Goal: Task Accomplishment & Management: Use online tool/utility

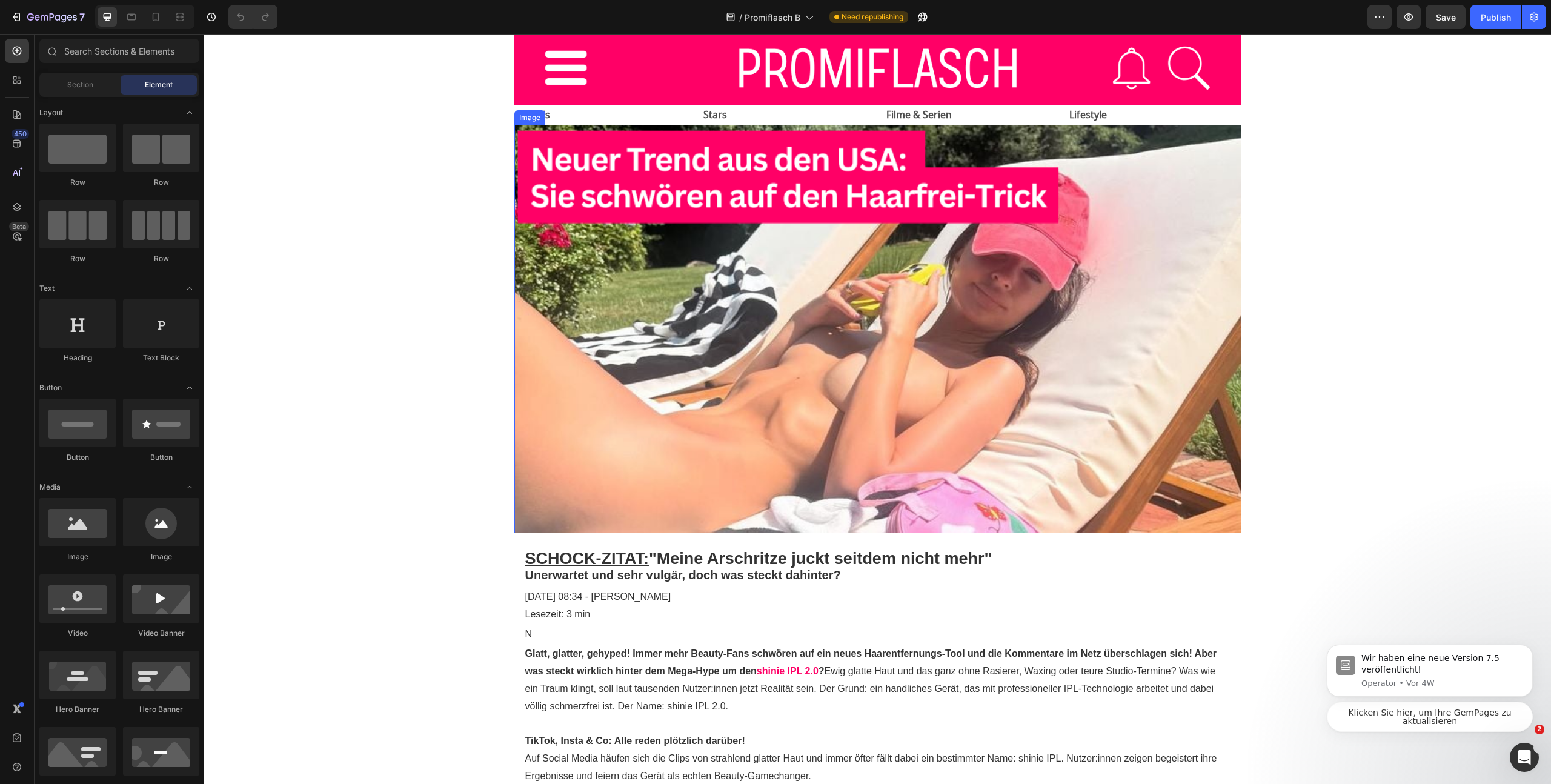
scroll to position [221, 0]
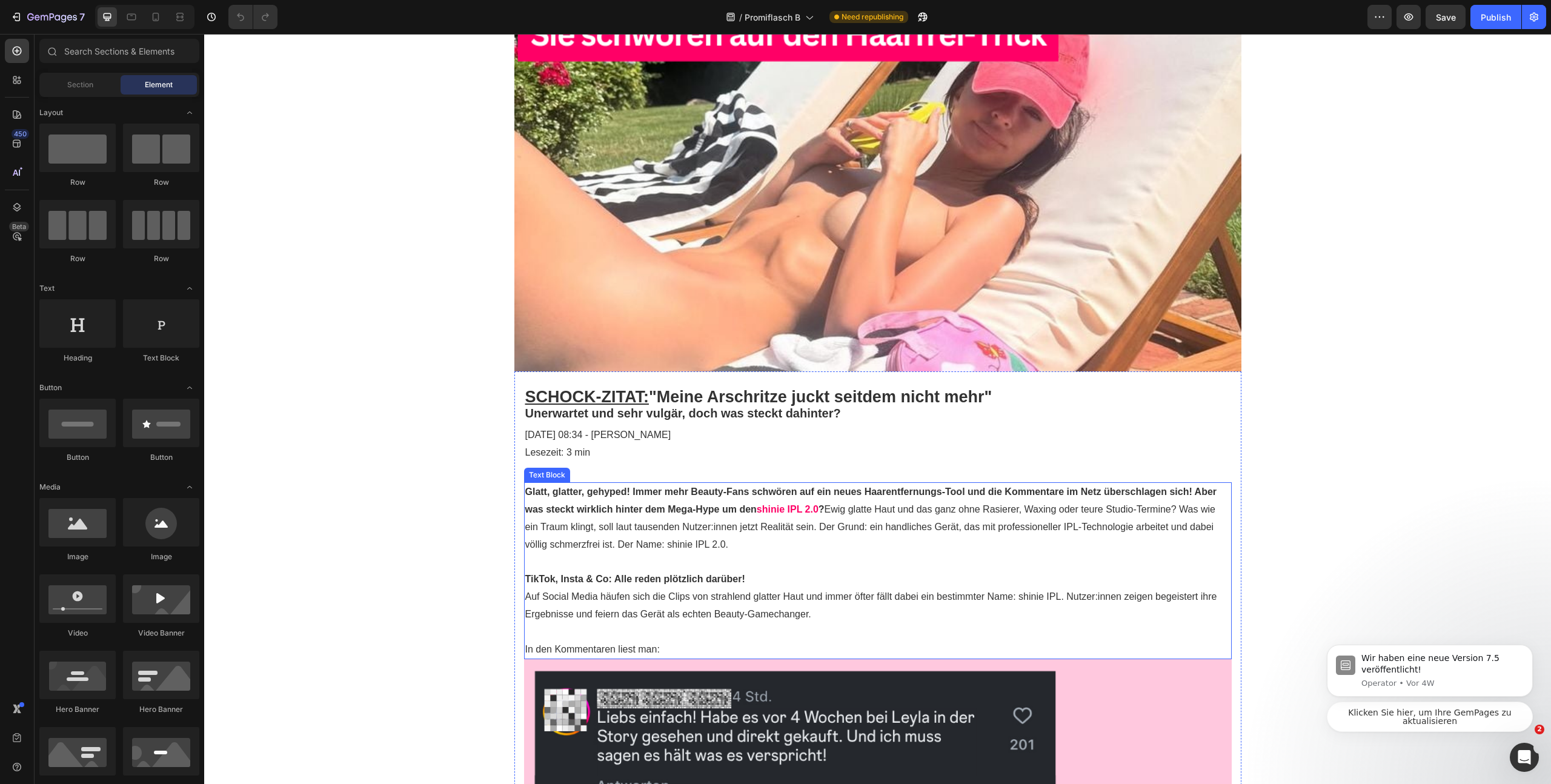
click at [544, 466] on p "N" at bounding box center [878, 473] width 706 height 18
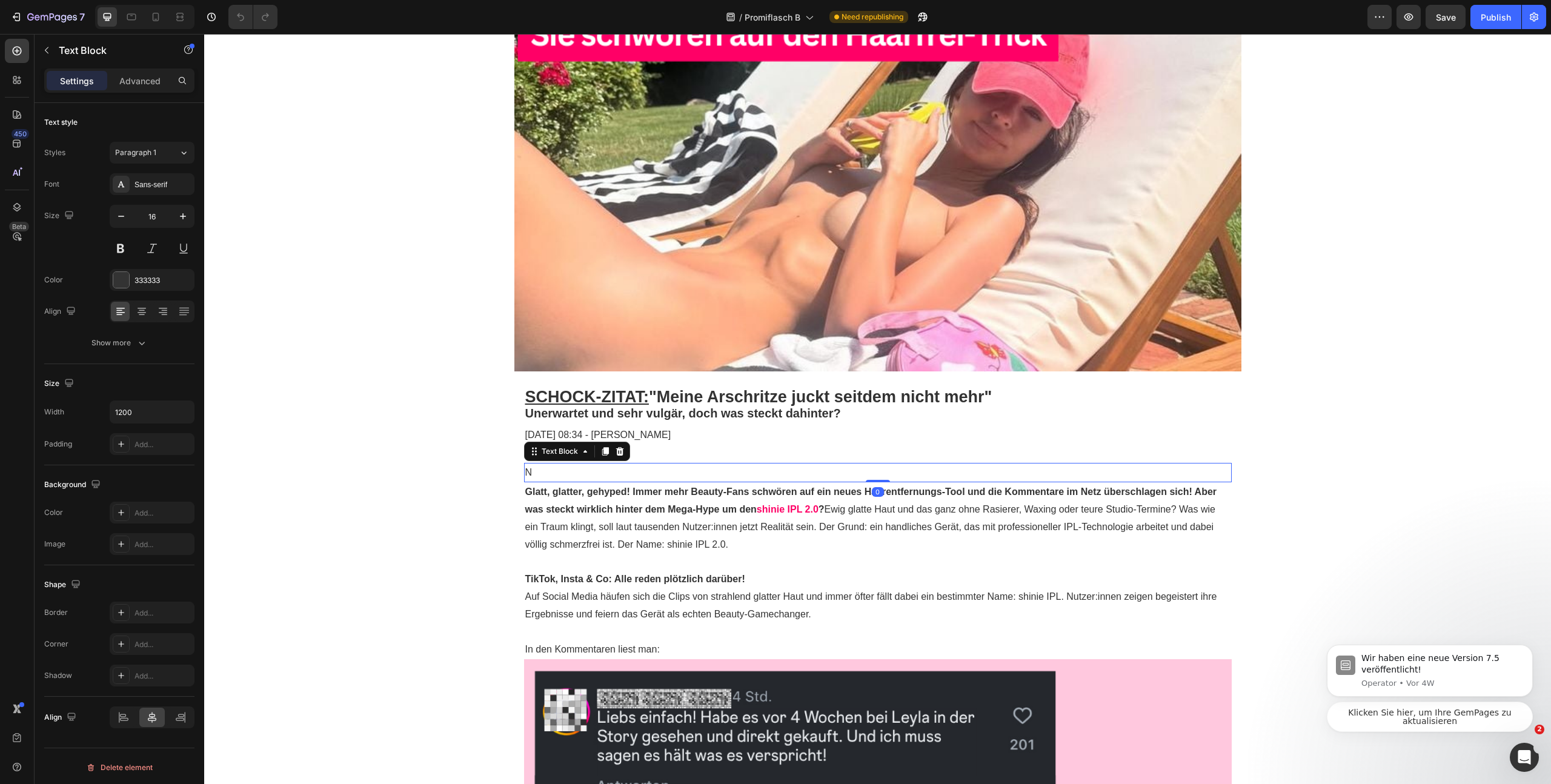
click at [544, 466] on p "N" at bounding box center [878, 473] width 706 height 18
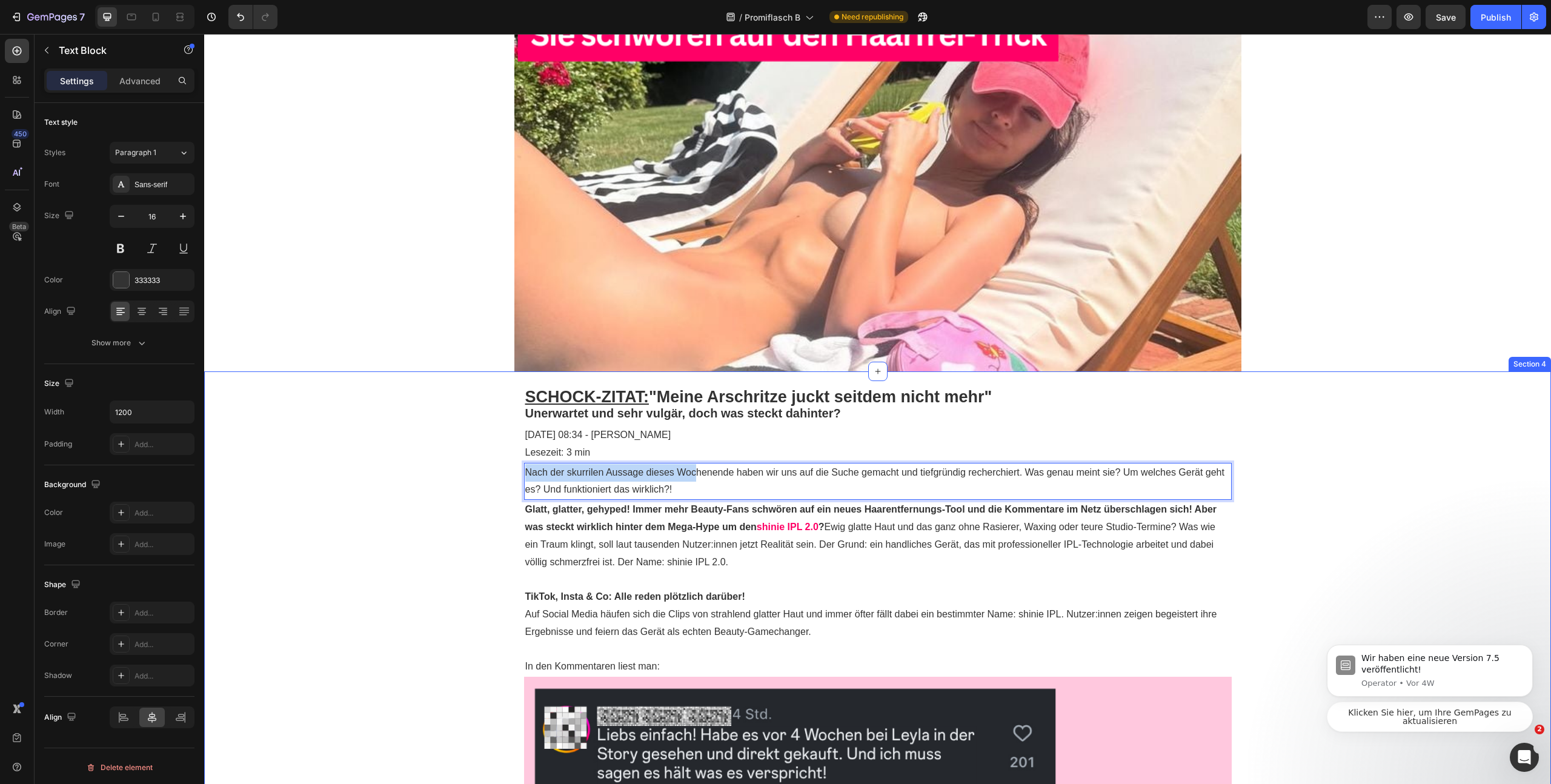
drag, startPoint x: 629, startPoint y: 474, endPoint x: 616, endPoint y: 479, distance: 13.9
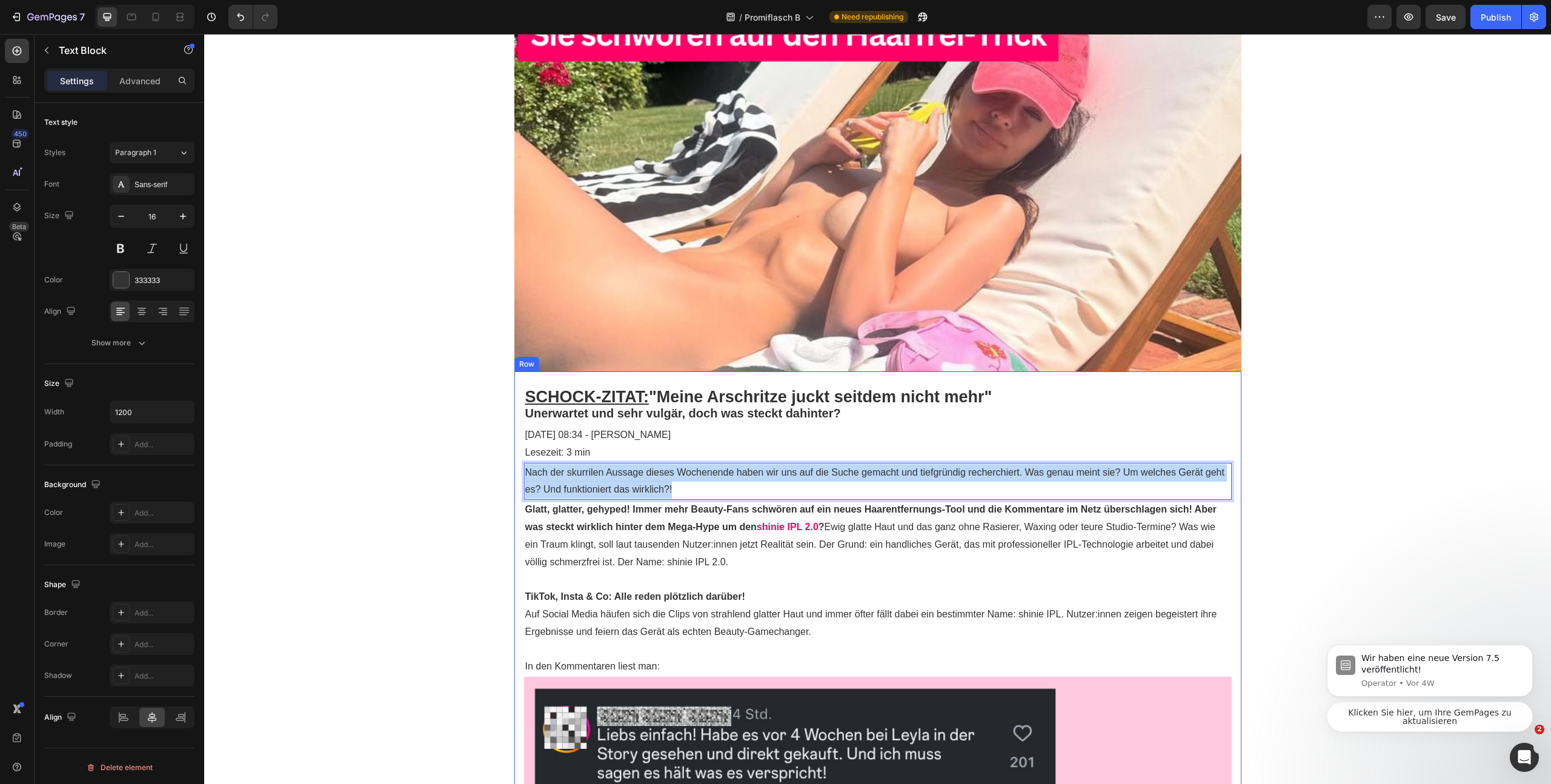
drag, startPoint x: 701, startPoint y: 488, endPoint x: 491, endPoint y: 467, distance: 211.0
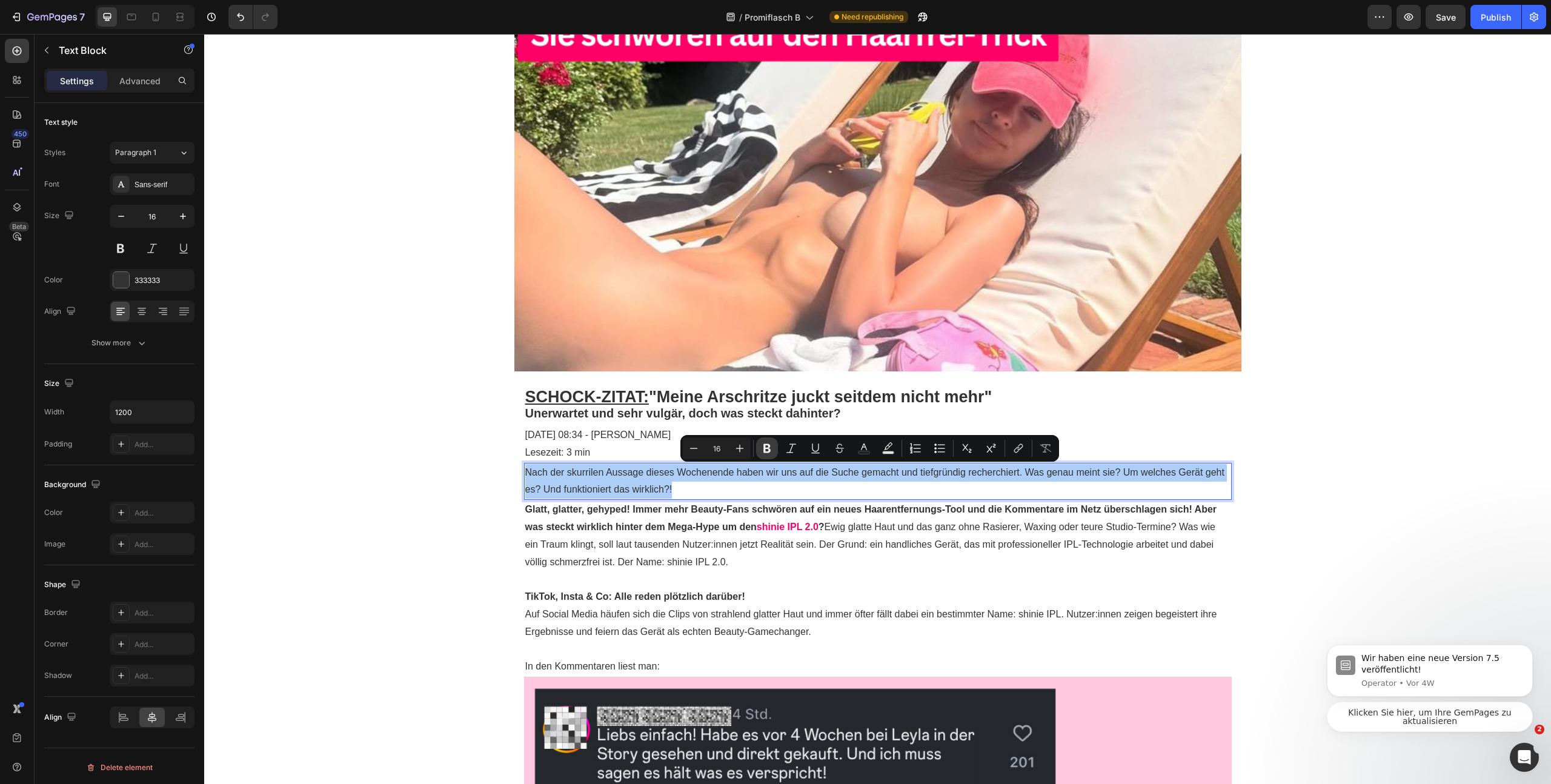
click at [761, 453] on icon "Editor contextual toolbar" at bounding box center [767, 448] width 12 height 12
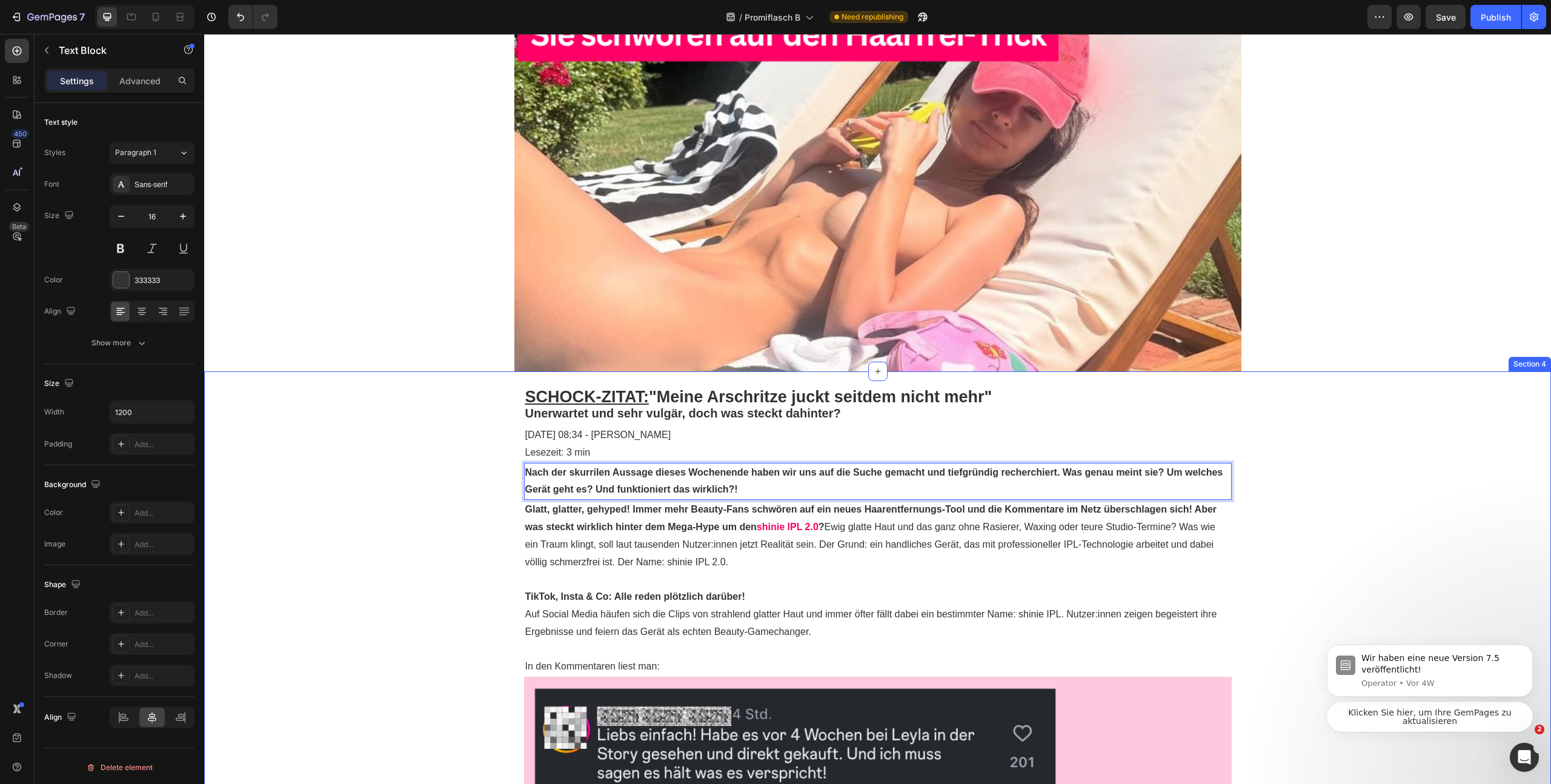
drag, startPoint x: 1393, startPoint y: 514, endPoint x: 1379, endPoint y: 515, distance: 14.0
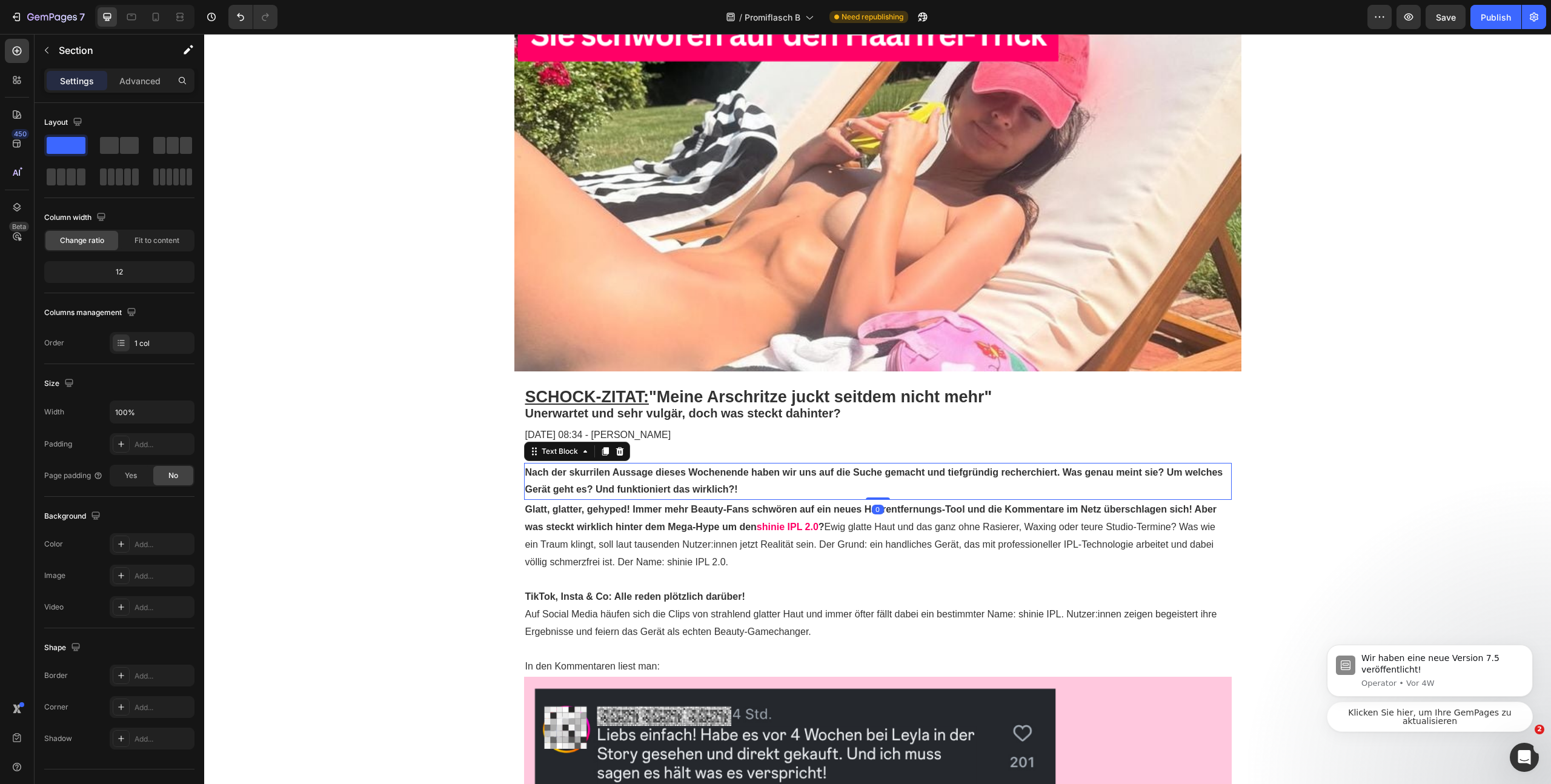
click at [1006, 483] on p "Nach der skurrilen Aussage dieses Wochenende haben wir uns auf die Suche gemach…" at bounding box center [878, 481] width 706 height 35
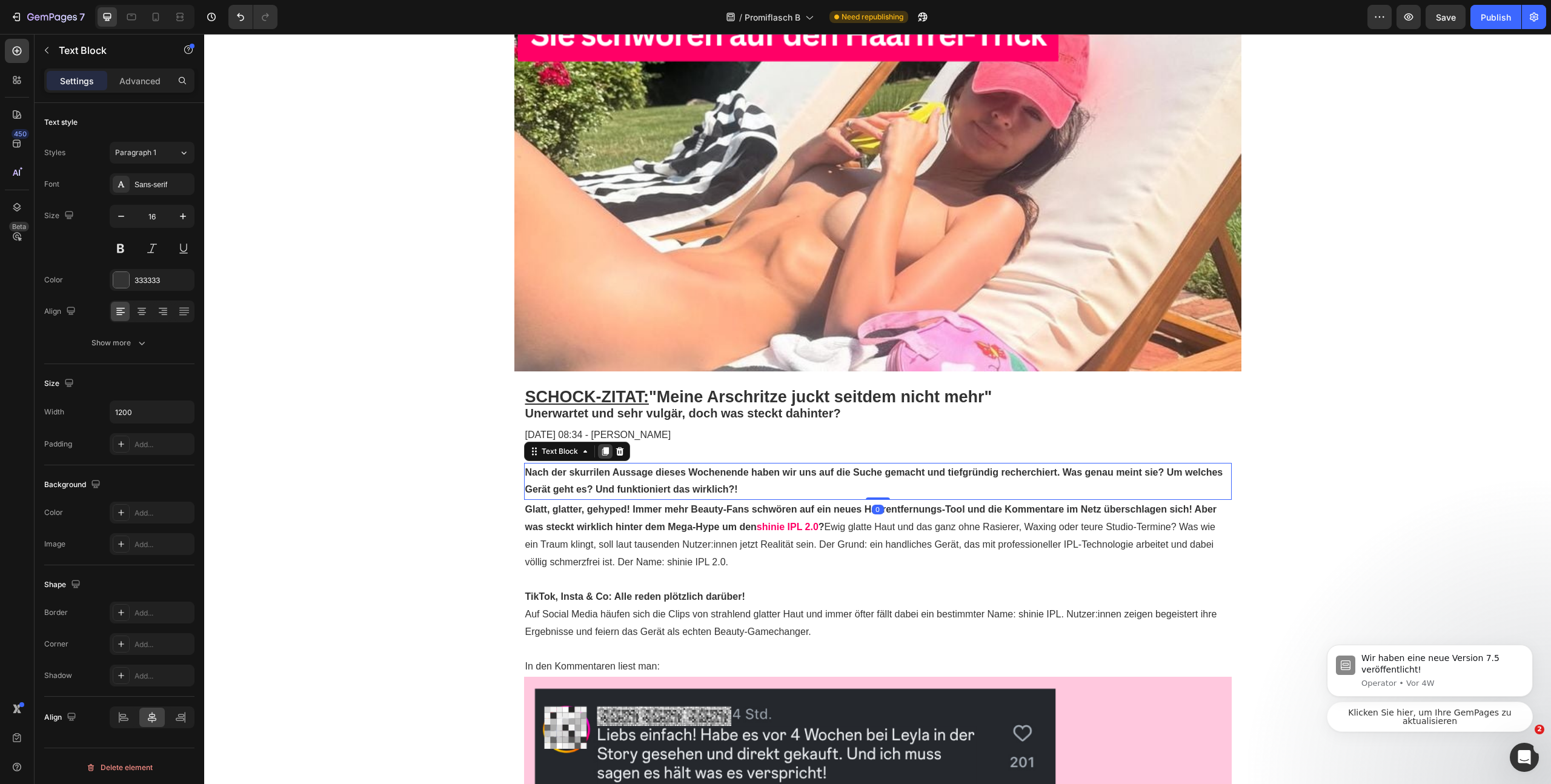
click at [605, 451] on icon at bounding box center [605, 451] width 10 height 10
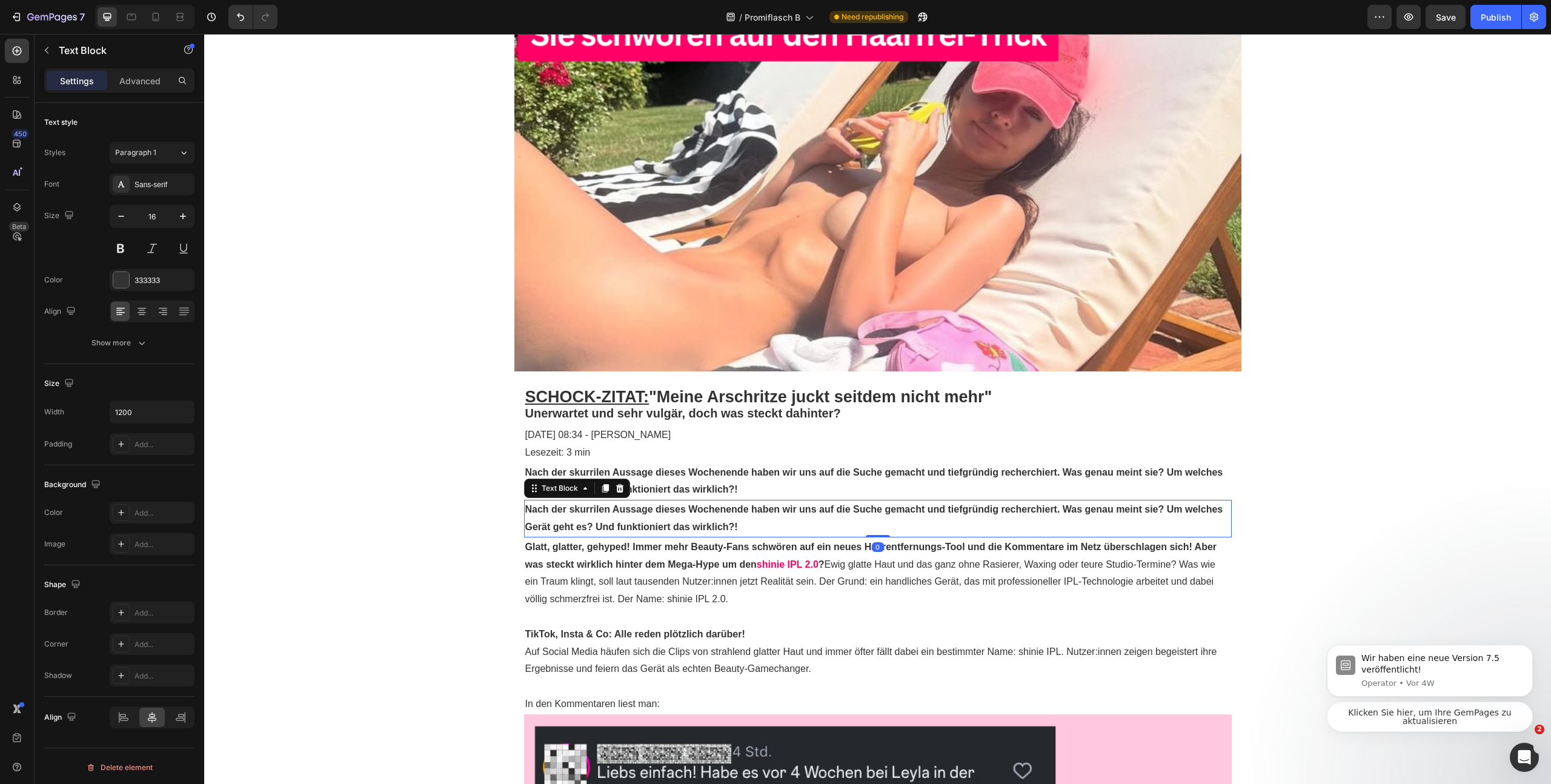
click at [663, 513] on strong "Nach der skurrilen Aussage dieses Wochenende haben wir uns auf die Suche gemach…" at bounding box center [874, 518] width 698 height 28
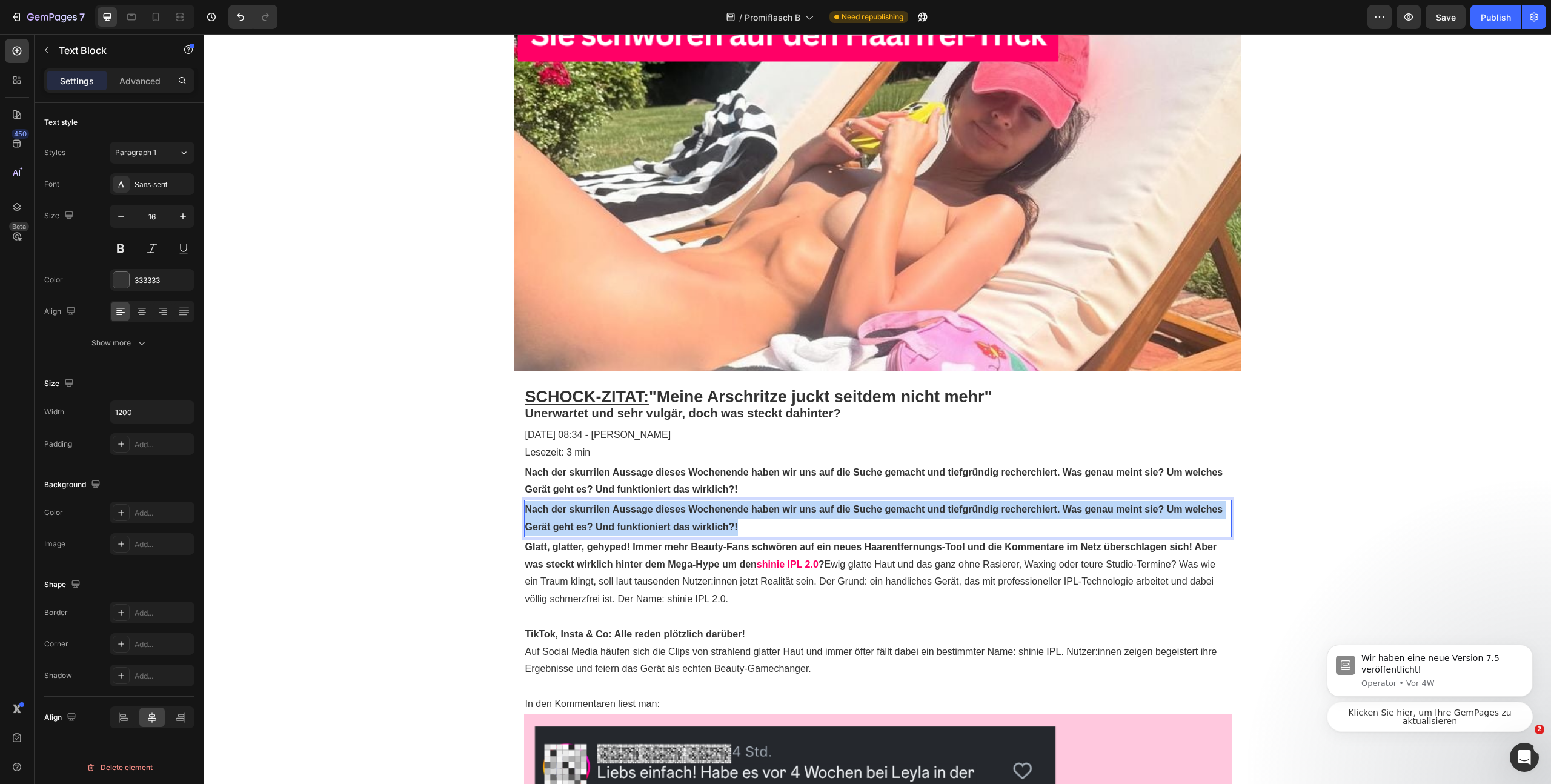
click at [663, 513] on strong "Nach der skurrilen Aussage dieses Wochenende haben wir uns auf die Suche gemach…" at bounding box center [874, 518] width 698 height 28
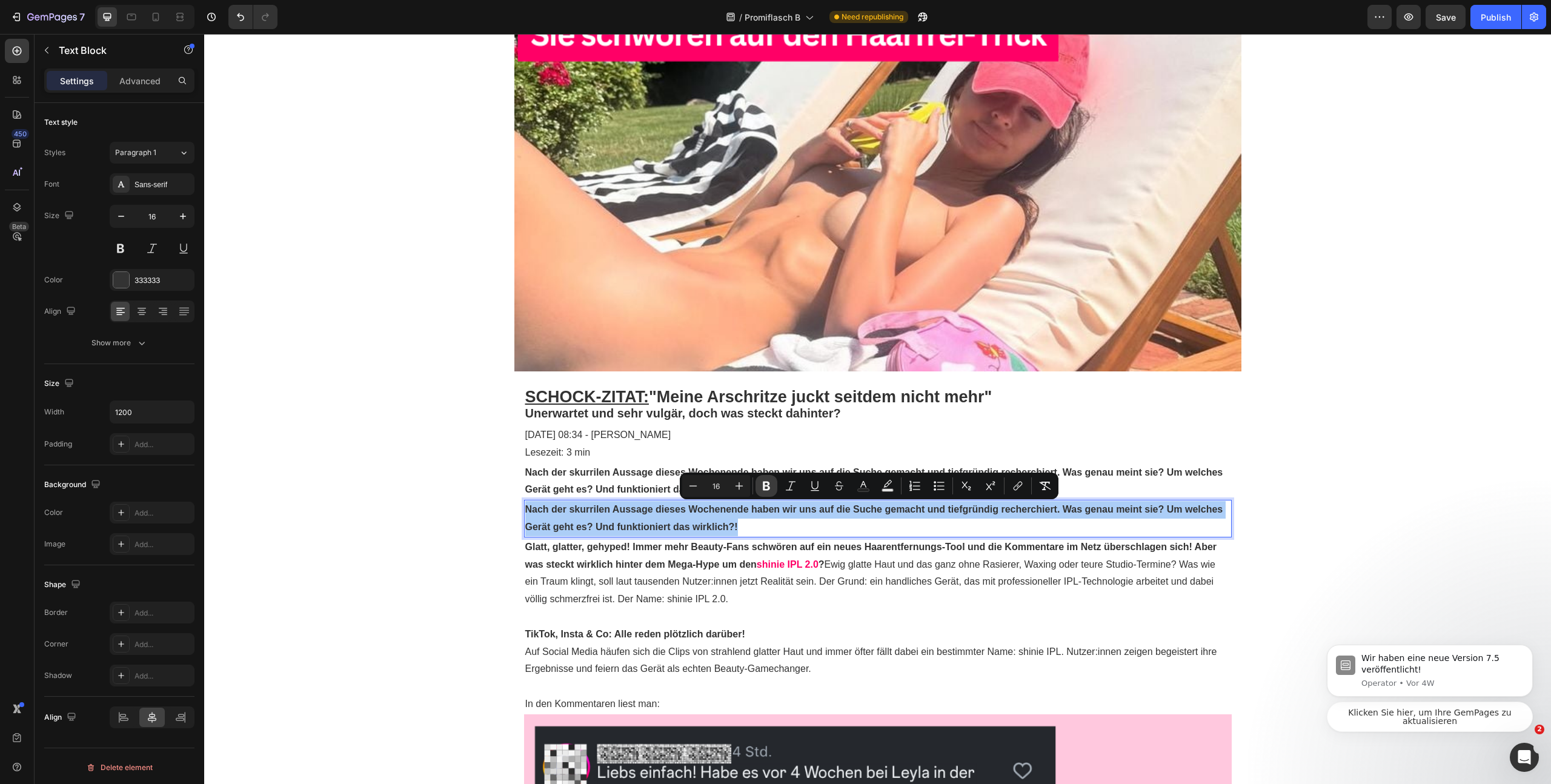
click at [771, 485] on icon "Editor contextual toolbar" at bounding box center [766, 486] width 12 height 12
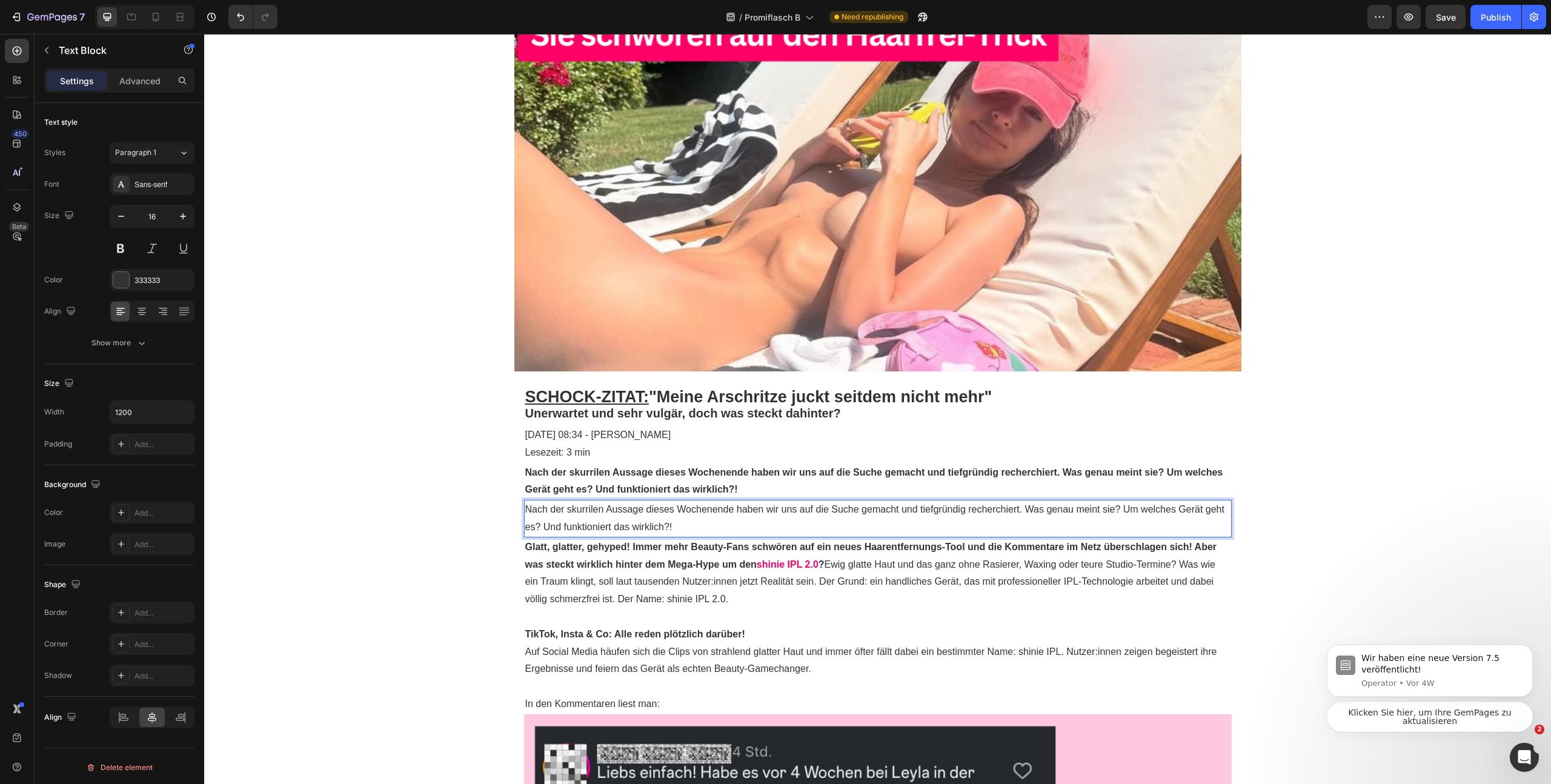
click at [757, 514] on p "Nach der skurrilen Aussage dieses Wochenende haben wir uns auf die Suche gemach…" at bounding box center [878, 518] width 706 height 35
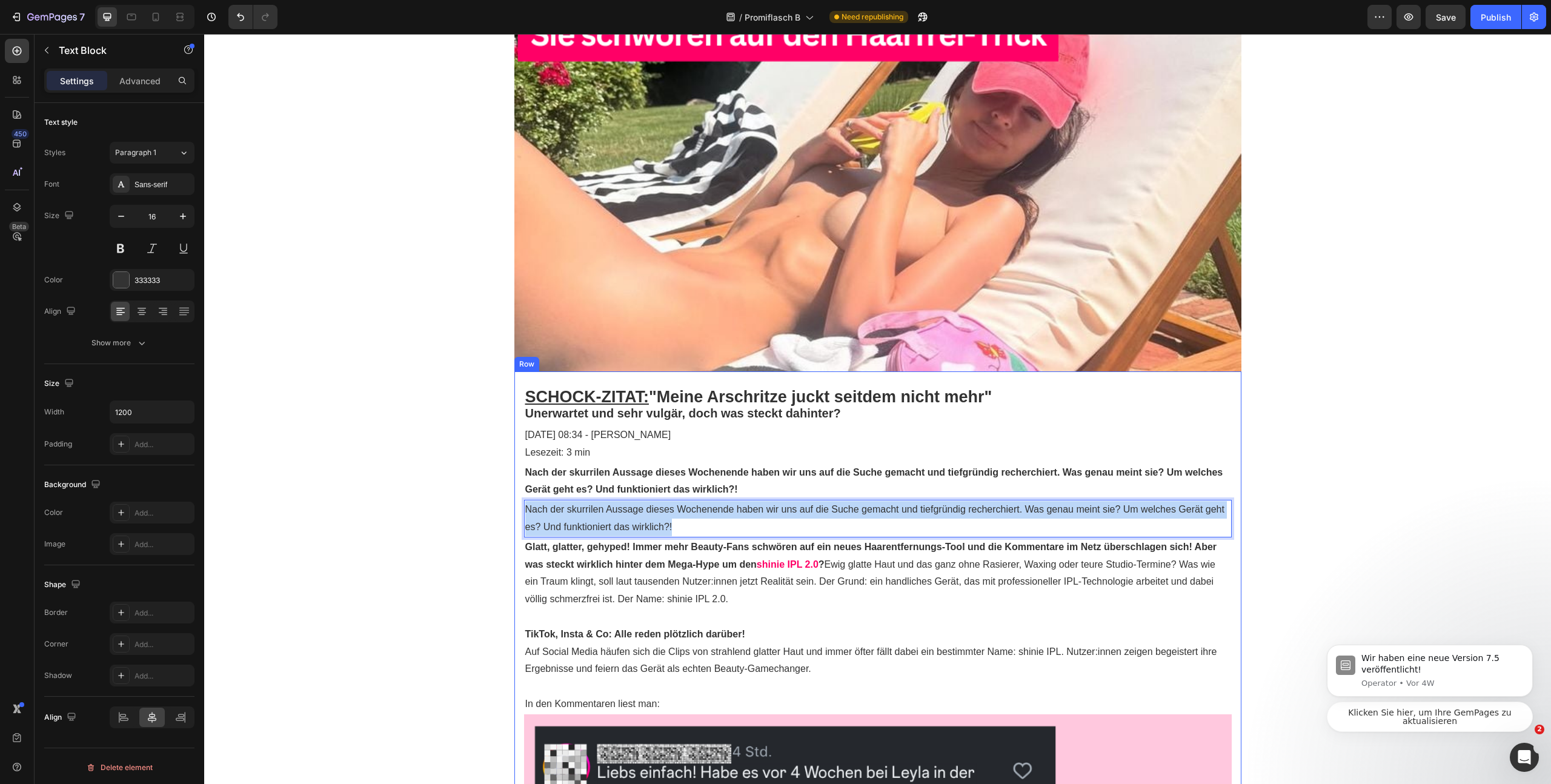
drag, startPoint x: 724, startPoint y: 521, endPoint x: 519, endPoint y: 504, distance: 205.7
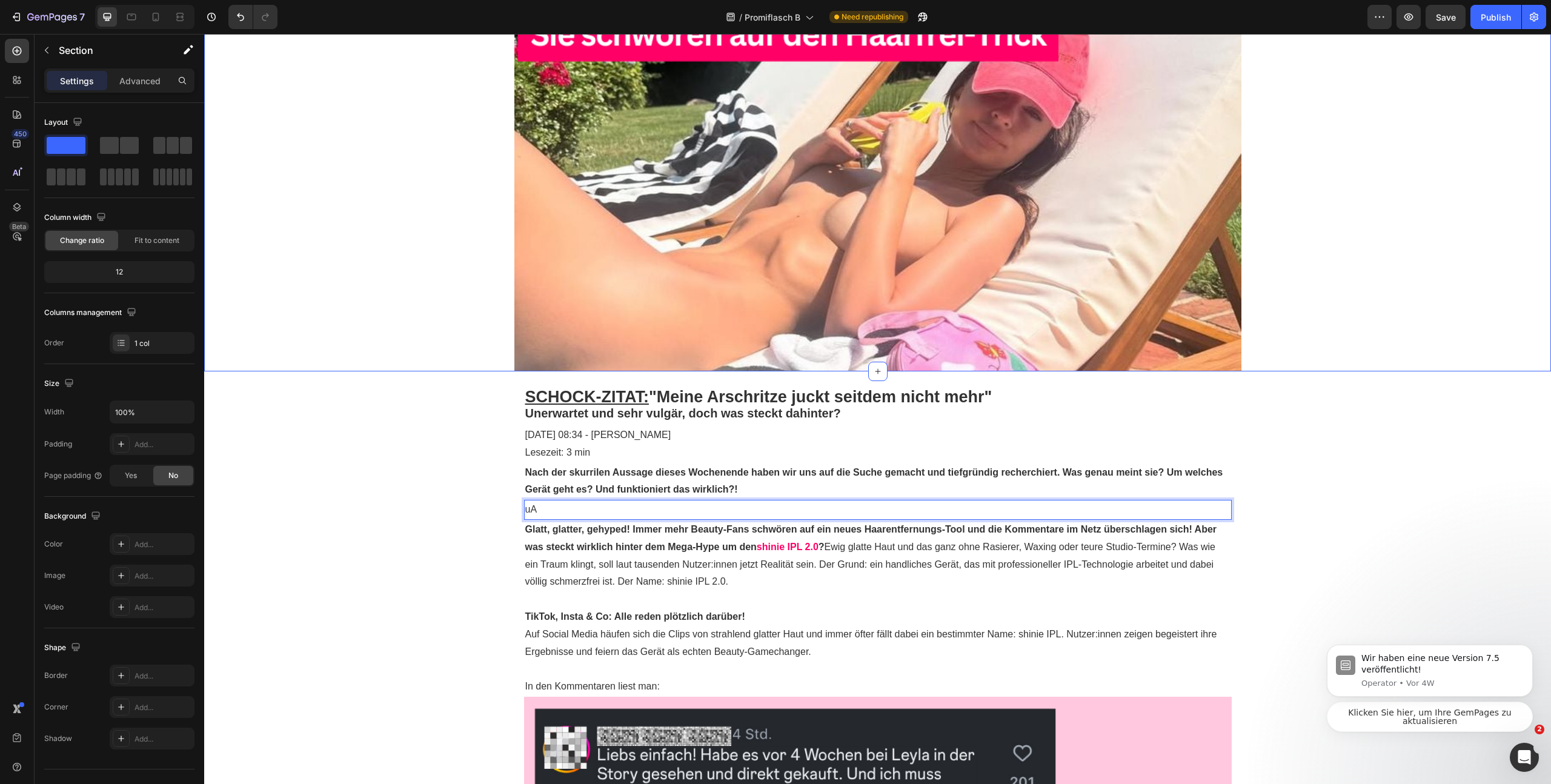
click at [1331, 327] on div "Image Row" at bounding box center [878, 167] width 1347 height 408
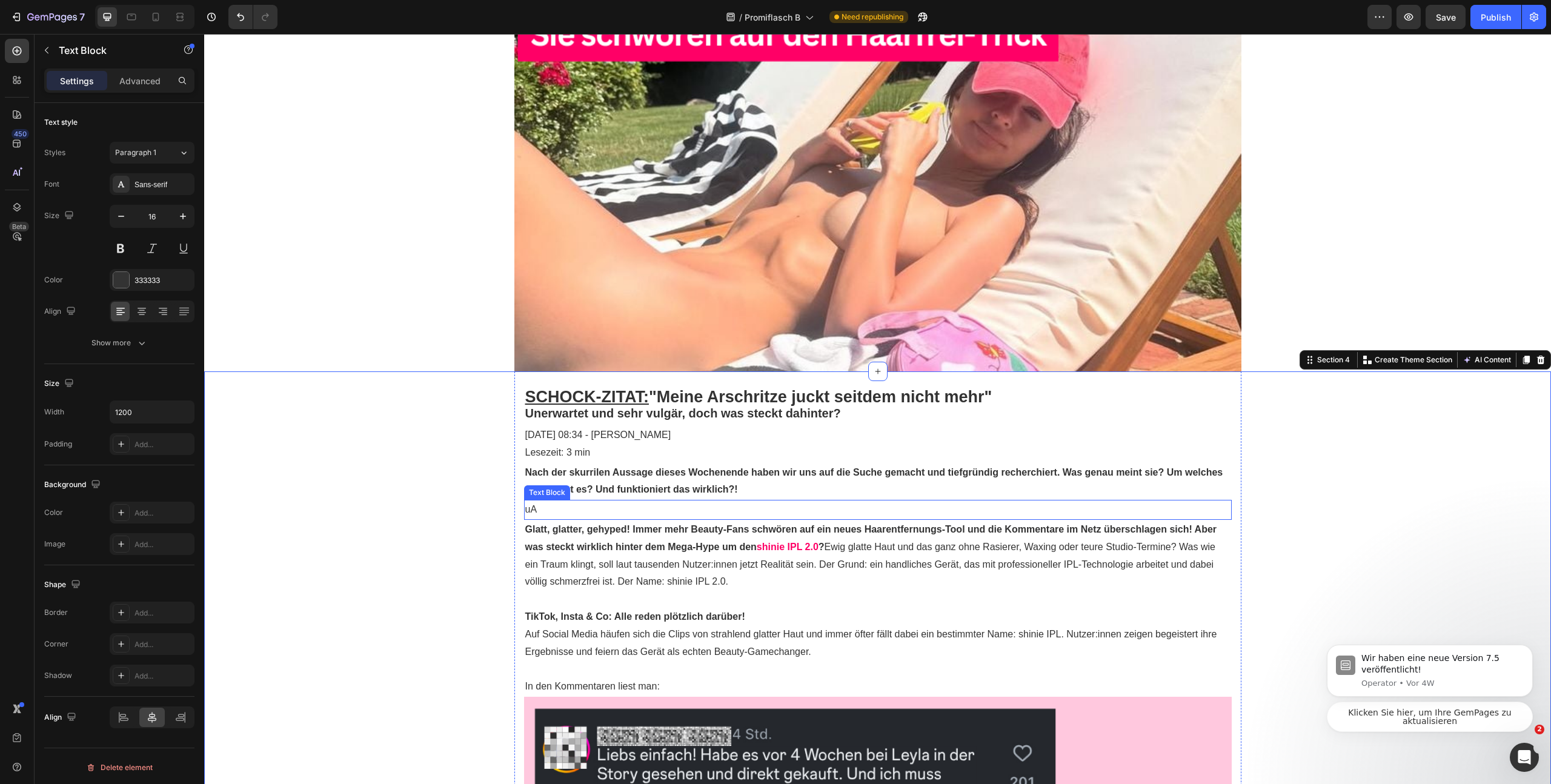
click at [803, 506] on p "uA" at bounding box center [878, 510] width 706 height 18
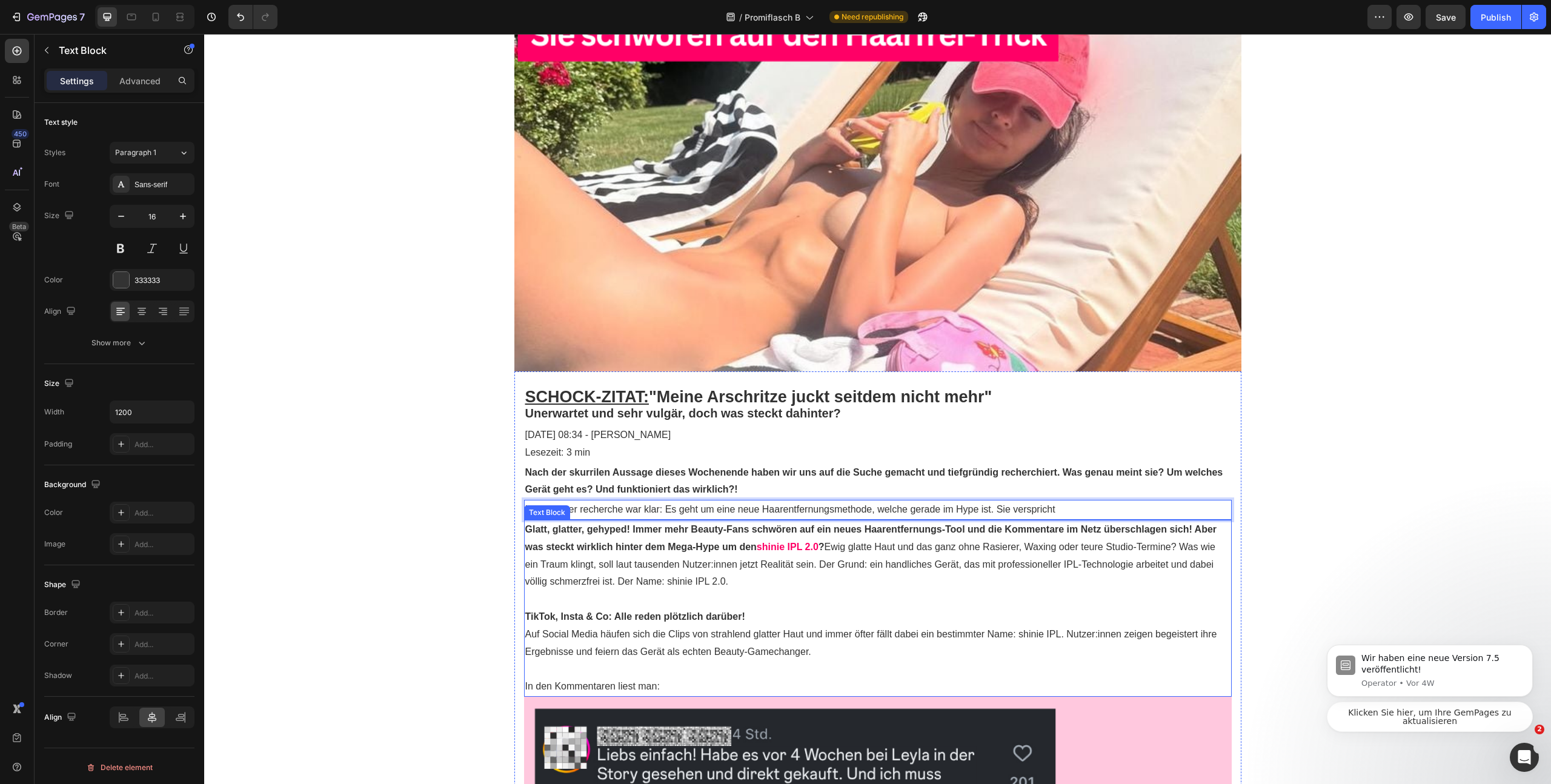
click at [945, 549] on p "Glatt, glatter, gehyped! Immer mehr Beauty-Fans schwören auf ein neues Haarentf…" at bounding box center [878, 556] width 706 height 69
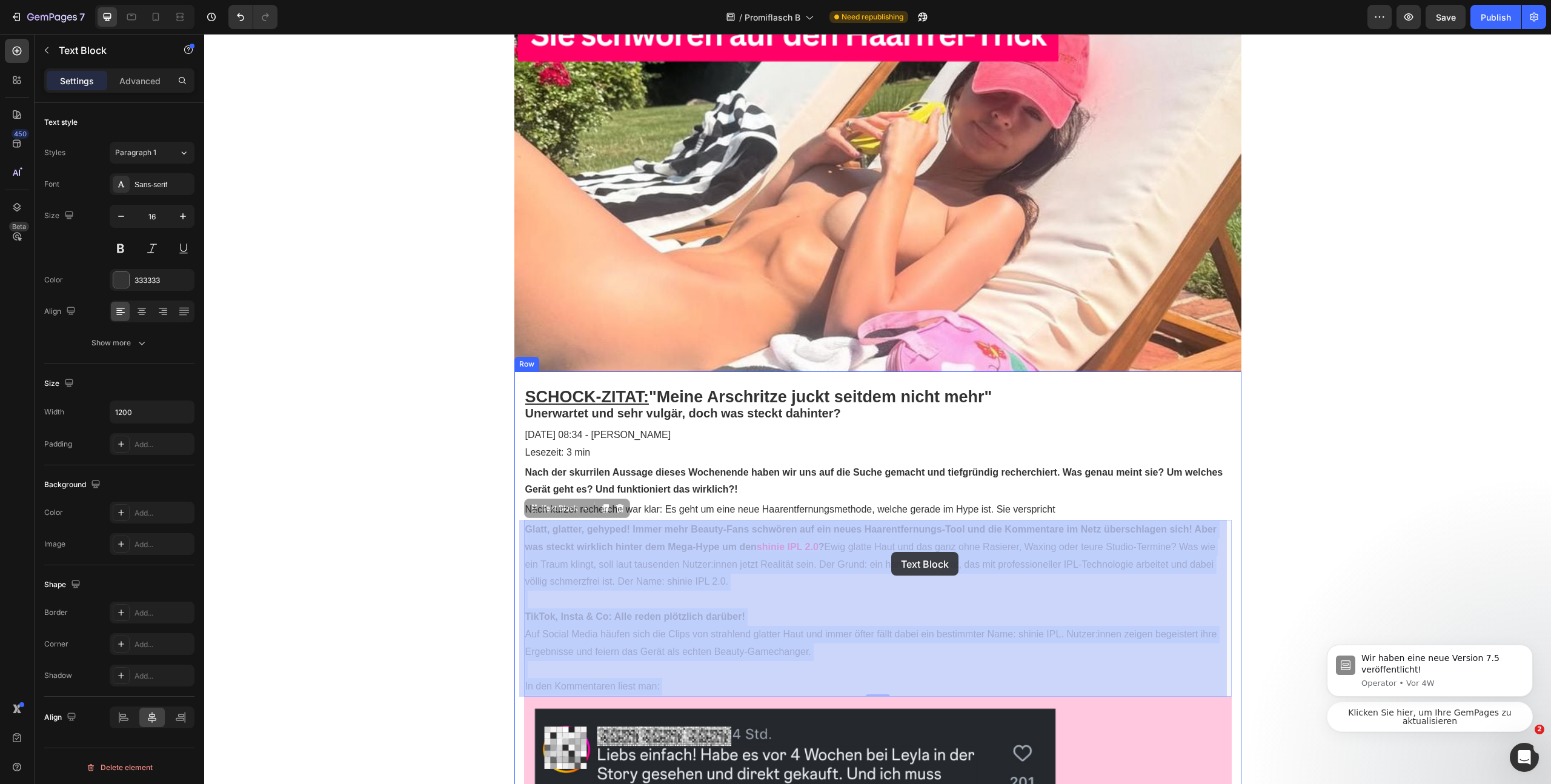
drag, startPoint x: 825, startPoint y: 545, endPoint x: 892, endPoint y: 552, distance: 67.4
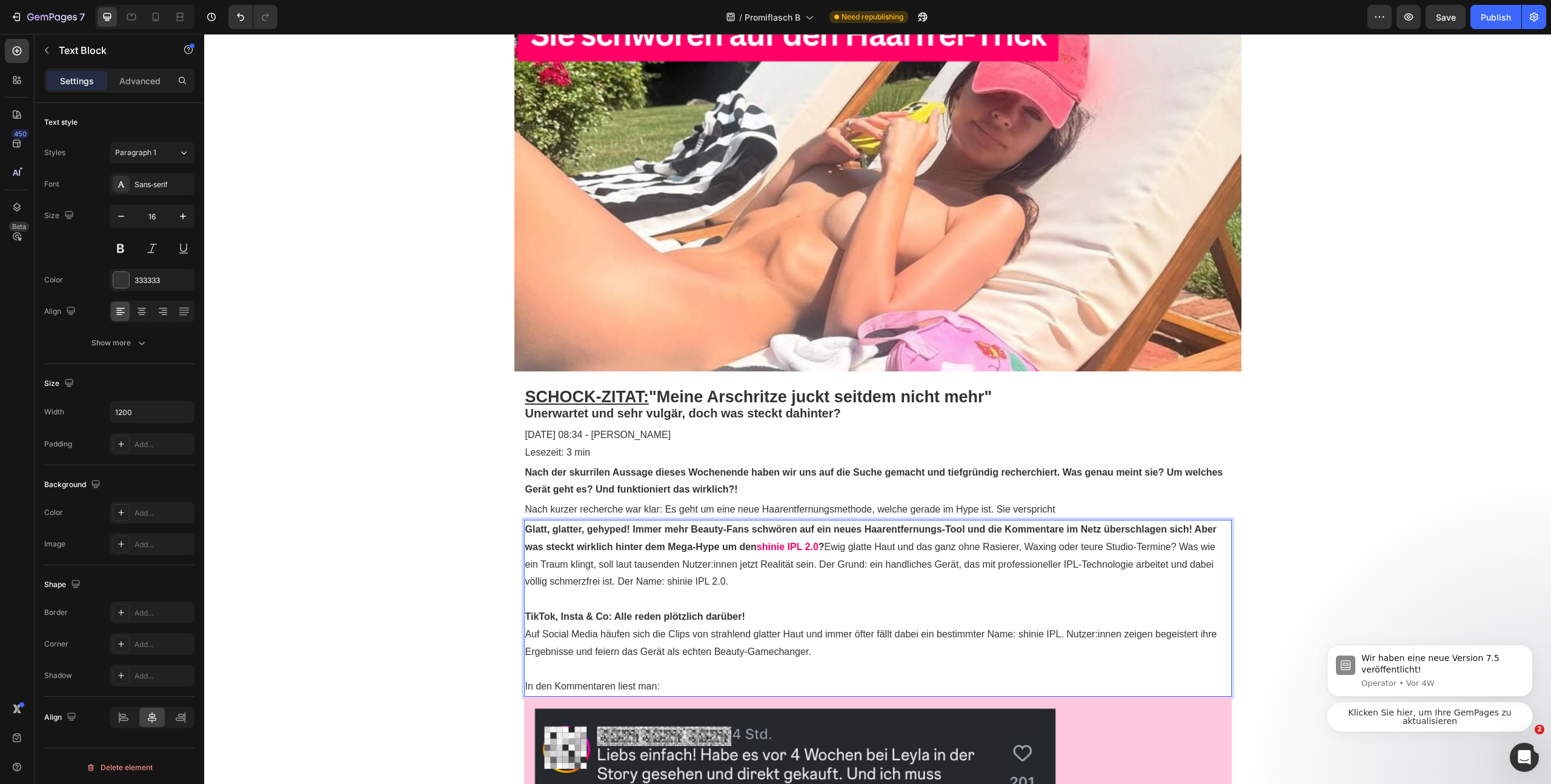
click at [833, 546] on p "Glatt, glatter, gehyped! Immer mehr Beauty-Fans schwören auf ein neues Haarentf…" at bounding box center [878, 556] width 706 height 69
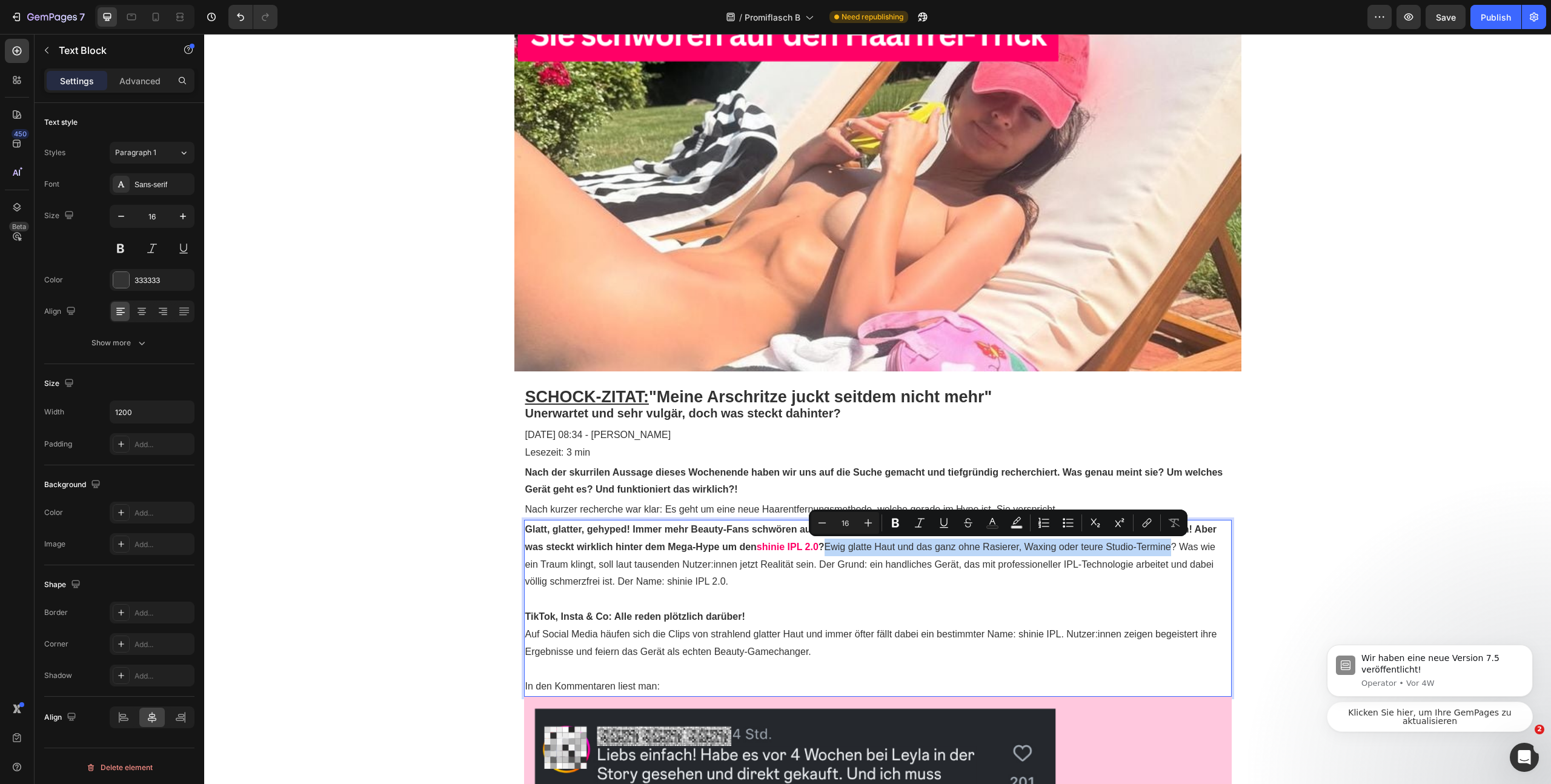
drag, startPoint x: 826, startPoint y: 546, endPoint x: 1171, endPoint y: 549, distance: 345.0
click at [1171, 549] on p "Glatt, glatter, gehyped! Immer mehr Beauty-Fans schwören auf ein neues Haarentf…" at bounding box center [878, 556] width 706 height 69
copy p "Ewig glatte Haut und das ganz ohne Rasierer, Waxing oder teure Studio-Termine"
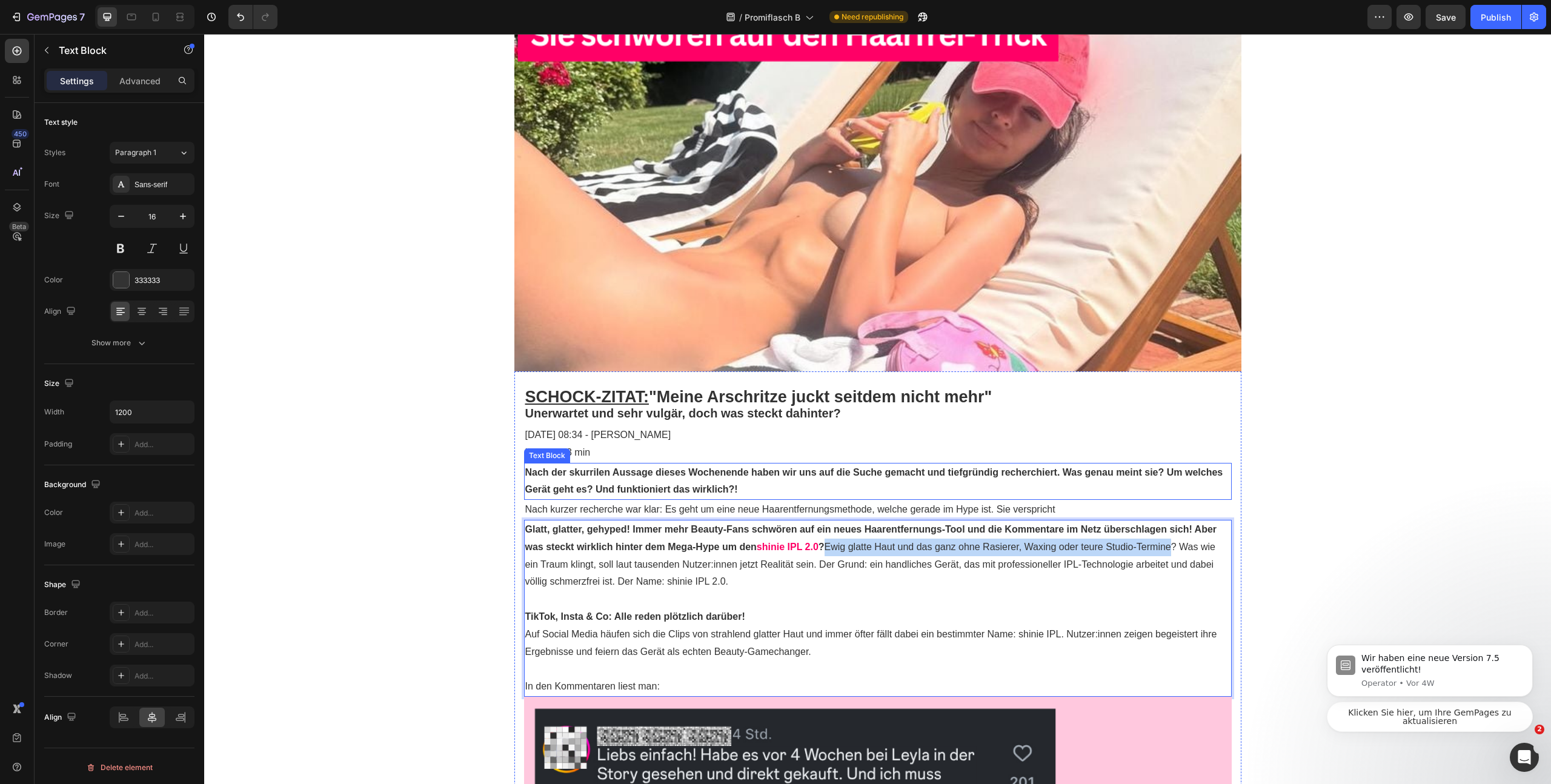
click at [989, 494] on p "Nach der skurrilen Aussage dieses Wochenende haben wir uns auf die Suche gemach…" at bounding box center [878, 481] width 706 height 35
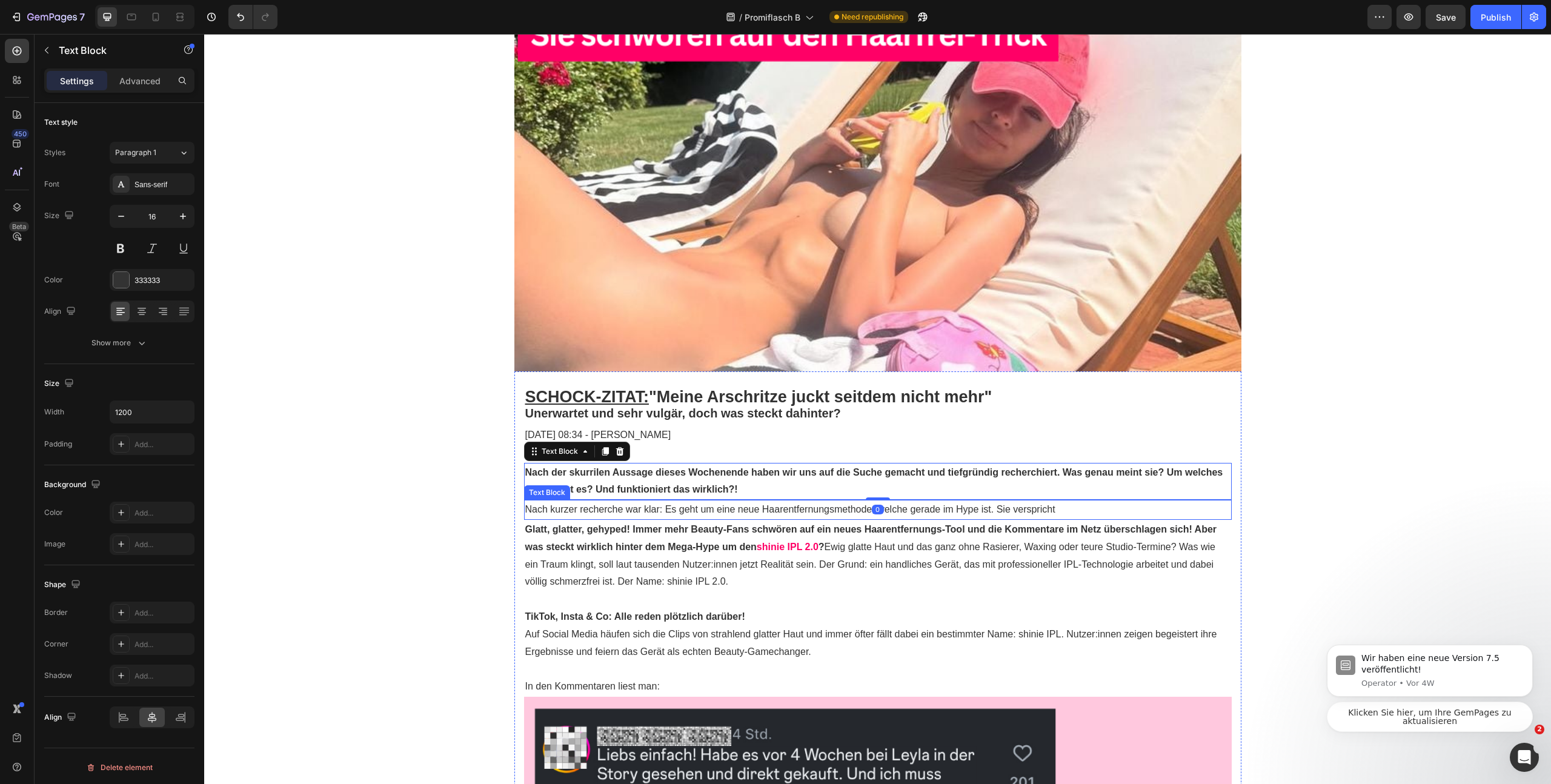
click at [995, 512] on p "Nach kurzer recherche war klar: Es geht um eine neue Haarentfernungsmethode, we…" at bounding box center [878, 510] width 706 height 18
click at [1055, 513] on p "Nach kurzer recherche war klar: Es geht um eine neue Haarentfernungsmethode, we…" at bounding box center [878, 510] width 706 height 18
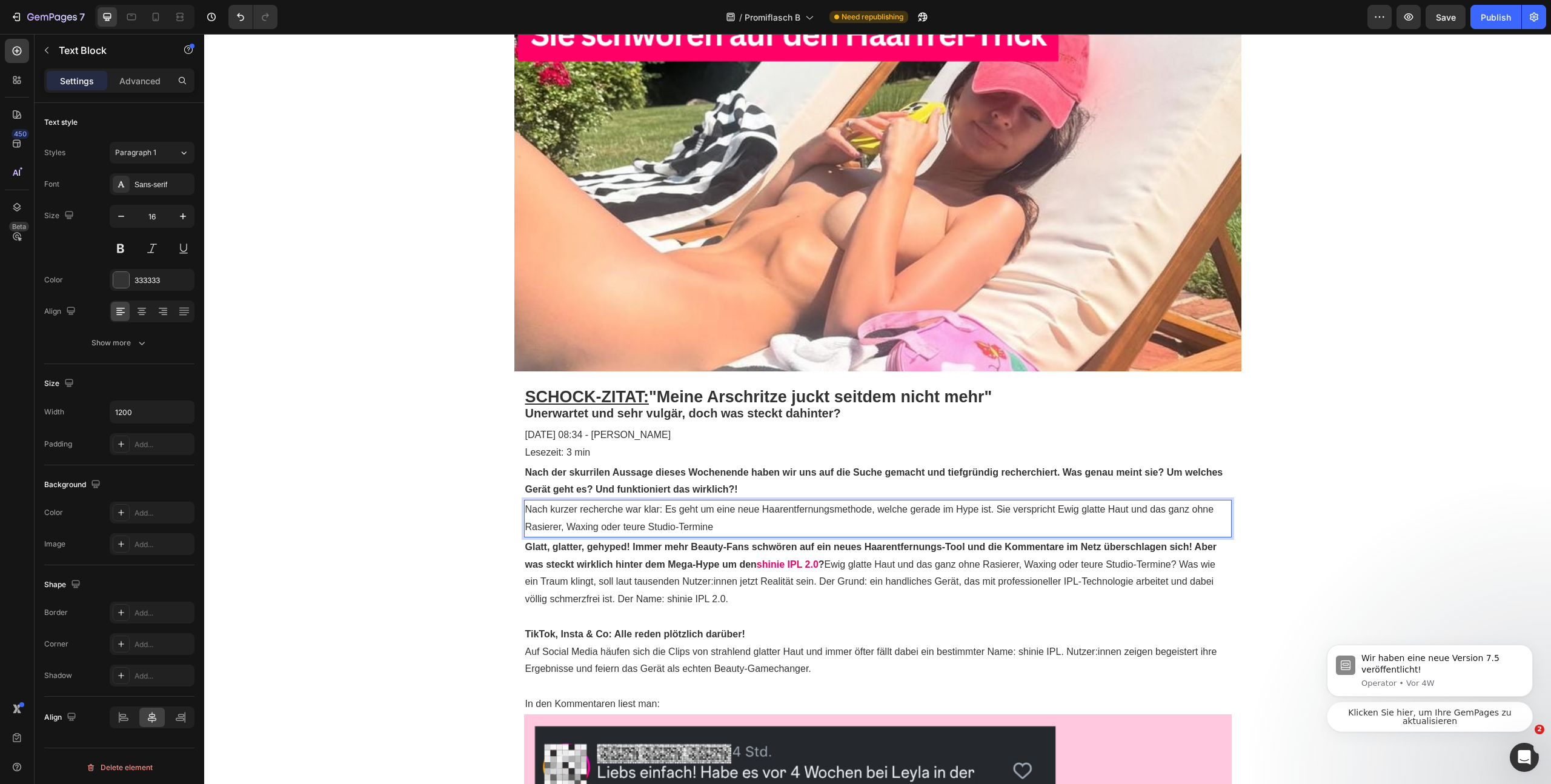
click at [1057, 509] on p "Nach kurzer recherche war klar: Es geht um eine neue Haarentfernungsmethode, we…" at bounding box center [878, 518] width 706 height 35
click at [742, 527] on p "Nach kurzer recherche war klar: Es geht um eine neue Haarentfernungsmethode, we…" at bounding box center [878, 518] width 706 height 35
click at [1108, 556] on p "Glatt, glatter, gehyped! Immer mehr Beauty-Fans schwören auf ein neues Haarentf…" at bounding box center [878, 573] width 706 height 69
click at [713, 517] on p "Nach kurzer recherche war klar: Es geht um eine neue Haarentfernungsmethode, we…" at bounding box center [878, 518] width 706 height 35
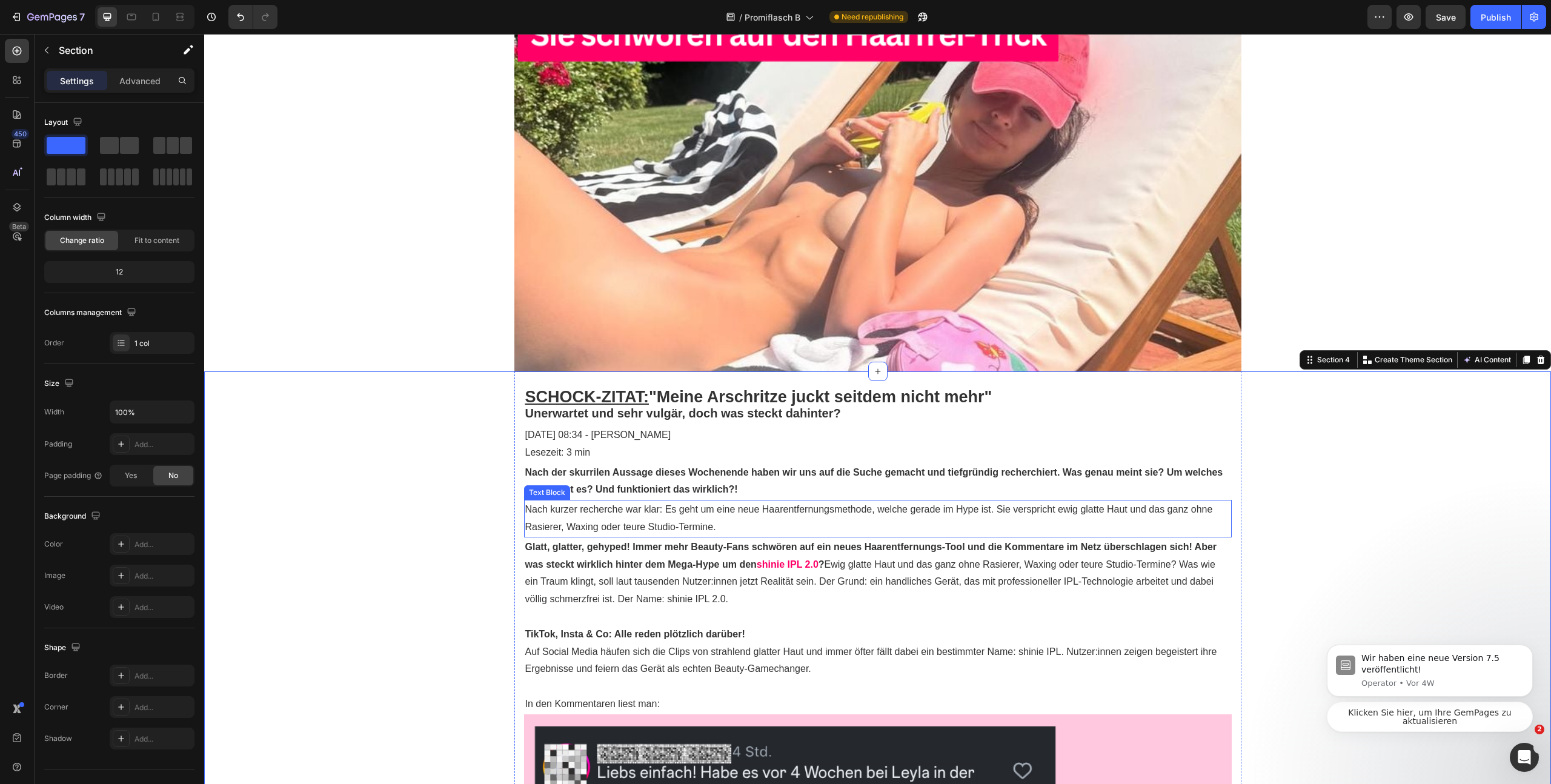
click at [1002, 510] on p "Nach kurzer recherche war klar: Es geht um eine neue Haarentfernungsmethode, we…" at bounding box center [878, 518] width 706 height 35
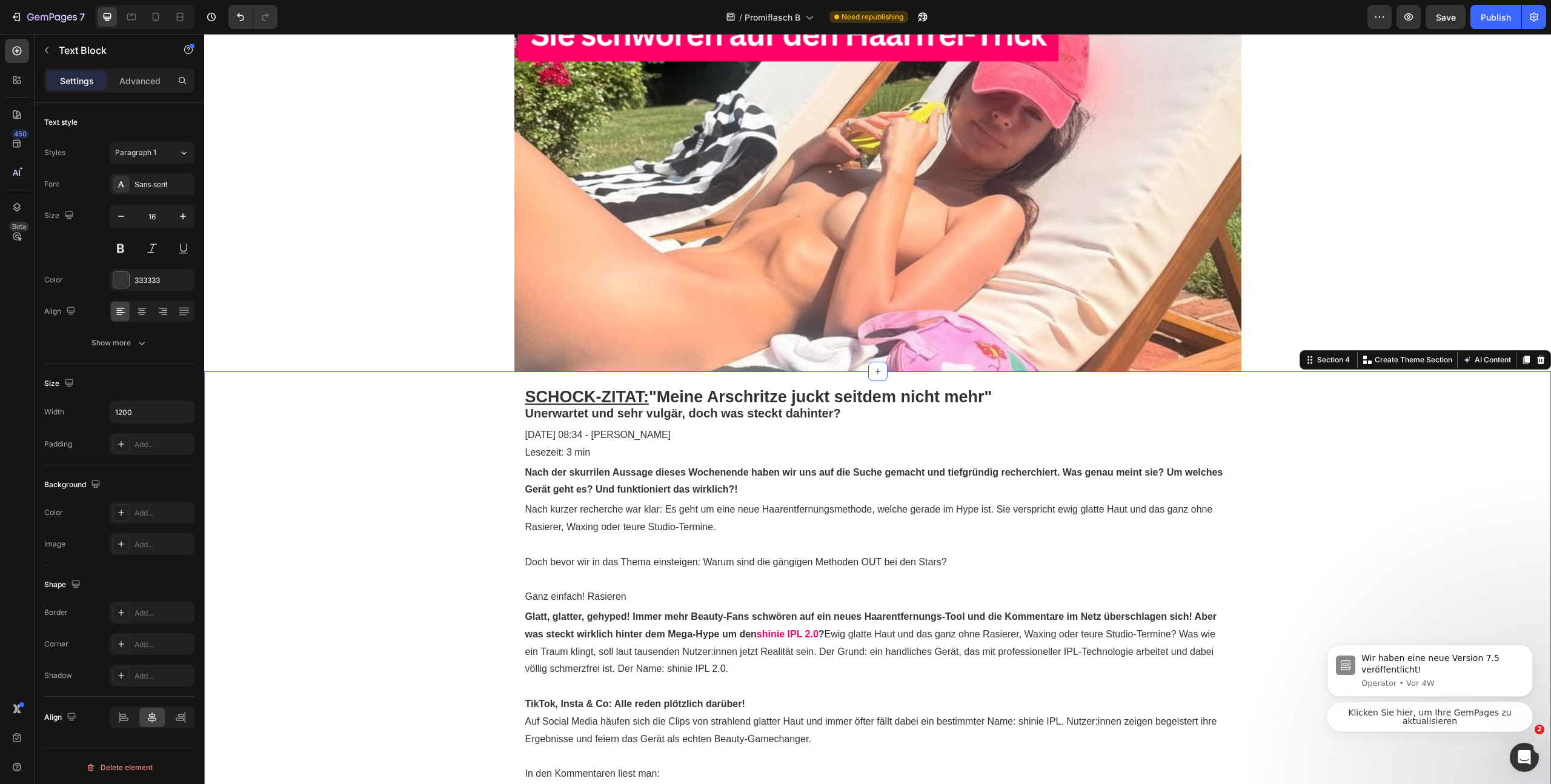
click at [853, 554] on p "Doch bevor wir in das Thema einsteigen: Warum sind die gängigen Methoden OUT be…" at bounding box center [878, 562] width 706 height 18
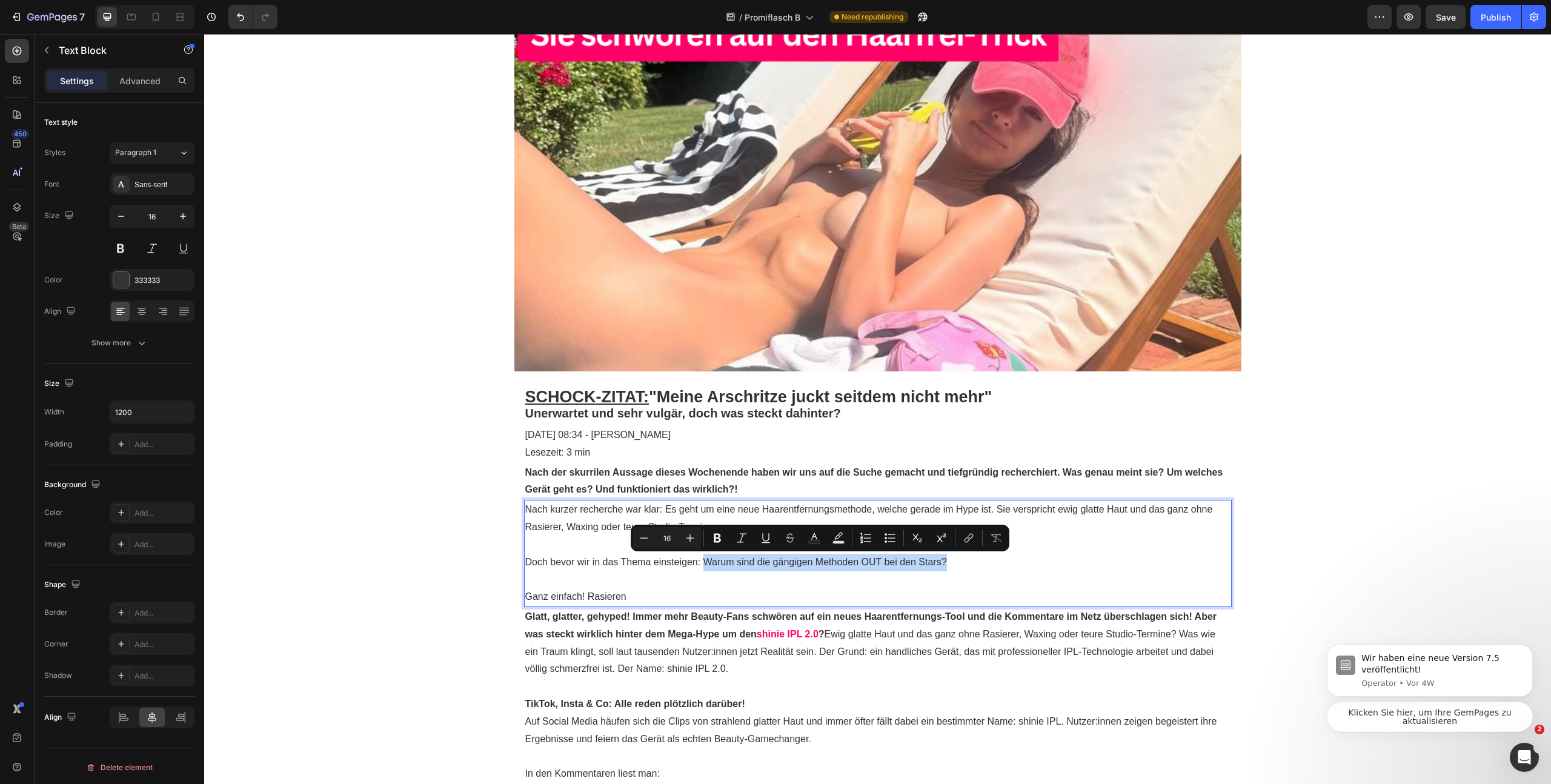
drag, startPoint x: 700, startPoint y: 562, endPoint x: 975, endPoint y: 567, distance: 275.0
click at [978, 567] on p "Doch bevor wir in das Thema einsteigen: Warum sind die gängigen Methoden OUT be…" at bounding box center [878, 562] width 706 height 18
click at [712, 535] on icon "Editor contextual toolbar" at bounding box center [718, 538] width 12 height 12
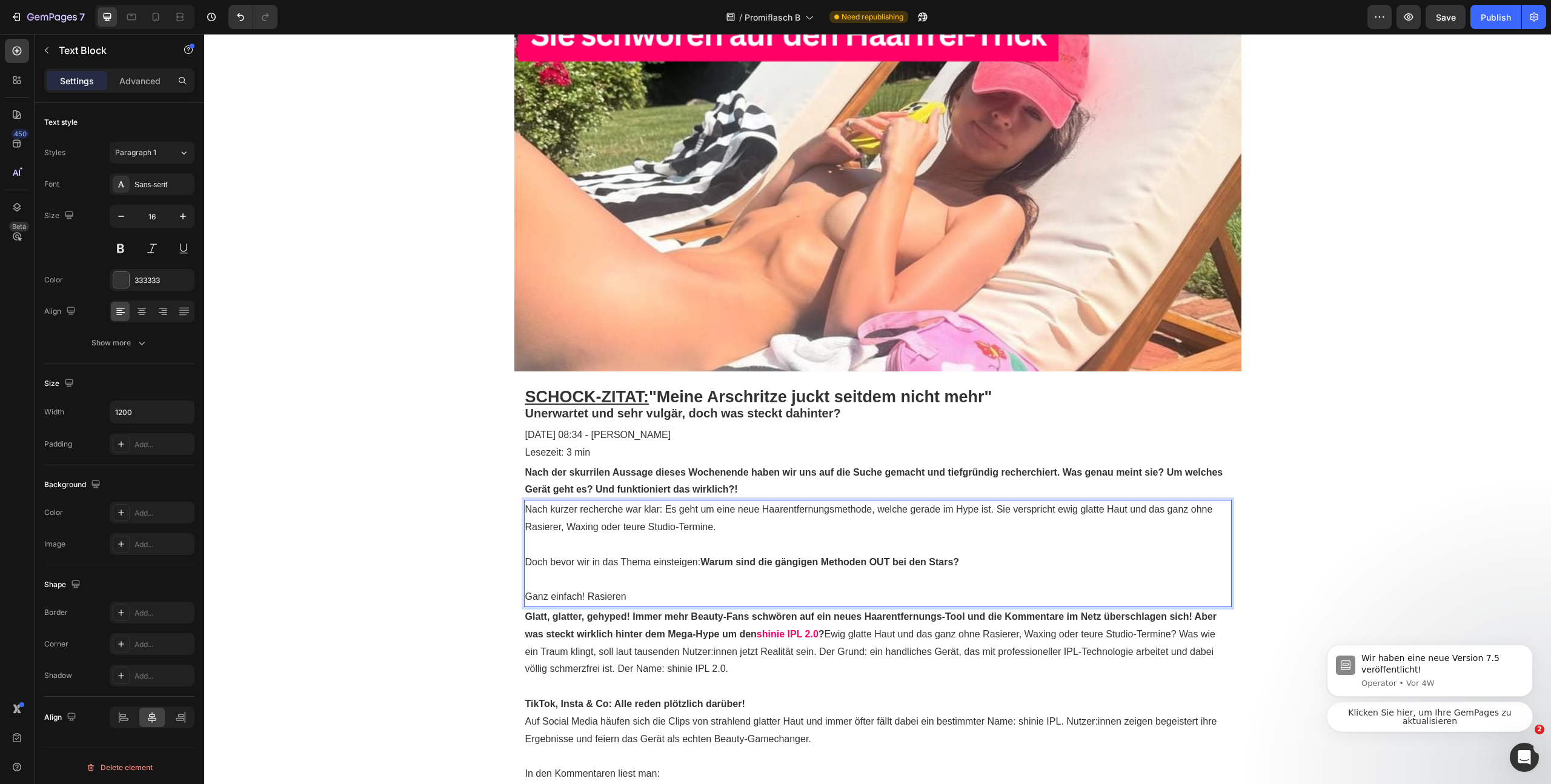
click at [662, 596] on p "Ganz einfach! Rasieren" at bounding box center [878, 597] width 706 height 18
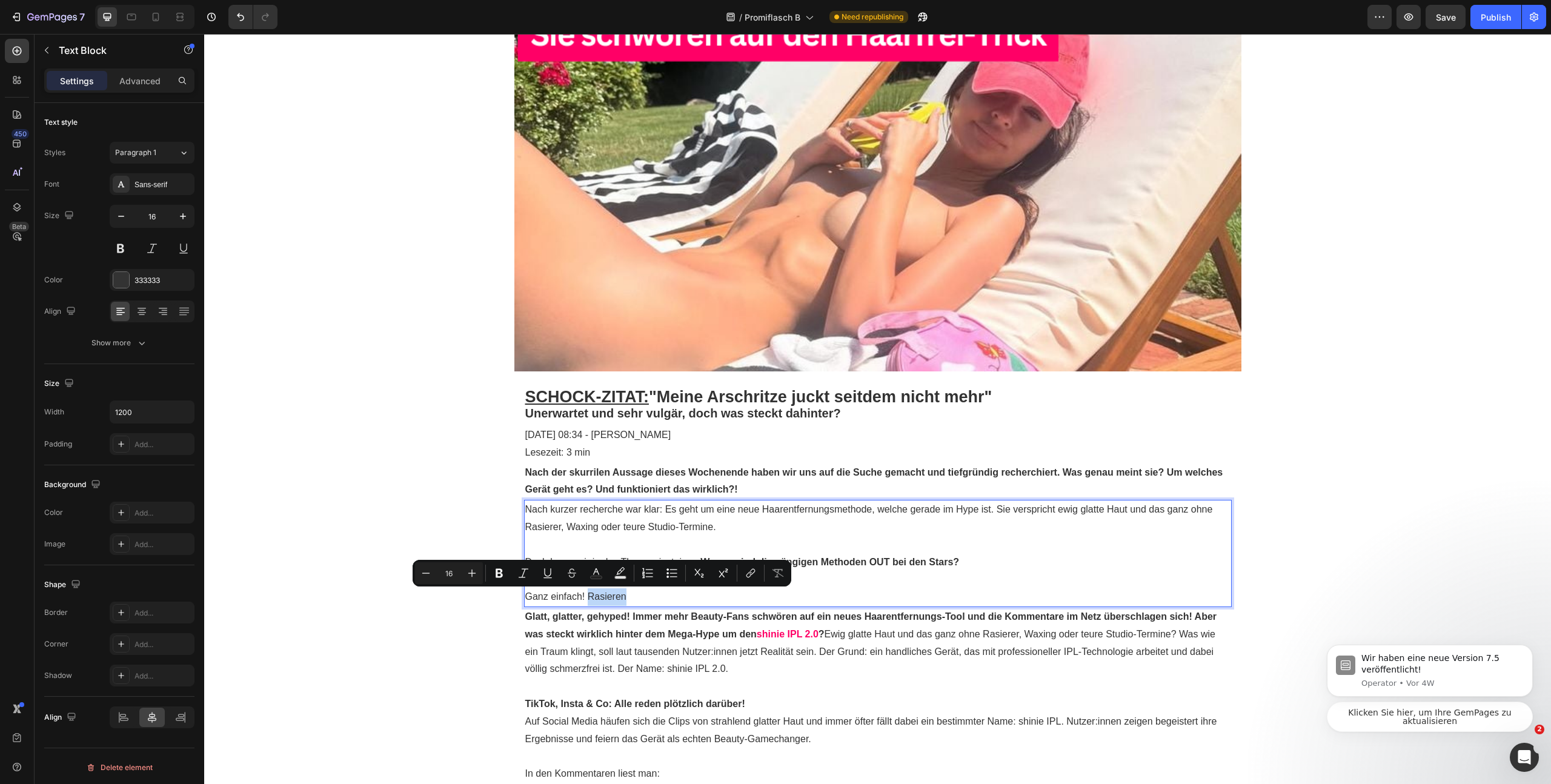
drag, startPoint x: 573, startPoint y: 597, endPoint x: 583, endPoint y: 598, distance: 10.0
click at [583, 598] on p "Ganz einfach! Rasieren" at bounding box center [878, 597] width 706 height 18
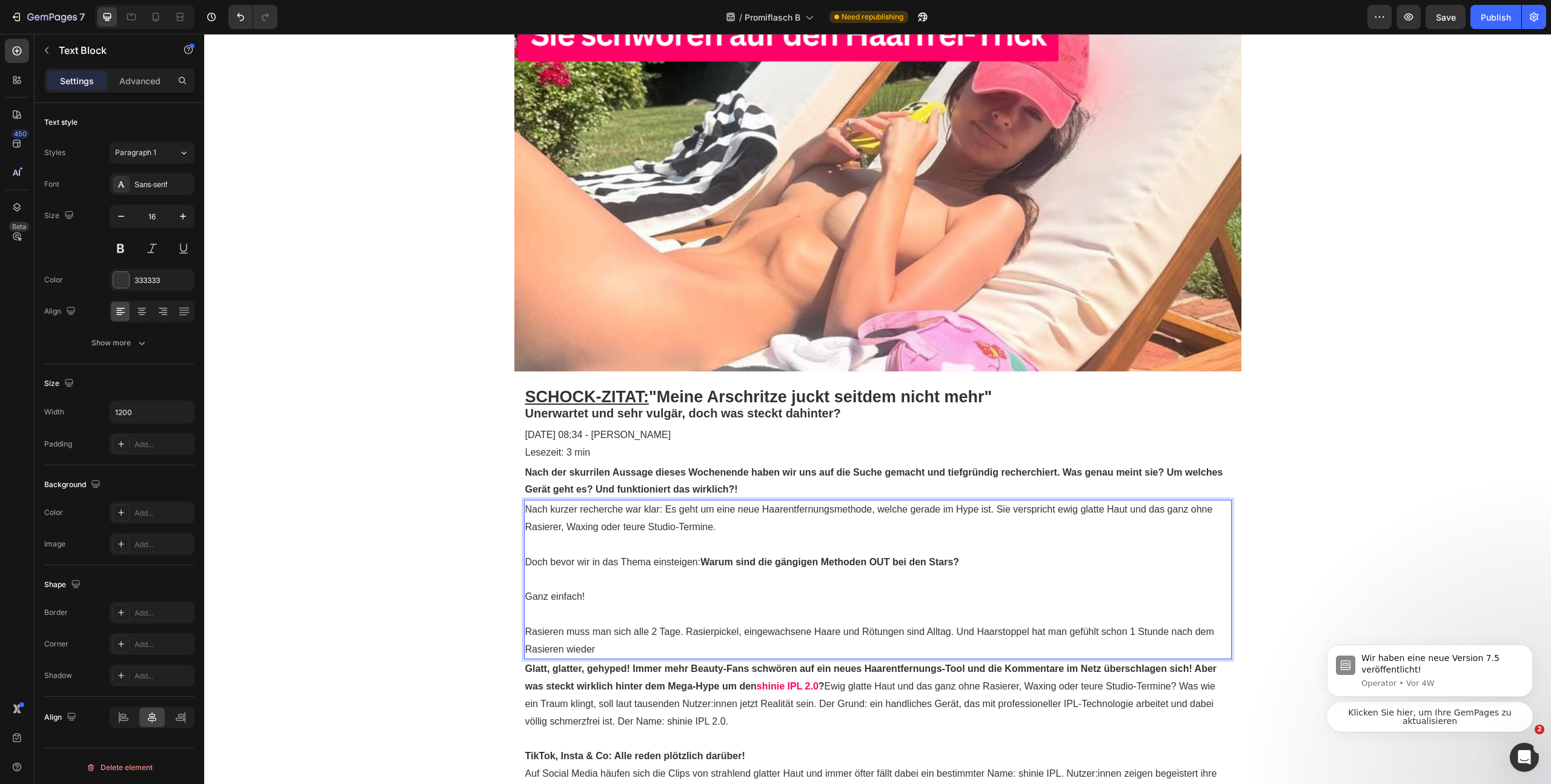
click at [1125, 633] on p "Rasieren muss man sich alle 2 Tage. Rasierpickel, eingewachsene Haare und Rötun…" at bounding box center [878, 640] width 706 height 35
drag, startPoint x: 616, startPoint y: 647, endPoint x: 583, endPoint y: 654, distance: 33.7
click at [581, 654] on p "Rasieren muss man sich alle 2 Tage. Rasierpickel, eingewachsene Haare und Rötun…" at bounding box center [878, 640] width 706 height 35
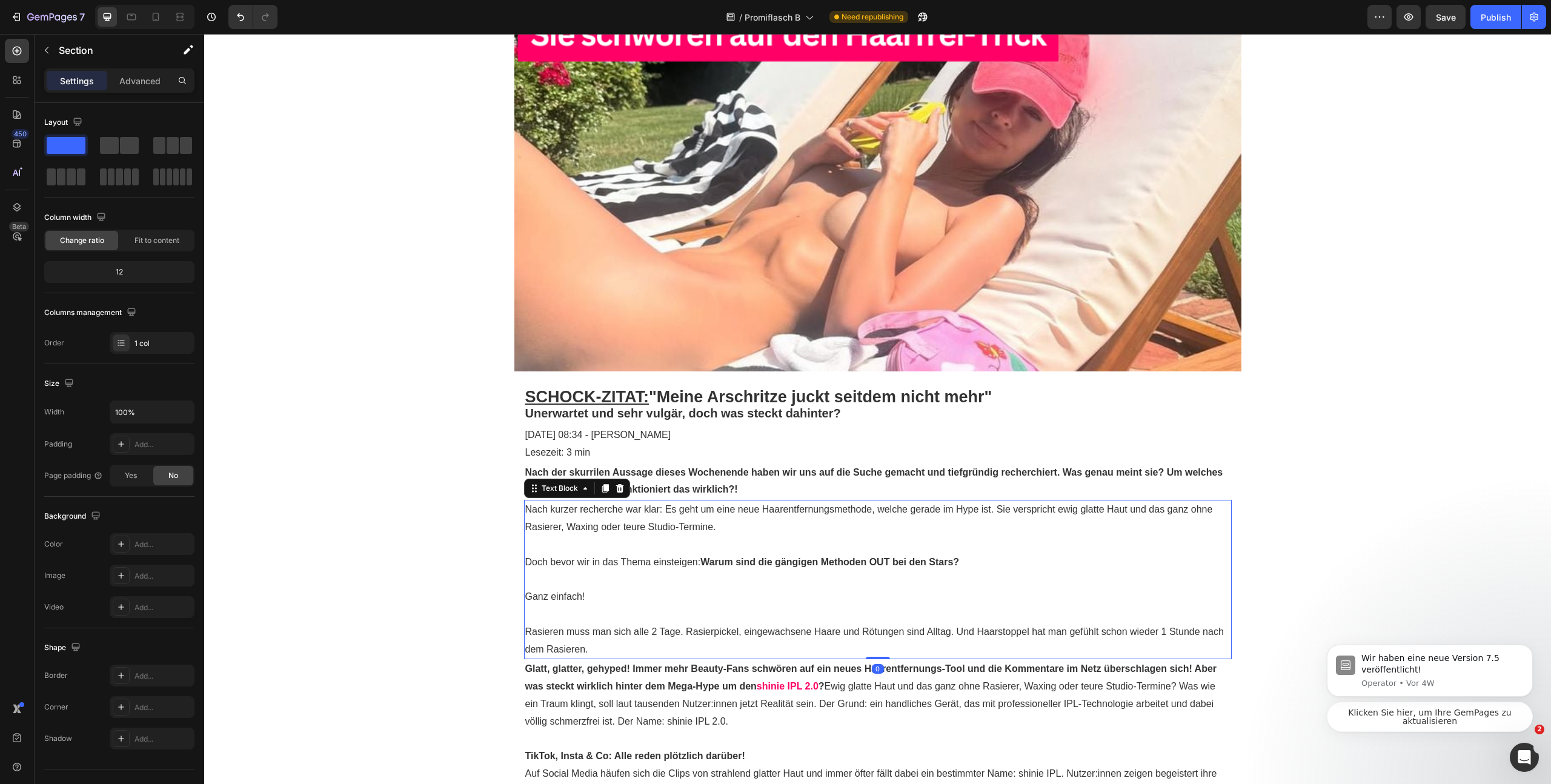
click at [810, 562] on strong "Warum sind die gängigen Methoden OUT bei den Stars?" at bounding box center [830, 562] width 258 height 10
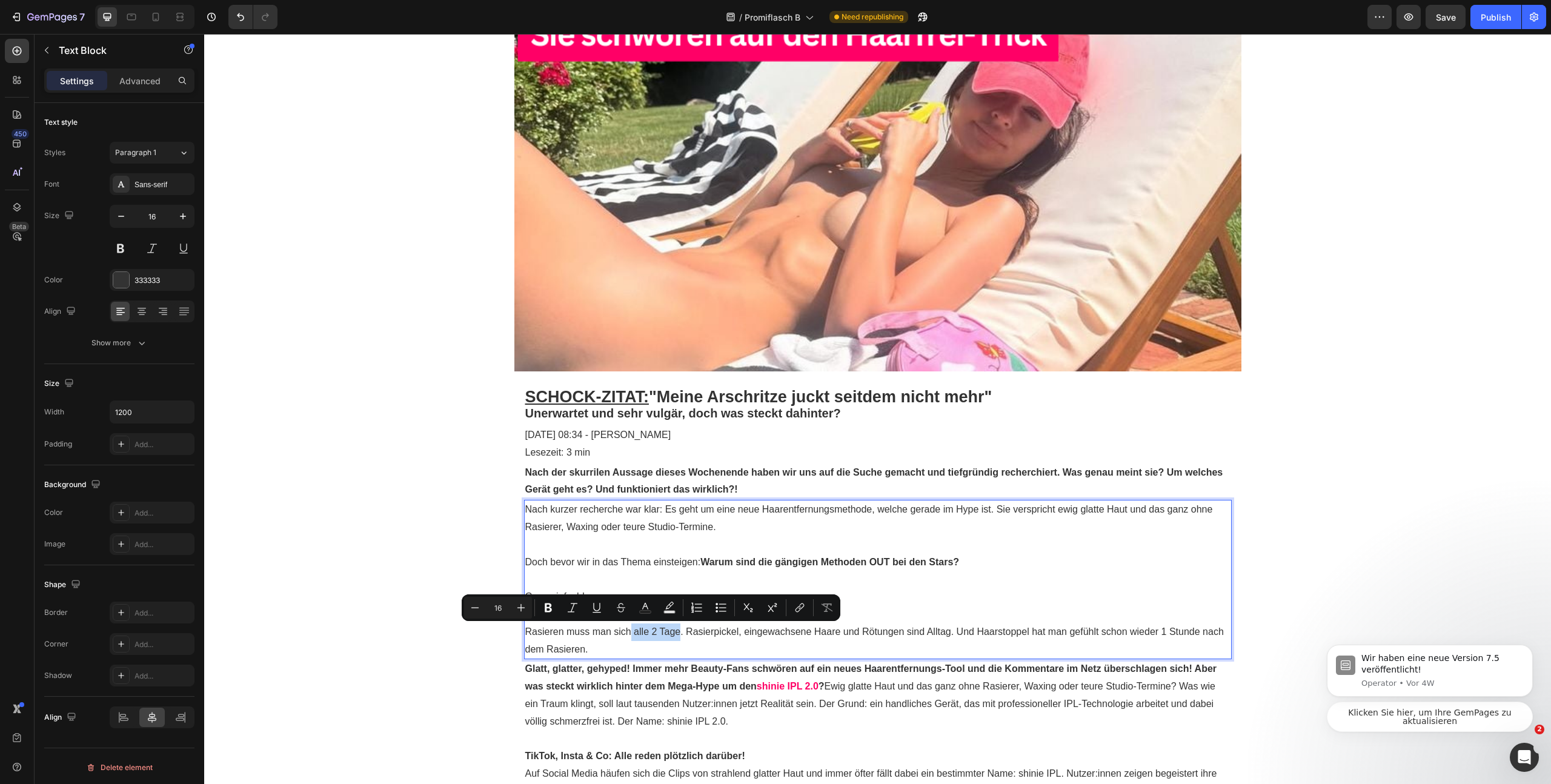
drag, startPoint x: 628, startPoint y: 633, endPoint x: 676, endPoint y: 633, distance: 48.0
click at [676, 633] on p "Rasieren muss man sich alle 2 Tage. Rasierpickel, eingewachsene Haare und Rötun…" at bounding box center [878, 640] width 706 height 35
drag, startPoint x: 546, startPoint y: 610, endPoint x: 570, endPoint y: 617, distance: 25.0
click at [547, 610] on icon "Editor contextual toolbar" at bounding box center [548, 608] width 12 height 12
click at [790, 661] on p "Glatt, glatter, gehyped! Immer mehr Beauty-Fans schwören auf ein neues Haarentf…" at bounding box center [878, 695] width 706 height 69
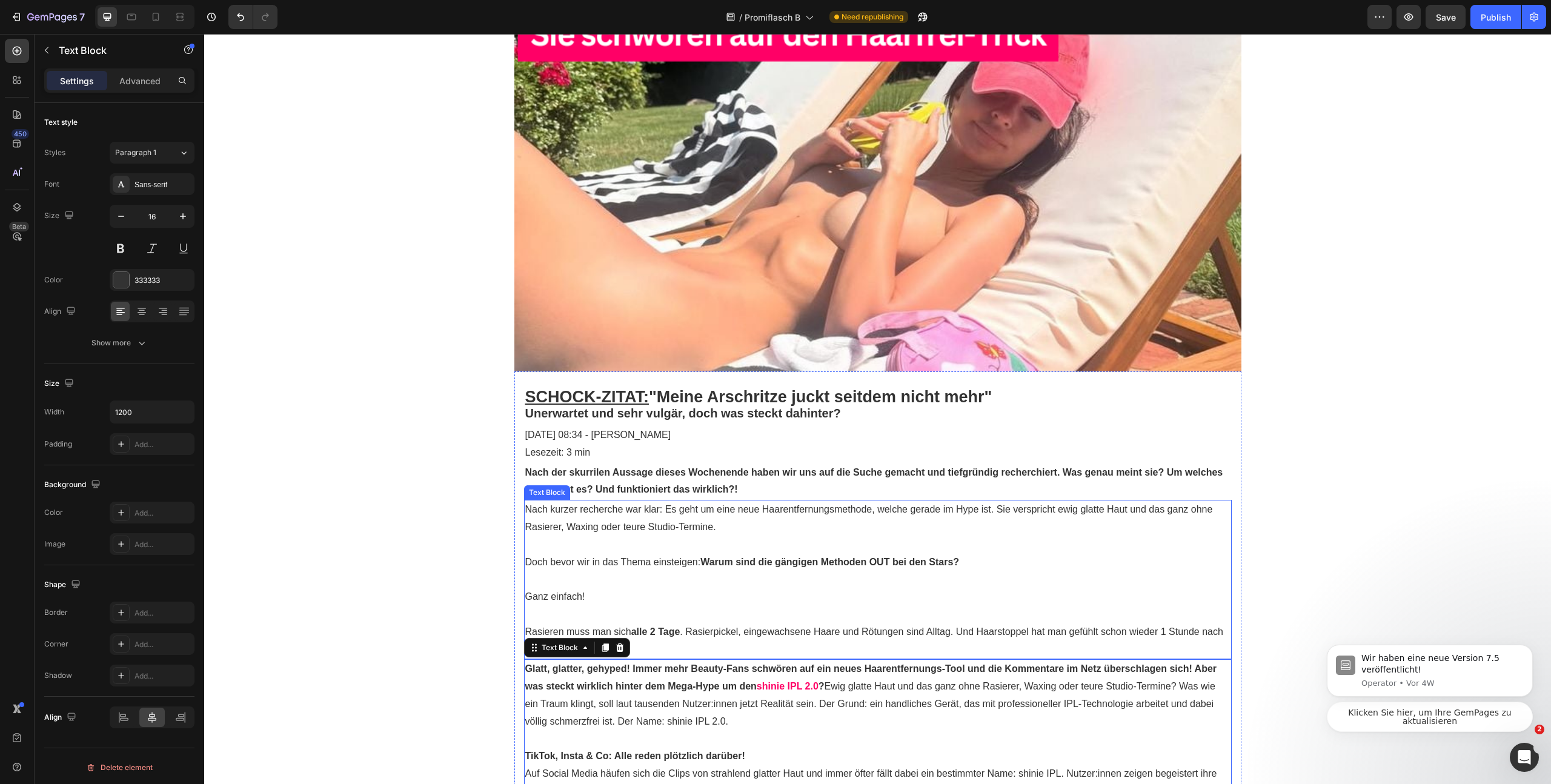
click at [796, 627] on p "Rasieren muss man sich alle 2 Tage . Rasierpickel, eingewachsene Haare und Rötu…" at bounding box center [878, 640] width 706 height 35
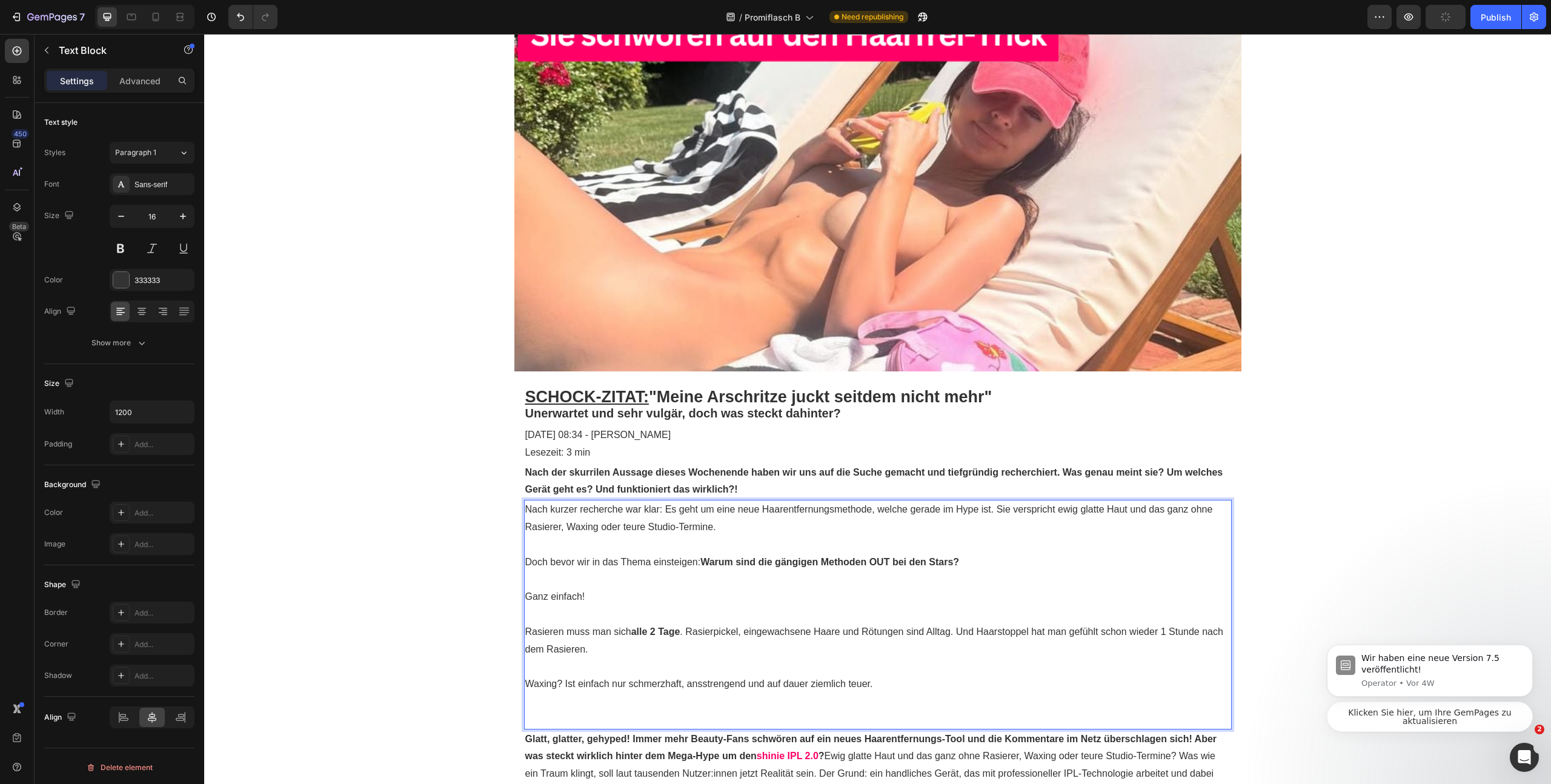
click at [707, 685] on p "Waxing? Ist einfach nur schmerzhaft, ansstrengend und auf dauer ziemlich teuer." at bounding box center [878, 684] width 706 height 18
click at [697, 687] on p "Waxing? Ist einfach nur schmerzhaft, ansstrengend und auf dauer ziemlich teuer." at bounding box center [878, 684] width 706 height 18
click at [607, 651] on p "Rasieren muss man sich alle 2 Tage . Rasierpickel, eingewachsene Haare und Rötu…" at bounding box center [878, 640] width 706 height 35
click at [780, 686] on p "Waxing? Ist einfach nur schmerzhaft, anstrengend und auf dauer ziemlich teuer." at bounding box center [878, 684] width 706 height 18
click at [905, 681] on p "Waxing? Ist einfach nur schmerzhaft, anstrengend und auf Dauer ziemlich teuer." at bounding box center [878, 684] width 706 height 18
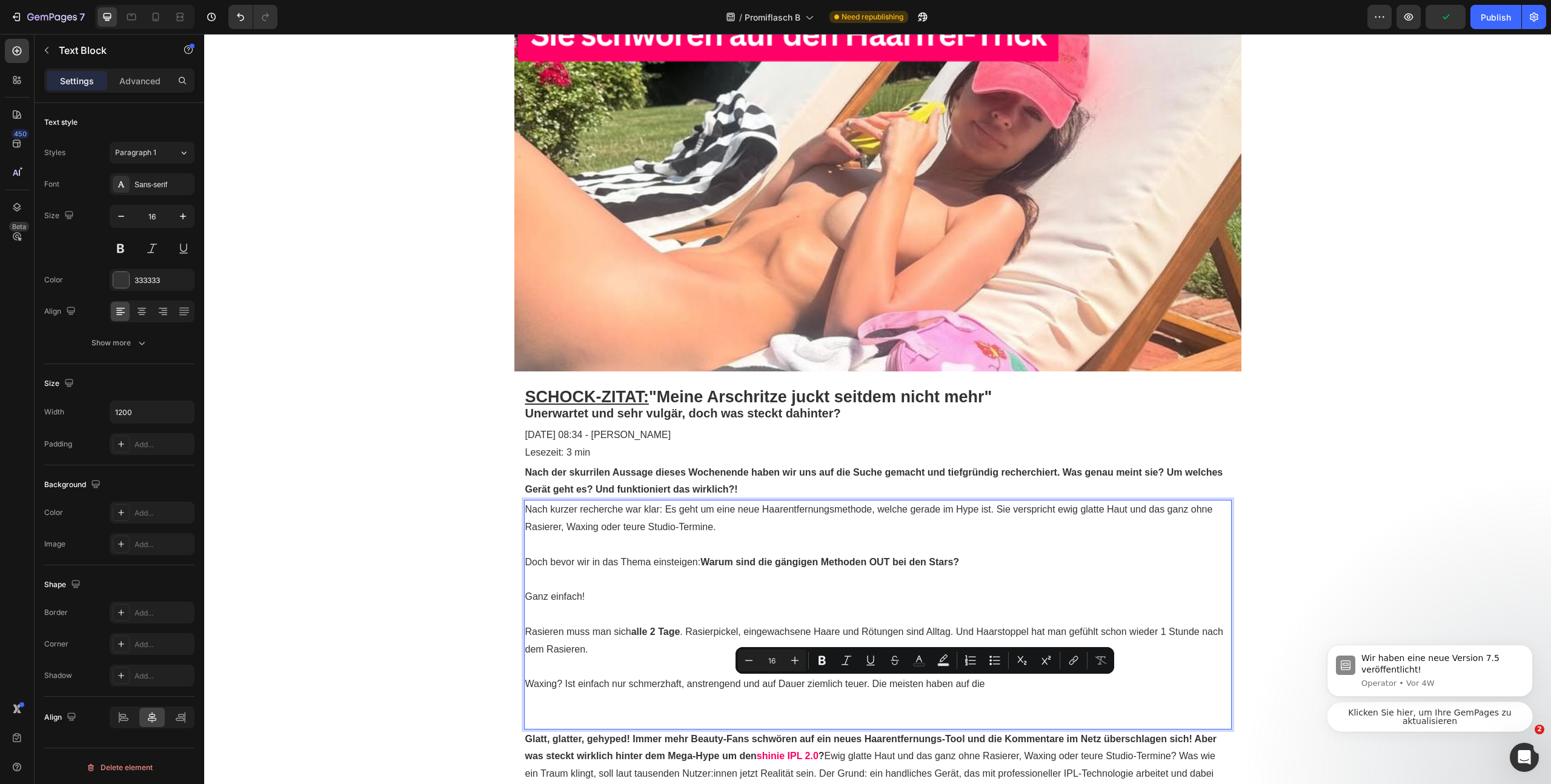
drag, startPoint x: 867, startPoint y: 683, endPoint x: 1054, endPoint y: 684, distance: 187.0
click at [1058, 683] on p "Waxing? Ist einfach nur schmerzhaft, anstrengend und auf Dauer ziemlich teuer. …" at bounding box center [878, 684] width 706 height 18
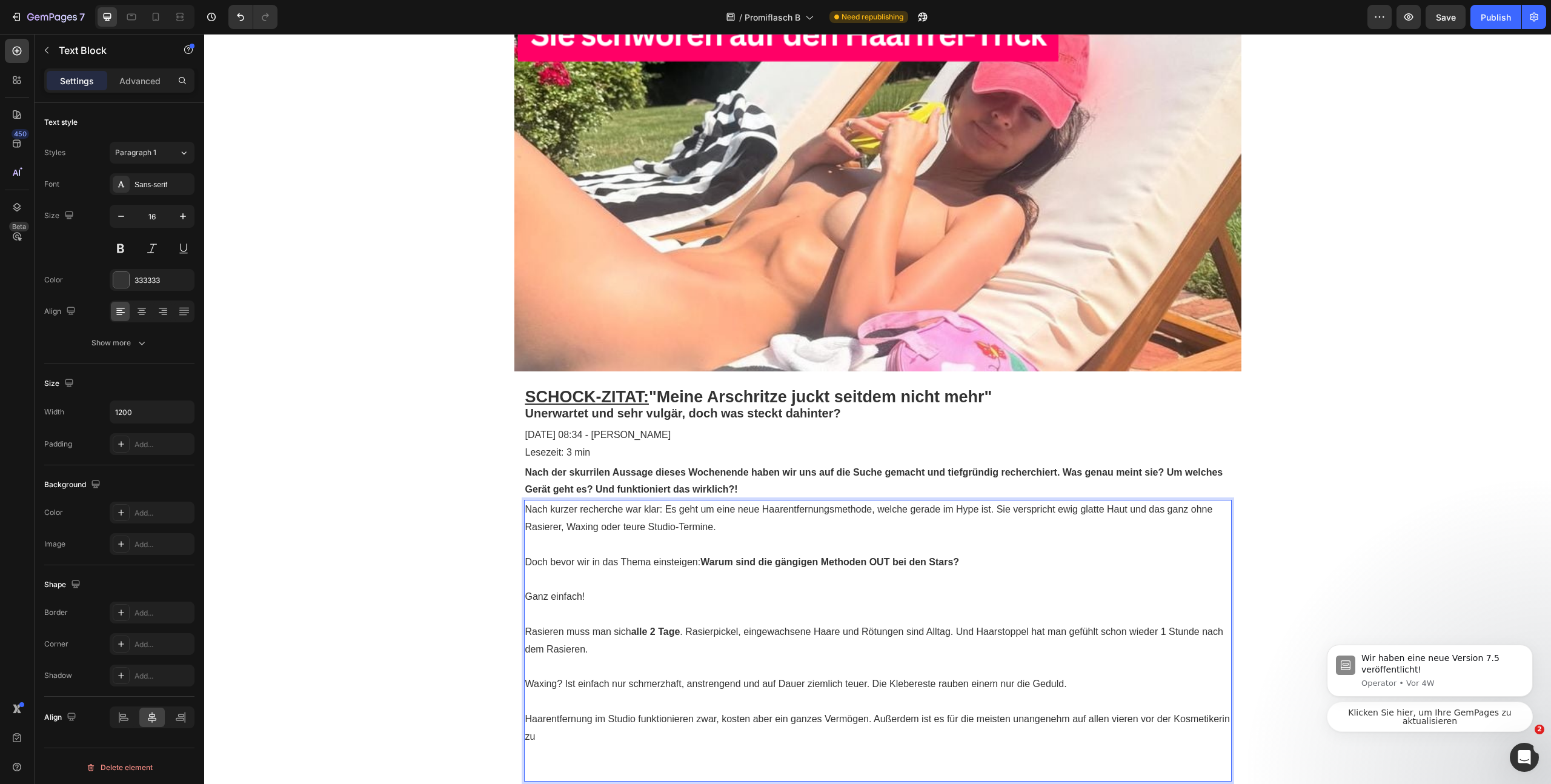
click at [1064, 722] on p "Haarentfernung im Studio funktionieren zwar, kosten aber ein ganzes Vermögen. A…" at bounding box center [878, 728] width 706 height 35
click at [619, 739] on p "Haarentfernung im Studio funktionieren zwar, kosten aber ein ganzes Vermögen. A…" at bounding box center [878, 728] width 706 height 35
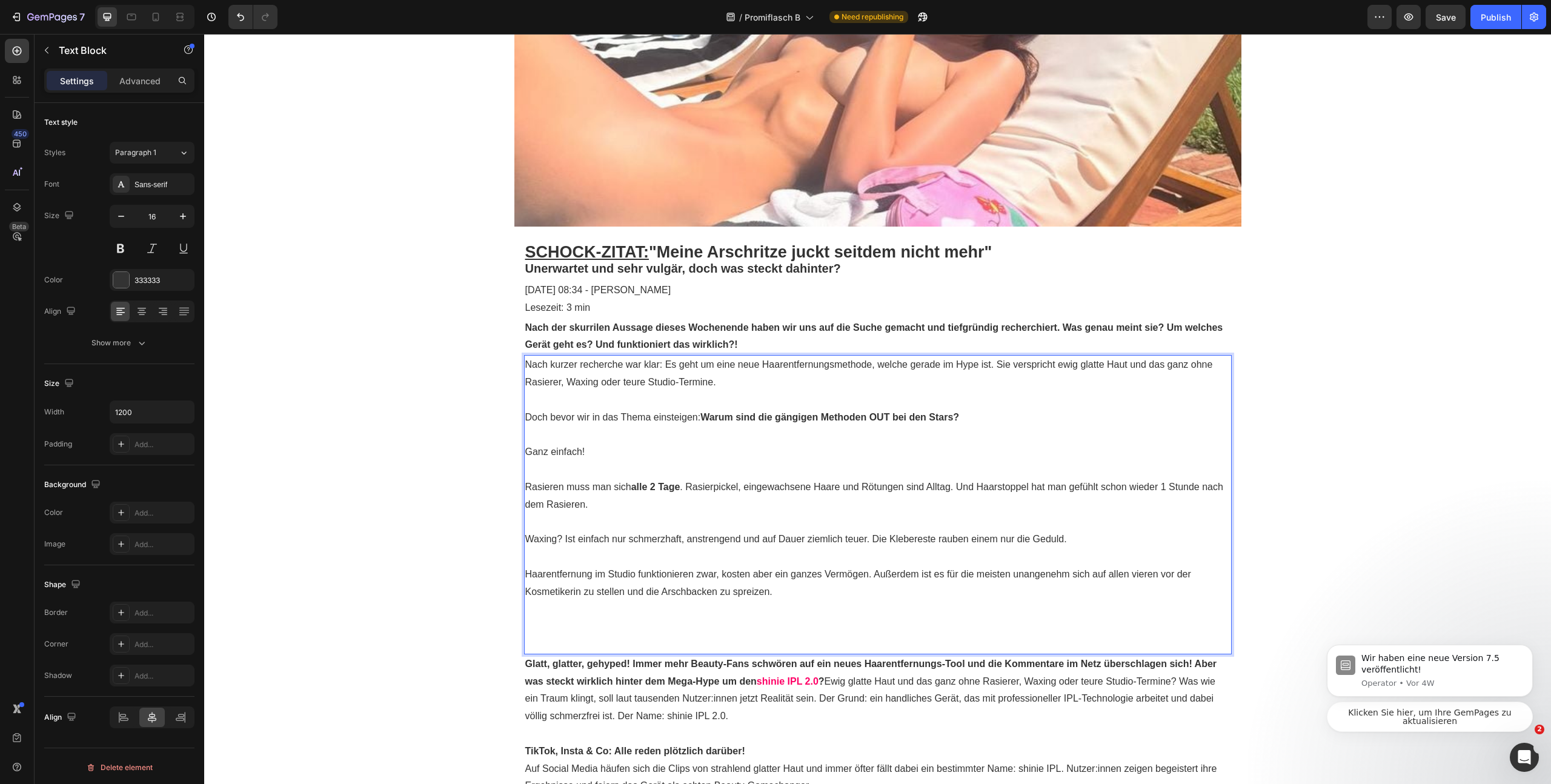
scroll to position [367, 0]
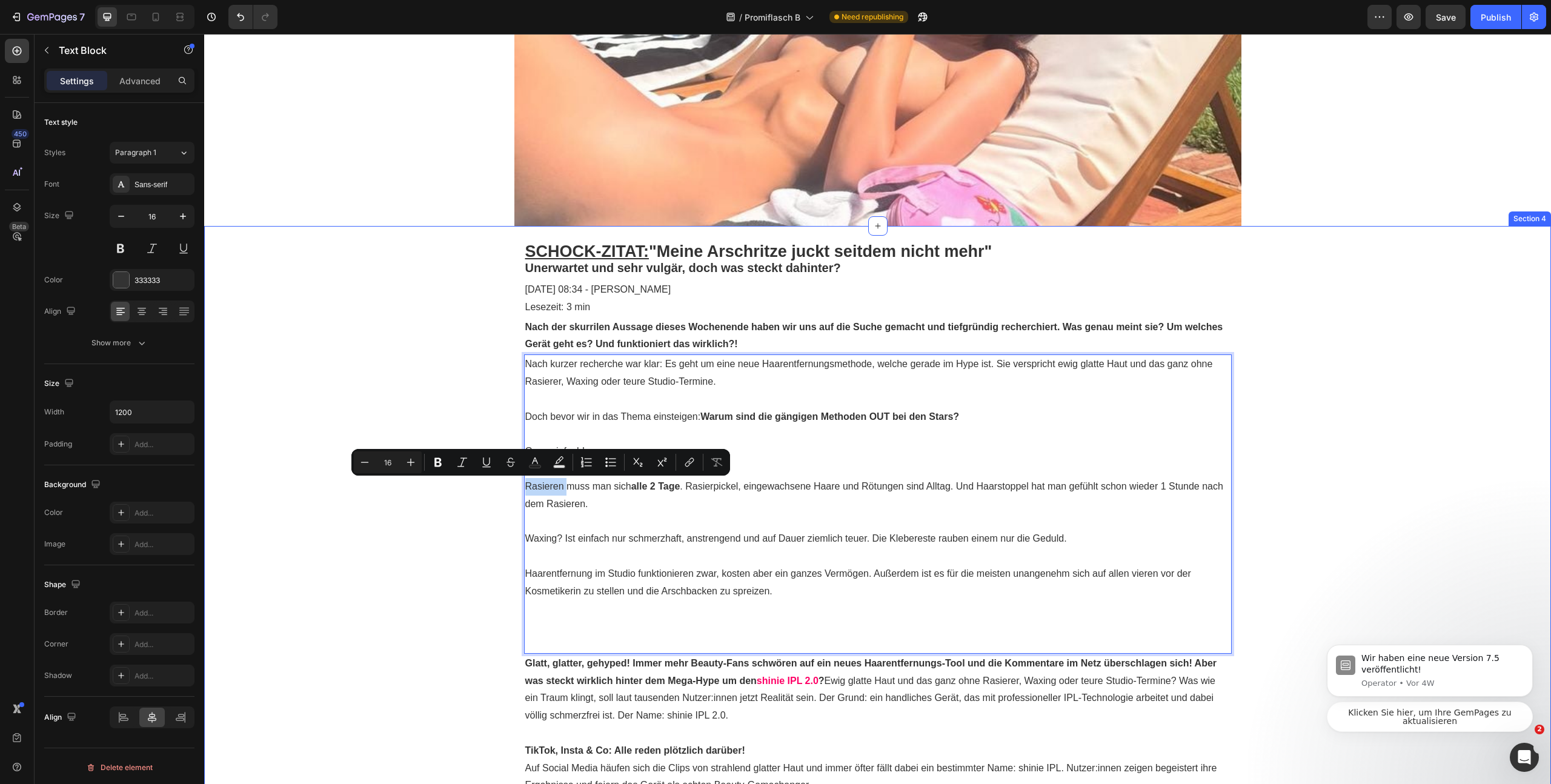
drag, startPoint x: 562, startPoint y: 484, endPoint x: 544, endPoint y: 521, distance: 41.1
drag, startPoint x: 263, startPoint y: 443, endPoint x: 462, endPoint y: 474, distance: 201.4
click at [438, 460] on icon "Editor contextual toolbar" at bounding box center [438, 462] width 12 height 12
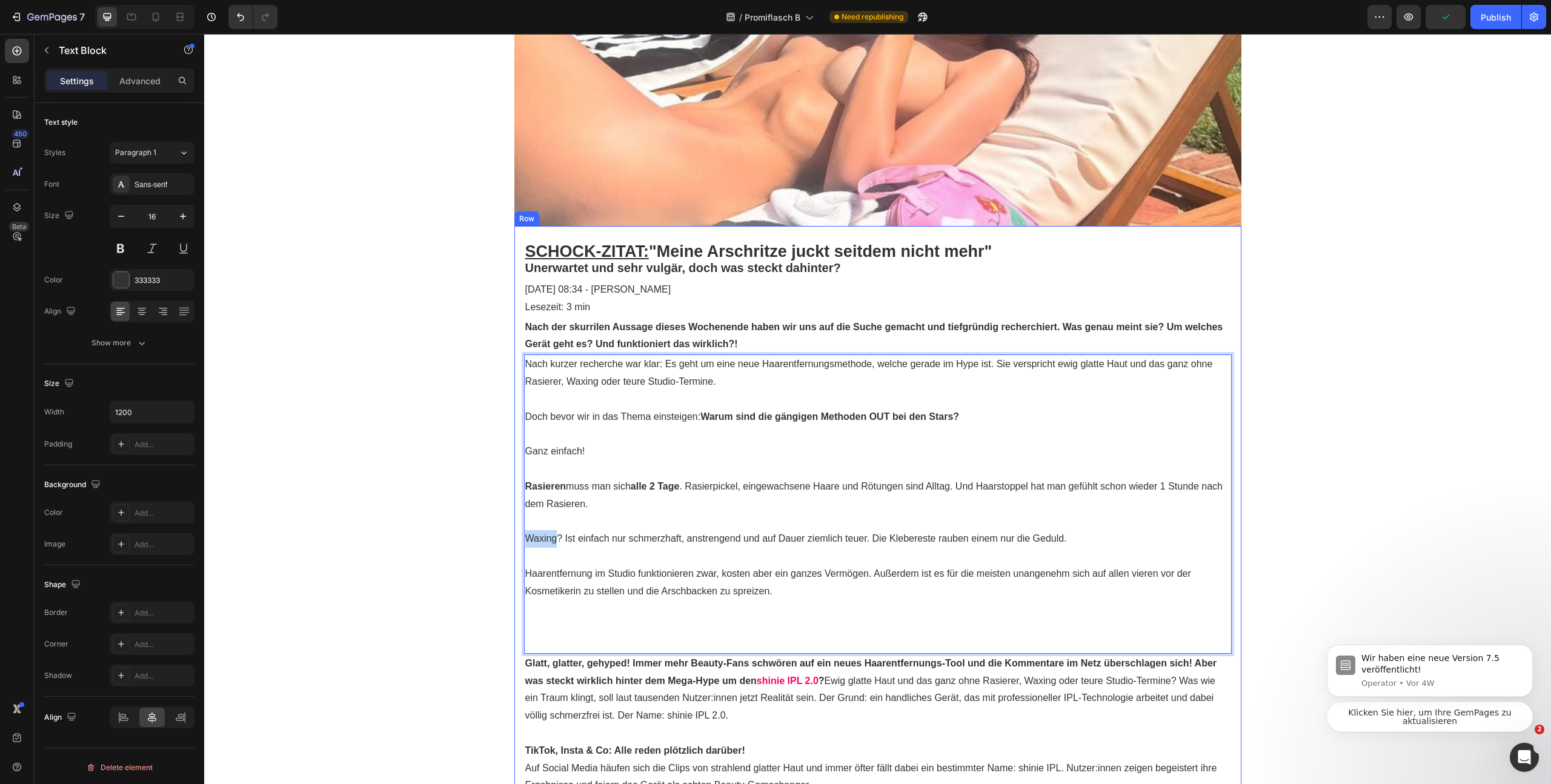
drag, startPoint x: 543, startPoint y: 538, endPoint x: 503, endPoint y: 540, distance: 40.0
drag, startPoint x: 557, startPoint y: 540, endPoint x: 508, endPoint y: 532, distance: 49.6
click at [594, 545] on p "Waxing? Ist einfach nur schmerzhaft, anstrengend und auf Dauer ziemlich teuer. …" at bounding box center [878, 538] width 706 height 18
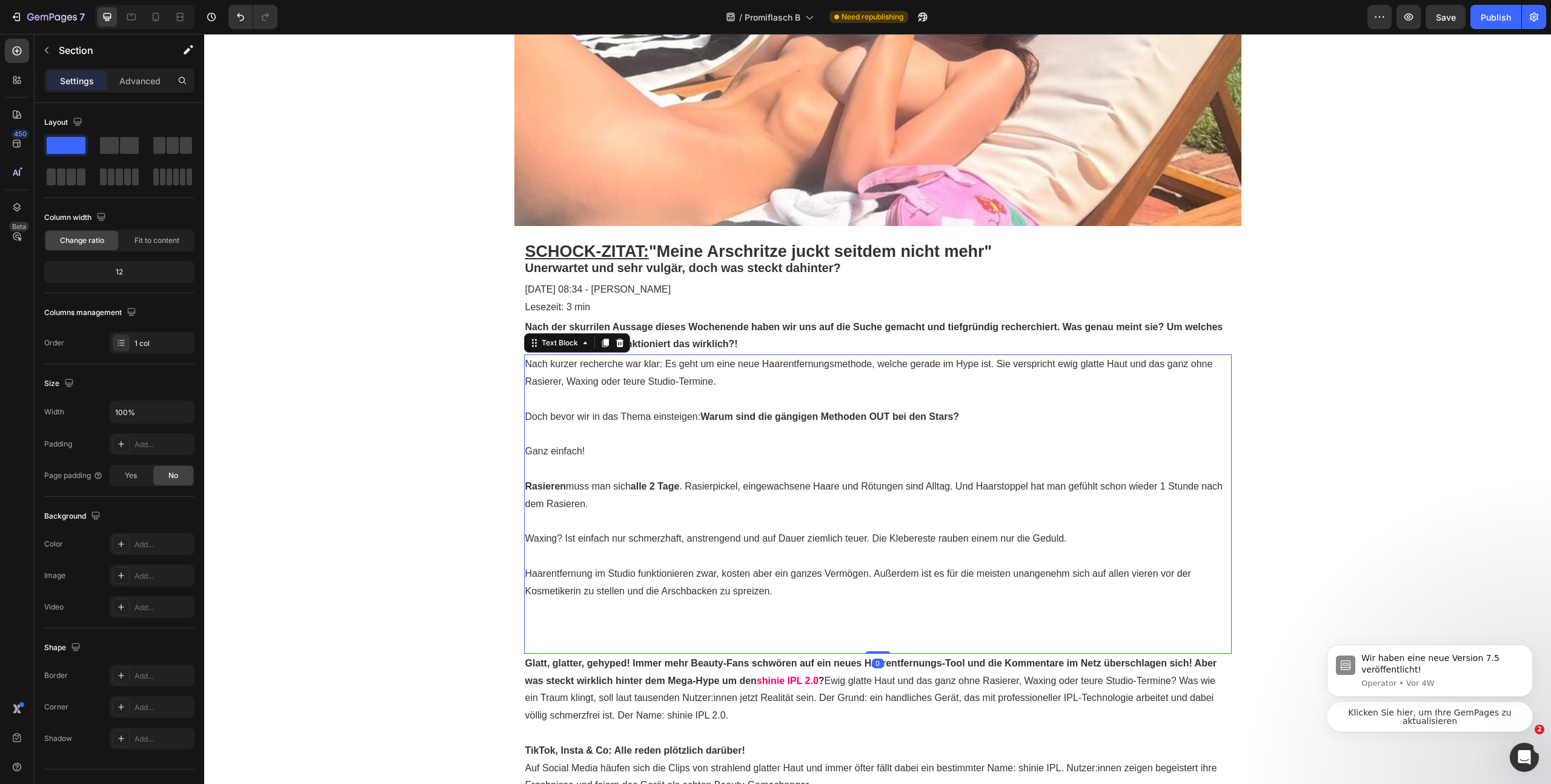
click at [546, 541] on p "Waxing? Ist einfach nur schmerzhaft, anstrengend und auf Dauer ziemlich teuer. …" at bounding box center [878, 538] width 706 height 18
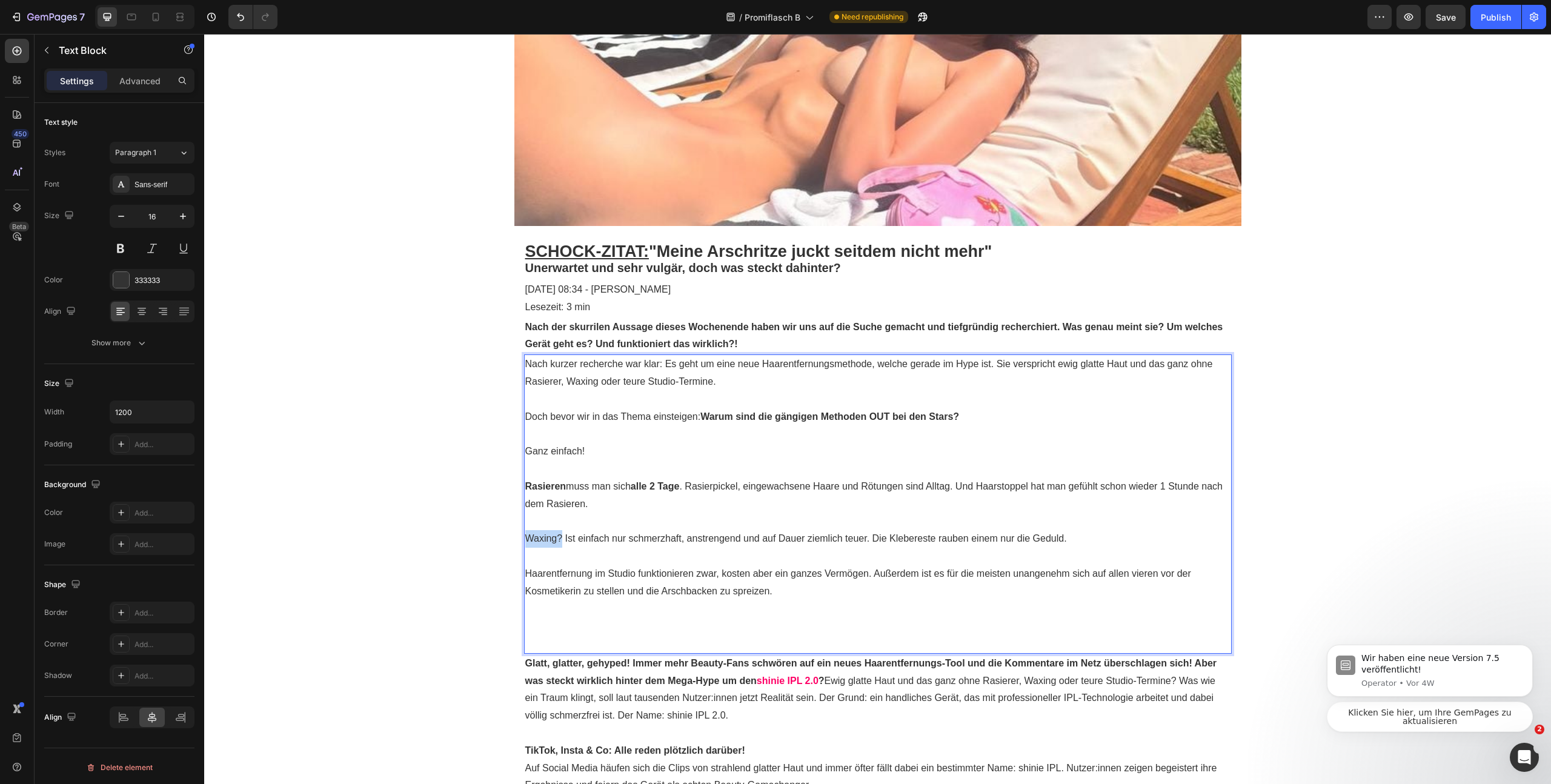
drag, startPoint x: 557, startPoint y: 540, endPoint x: 510, endPoint y: 541, distance: 47.0
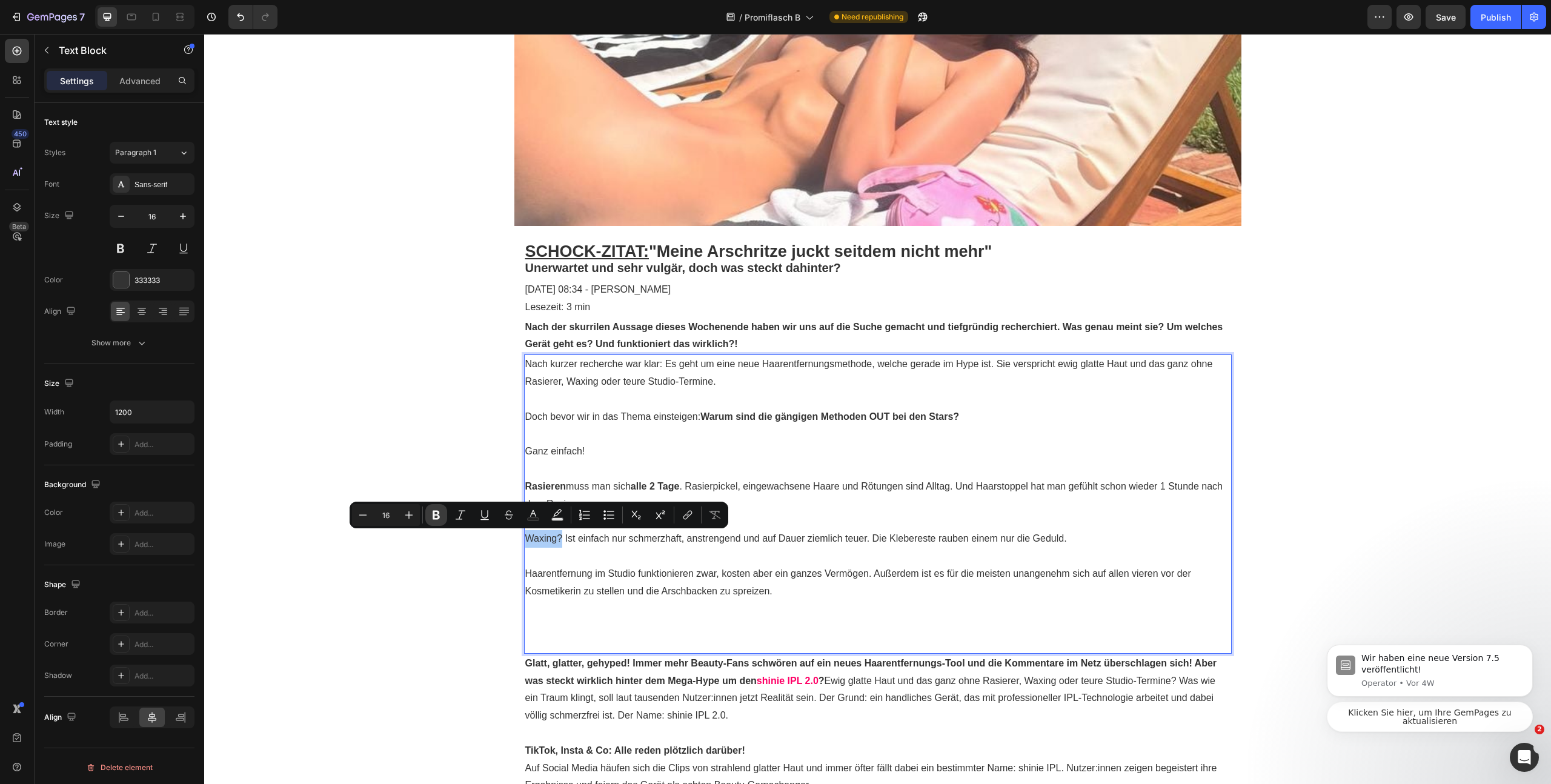
click at [439, 515] on icon "Editor contextual toolbar" at bounding box center [437, 515] width 12 height 12
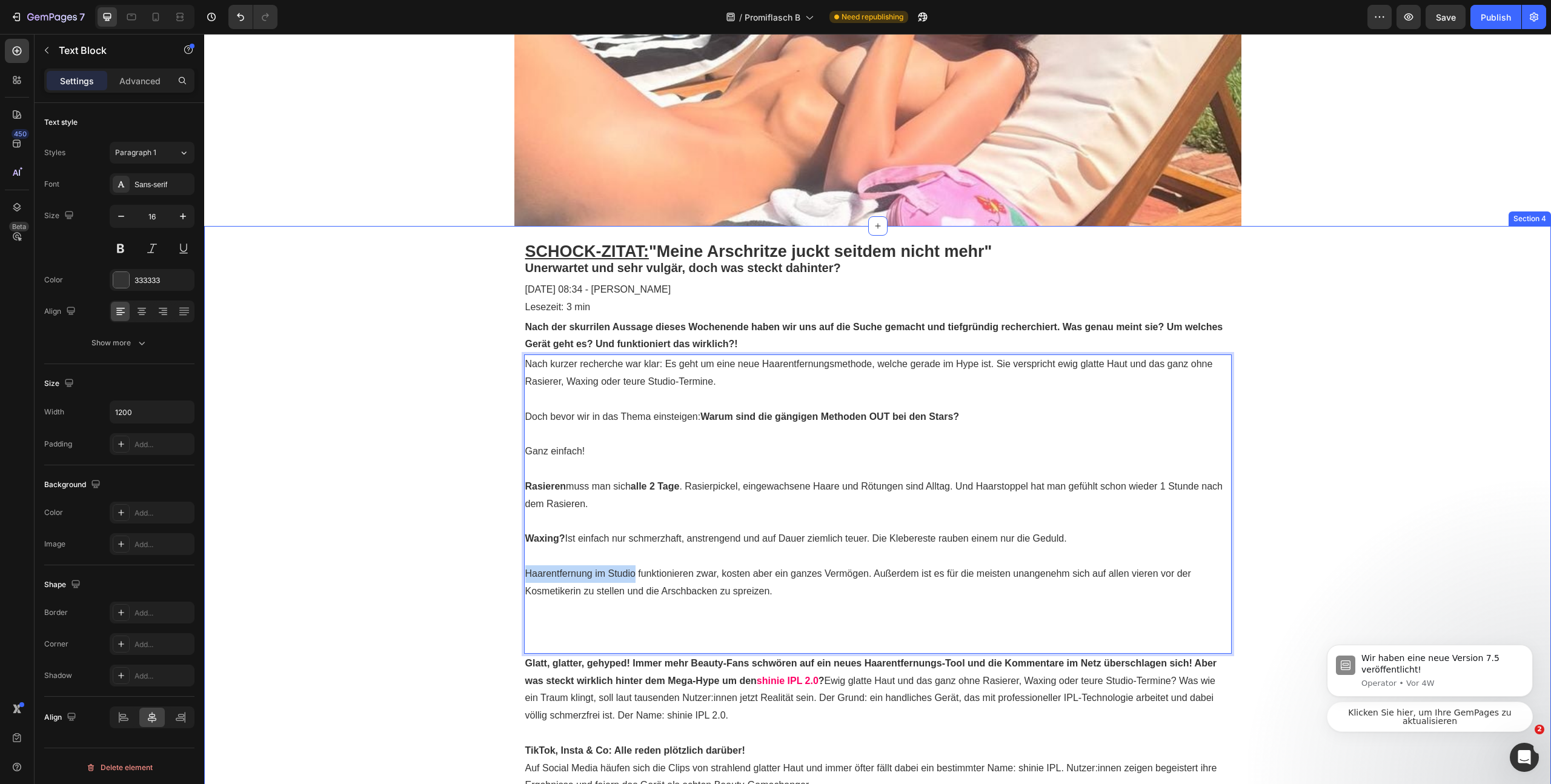
drag, startPoint x: 630, startPoint y: 575, endPoint x: 508, endPoint y: 565, distance: 122.4
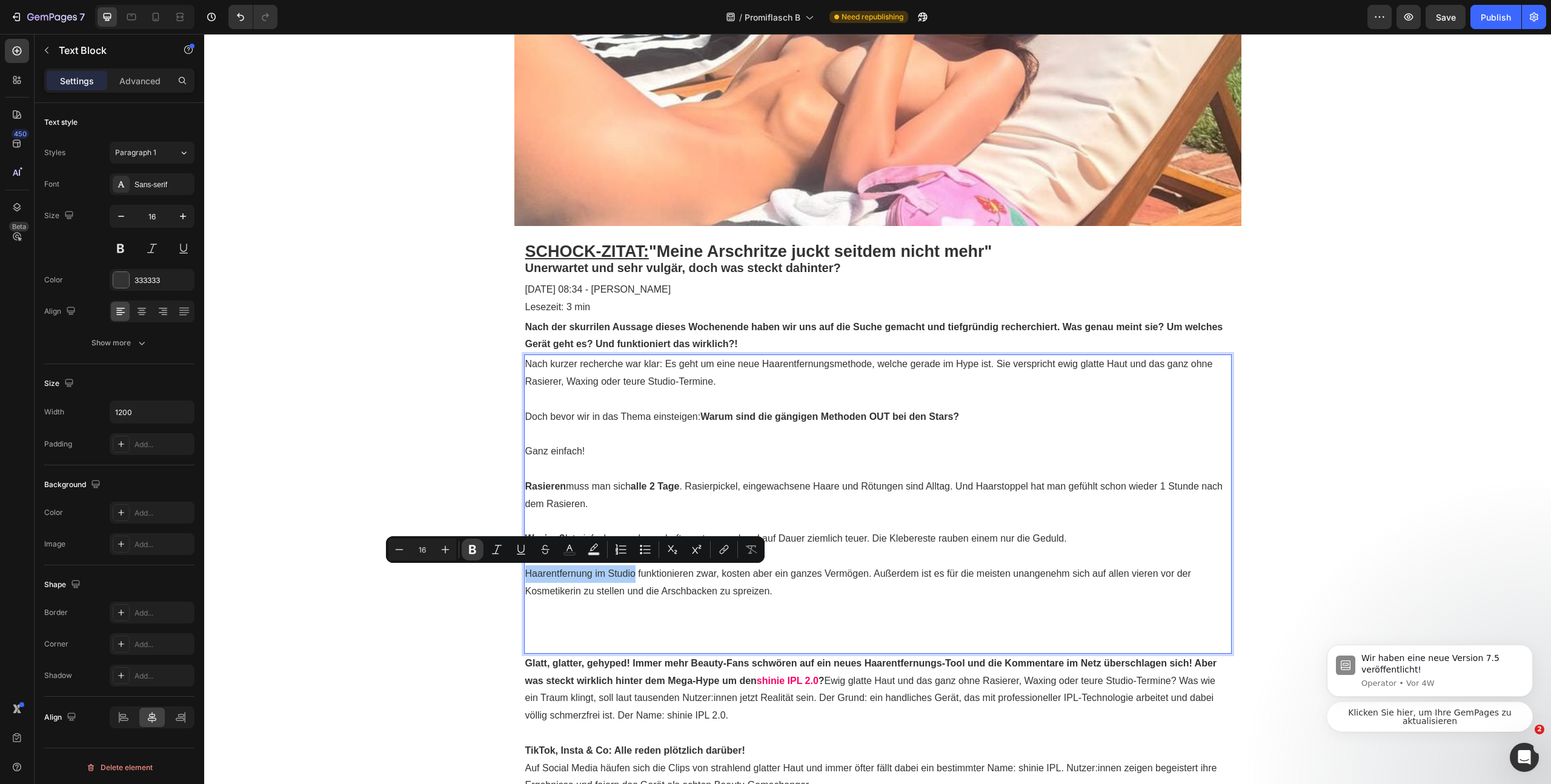
click at [471, 552] on icon "Editor contextual toolbar" at bounding box center [473, 549] width 7 height 9
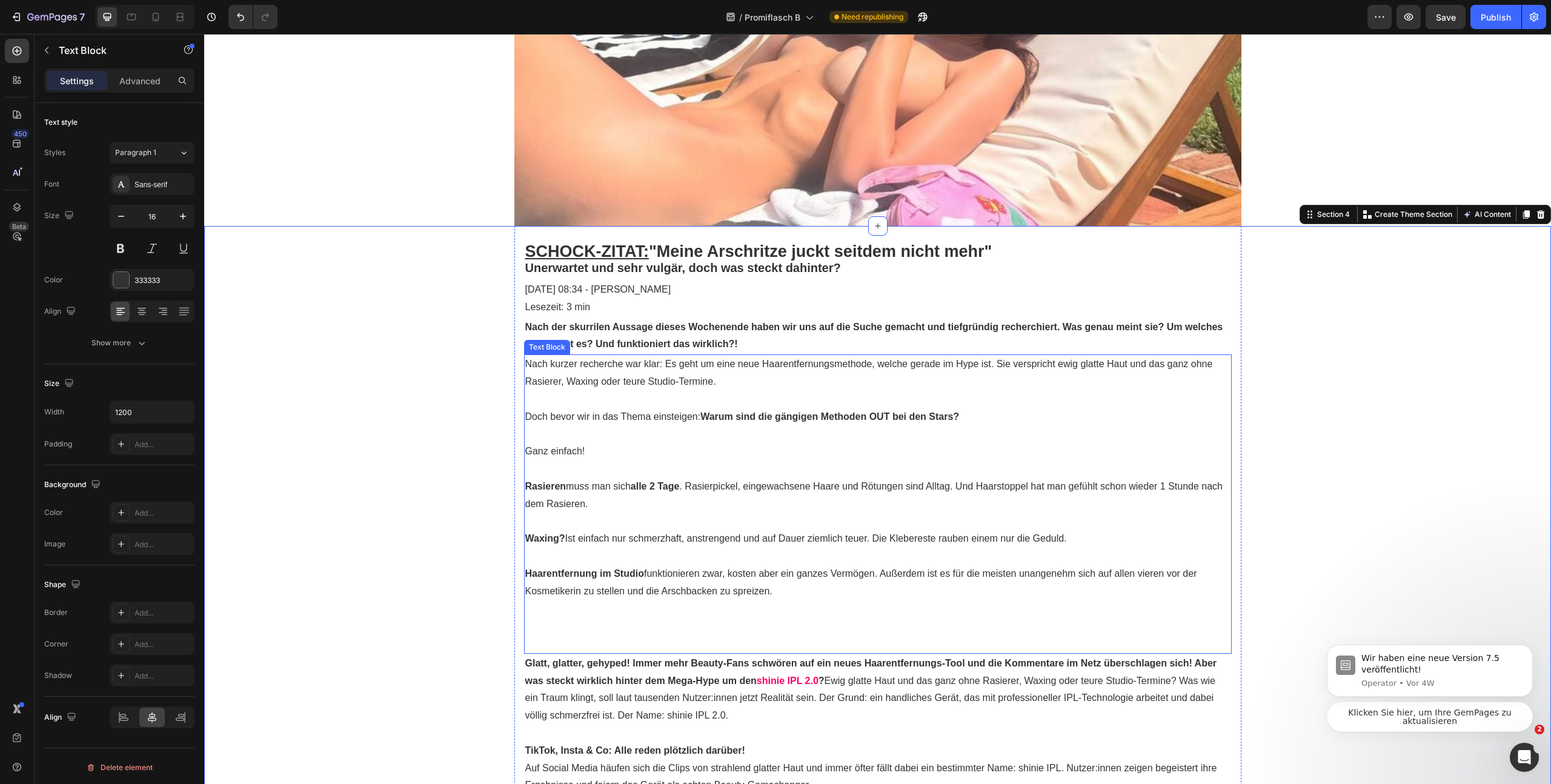
click at [871, 590] on p "Haarentfernung im Studio funktionieren zwar, kosten aber ein ganzes Vermögen. A…" at bounding box center [878, 583] width 706 height 35
click at [623, 628] on p "Rich Text Editor. Editing area: main" at bounding box center [878, 626] width 706 height 18
click at [655, 612] on p "Rich Text Editor. Editing area: main" at bounding box center [878, 608] width 706 height 18
click at [639, 627] on p "Rich Text Editor. Editing area: main" at bounding box center [878, 626] width 706 height 18
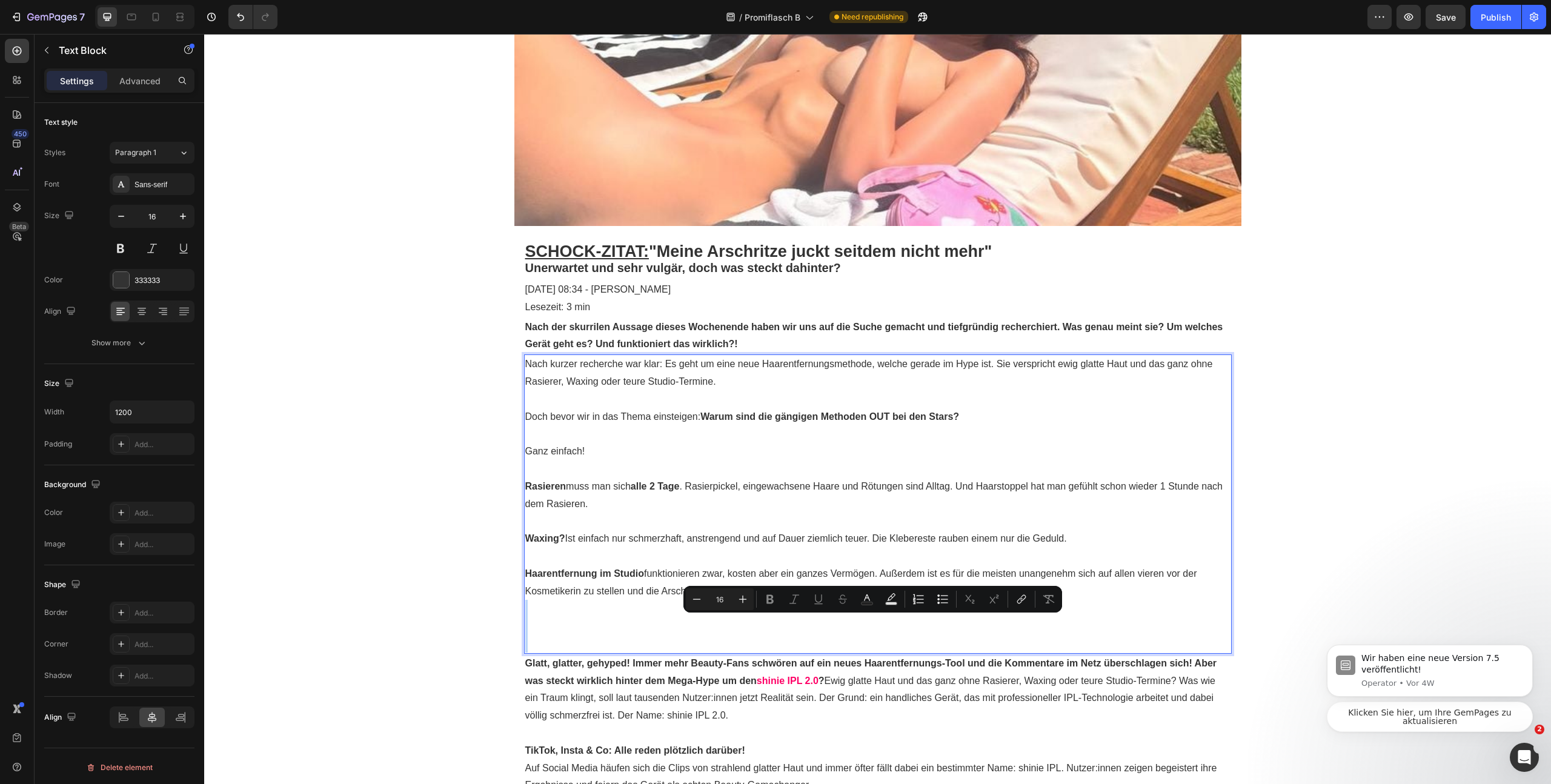
drag, startPoint x: 553, startPoint y: 640, endPoint x: 540, endPoint y: 616, distance: 27.3
click at [540, 616] on div "Nach kurzer recherche war klar: Es geht um eine neue Haarentfernungsmethode, we…" at bounding box center [878, 503] width 708 height 299
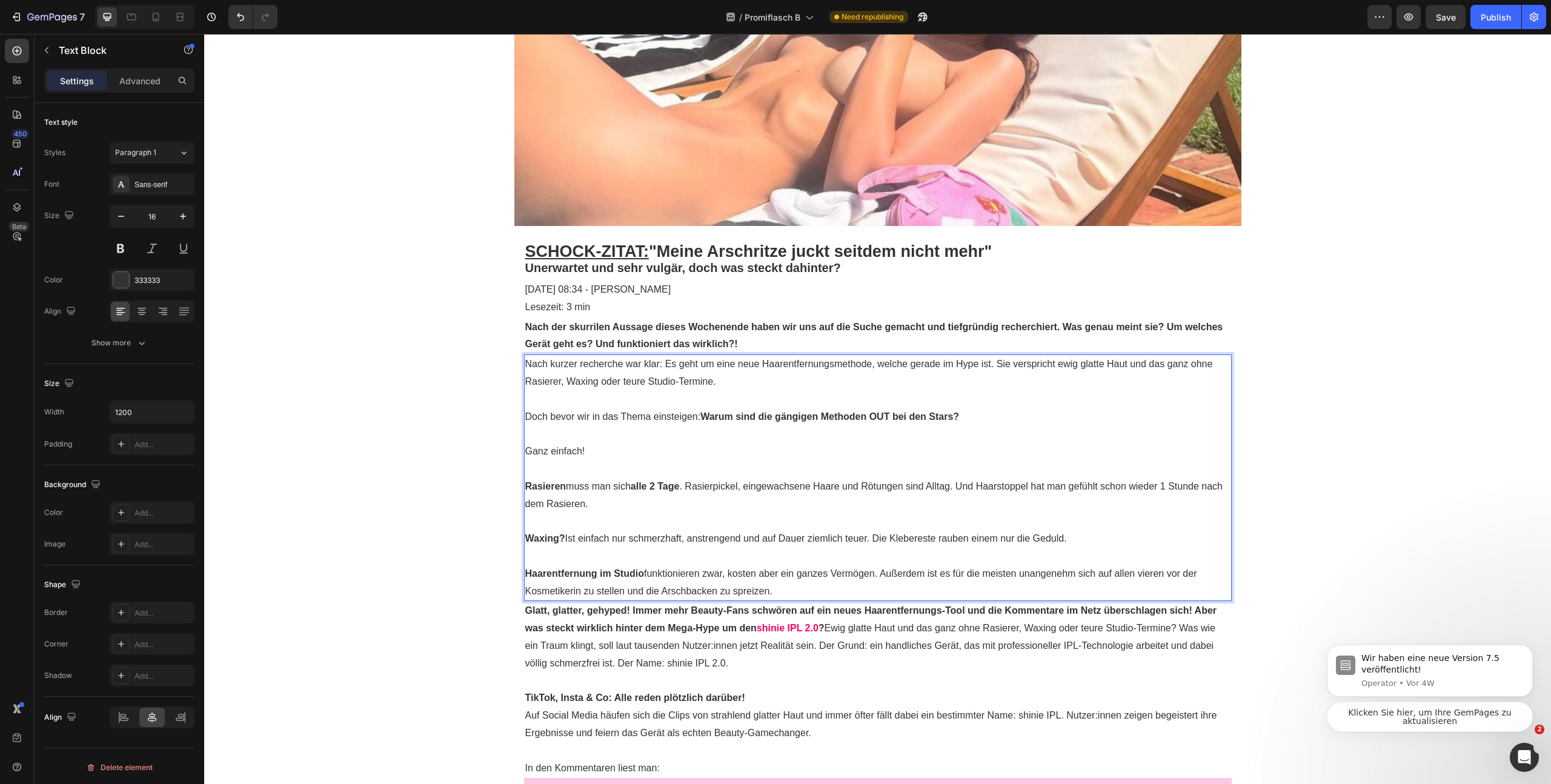
click at [762, 386] on p "Nach kurzer recherche war klar: Es geht um eine neue Haarentfernungsmethode, we…" at bounding box center [878, 373] width 706 height 35
click at [672, 572] on p "Haarentfernung im Studio funktionieren zwar, kosten aber ein ganzes Vermögen. A…" at bounding box center [878, 583] width 706 height 35
drag, startPoint x: 654, startPoint y: 632, endPoint x: 652, endPoint y: 623, distance: 9.2
click at [653, 631] on strong "Glatt, glatter, gehyped! Immer mehr Beauty-Fans schwören auf ein neues Haarentf…" at bounding box center [871, 619] width 692 height 28
click at [803, 575] on p "Haarentfernung im Studio funktionieren zwar, kosten aber ein ganzes Vermögen. A…" at bounding box center [878, 583] width 706 height 35
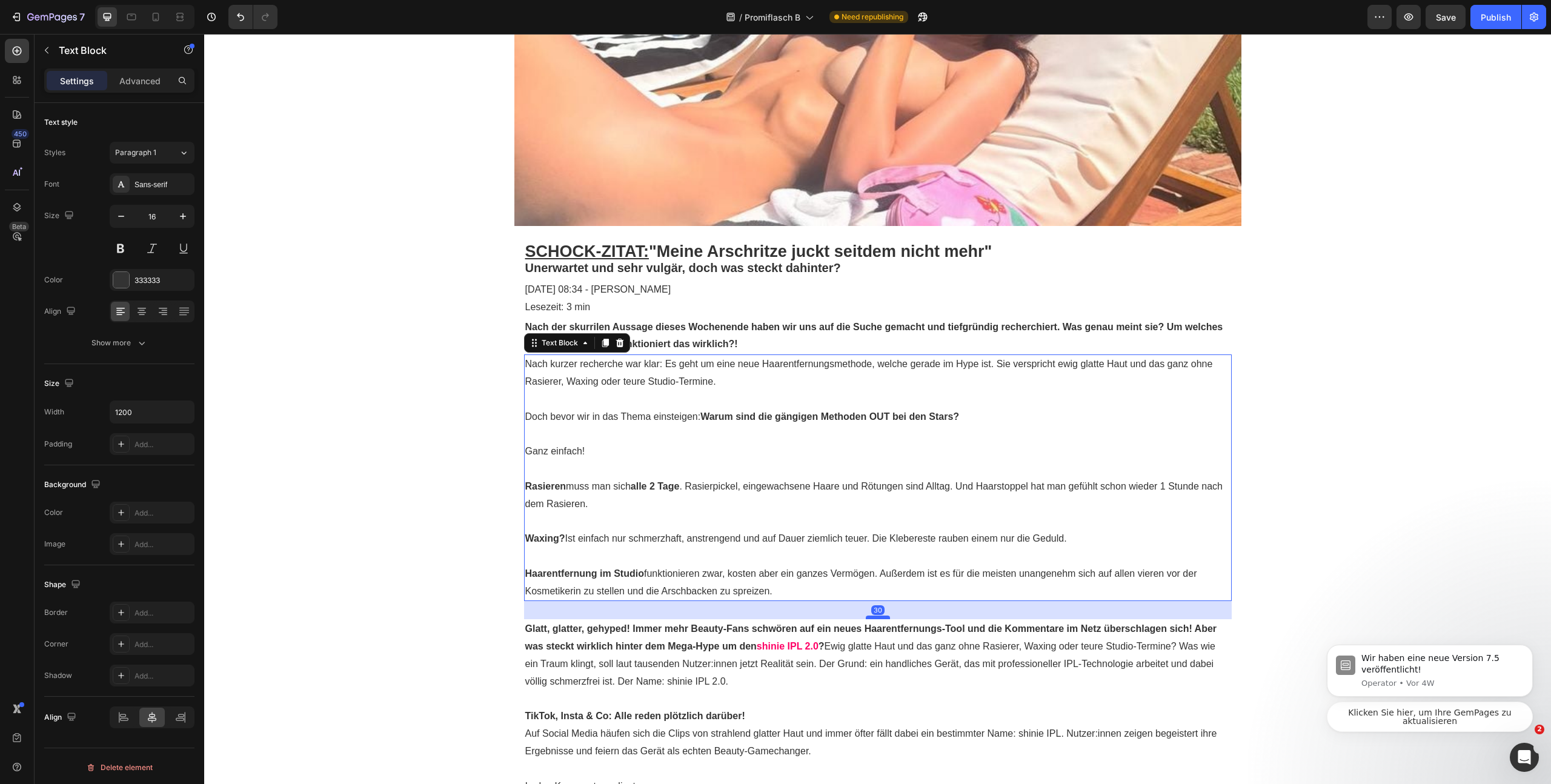
drag, startPoint x: 877, startPoint y: 600, endPoint x: 865, endPoint y: 618, distance: 21.6
click at [866, 618] on div at bounding box center [877, 618] width 24 height 4
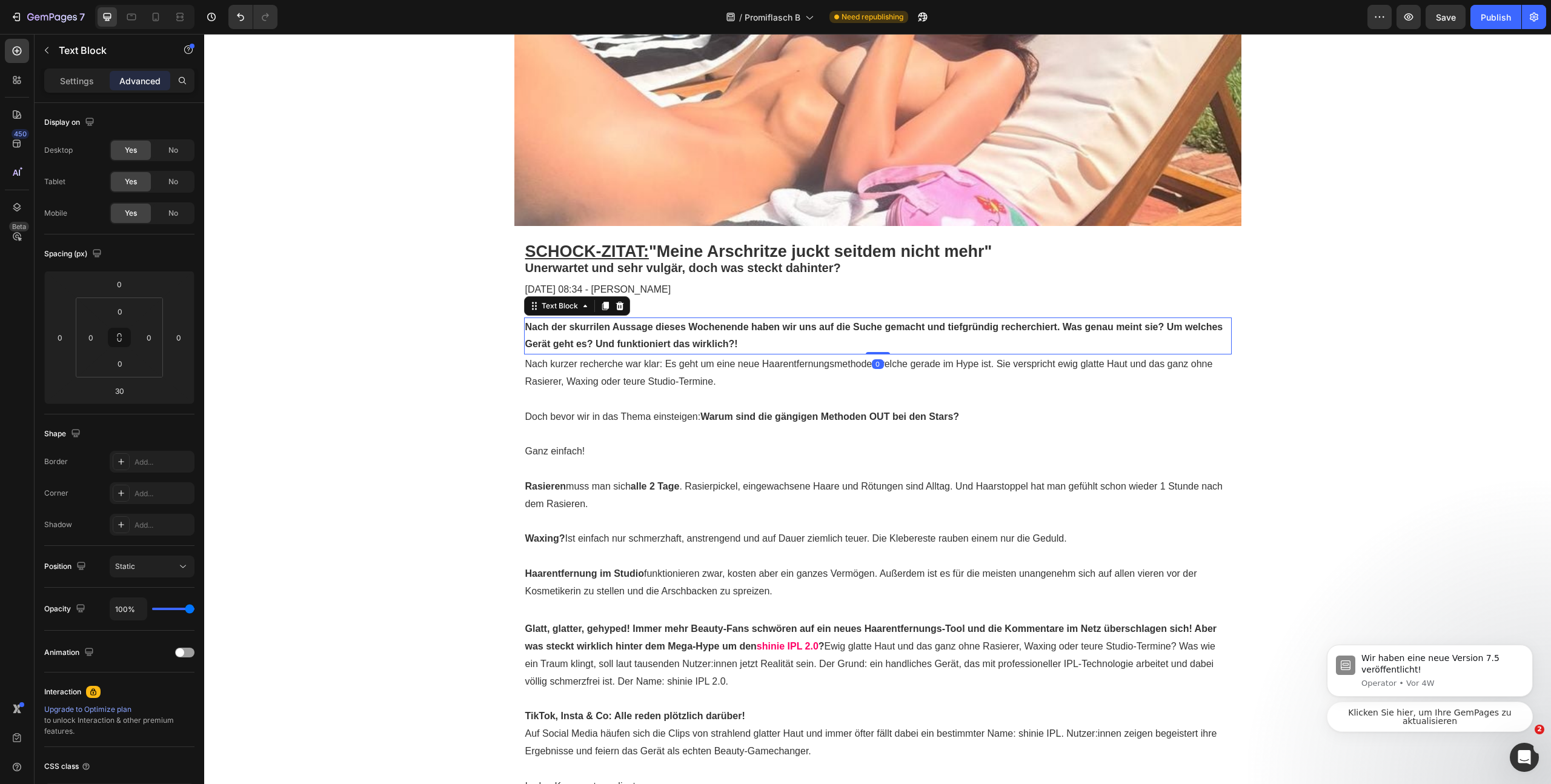
click at [794, 349] on p "Nach der skurrilen Aussage dieses Wochenende haben wir uns auf die Suche gemach…" at bounding box center [878, 336] width 706 height 35
click at [602, 307] on icon at bounding box center [605, 306] width 7 height 9
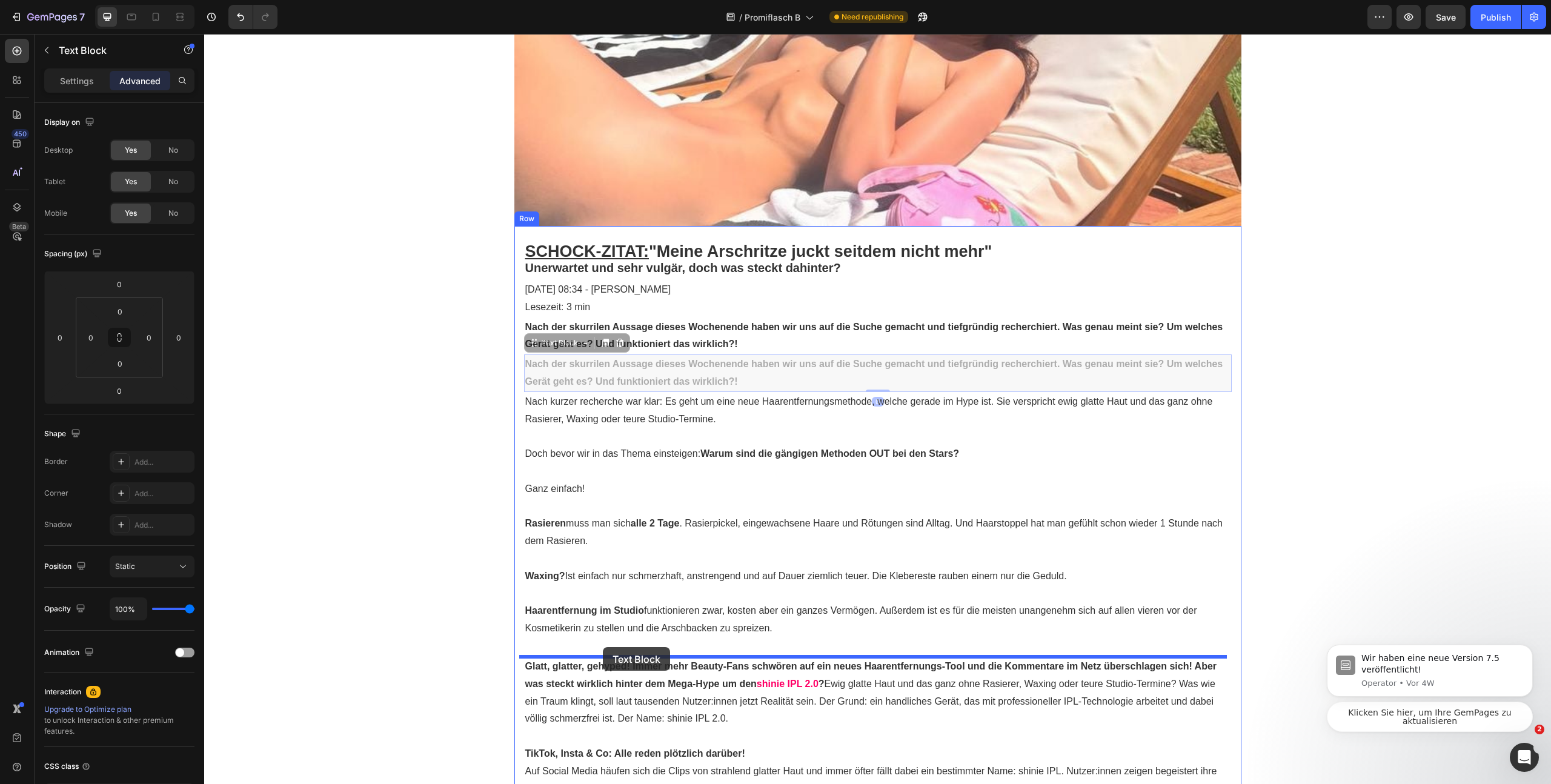
drag, startPoint x: 550, startPoint y: 358, endPoint x: 603, endPoint y: 647, distance: 293.8
type input "30"
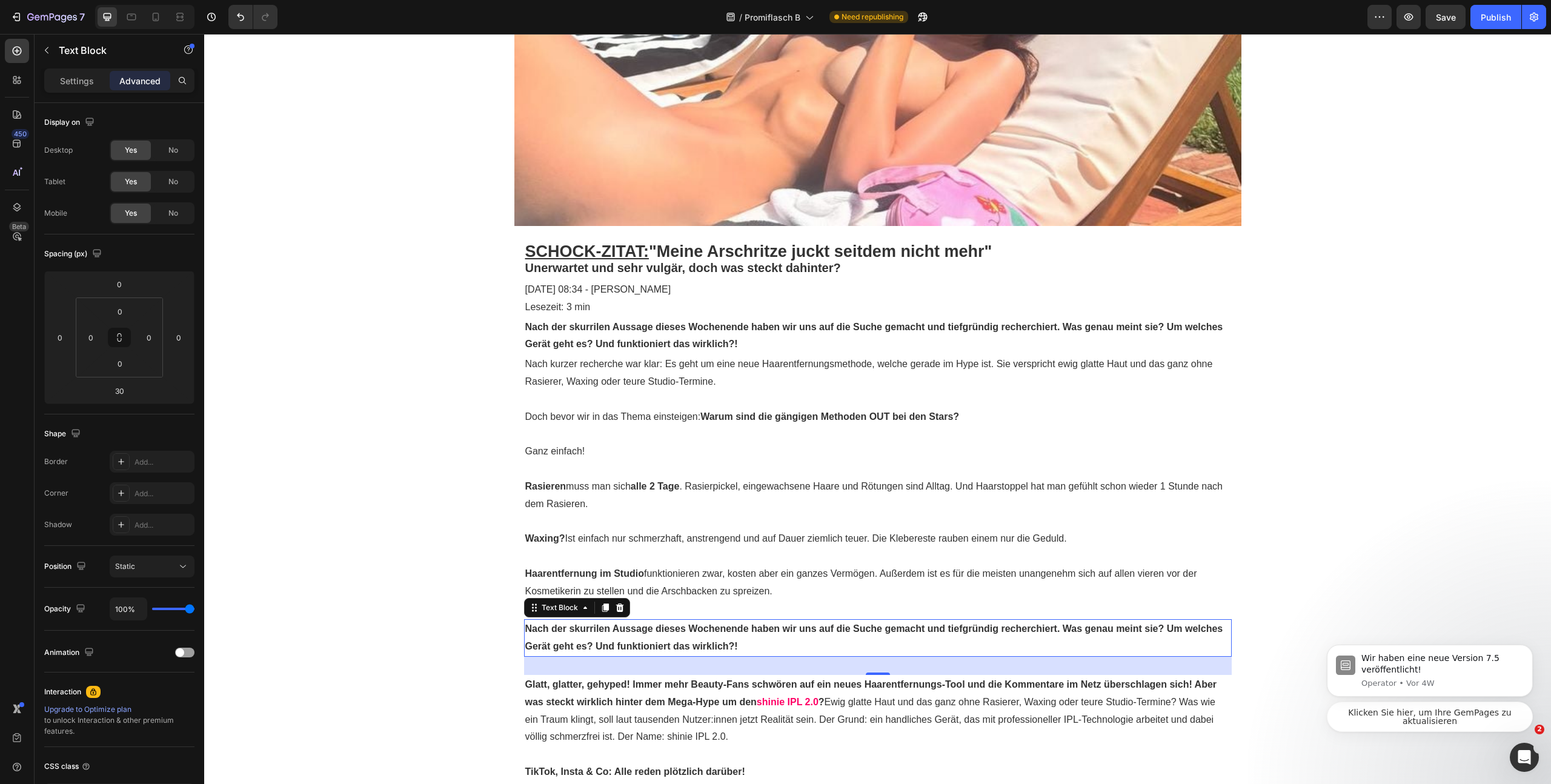
click at [609, 637] on p "Nach der skurrilen Aussage dieses Wochenende haben wir uns auf die Suche gemach…" at bounding box center [878, 637] width 706 height 35
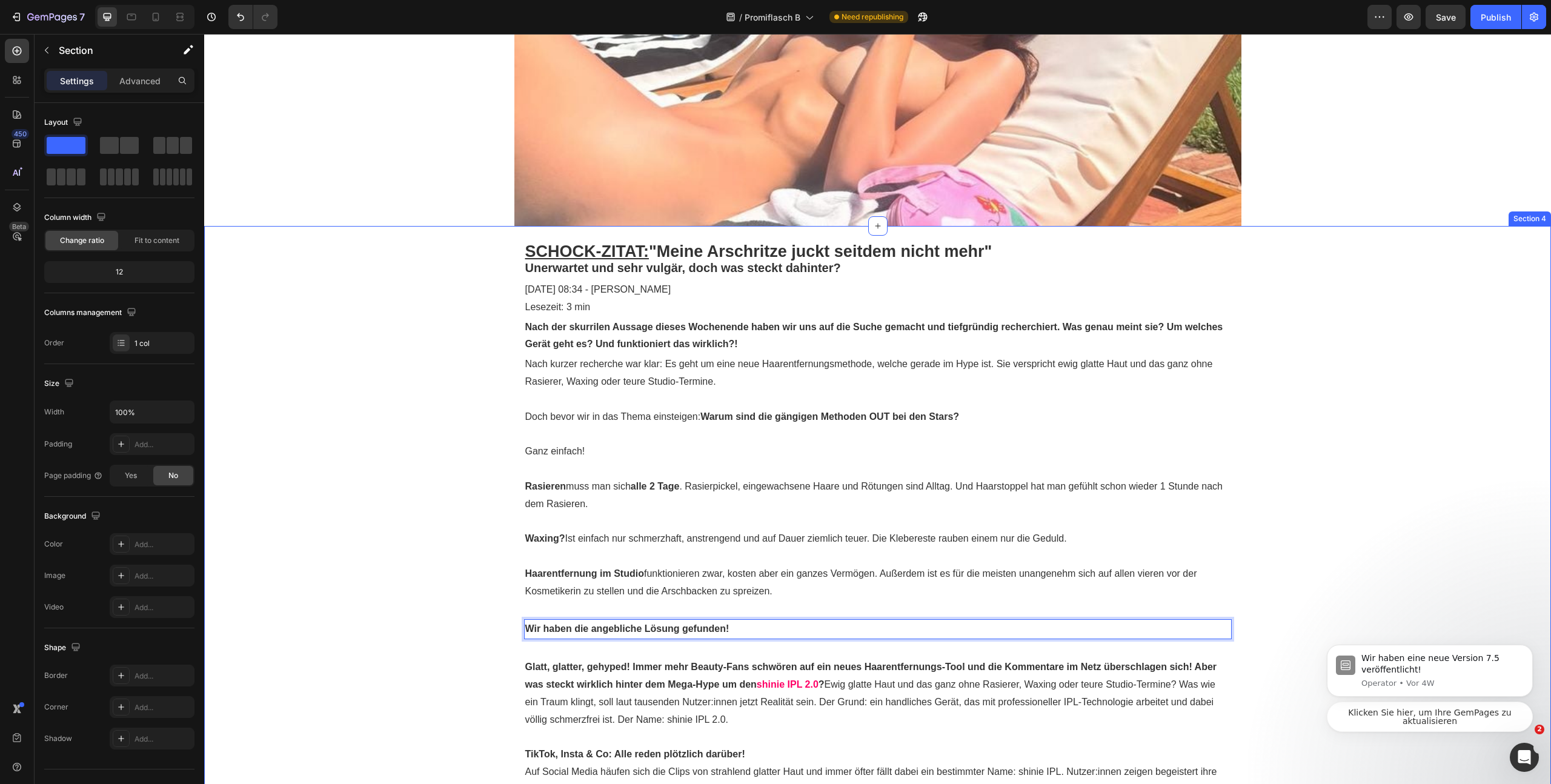
click at [532, 623] on strong "Wir haben die angebliche Lösung gefunden!" at bounding box center [628, 628] width 204 height 10
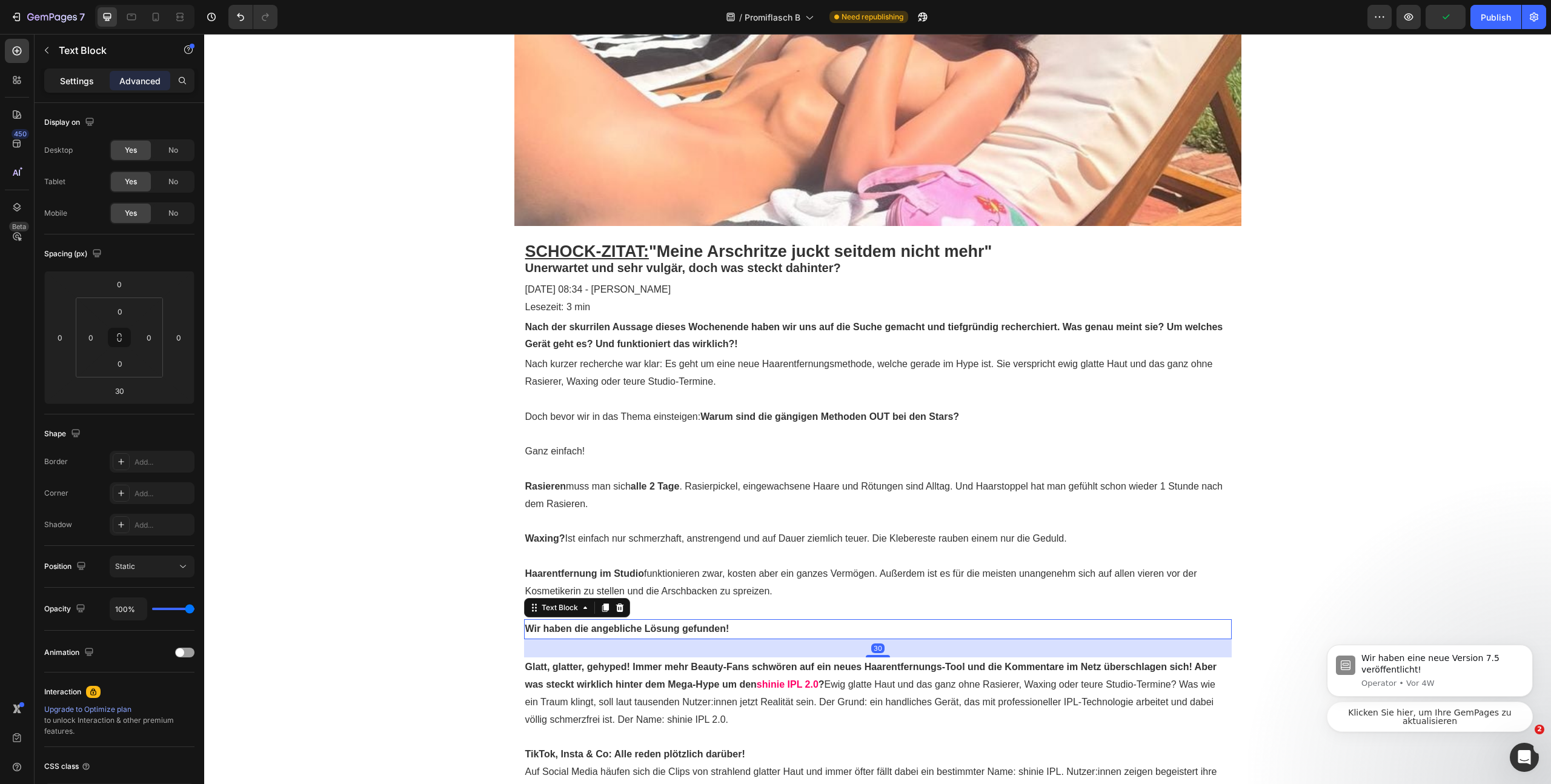
click at [87, 87] on div "Settings" at bounding box center [77, 80] width 61 height 20
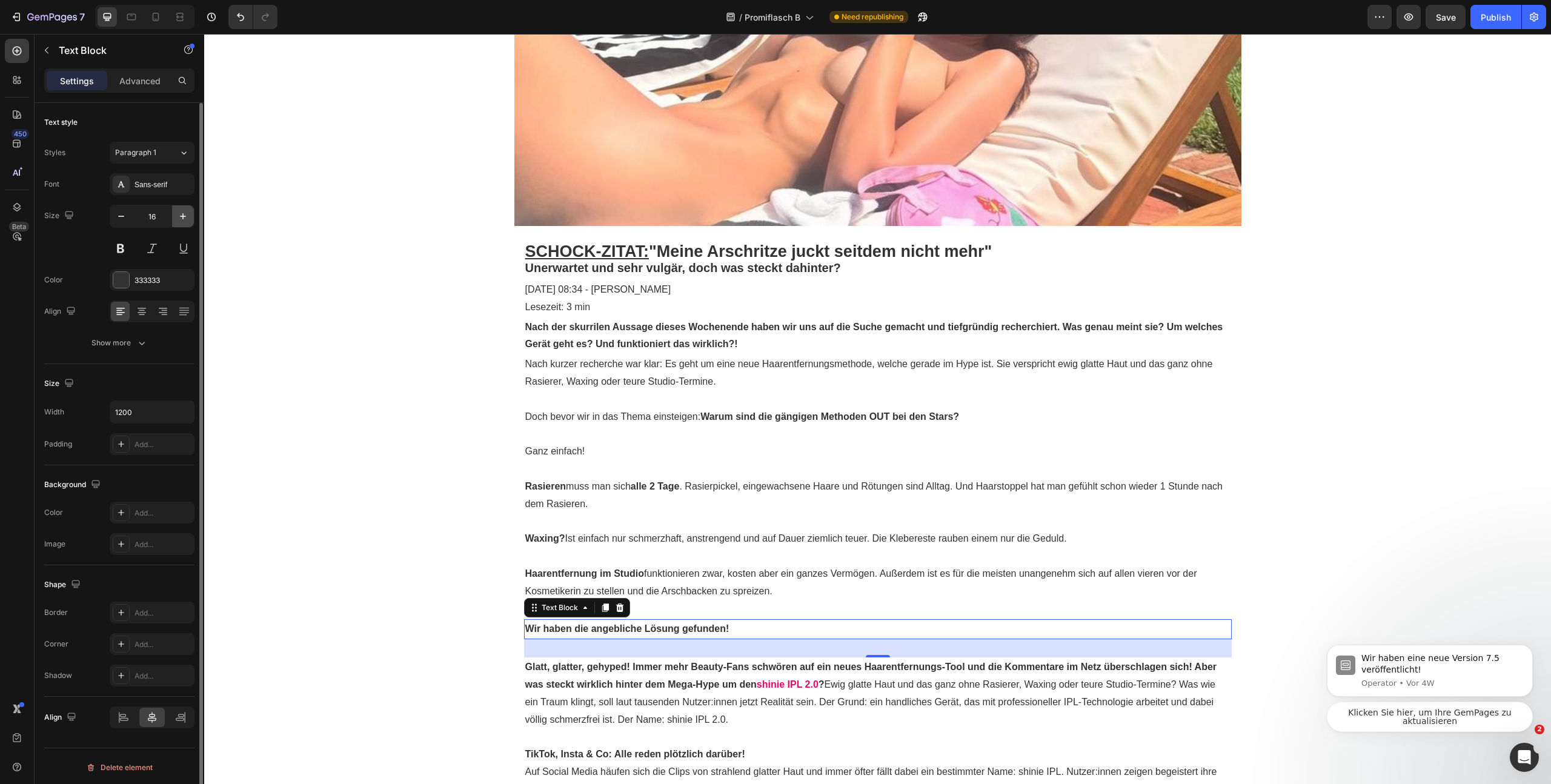
click at [184, 217] on icon "button" at bounding box center [183, 216] width 12 height 12
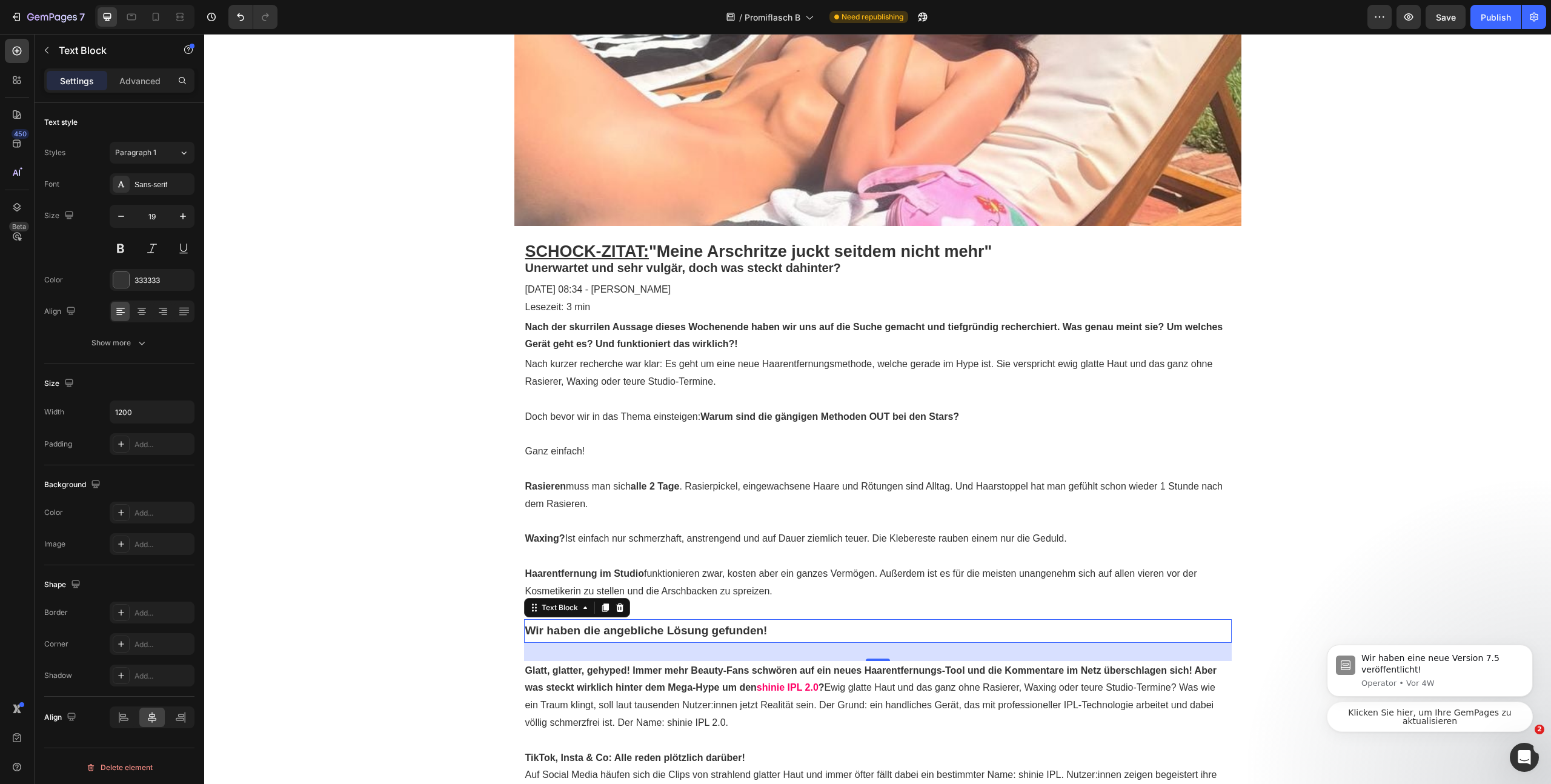
type input "20"
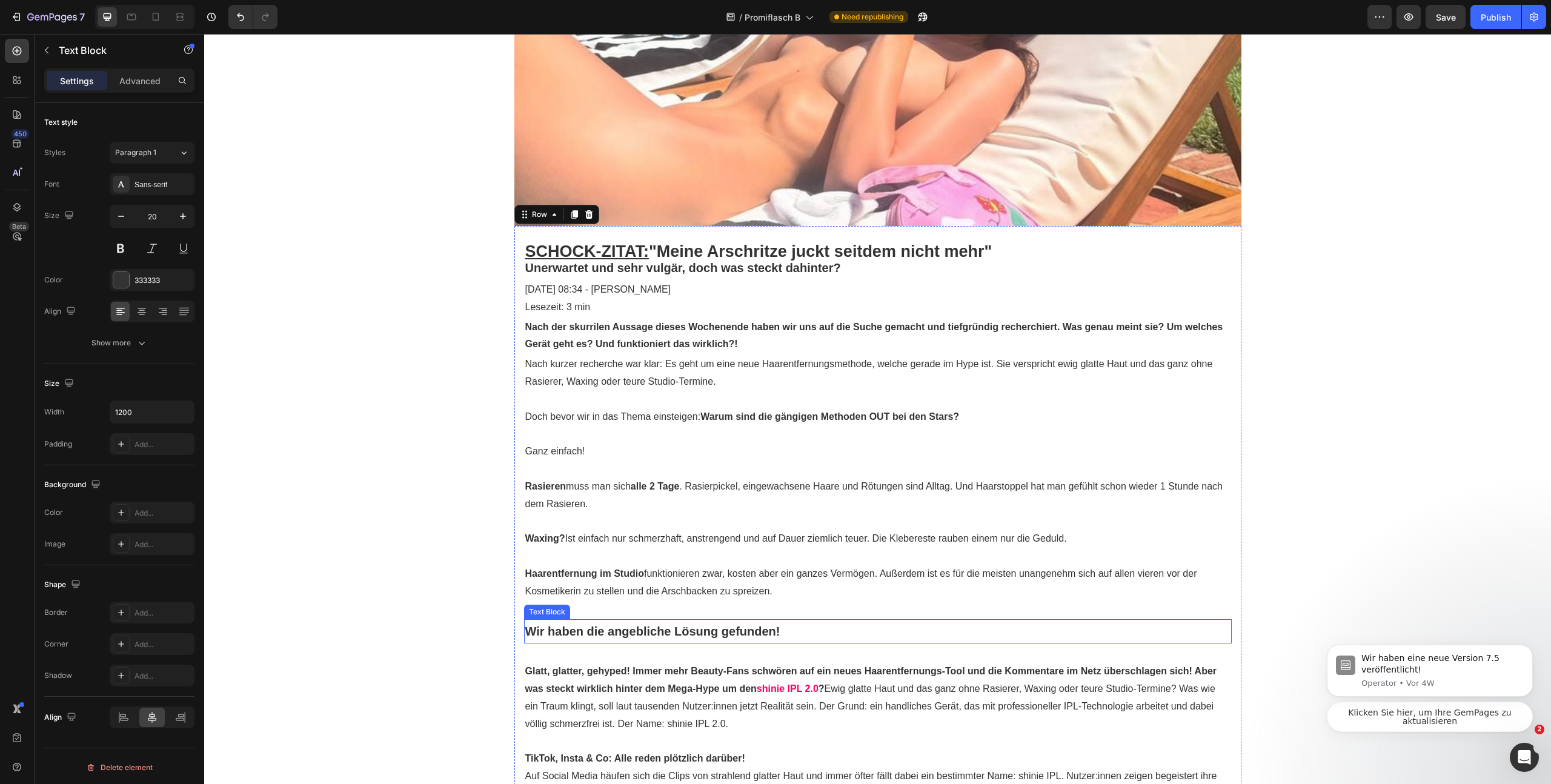
click at [685, 636] on strong "Wir haben die angebliche Lösung gefunden!" at bounding box center [653, 631] width 255 height 14
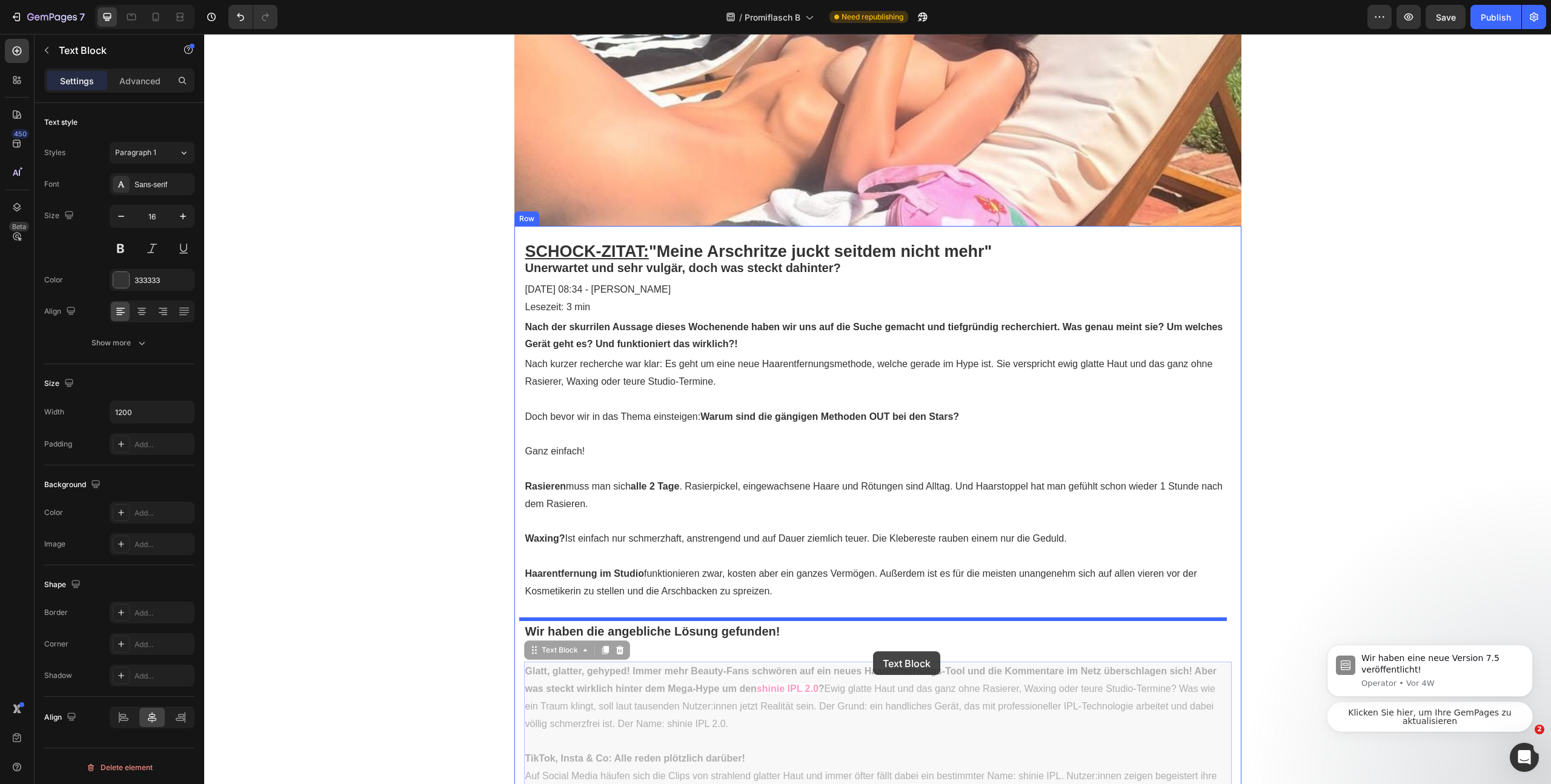
drag, startPoint x: 871, startPoint y: 662, endPoint x: 873, endPoint y: 651, distance: 11.2
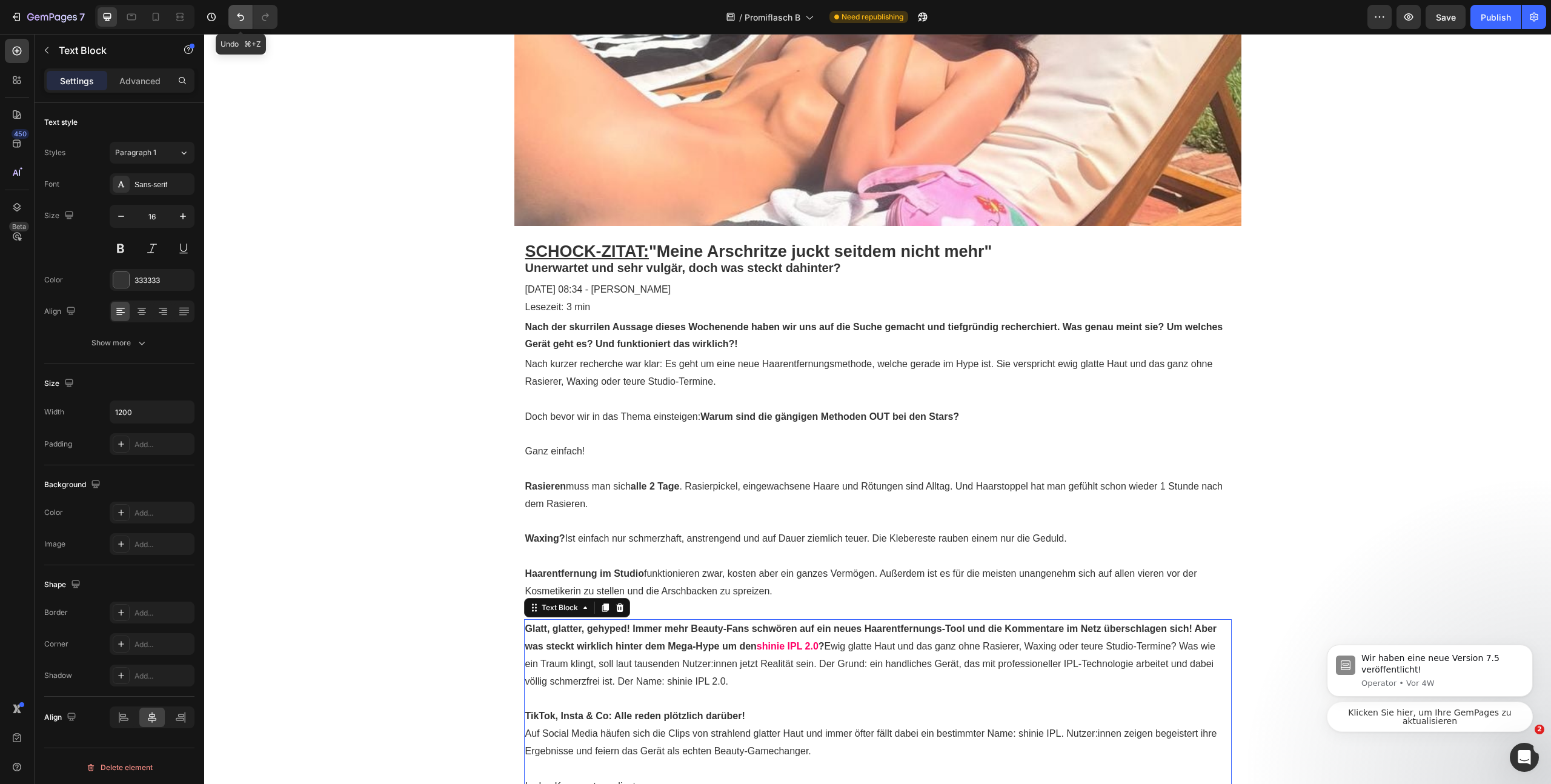
click at [239, 22] on icon "Undo/Redo" at bounding box center [241, 17] width 12 height 12
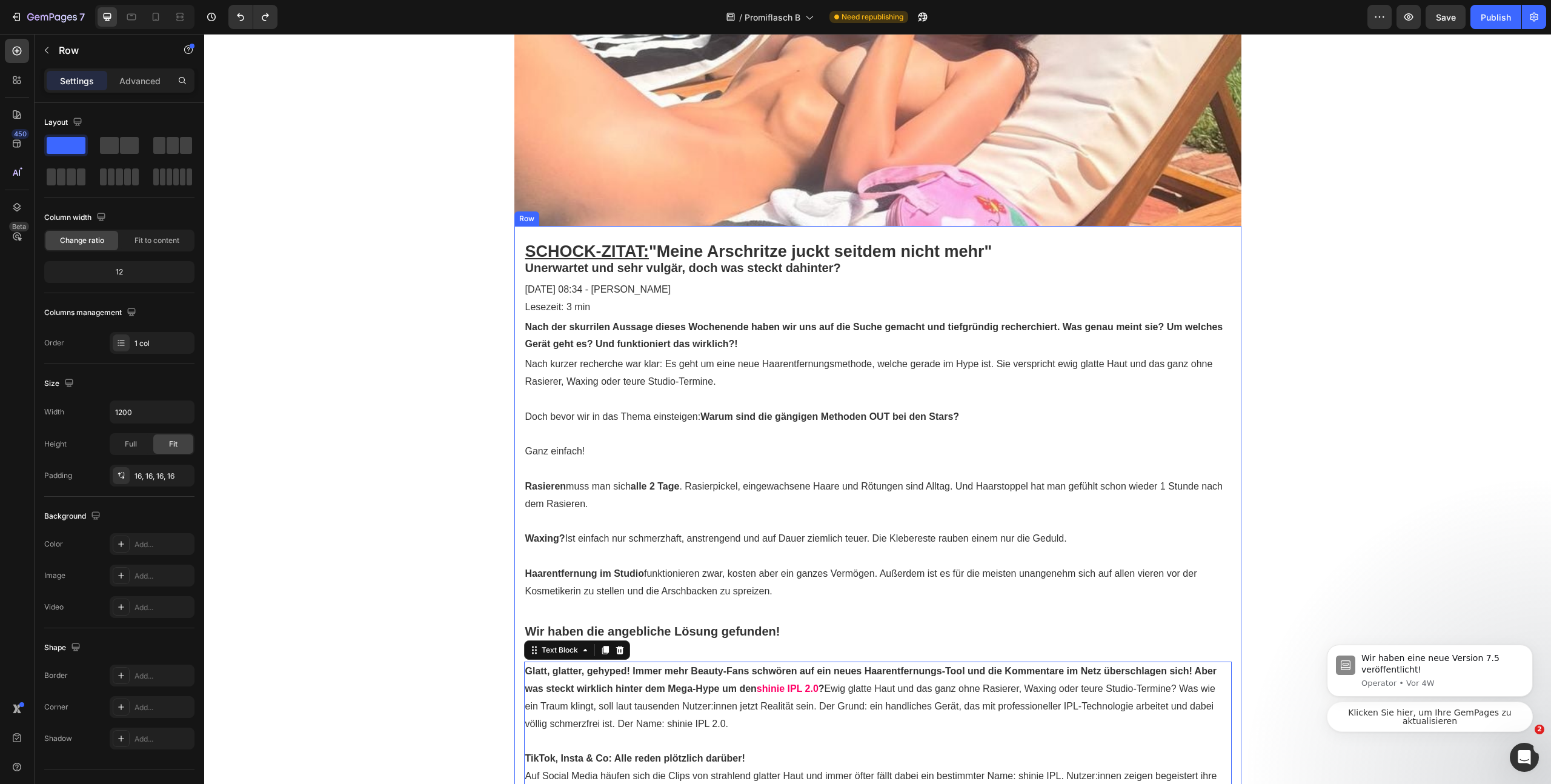
click at [784, 630] on p "Wir haben die angebliche Lösung gefunden!" at bounding box center [878, 631] width 706 height 22
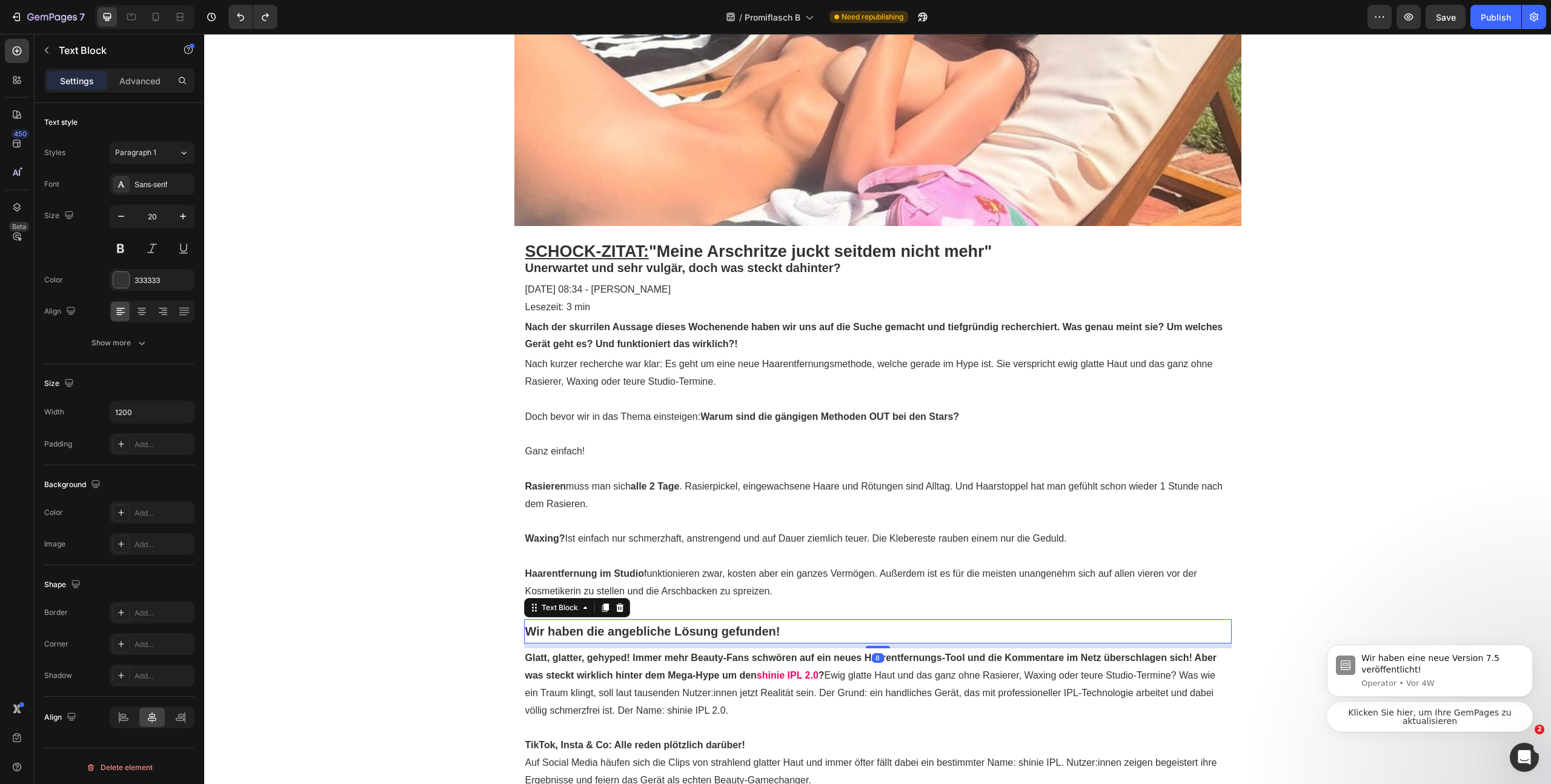
drag, startPoint x: 876, startPoint y: 659, endPoint x: 866, endPoint y: 634, distance: 26.9
click at [873, 646] on div at bounding box center [877, 647] width 24 height 2
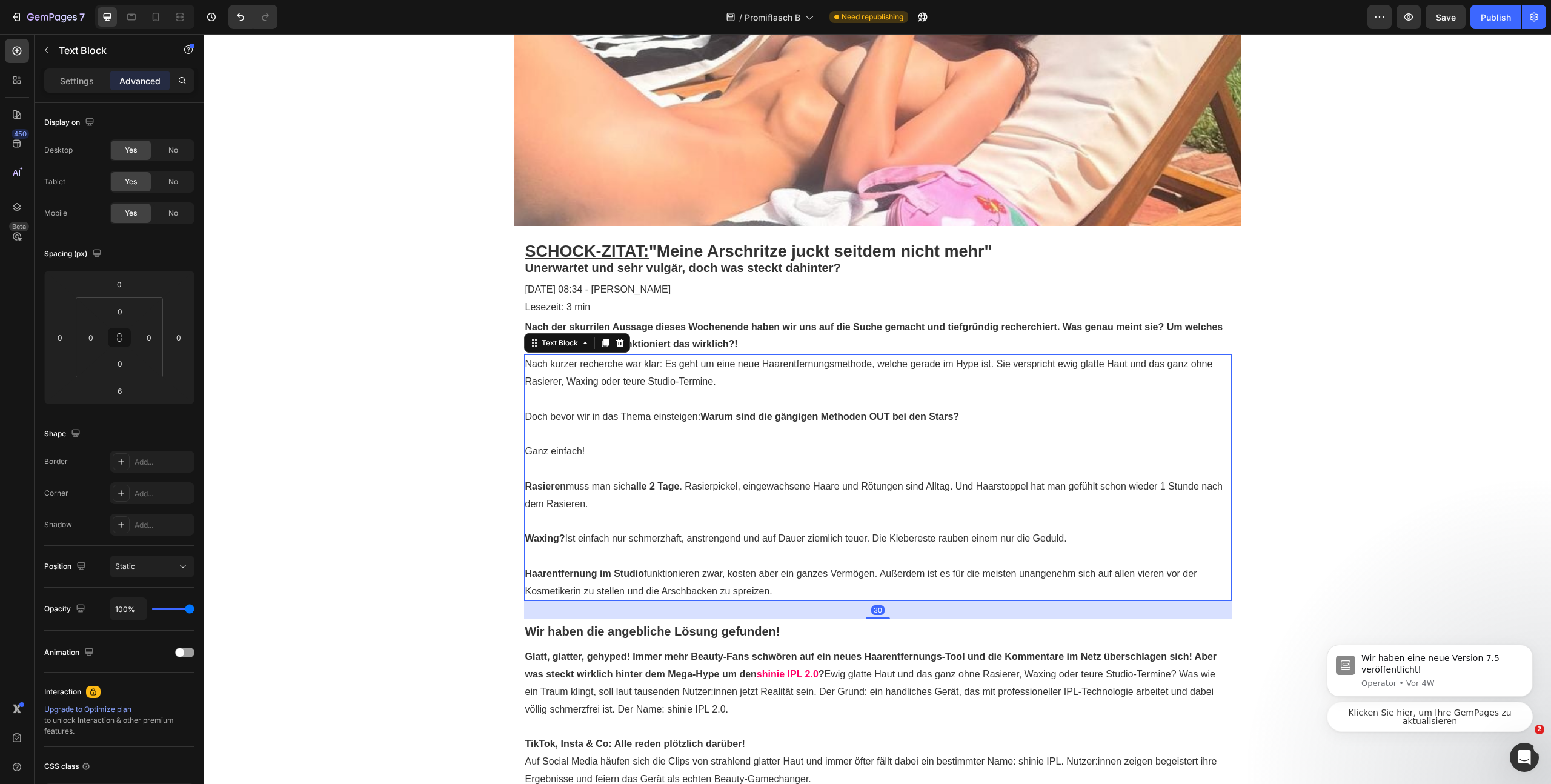
click at [843, 594] on p "Haarentfernung im Studio funktionieren zwar, kosten aber ein ganzes Vermögen. A…" at bounding box center [878, 583] width 706 height 35
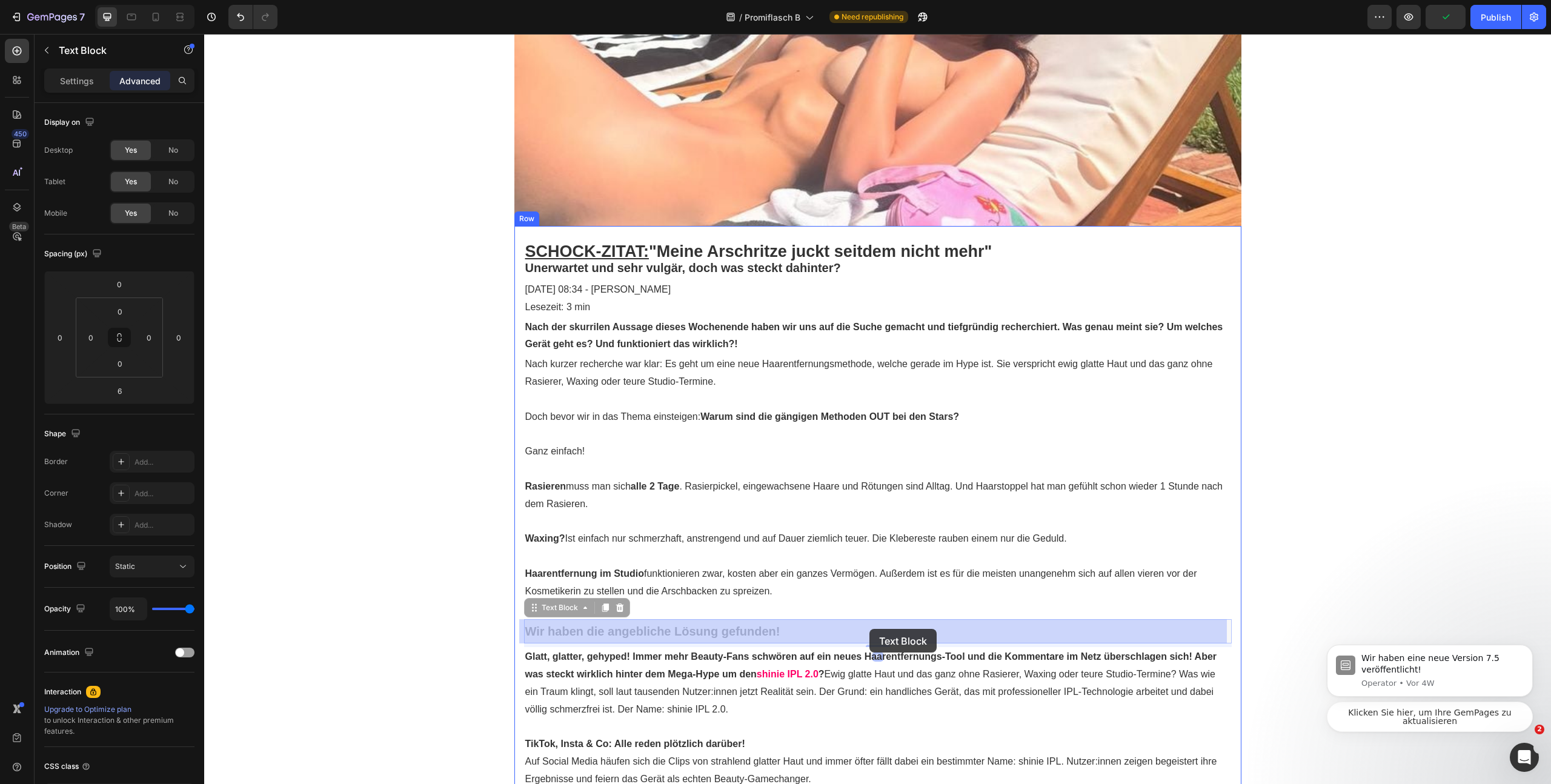
drag, startPoint x: 870, startPoint y: 620, endPoint x: 869, endPoint y: 626, distance: 6.1
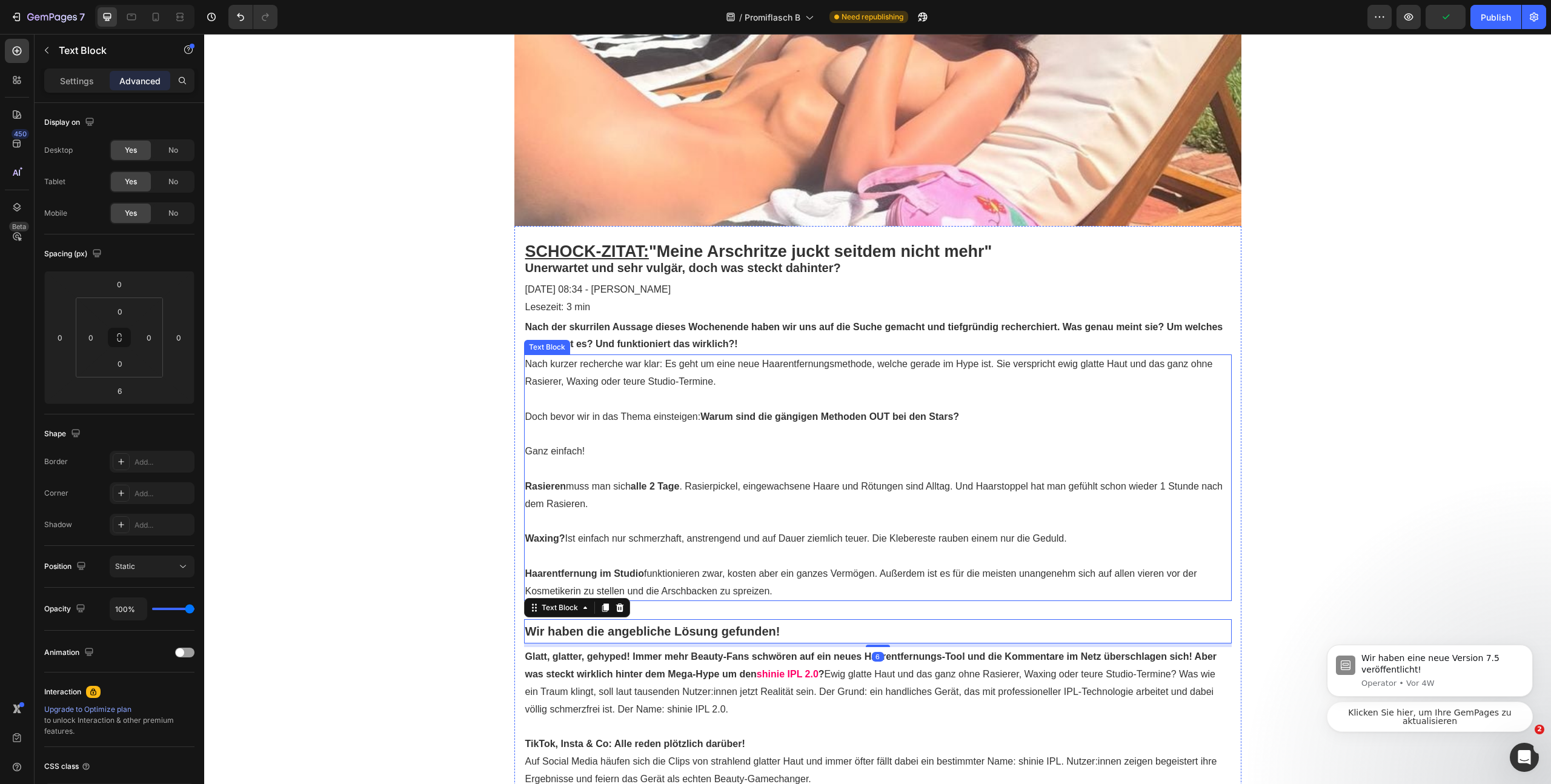
click at [865, 591] on p "Haarentfernung im Studio funktionieren zwar, kosten aber ein ganzes Vermögen. A…" at bounding box center [878, 583] width 706 height 35
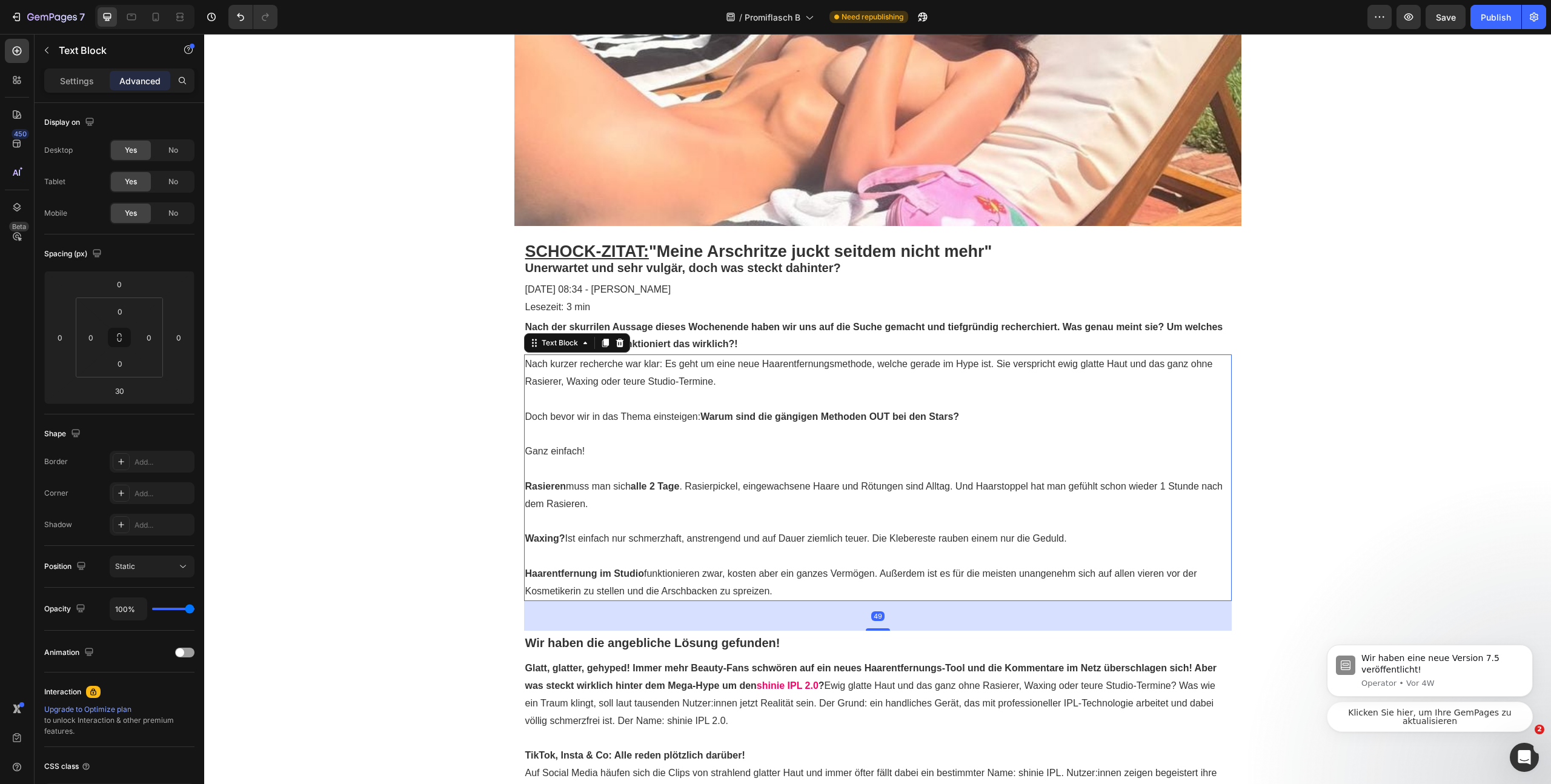
drag, startPoint x: 876, startPoint y: 618, endPoint x: 1096, endPoint y: 553, distance: 229.4
click at [875, 629] on div at bounding box center [877, 629] width 24 height 2
type input "48"
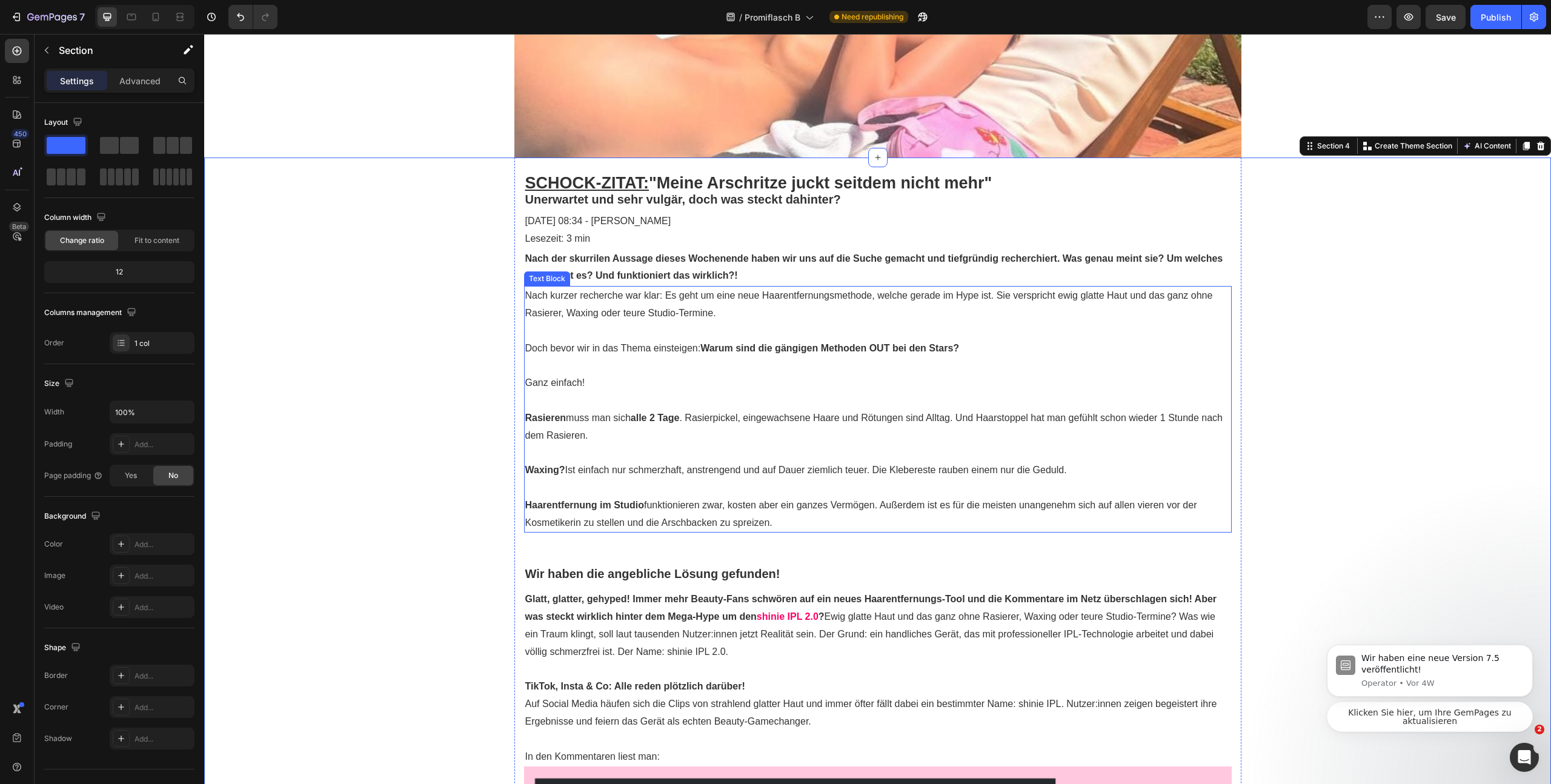
scroll to position [603, 0]
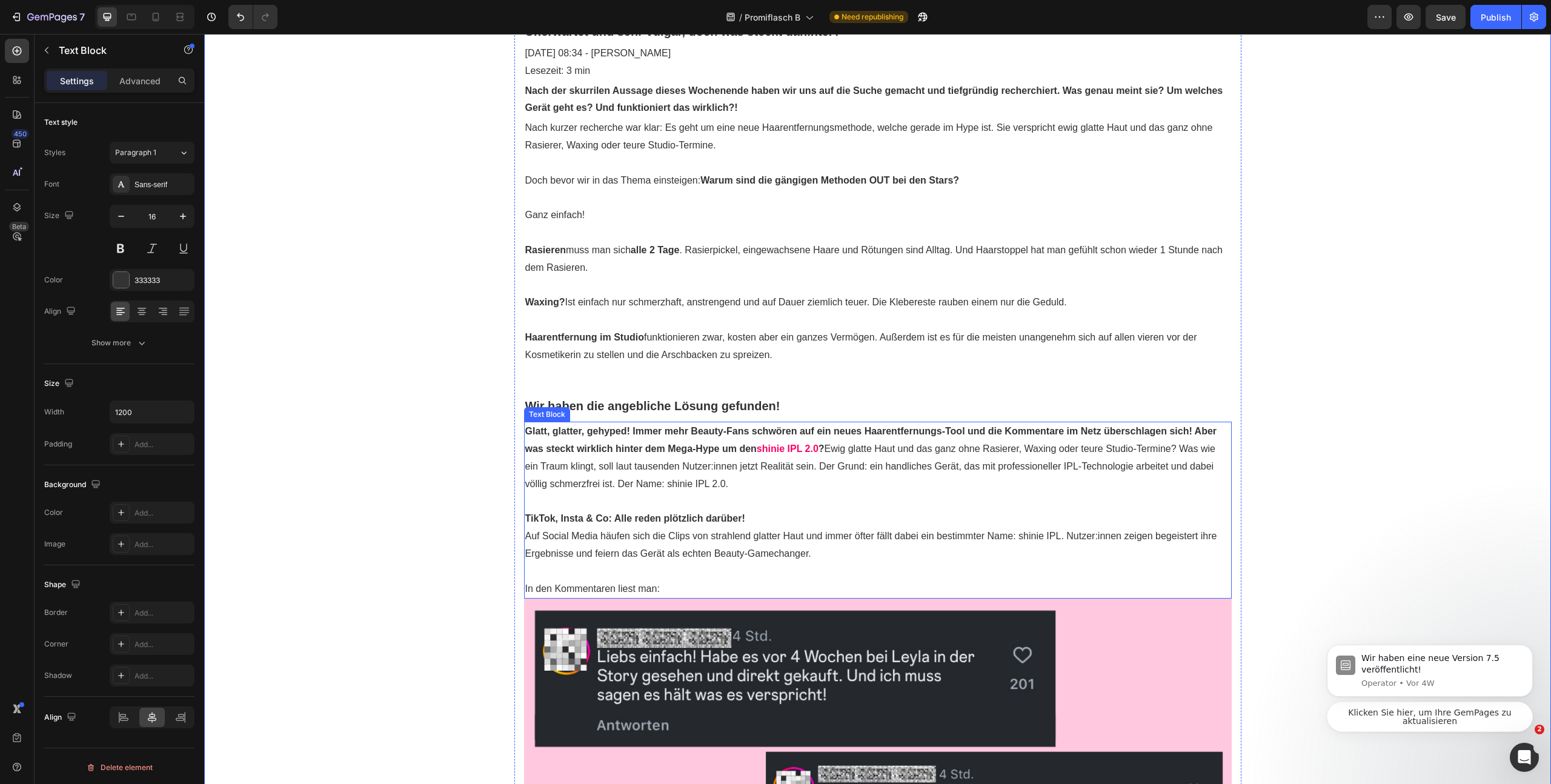
click at [691, 440] on p "Glatt, glatter, gehyped! Immer mehr Beauty-Fans schwören auf ein neues Haarentf…" at bounding box center [878, 457] width 706 height 69
click at [1194, 433] on strong "Glatt, glatter, gehyped! Immer mehr Beauty-Fans schwören auf ein neues Haarentf…" at bounding box center [871, 440] width 692 height 28
click at [1191, 435] on strong "Glatt, glatter, gehyped! Immer mehr Beauty-Fans schwören auf ein neues Haarentf…" at bounding box center [871, 440] width 692 height 28
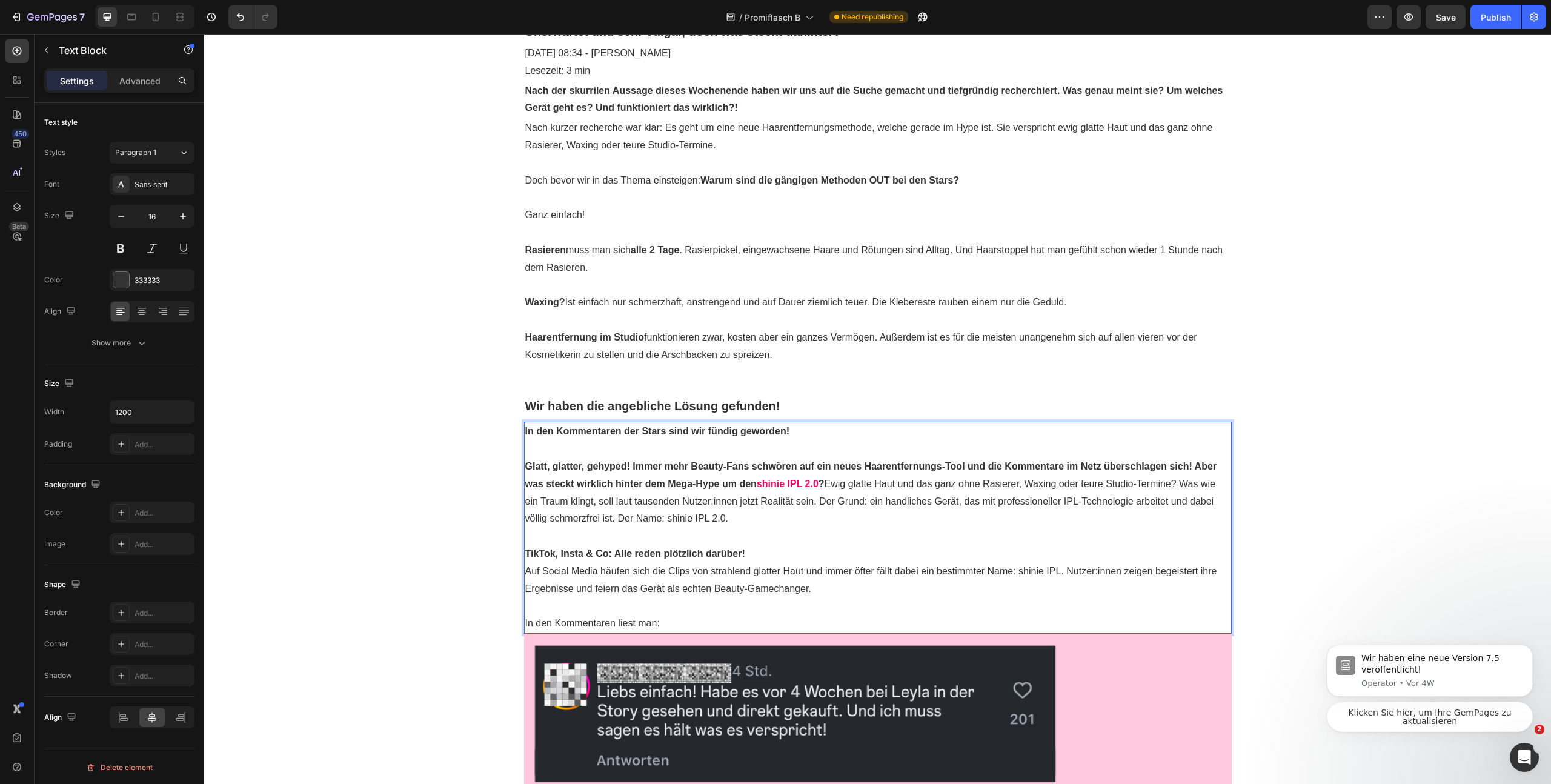
click at [707, 424] on p "In den Kommentaren der Stars sind wir fündig geworden!" at bounding box center [878, 432] width 706 height 18
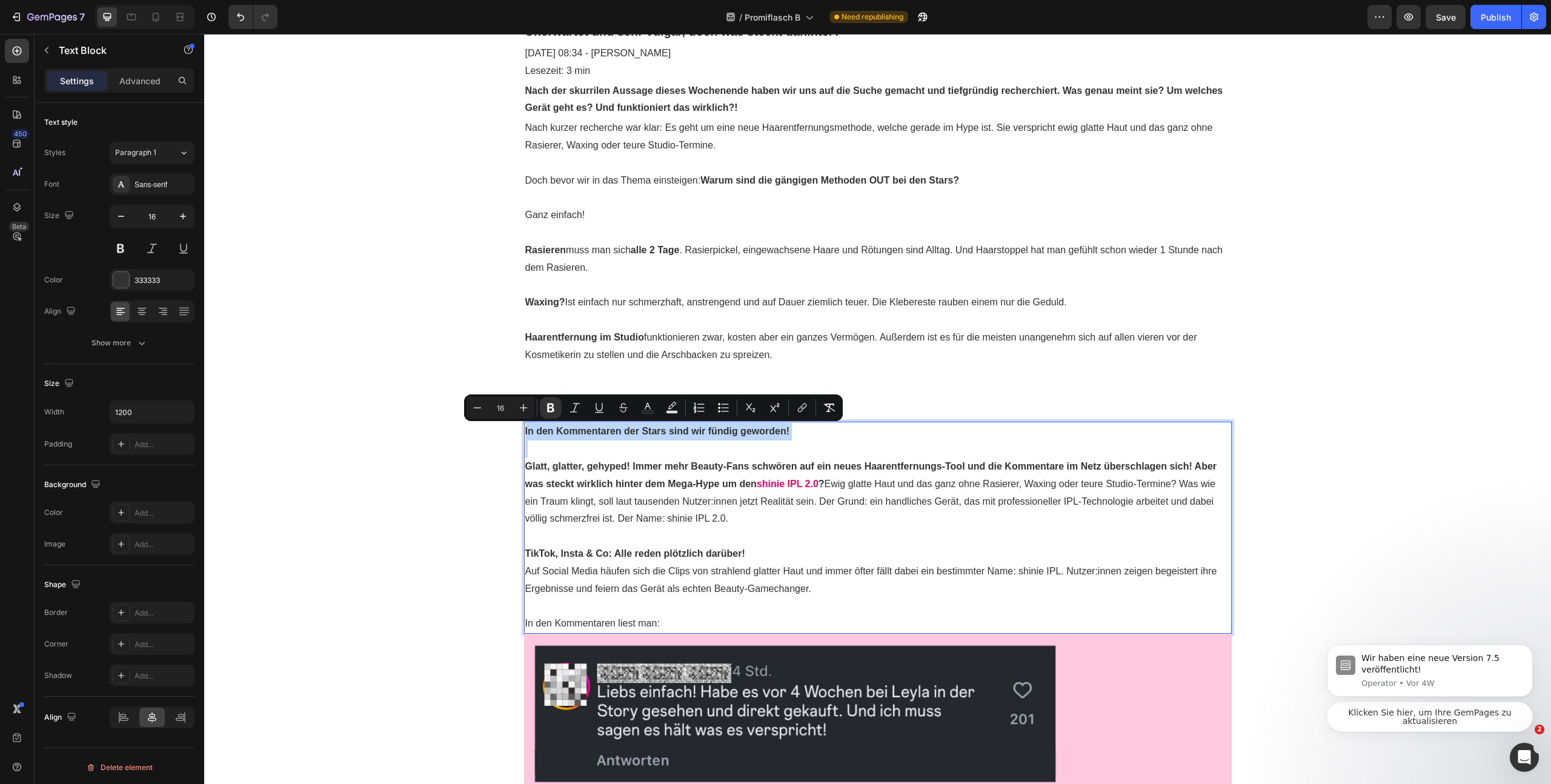
copy strong "In den Kommentaren der Stars sind wir fündig geworden!"
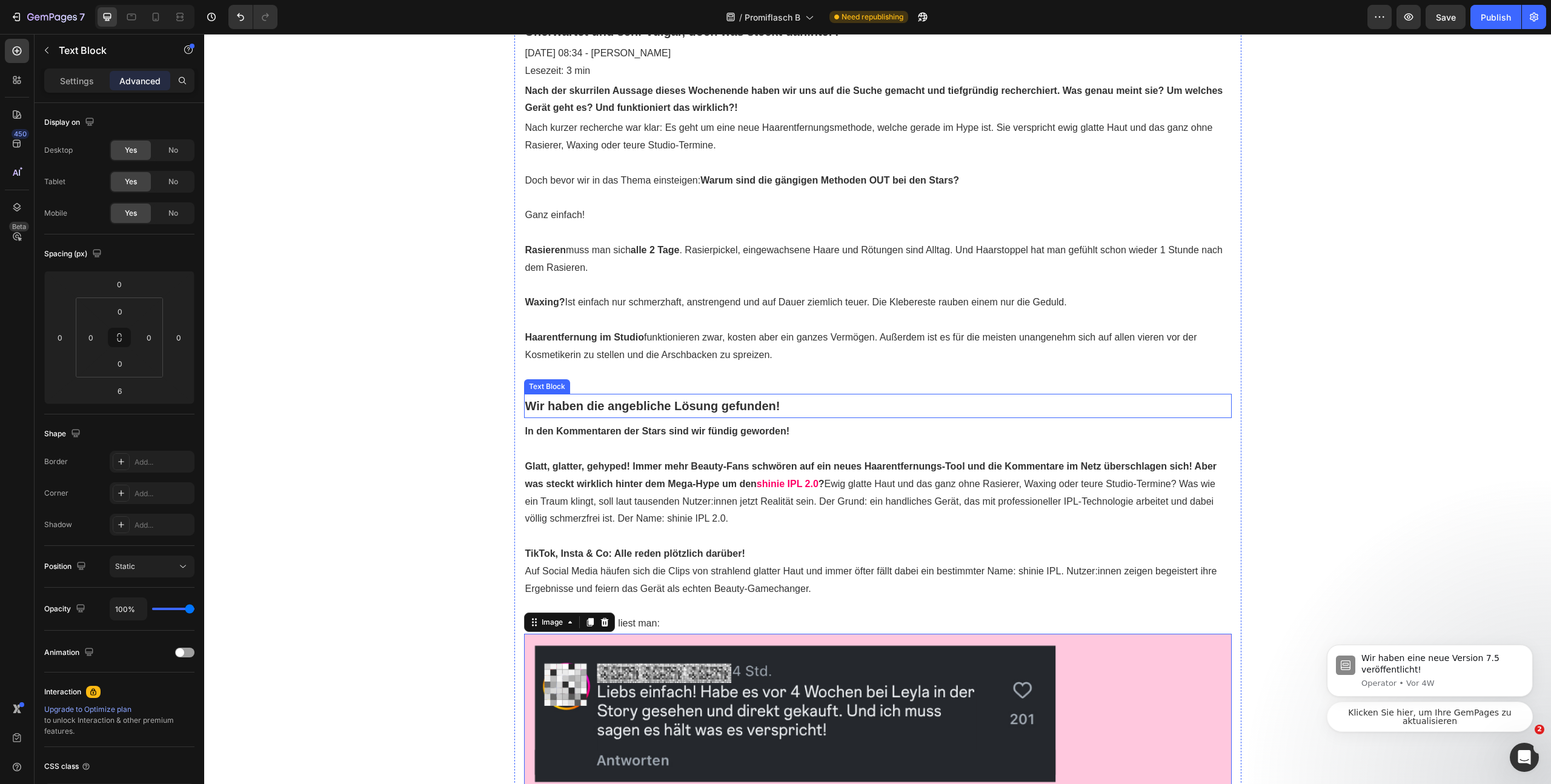
click at [736, 403] on strong "Wir haben die angebliche Lösung gefunden!" at bounding box center [653, 406] width 255 height 14
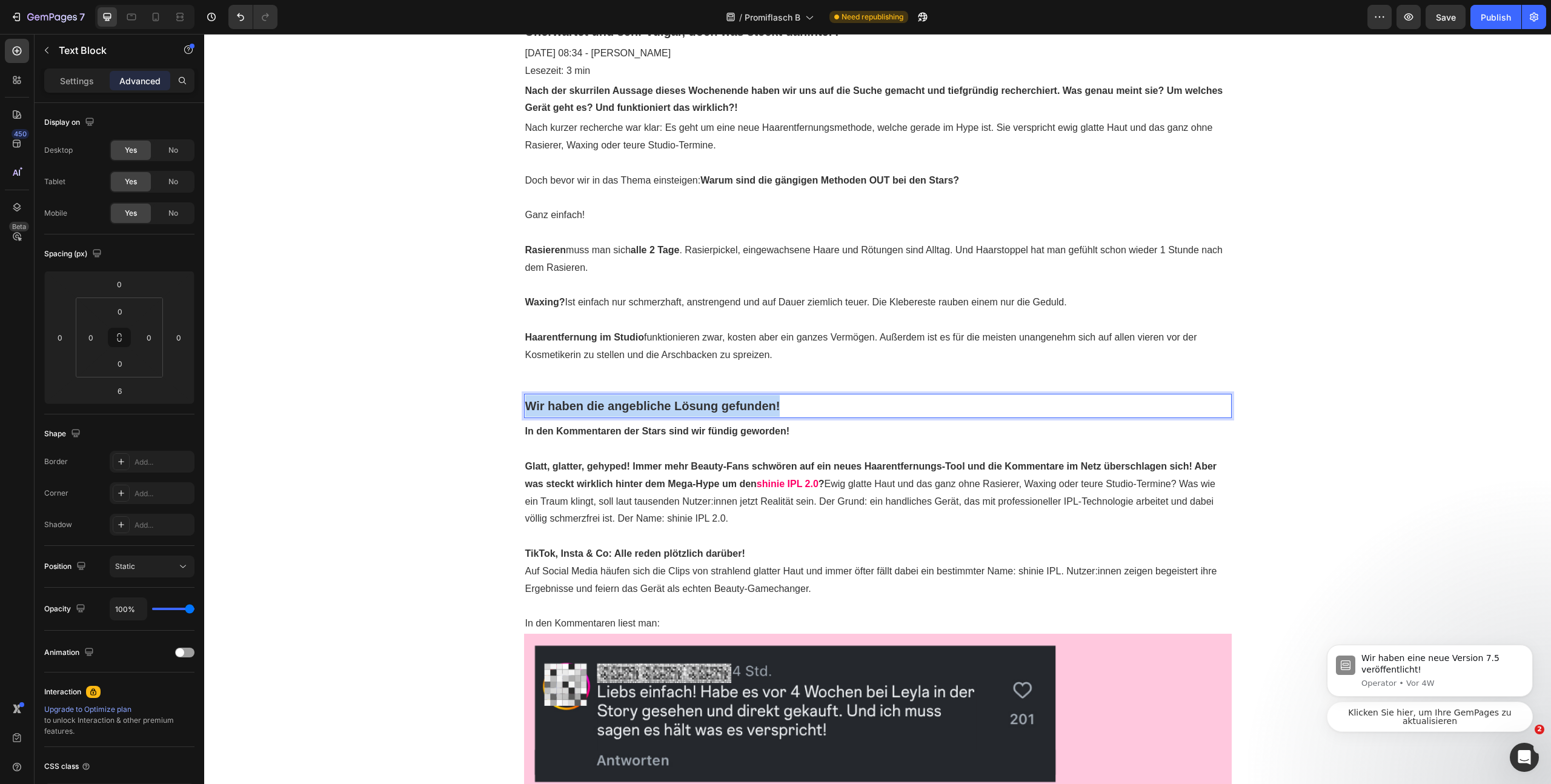
click at [736, 403] on strong "Wir haben die angebliche Lösung gefunden!" at bounding box center [653, 406] width 255 height 14
click at [683, 448] on p "Rich Text Editor. Editing area: main" at bounding box center [878, 449] width 706 height 18
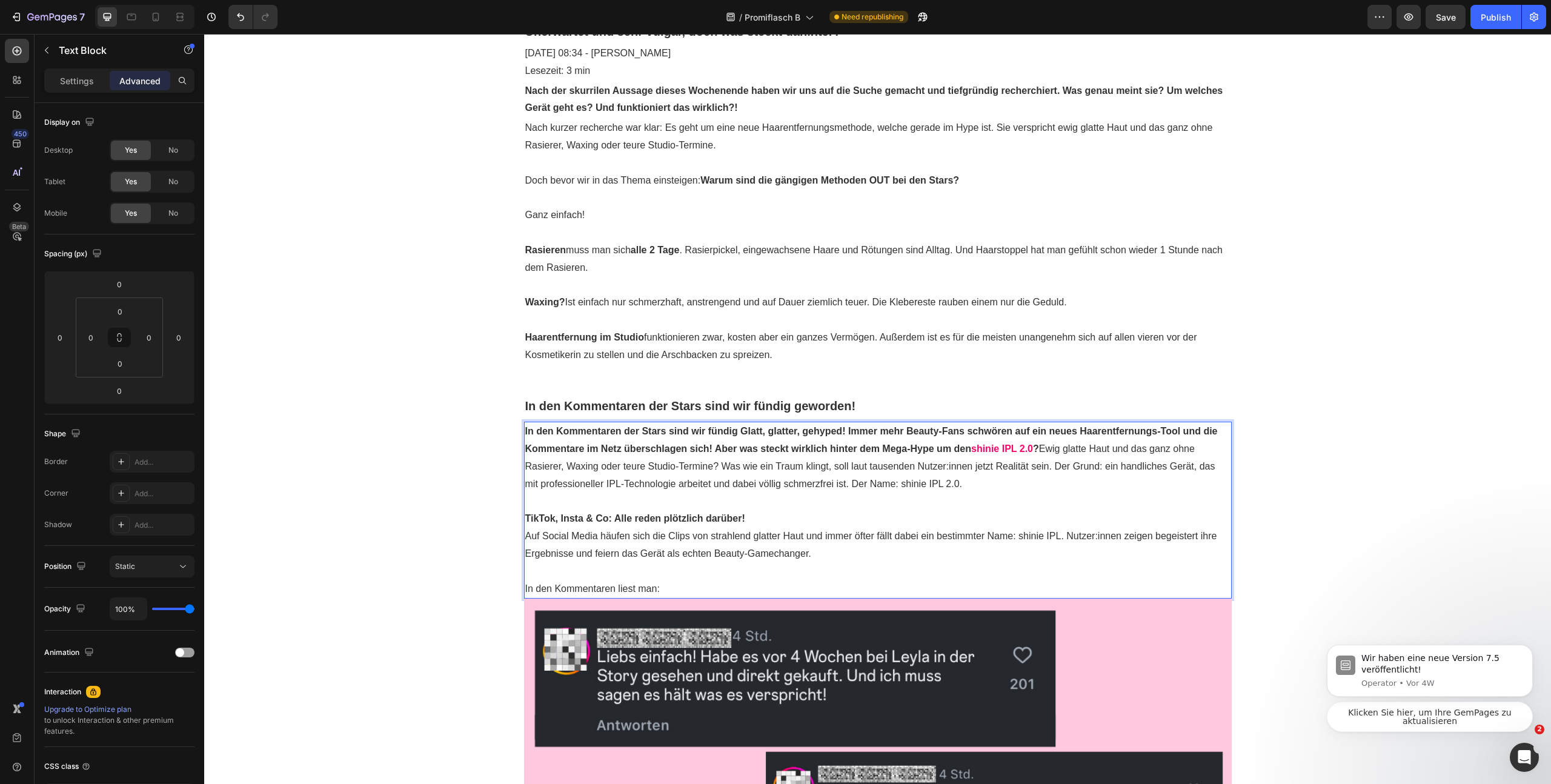
drag, startPoint x: 734, startPoint y: 430, endPoint x: 572, endPoint y: 438, distance: 162.2
click at [526, 433] on strong "In den Kommentaren der Stars sind wir fündig Glatt, glatter, gehyped! Immer meh…" at bounding box center [872, 440] width 693 height 28
click at [761, 430] on strong "In den Kommentaren der Stars sind wir fündig Glatt, glatter, gehyped! Immer meh…" at bounding box center [872, 440] width 693 height 28
drag, startPoint x: 736, startPoint y: 432, endPoint x: 517, endPoint y: 437, distance: 219.1
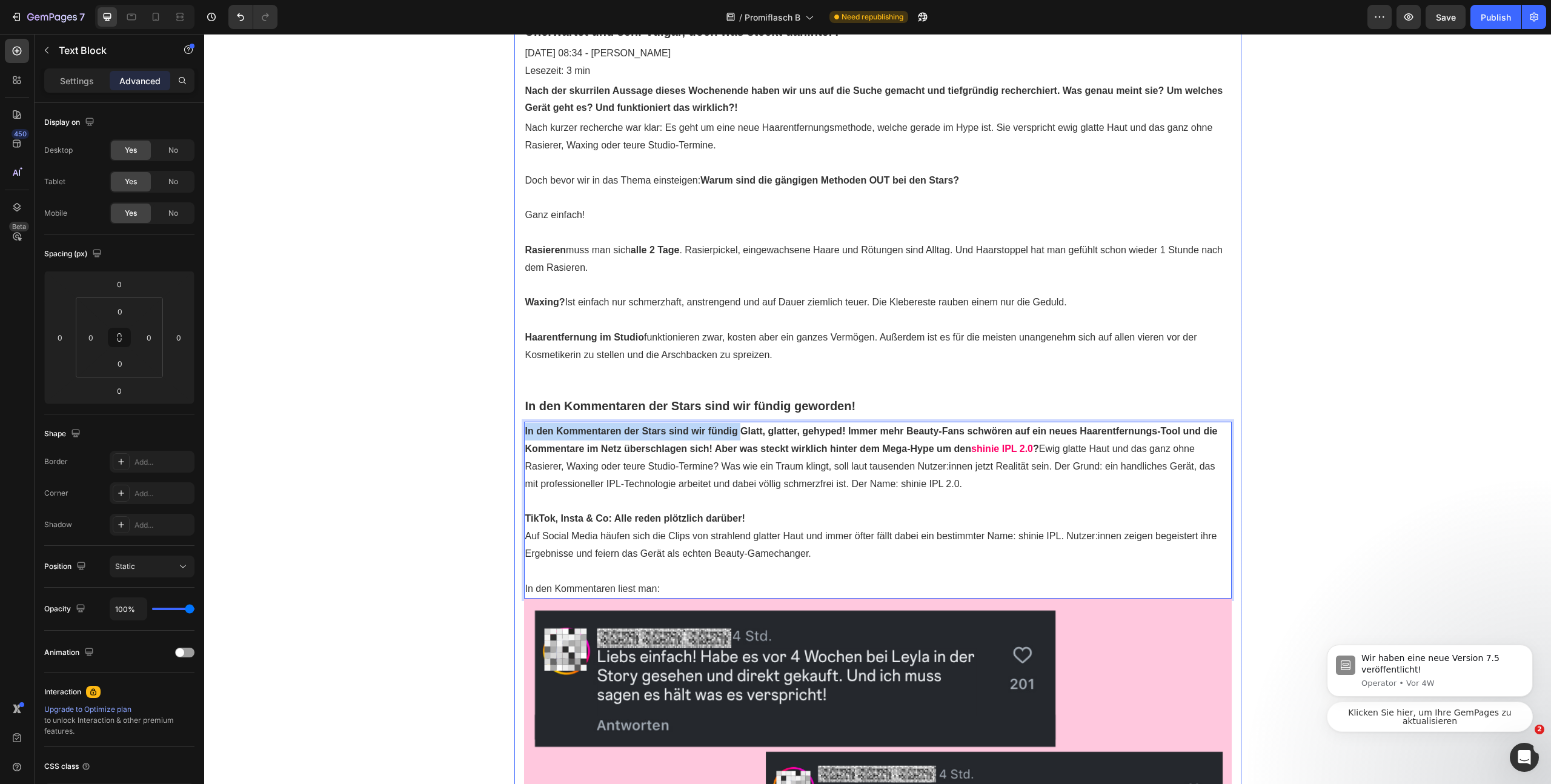
click at [518, 438] on div "SCHOCK-ZITAT: "Meine Arschritze juckt seitdem nicht mehr" Text Block Unerwartet…" at bounding box center [878, 732] width 727 height 1486
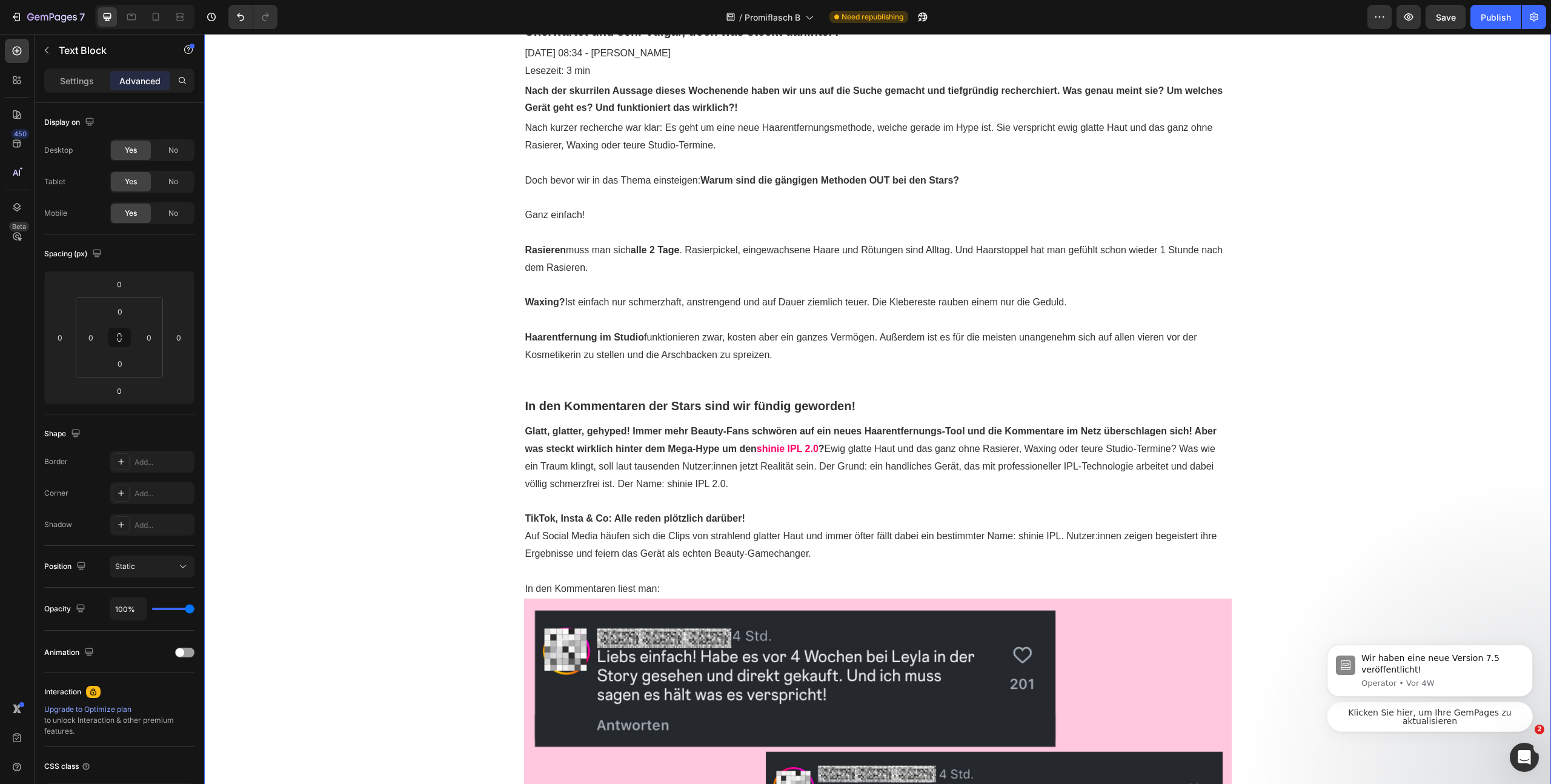
click at [1297, 399] on div "SCHOCK-ZITAT: "Meine Arschritze juckt seitdem nicht mehr" Text Block Unerwartet…" at bounding box center [878, 732] width 1347 height 1486
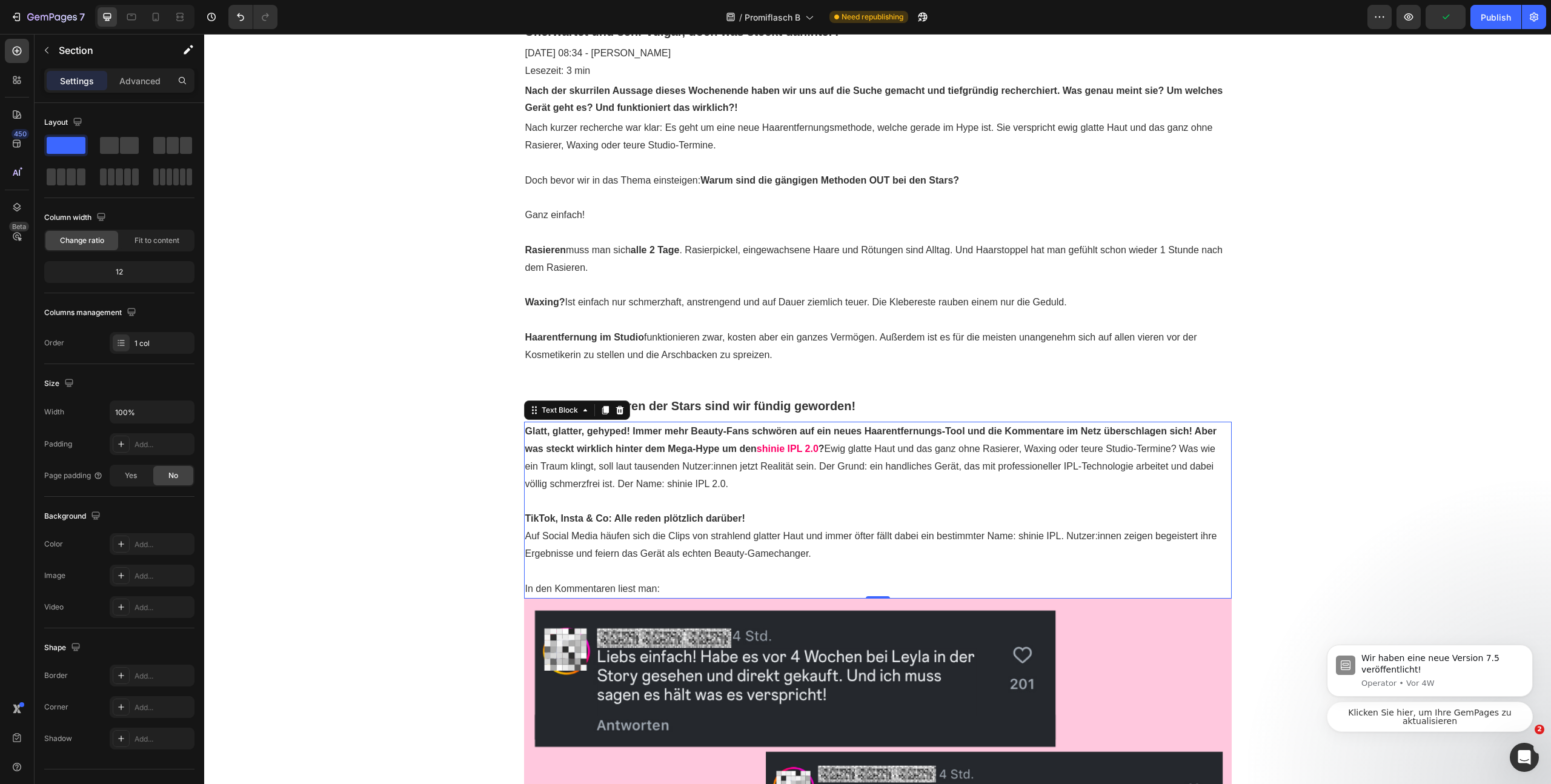
click at [904, 428] on strong "Glatt, glatter, gehyped! Immer mehr Beauty-Fans schwören auf ein neues Haarentf…" at bounding box center [871, 440] width 692 height 28
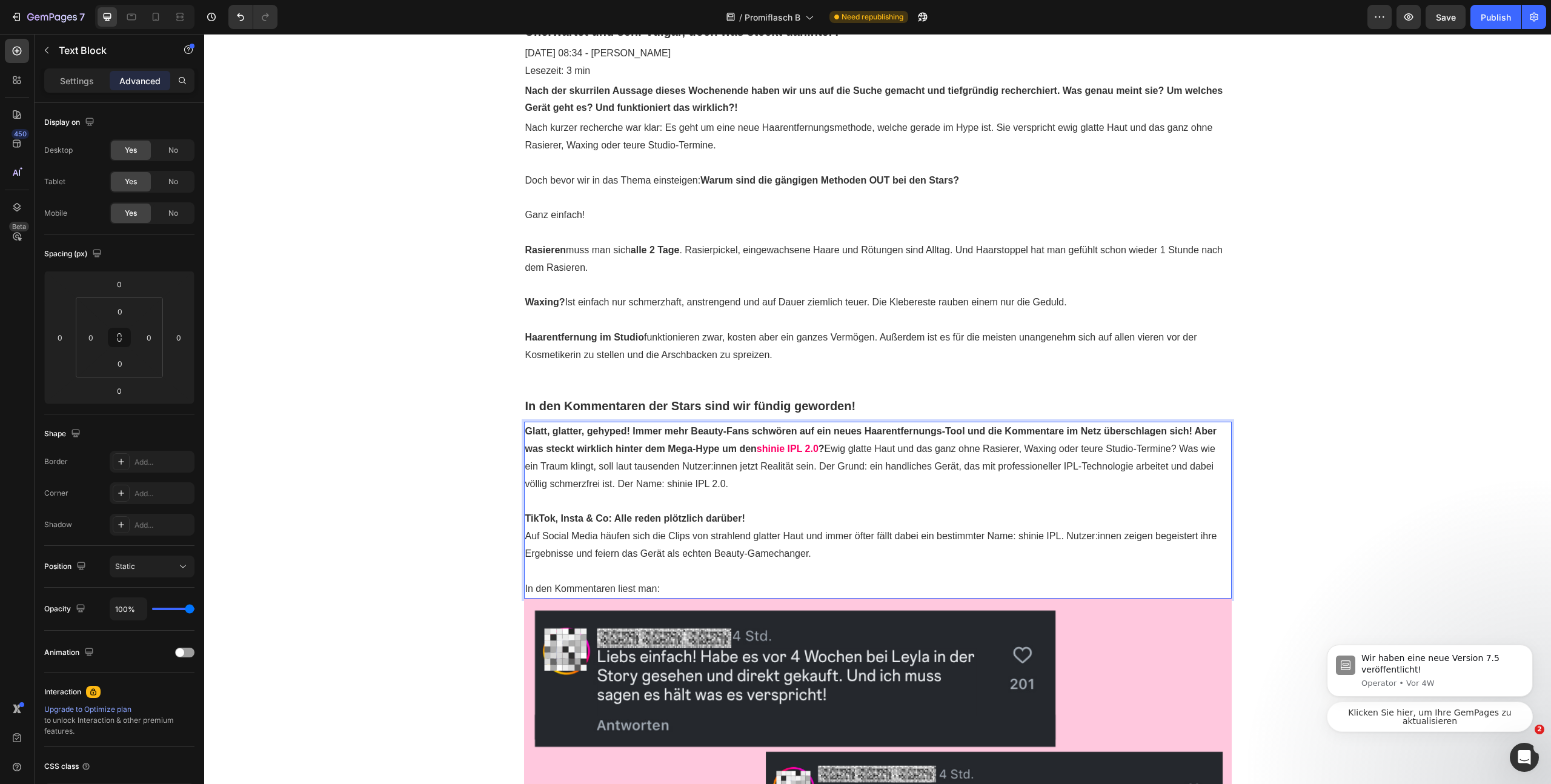
click at [826, 451] on p "Glatt, glatter, gehyped! Immer mehr Beauty-Fans schwören auf ein neues Haarentf…" at bounding box center [878, 457] width 706 height 69
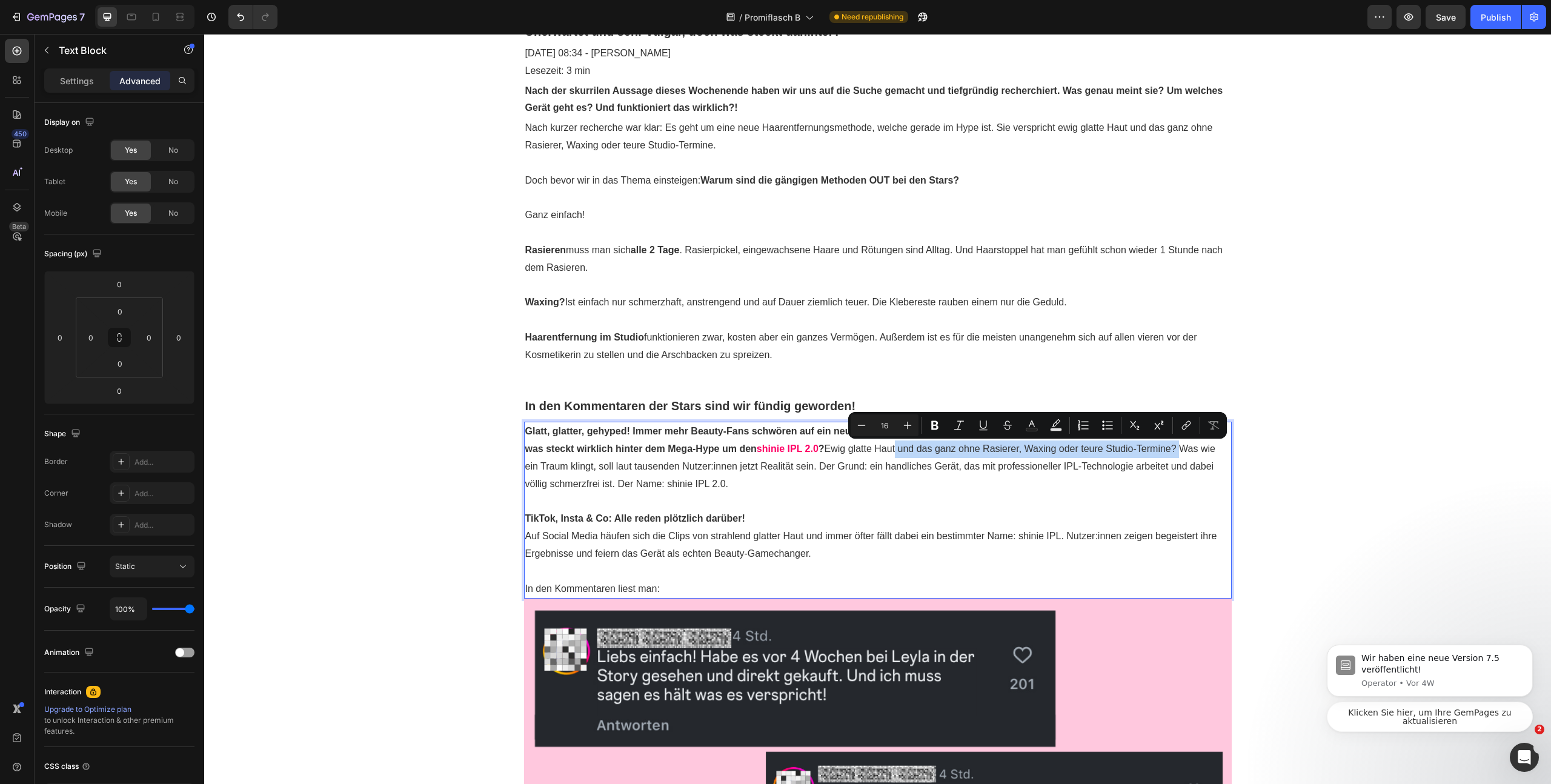
drag, startPoint x: 1180, startPoint y: 449, endPoint x: 896, endPoint y: 451, distance: 284.0
click at [896, 451] on p "Glatt, glatter, gehyped! Immer mehr Beauty-Fans schwören auf ein neues Haarentf…" at bounding box center [878, 457] width 706 height 69
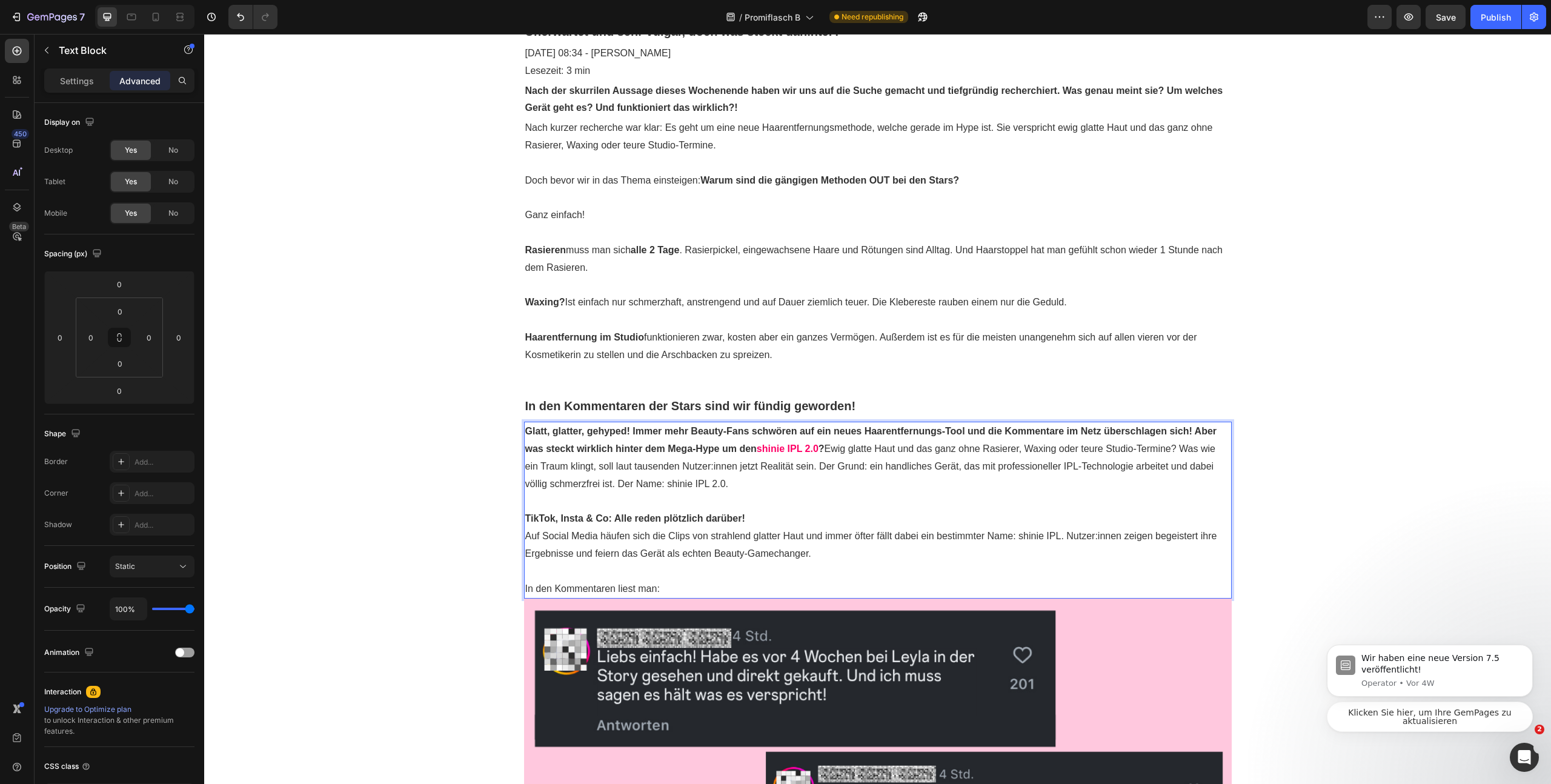
click at [912, 475] on p "Glatt, glatter, gehyped! Immer mehr Beauty-Fans schwören auf ein neues Haarentf…" at bounding box center [878, 457] width 706 height 69
click at [851, 479] on p "Glatt, glatter, gehyped! Immer mehr Beauty-Fans schwören auf ein neues Haarentf…" at bounding box center [878, 457] width 706 height 69
drag, startPoint x: 861, startPoint y: 468, endPoint x: 815, endPoint y: 468, distance: 46.0
click at [814, 468] on p "Glatt, glatter, gehyped! Immer mehr Beauty-Fans schwören auf ein neues Haarentf…" at bounding box center [878, 457] width 706 height 69
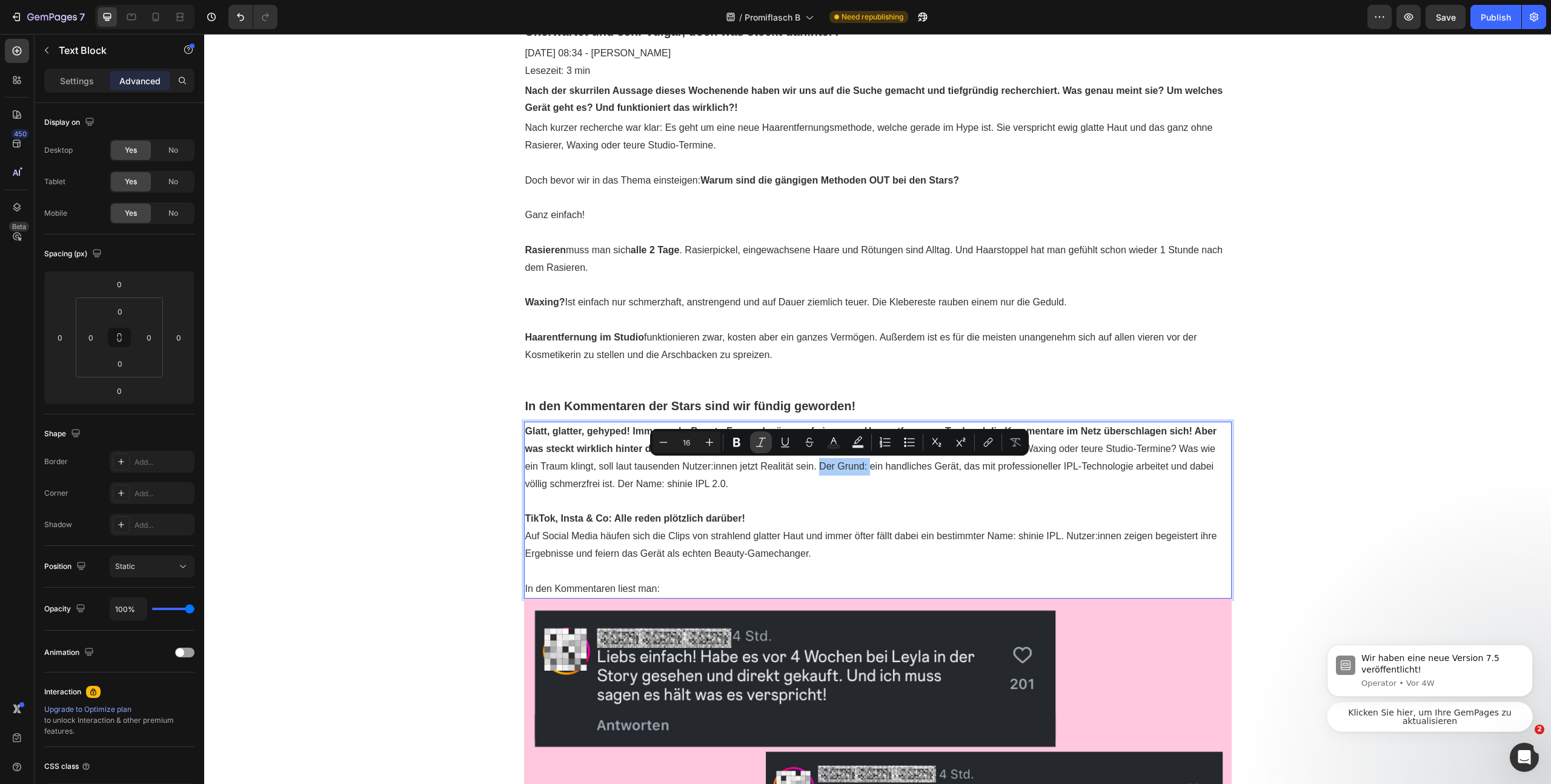
drag, startPoint x: 744, startPoint y: 443, endPoint x: 754, endPoint y: 451, distance: 12.8
click at [744, 443] on button "Bold" at bounding box center [737, 443] width 22 height 22
click at [817, 493] on p "Rich Text Editor. Editing area: main" at bounding box center [878, 502] width 706 height 18
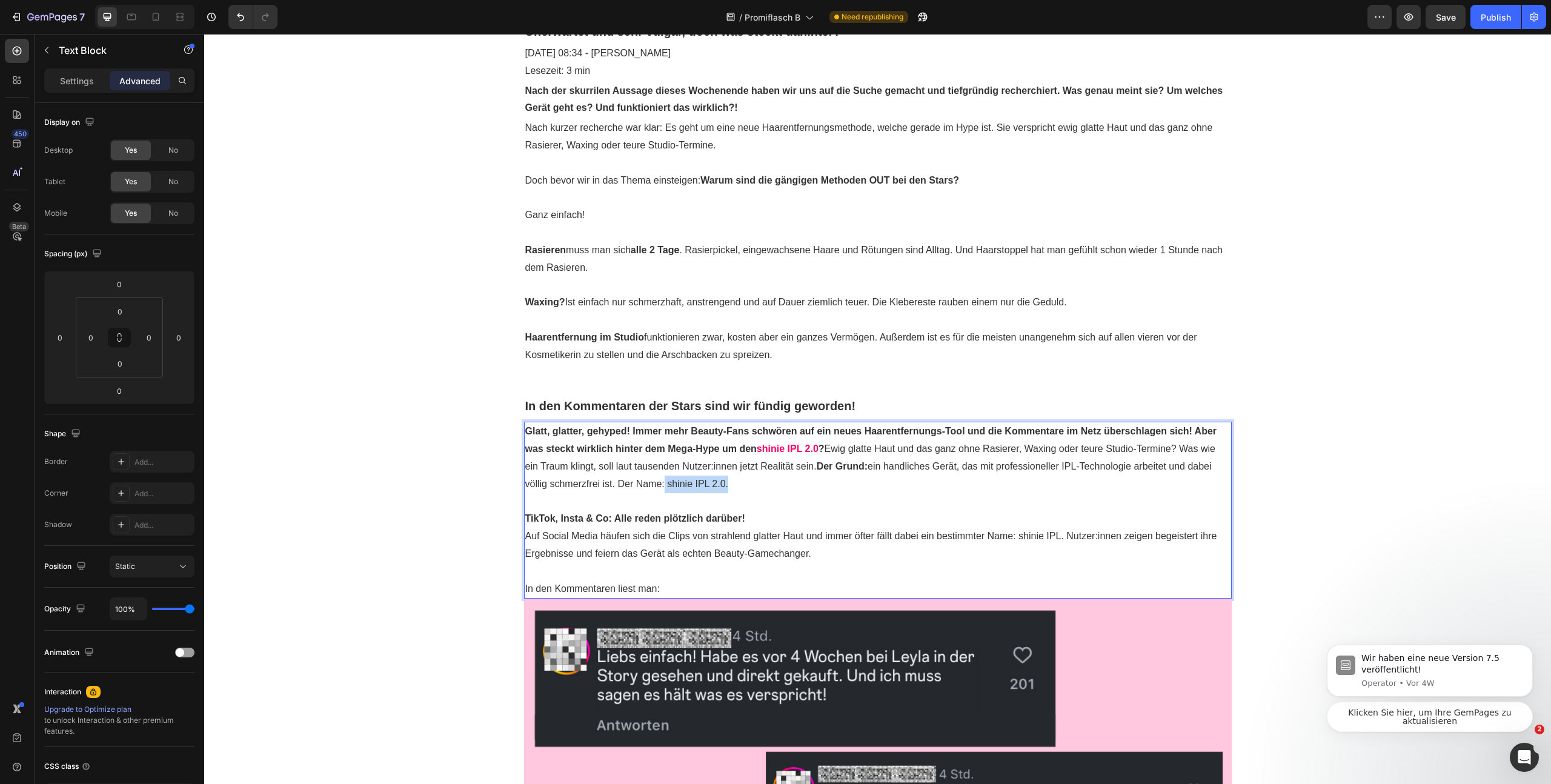
drag, startPoint x: 727, startPoint y: 484, endPoint x: 661, endPoint y: 487, distance: 66.1
click at [661, 487] on p "Glatt, glatter, gehyped! Immer mehr Beauty-Fans schwören auf ein neues Haarentf…" at bounding box center [878, 457] width 706 height 69
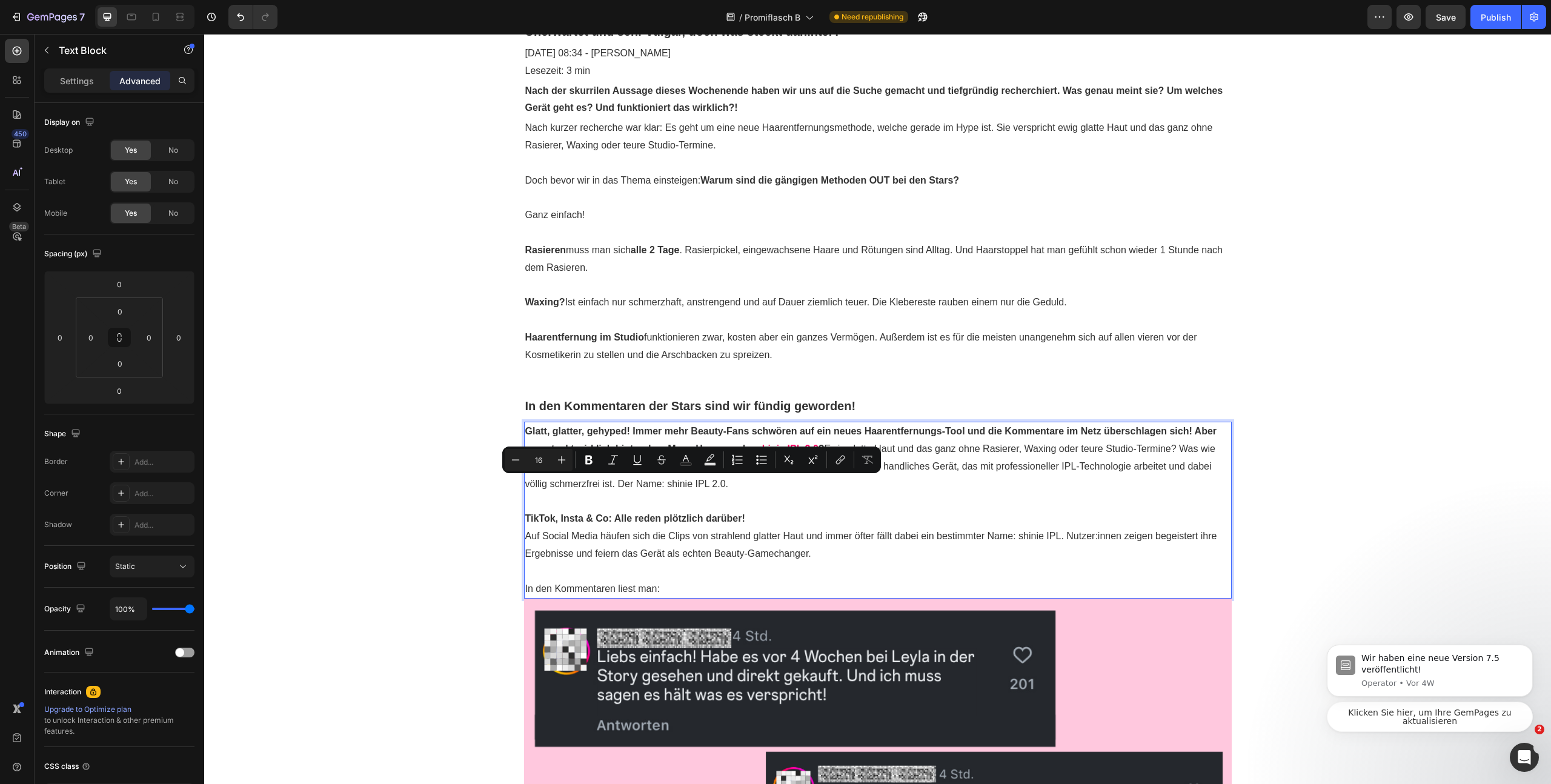
click at [667, 508] on p "Rich Text Editor. Editing area: main" at bounding box center [878, 502] width 706 height 18
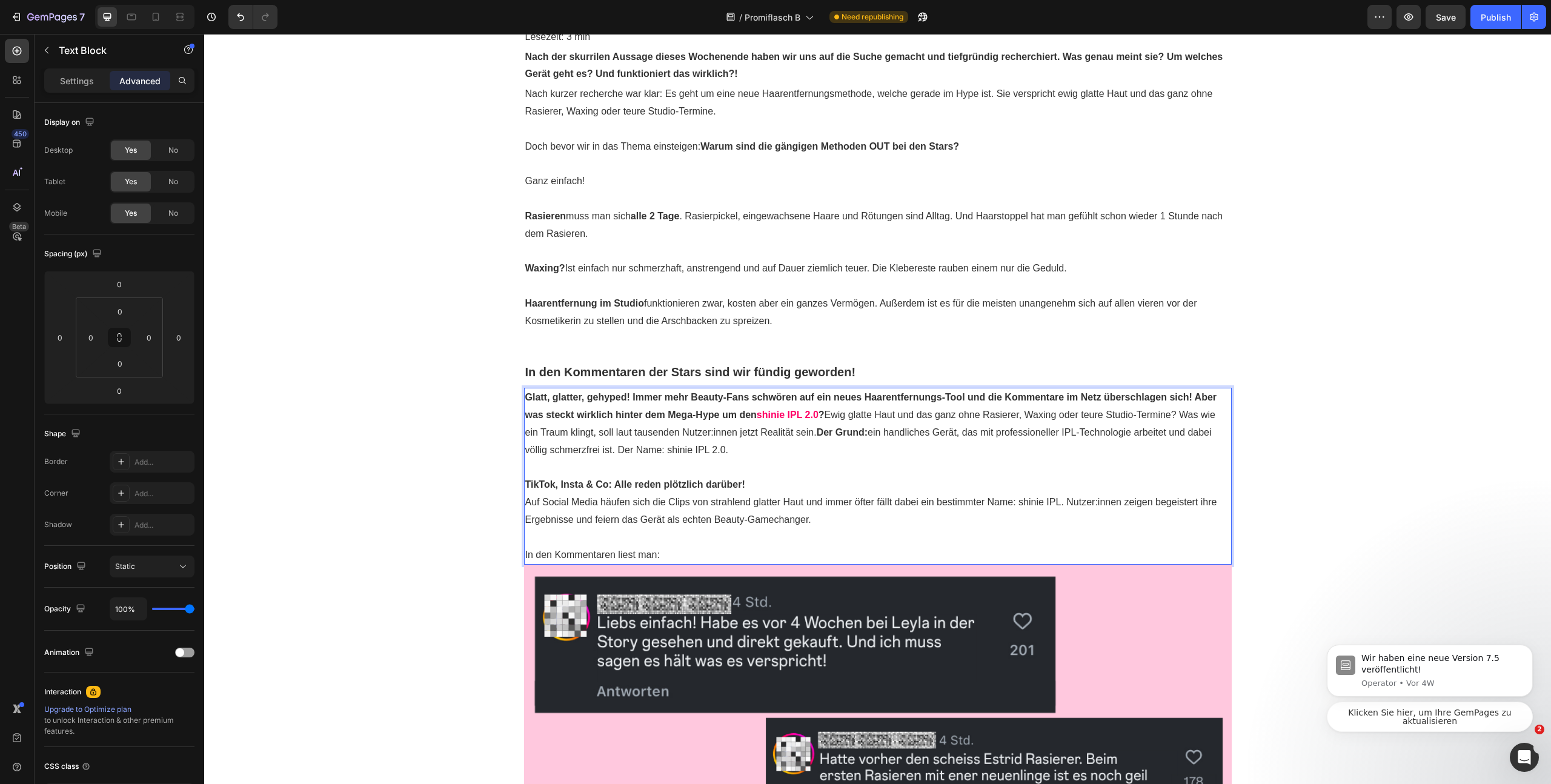
scroll to position [675, 0]
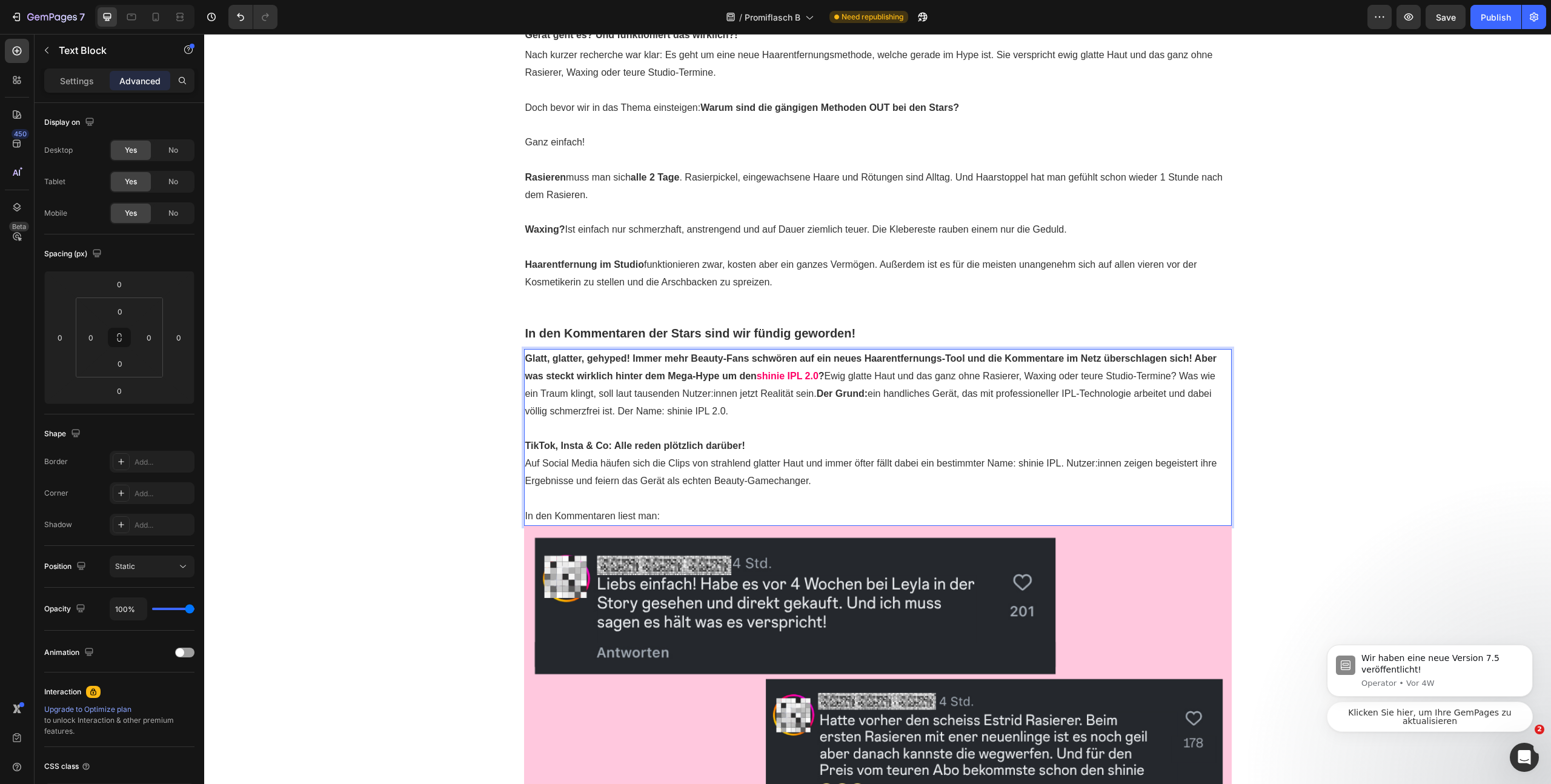
click at [590, 475] on p "Auf Social Media häufen sich die Clips von strahlend glatter Haut und immer öft…" at bounding box center [878, 472] width 706 height 35
click at [858, 464] on p "Auf Social Media häufen sich die Clips von strahlend glatter Haut und immer öft…" at bounding box center [878, 472] width 706 height 35
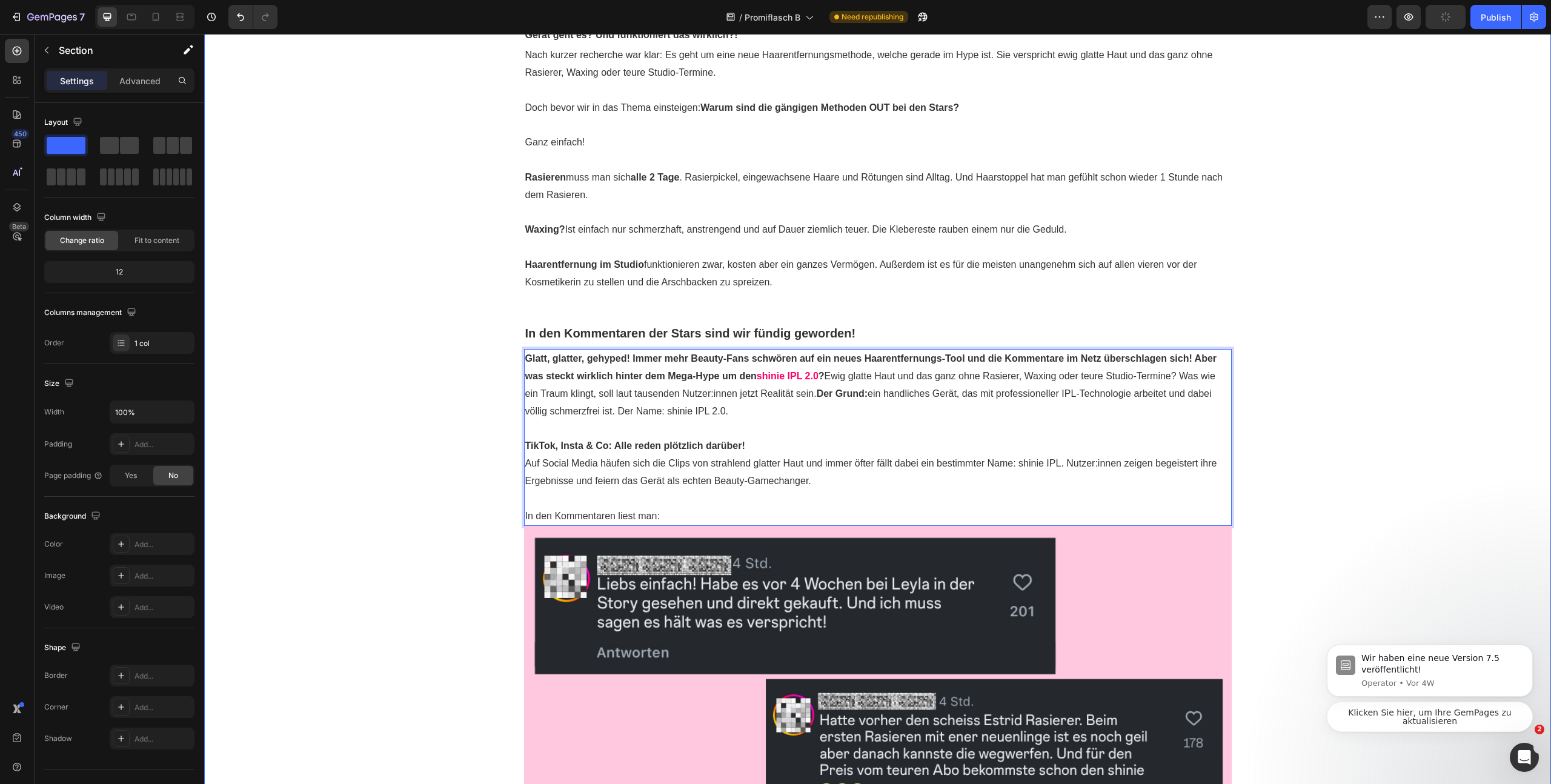
click at [1309, 463] on div "SCHOCK-ZITAT: "Meine Arschritze juckt seitdem nicht mehr" Text Block Unerwartet…" at bounding box center [878, 660] width 1347 height 1486
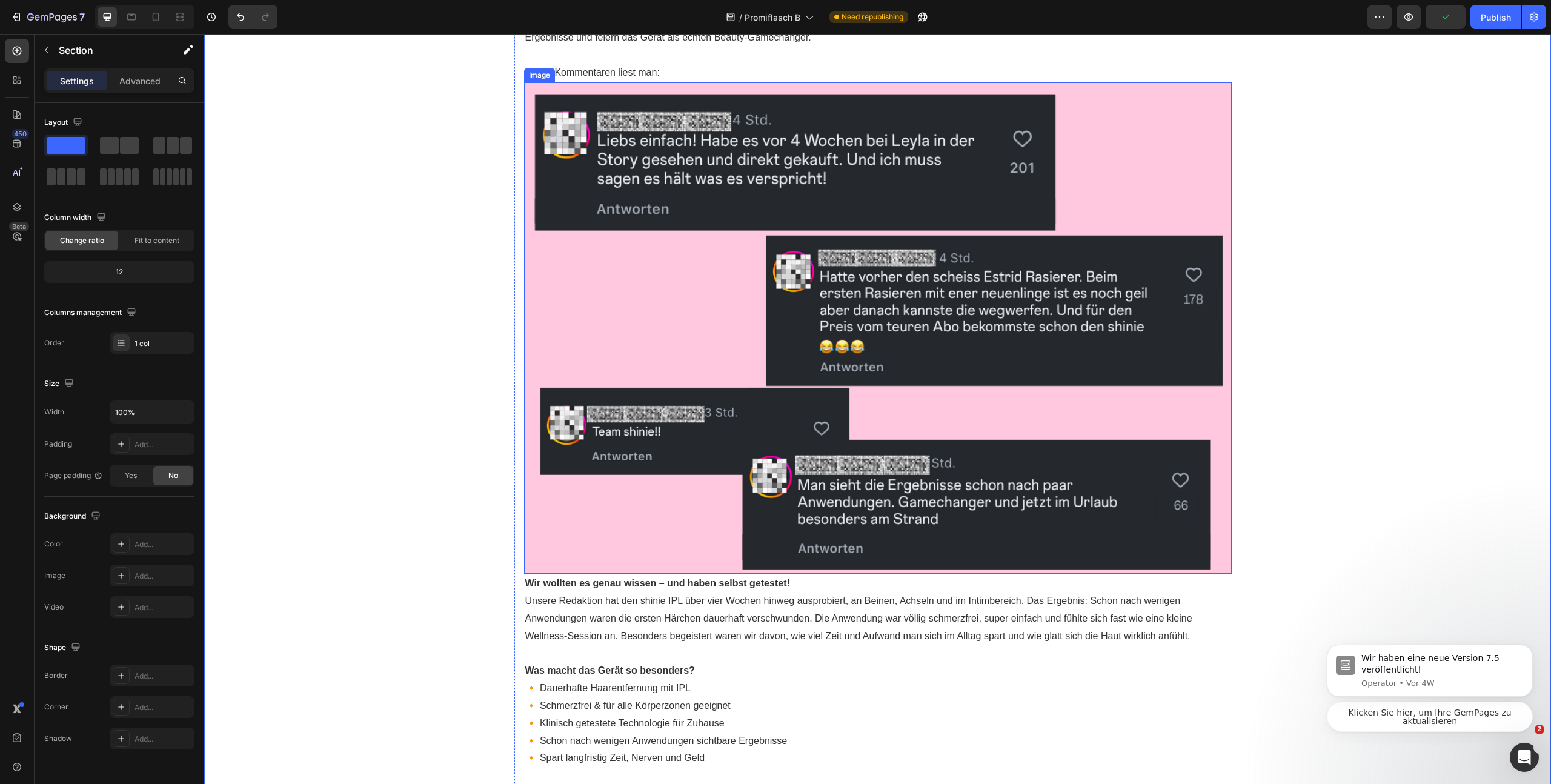
scroll to position [1252, 0]
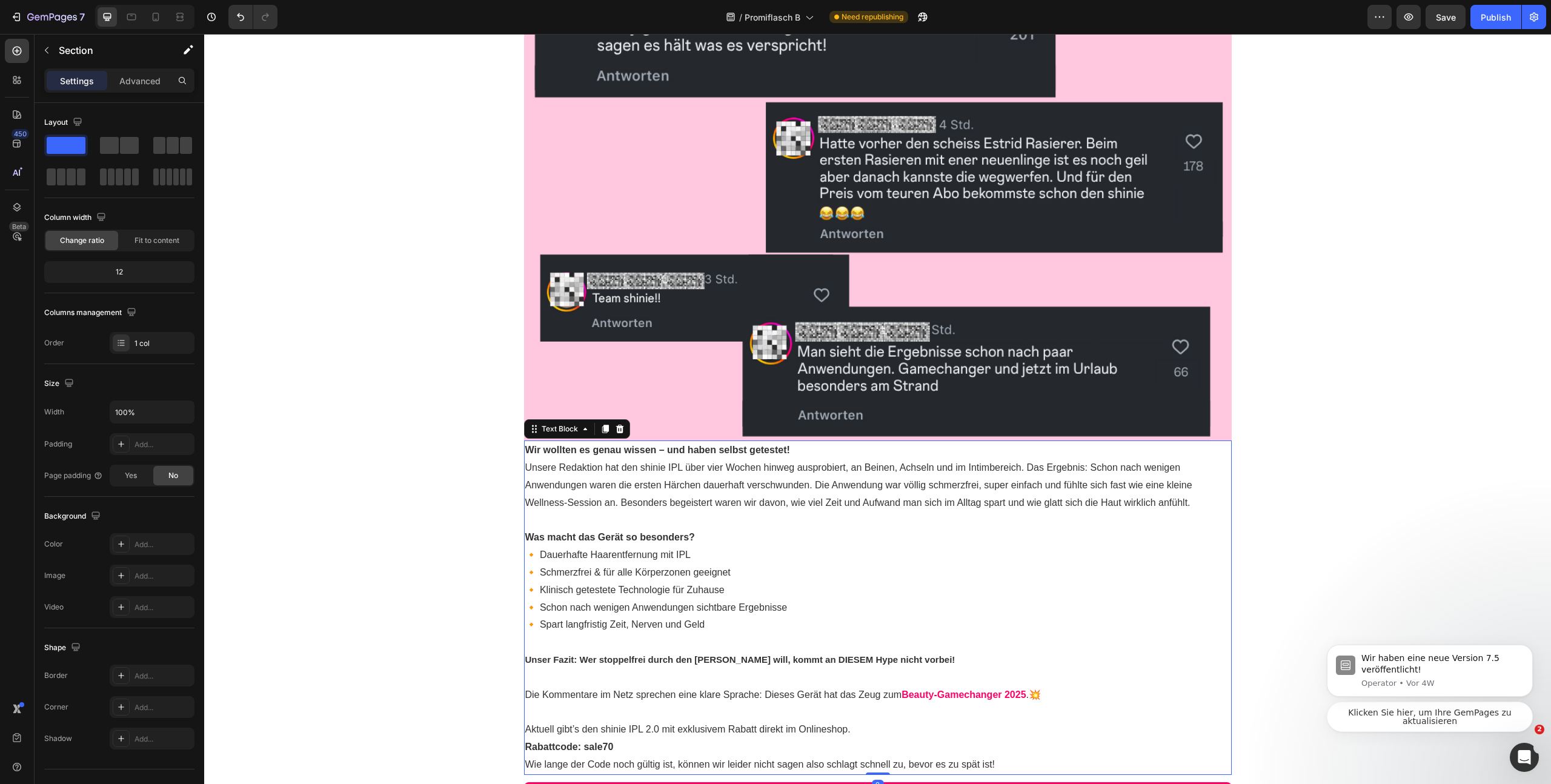
click at [757, 475] on p "Unsere Redaktion hat den shinie IPL über vier Wochen hinweg ausprobiert, an Bei…" at bounding box center [878, 485] width 706 height 52
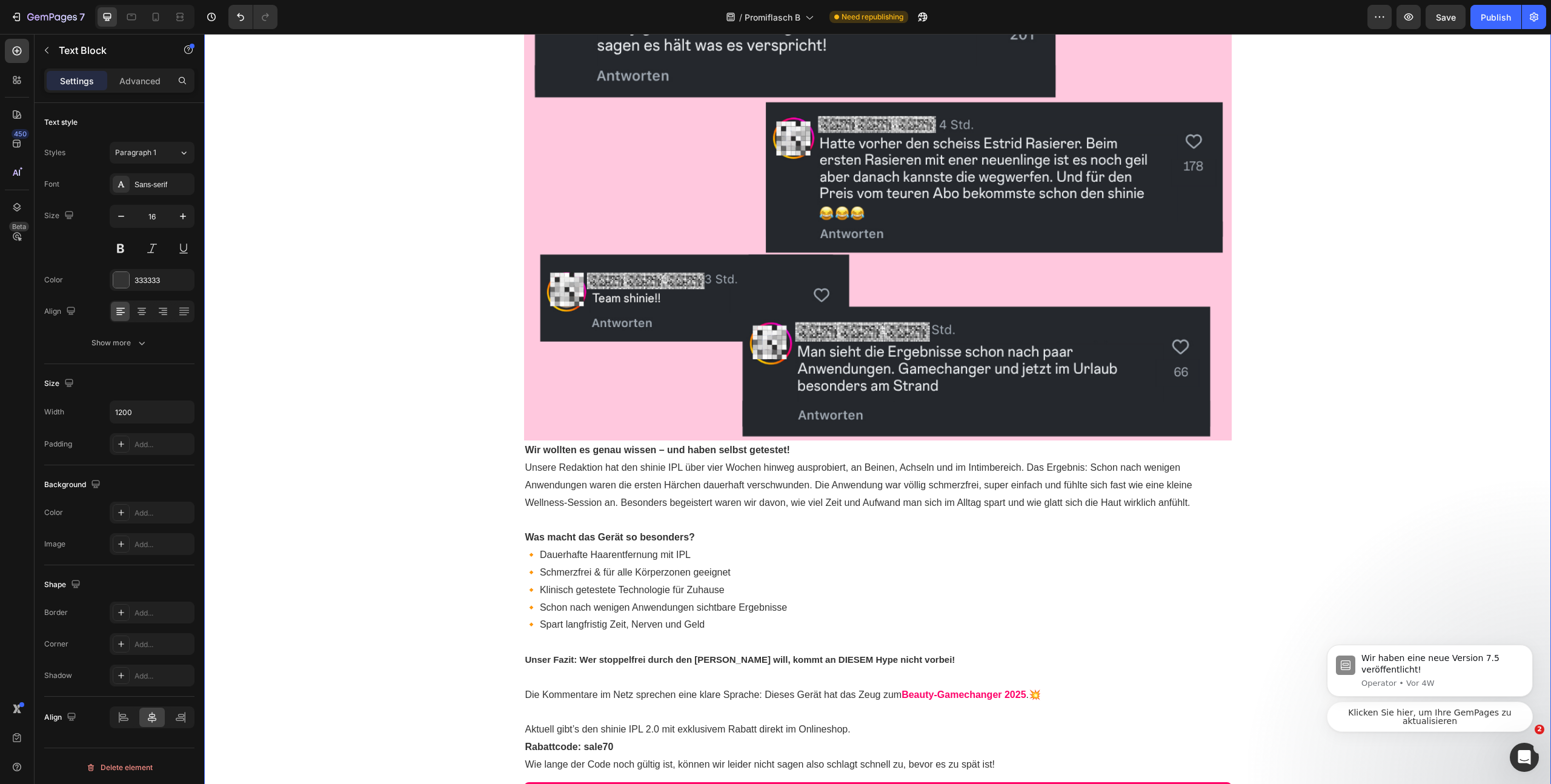
click at [1273, 396] on div "SCHOCK-ZITAT: "Meine Arschritze juckt seitdem nicht mehr" Text Block Unerwartet…" at bounding box center [878, 83] width 1347 height 1486
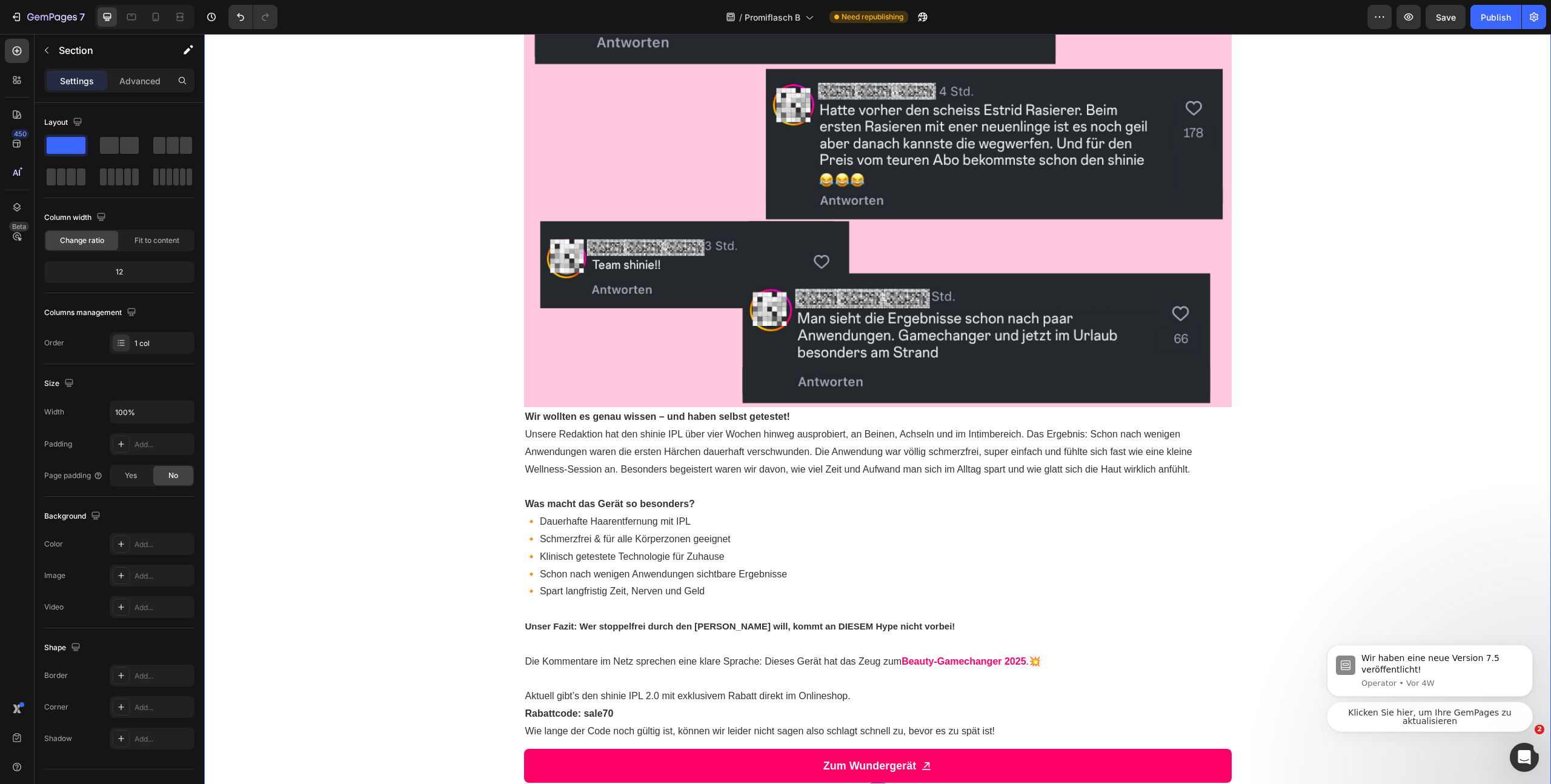
scroll to position [1325, 0]
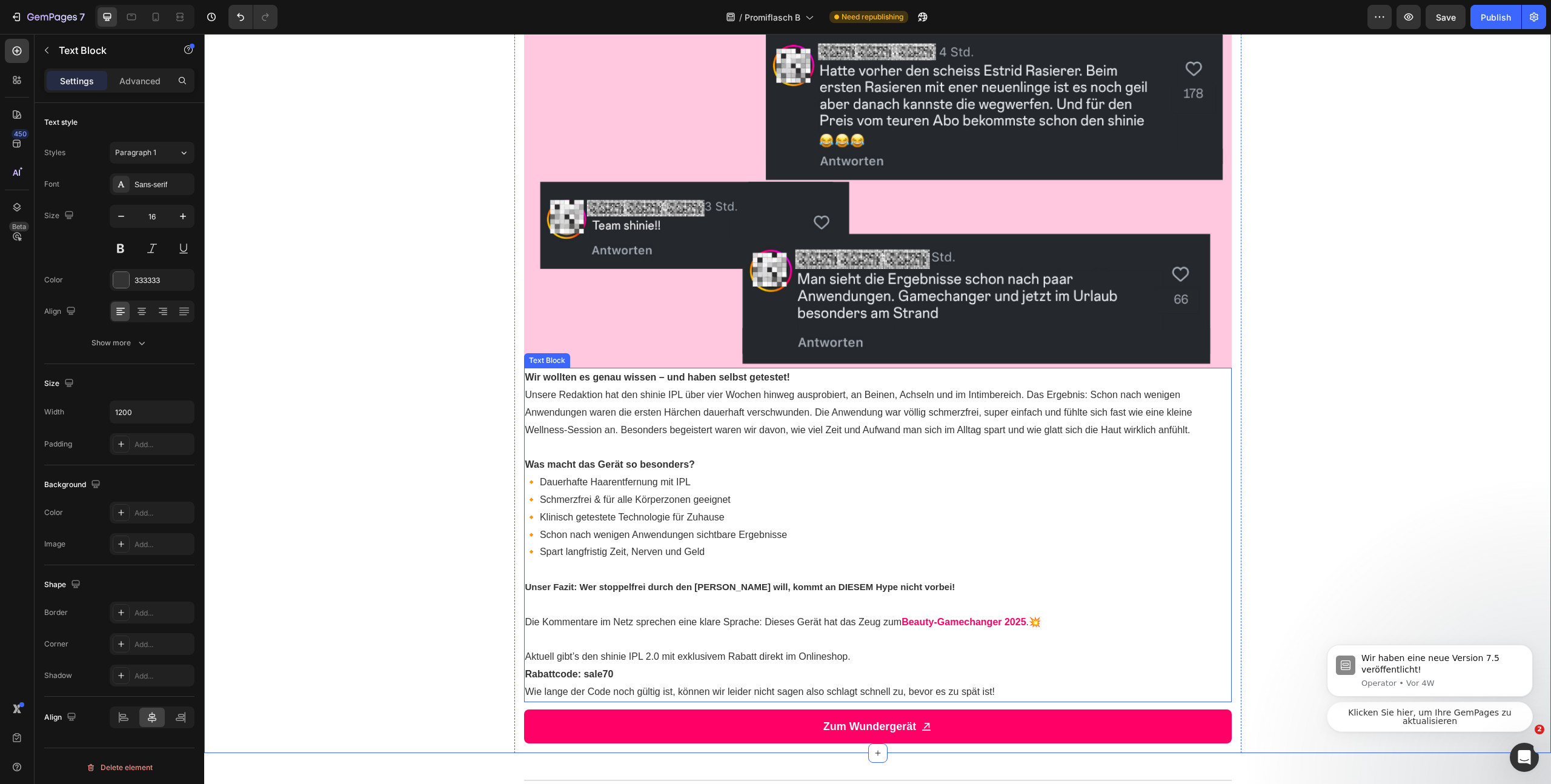
click at [827, 375] on p "Wir wollten es genau wissen – und haben selbst getestet!" at bounding box center [878, 378] width 706 height 18
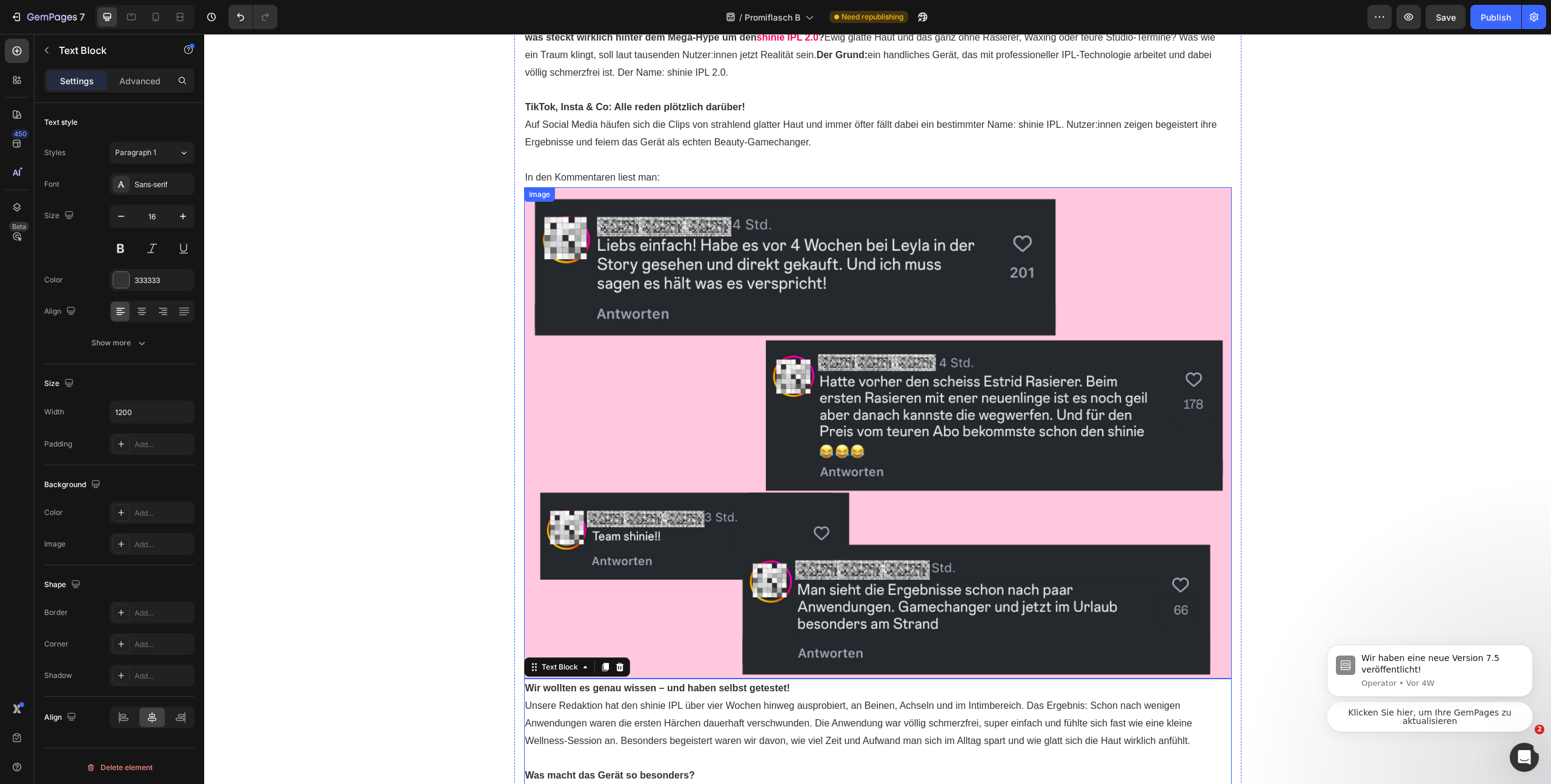
scroll to position [1275, 0]
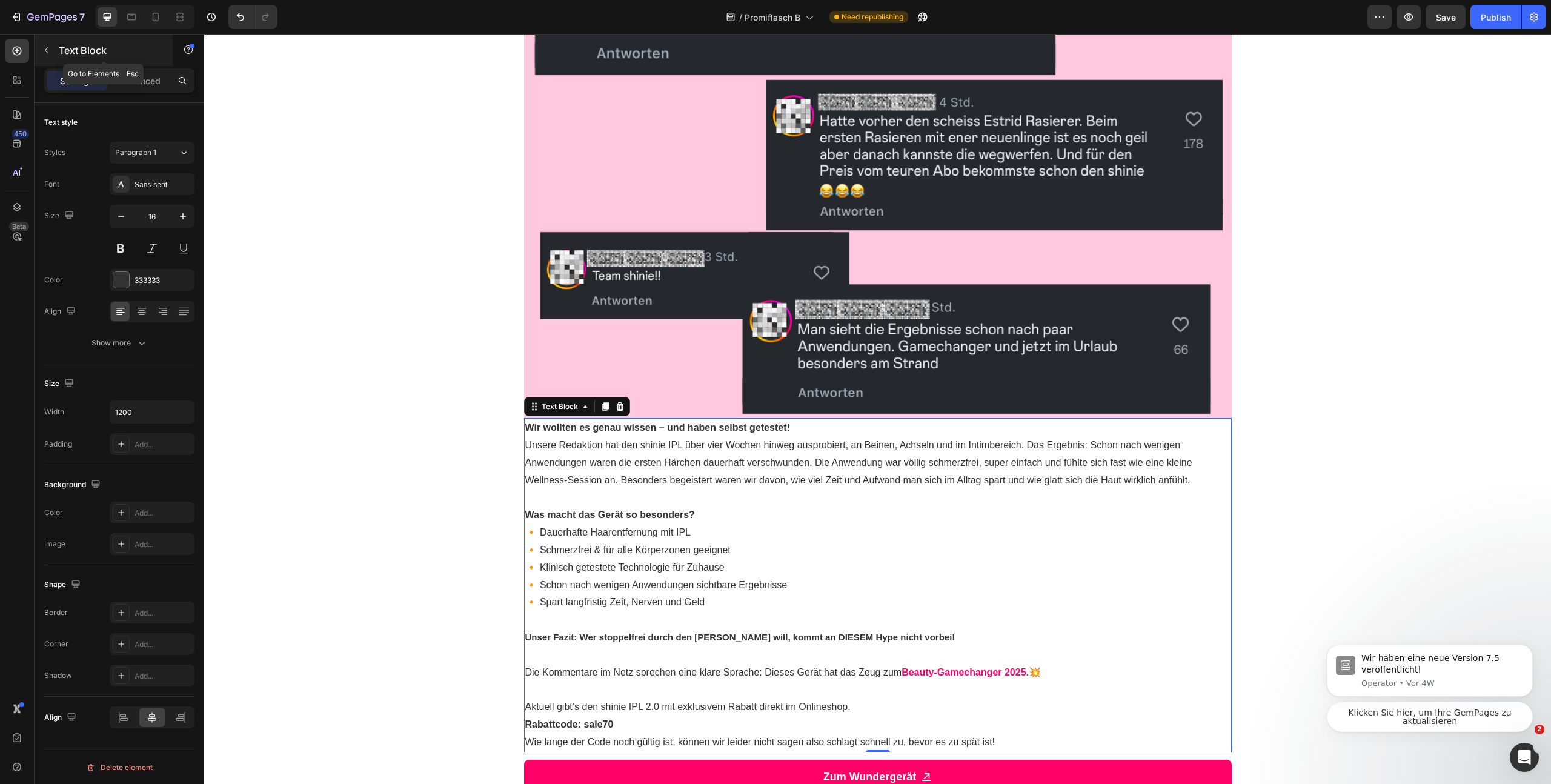
click at [42, 50] on icon "button" at bounding box center [47, 50] width 10 height 10
click at [782, 443] on p "Unsere Redaktion hat den shinie IPL über vier Wochen hinweg ausprobiert, an Bei…" at bounding box center [878, 462] width 706 height 52
click at [1289, 413] on div "SCHOCK-ZITAT: "Meine Arschritze juckt seitdem nicht mehr" Text Block Unerwartet…" at bounding box center [878, 61] width 1347 height 1486
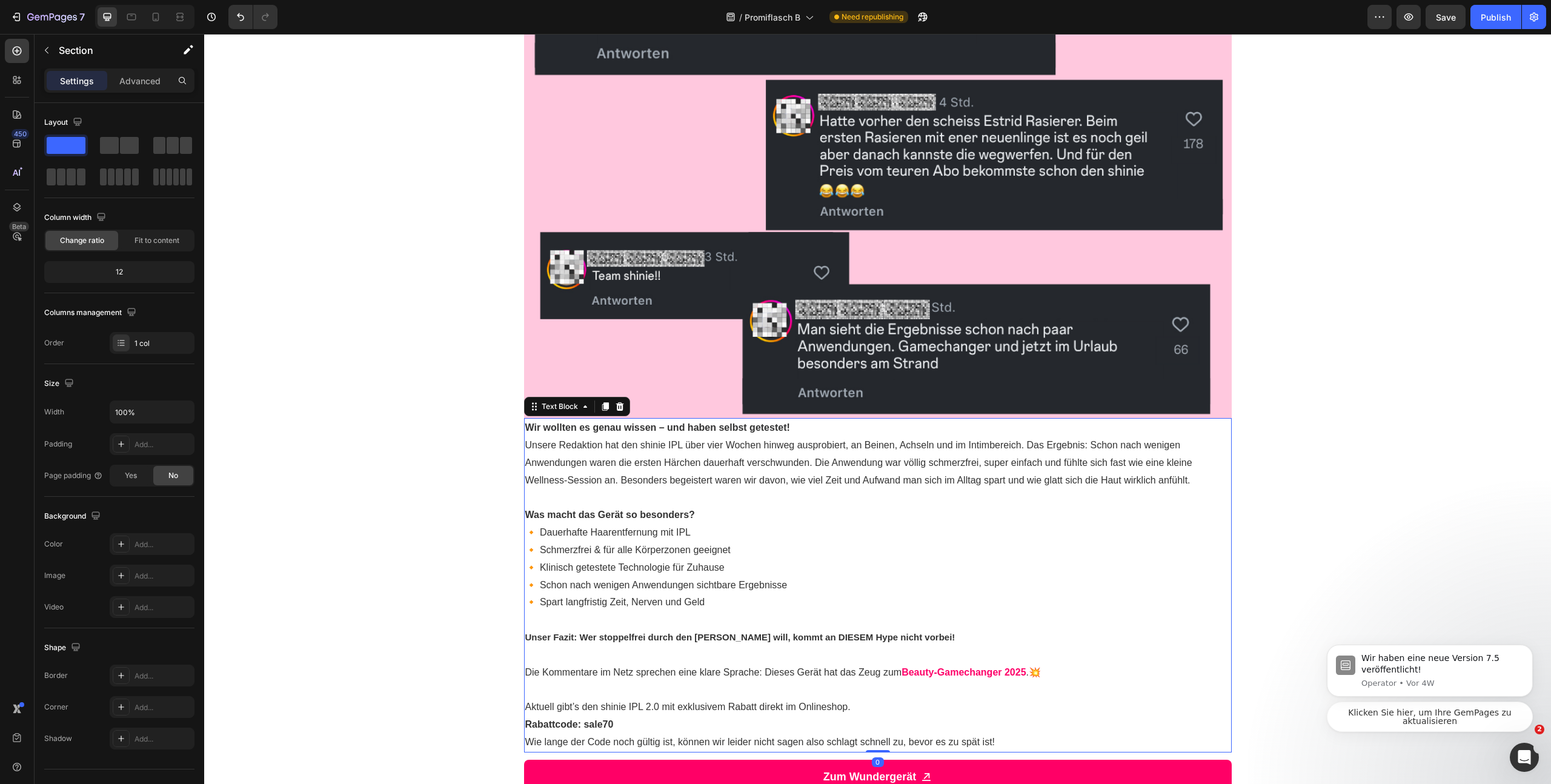
click at [852, 437] on p "Wir wollten es genau wissen – und haben selbst getestet!" at bounding box center [878, 428] width 706 height 18
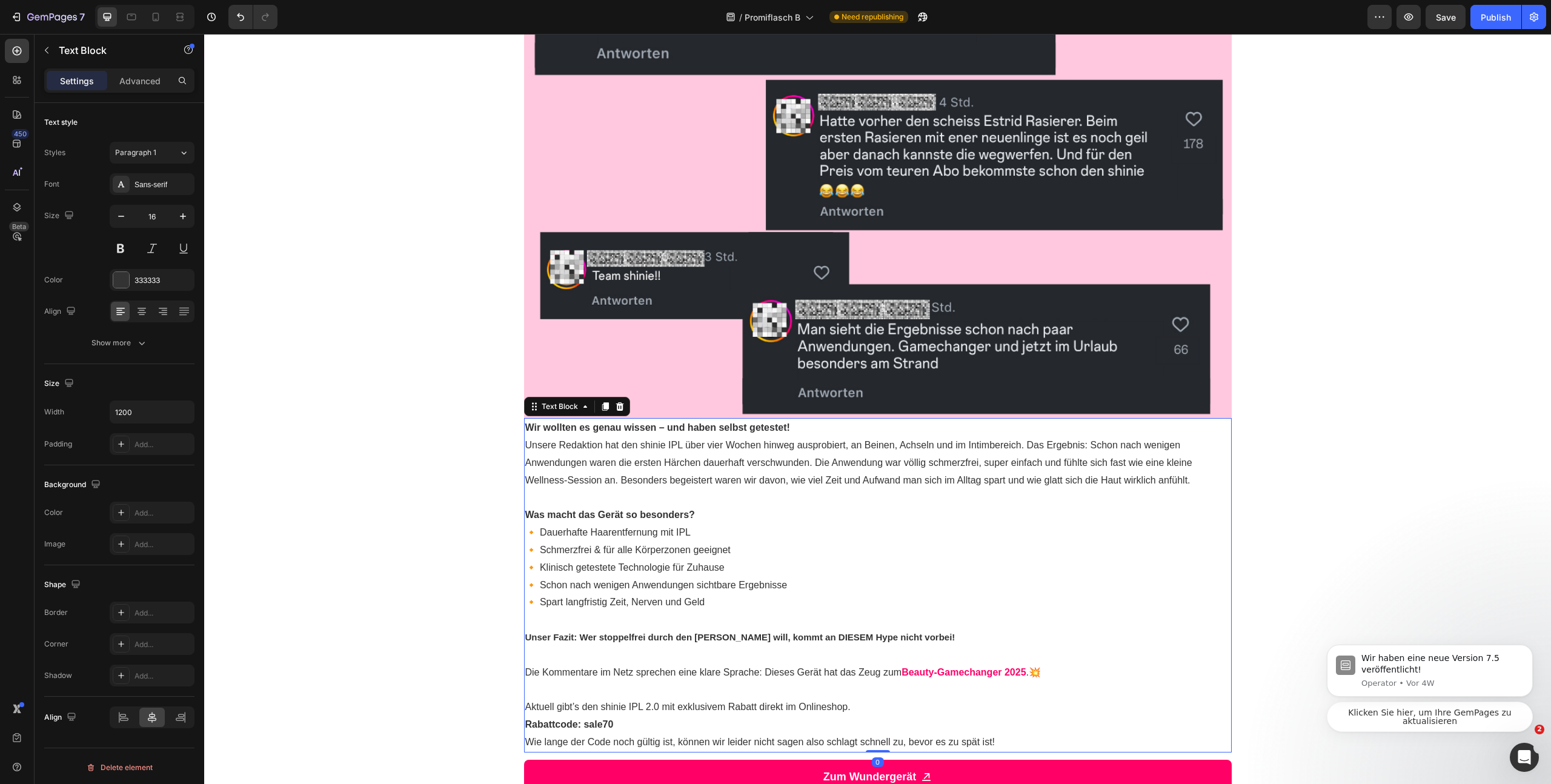
click at [850, 433] on p "Wir wollten es genau wissen – und haben selbst getestet!" at bounding box center [878, 428] width 706 height 18
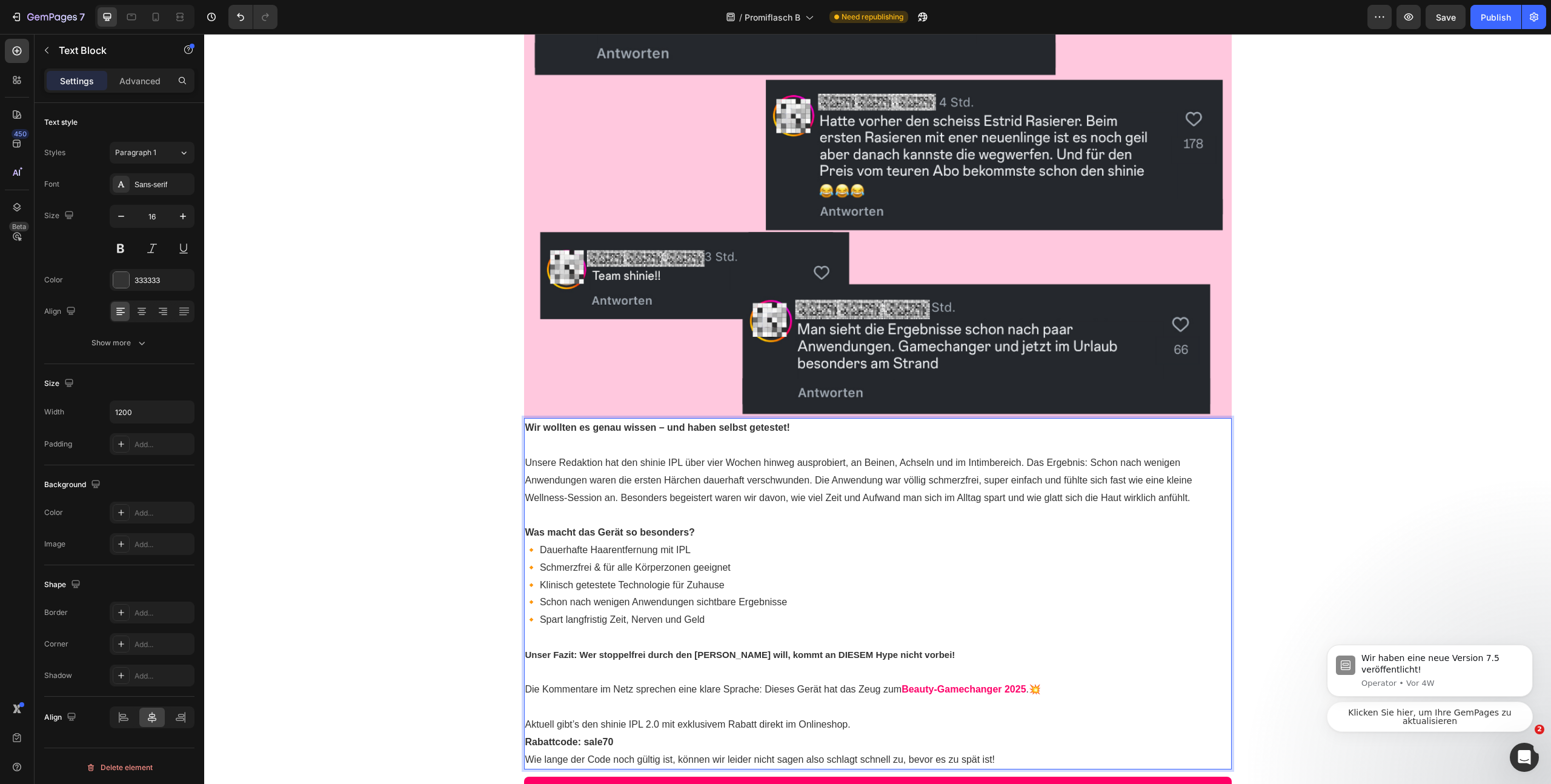
click at [933, 467] on p "Unsere Redaktion hat den shinie IPL über vier Wochen hinweg ausprobiert, an Bei…" at bounding box center [878, 480] width 706 height 52
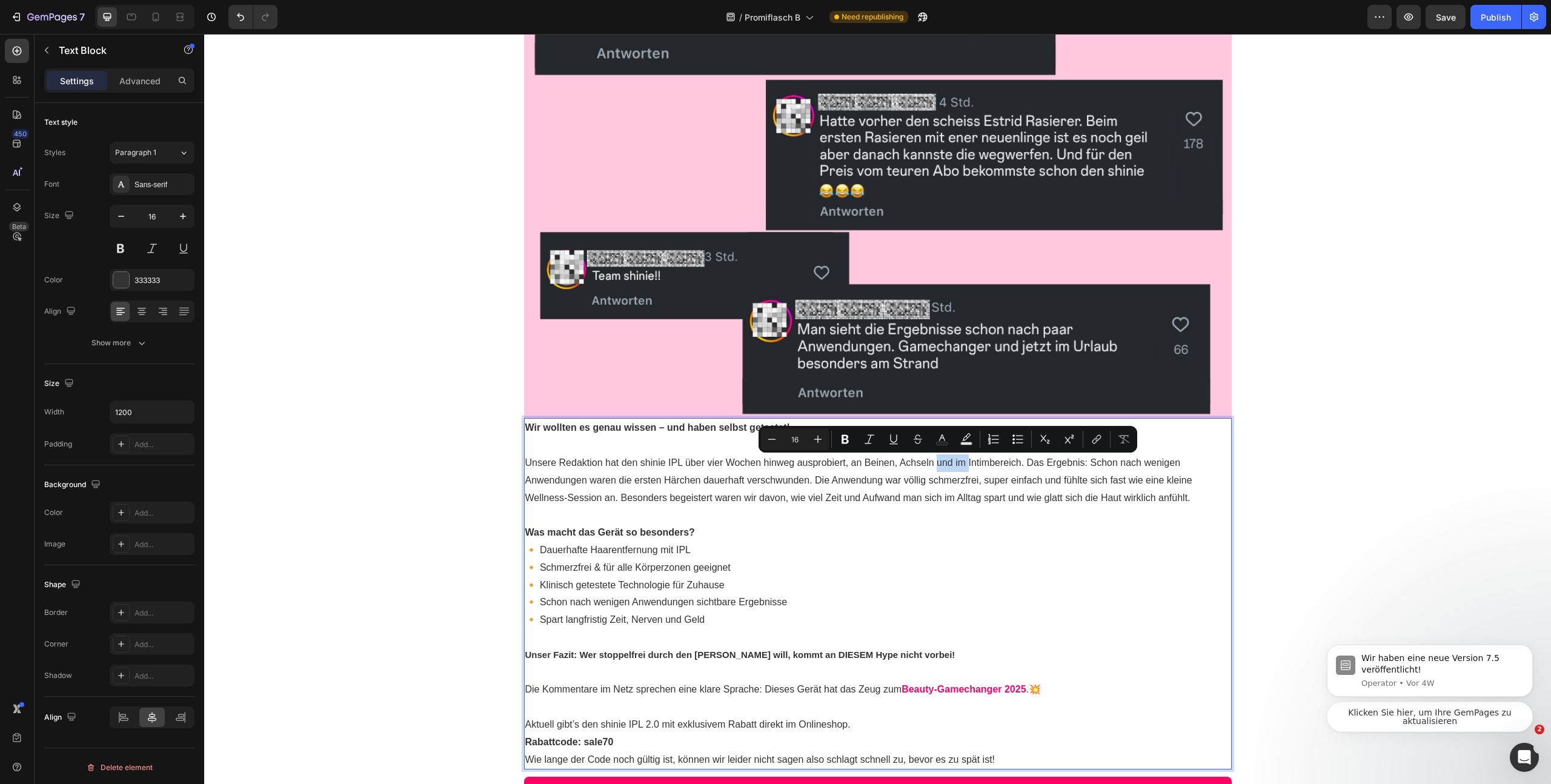
drag, startPoint x: 964, startPoint y: 464, endPoint x: 906, endPoint y: 471, distance: 58.4
click at [930, 469] on p "Unsere Redaktion hat den shinie IPL über vier Wochen hinweg ausprobiert, an Bei…" at bounding box center [878, 480] width 706 height 52
click at [894, 468] on p "Unsere Redaktion hat den shinie IPL über vier Wochen hinweg ausprobiert, an Bei…" at bounding box center [878, 480] width 706 height 52
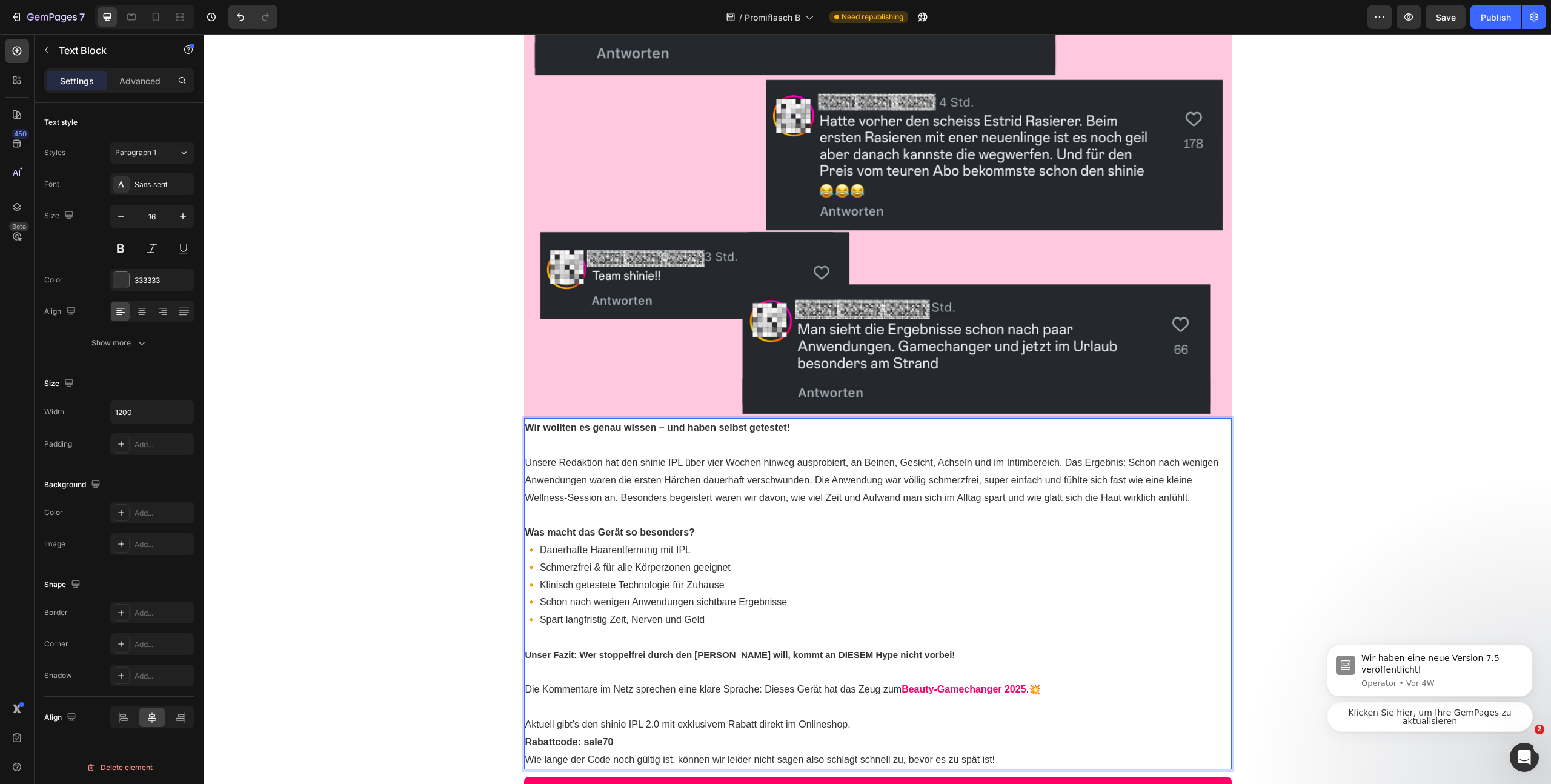
click at [1065, 464] on p "Unsere Redaktion hat den shinie IPL über vier Wochen hinweg ausprobiert, an Bei…" at bounding box center [878, 480] width 706 height 52
click at [748, 441] on p "Rich Text Editor. Editing area: main" at bounding box center [878, 445] width 706 height 18
click at [815, 434] on p "Wir wollten es genau wissen – und haben selbst getestet!" at bounding box center [878, 428] width 706 height 18
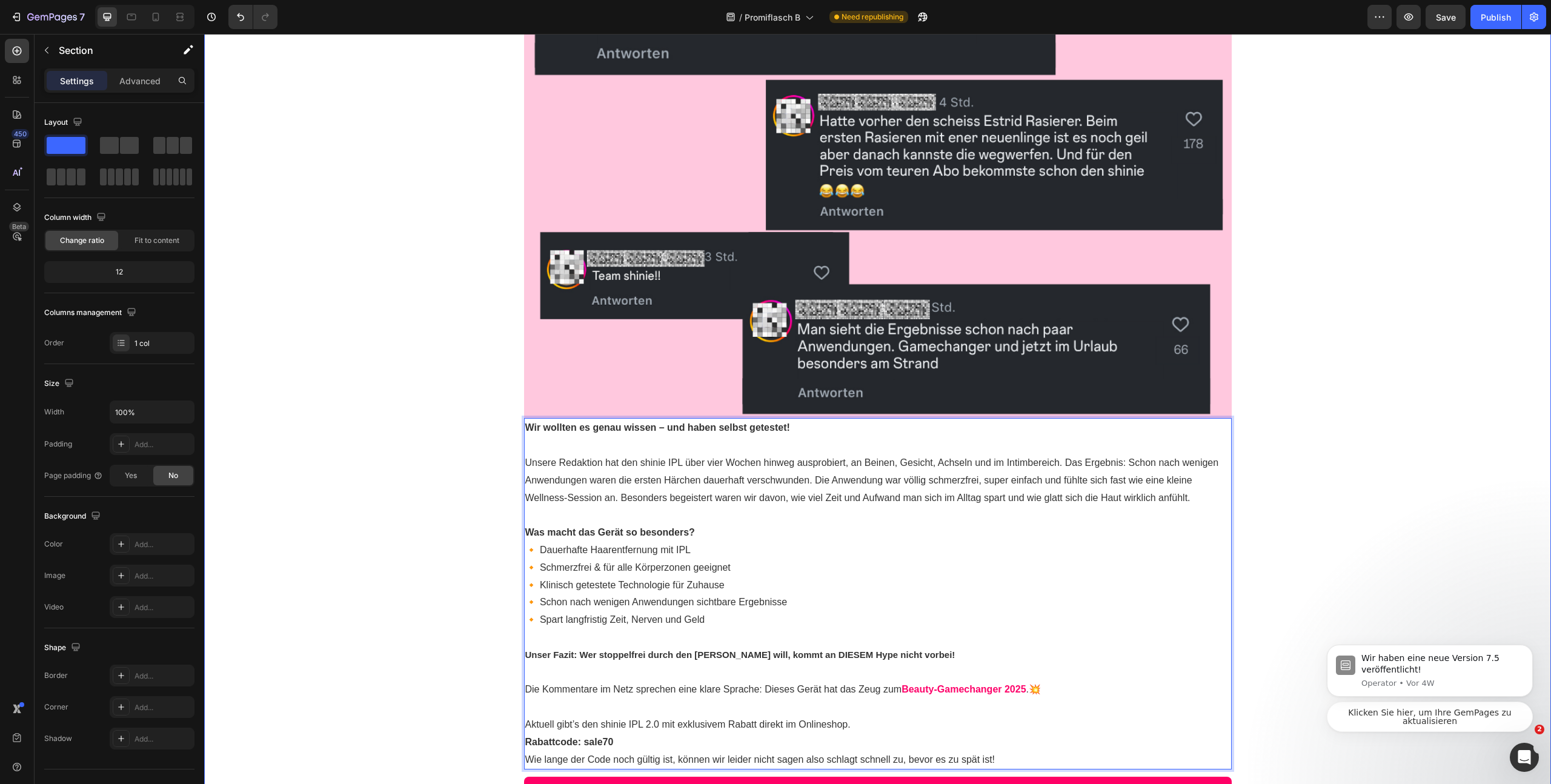
click at [1315, 451] on div "SCHOCK-ZITAT: "Meine Arschritze juckt seitdem nicht mehr" Text Block Unerwartet…" at bounding box center [878, 69] width 1347 height 1502
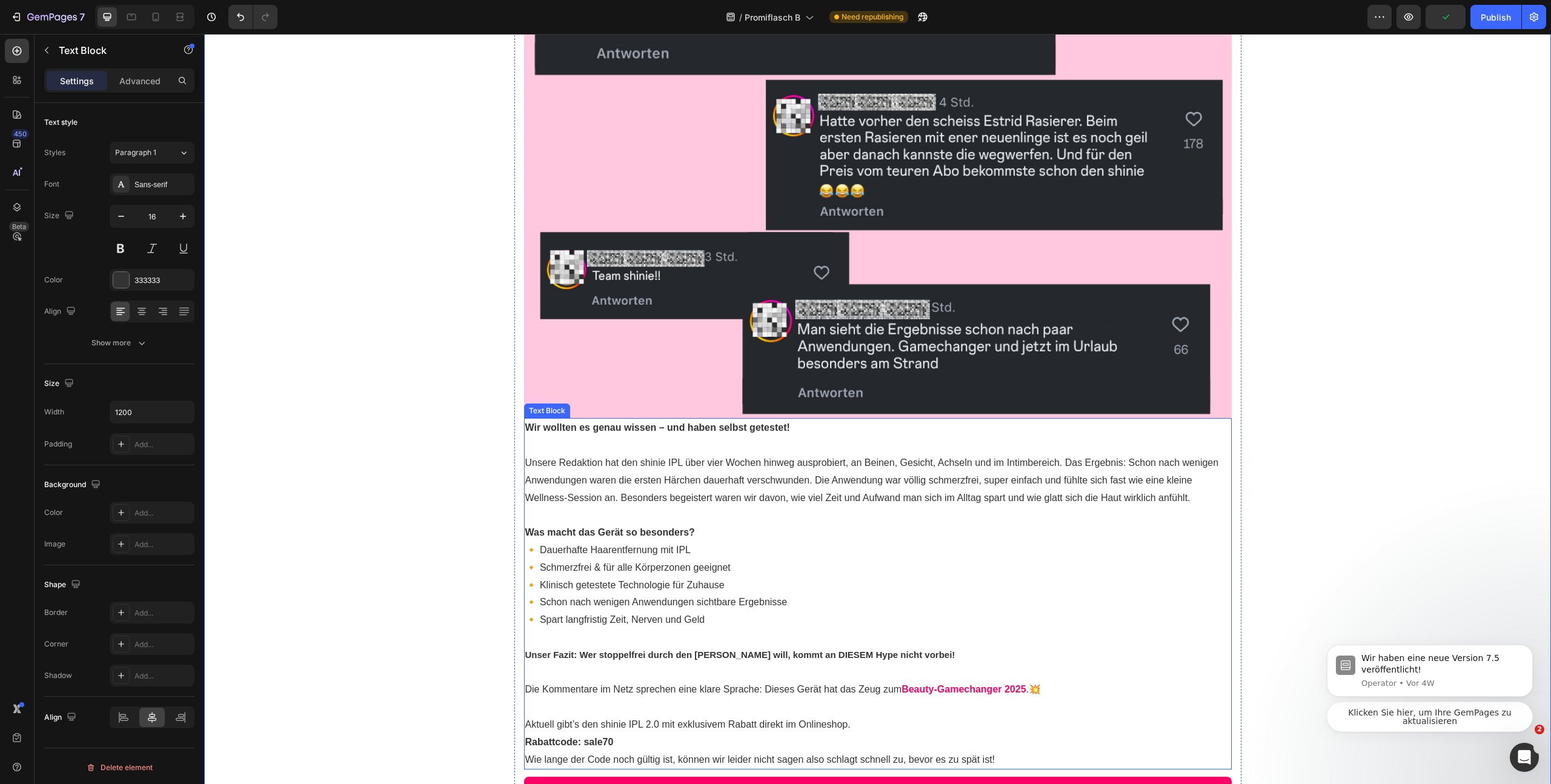
click at [1033, 425] on p "Wir wollten es genau wissen – und haben selbst getestet!" at bounding box center [878, 428] width 706 height 18
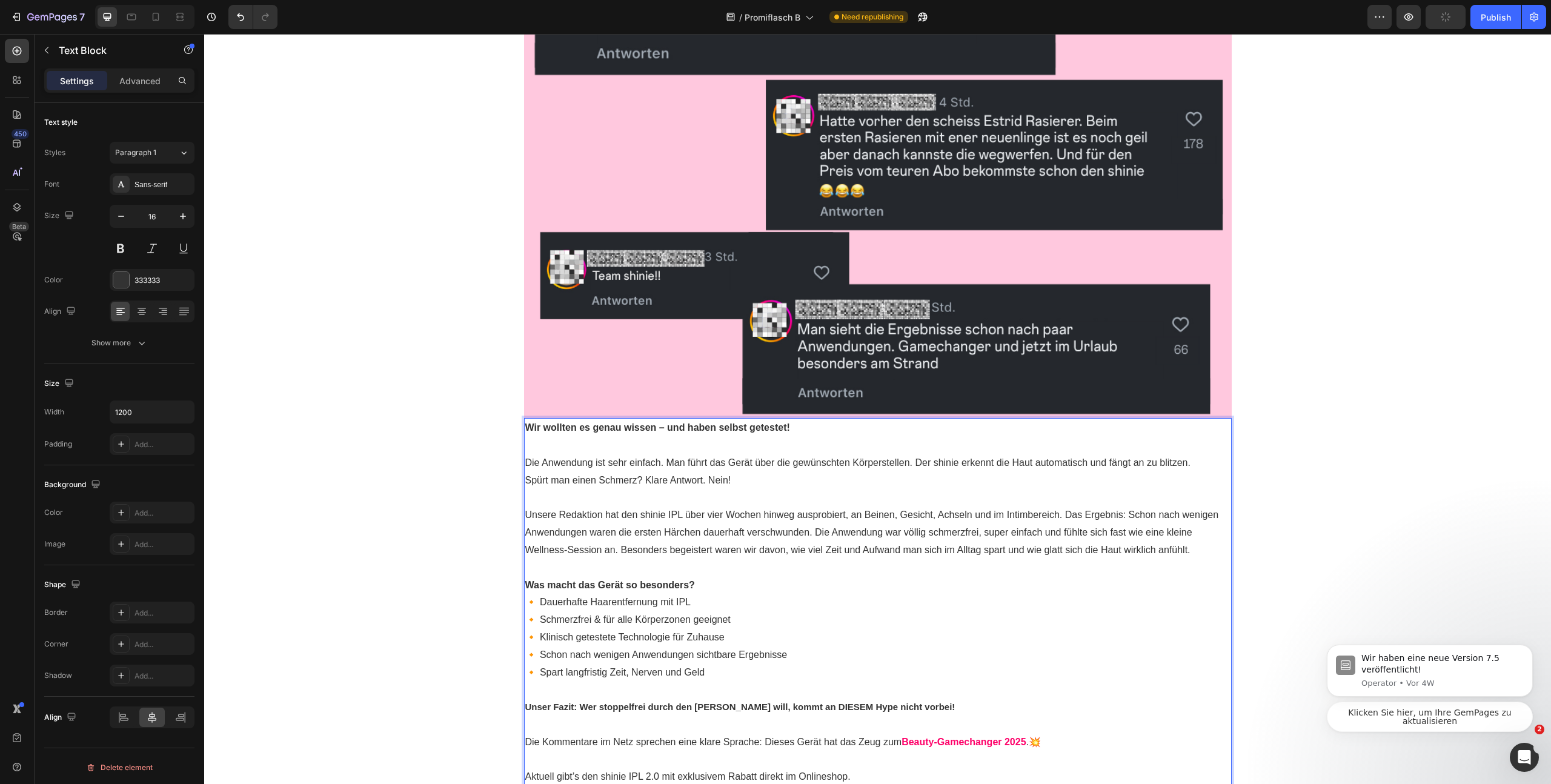
click at [1070, 464] on p "Die Anwendung ist sehr einfach. Man führt das Gerät über die gewünschten Körper…" at bounding box center [878, 463] width 706 height 18
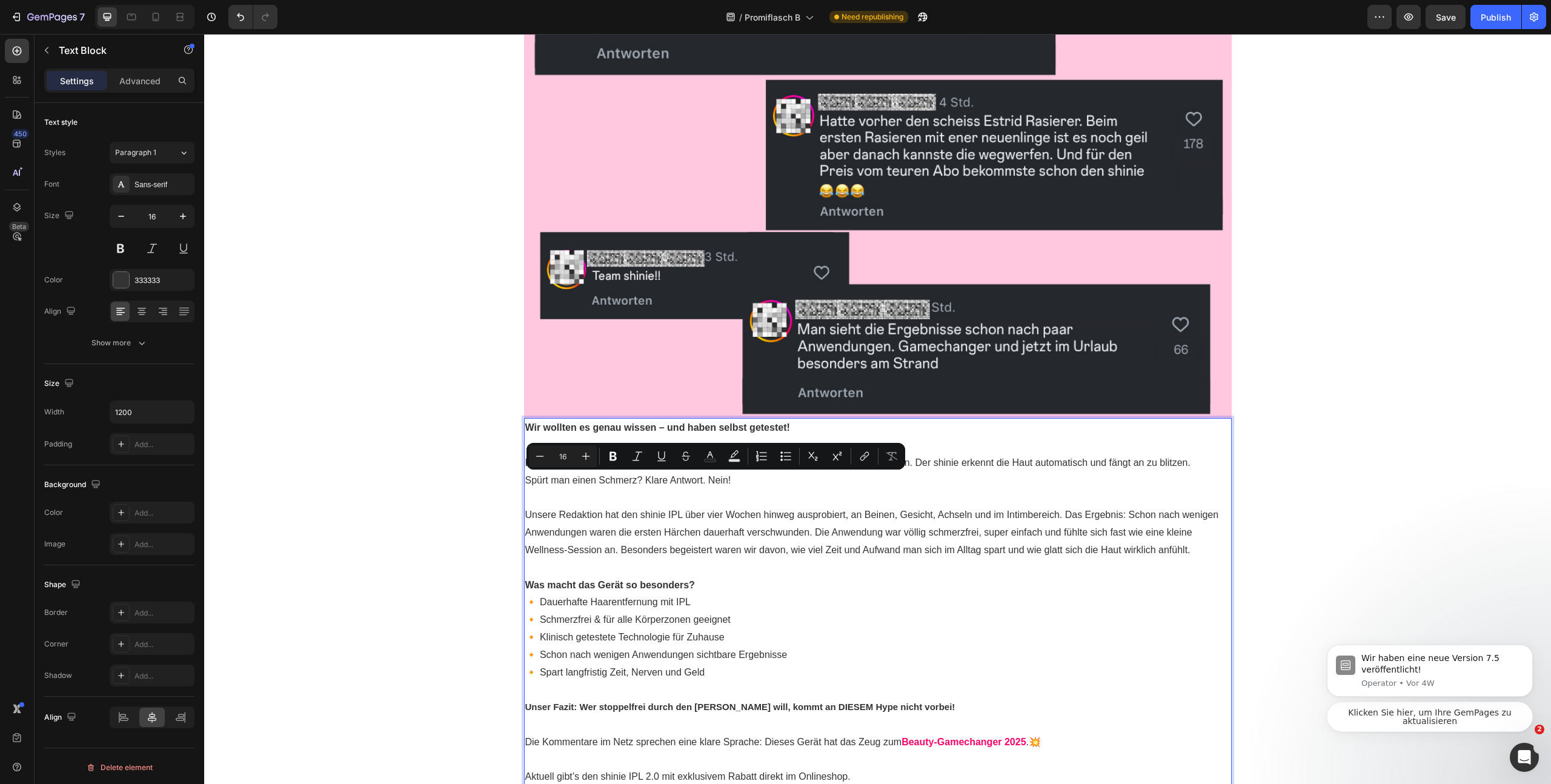
drag, startPoint x: 737, startPoint y: 479, endPoint x: 704, endPoint y: 482, distance: 33.1
click at [704, 482] on p "Spürt man einen Schmerz? Klare Antwort. Nein!" at bounding box center [878, 481] width 706 height 18
click at [609, 457] on icon "Editor contextual toolbar" at bounding box center [613, 456] width 12 height 12
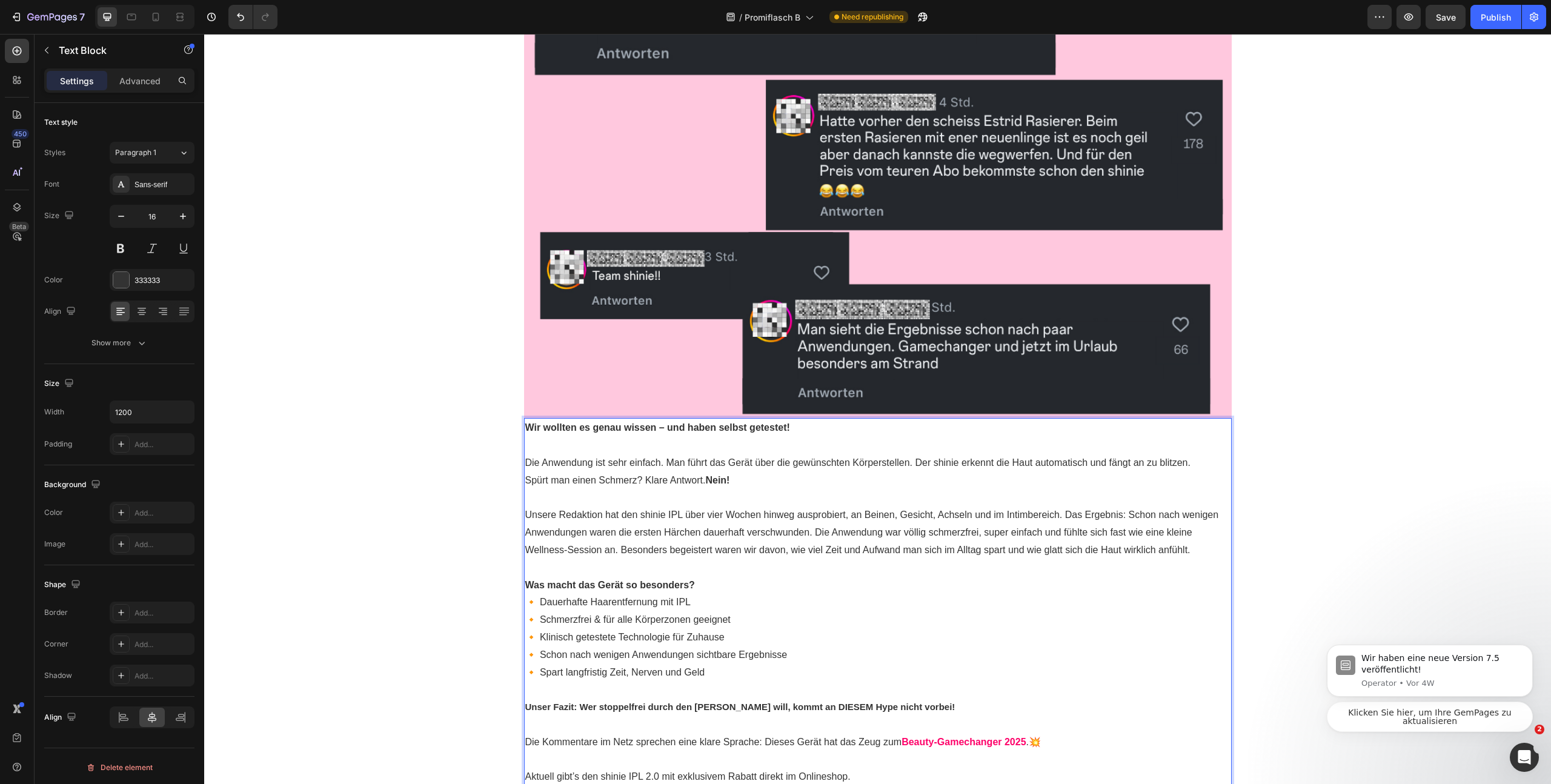
click at [785, 487] on p "Spürt man einen Schmerz? Klare Antwort. Nein!" at bounding box center [878, 481] width 706 height 18
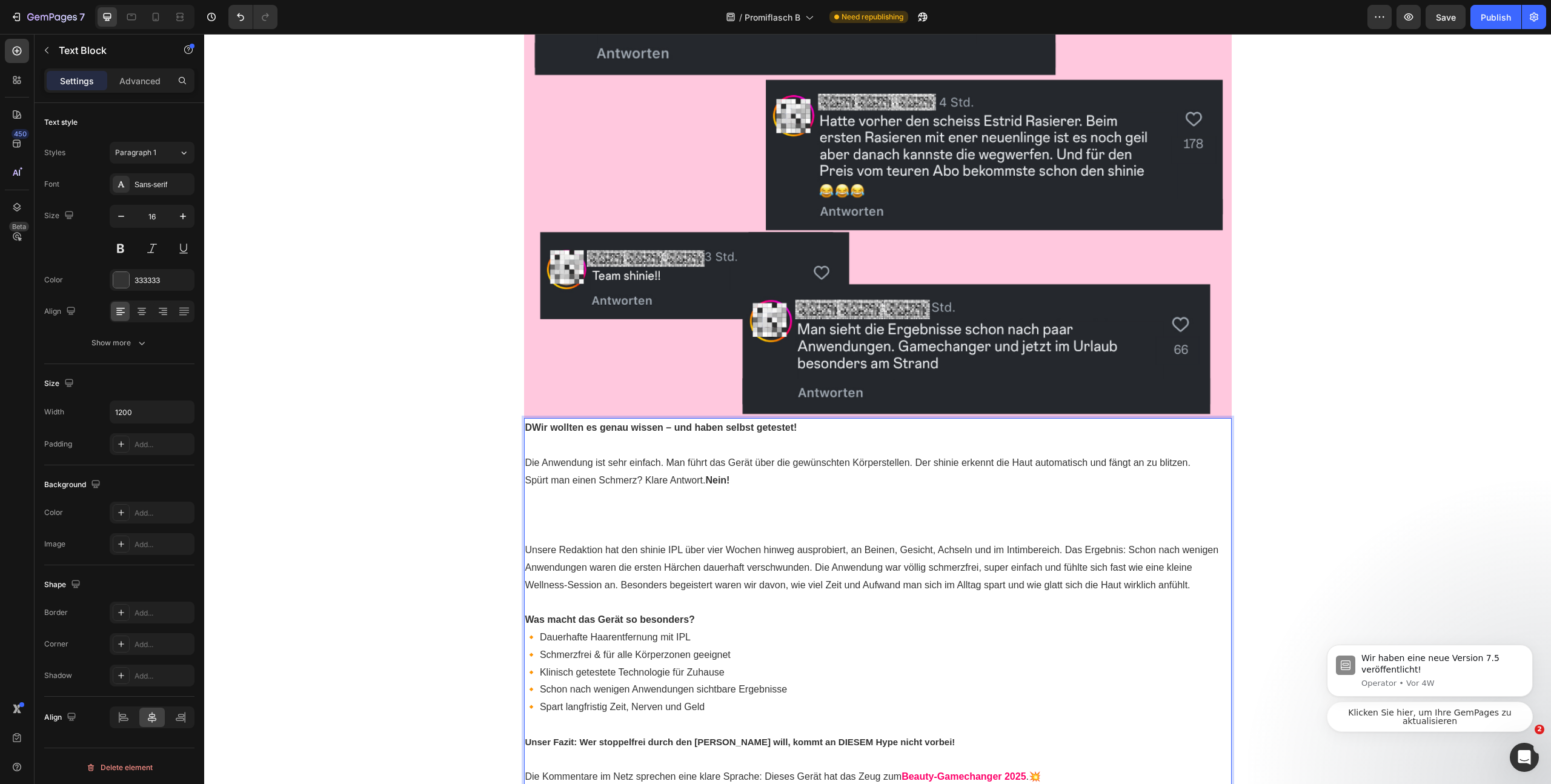
click at [530, 429] on strong "DWir wollten es genau wissen – und haben selbst getestet!" at bounding box center [661, 427] width 272 height 10
click at [560, 525] on p "Rich Text Editor. Editing area: main" at bounding box center [878, 533] width 706 height 18
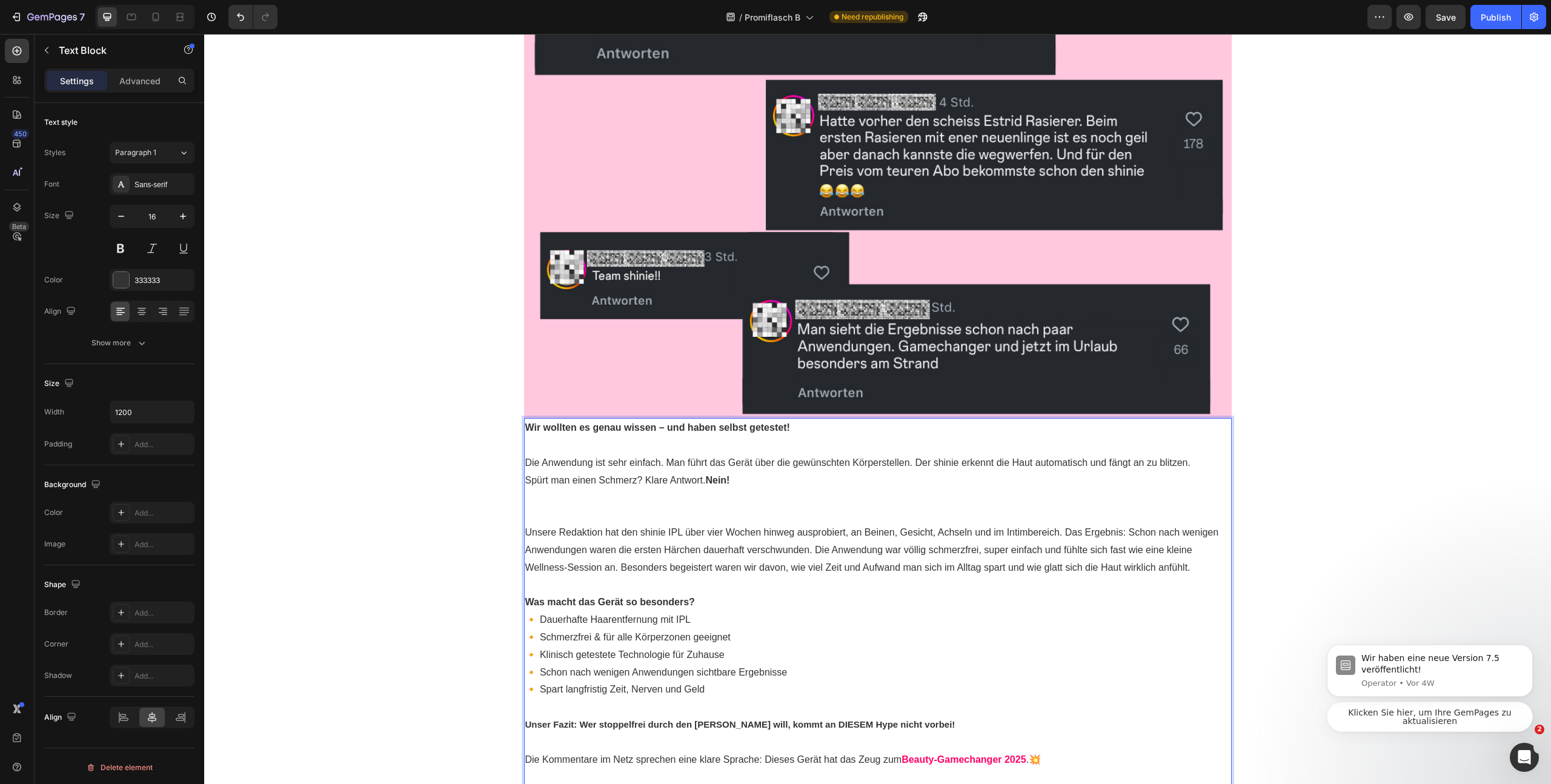
click at [542, 505] on p "Rich Text Editor. Editing area: main" at bounding box center [878, 498] width 706 height 18
click at [1432, 19] on button "button" at bounding box center [1445, 17] width 40 height 24
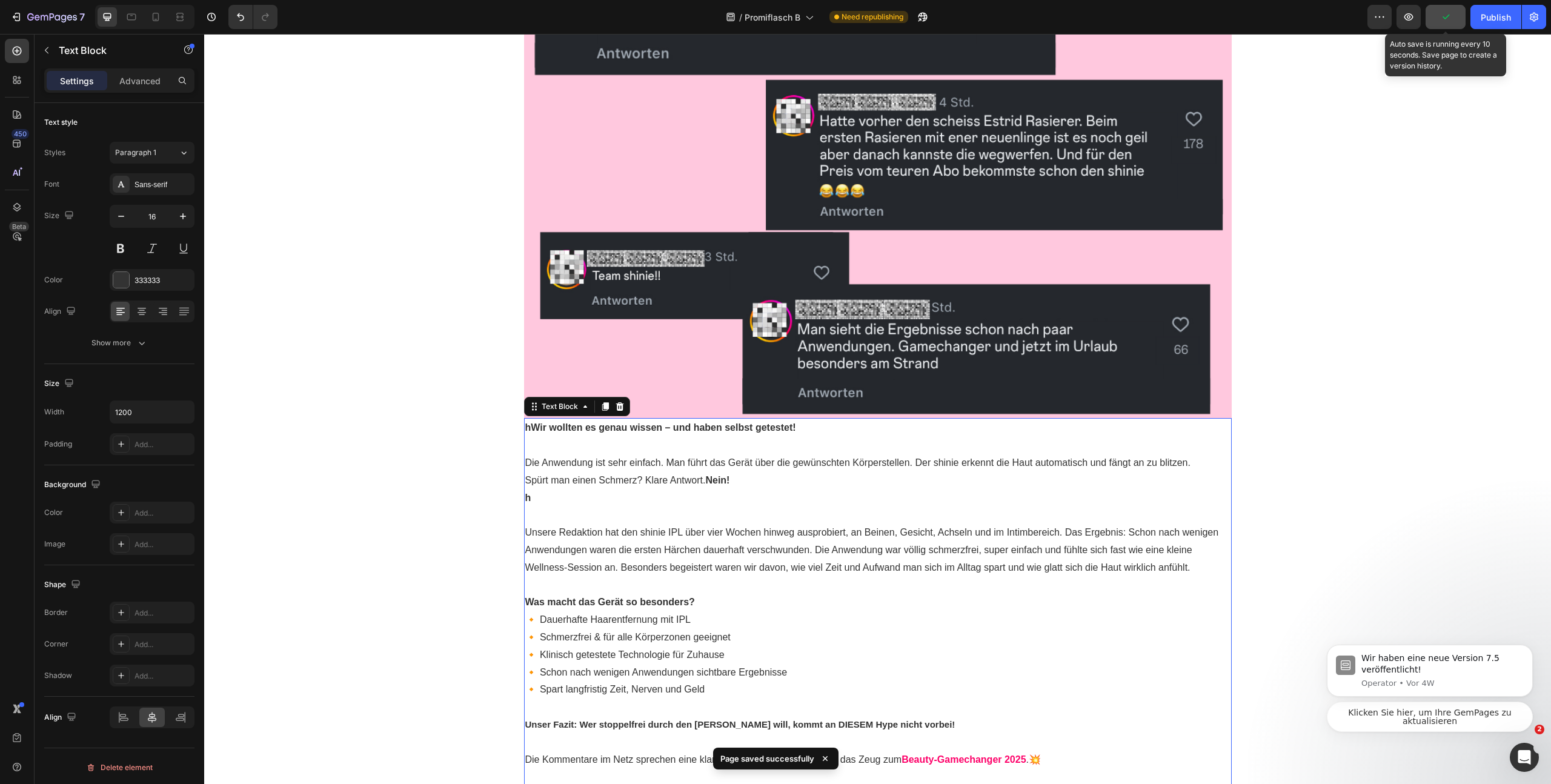
click at [1442, 20] on icon "button" at bounding box center [1446, 17] width 12 height 12
click at [1440, 11] on div "Save" at bounding box center [1446, 17] width 20 height 13
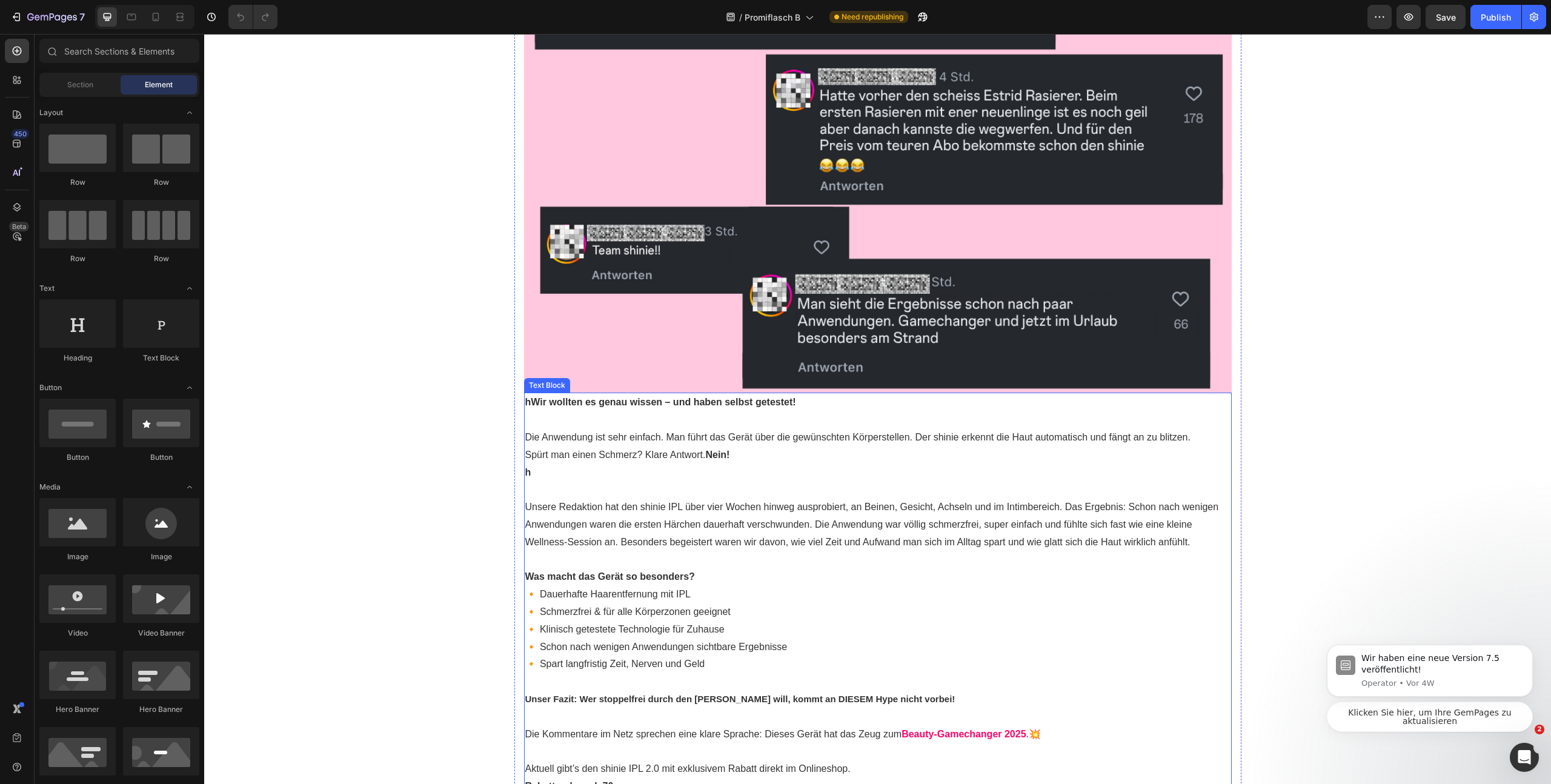
scroll to position [1462, 0]
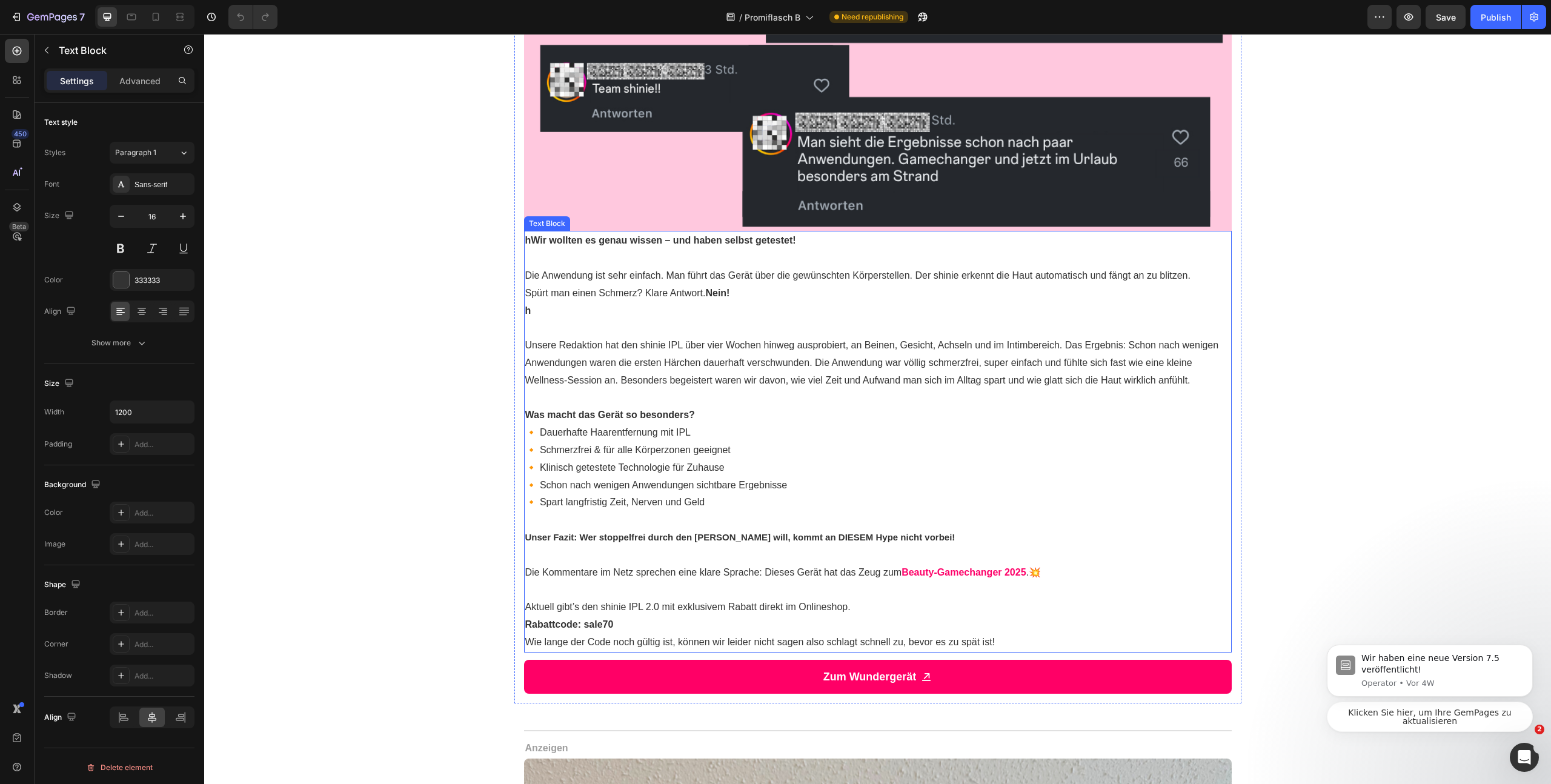
click at [607, 306] on p "h" at bounding box center [878, 311] width 706 height 18
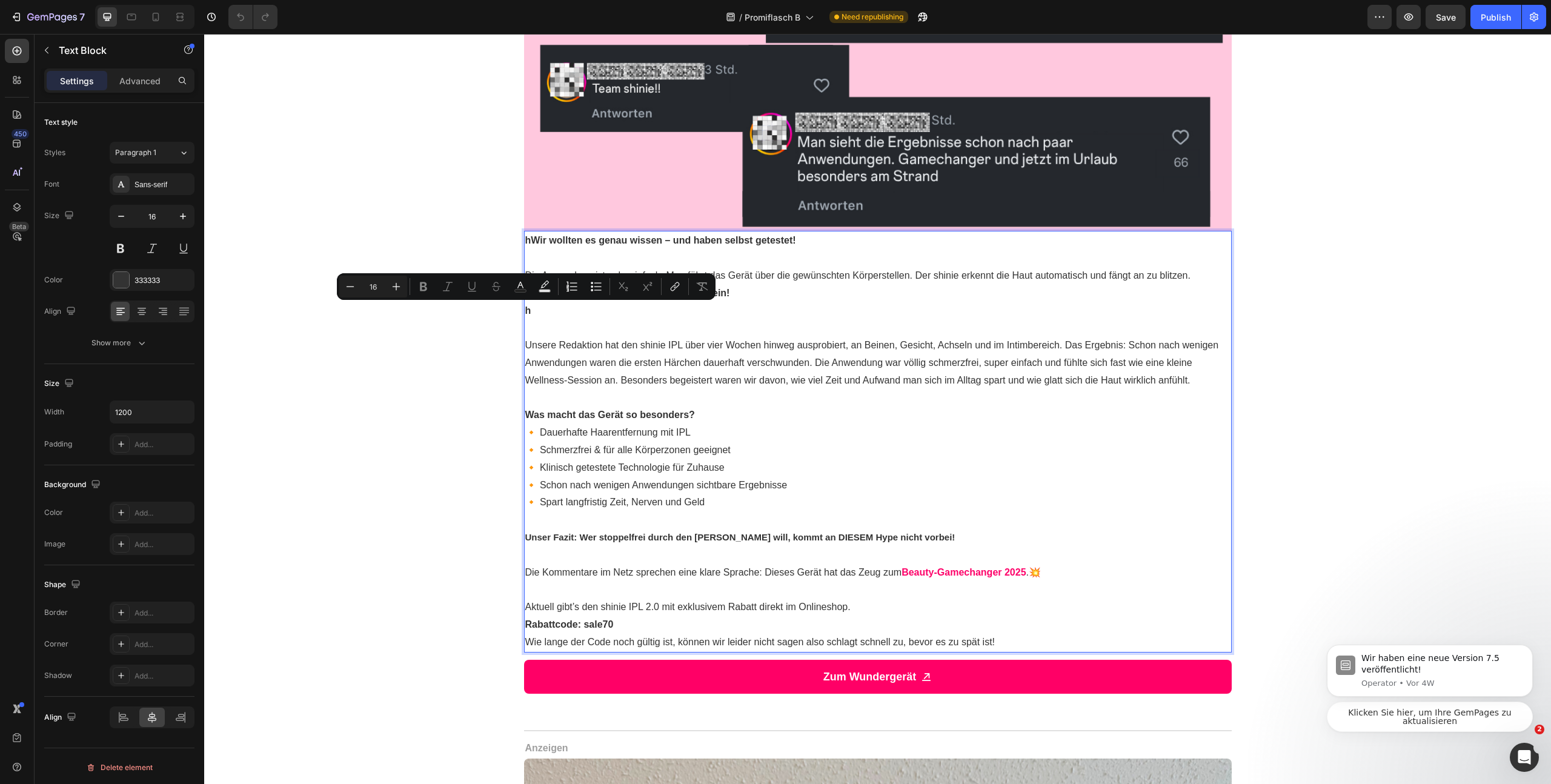
click at [533, 241] on strong "hWir wollten es genau wissen – und haben selbst getestet!" at bounding box center [661, 240] width 271 height 10
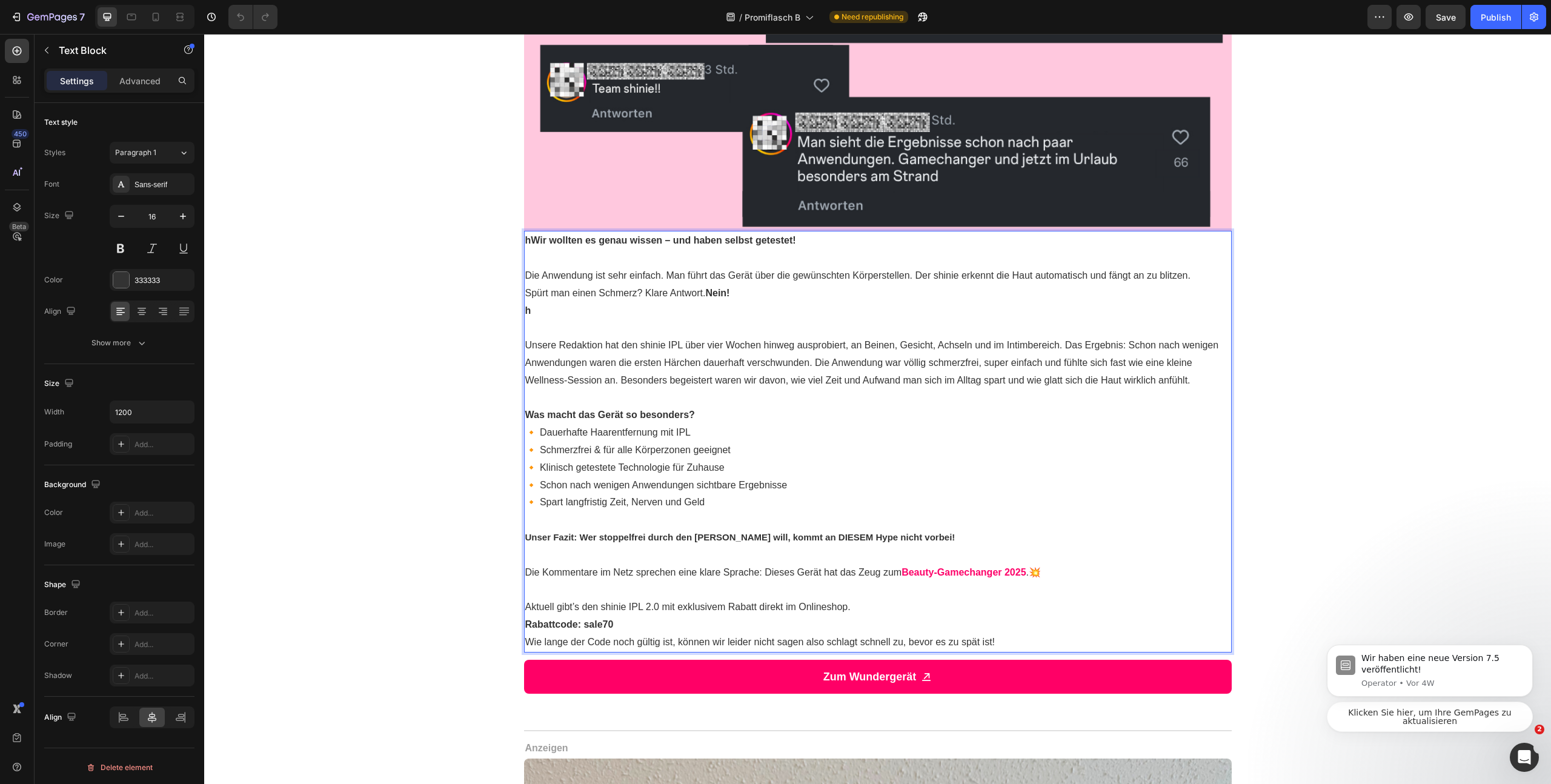
click at [526, 242] on strong "hWir wollten es genau wissen – und haben selbst getestet!" at bounding box center [661, 240] width 271 height 10
drag, startPoint x: 535, startPoint y: 309, endPoint x: 523, endPoint y: 310, distance: 12.0
click at [526, 310] on p "h" at bounding box center [878, 311] width 706 height 18
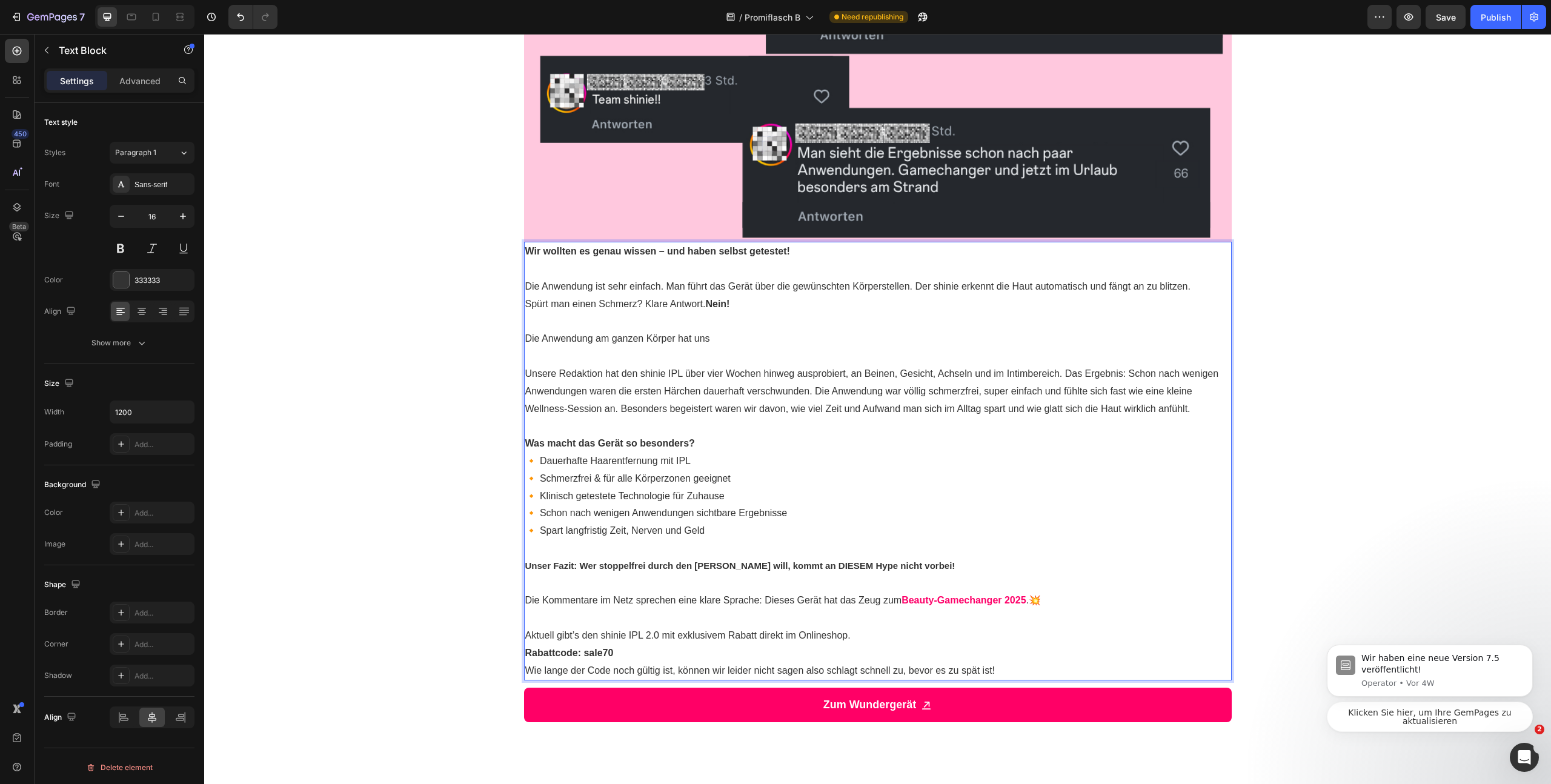
scroll to position [1583, 0]
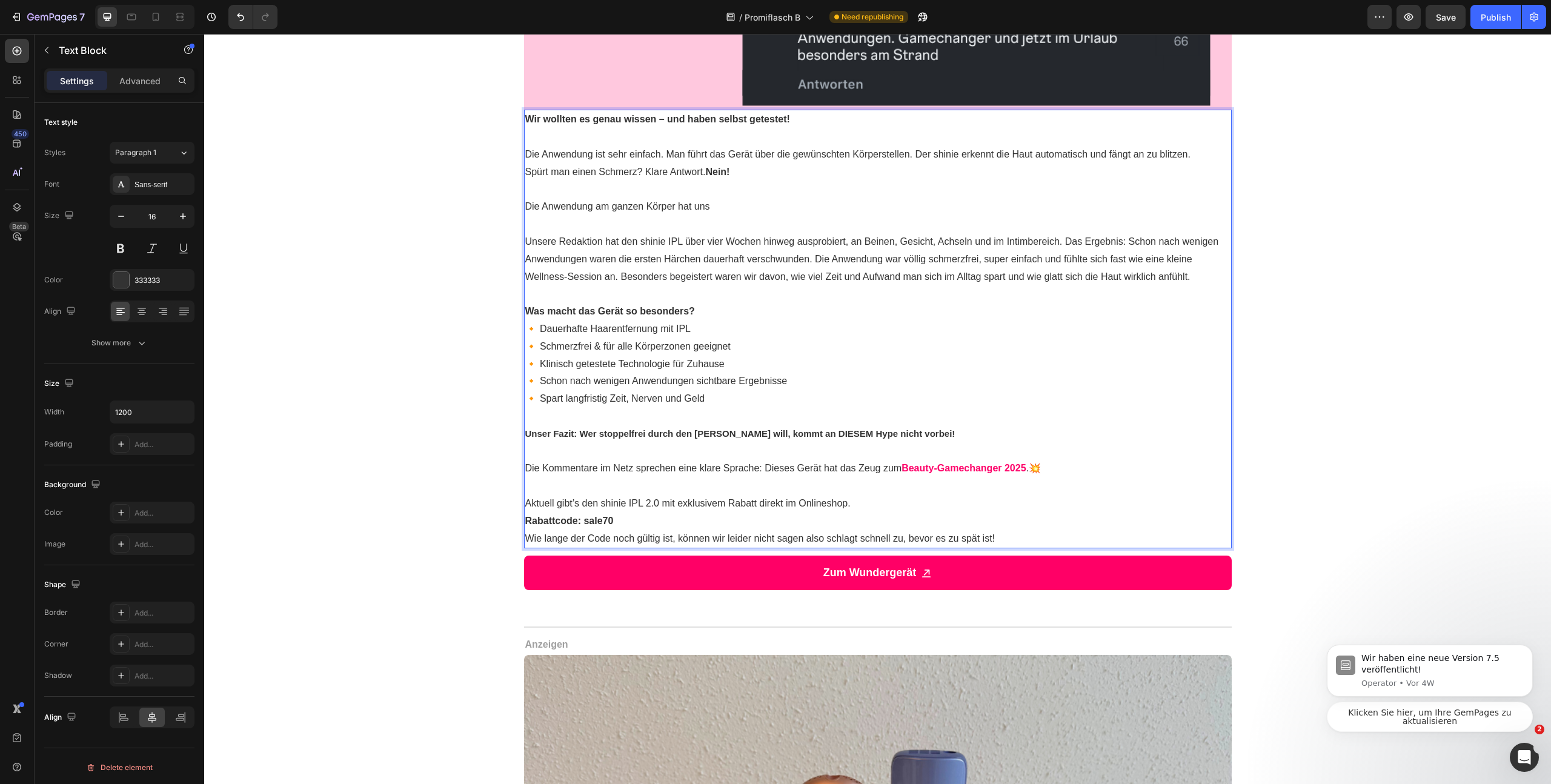
click at [739, 215] on p "Rich Text Editor. Editing area: main" at bounding box center [878, 224] width 706 height 18
click at [734, 208] on p "Die Anwendung am ganzen Körper hat uns" at bounding box center [878, 207] width 706 height 18
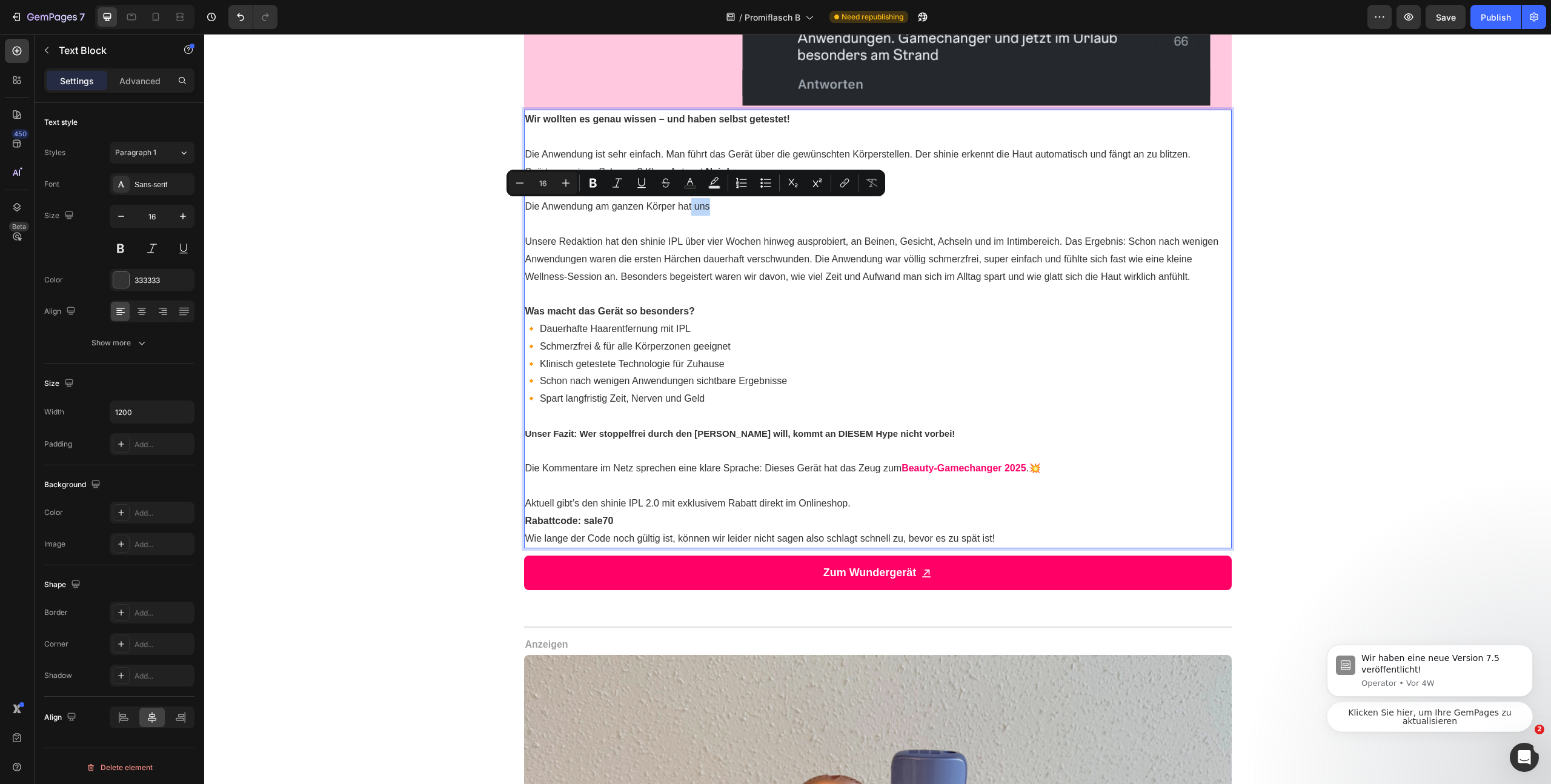
drag, startPoint x: 738, startPoint y: 206, endPoint x: 688, endPoint y: 212, distance: 50.4
click at [688, 212] on p "Die Anwendung am ganzen Körper hat uns" at bounding box center [878, 207] width 706 height 18
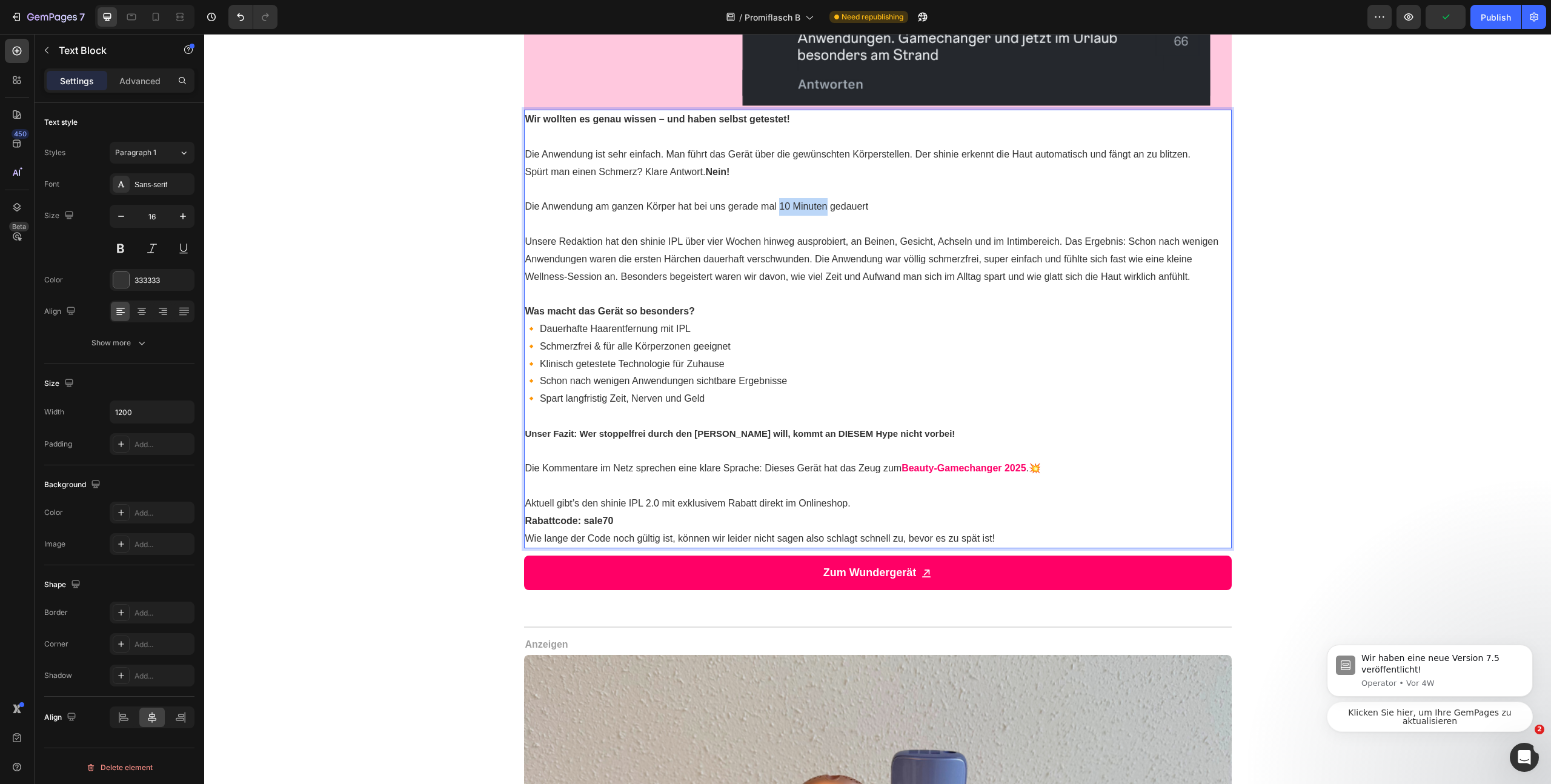
drag, startPoint x: 776, startPoint y: 207, endPoint x: 815, endPoint y: 206, distance: 39.0
click at [820, 208] on p "Die Anwendung am ganzen Körper hat bei uns gerade mal 10 Minuten gedauert" at bounding box center [878, 207] width 706 height 18
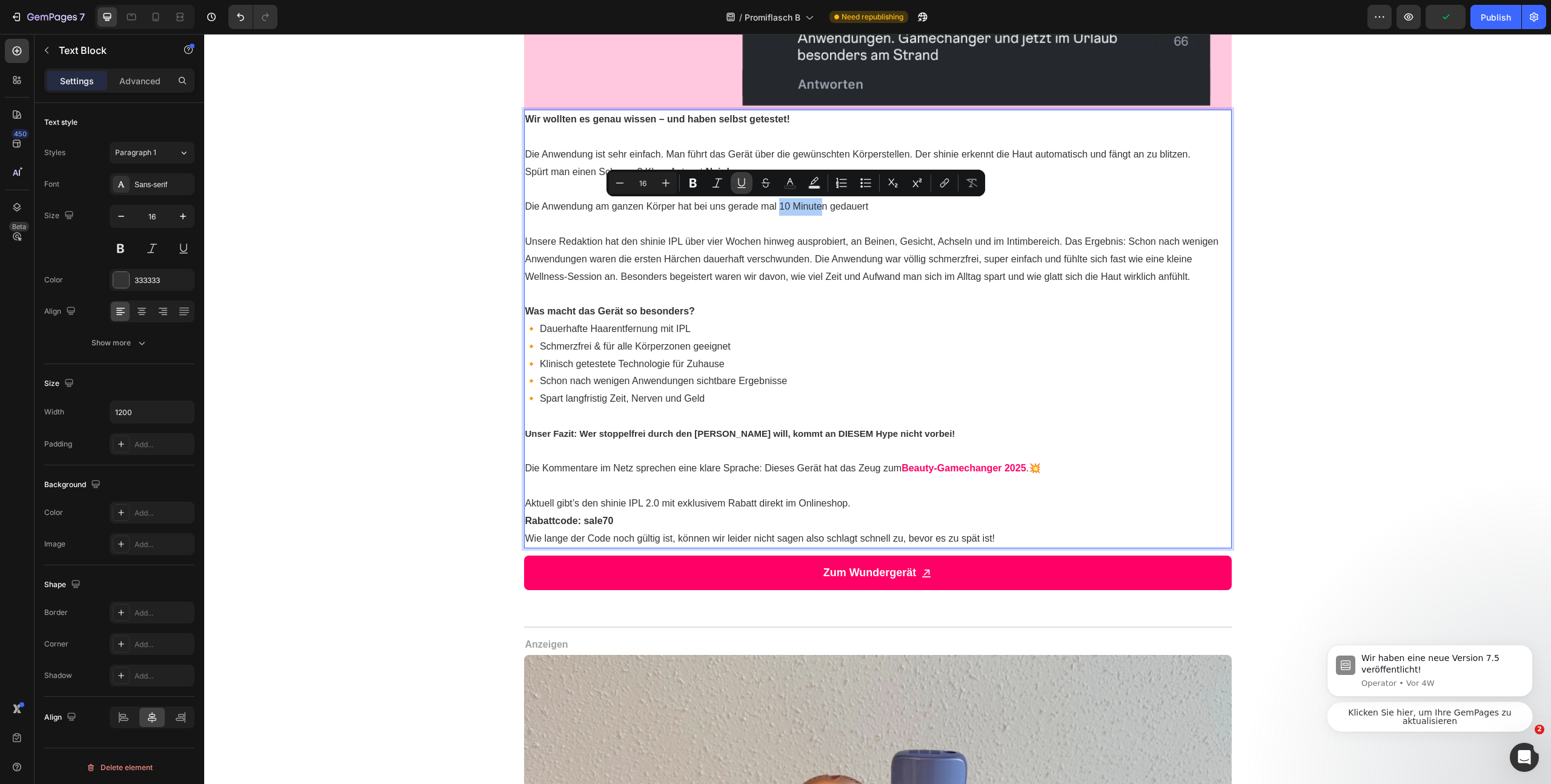
click at [746, 187] on icon "Editor contextual toolbar" at bounding box center [742, 183] width 12 height 12
click at [823, 211] on p "Die Anwendung am ganzen Körper hat bei uns gerade mal 10 Minute n gedauert" at bounding box center [878, 207] width 706 height 18
drag, startPoint x: 766, startPoint y: 187, endPoint x: 664, endPoint y: 182, distance: 102.1
click at [766, 187] on icon "Editor contextual toolbar" at bounding box center [766, 187] width 9 height 1
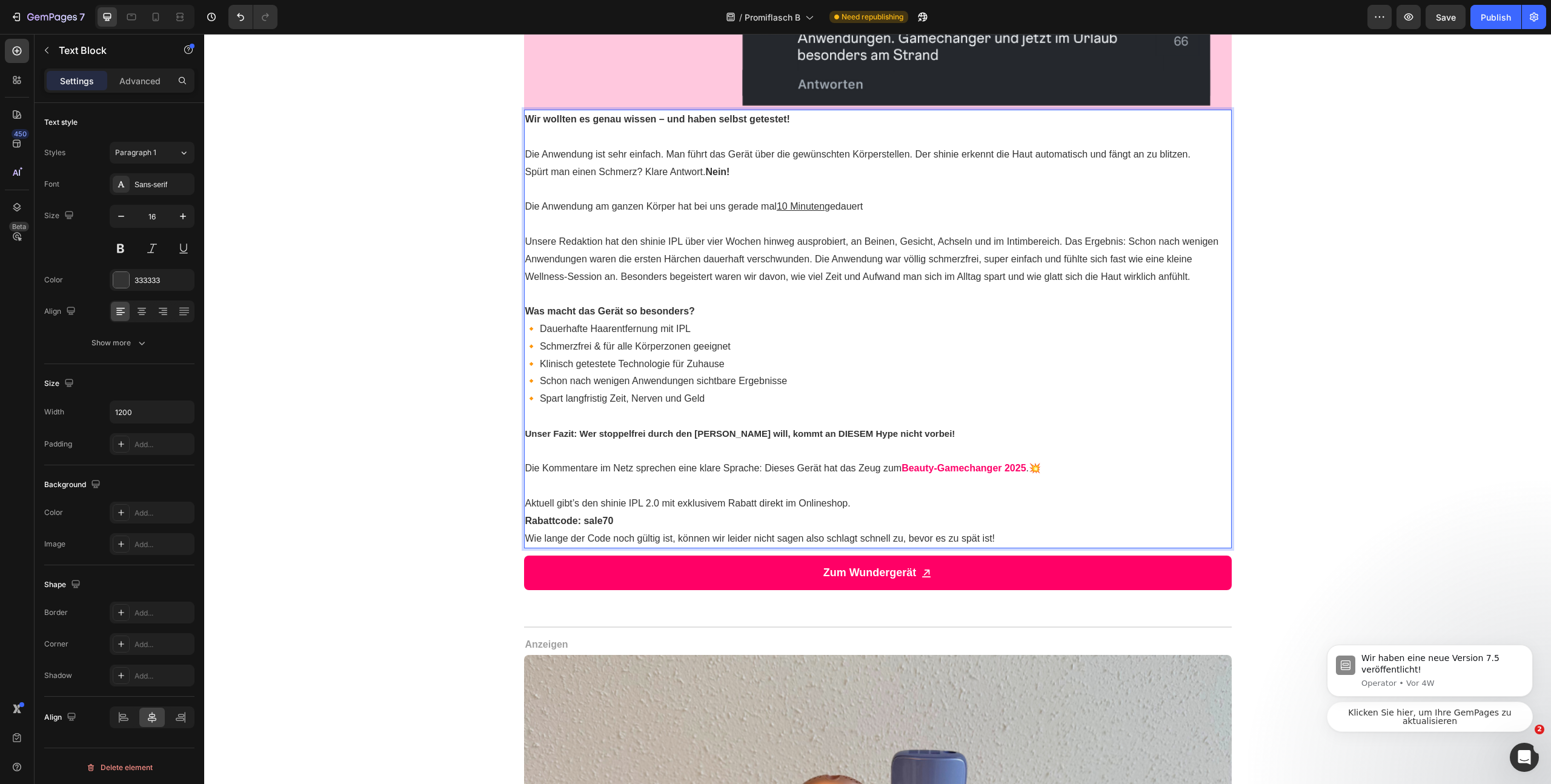
click at [883, 207] on p "Die Anwendung am ganzen Körper hat bei uns gerade mal 10 Minuten gedauert" at bounding box center [878, 207] width 706 height 18
click at [1071, 240] on p "Unsere Redaktion hat den shinie IPL über vier Wochen hinweg ausprobiert, an Bei…" at bounding box center [878, 259] width 706 height 52
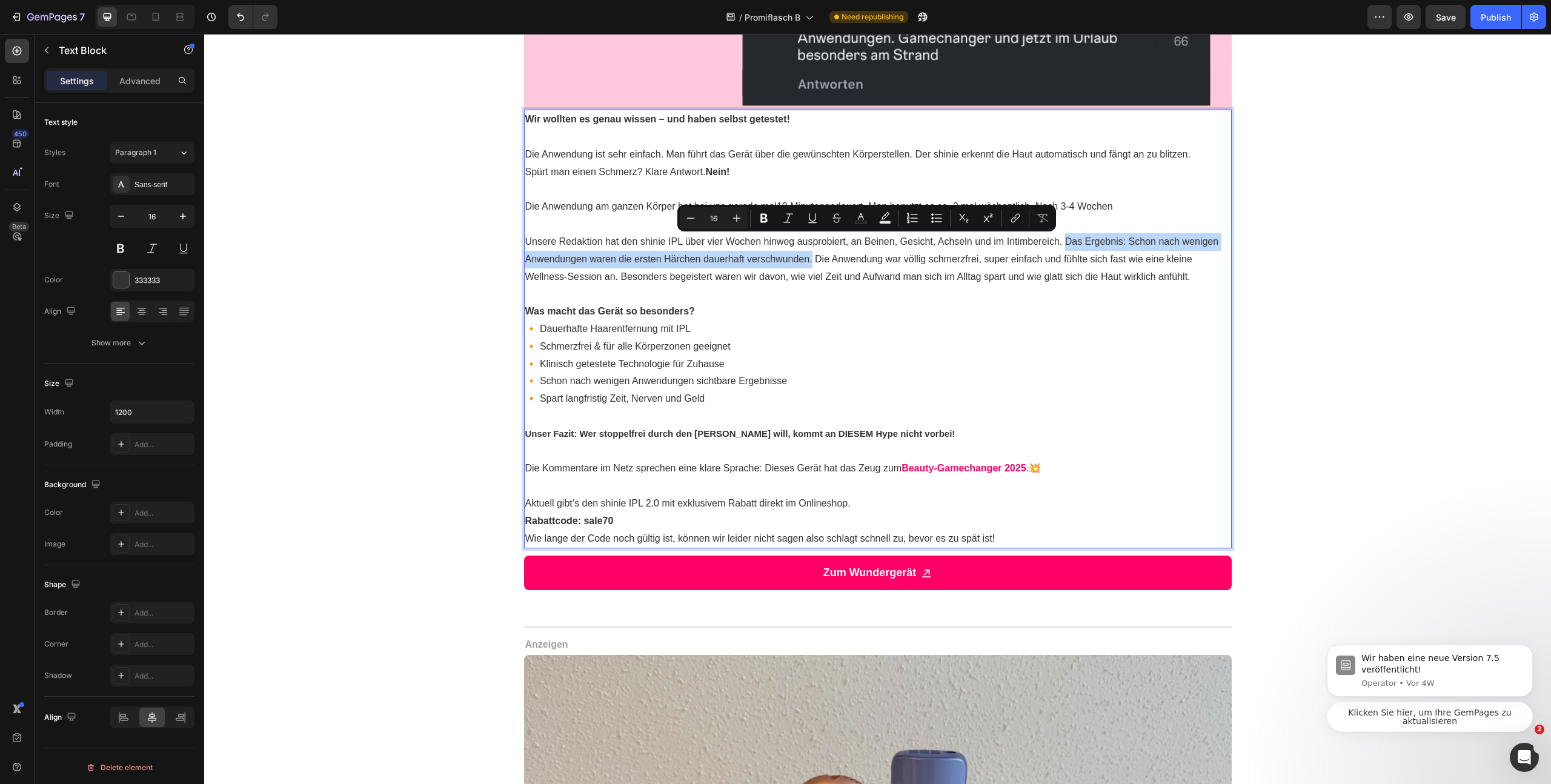
drag, startPoint x: 1062, startPoint y: 239, endPoint x: 807, endPoint y: 262, distance: 256.0
click at [807, 262] on p "Unsere Redaktion hat den shinie IPL über vier Wochen hinweg ausprobiert, an Bei…" at bounding box center [878, 259] width 706 height 52
copy p "Das Ergebnis: Schon nach wenigen Anwendungen waren die ersten Härchen dauerhaft…"
click at [957, 276] on p "Unsere Redaktion hat den shinie IPL über vier Wochen hinweg ausprobiert, an Bei…" at bounding box center [878, 259] width 706 height 52
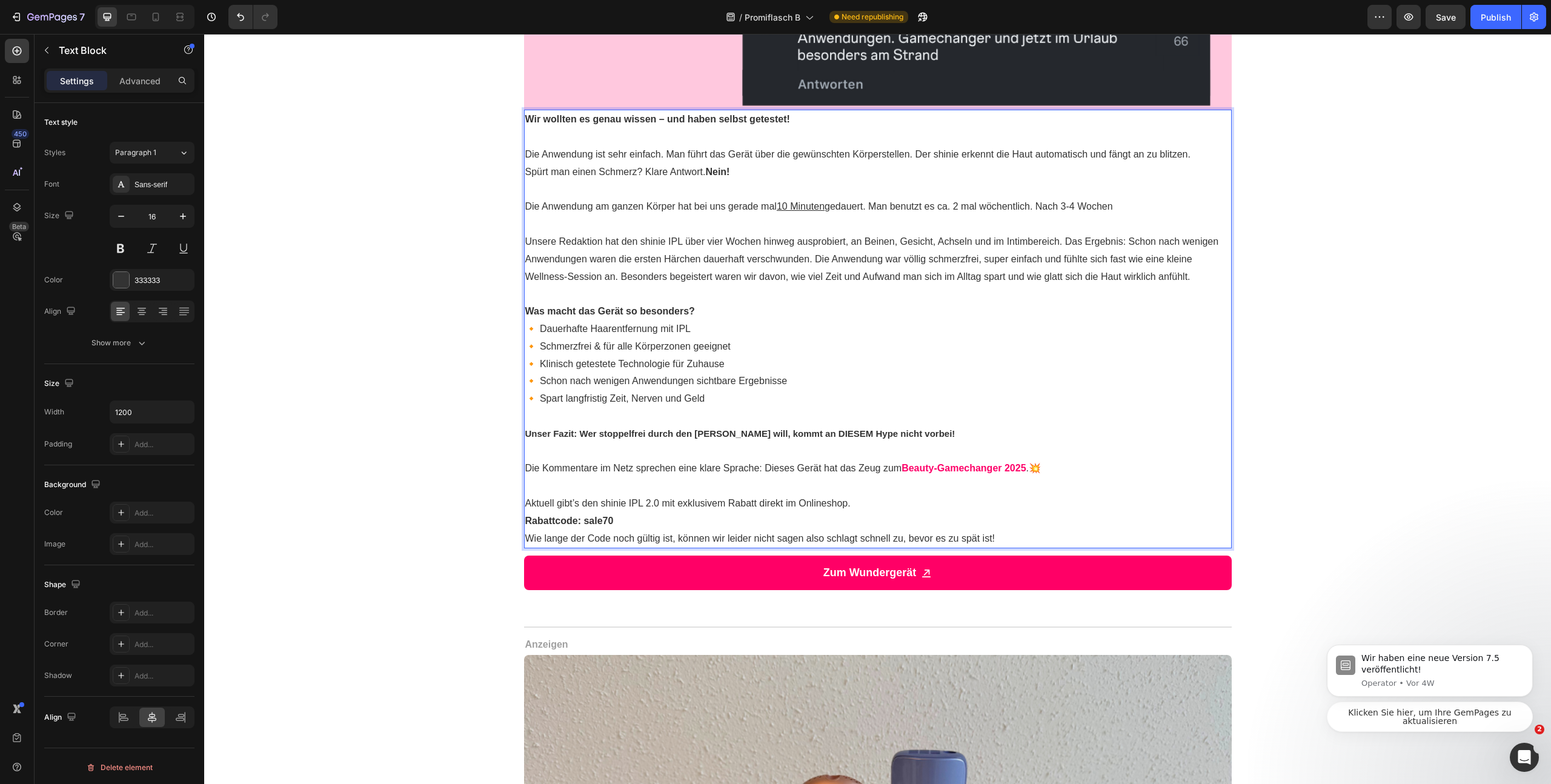
click at [871, 206] on p "Die Anwendung am ganzen Körper hat bei uns gerade mal 10 Minuten gedauert. Man …" at bounding box center [878, 207] width 706 height 18
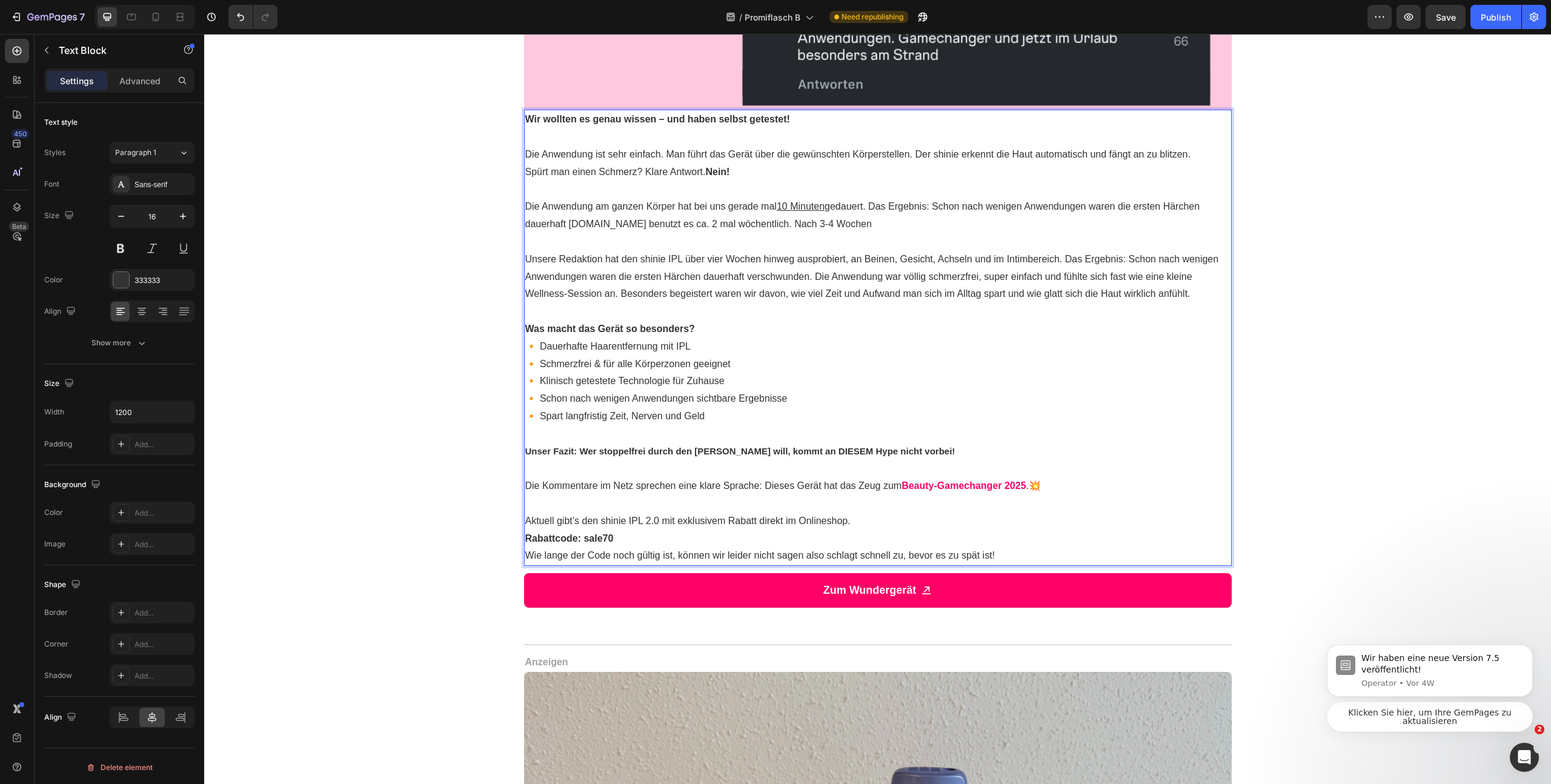
drag, startPoint x: 873, startPoint y: 223, endPoint x: 796, endPoint y: 232, distance: 77.5
click at [796, 232] on p "Die Anwendung am ganzen Körper hat bei uns gerade mal 10 Minuten gedauert. Das …" at bounding box center [878, 215] width 706 height 35
click at [631, 225] on p "Die Anwendung am ganzen Körper hat bei uns gerade mal 10 Minuten gedauert. Das …" at bounding box center [878, 215] width 706 height 35
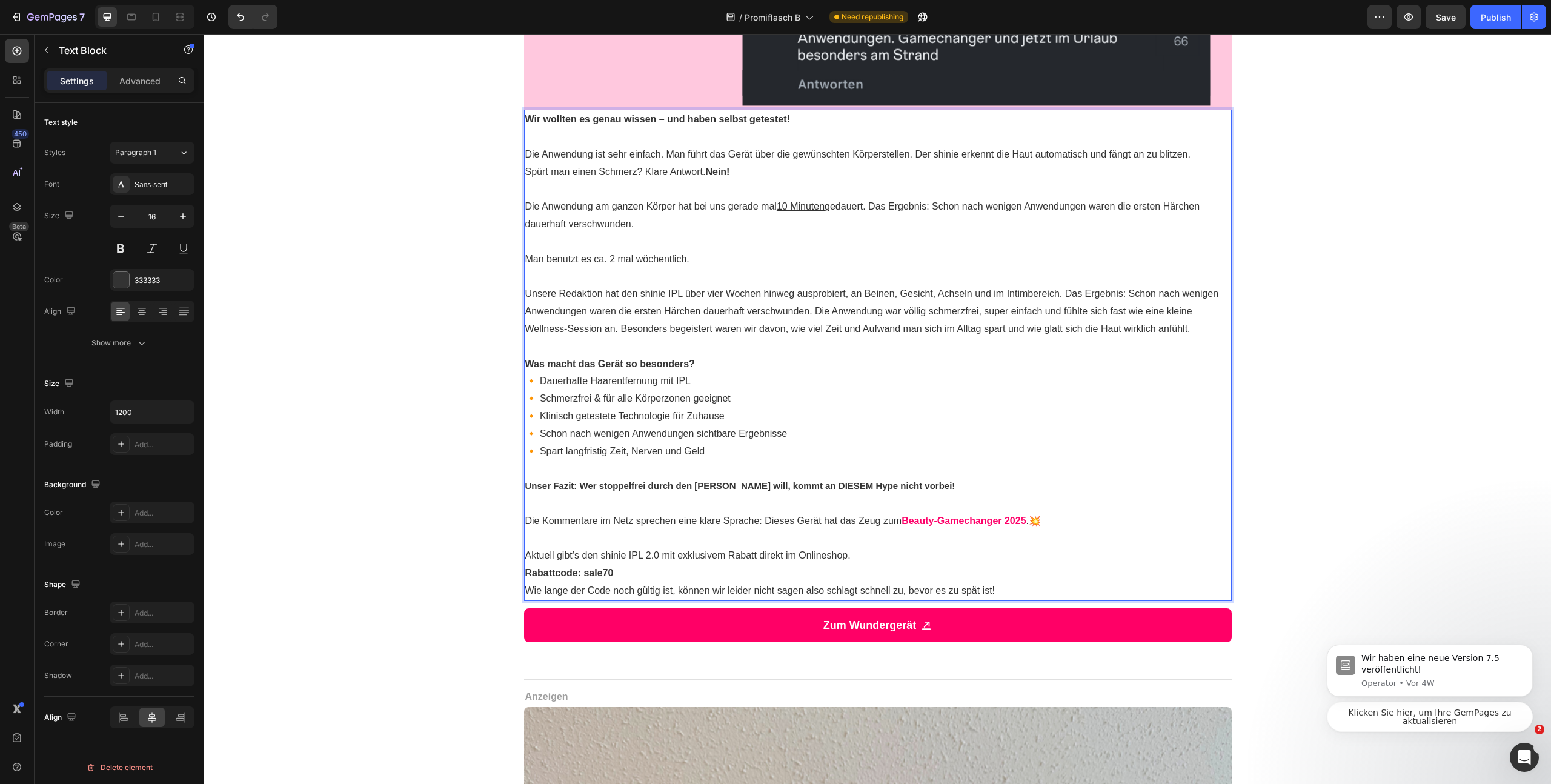
click at [705, 255] on p "Man benutzt es ca. 2 mal wöchentlich." at bounding box center [878, 260] width 706 height 18
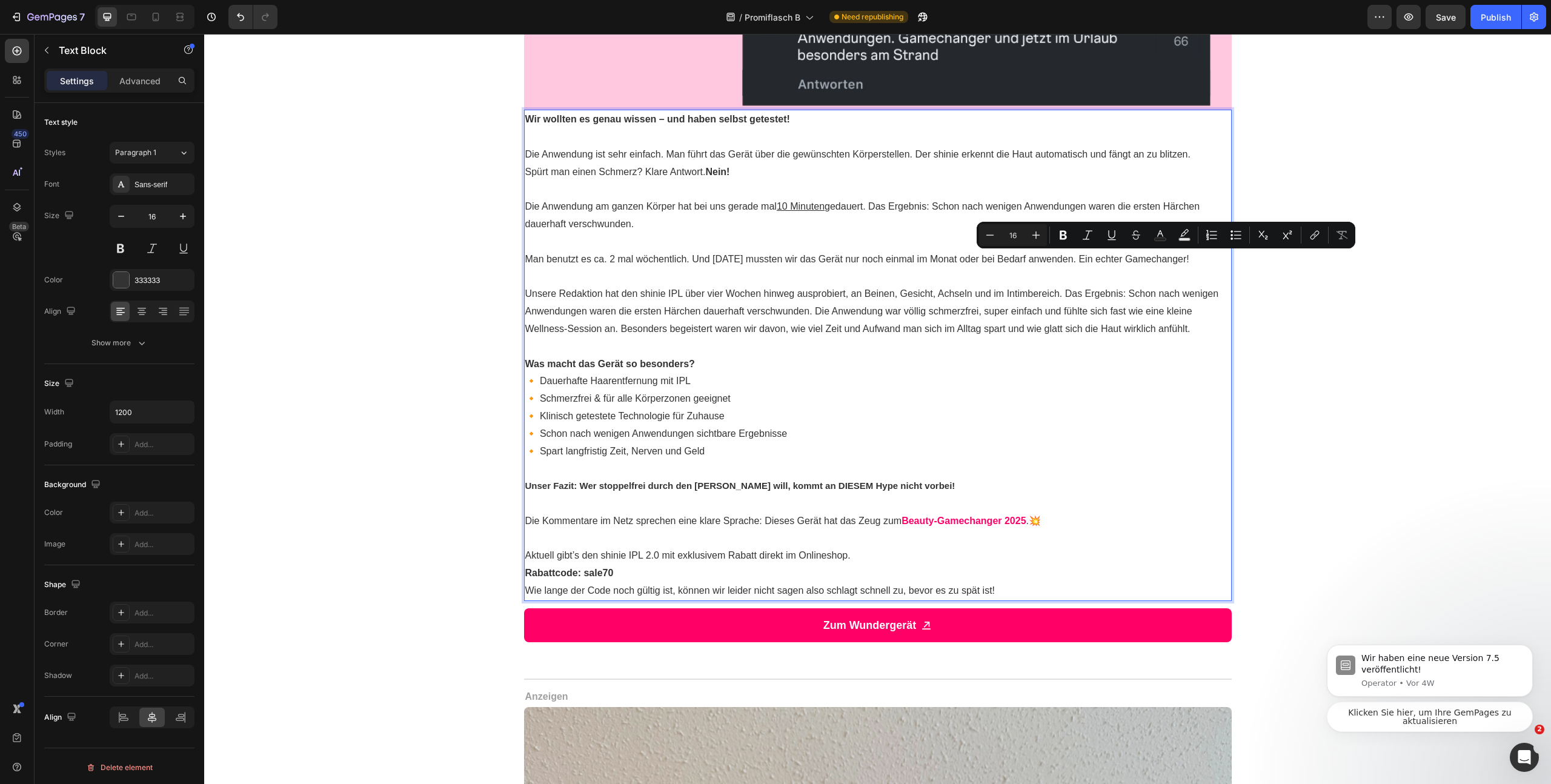
drag, startPoint x: 1111, startPoint y: 261, endPoint x: 1216, endPoint y: 262, distance: 105.0
click at [1224, 259] on p "Man benutzt es ca. 2 mal wöchentlich. Und nach 3 Wochen mussten wir das Gerät n…" at bounding box center [878, 260] width 706 height 18
click at [1118, 237] on button "Underline" at bounding box center [1112, 235] width 22 height 22
drag, startPoint x: 1058, startPoint y: 239, endPoint x: 933, endPoint y: 233, distance: 125.1
click at [1058, 239] on icon "Editor contextual toolbar" at bounding box center [1063, 235] width 12 height 12
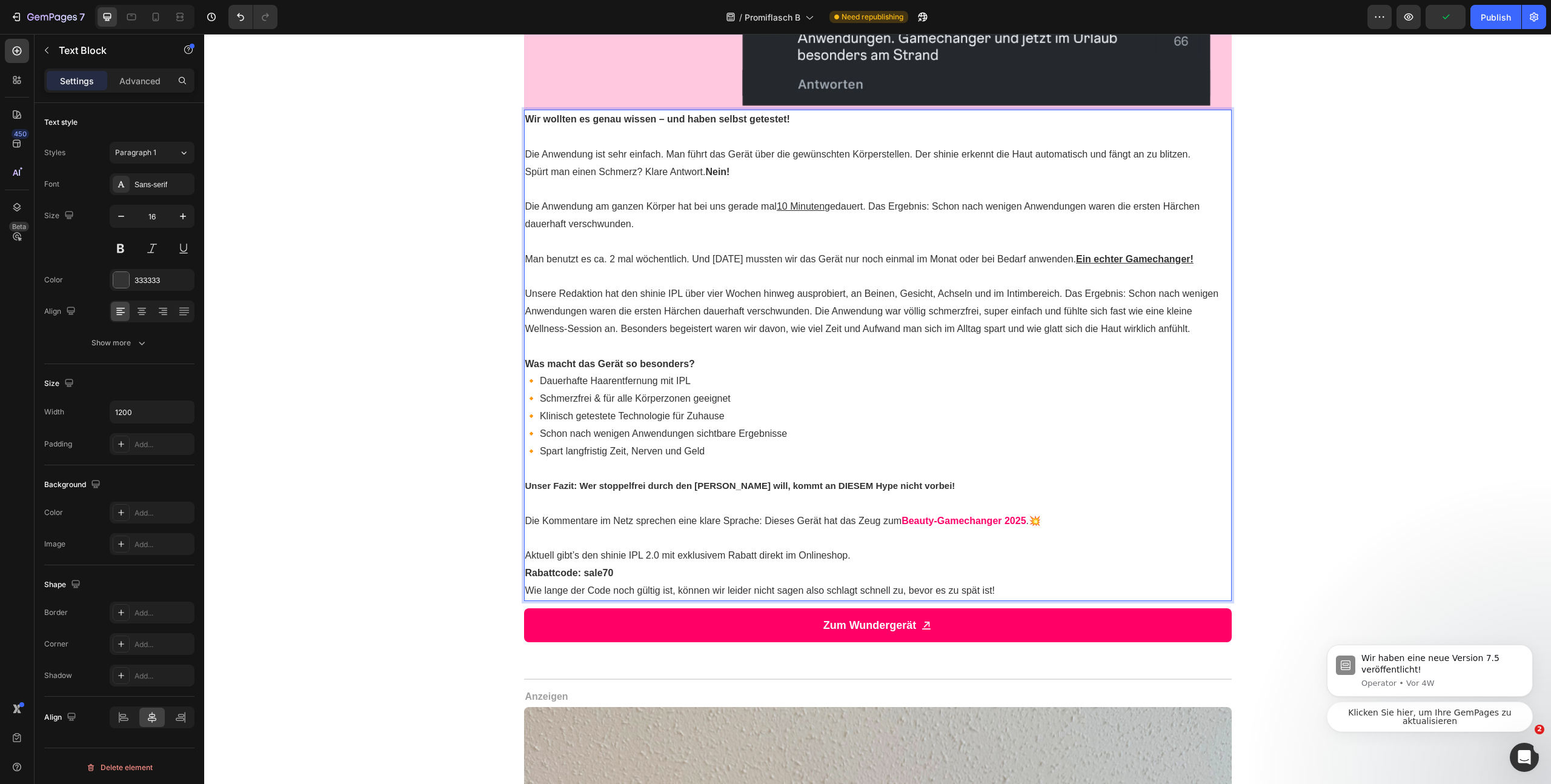
click at [739, 338] on p "Unsere Redaktion hat den shinie IPL über vier Wochen hinweg ausprobiert, an Bei…" at bounding box center [878, 311] width 706 height 52
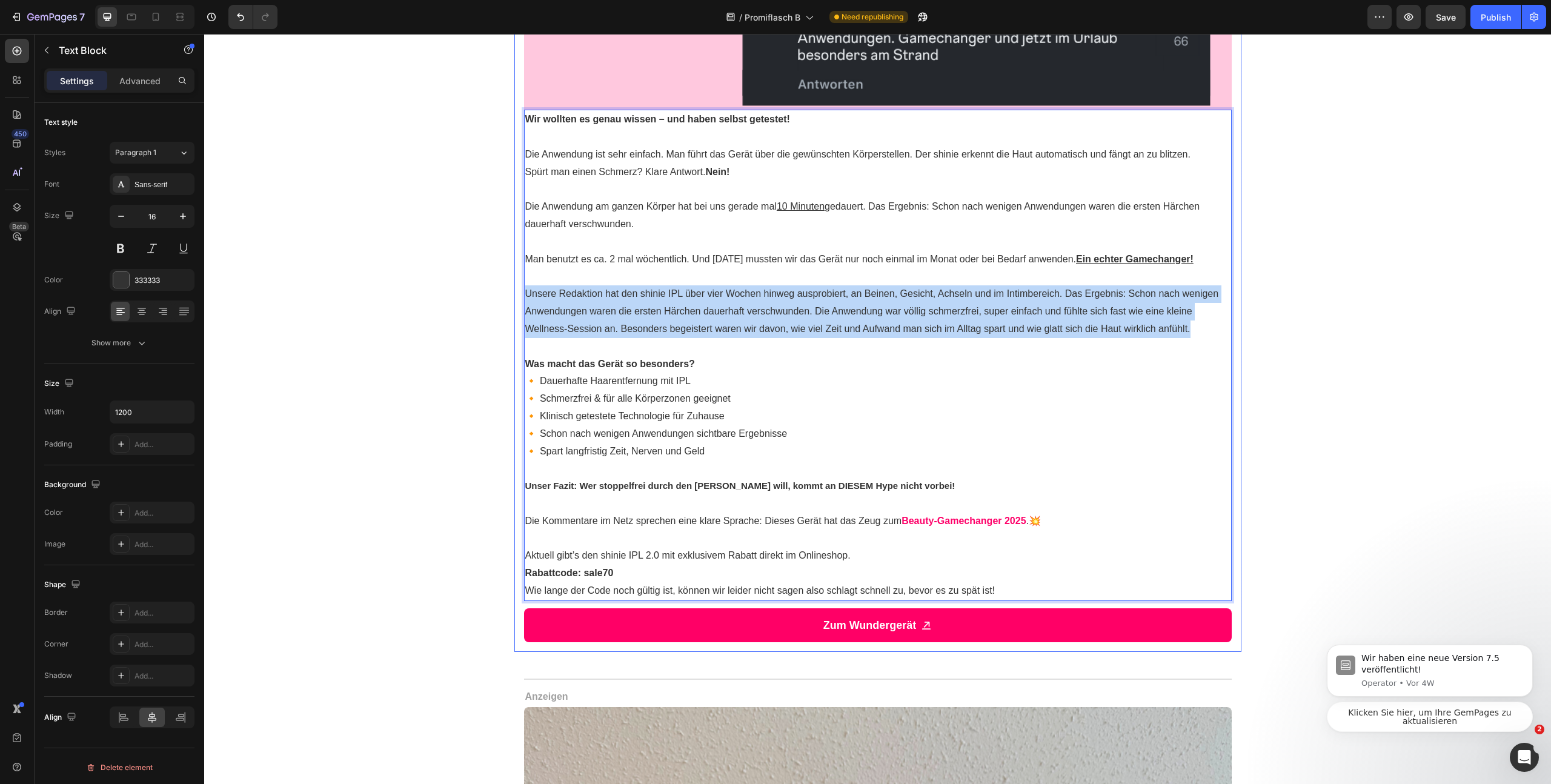
drag, startPoint x: 1200, startPoint y: 347, endPoint x: 513, endPoint y: 319, distance: 687.6
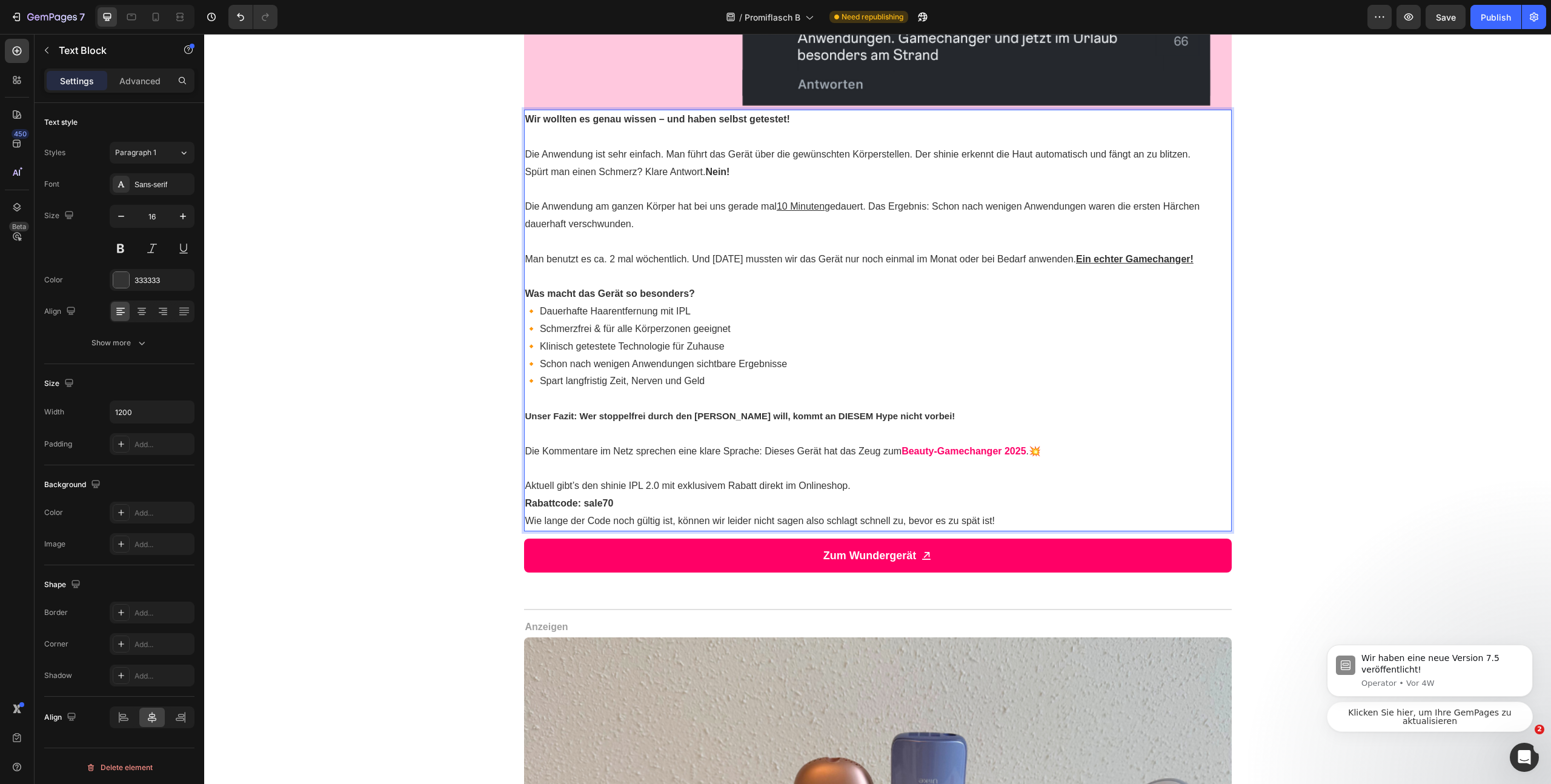
click at [613, 268] on p "Man benutzt es ca. 2 mal wöchentlich. Und nach 3 Wochen mussten wir das Gerät n…" at bounding box center [878, 260] width 706 height 18
click at [613, 286] on p "Rich Text Editor. Editing area: main" at bounding box center [878, 277] width 706 height 18
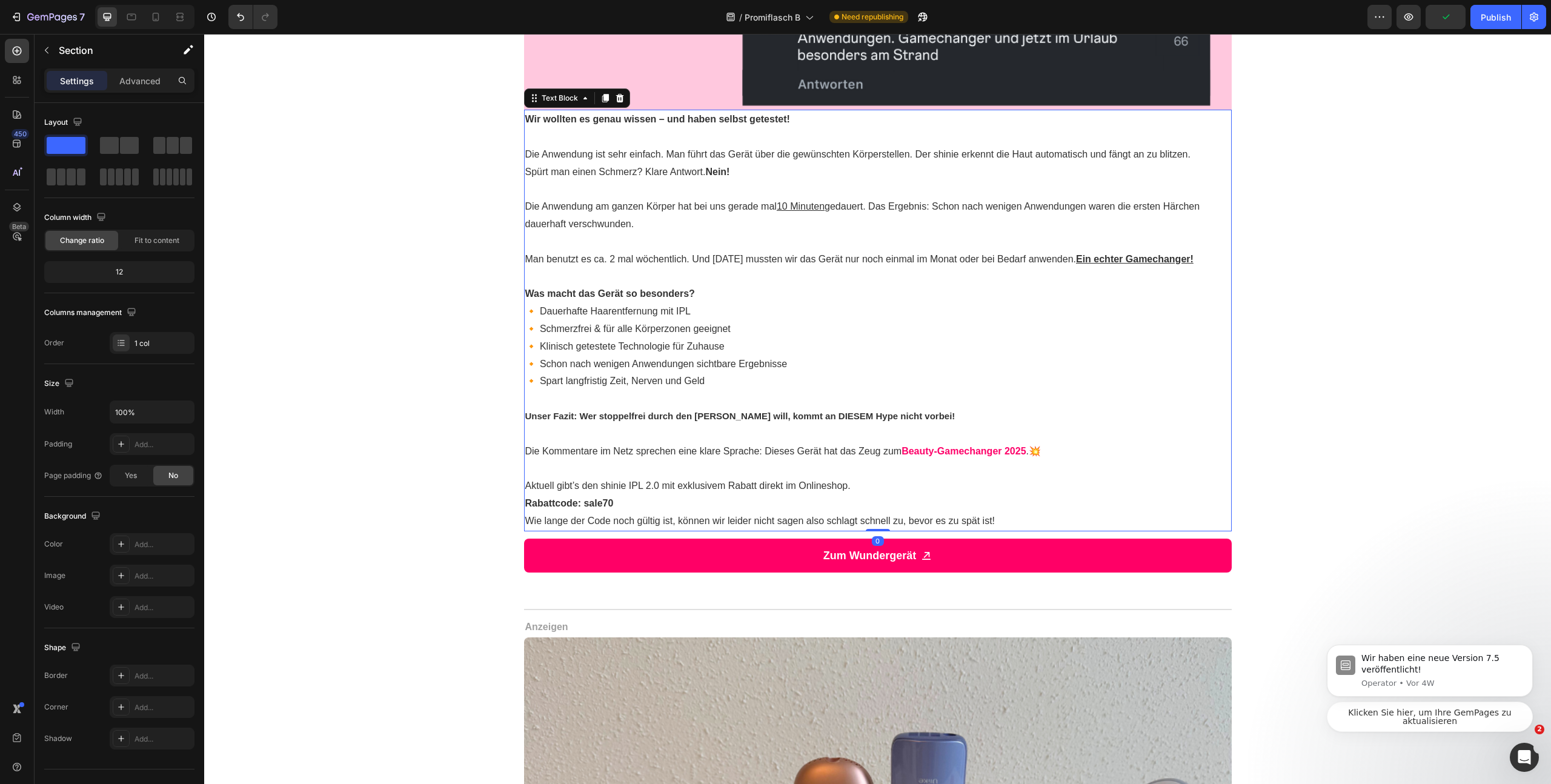
click at [860, 360] on p "🔸 Dauerhafte Haarentfernung mit IPL 🔸 Schmerzfrei & für alle Körperzonen geeign…" at bounding box center [878, 346] width 706 height 87
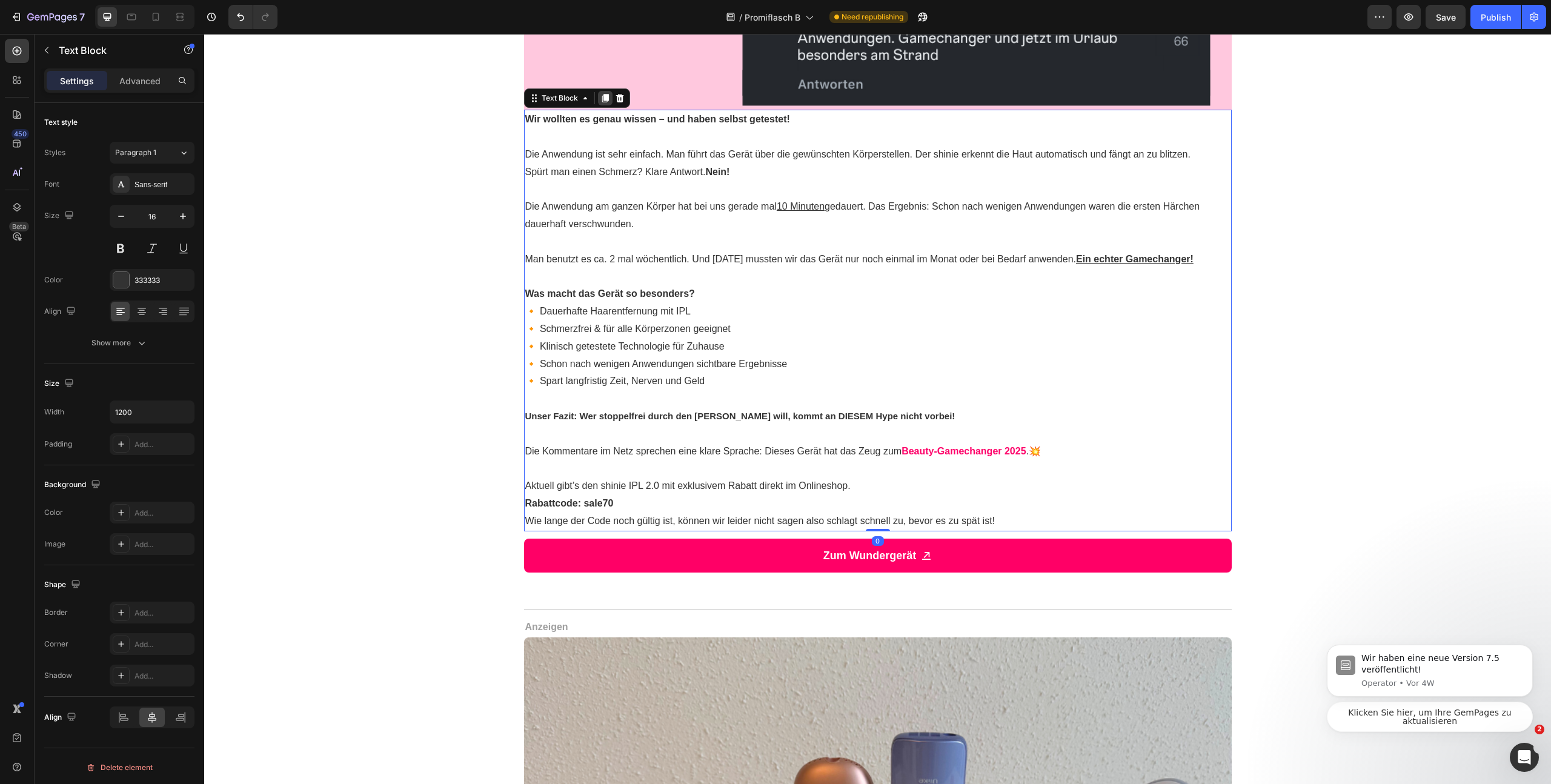
click at [602, 97] on icon at bounding box center [605, 99] width 7 height 9
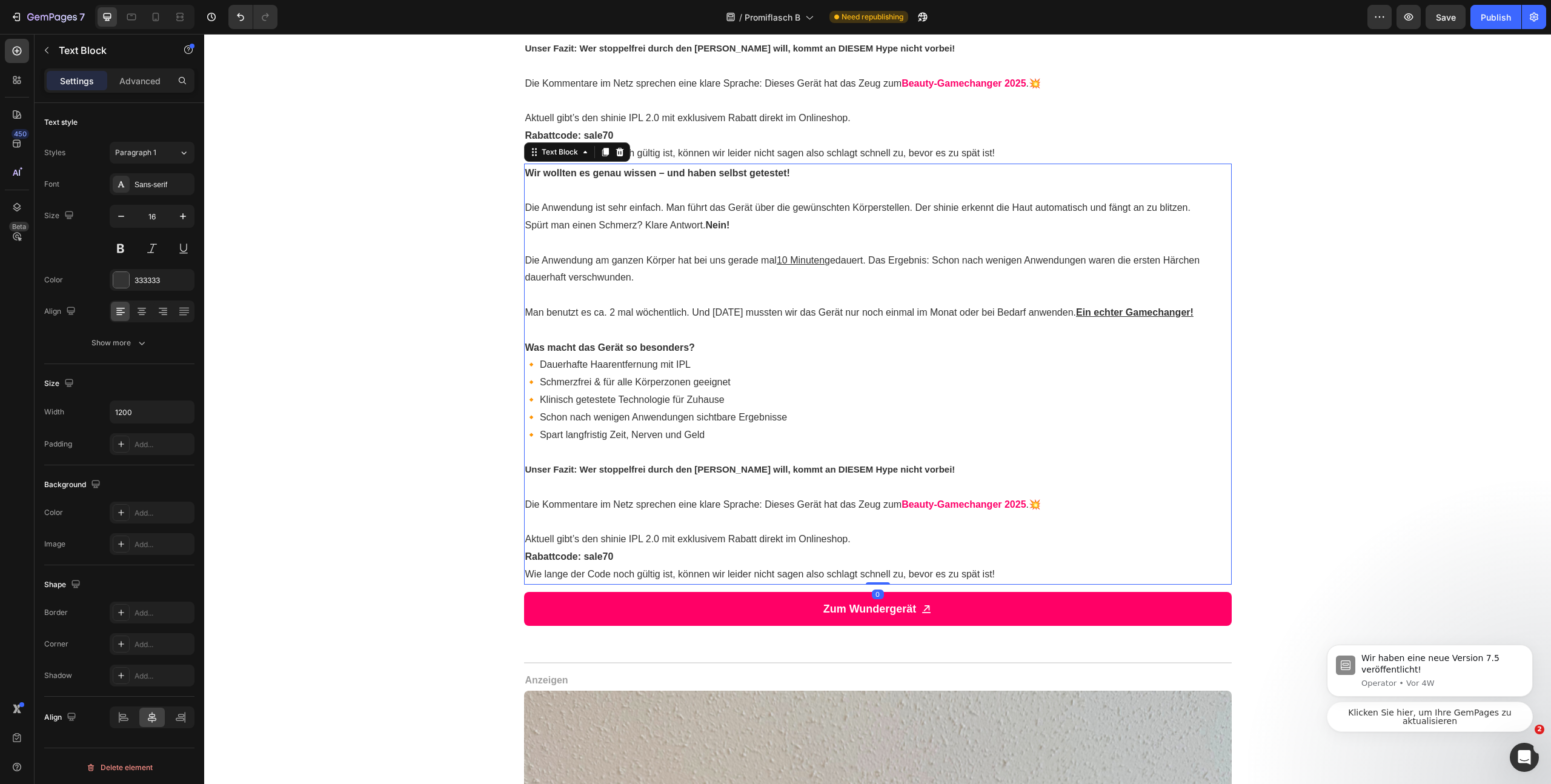
scroll to position [1565, 0]
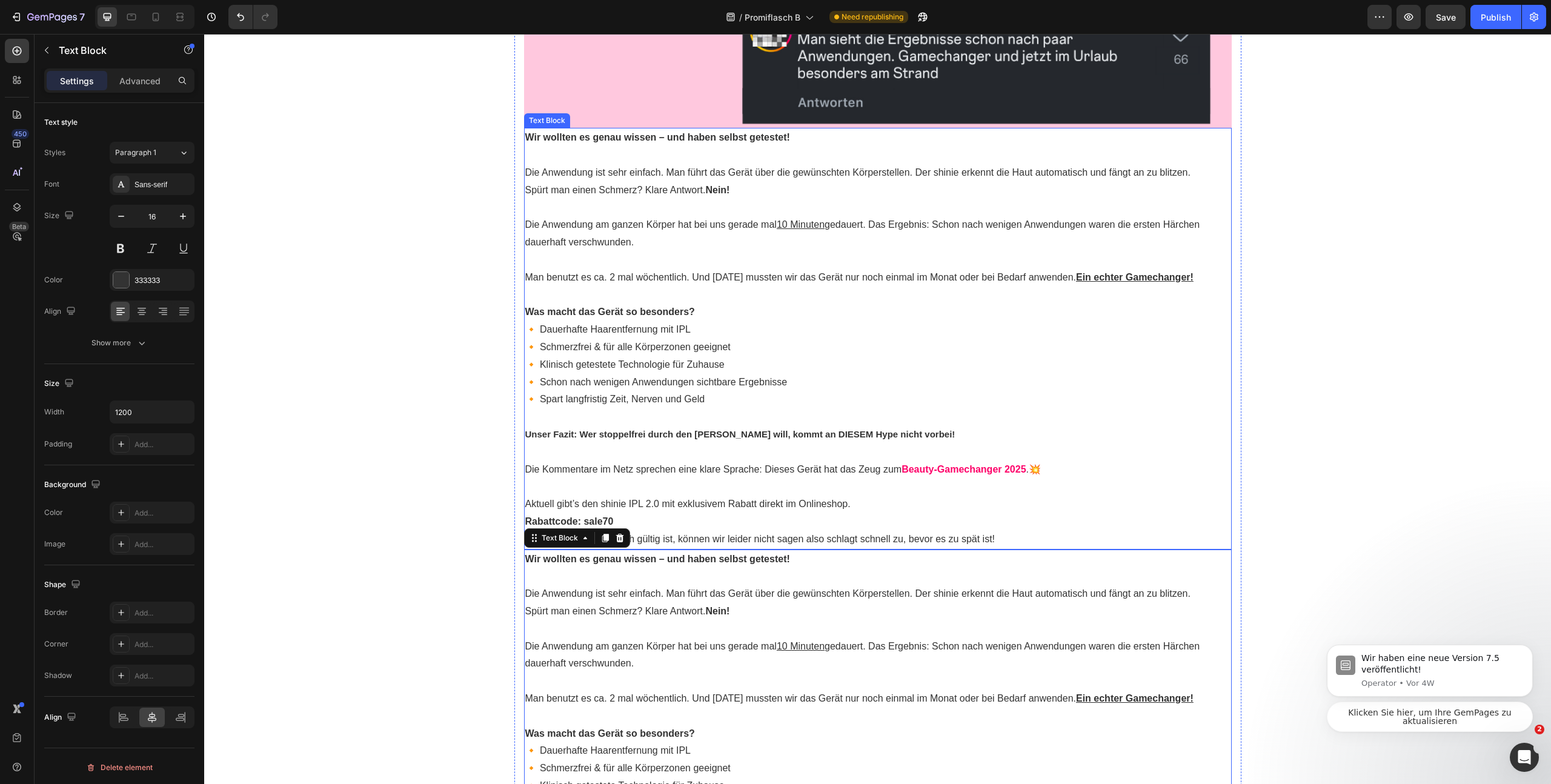
click at [608, 317] on strong "Was macht das Gerät so besonders?" at bounding box center [610, 311] width 169 height 10
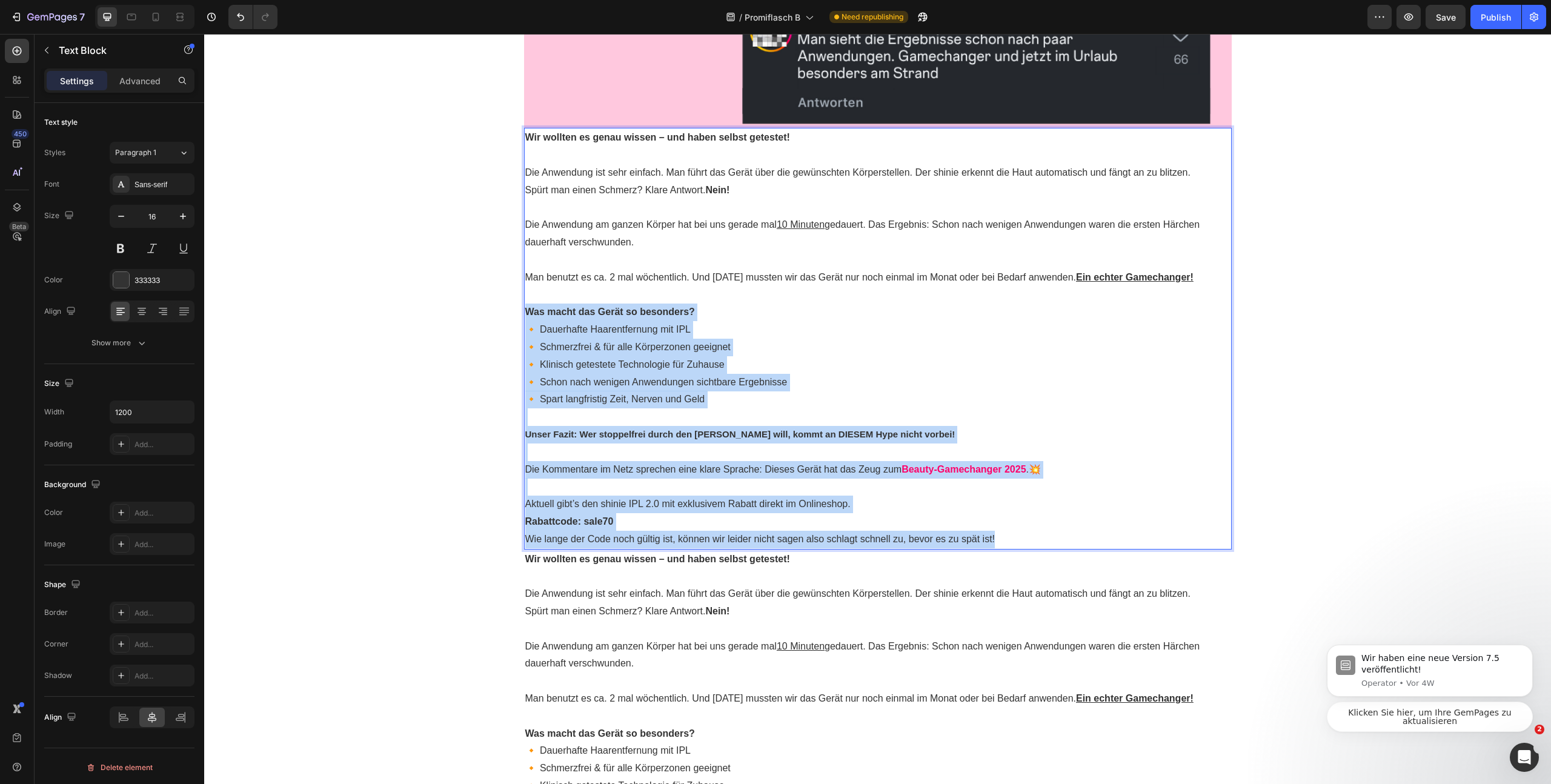
drag, startPoint x: 521, startPoint y: 330, endPoint x: 1051, endPoint y: 553, distance: 575.0
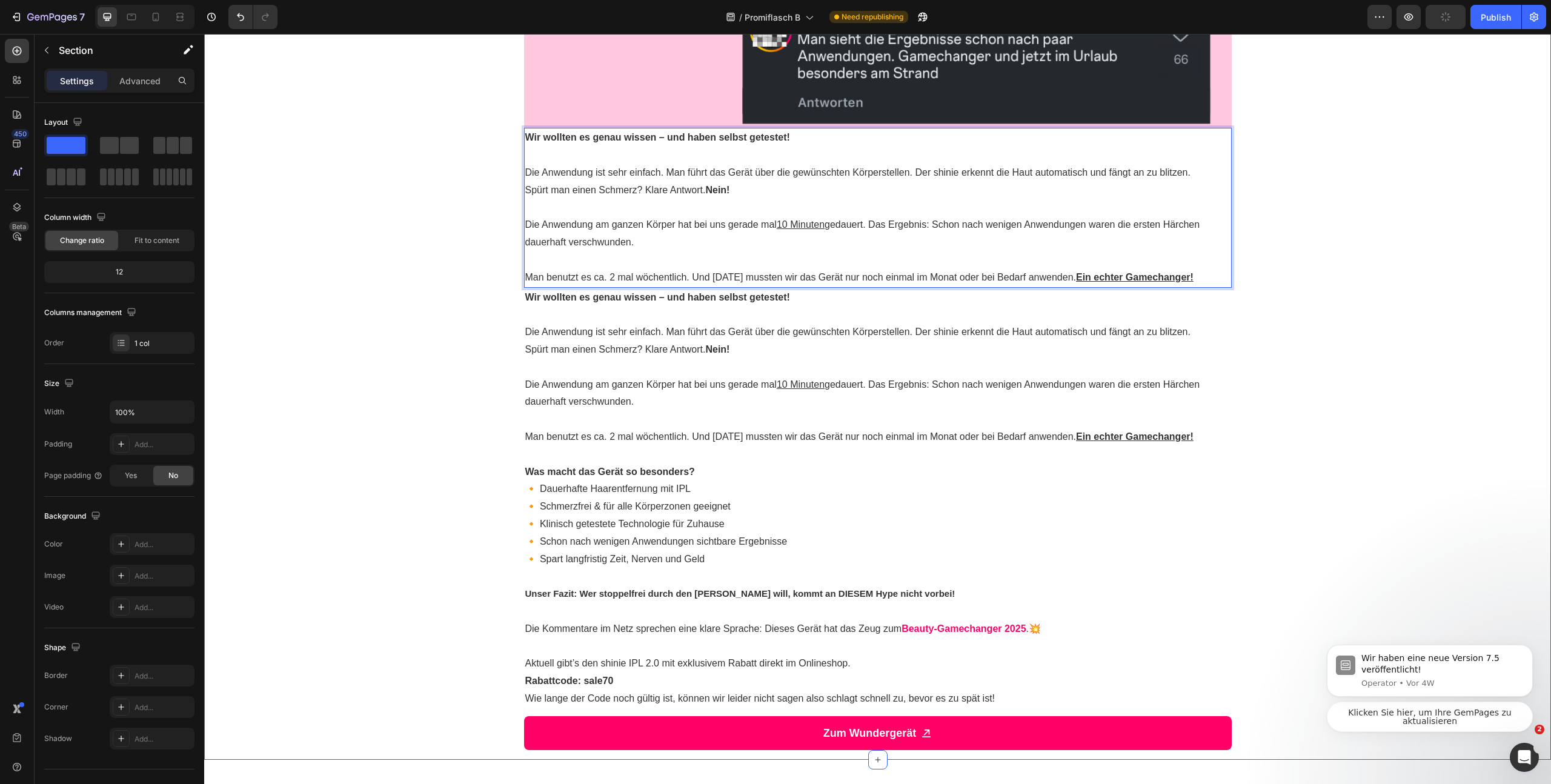
click at [888, 259] on p "Rich Text Editor. Editing area: main" at bounding box center [878, 260] width 706 height 18
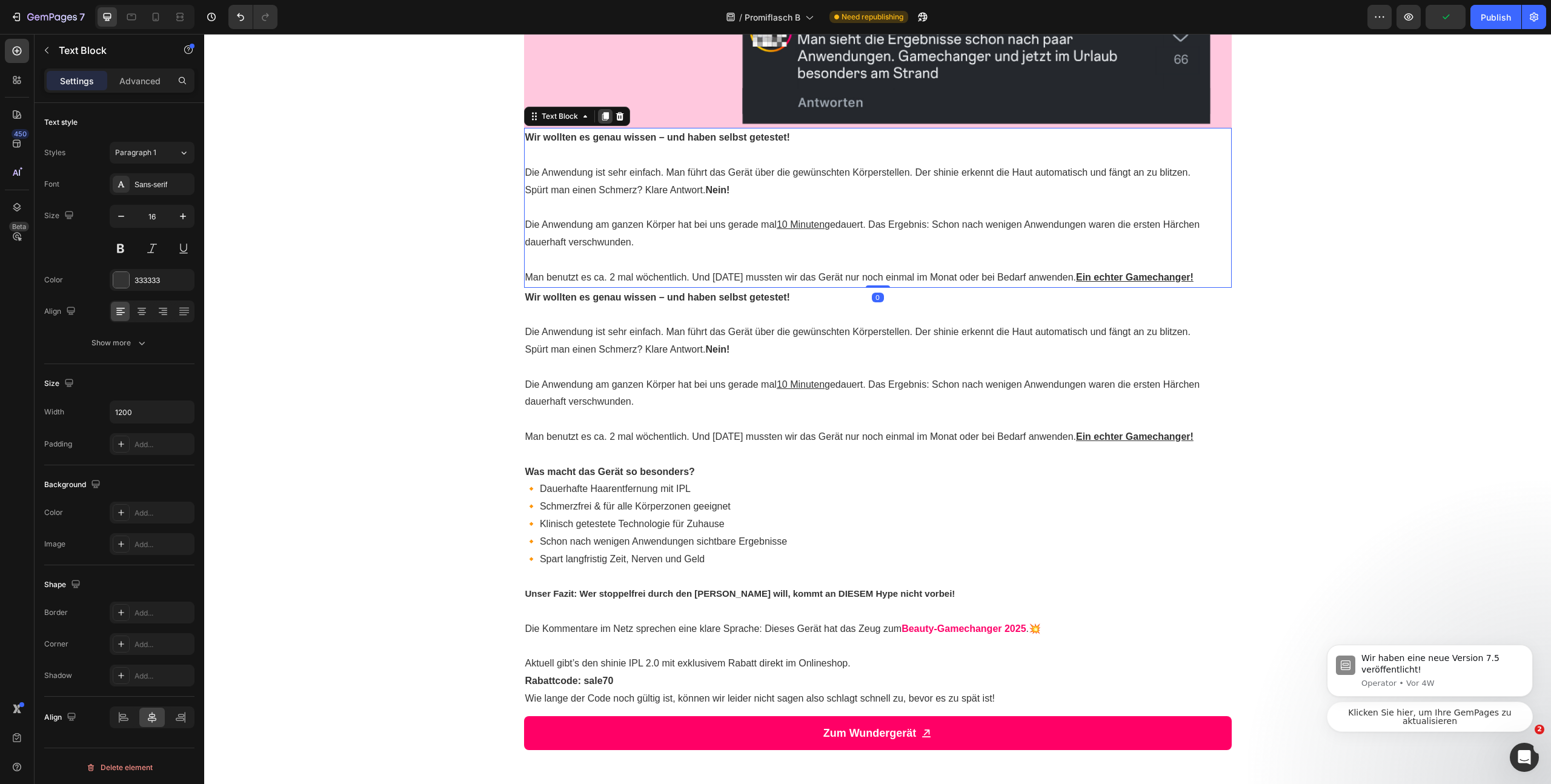
click at [602, 117] on icon at bounding box center [605, 117] width 7 height 9
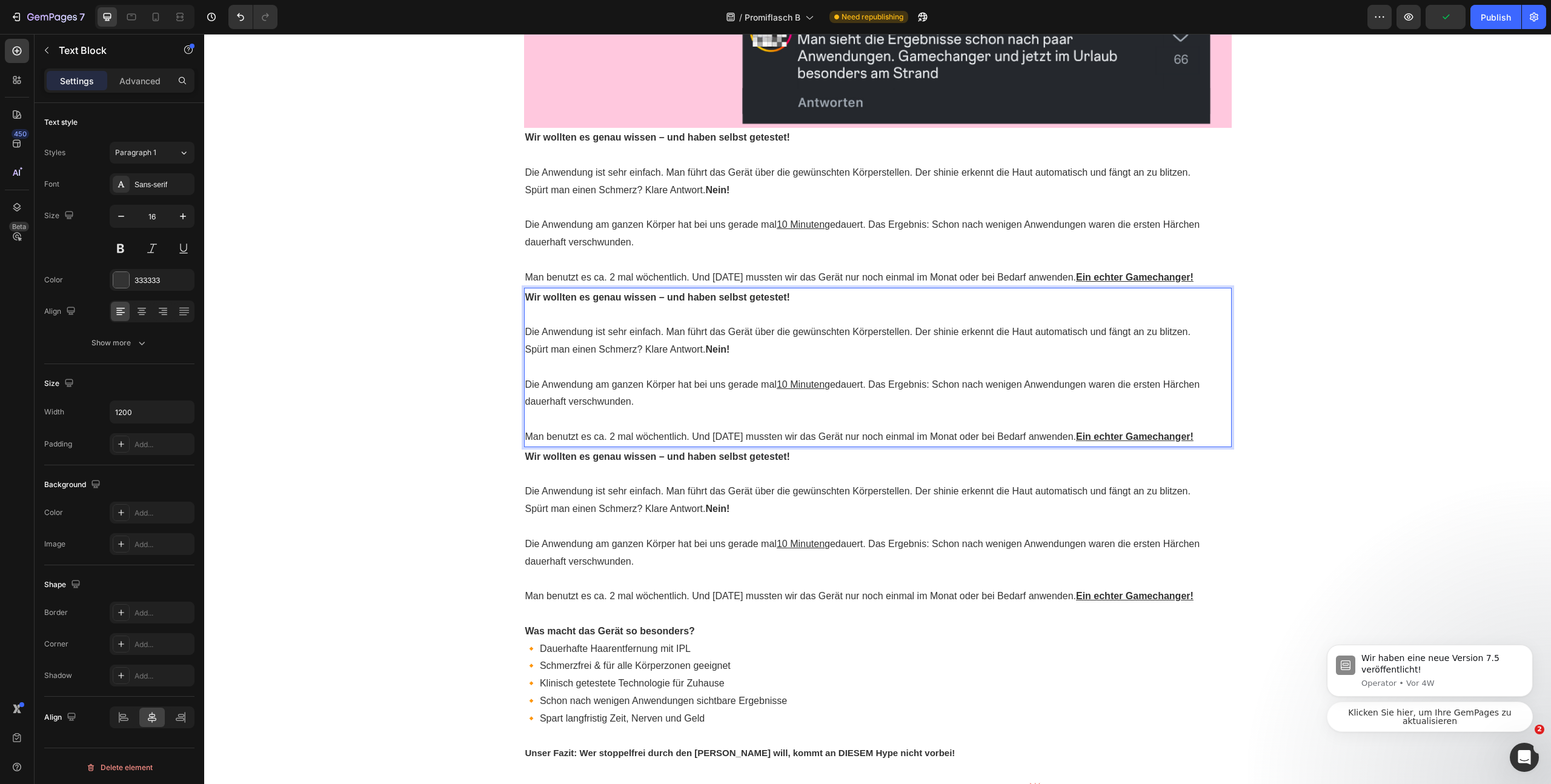
click at [672, 341] on p "Die Anwendung ist sehr einfach. Man führt das Gerät über die gewünschten Körper…" at bounding box center [878, 332] width 706 height 18
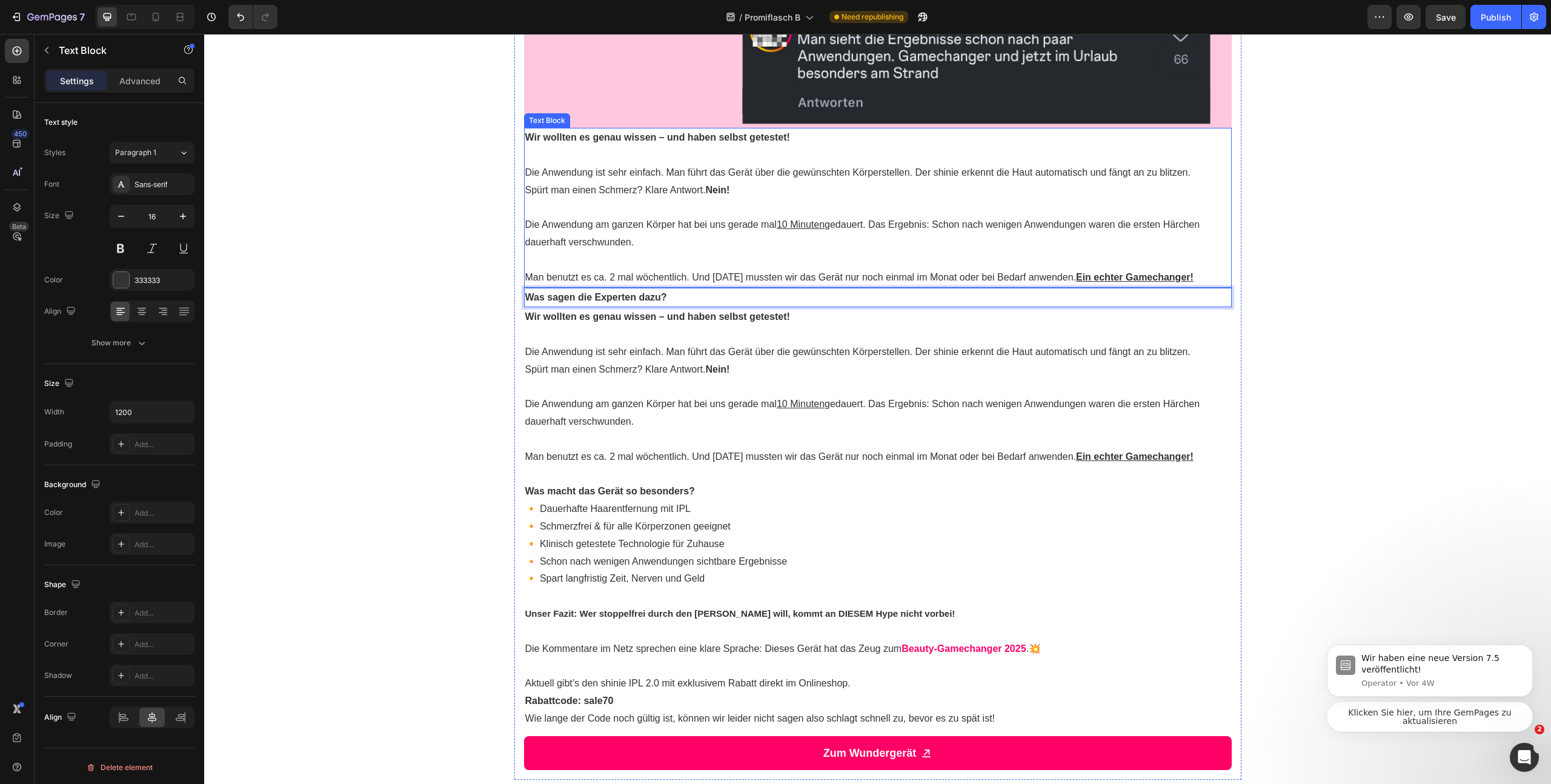
click at [783, 248] on p "Die Anwendung am ganzen Körper hat bei uns gerade mal 10 Minuten gedauert. Das …" at bounding box center [878, 233] width 706 height 35
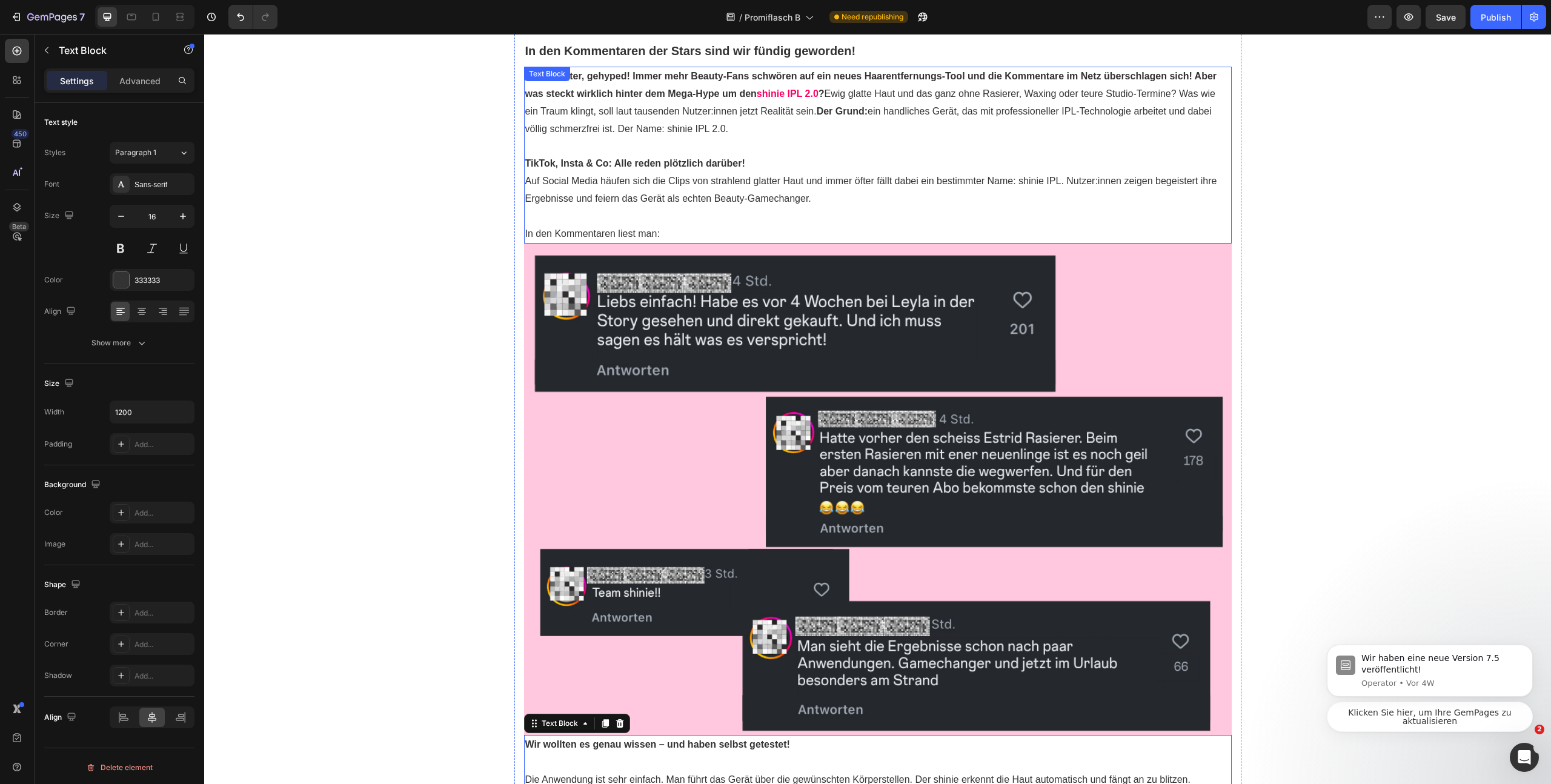
scroll to position [920, 0]
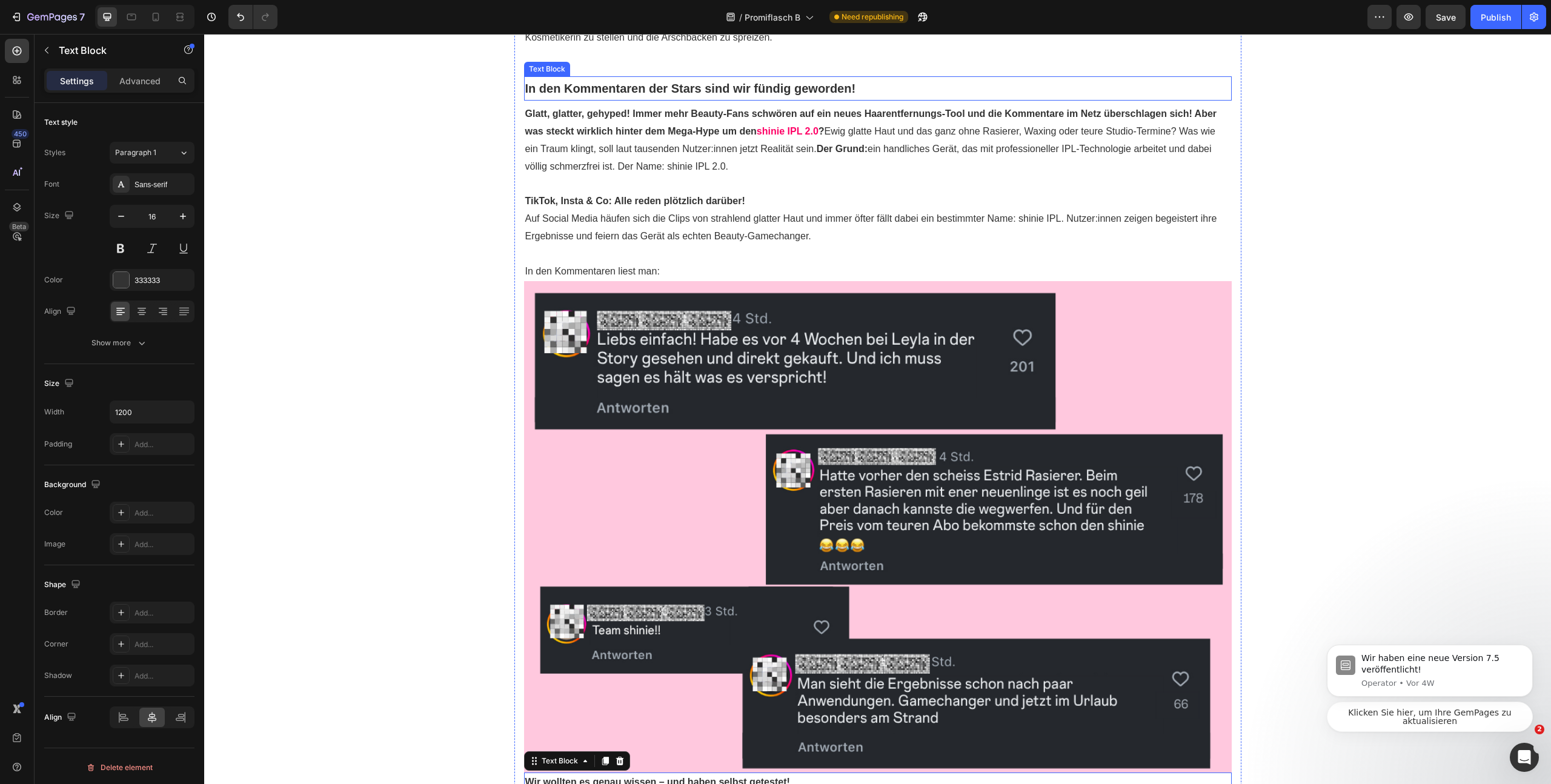
click at [658, 95] on strong "In den Kommentaren der Stars sind wir fündig geworden!" at bounding box center [691, 88] width 331 height 14
click at [604, 65] on div at bounding box center [605, 65] width 15 height 15
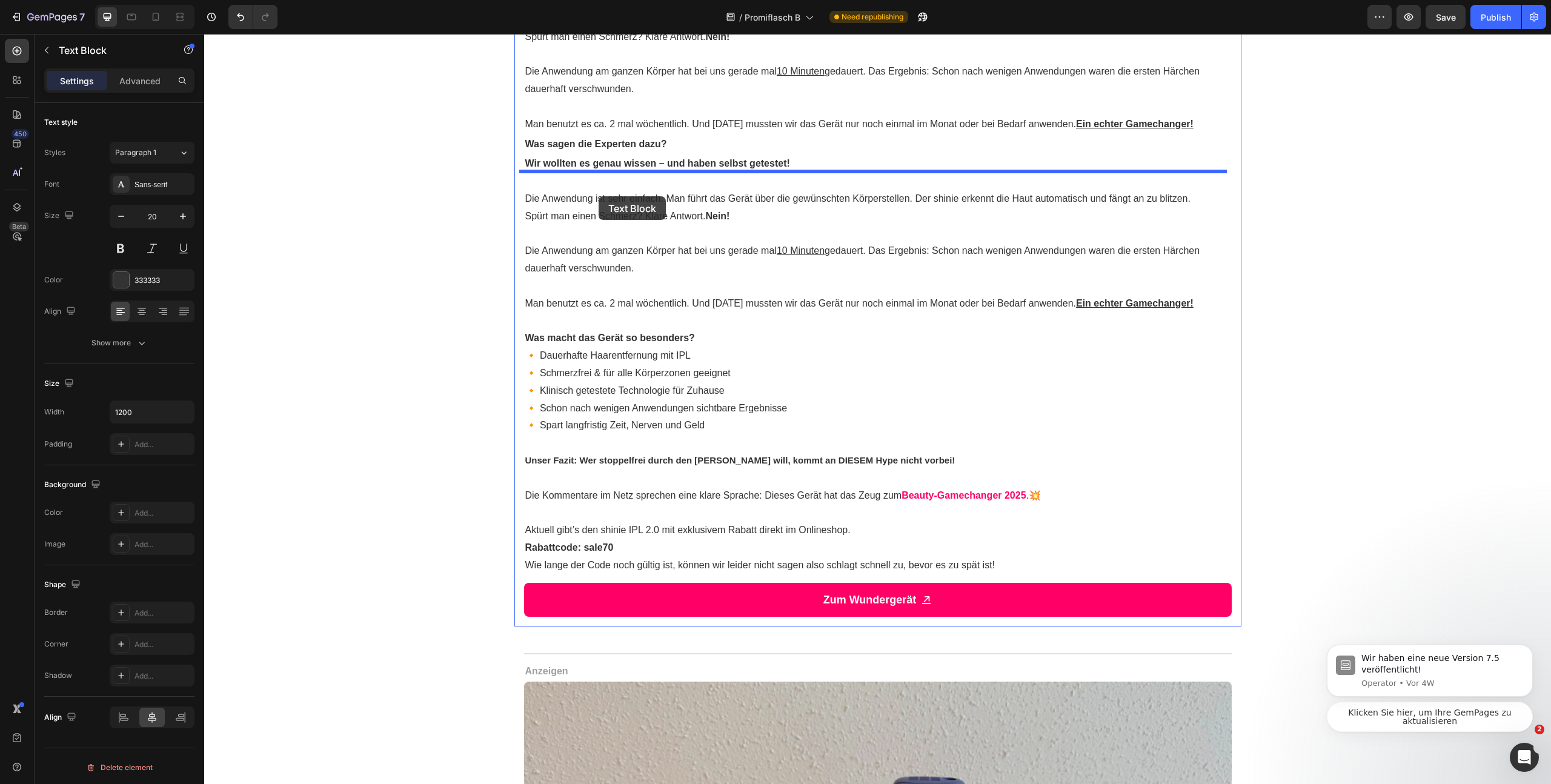
scroll to position [1750, 0]
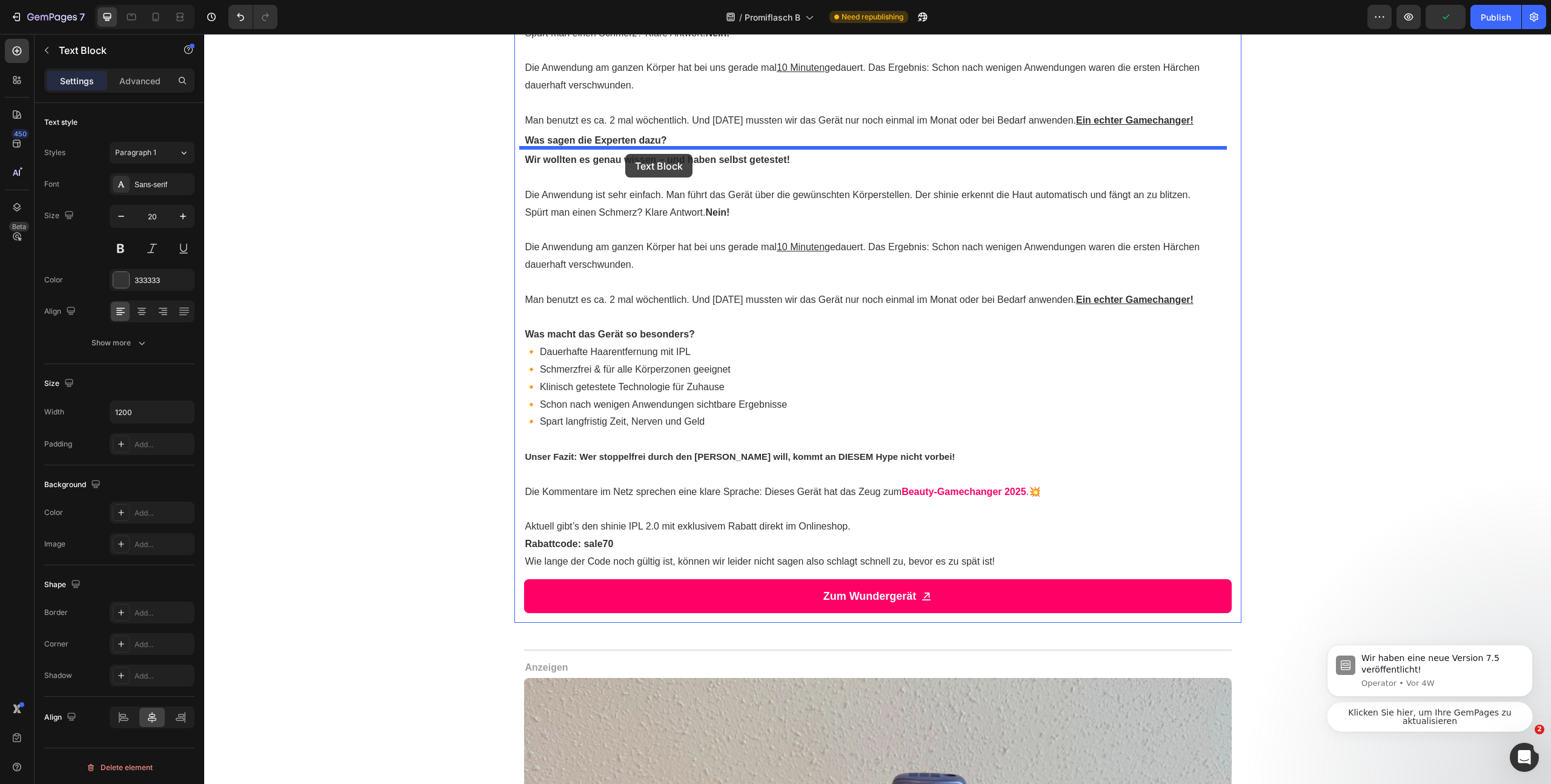
drag, startPoint x: 532, startPoint y: 90, endPoint x: 625, endPoint y: 154, distance: 112.9
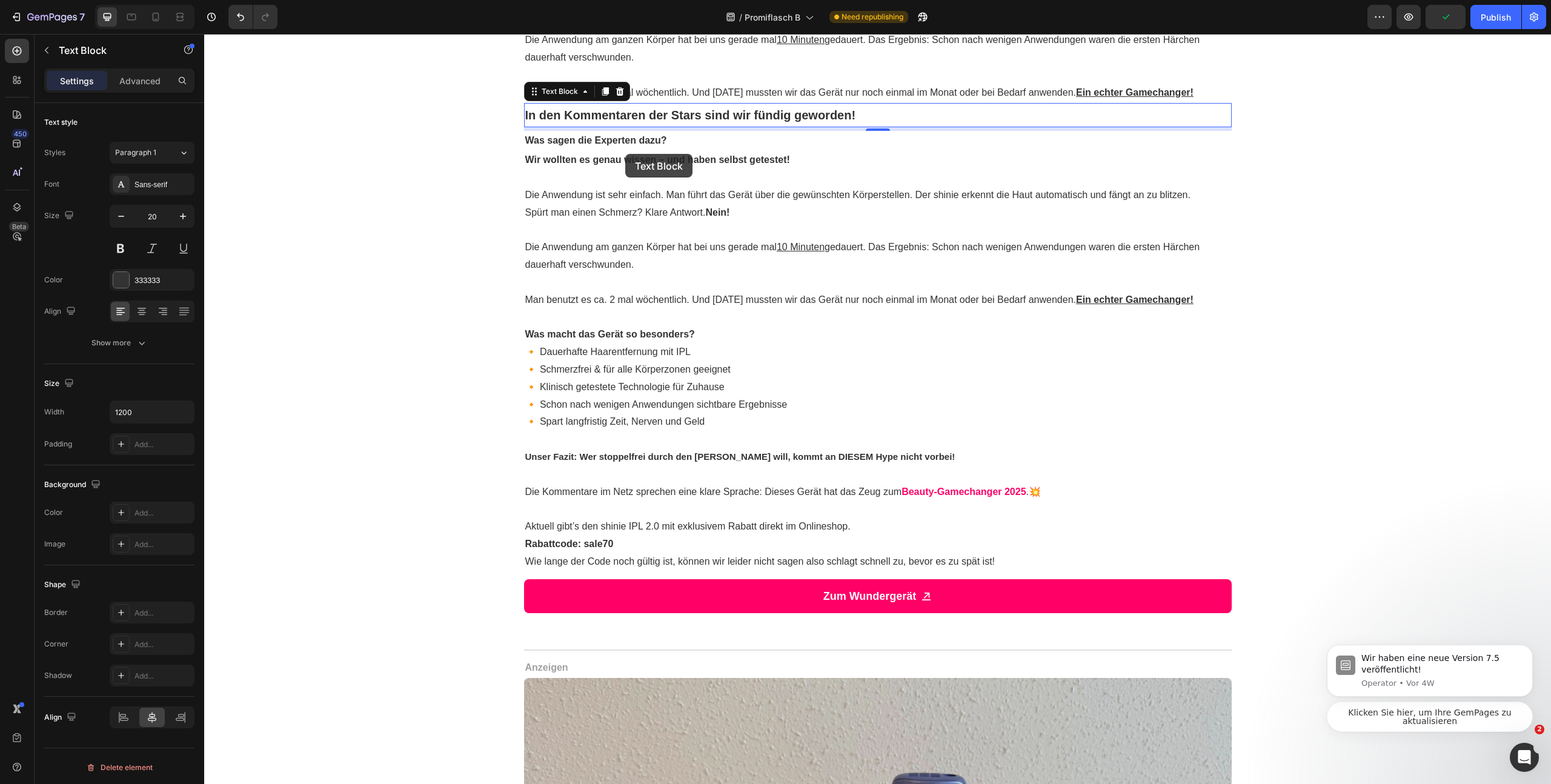
scroll to position [1722, 0]
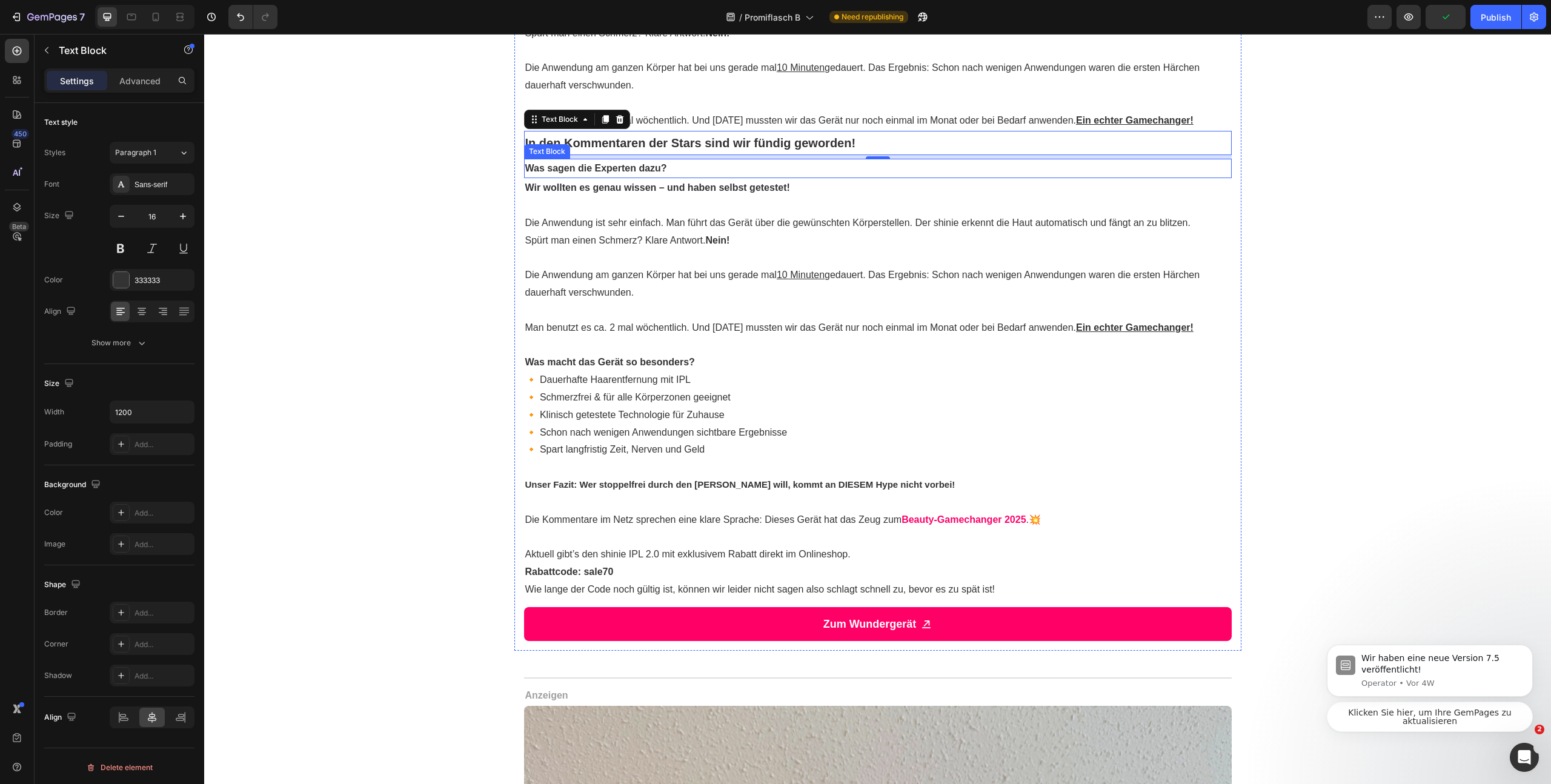
click at [618, 173] on strong "Was sagen die Experten dazu?" at bounding box center [596, 168] width 142 height 10
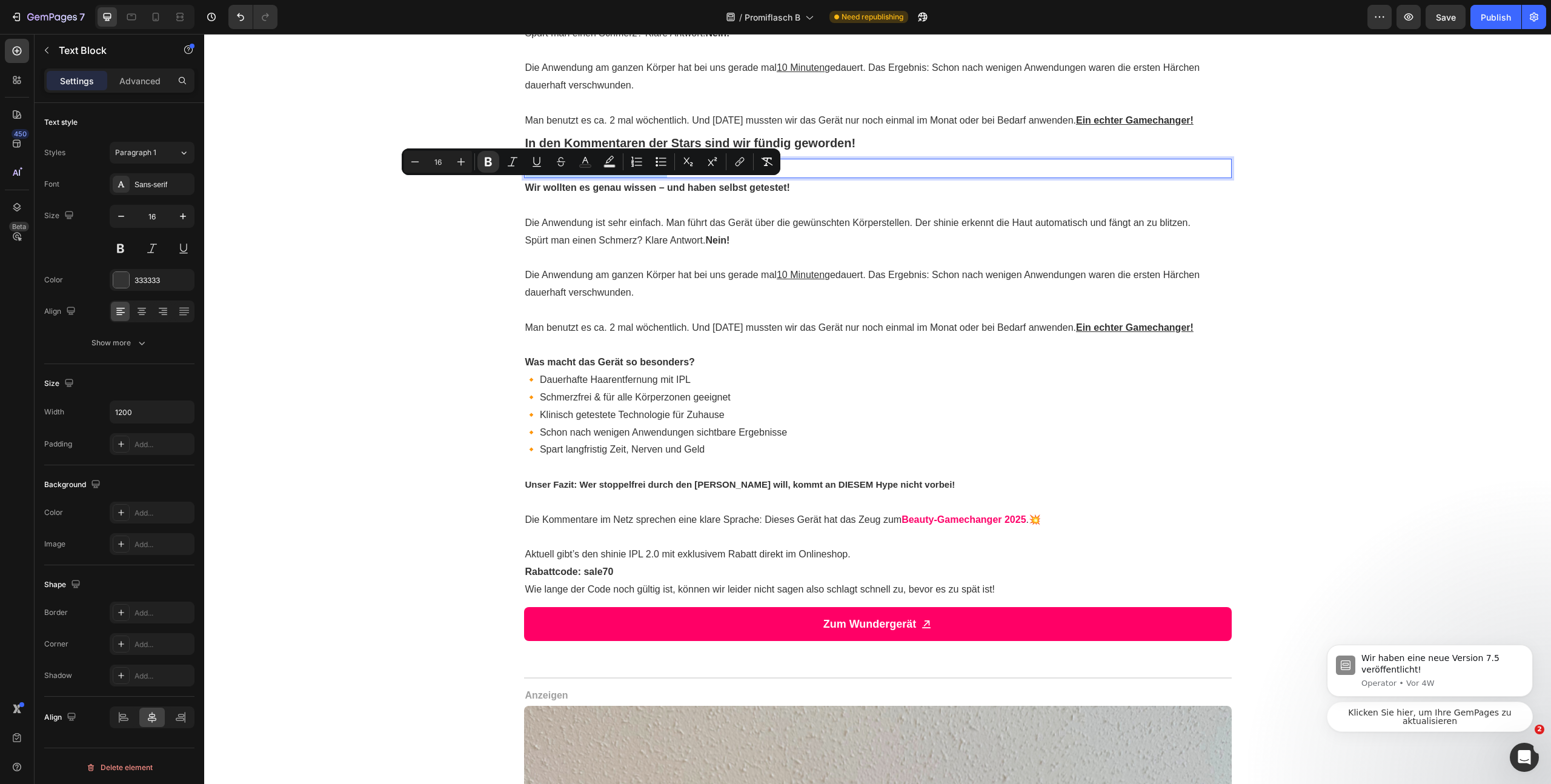
click at [618, 173] on strong "Was sagen die Experten dazu?" at bounding box center [596, 168] width 142 height 10
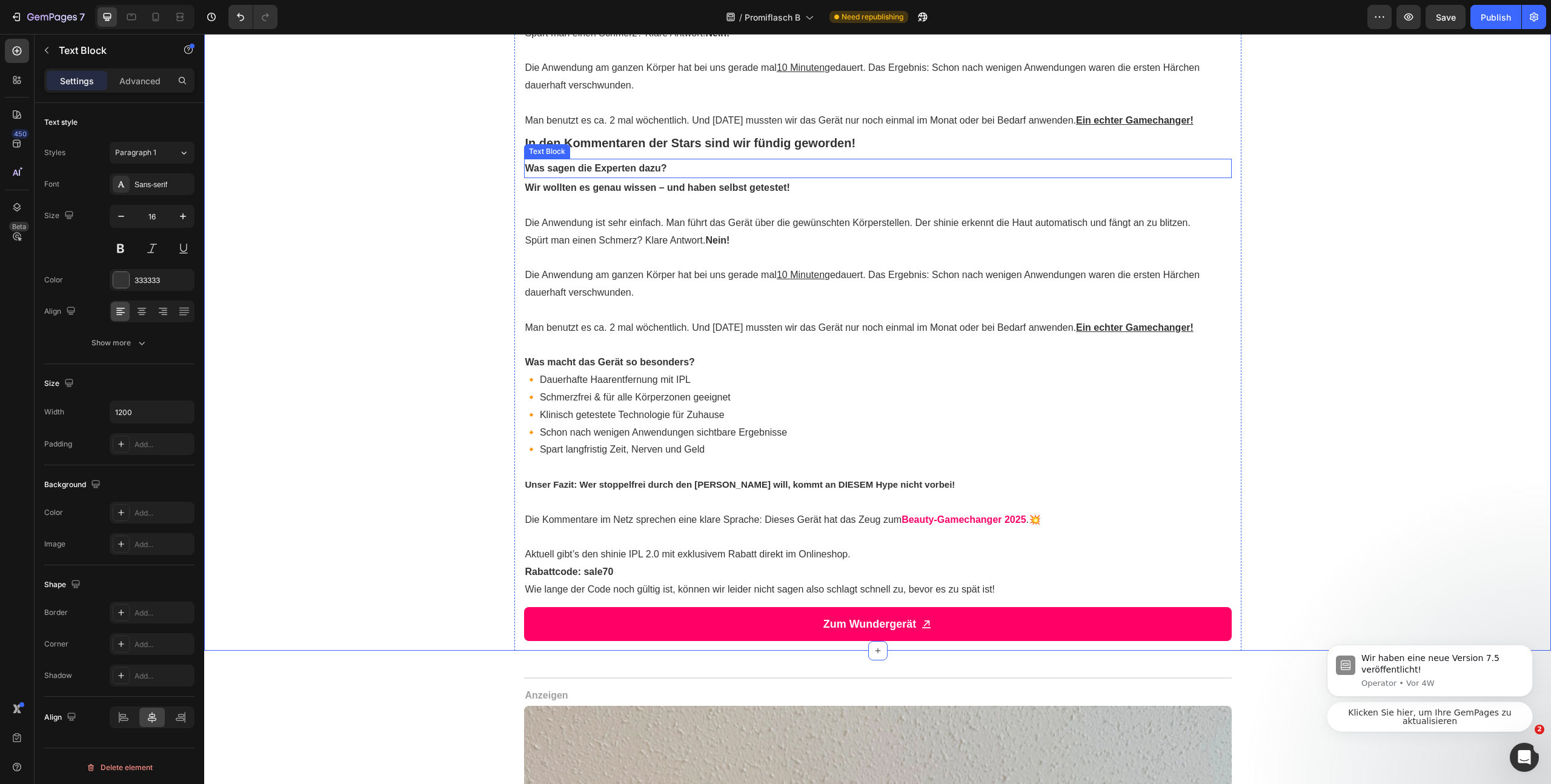
click at [713, 177] on p "Was sagen die Experten dazu?" at bounding box center [878, 169] width 706 height 18
click at [615, 152] on icon at bounding box center [620, 147] width 10 height 10
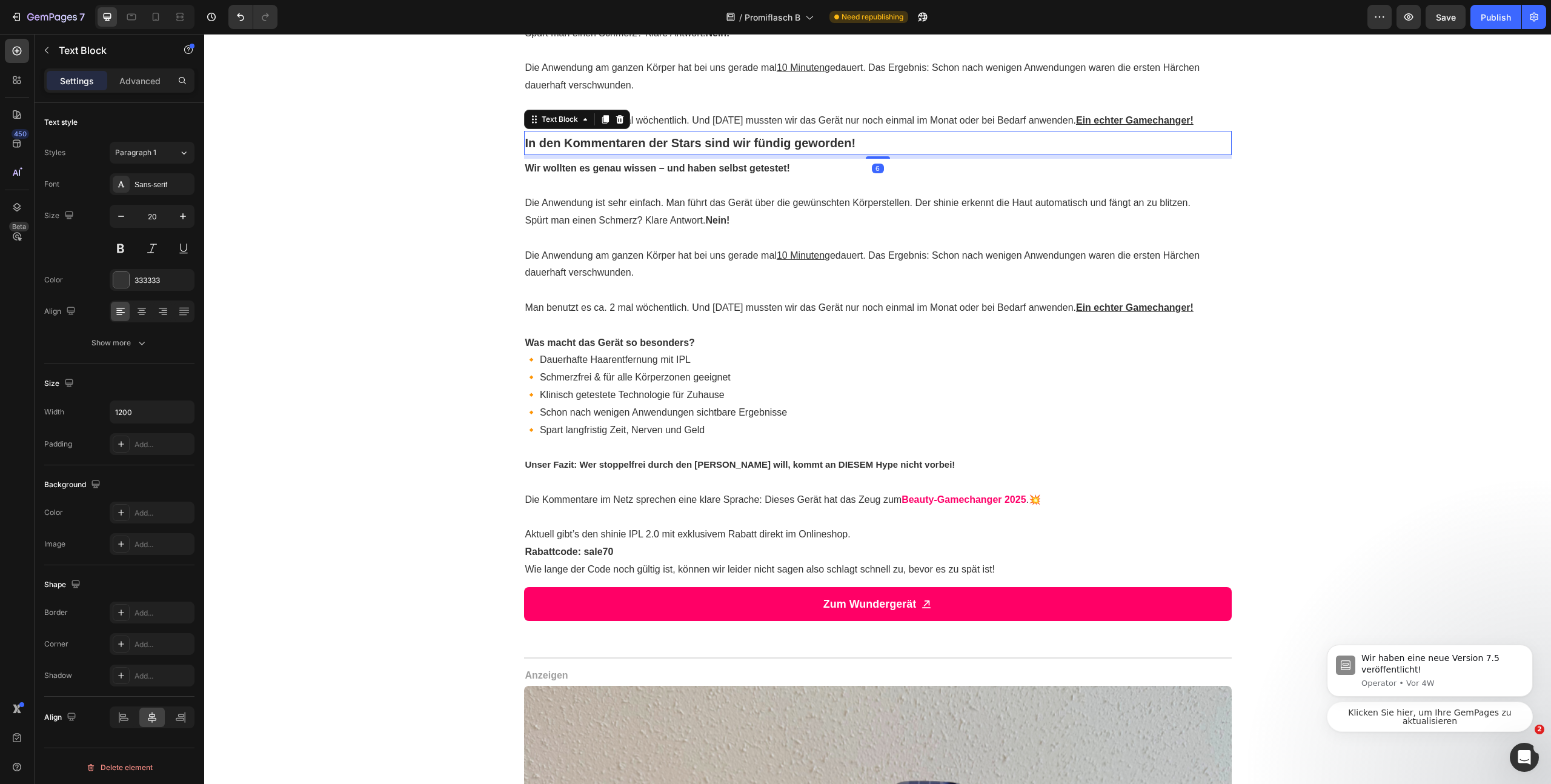
click at [623, 150] on strong "In den Kommentaren der Stars sind wir fündig geworden!" at bounding box center [691, 143] width 331 height 14
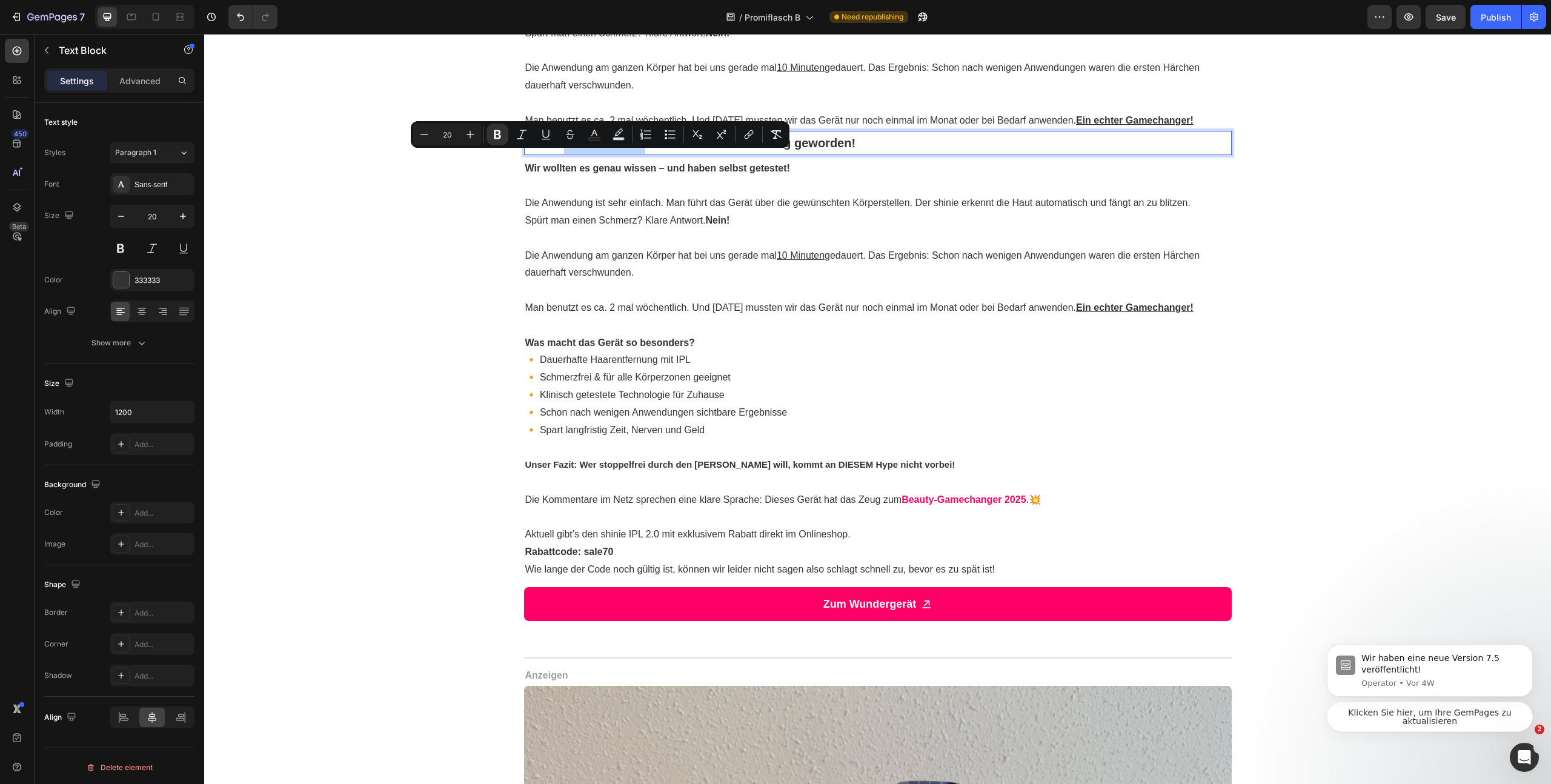
click at [623, 150] on strong "In den Kommentaren der Stars sind wir fündig geworden!" at bounding box center [691, 143] width 331 height 14
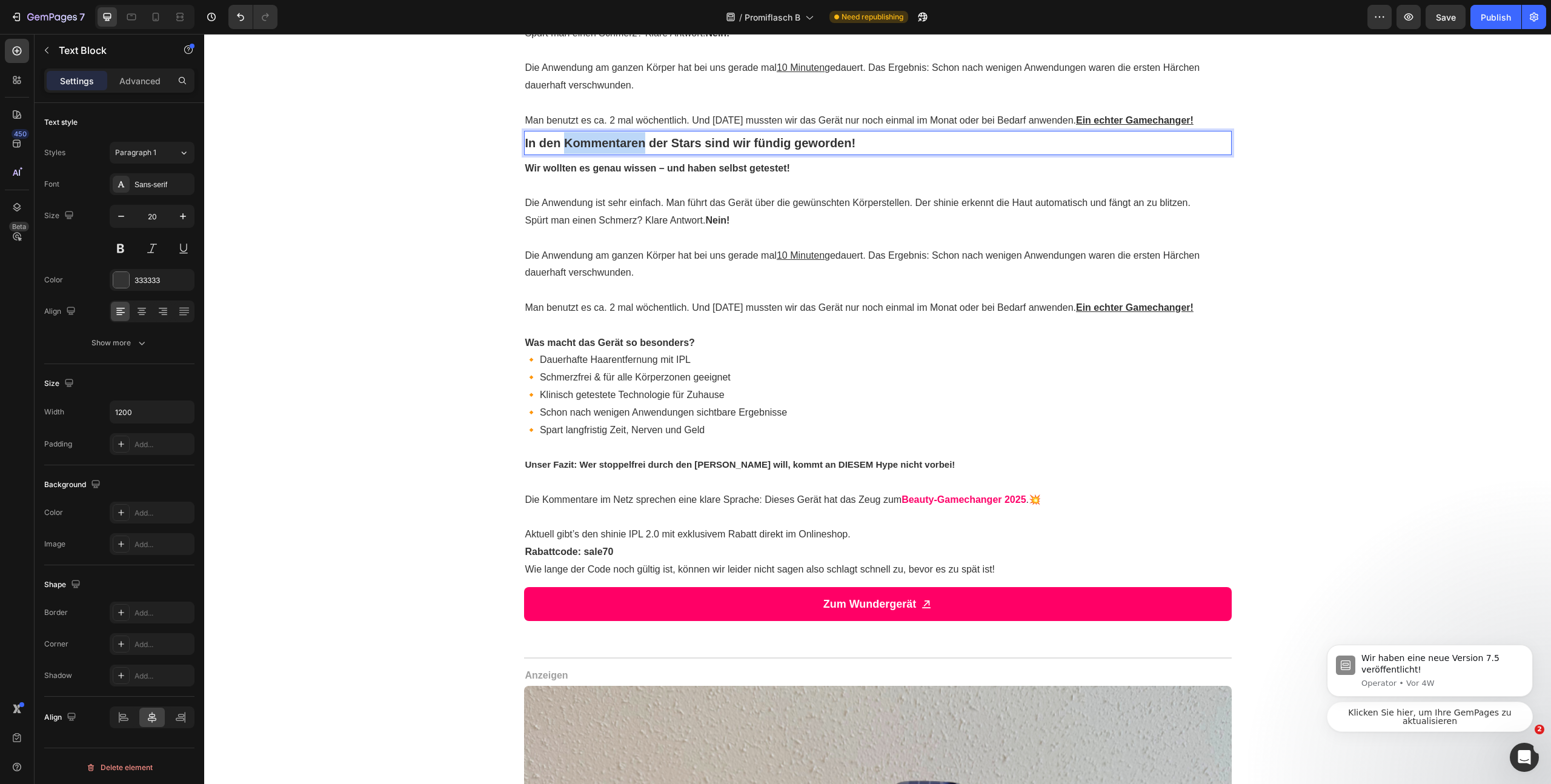
click at [624, 150] on strong "In den Kommentaren der Stars sind wir fündig geworden!" at bounding box center [691, 143] width 331 height 14
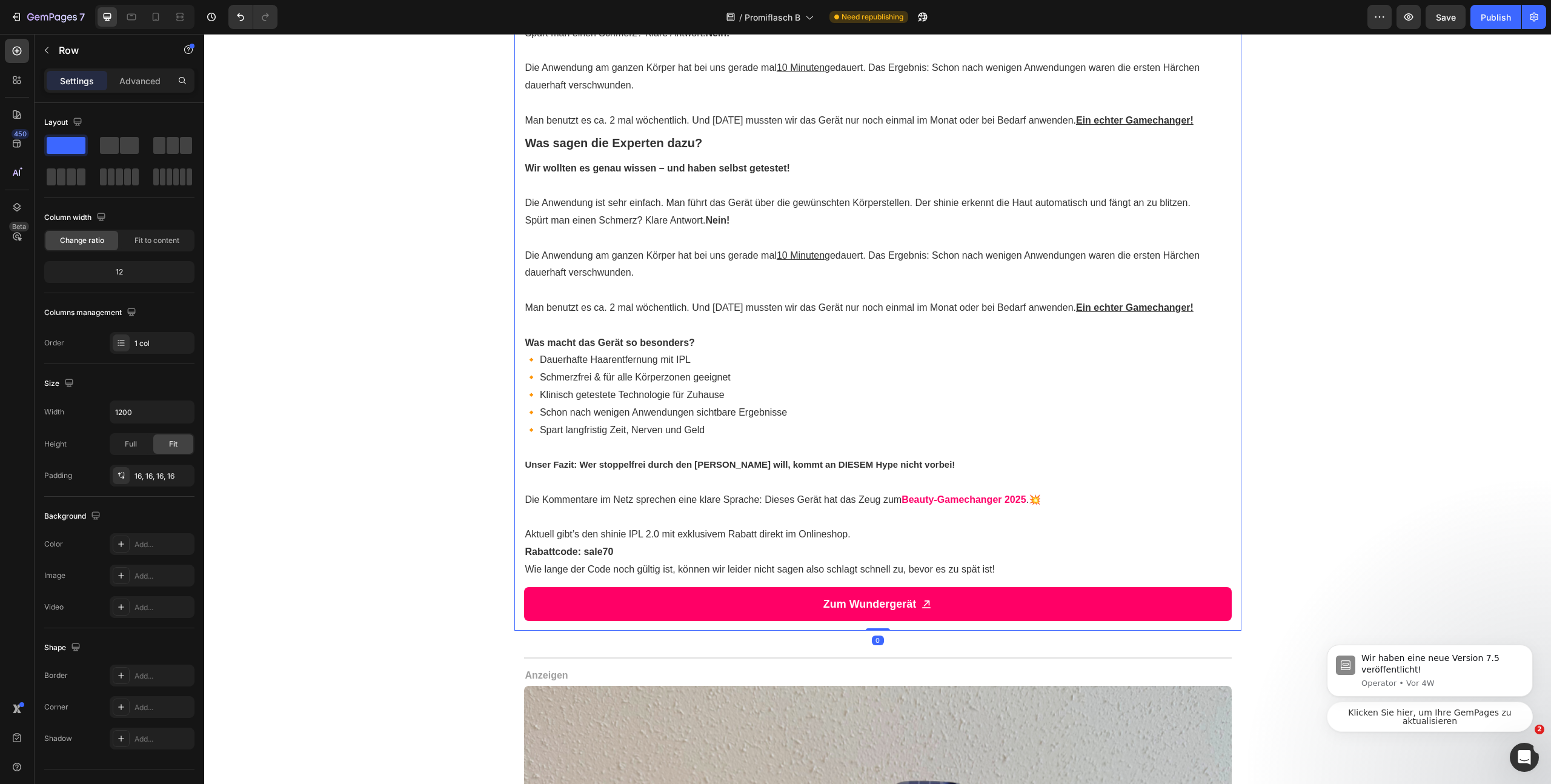
click at [1076, 125] on u "Ein echter Gamechanger!" at bounding box center [1135, 120] width 117 height 10
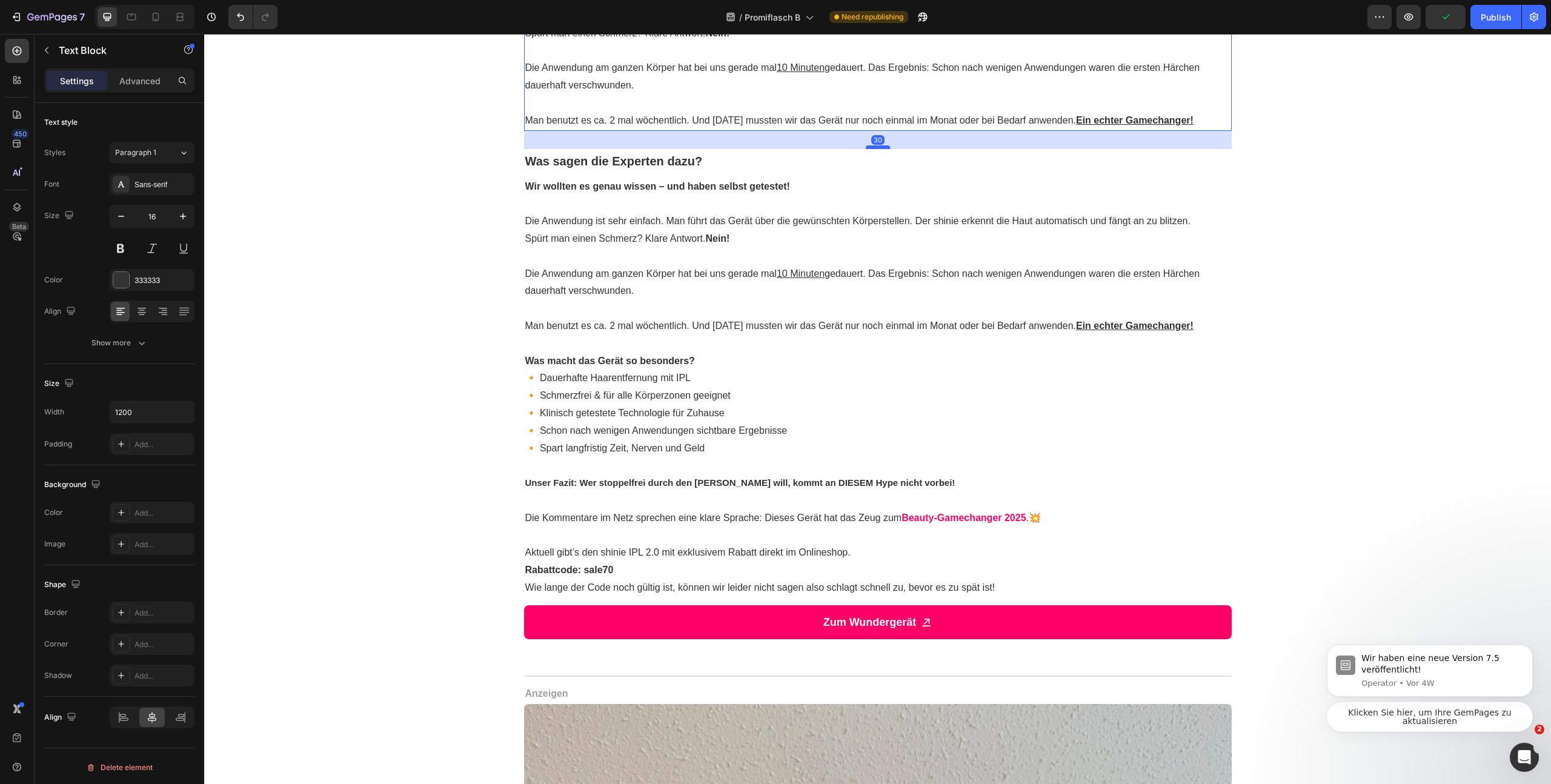
drag, startPoint x: 871, startPoint y: 147, endPoint x: 877, endPoint y: 166, distance: 19.9
click at [877, 149] on div at bounding box center [877, 147] width 24 height 4
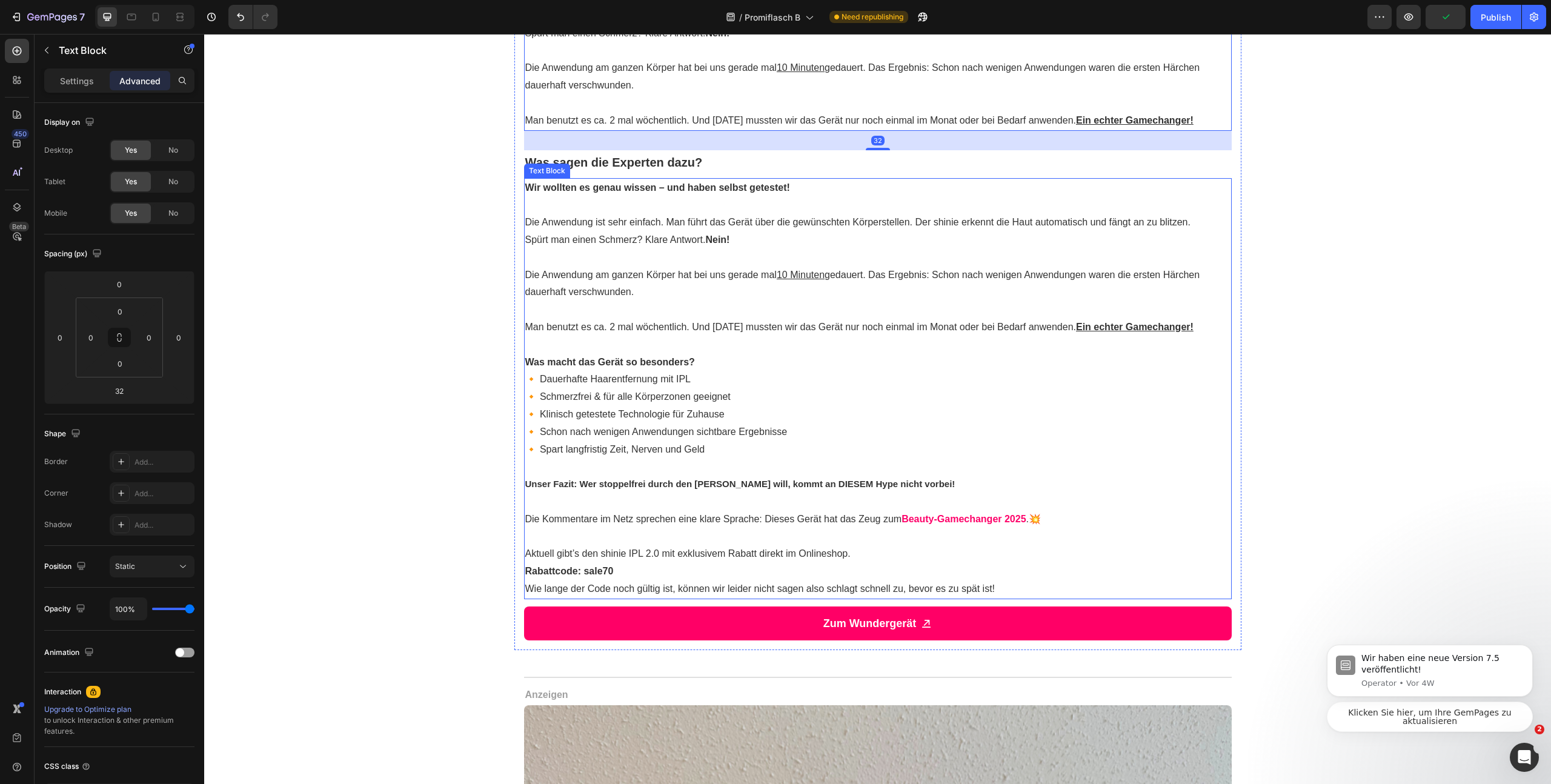
click at [685, 193] on strong "Wir wollten es genau wissen – und haben selbst getestet!" at bounding box center [658, 187] width 265 height 10
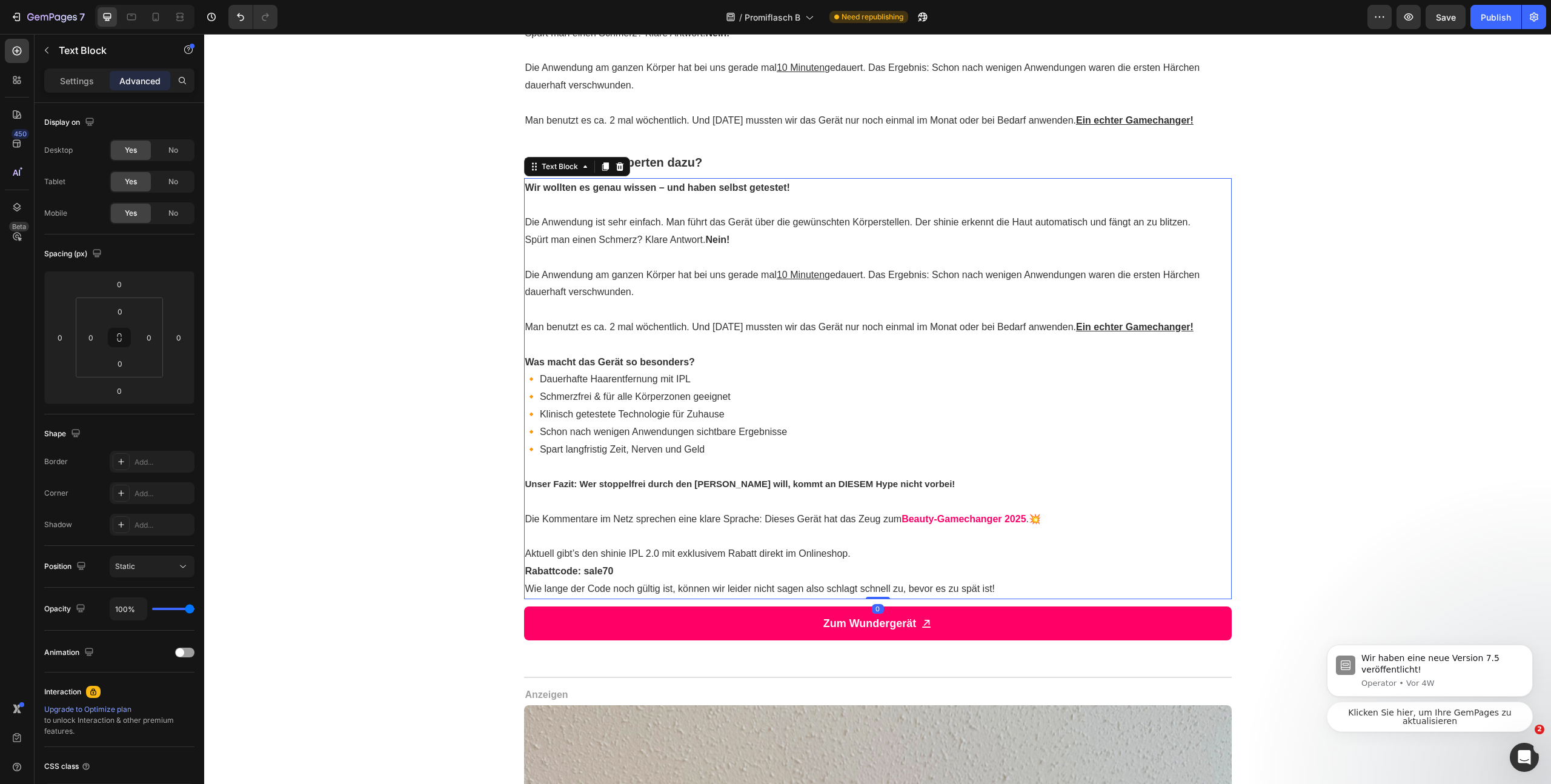
click at [686, 193] on strong "Wir wollten es genau wissen – und haben selbst getestet!" at bounding box center [658, 187] width 265 height 10
drag, startPoint x: 686, startPoint y: 202, endPoint x: 687, endPoint y: 211, distance: 9.1
click at [687, 197] on p "Wir wollten es genau wissen – und haben selbst getestet!" at bounding box center [878, 188] width 706 height 18
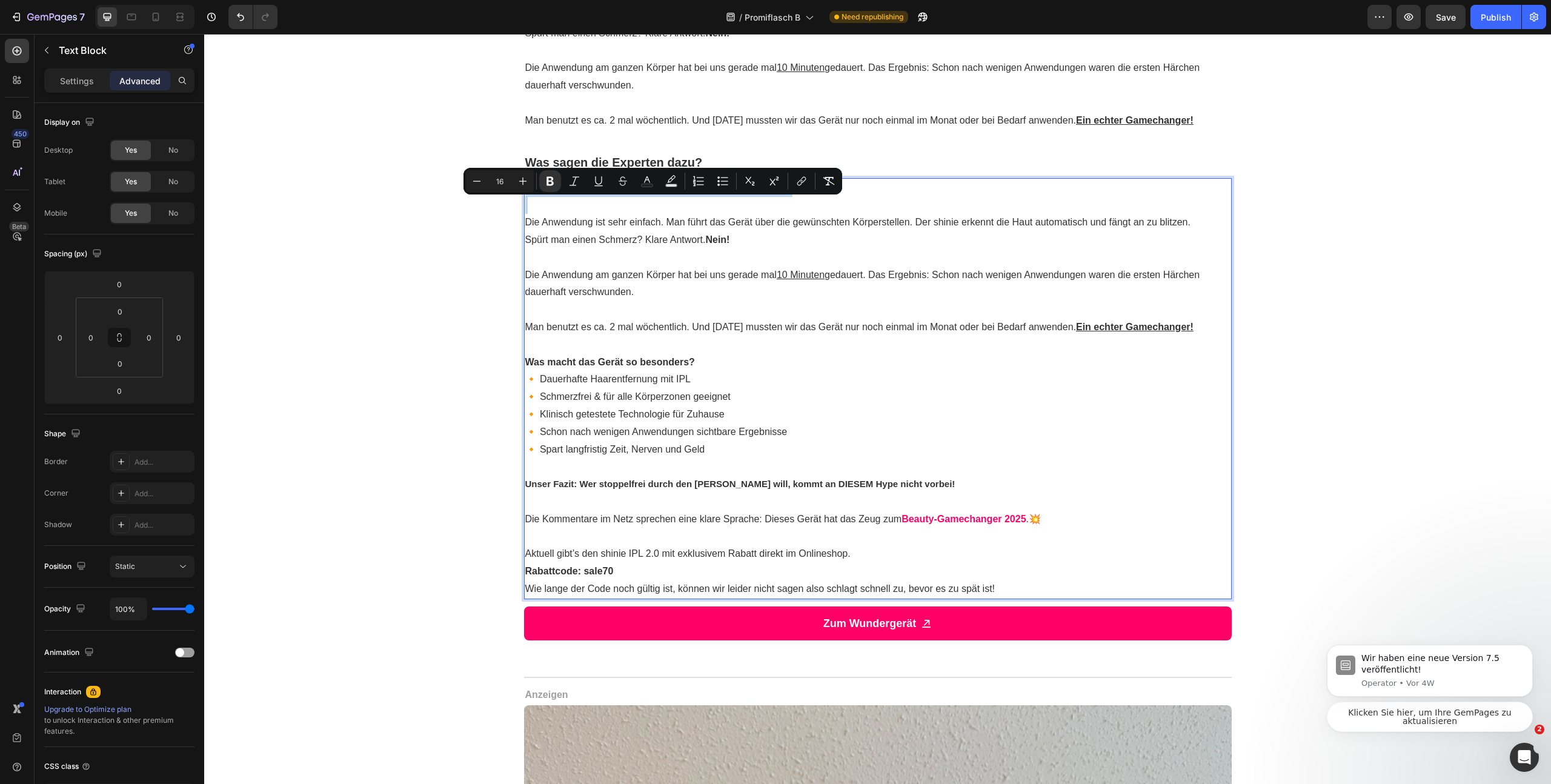
click at [687, 197] on p "Wir wollten es genau wissen – und haben selbst getestet!" at bounding box center [878, 188] width 706 height 18
click at [795, 197] on p "Wir wollten es genau wissen – und haben selbst getestet!" at bounding box center [878, 188] width 706 height 18
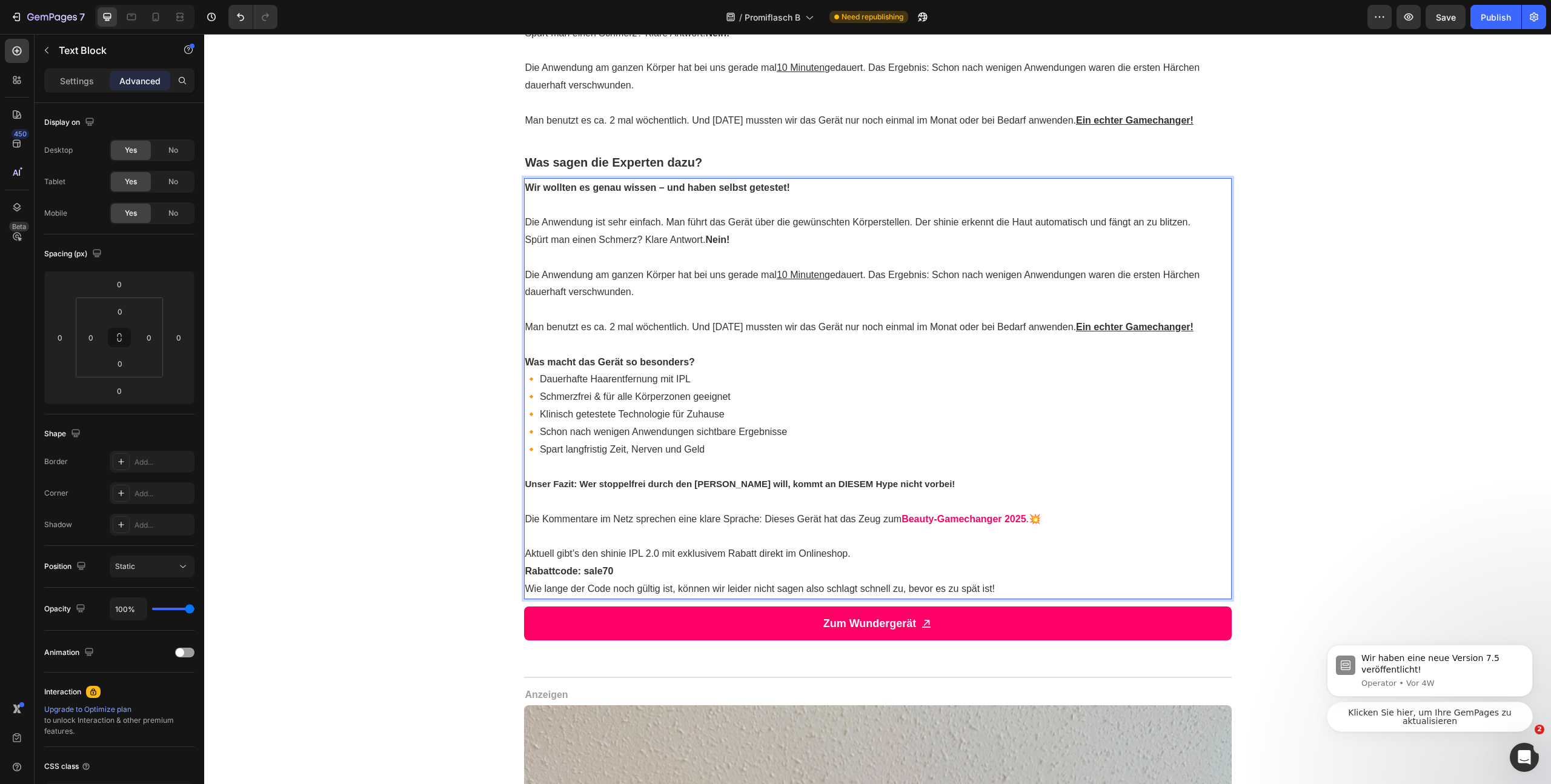
click at [816, 197] on p "Wir wollten es genau wissen – und haben selbst getestet!" at bounding box center [878, 188] width 706 height 18
drag, startPoint x: 820, startPoint y: 204, endPoint x: 513, endPoint y: 197, distance: 307.1
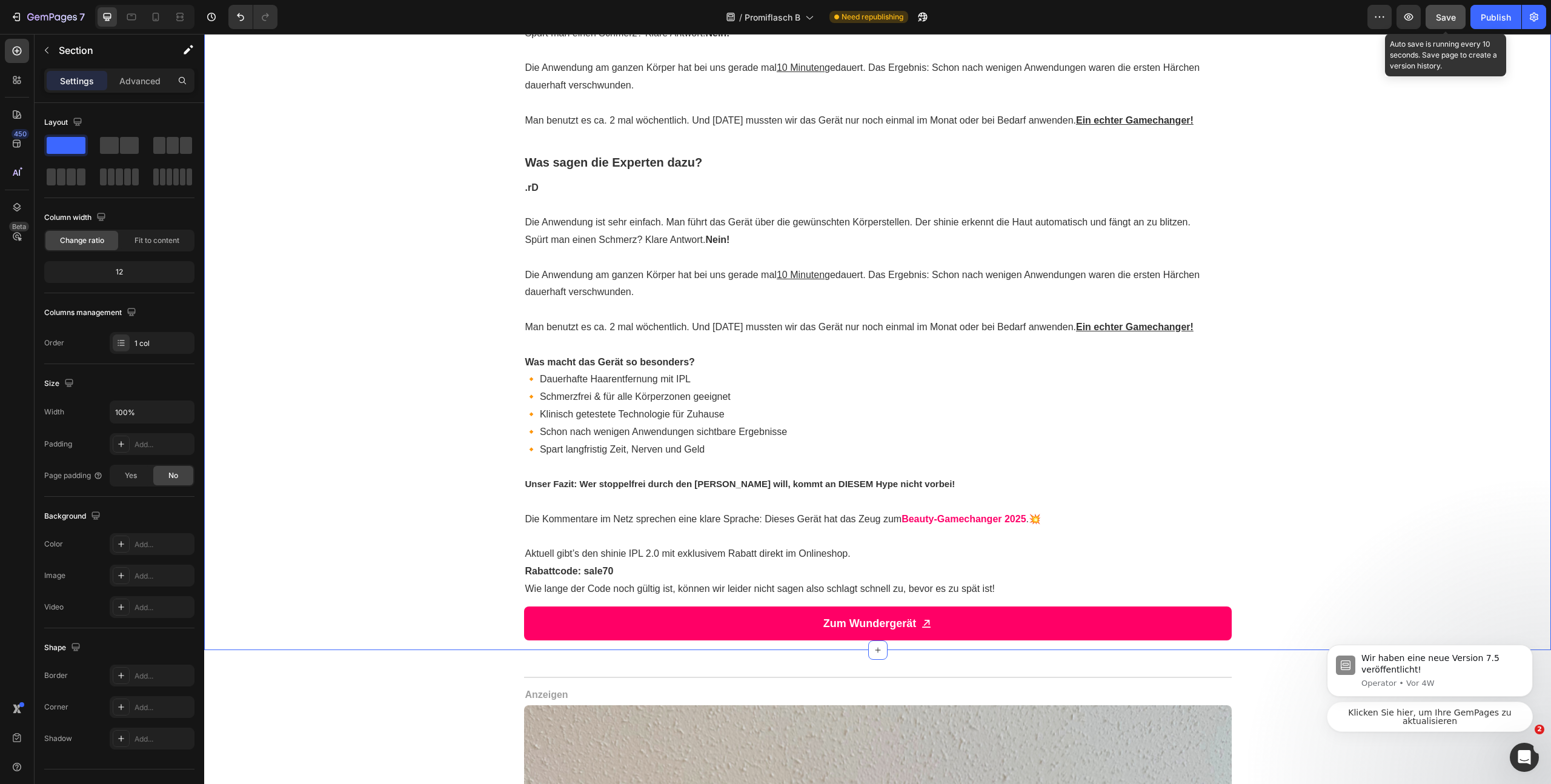
click at [1436, 23] on div "Save" at bounding box center [1446, 17] width 20 height 13
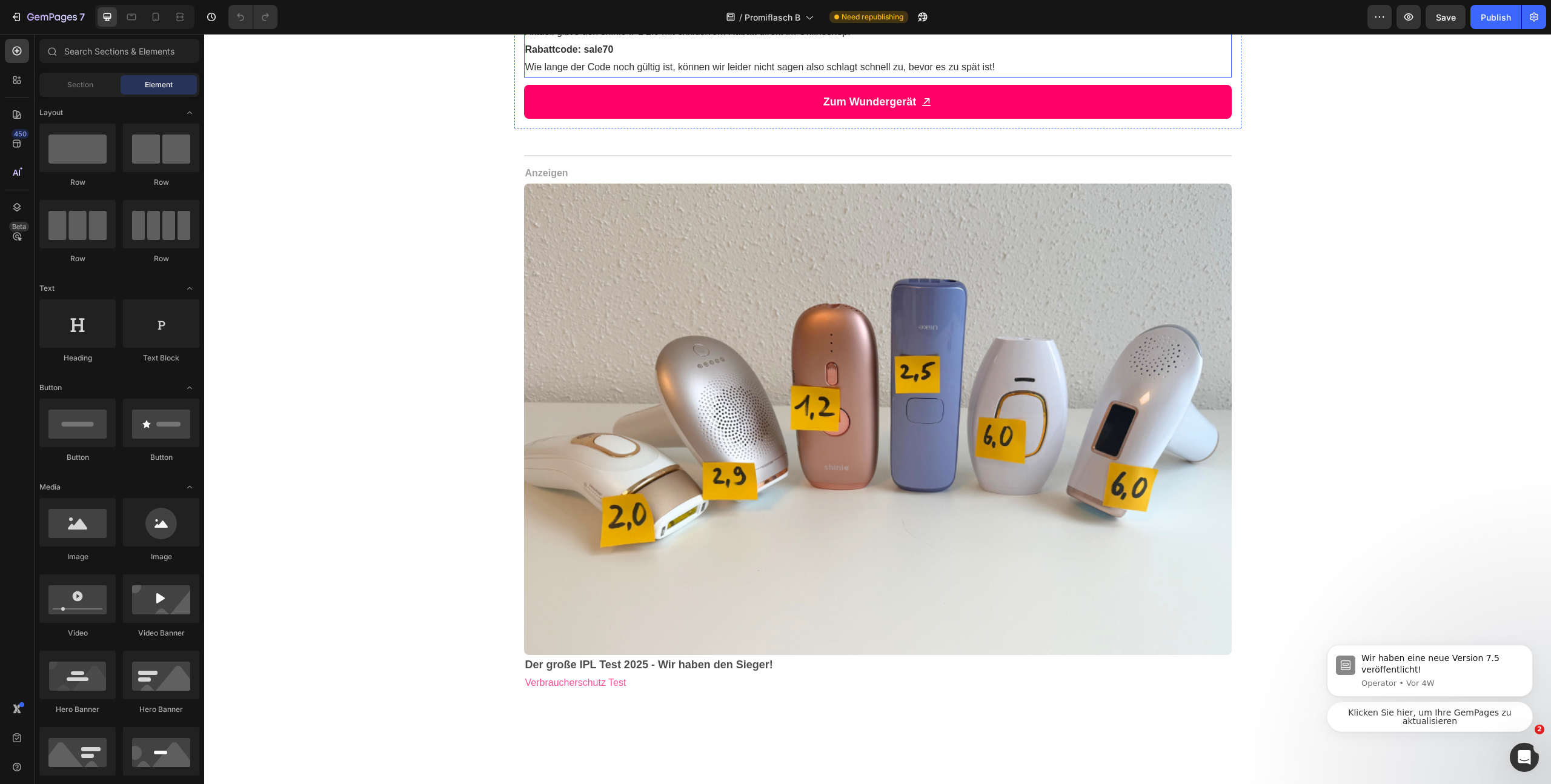
scroll to position [1752, 0]
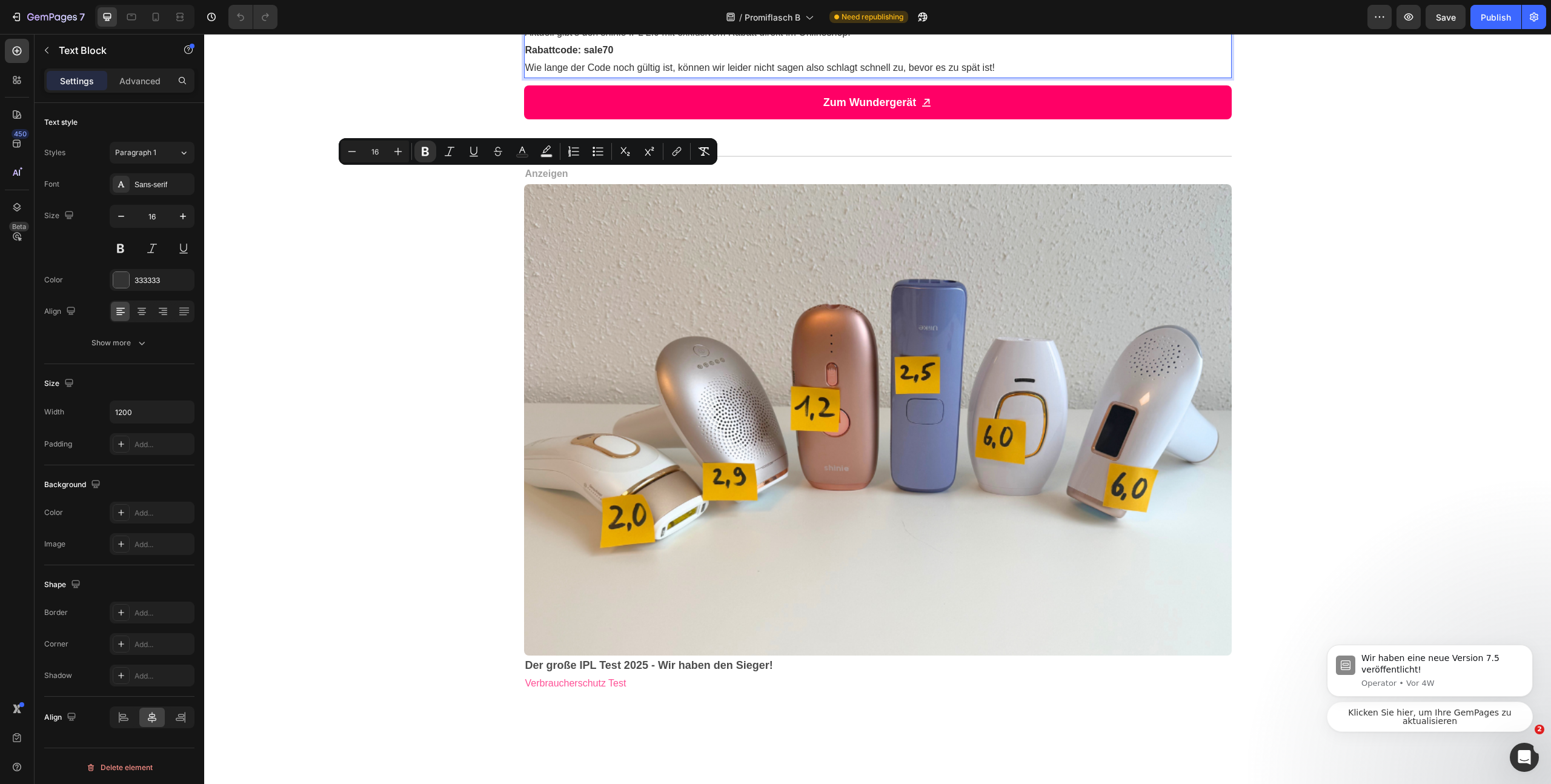
drag, startPoint x: 561, startPoint y: 177, endPoint x: 519, endPoint y: 175, distance: 42.0
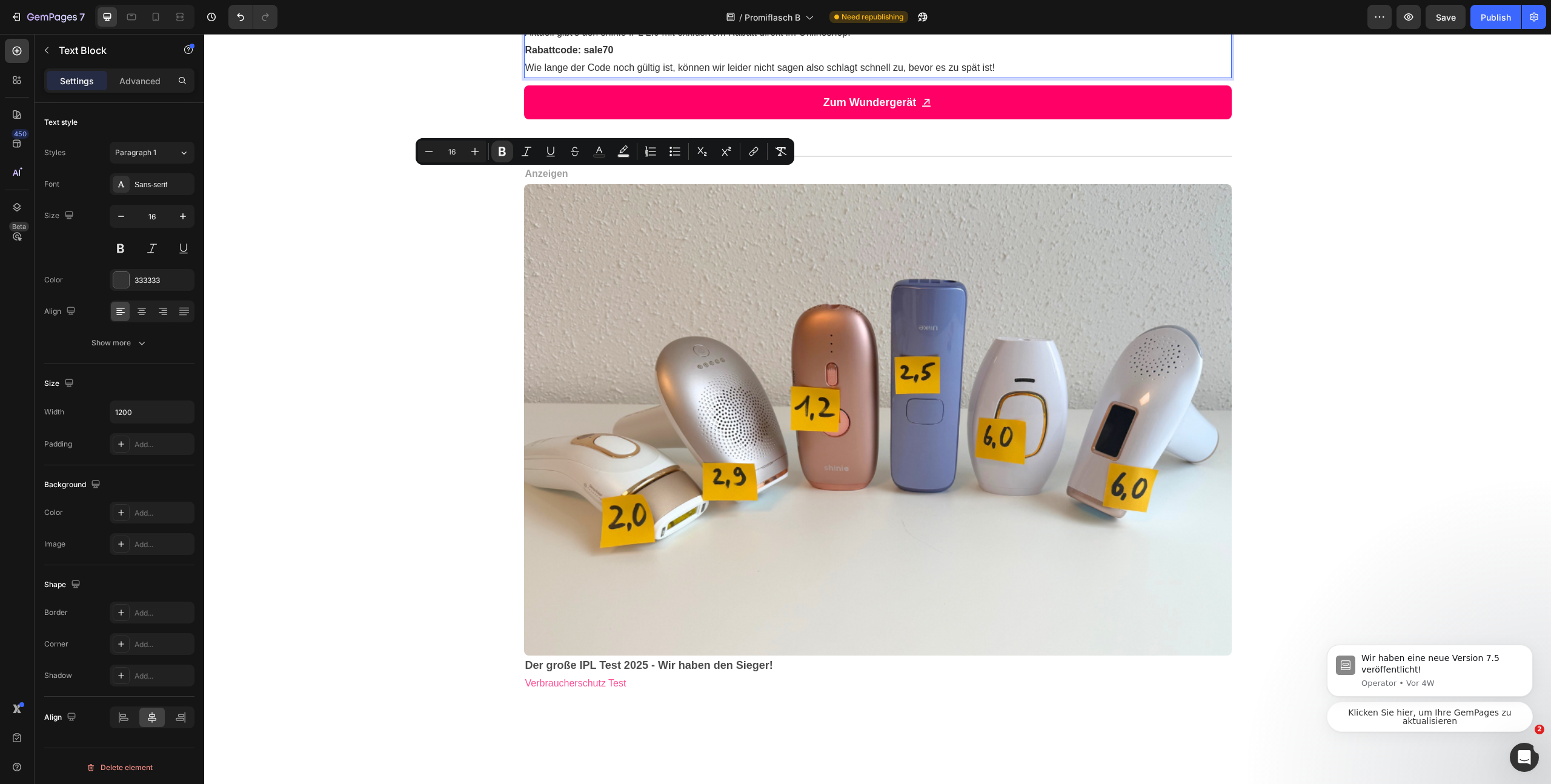
drag, startPoint x: 632, startPoint y: 173, endPoint x: 573, endPoint y: 178, distance: 59.2
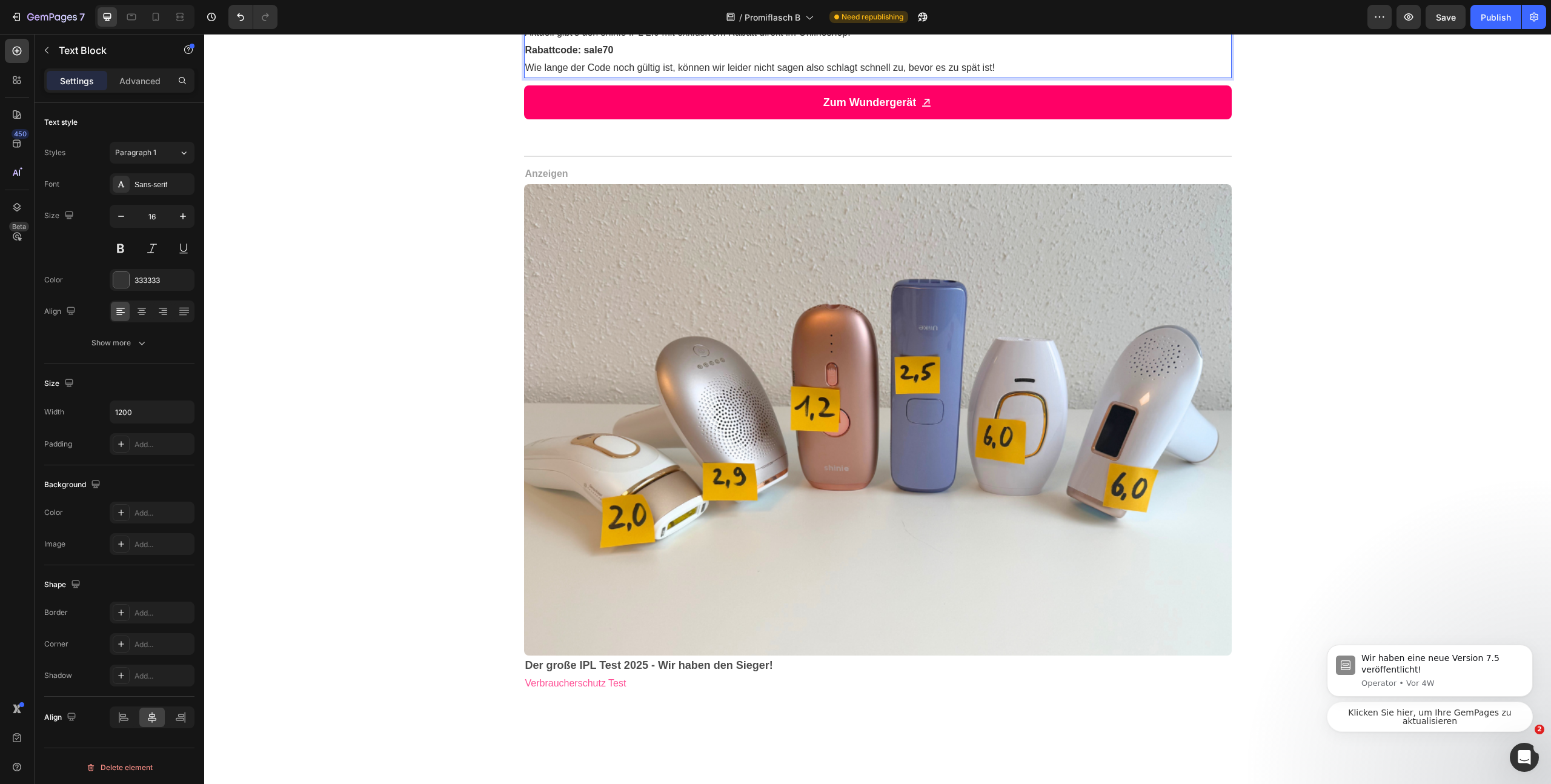
drag, startPoint x: 667, startPoint y: 177, endPoint x: 592, endPoint y: 173, distance: 75.1
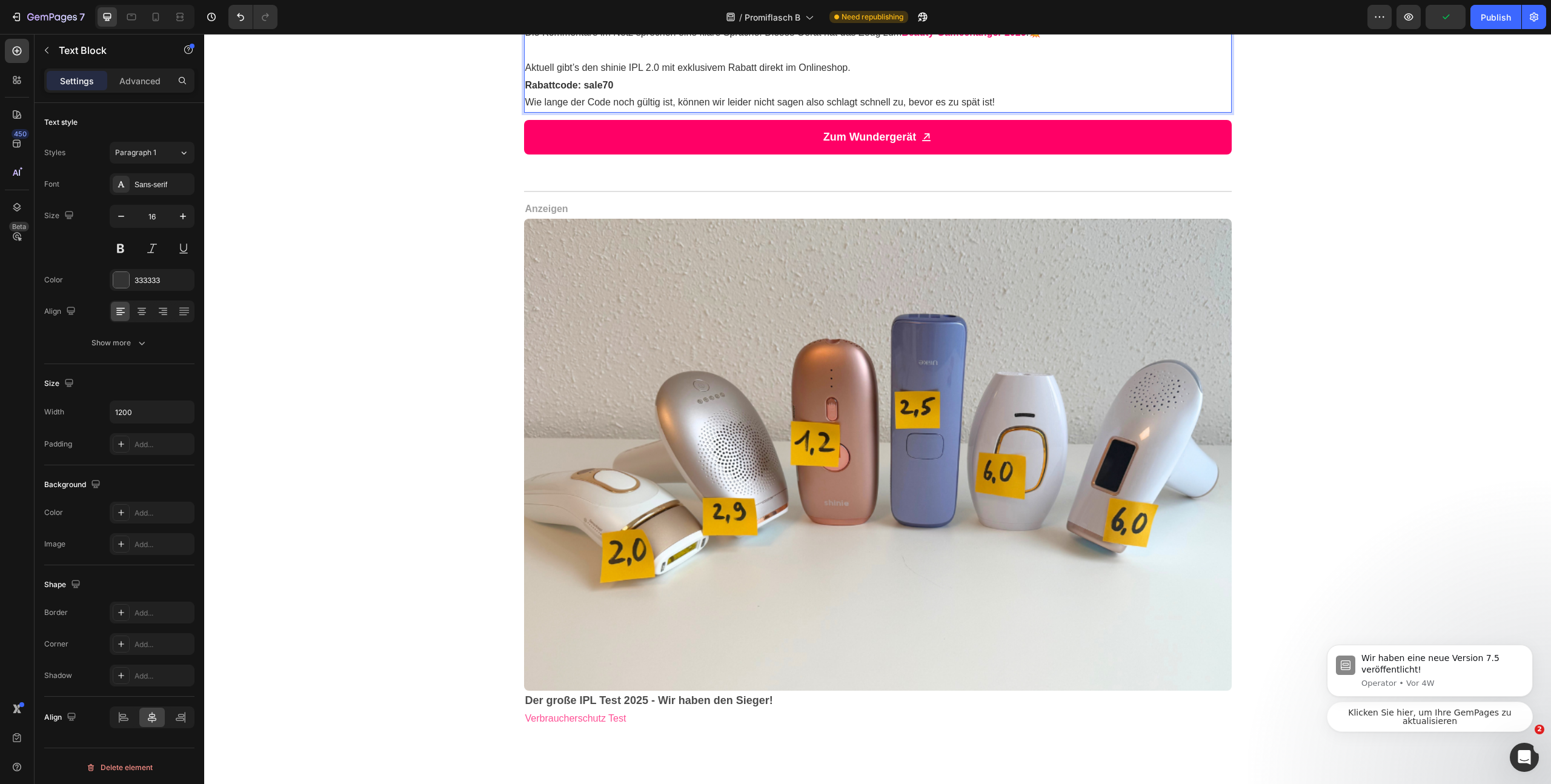
drag, startPoint x: 853, startPoint y: 209, endPoint x: 847, endPoint y: 212, distance: 6.7
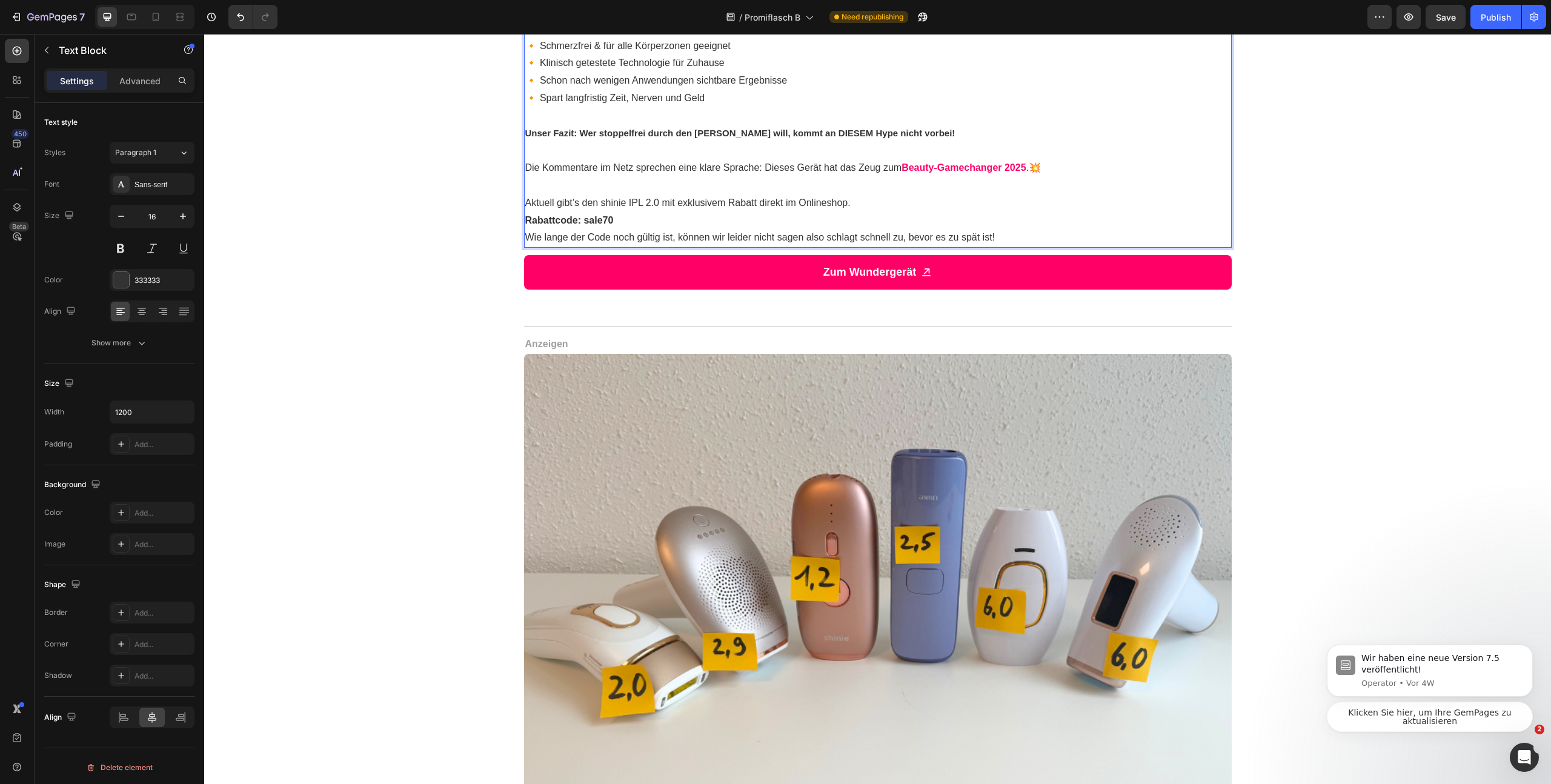
scroll to position [1606, 0]
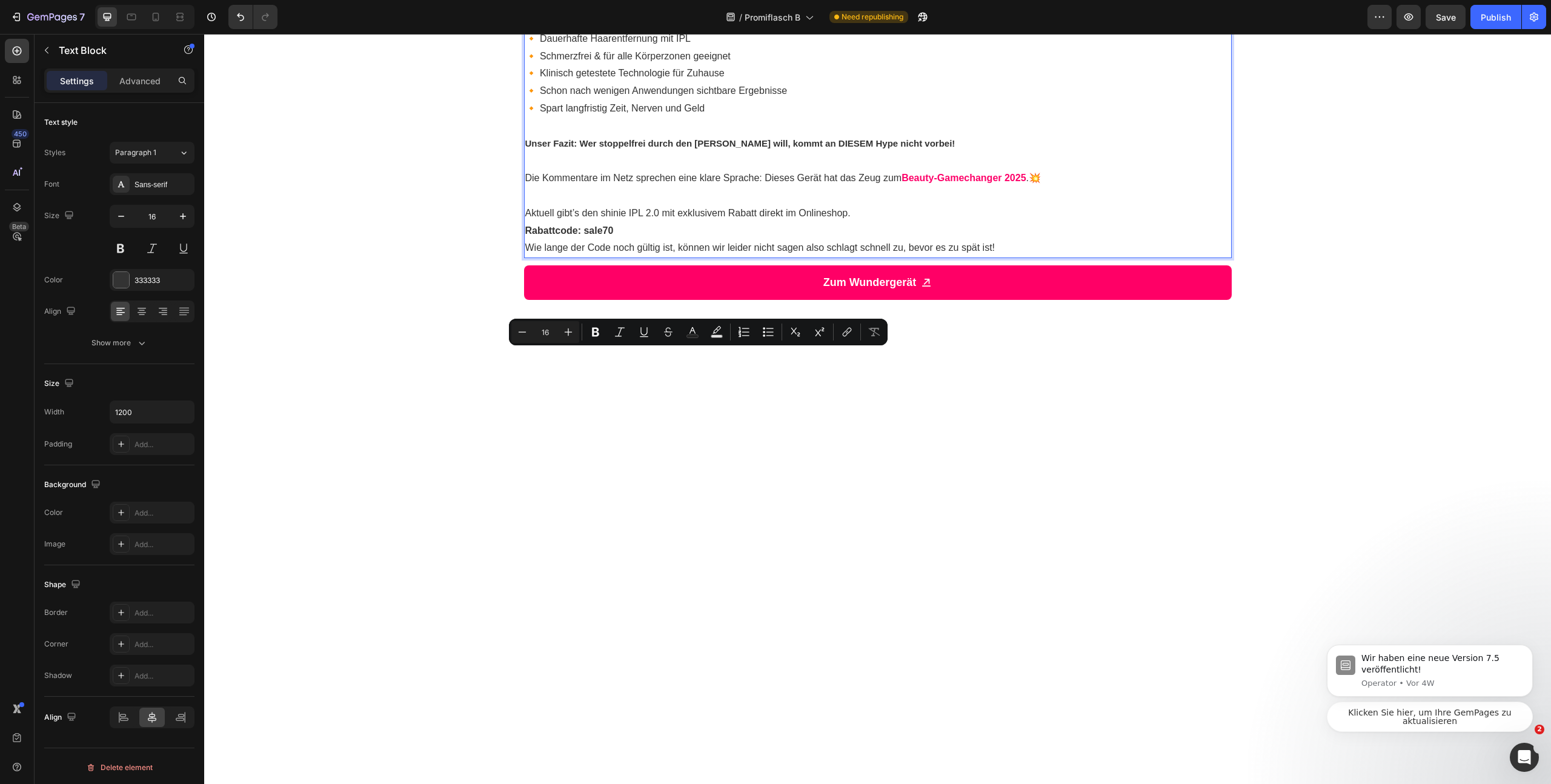
drag, startPoint x: 885, startPoint y: 357, endPoint x: 791, endPoint y: 346, distance: 94.6
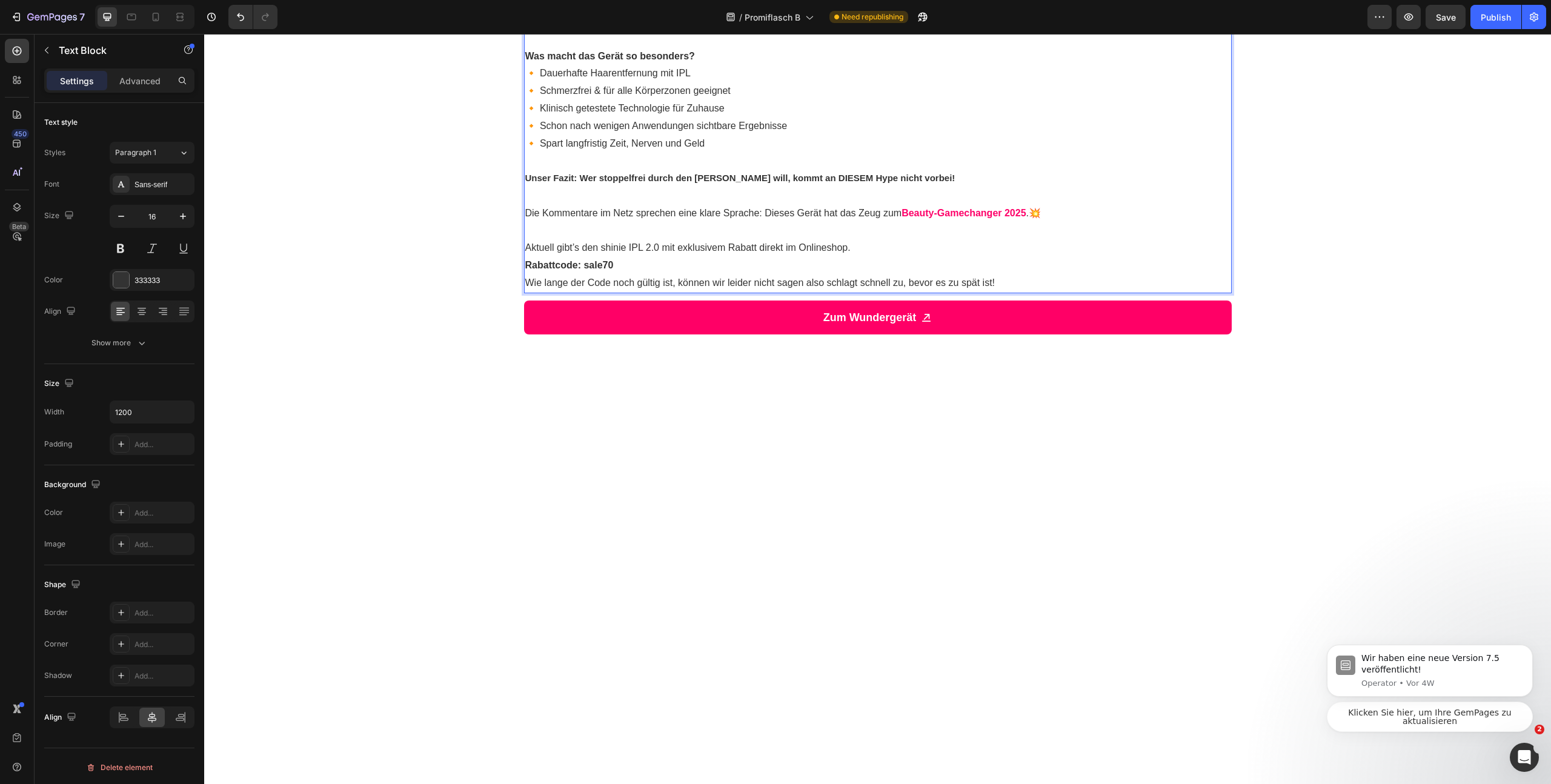
drag, startPoint x: 993, startPoint y: 355, endPoint x: 838, endPoint y: 356, distance: 155.0
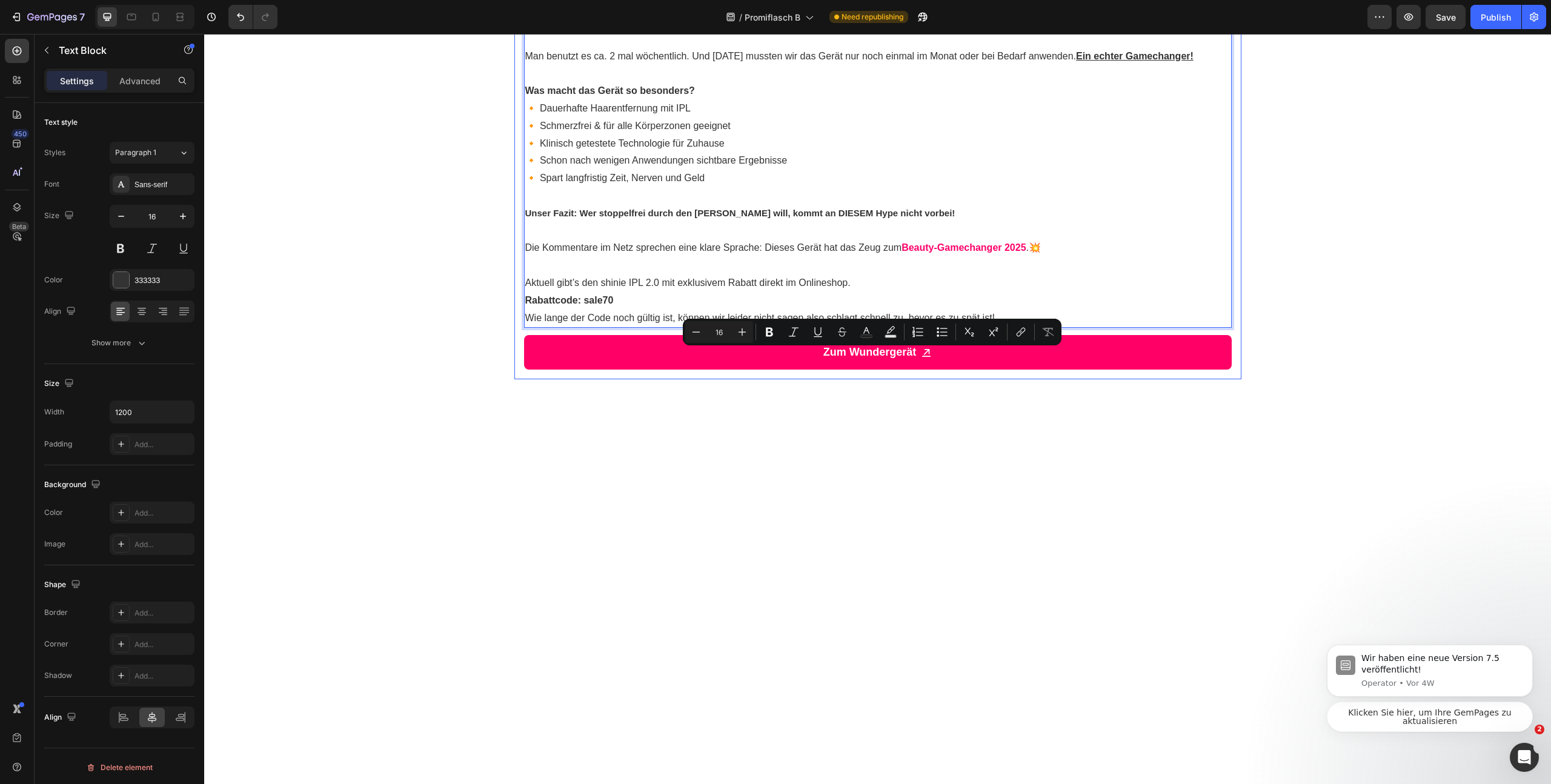
drag, startPoint x: 941, startPoint y: 390, endPoint x: 508, endPoint y: 350, distance: 434.8
click at [794, 332] on icon "Editor contextual toolbar" at bounding box center [794, 332] width 12 height 12
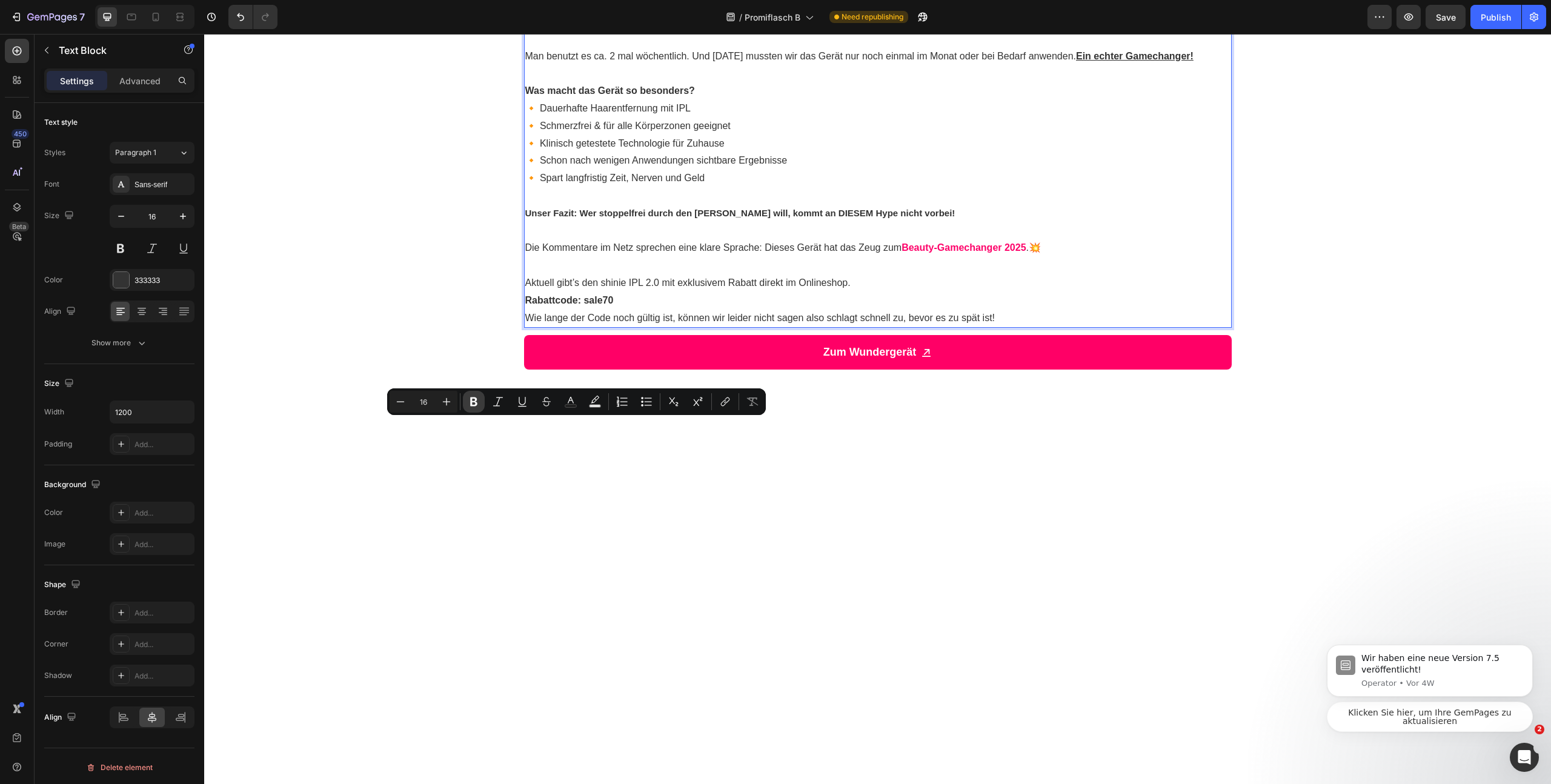
click at [480, 400] on button "Bold" at bounding box center [474, 402] width 22 height 22
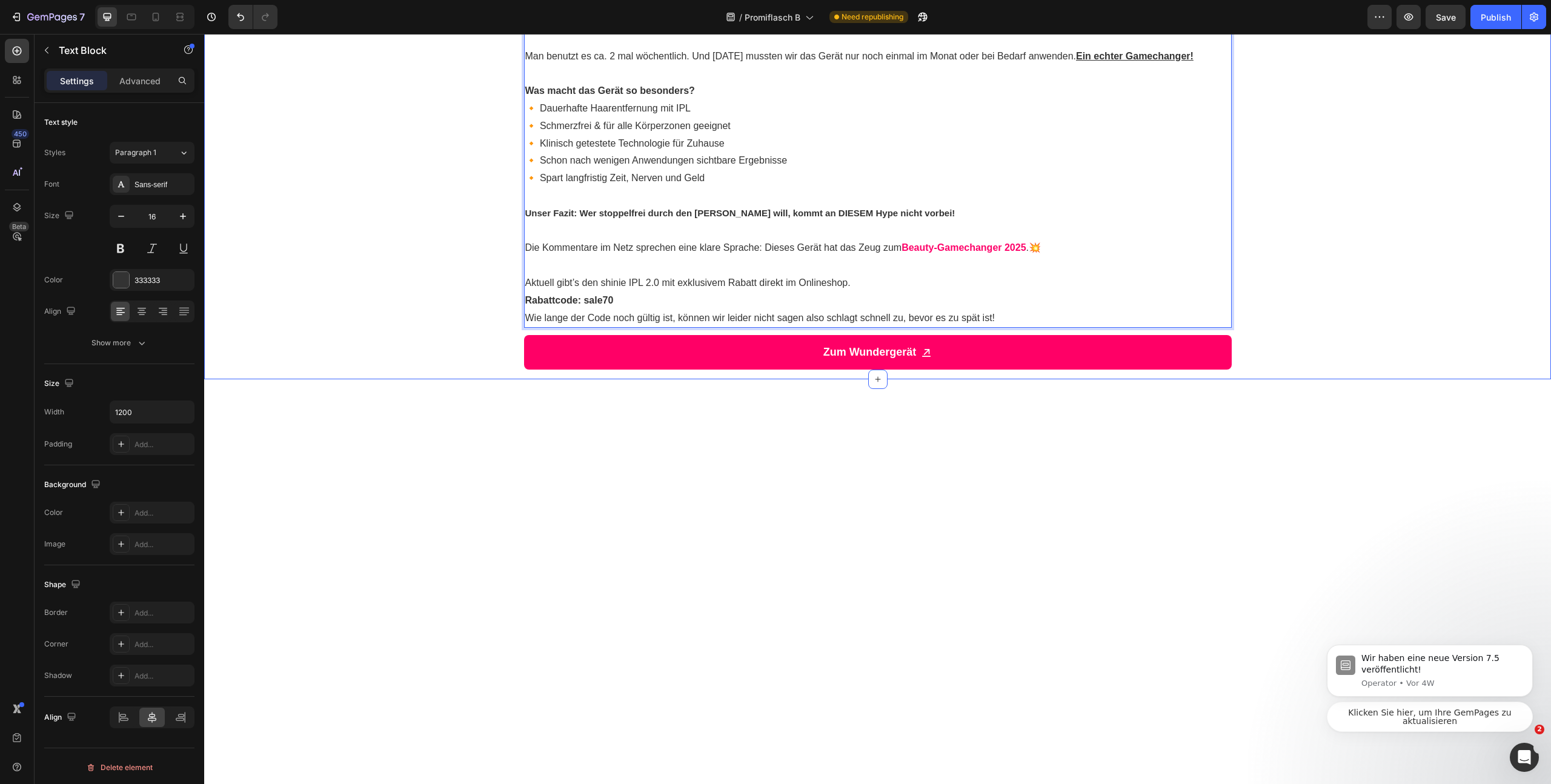
drag, startPoint x: 541, startPoint y: 428, endPoint x: 493, endPoint y: 427, distance: 48.0
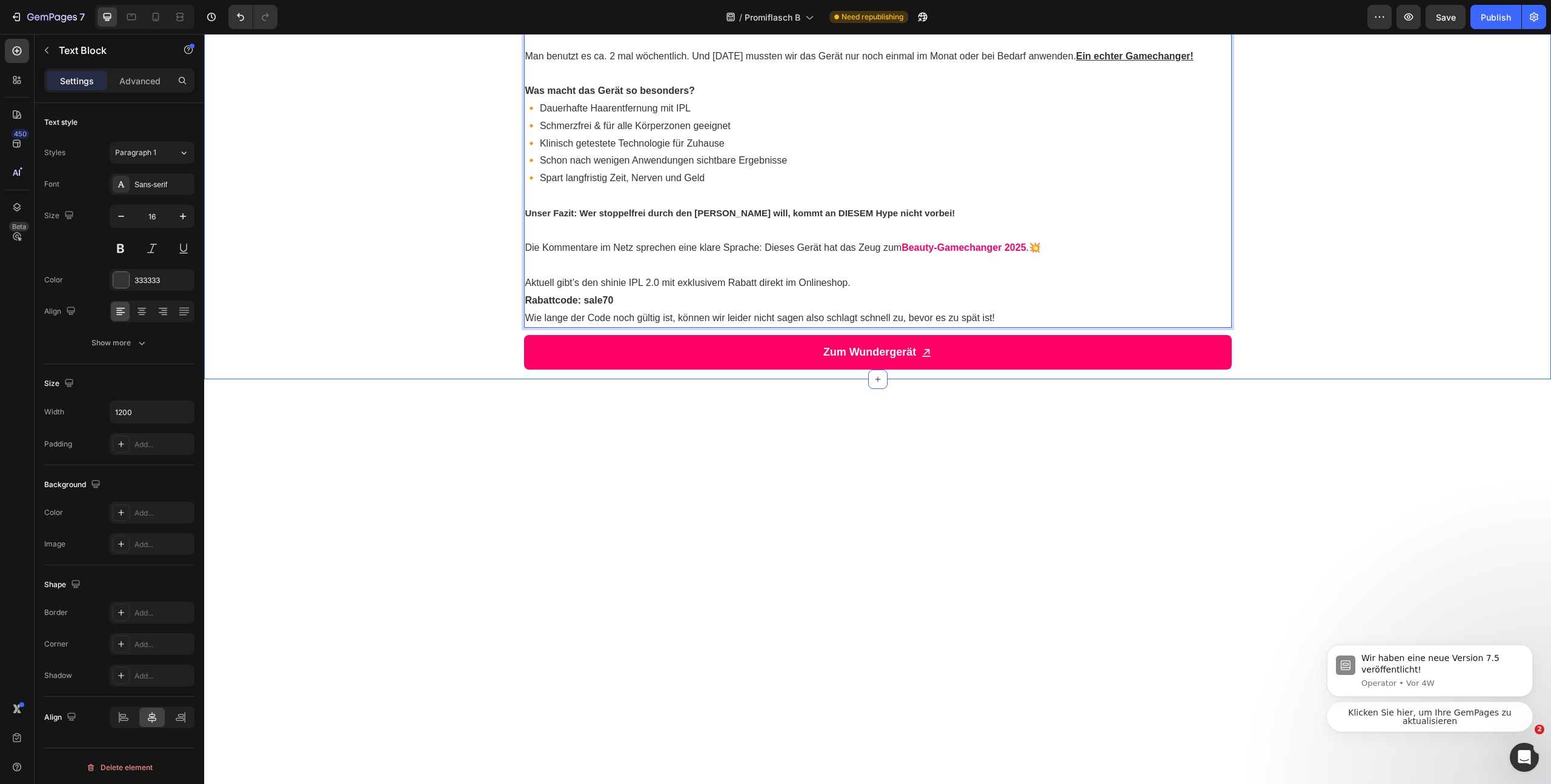
drag, startPoint x: 543, startPoint y: 429, endPoint x: 492, endPoint y: 427, distance: 51.0
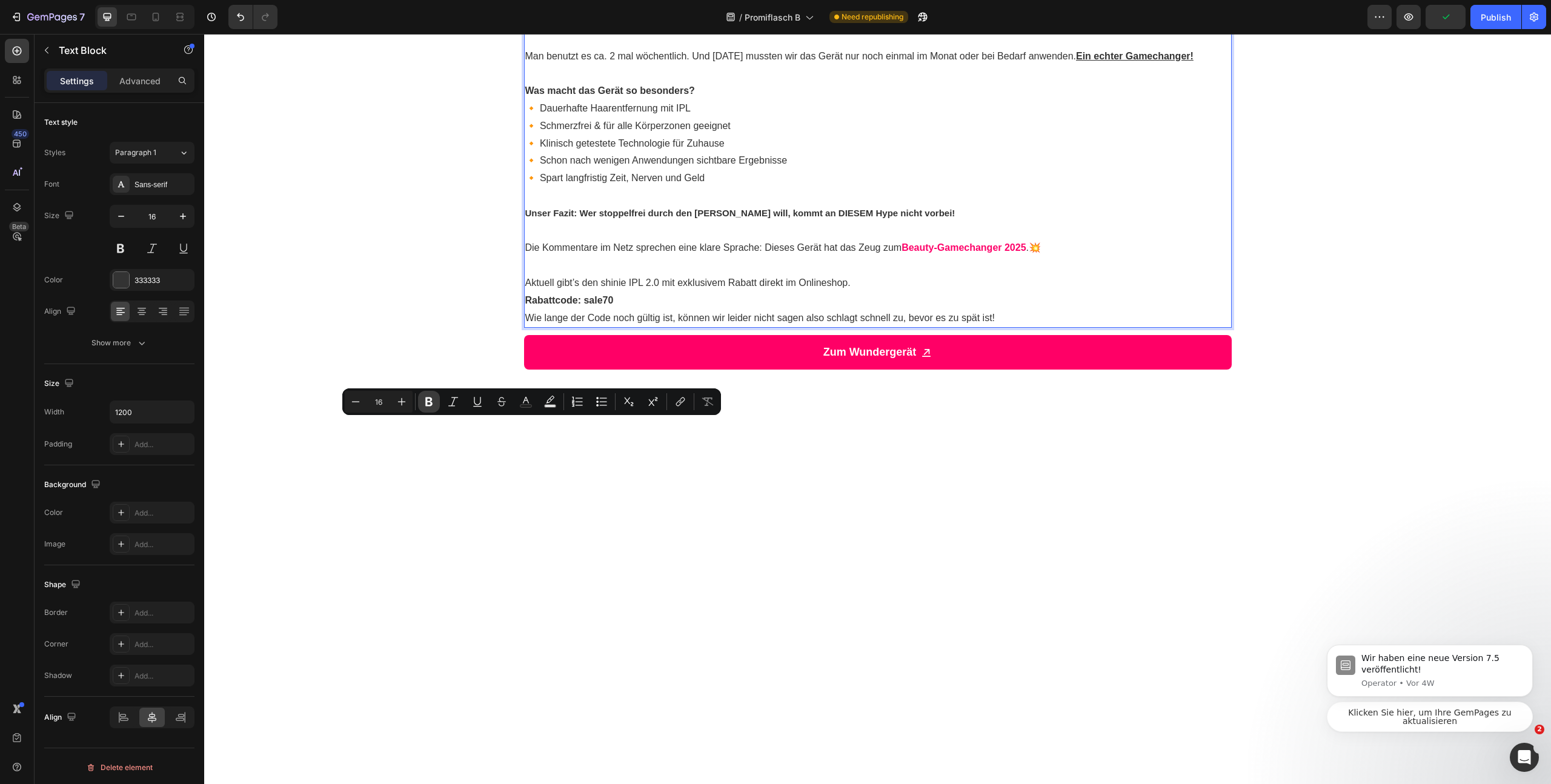
click at [437, 405] on button "Bold" at bounding box center [429, 402] width 22 height 22
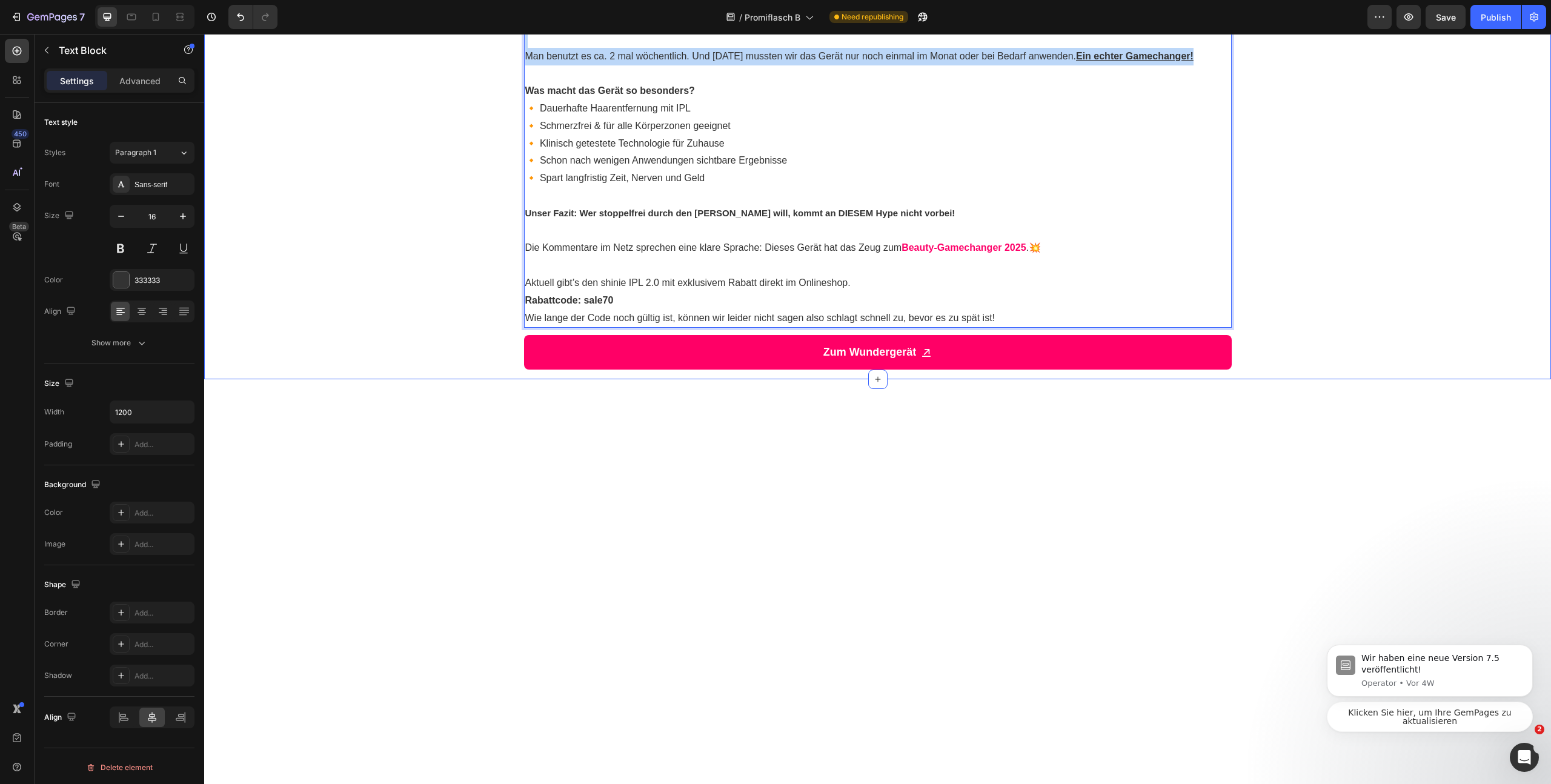
drag, startPoint x: 609, startPoint y: 584, endPoint x: 490, endPoint y: 463, distance: 169.7
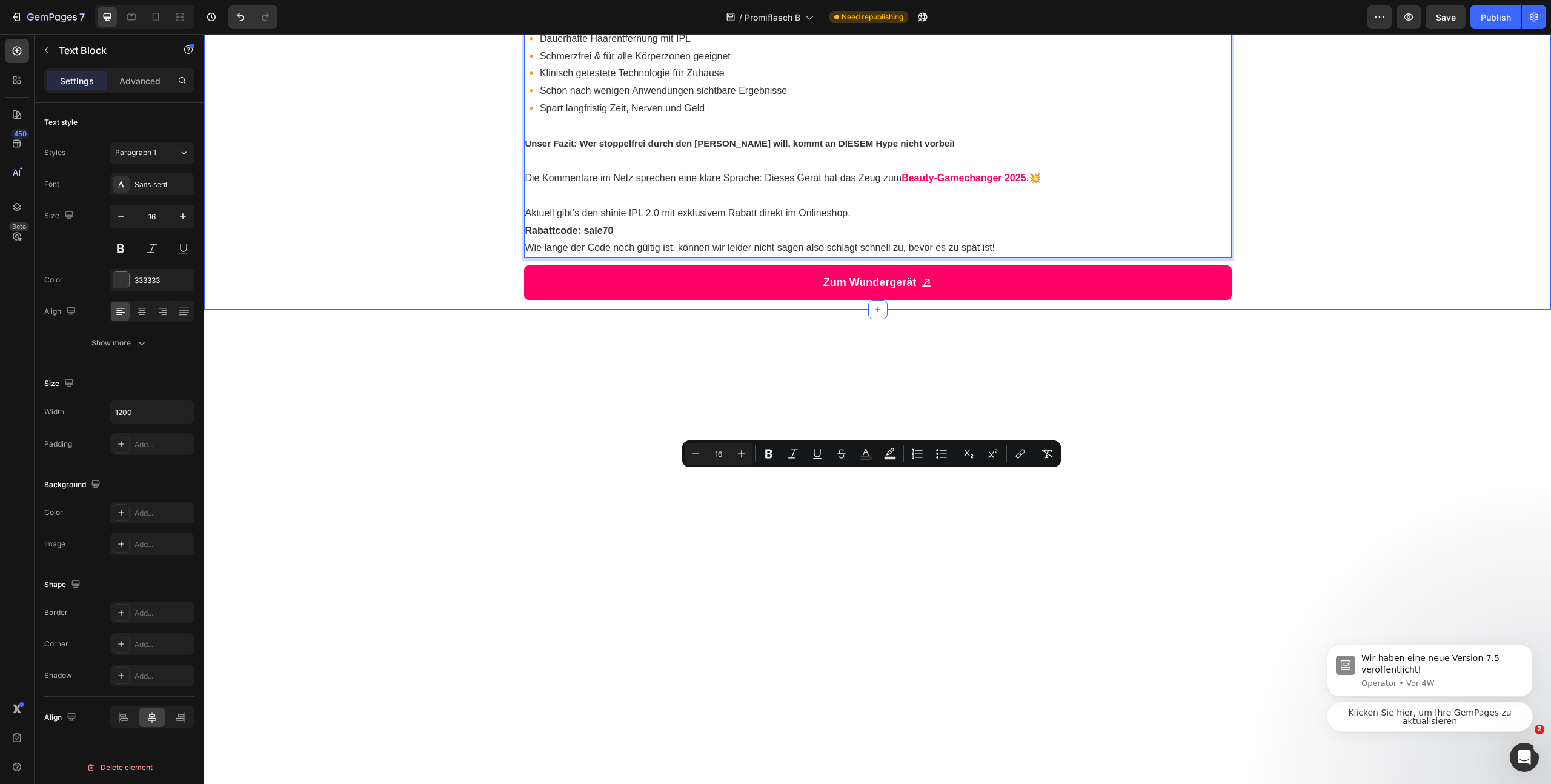
drag, startPoint x: 621, startPoint y: 505, endPoint x: 494, endPoint y: 479, distance: 129.6
copy p "Im Gegensatz zu anderen IPL-Geräten sorgt der Soft-Impuls-Laser mit einer optim…"
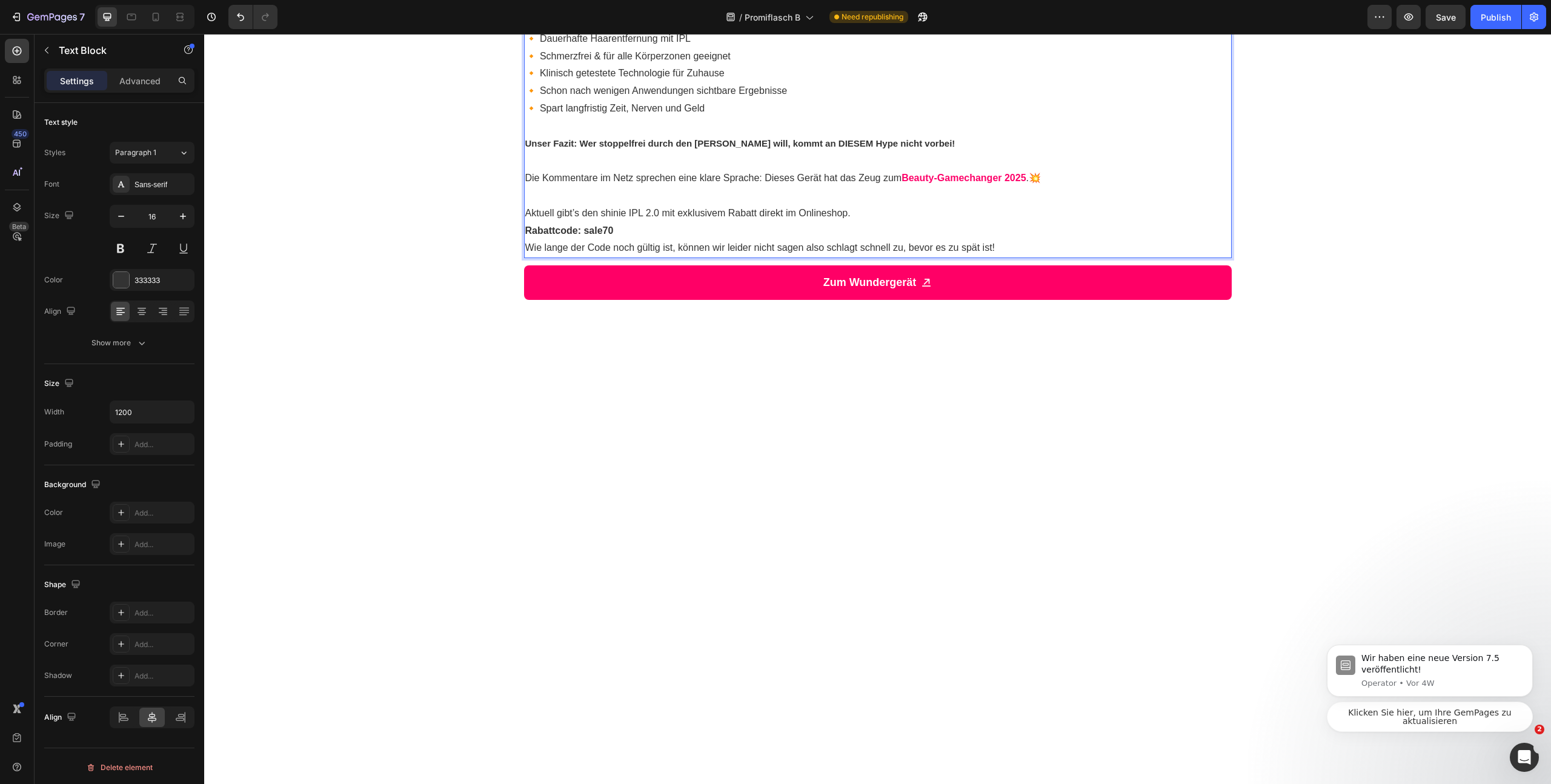
drag, startPoint x: 645, startPoint y: 559, endPoint x: 533, endPoint y: 572, distance: 112.8
click at [533, 117] on p "🔸 Dauerhafte Haarentfernung mit IPL 🔸 Schmerzfrei & für alle Körperzonen geeign…" at bounding box center [878, 74] width 706 height 87
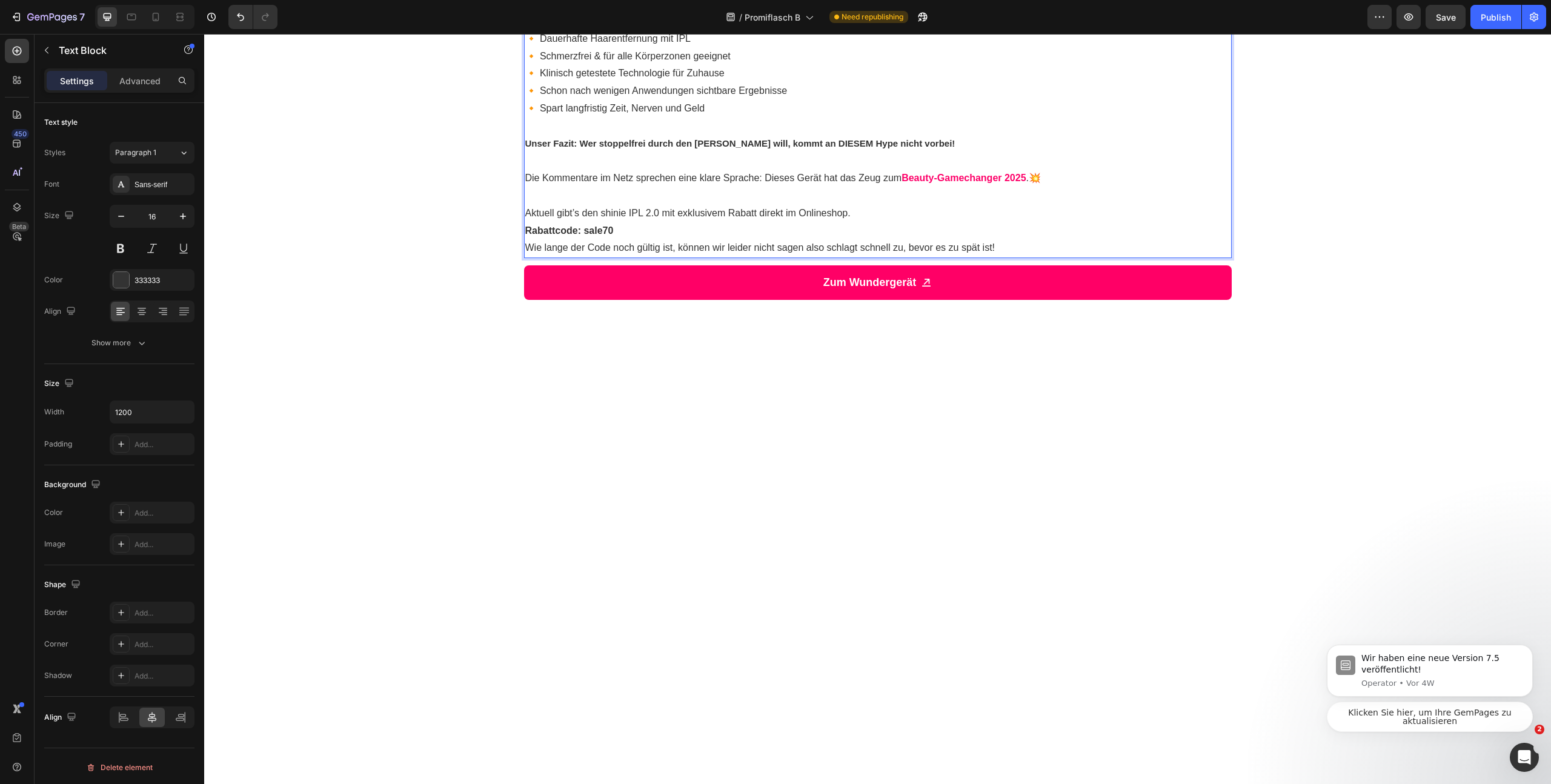
click at [538, 30] on p "Rich Text Editor. Editing area: main" at bounding box center [878, 21] width 706 height 18
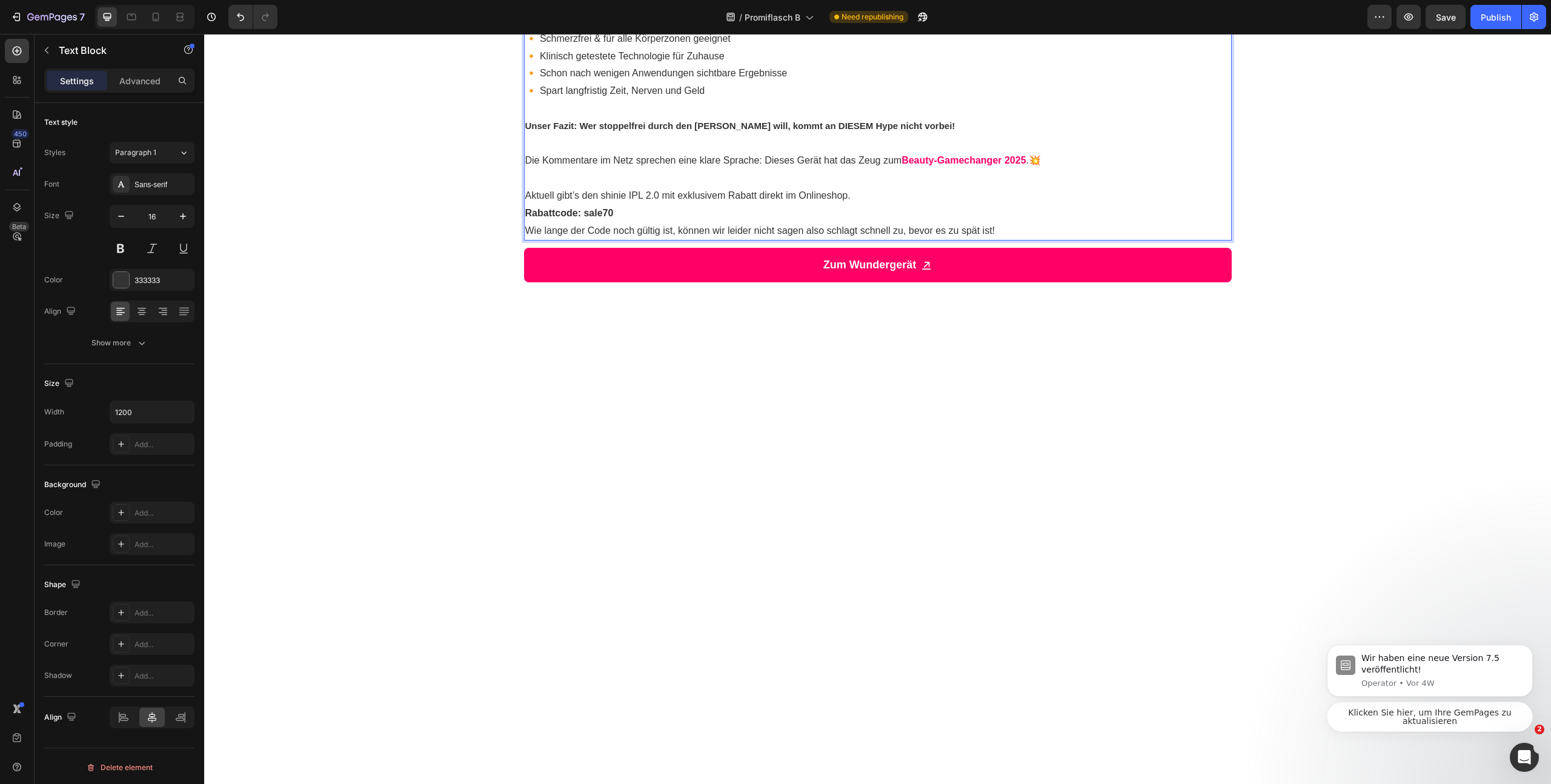
click at [628, 117] on p "Rich Text Editor. Editing area: main" at bounding box center [878, 109] width 706 height 18
click at [709, 131] on strong "Unser Fazit: Wer stoppelfrei durch den [PERSON_NAME] will, kommt an DIESEM Hype…" at bounding box center [741, 125] width 430 height 10
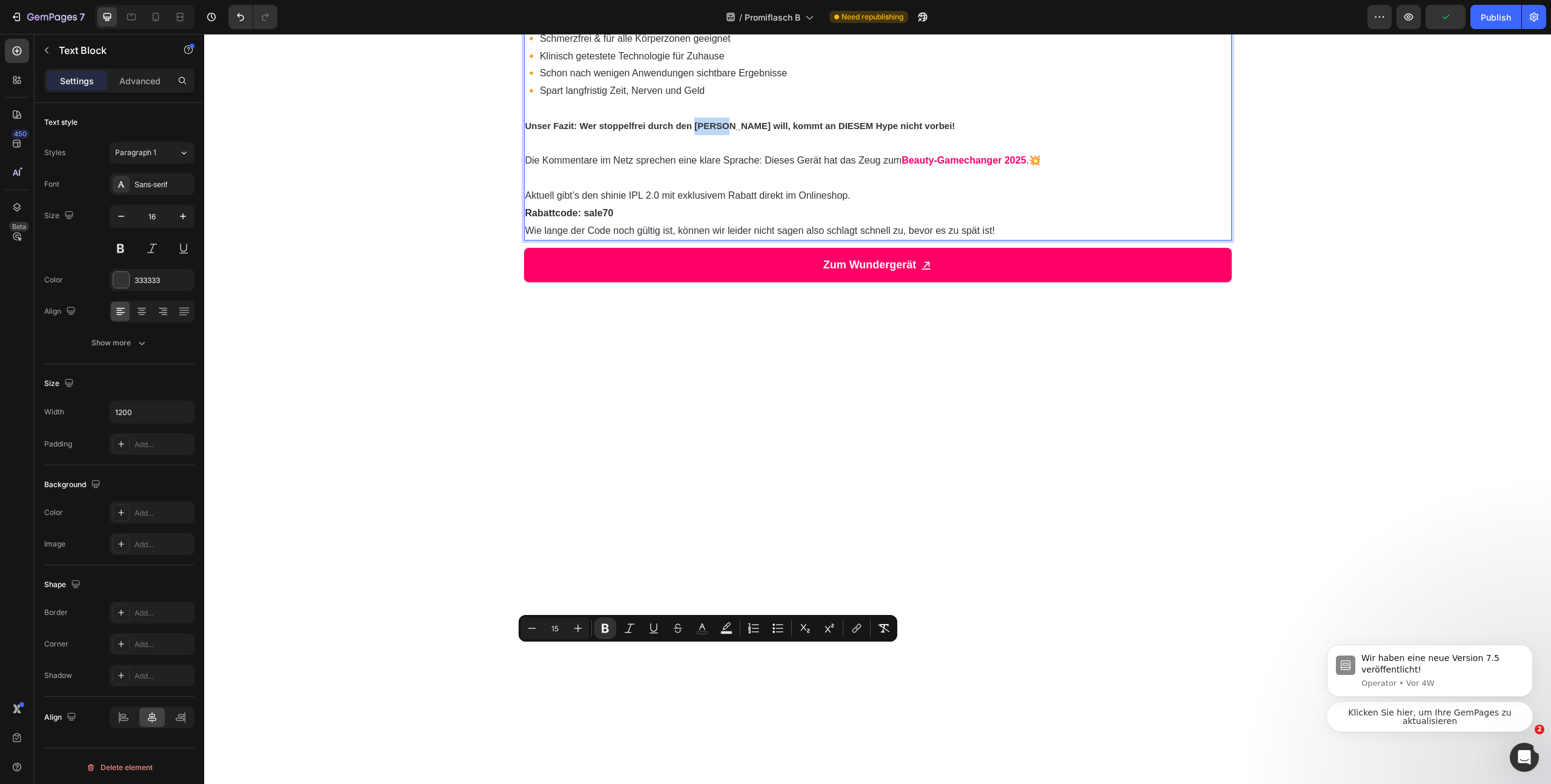
click at [727, 131] on strong "Unser Fazit: Wer stoppelfrei durch den [PERSON_NAME] will, kommt an DIESEM Hype…" at bounding box center [741, 125] width 430 height 10
drag, startPoint x: 728, startPoint y: 655, endPoint x: 680, endPoint y: 656, distance: 48.0
click at [680, 131] on strong "Unser Fazit: Wer stoppelfrei durch den Sommer will, kommt an DIESEM Hype nicht …" at bounding box center [741, 125] width 430 height 10
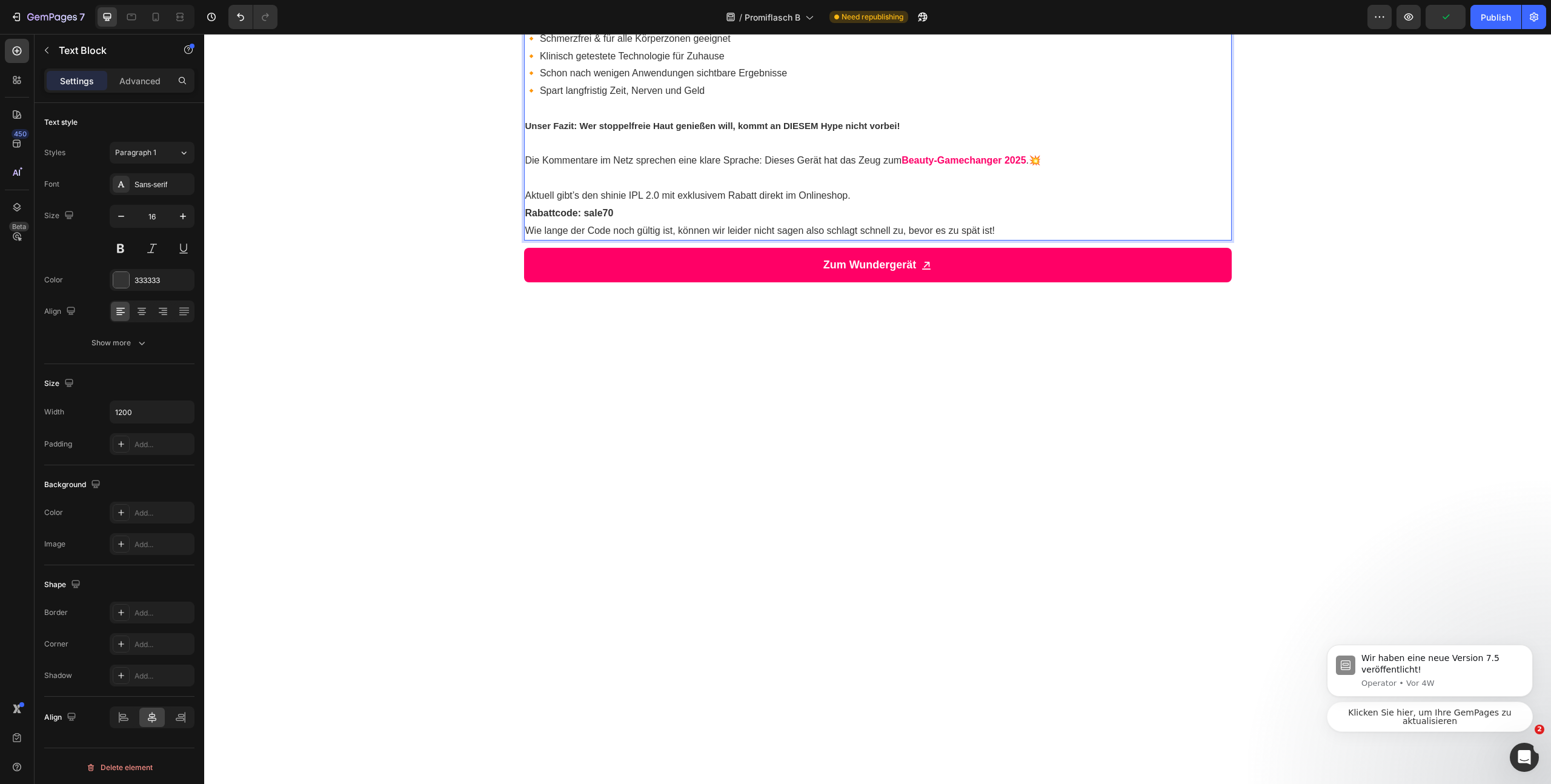
click at [698, 169] on p "Die Kommentare im Netz sprechen eine klare Sprache: Dieses Gerät hat das Zeug z…" at bounding box center [878, 161] width 706 height 18
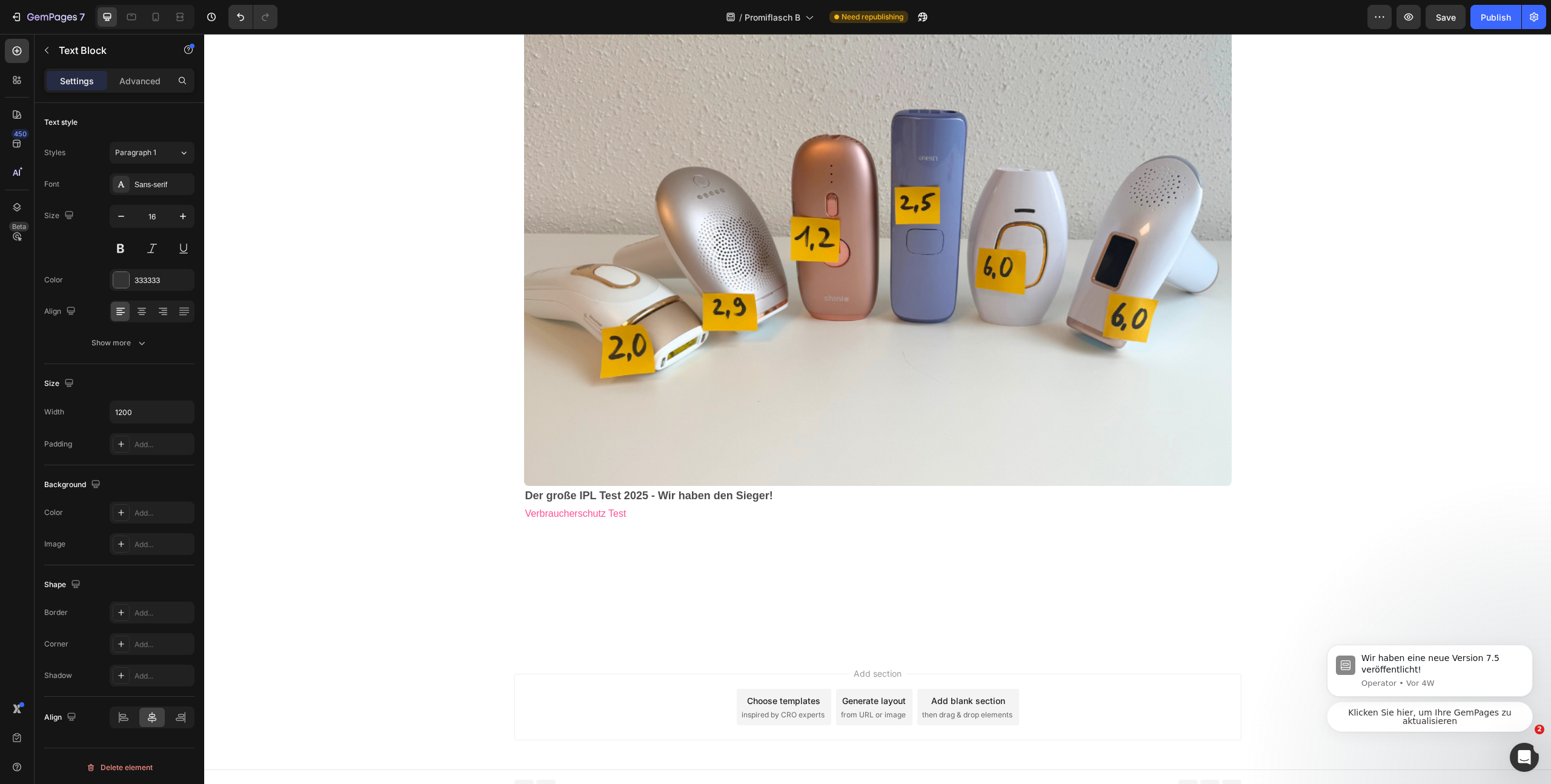
scroll to position [1970, 0]
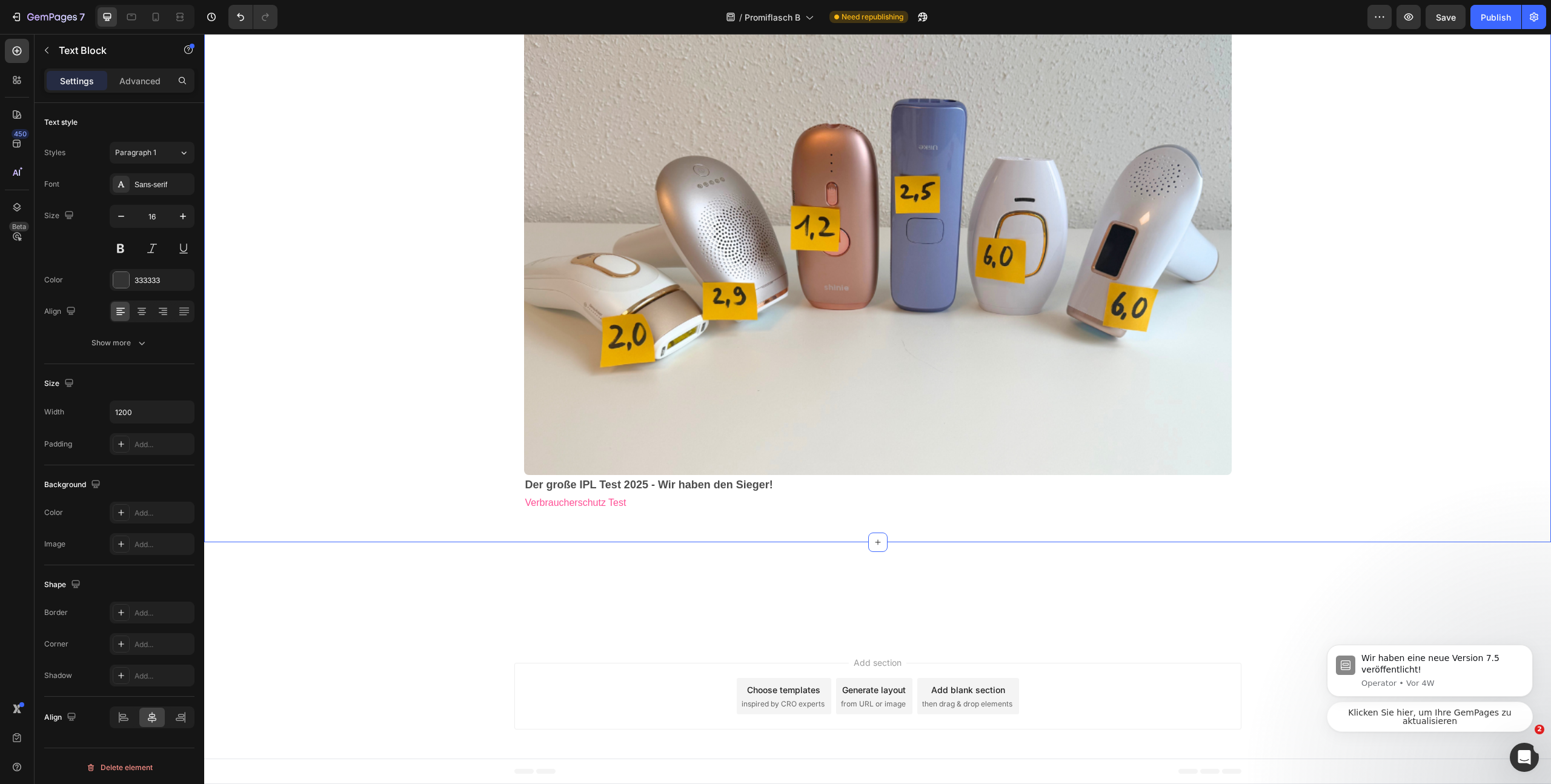
click at [480, 500] on div "Title Line Anzeigen Text Block Row Image Der große IPL Test 2025 - Wir haben de…" at bounding box center [878, 246] width 1347 height 555
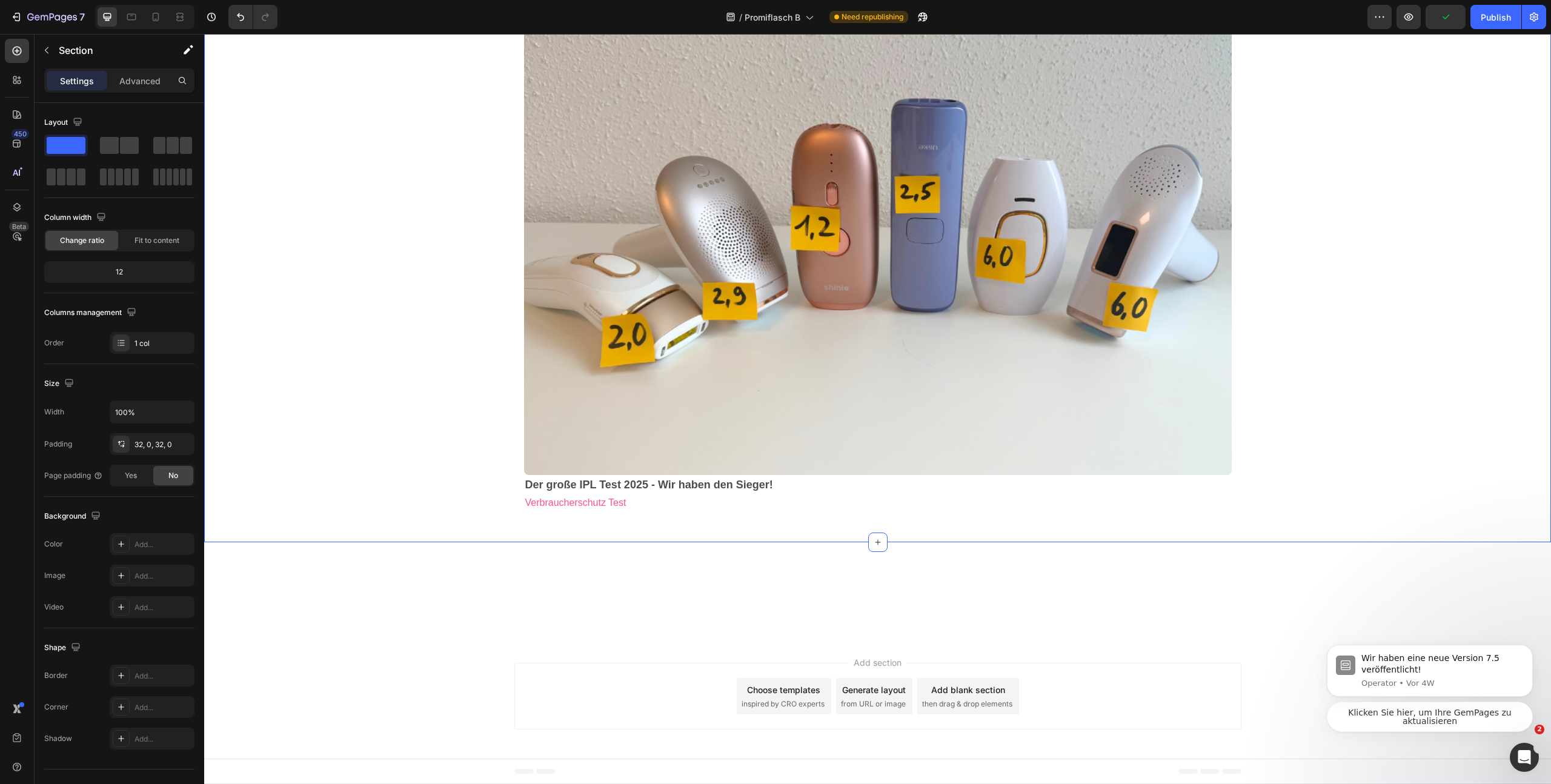
scroll to position [1959, 0]
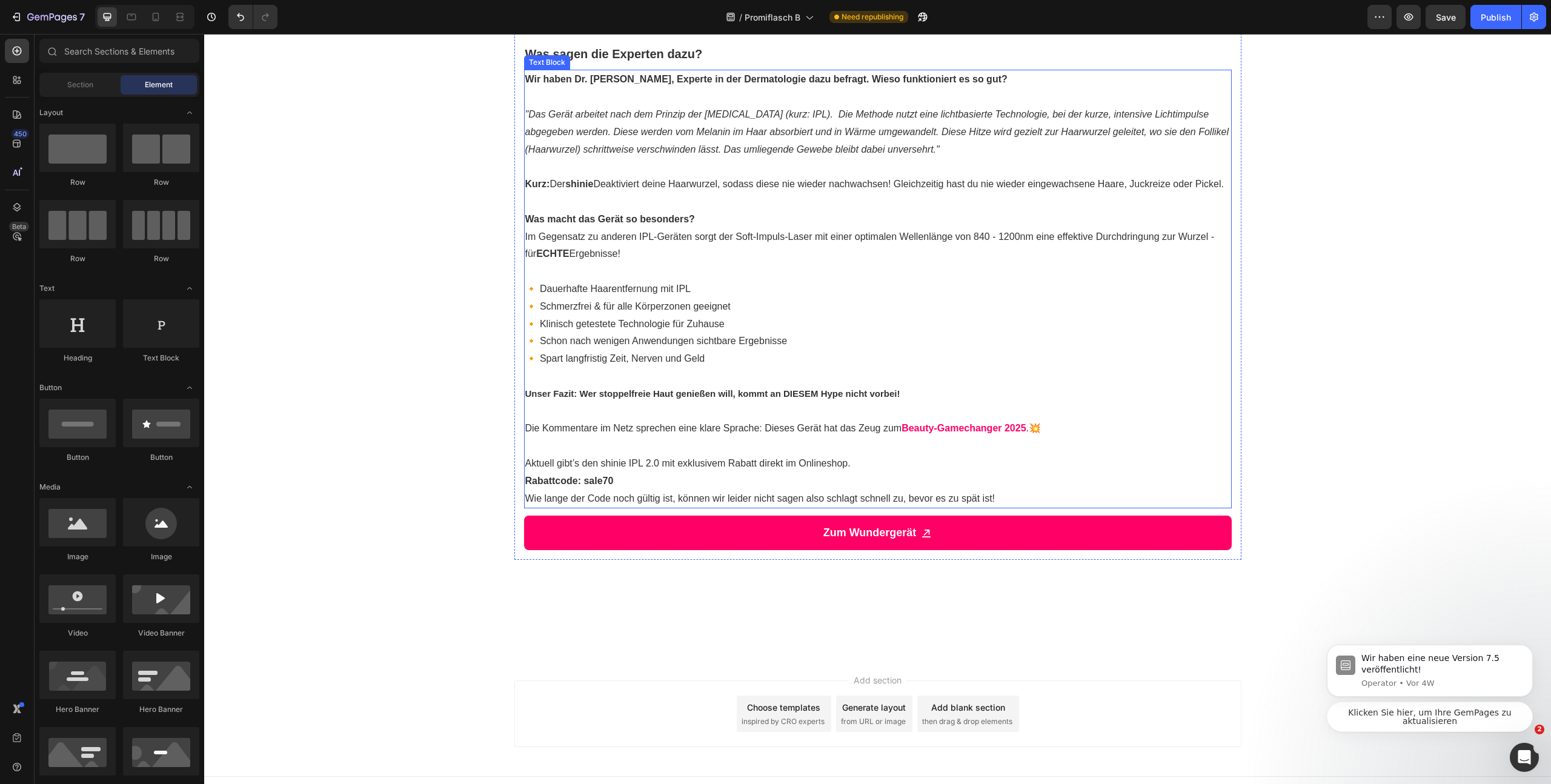
scroll to position [1343, 0]
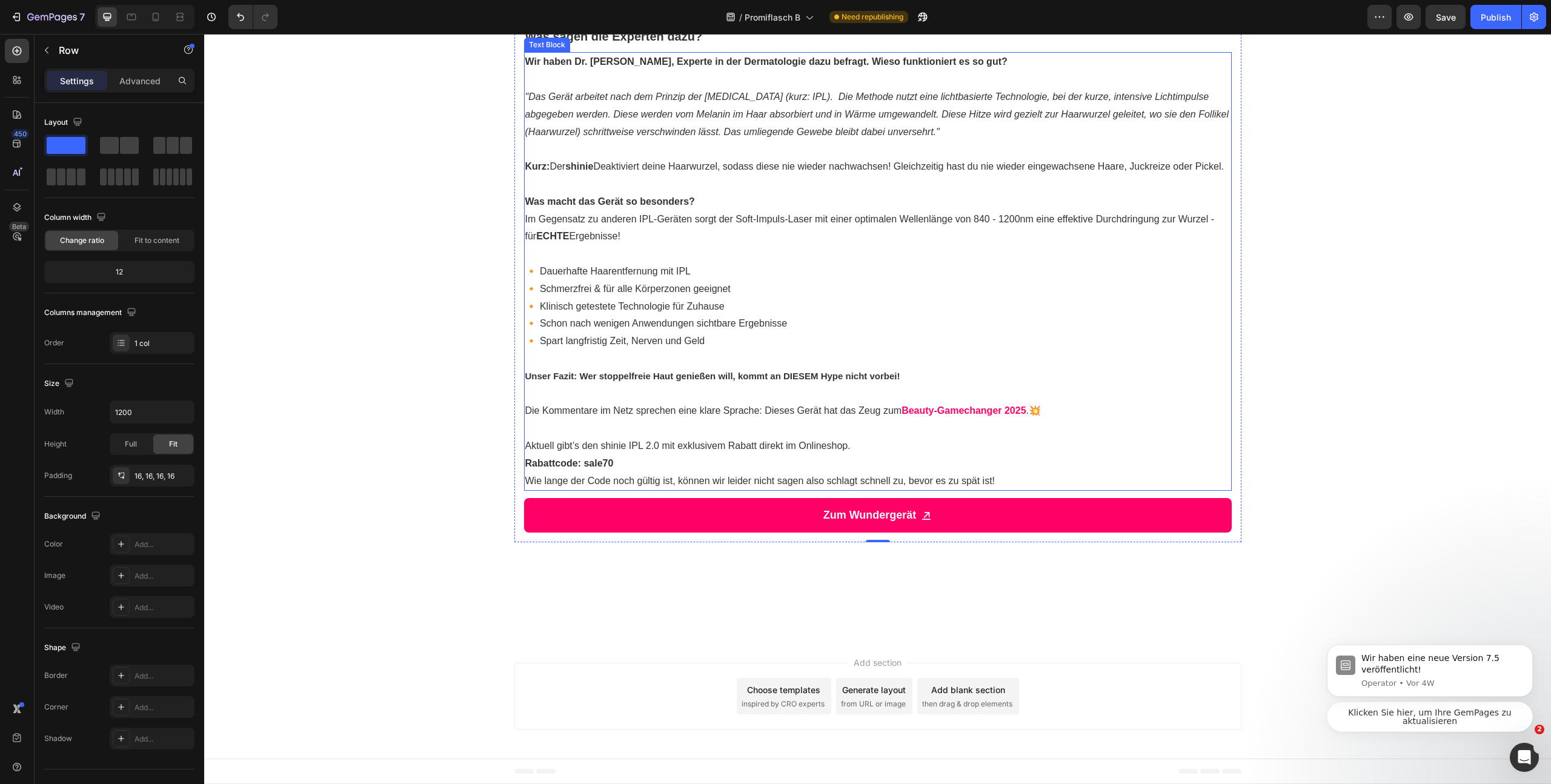
scroll to position [1489, 0]
click at [663, 176] on p "Kurz: Der shinie Deaktiviert deine Haarwurzel, sodass diese nie wieder nachwach…" at bounding box center [878, 167] width 706 height 18
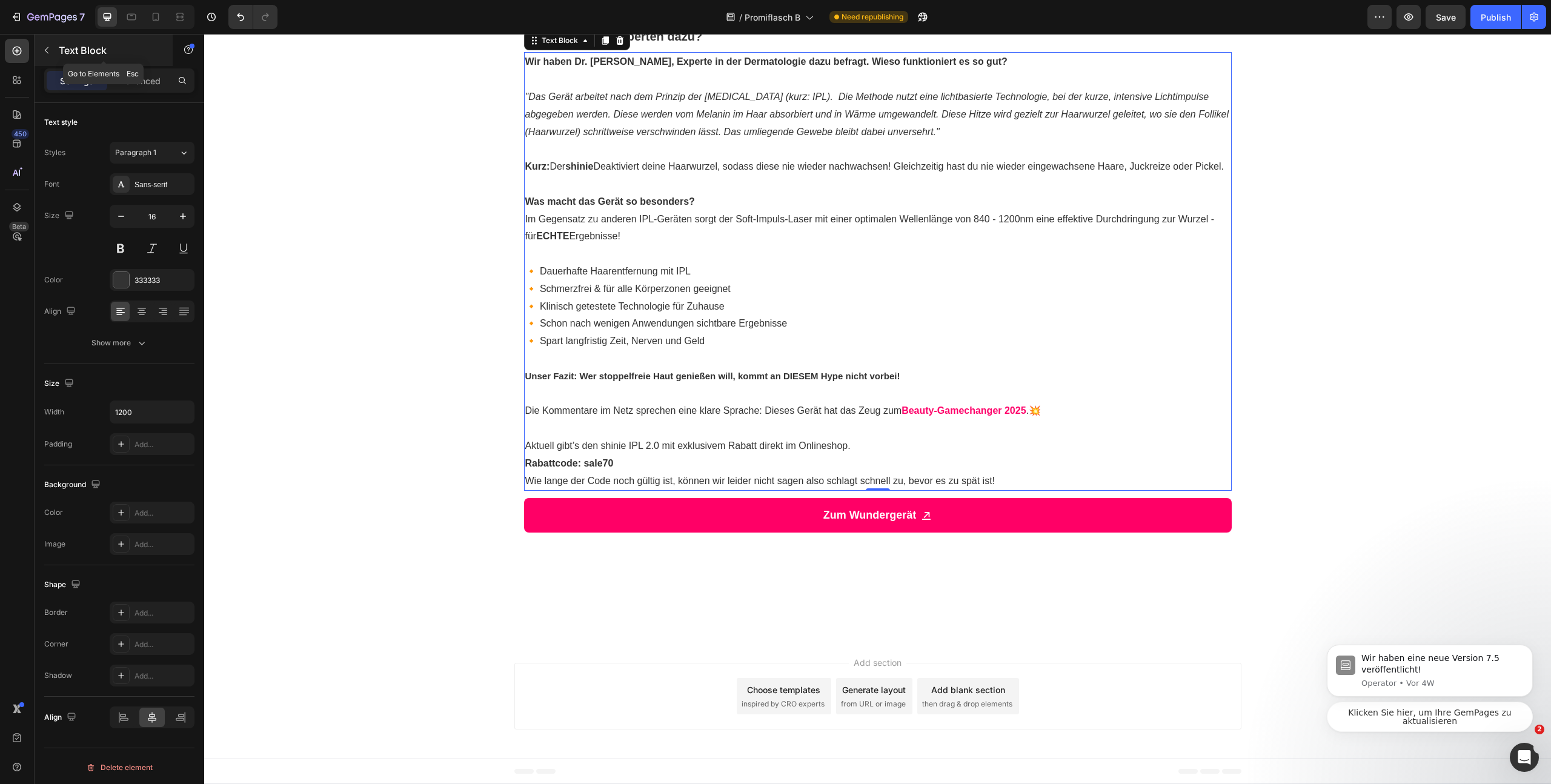
click at [42, 50] on icon "button" at bounding box center [47, 50] width 10 height 10
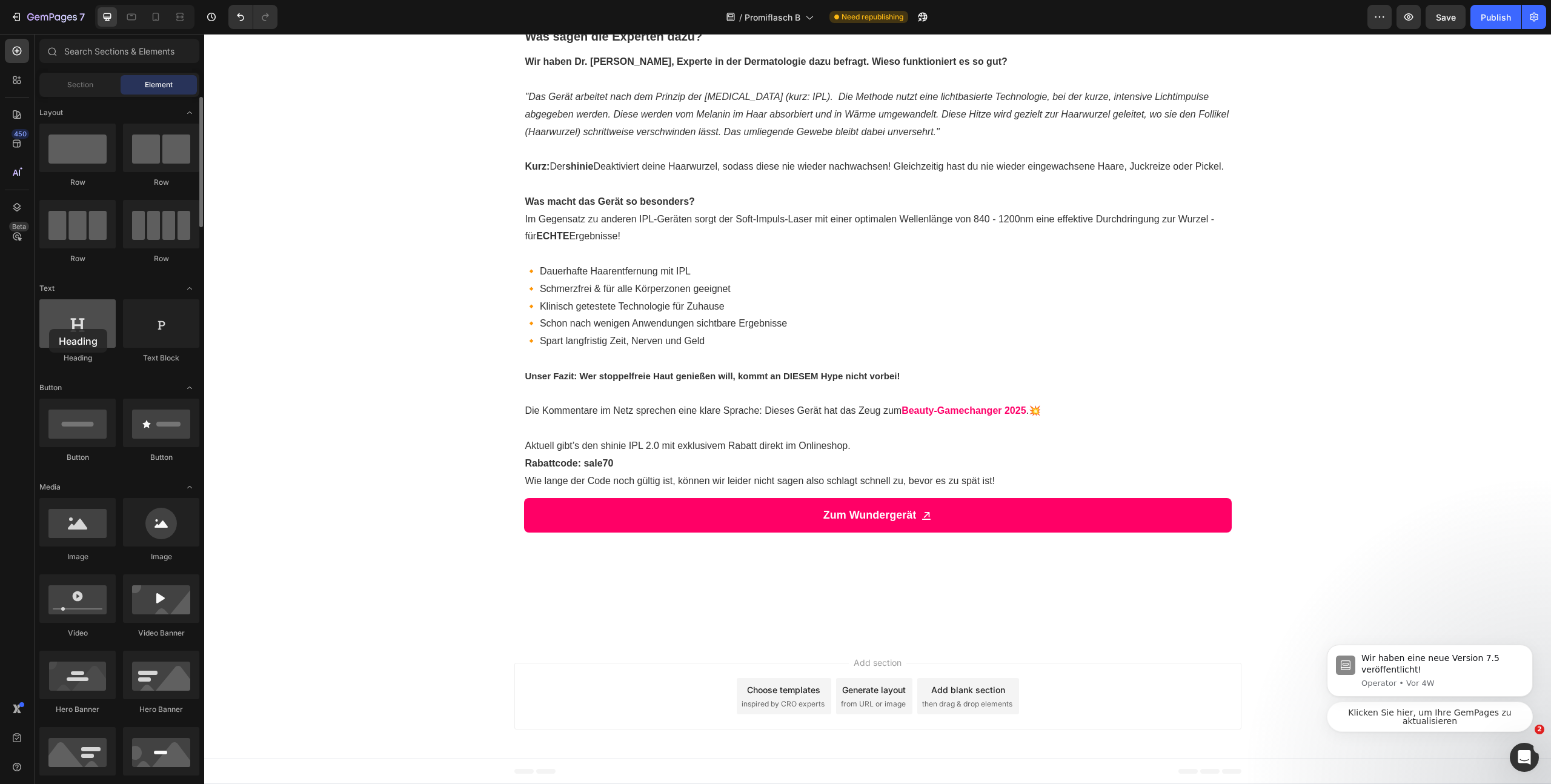
drag, startPoint x: 95, startPoint y: 336, endPoint x: 102, endPoint y: 333, distance: 7.6
click at [52, 328] on div at bounding box center [77, 323] width 76 height 49
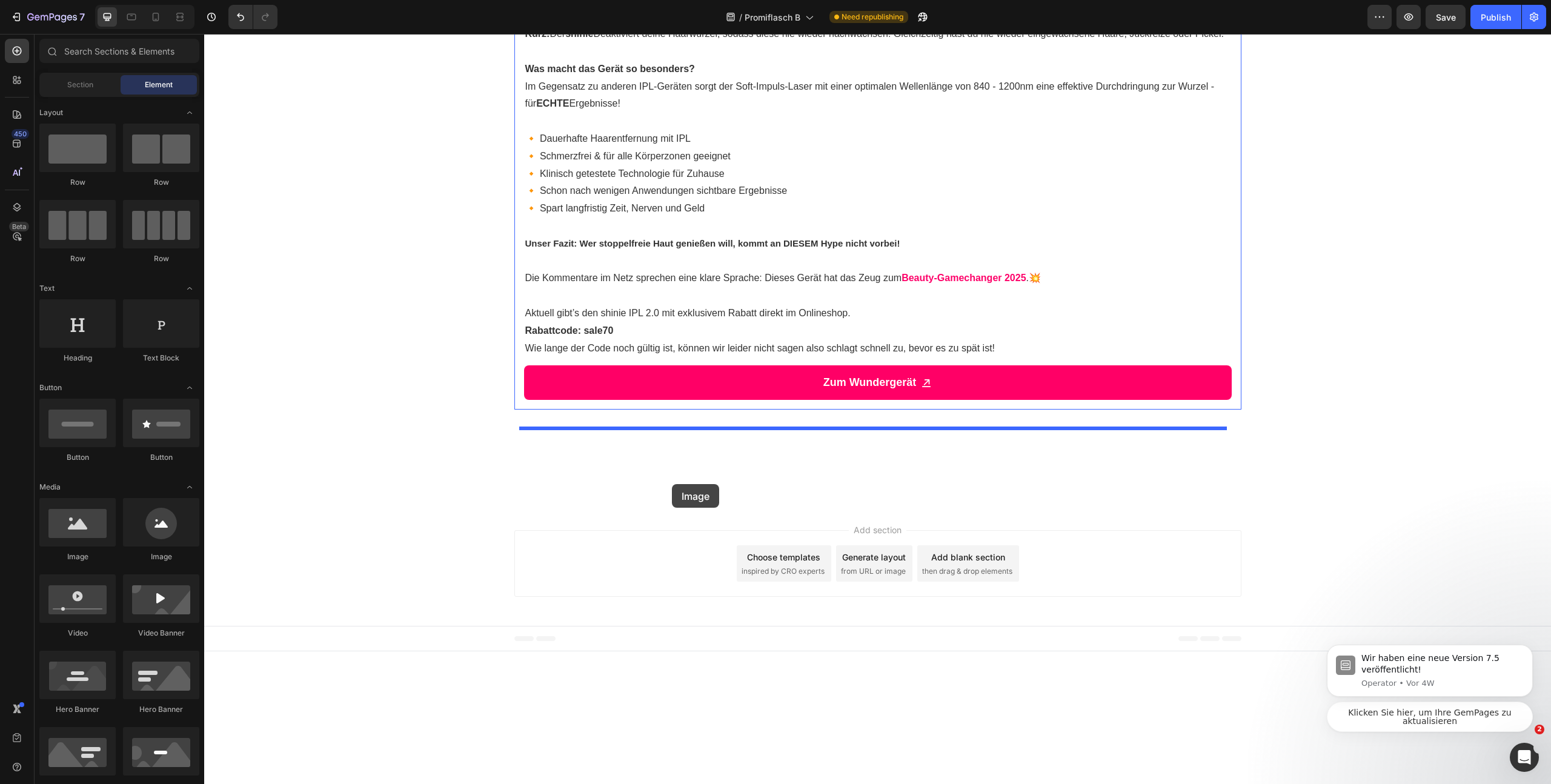
drag, startPoint x: 293, startPoint y: 567, endPoint x: 672, endPoint y: 483, distance: 388.2
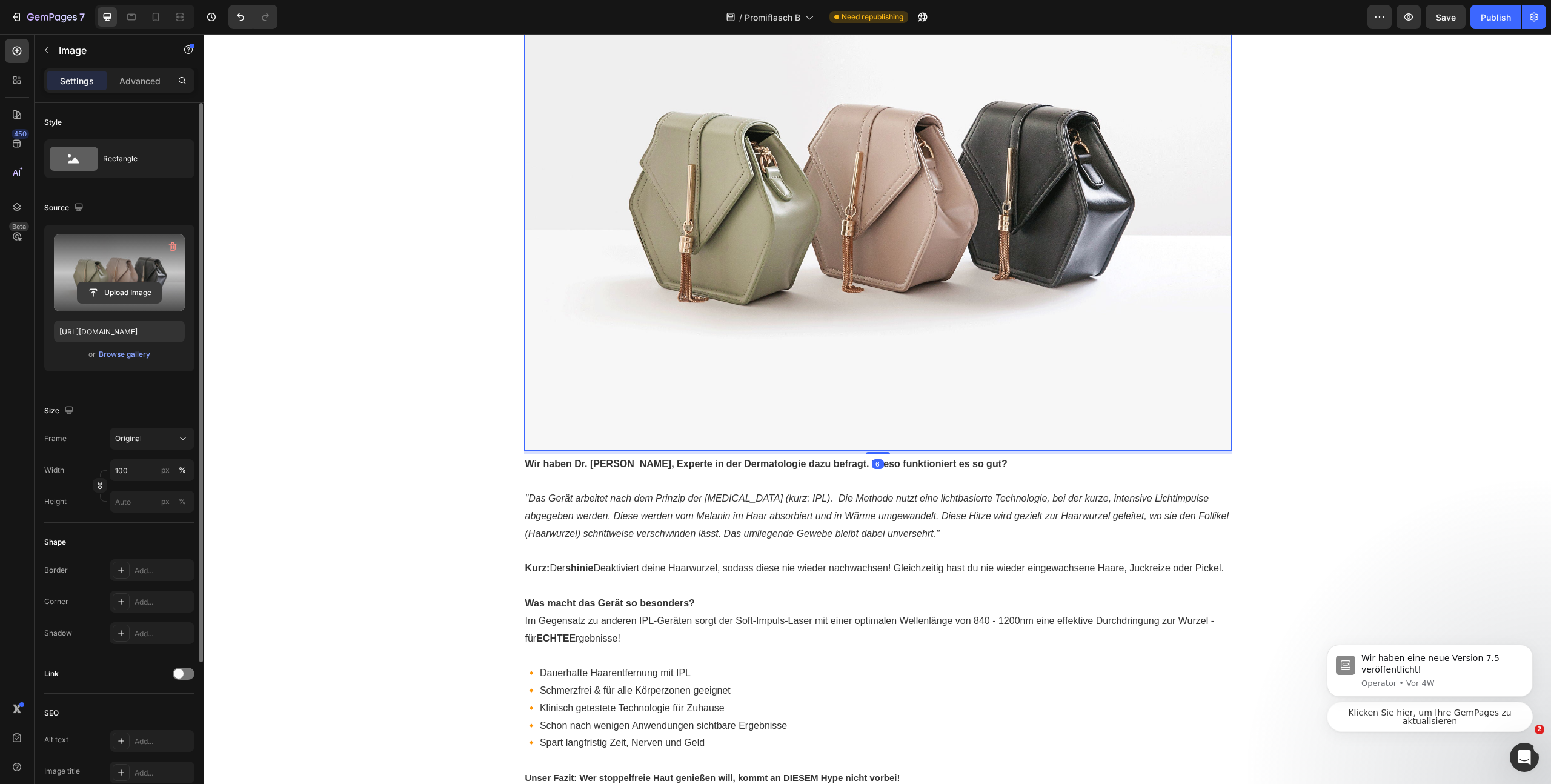
click at [112, 292] on input "file" at bounding box center [119, 293] width 84 height 21
click at [105, 362] on div "Upload Image https://cdn.shopify.com/s/files/1/2005/9307/files/image_demo.jpg o…" at bounding box center [119, 298] width 150 height 147
click at [112, 358] on div "Browse gallery" at bounding box center [125, 354] width 52 height 11
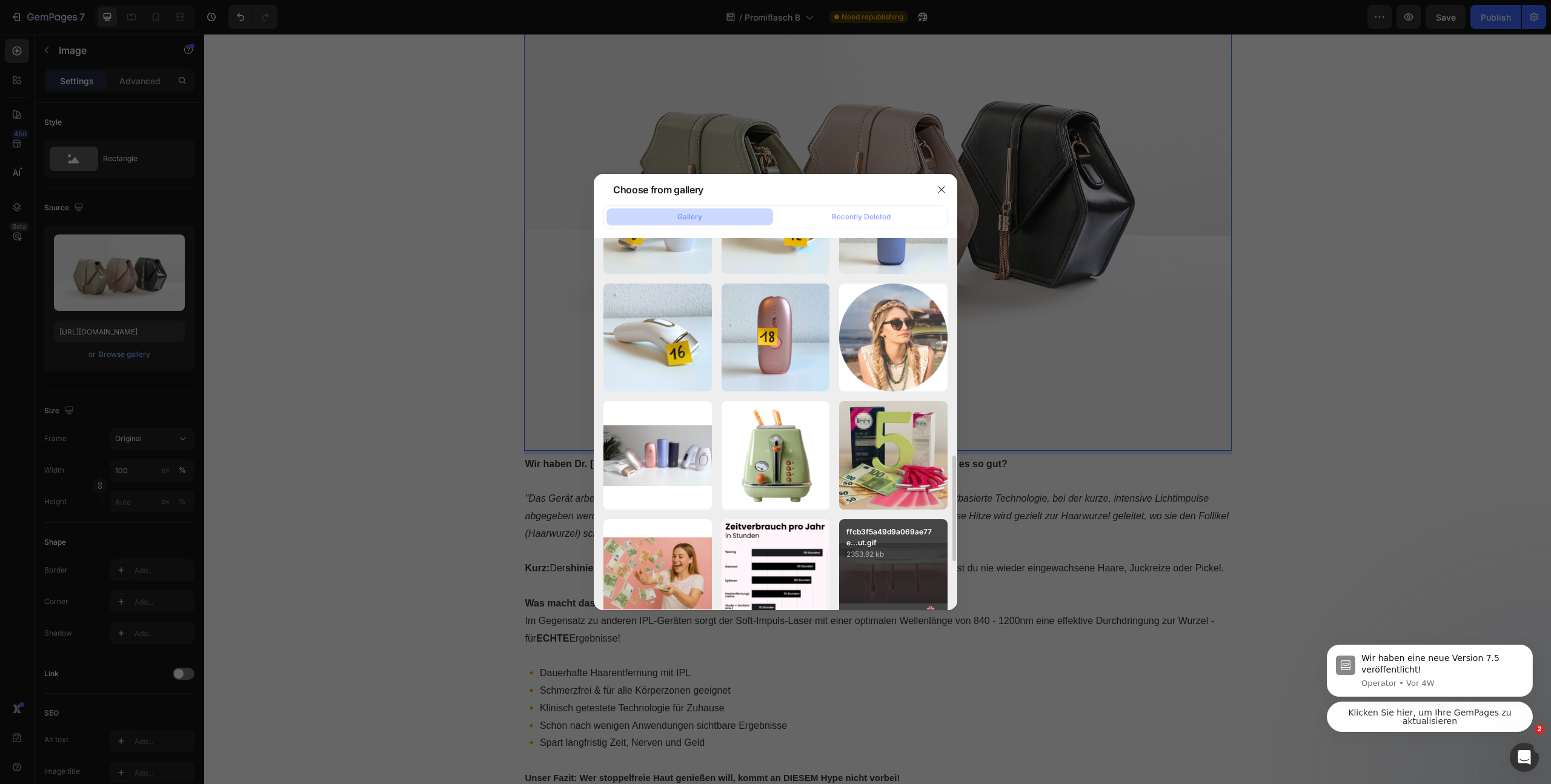
scroll to position [509, 0]
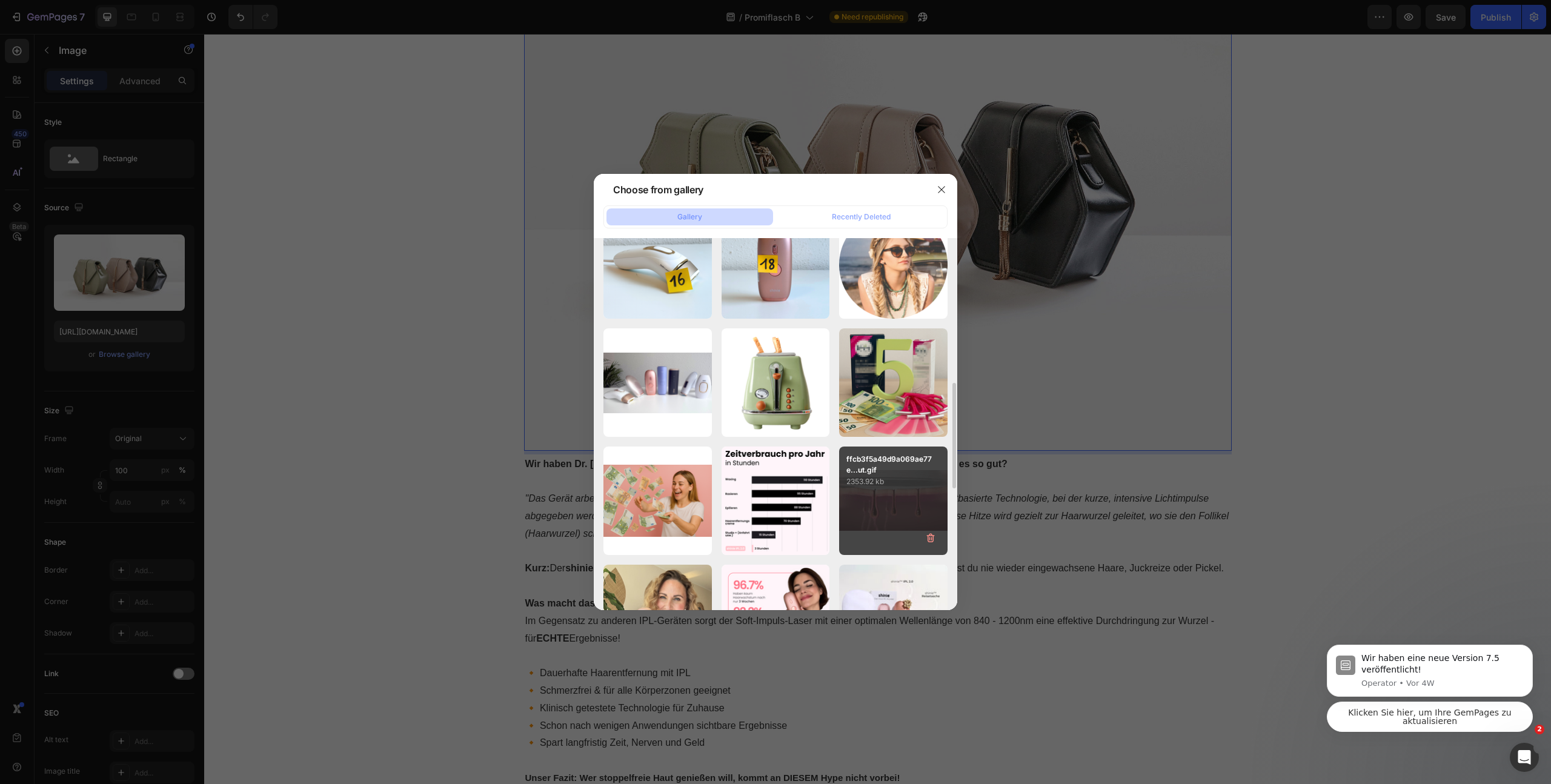
click at [869, 501] on div "ffcb3f5a49d9a069ae77e...ut.gif 2353.92 kb" at bounding box center [893, 500] width 109 height 109
type input "https://cdn.shopify.com/s/files/1/0925/6153/9456/files/gempages_570779139783525…"
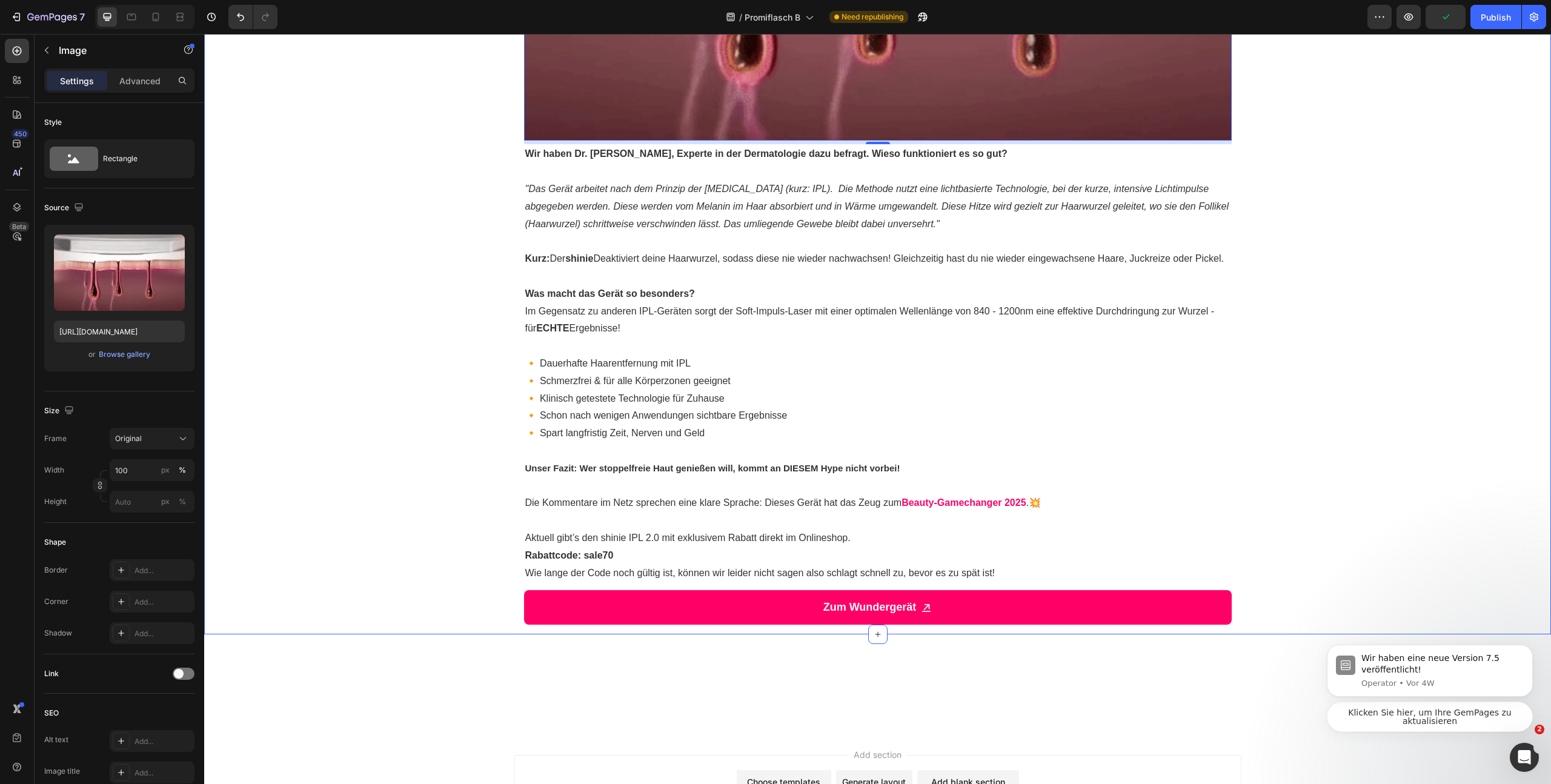
scroll to position [1696, 0]
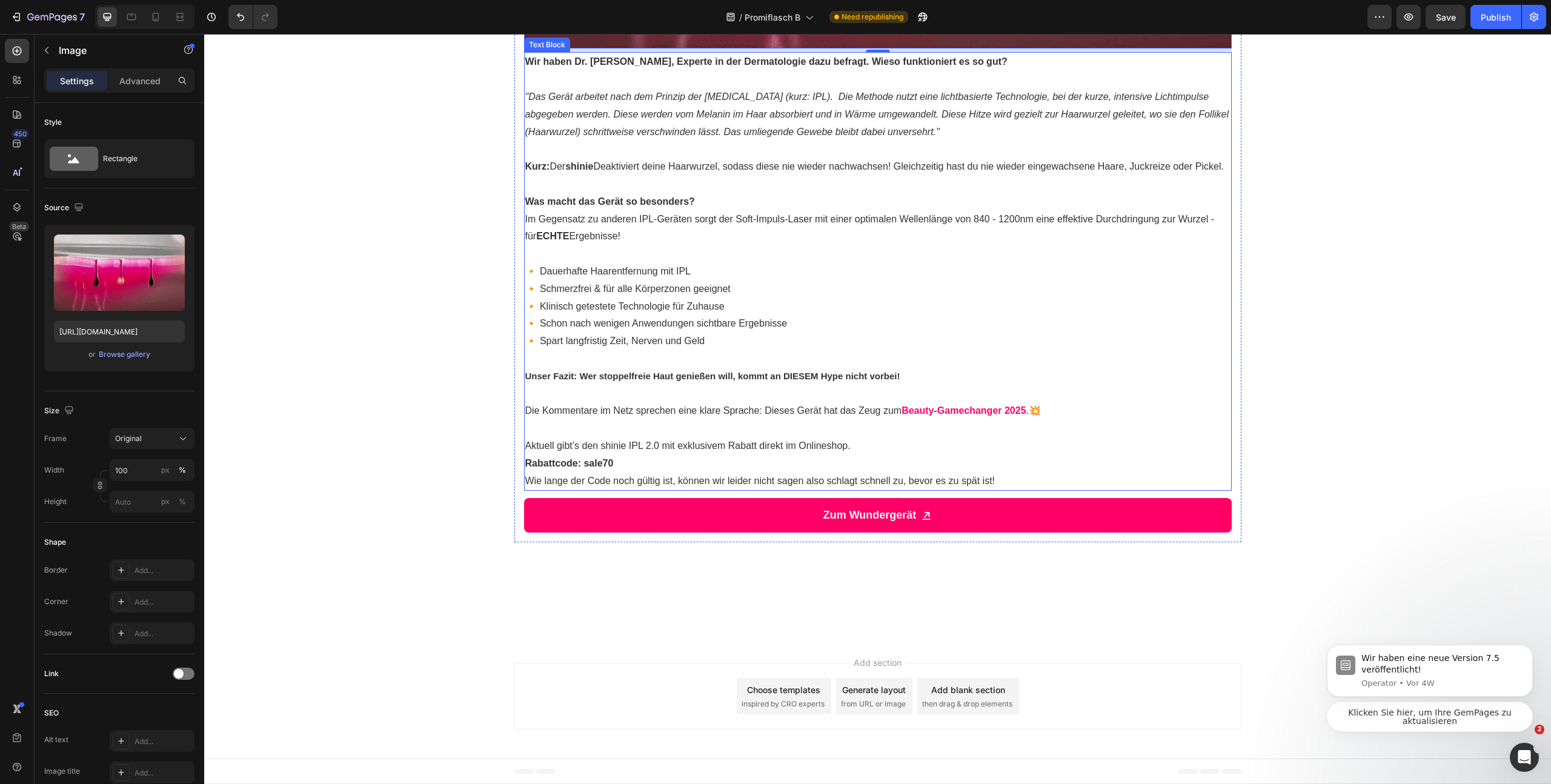
click at [667, 176] on p "Kurz: Der shinie Deaktiviert deine Haarwurzel, sodass diese nie wieder nachwach…" at bounding box center [878, 167] width 706 height 18
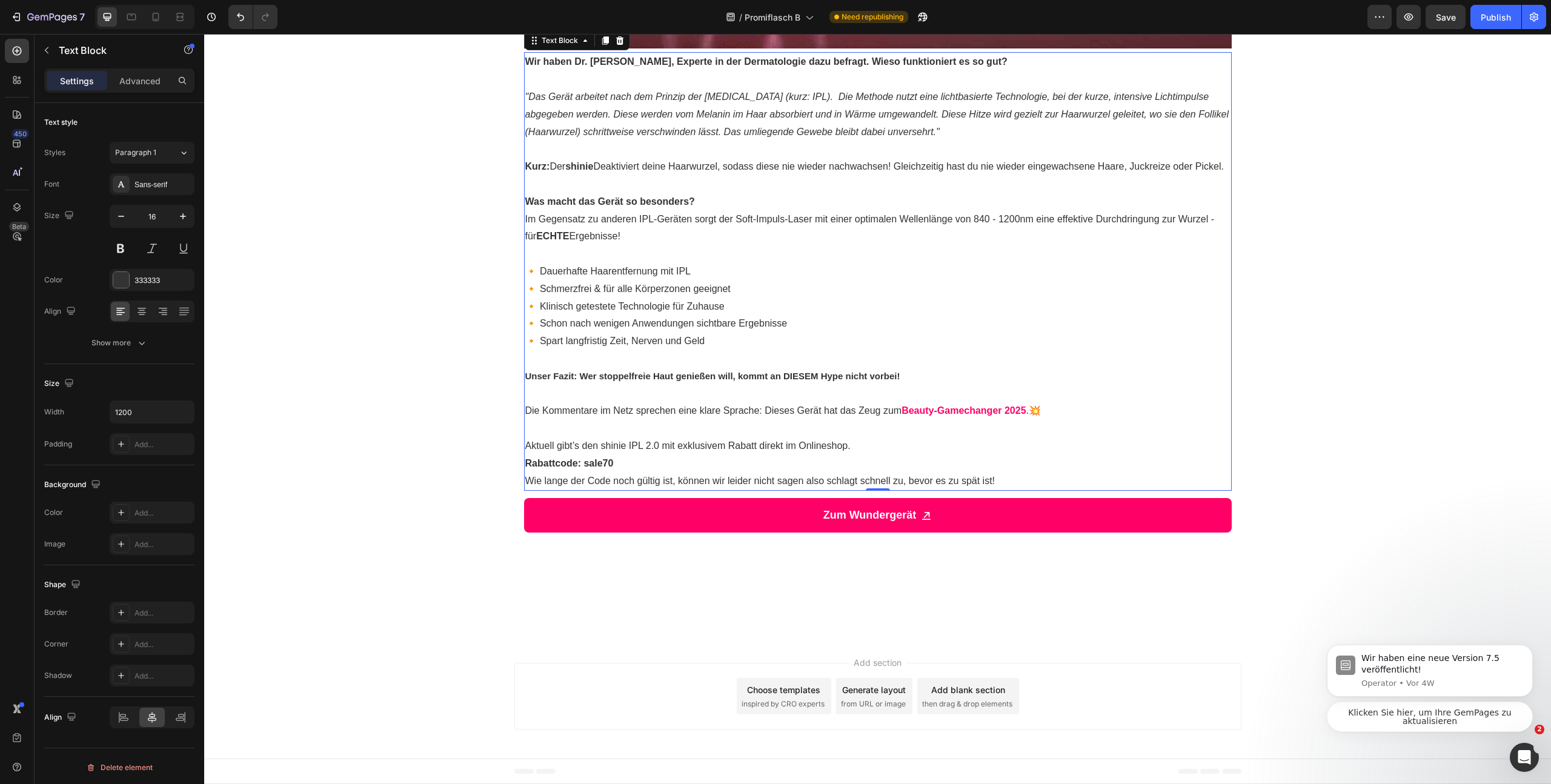
scroll to position [1987, 0]
click at [602, 45] on icon at bounding box center [605, 41] width 7 height 9
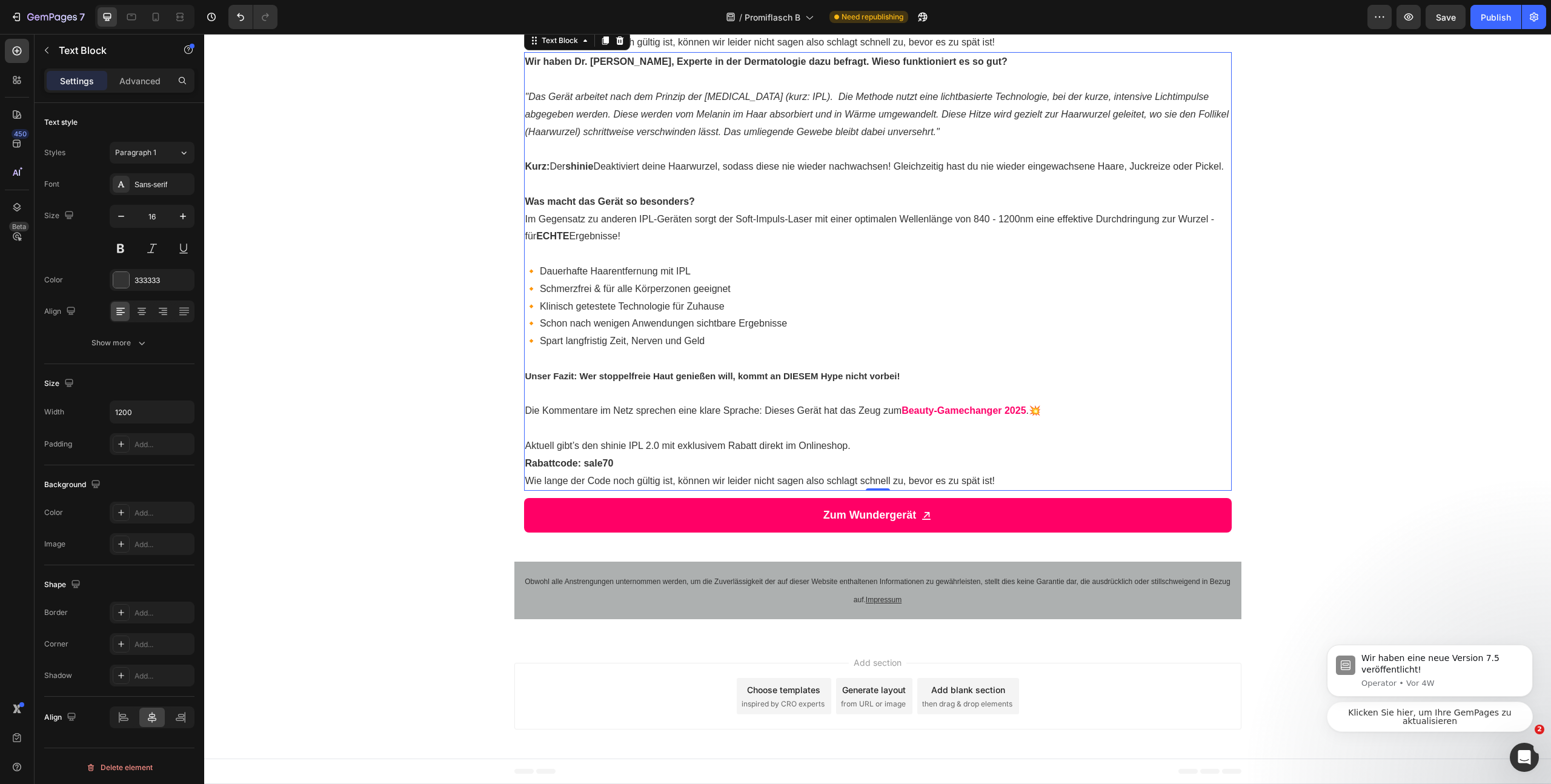
scroll to position [2698, 0]
click at [706, 328] on p "🔸 Dauerhafte Haarentfernung mit IPL 🔸 Schmerzfrei & für alle Körperzonen geeign…" at bounding box center [878, 306] width 706 height 87
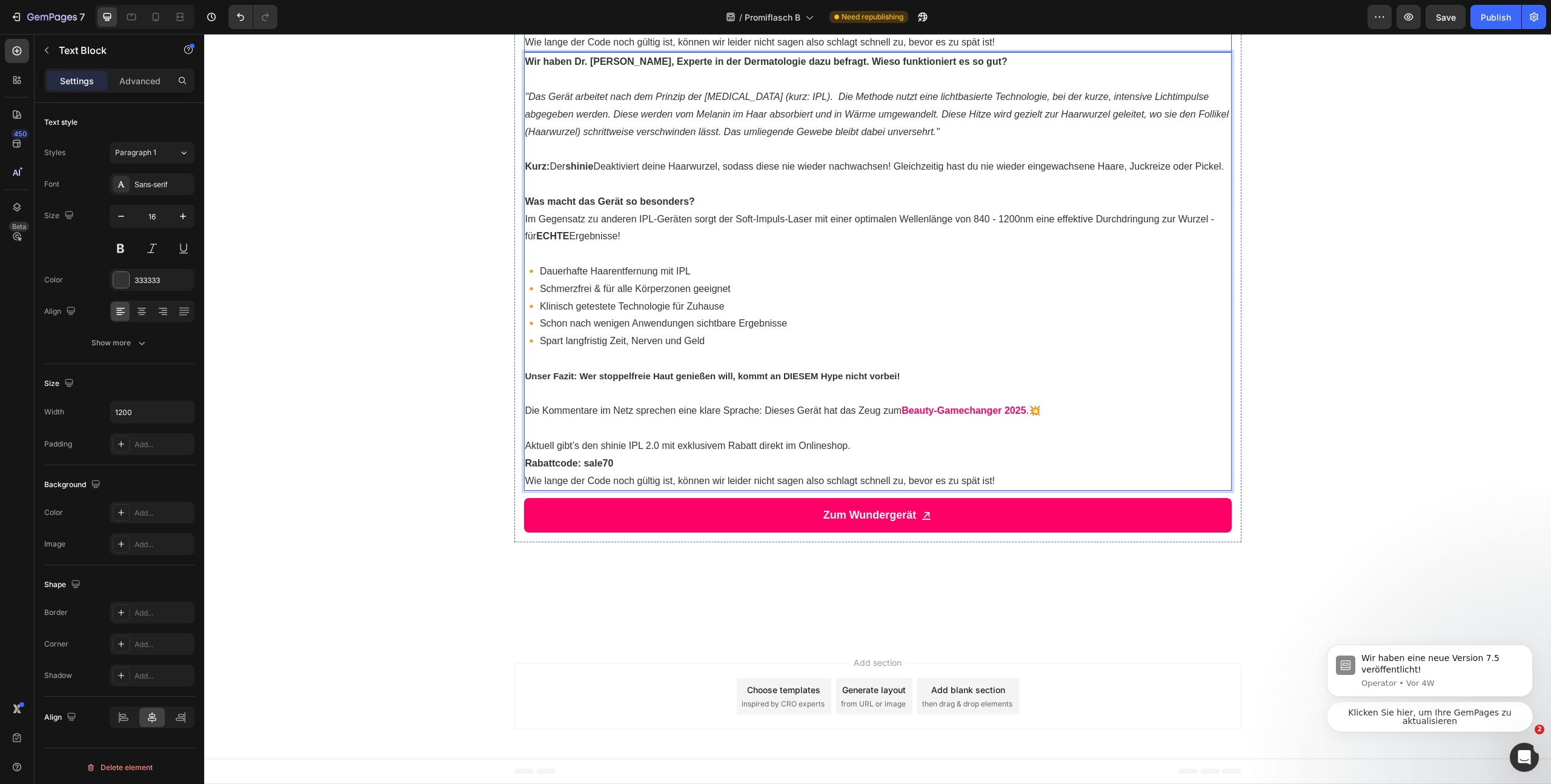
scroll to position [2253, 0]
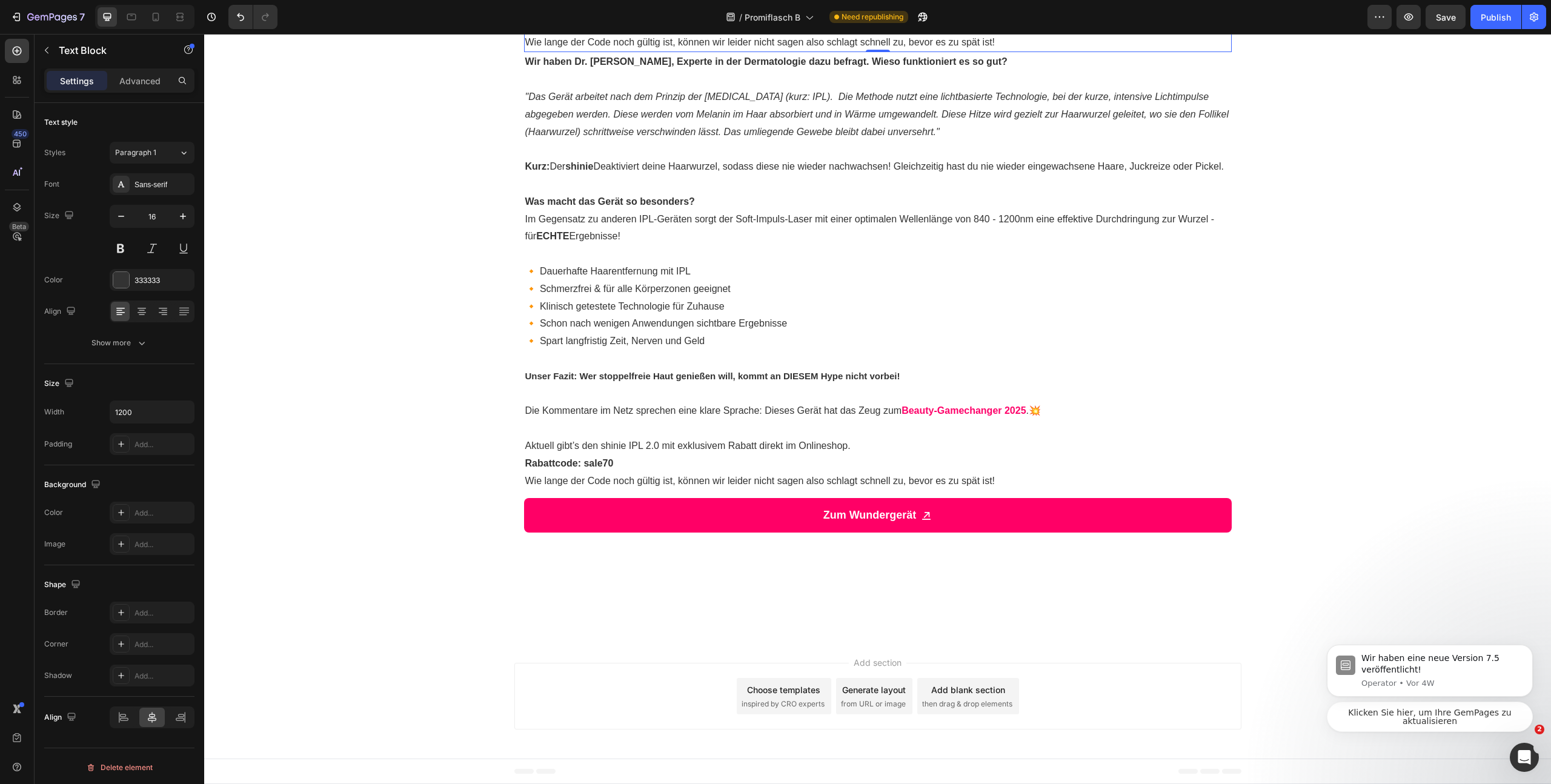
drag, startPoint x: 529, startPoint y: 209, endPoint x: 613, endPoint y: 358, distance: 171.0
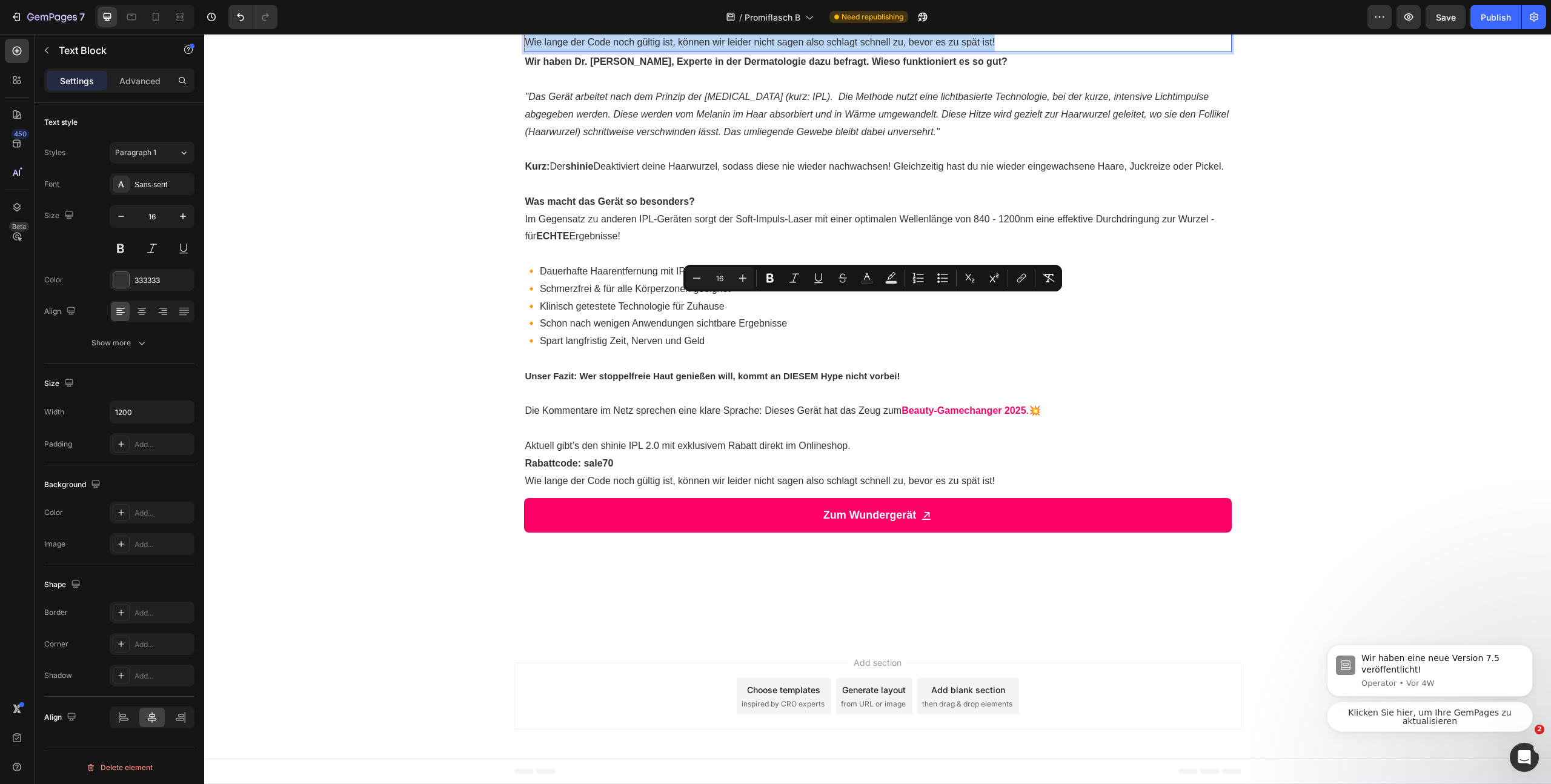
drag, startPoint x: 521, startPoint y: 298, endPoint x: 1110, endPoint y: 508, distance: 625.3
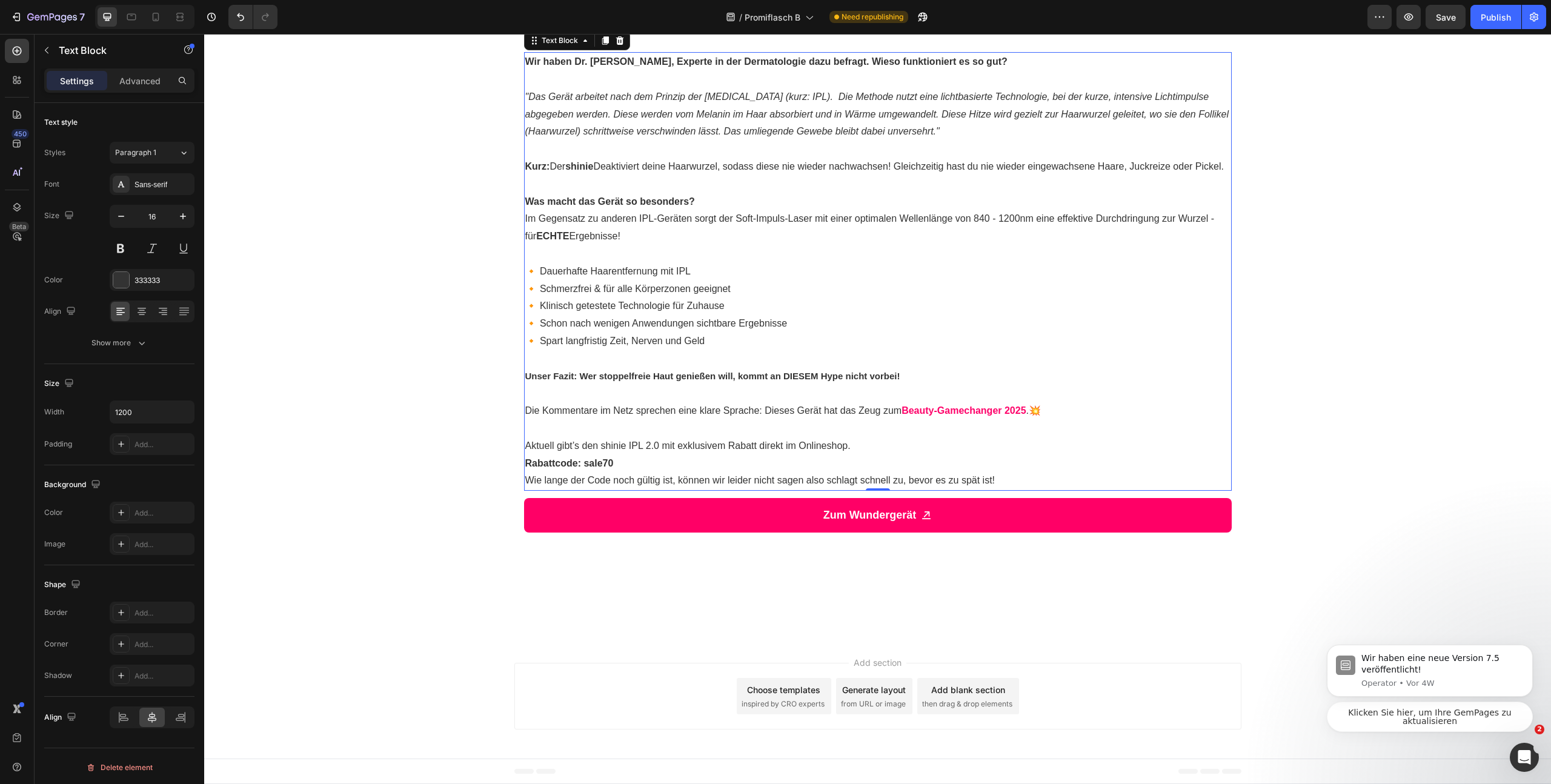
click at [607, 137] on icon ""Das Gerät arbeitet nach dem Prinzip der Intense Pulsed Light (kurz: IPL). Die …" at bounding box center [877, 114] width 704 height 45
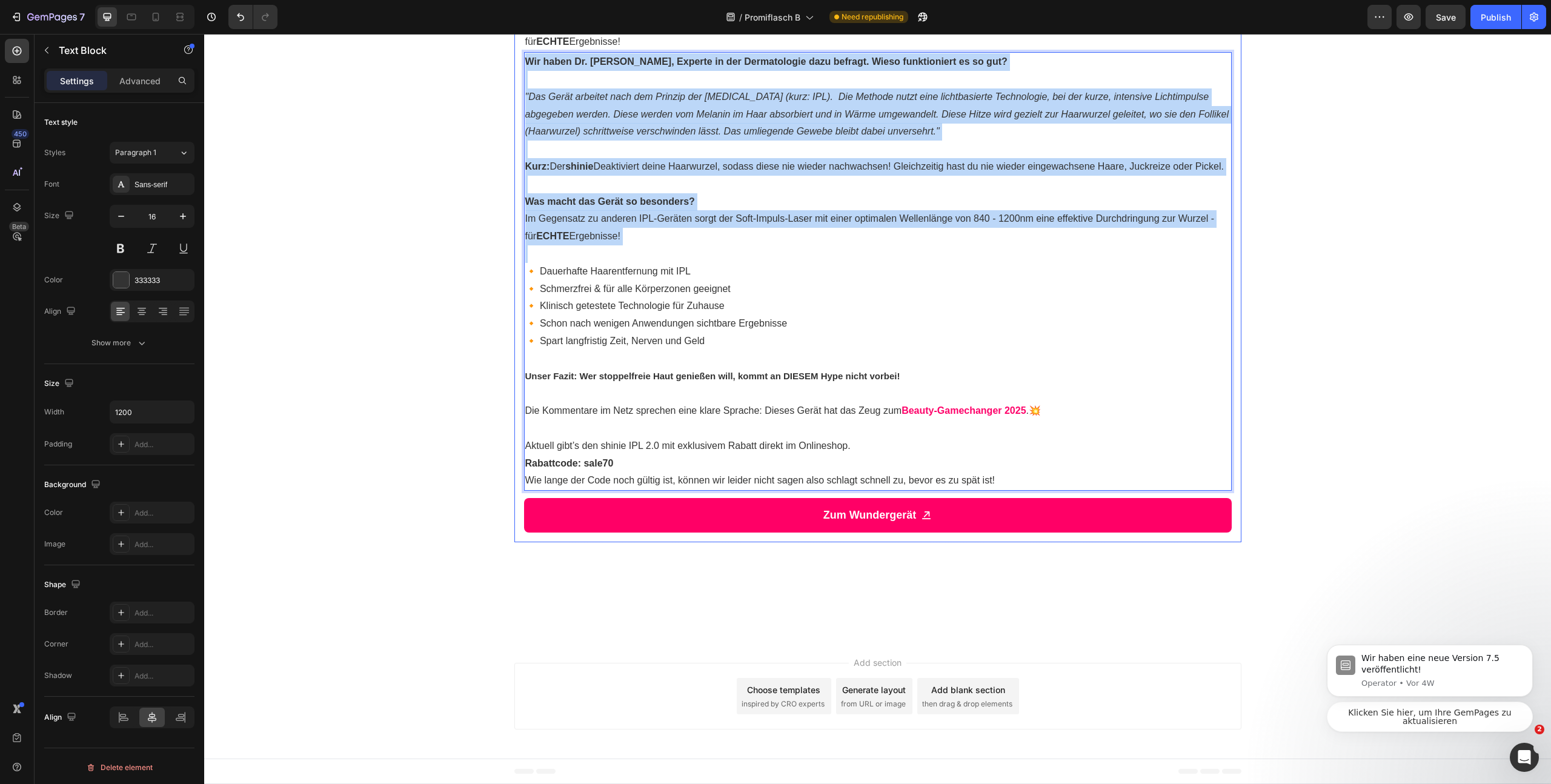
drag, startPoint x: 589, startPoint y: 497, endPoint x: 512, endPoint y: 289, distance: 221.8
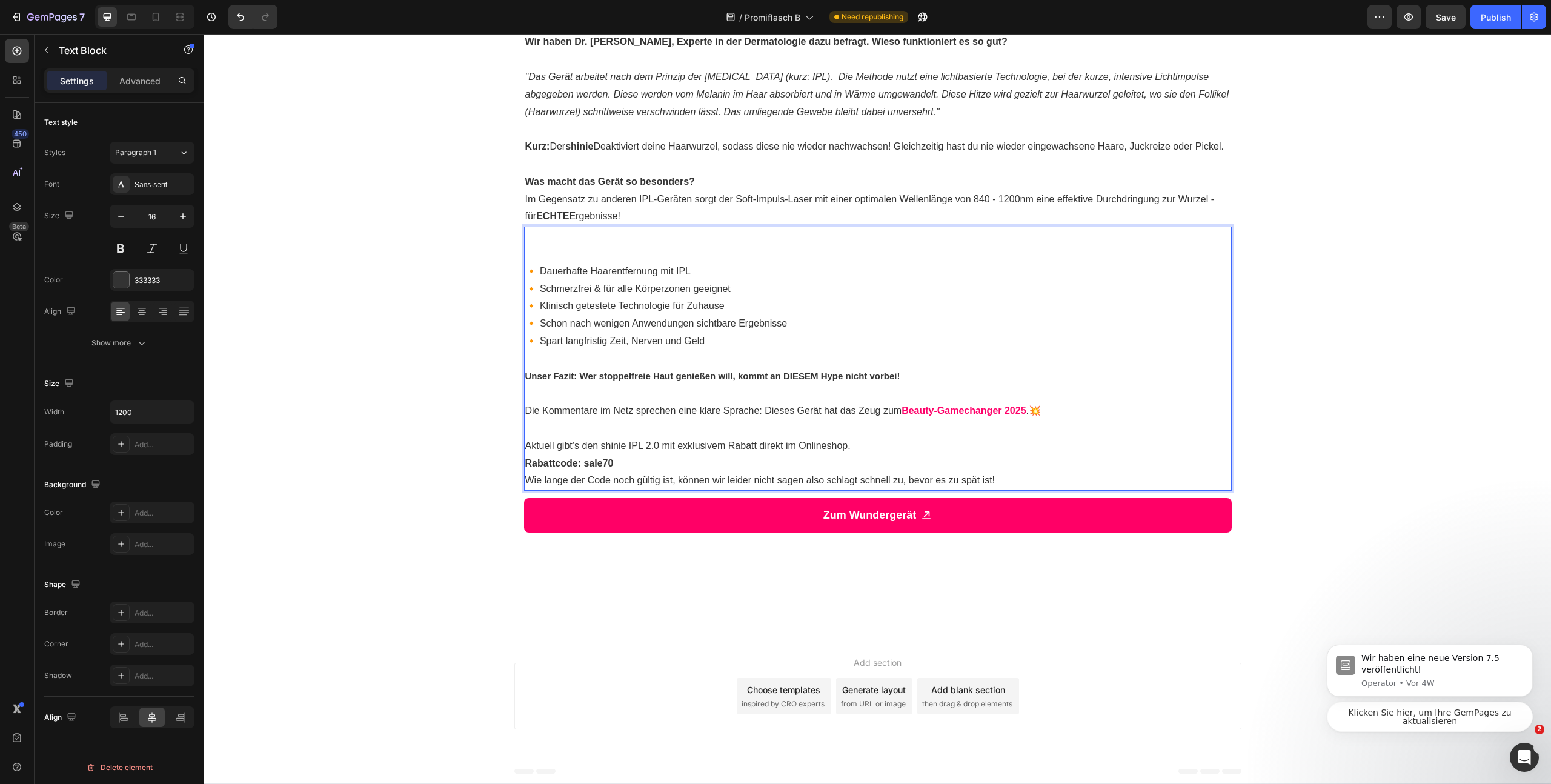
click at [526, 325] on p "🔸 Dauerhafte Haarentfernung mit IPL 🔸 Schmerzfrei & für alle Körperzonen geeign…" at bounding box center [878, 306] width 706 height 87
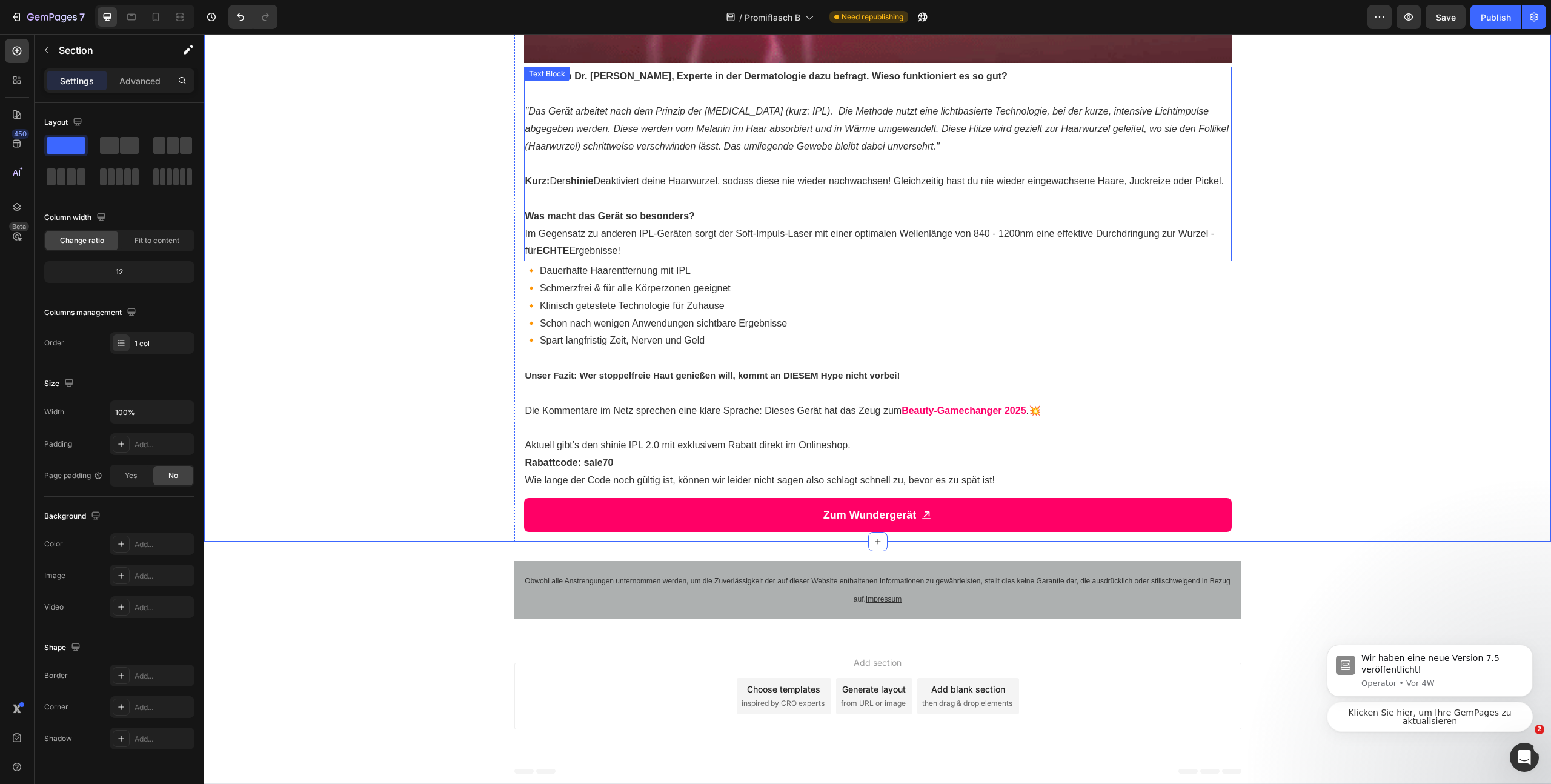
scroll to position [2108, 0]
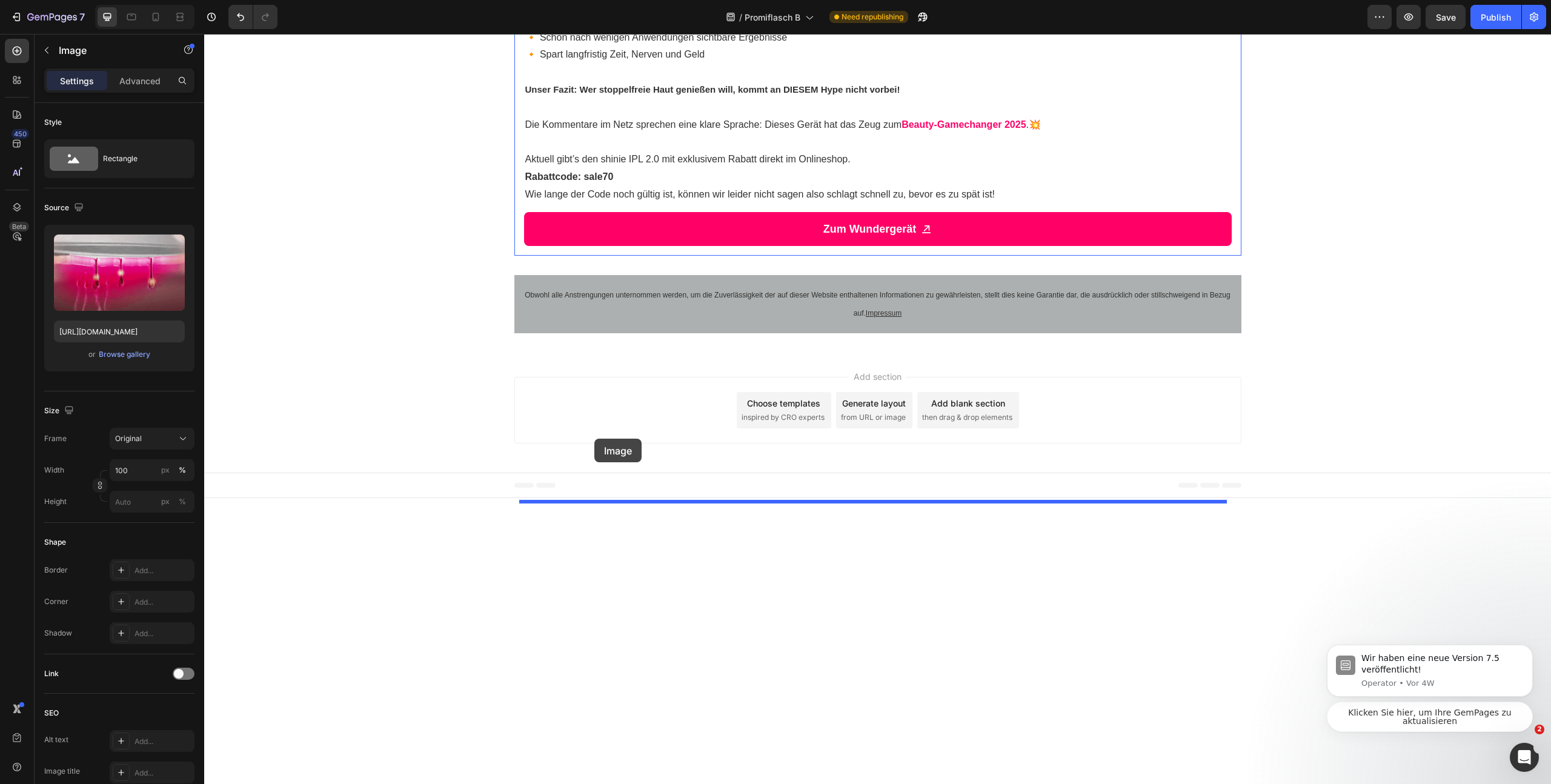
drag, startPoint x: 603, startPoint y: 157, endPoint x: 593, endPoint y: 436, distance: 279.2
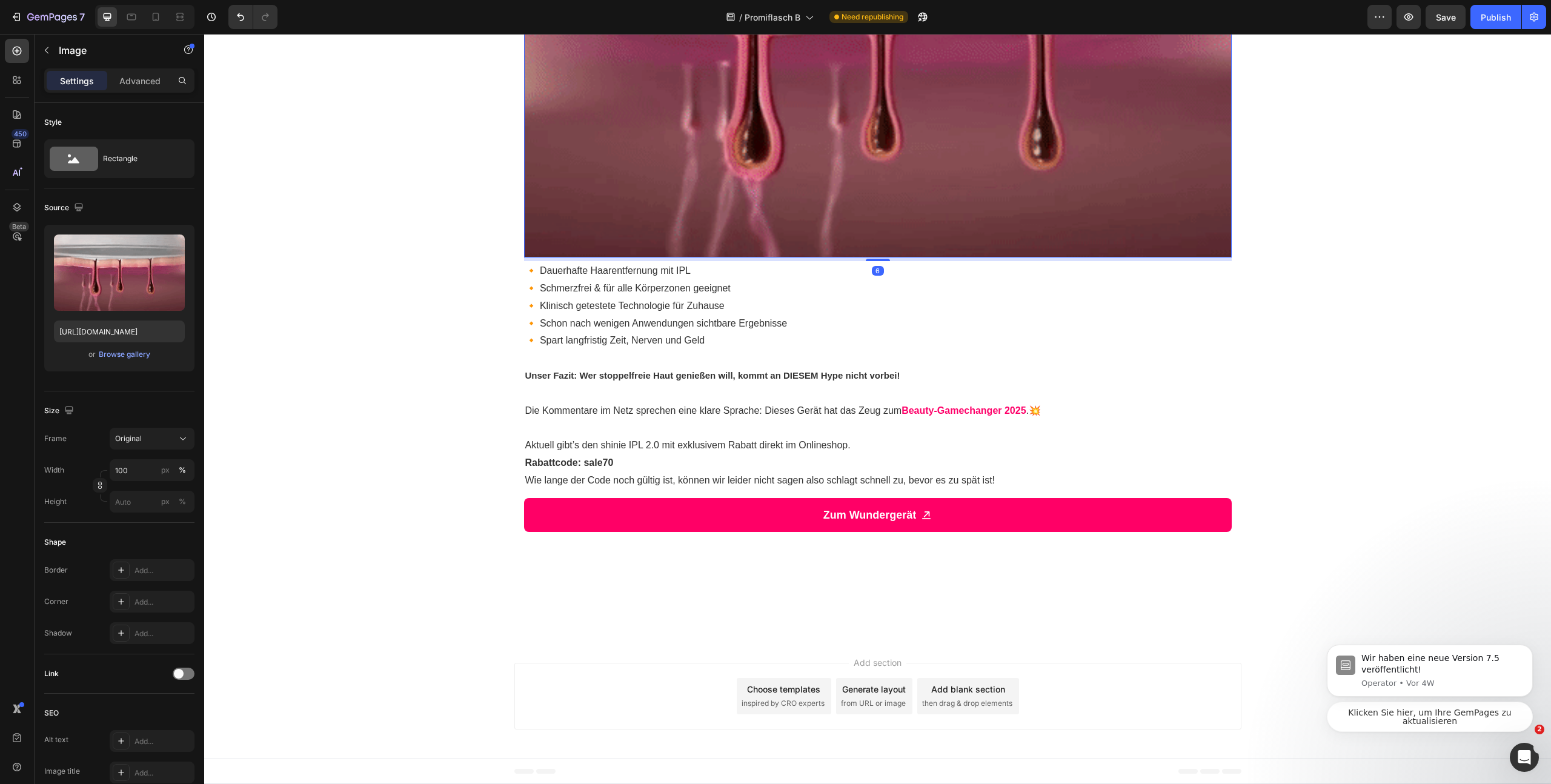
scroll to position [1706, 0]
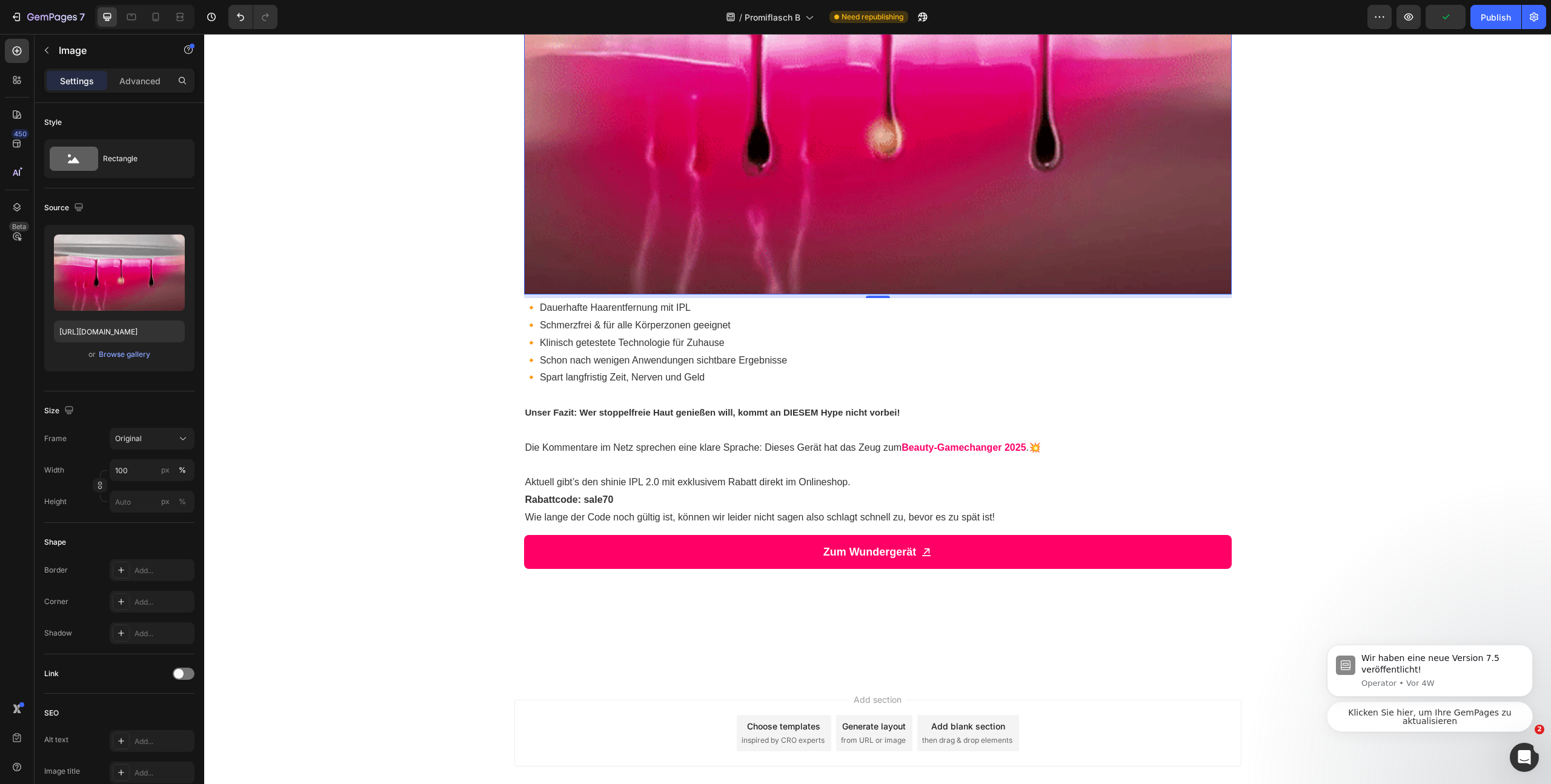
click at [788, 295] on img at bounding box center [878, 95] width 708 height 398
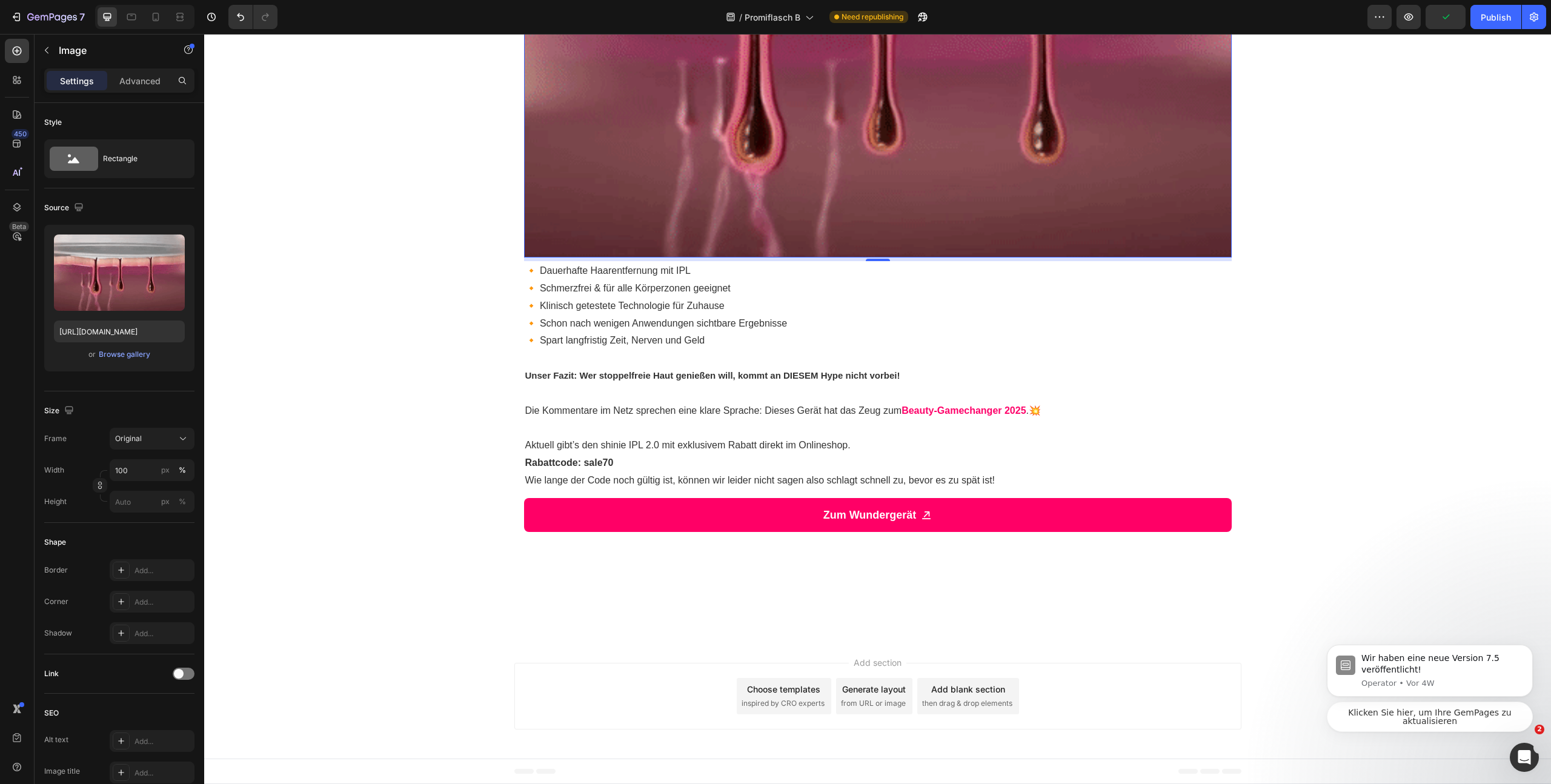
scroll to position [1852, 0]
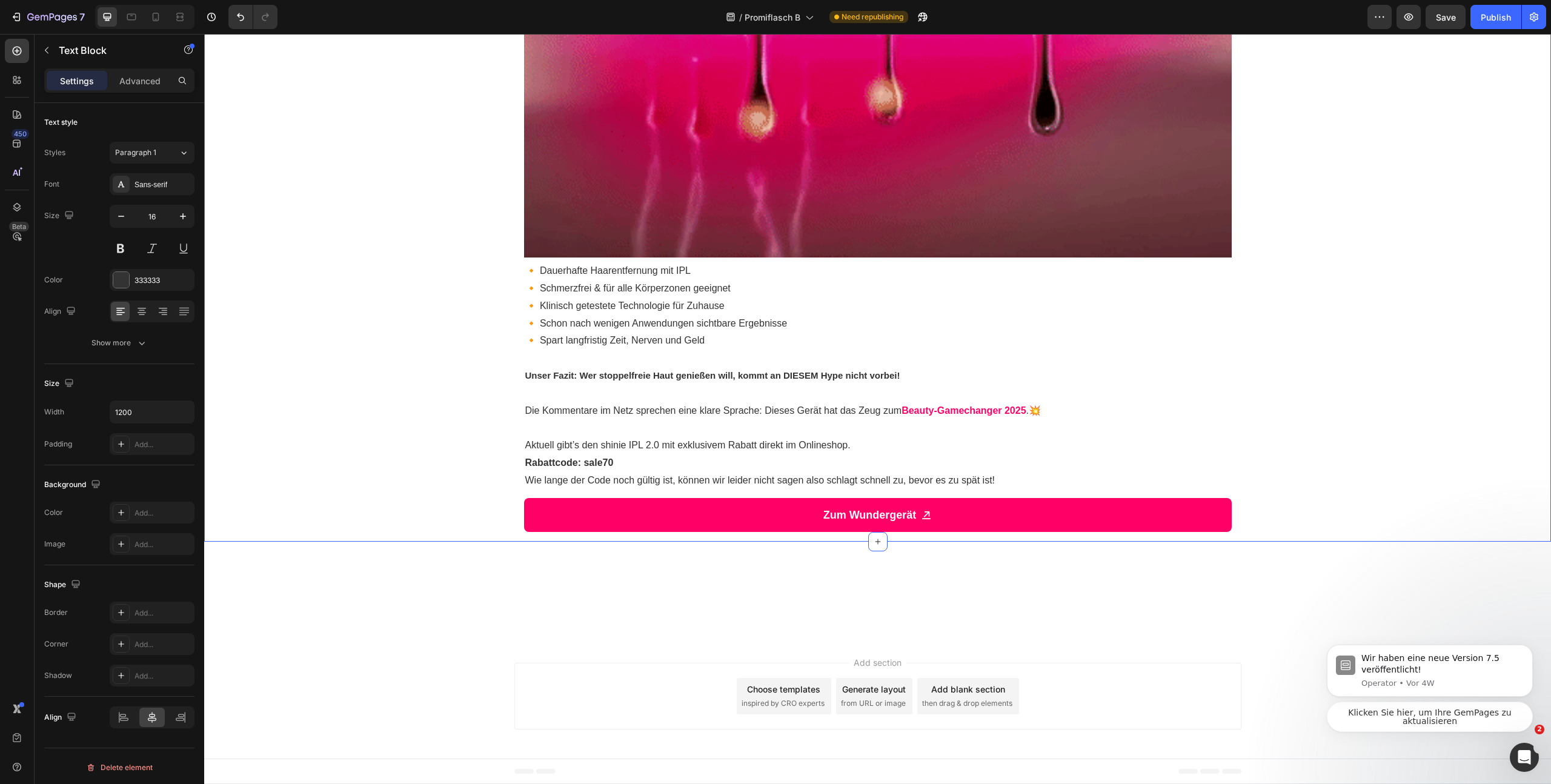
drag, startPoint x: 629, startPoint y: 272, endPoint x: 504, endPoint y: 241, distance: 128.8
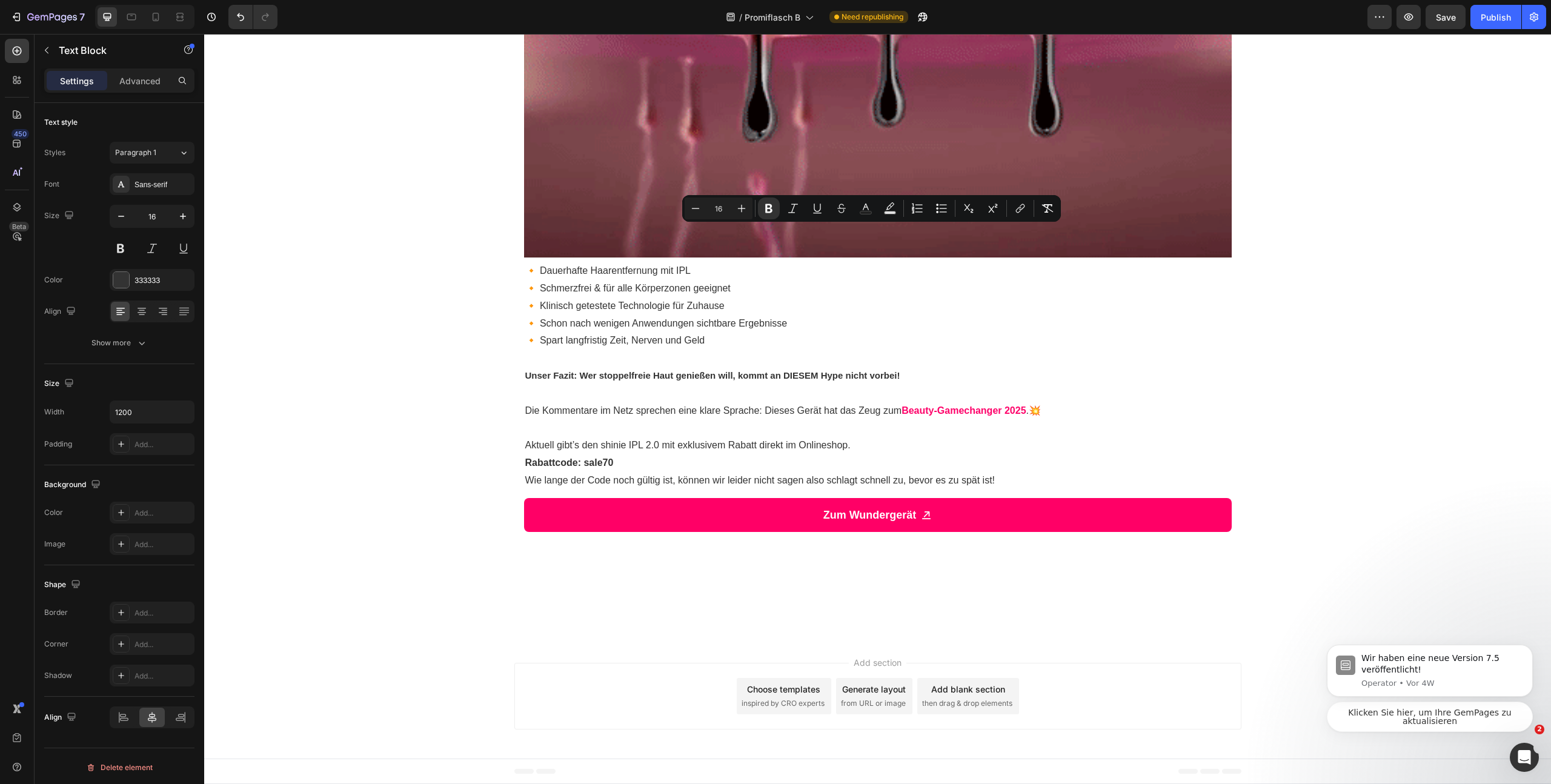
copy div "Was macht das Gerät so besonders? Im Gegensatz zu anderen IPL-Geräten sorgt der…"
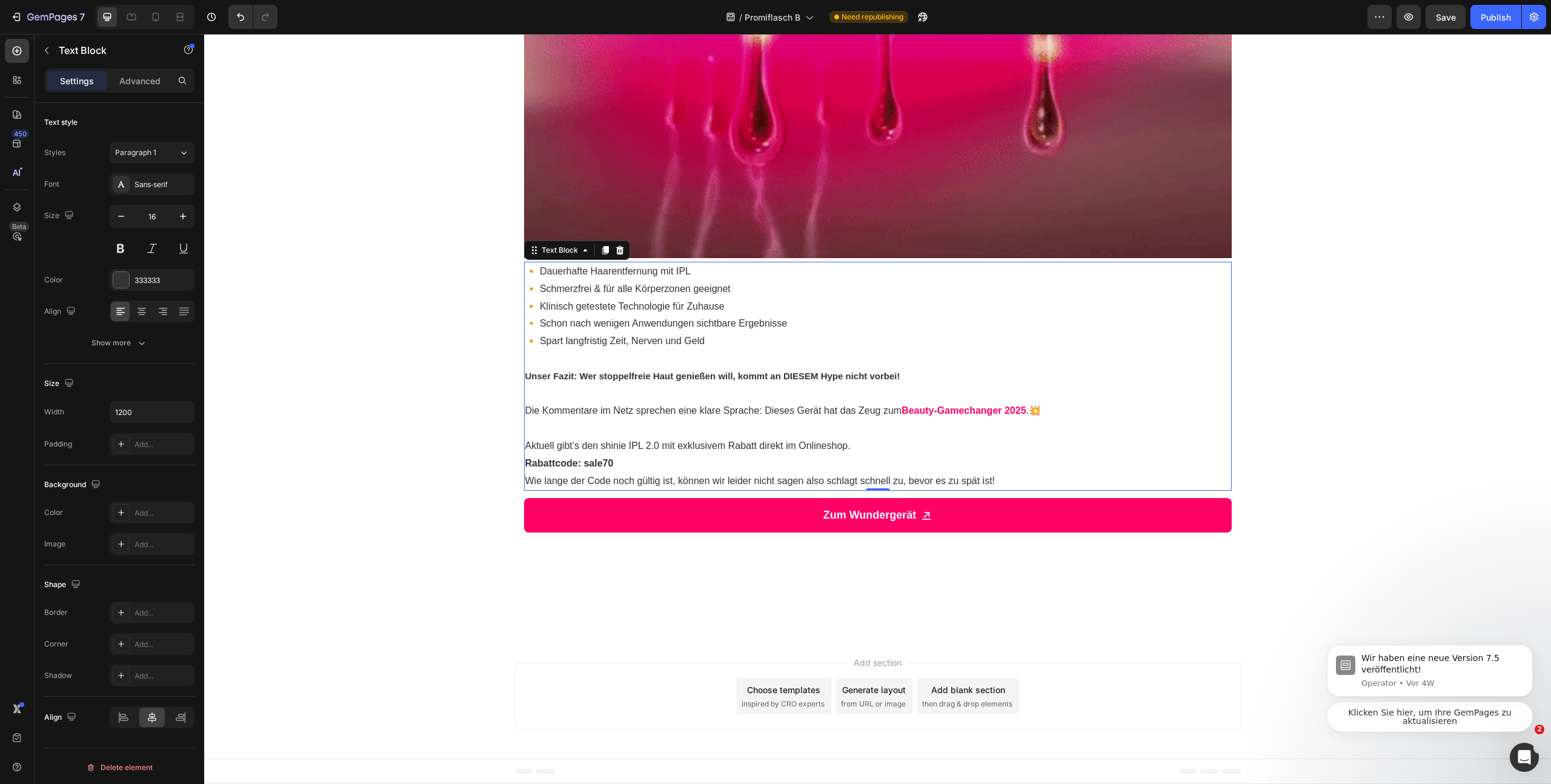
click at [551, 350] on p "🔸 Dauerhafte Haarentfernung mit IPL 🔸 Schmerzfrei & für alle Körperzonen geeign…" at bounding box center [878, 306] width 706 height 87
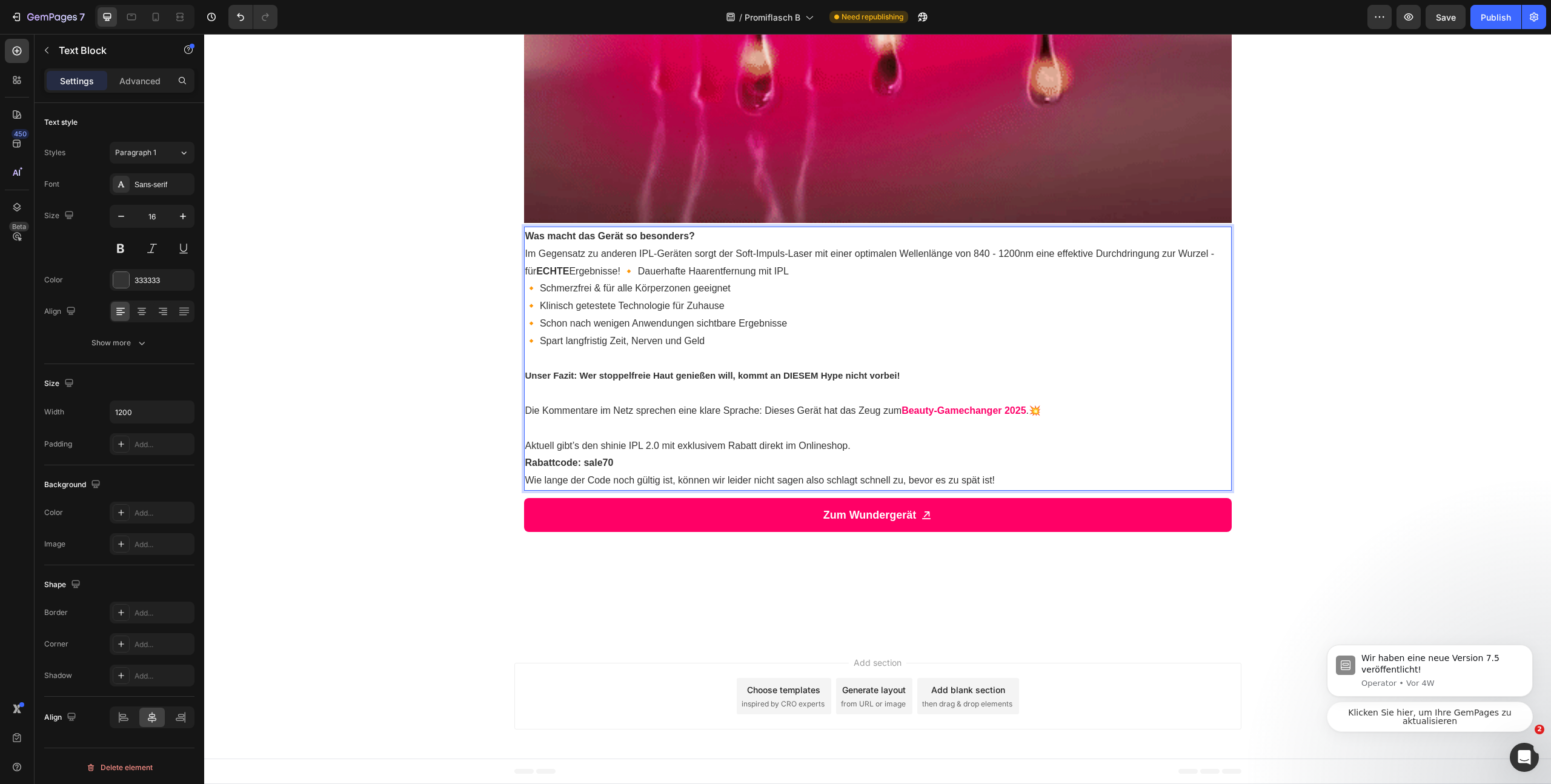
scroll to position [1886, 0]
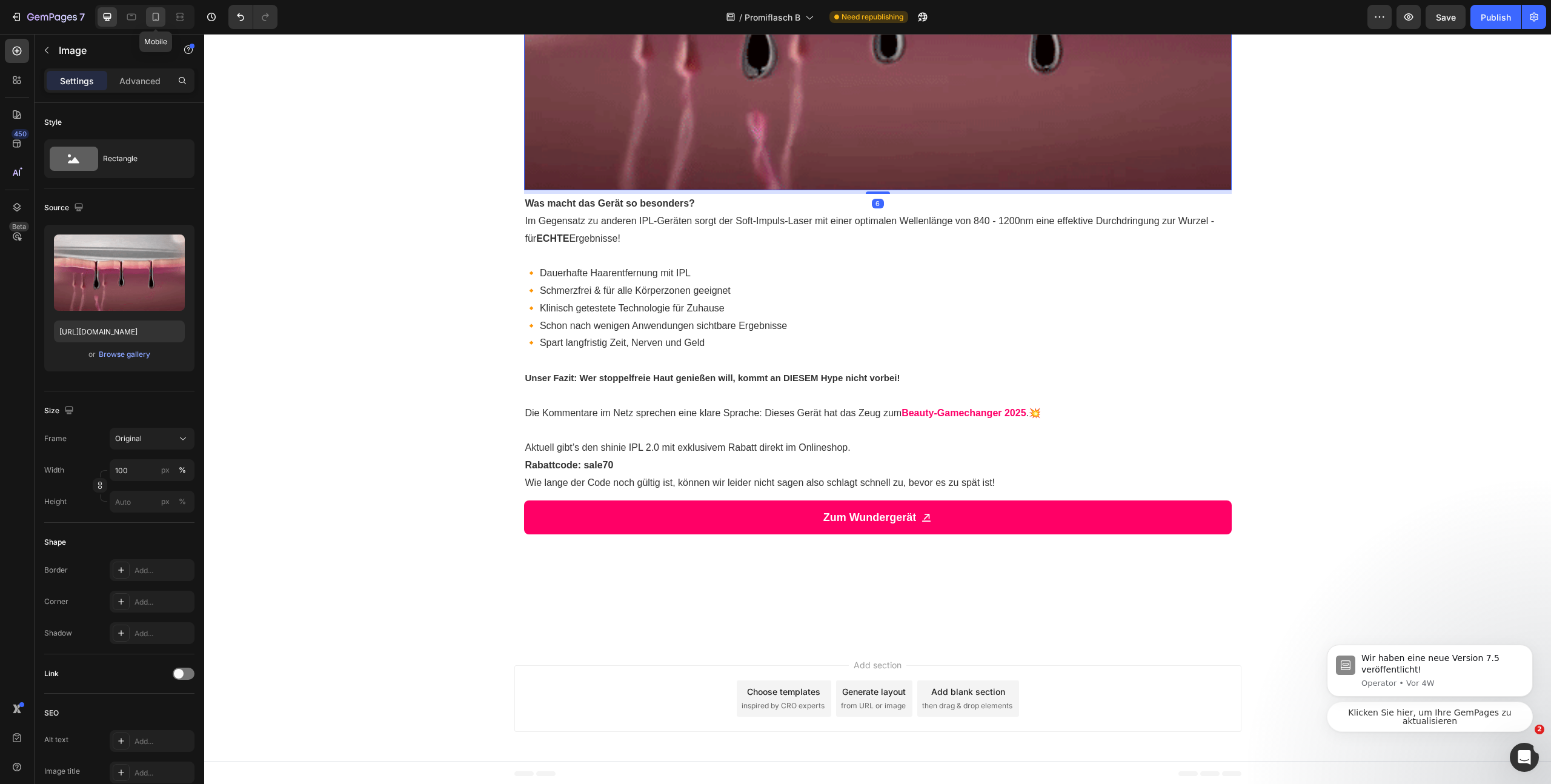
click at [158, 17] on icon at bounding box center [156, 17] width 7 height 9
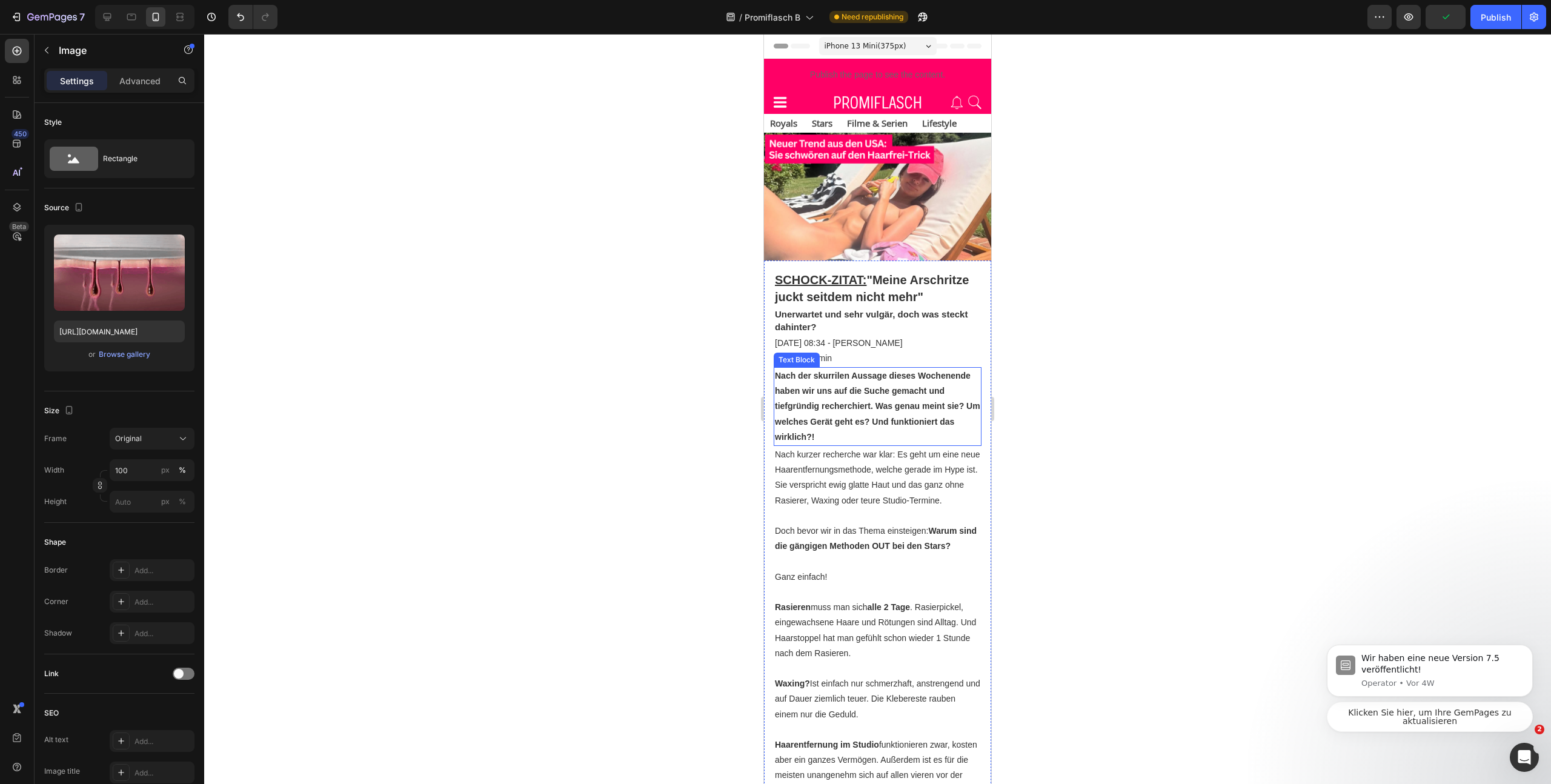
click at [939, 434] on strong "Nach der skurrilen Aussage dieses Wochenende haben wir uns auf die Suche gemach…" at bounding box center [877, 406] width 206 height 71
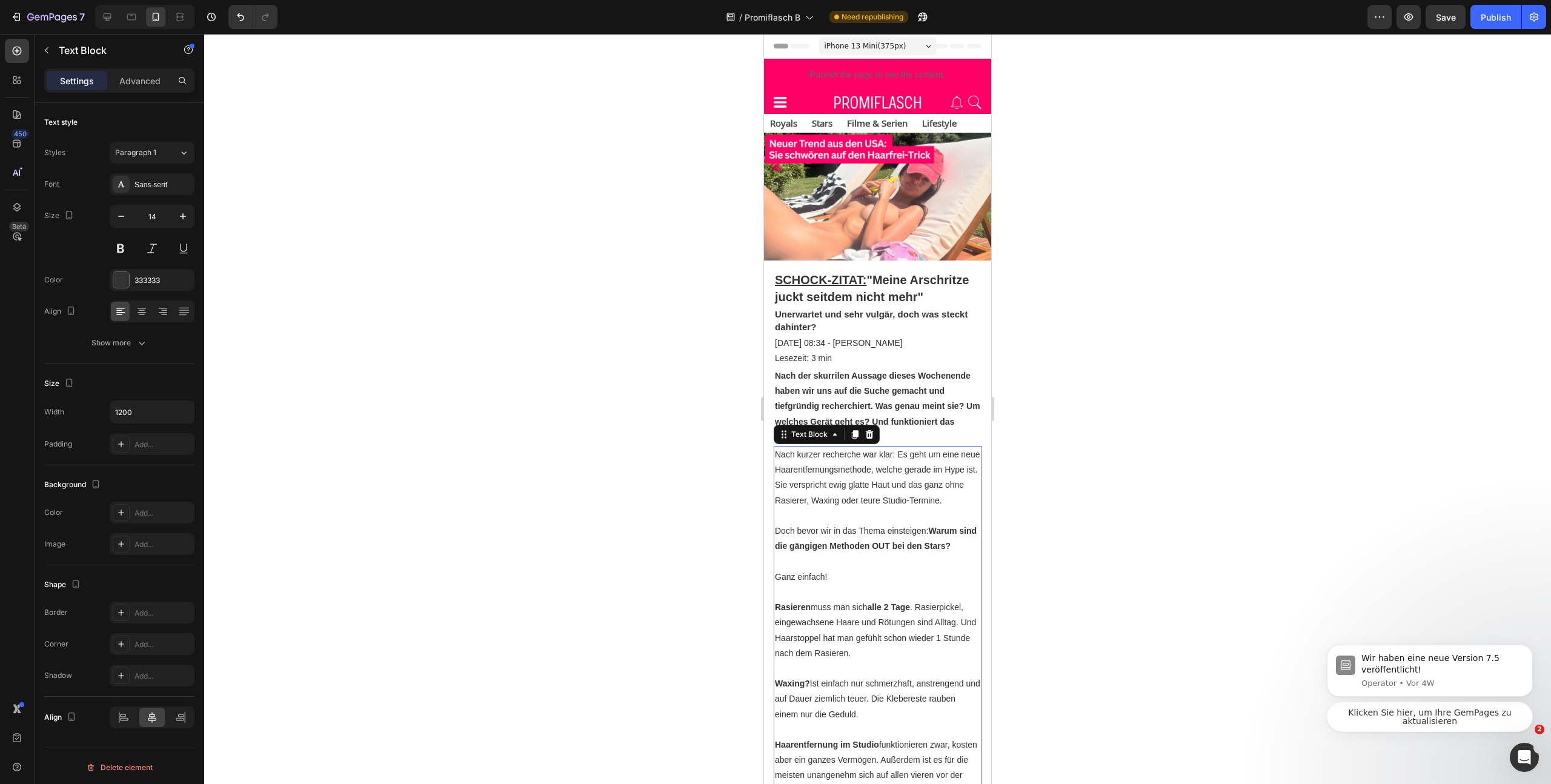
click at [944, 508] on p "Nach kurzer recherche war klar: Es geht um eine neue Haarentfernungsmethode, we…" at bounding box center [877, 478] width 206 height 61
click at [896, 431] on strong "Nach der skurrilen Aussage dieses Wochenende haben wir uns auf die Suche gemach…" at bounding box center [877, 406] width 206 height 71
click at [874, 449] on div at bounding box center [877, 447] width 24 height 4
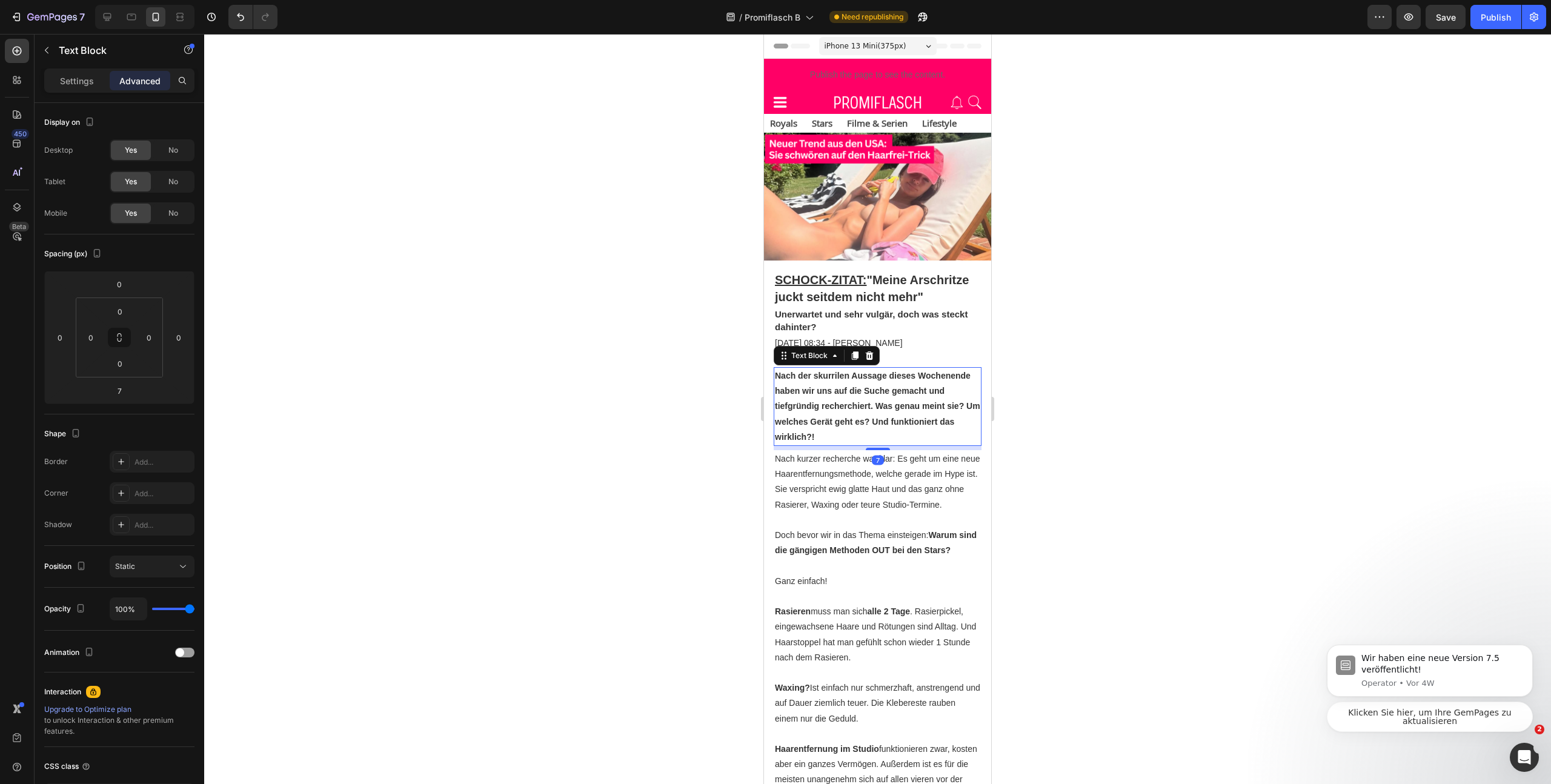
click at [1090, 473] on div at bounding box center [878, 409] width 1347 height 750
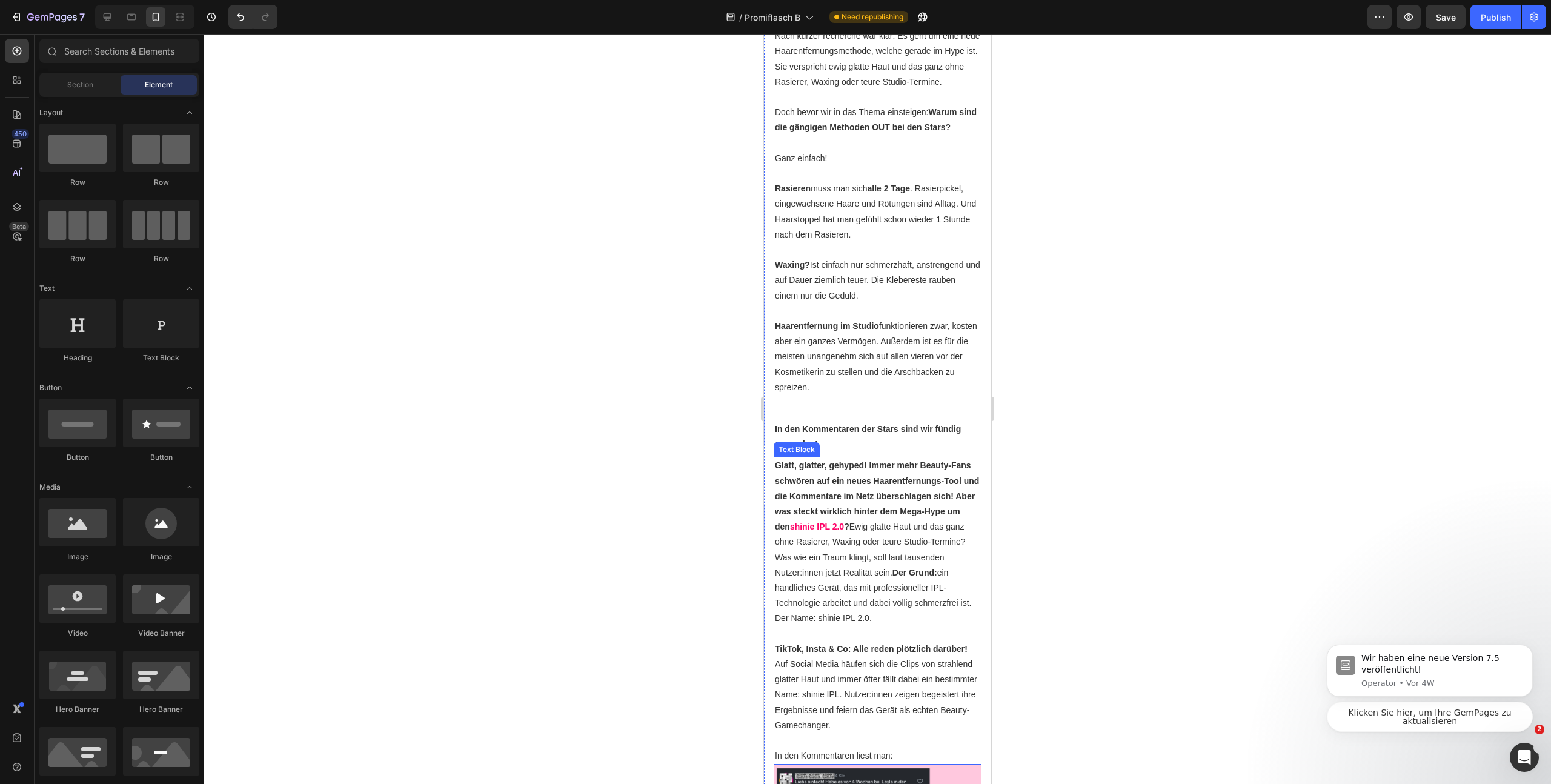
scroll to position [435, 0]
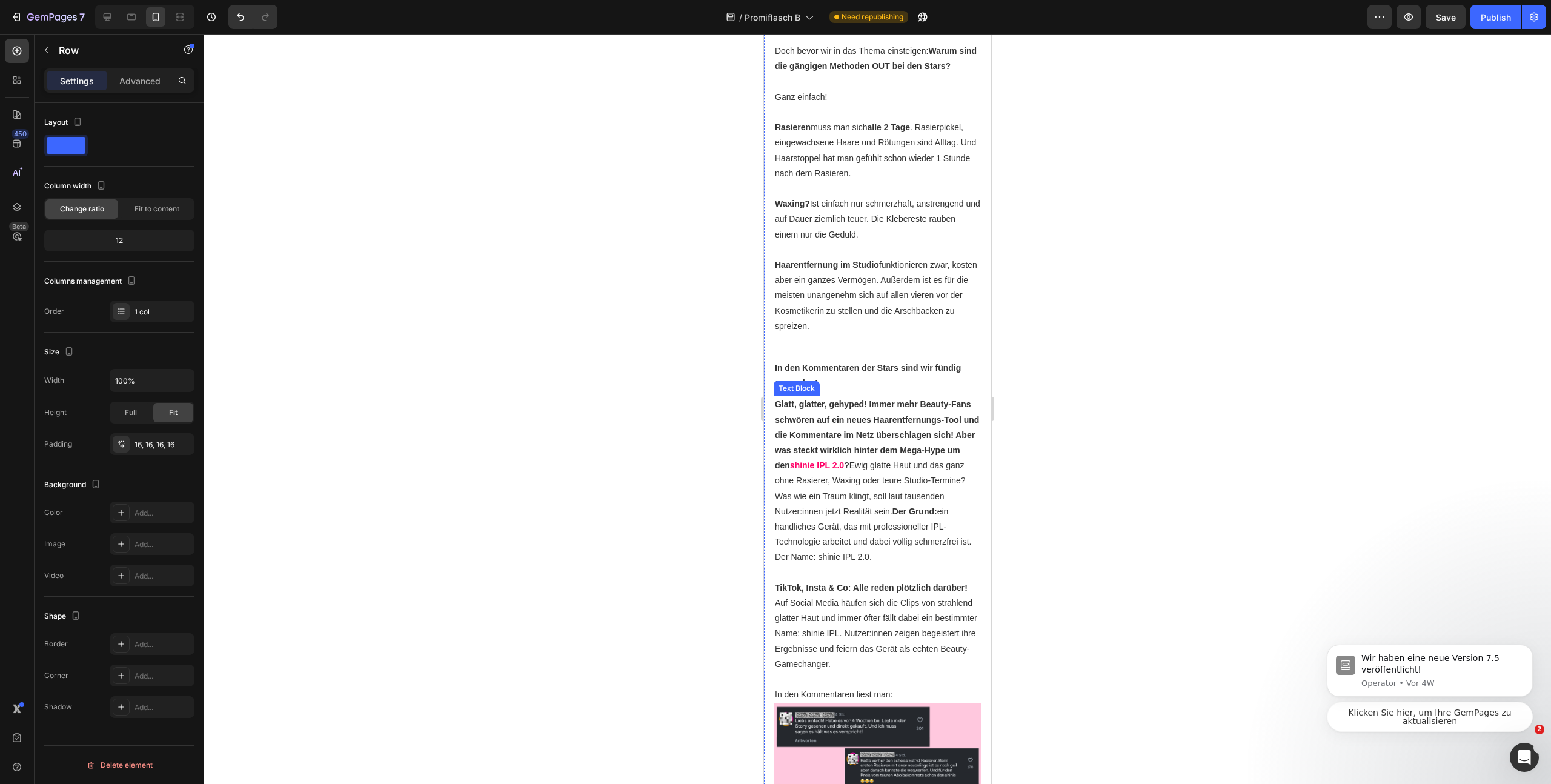
scroll to position [658, 0]
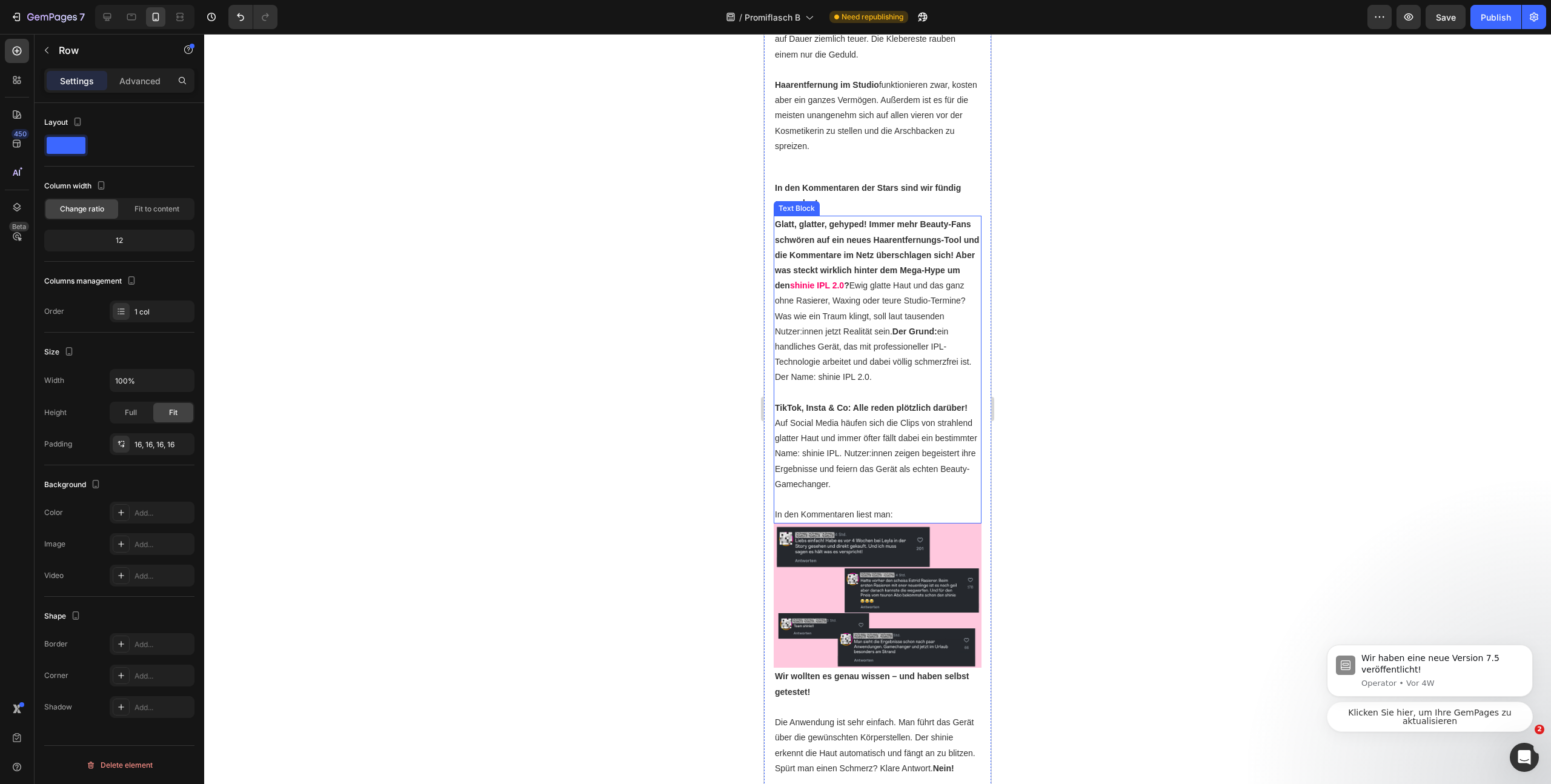
click at [899, 281] on p "Glatt, glatter, gehyped! Immer mehr Beauty-Fans schwören auf ein neues Haarentf…" at bounding box center [877, 300] width 206 height 168
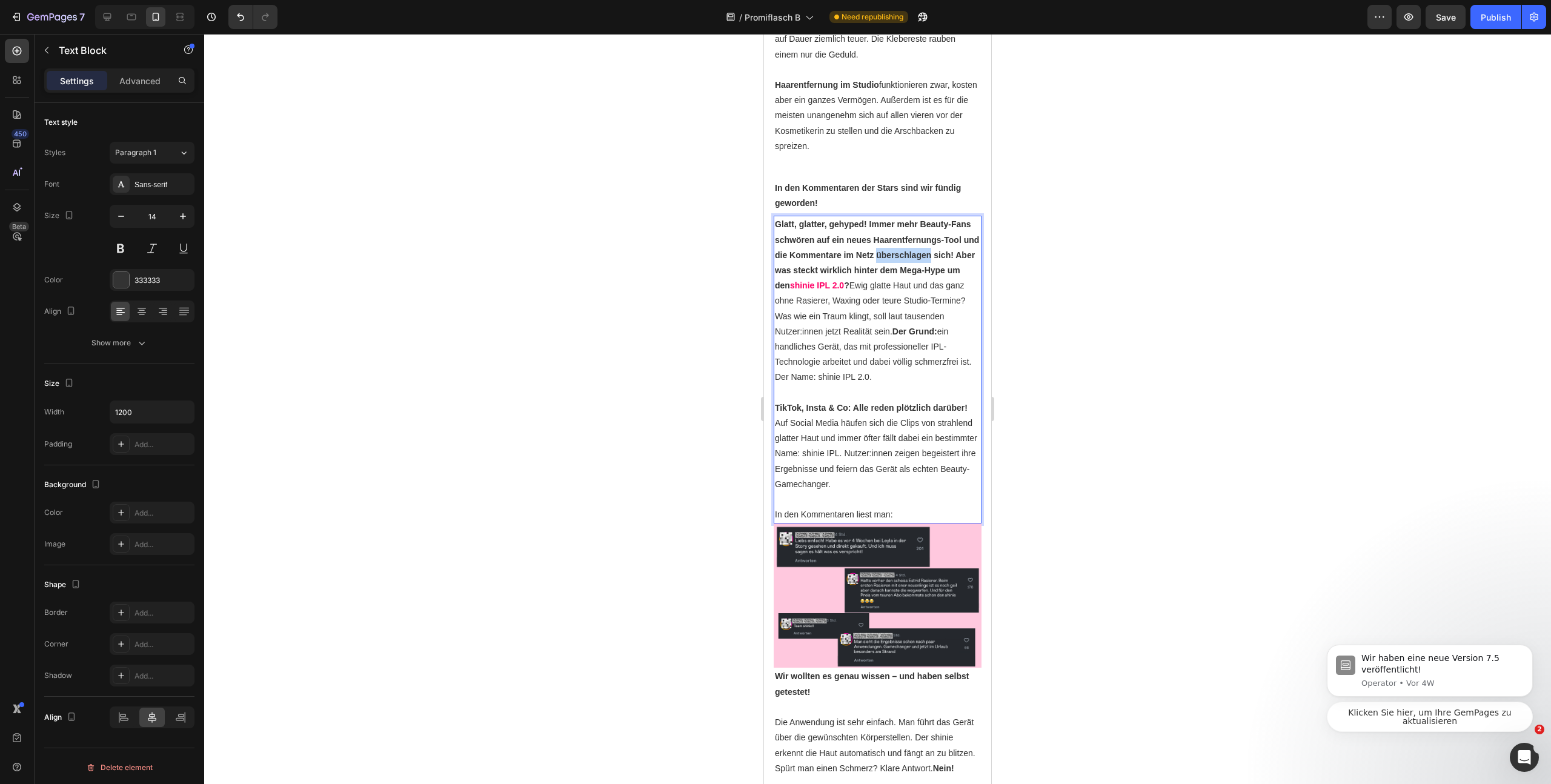
click at [899, 281] on p "Glatt, glatter, gehyped! Immer mehr Beauty-Fans schwören auf ein neues Haarentf…" at bounding box center [877, 300] width 206 height 168
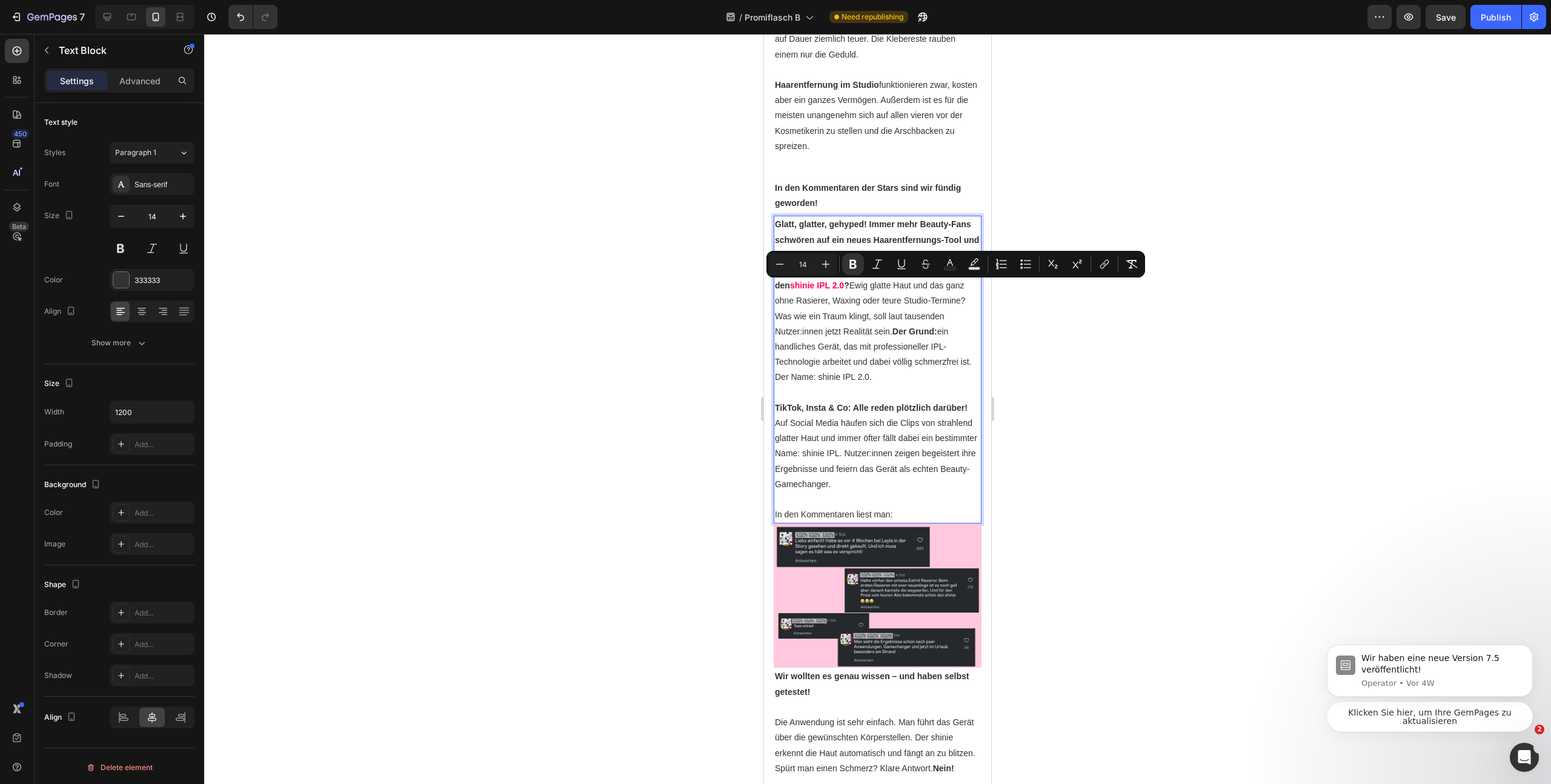
click at [870, 340] on p "Glatt, glatter, gehyped! Immer mehr Beauty-Fans schwören auf ein neues Haarentf…" at bounding box center [877, 300] width 206 height 168
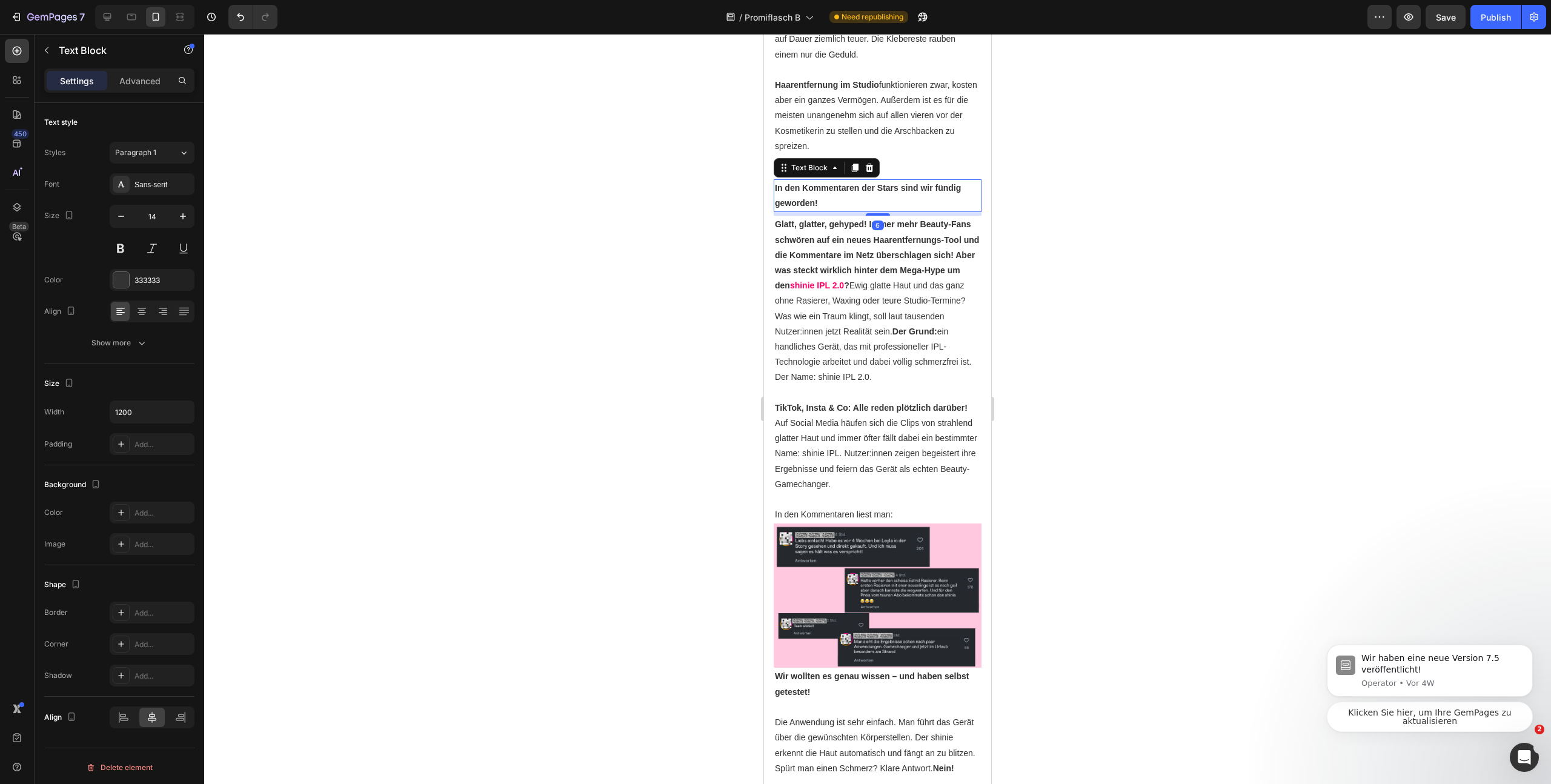
click at [867, 211] on p "In den Kommentaren der Stars sind wir fündig geworden!" at bounding box center [877, 195] width 206 height 30
click at [184, 214] on icon "button" at bounding box center [183, 216] width 12 height 12
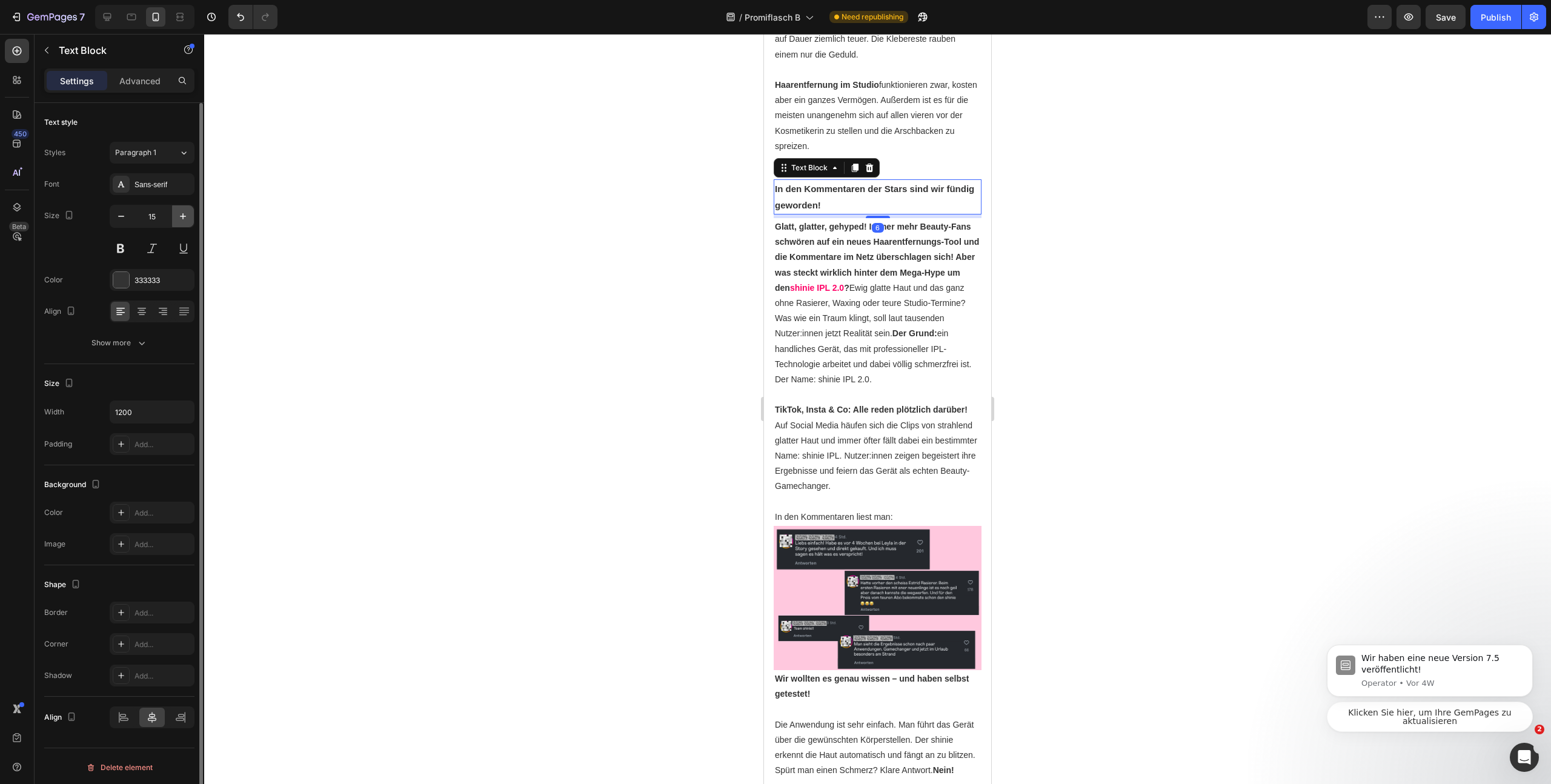
click at [184, 214] on icon "button" at bounding box center [183, 216] width 12 height 12
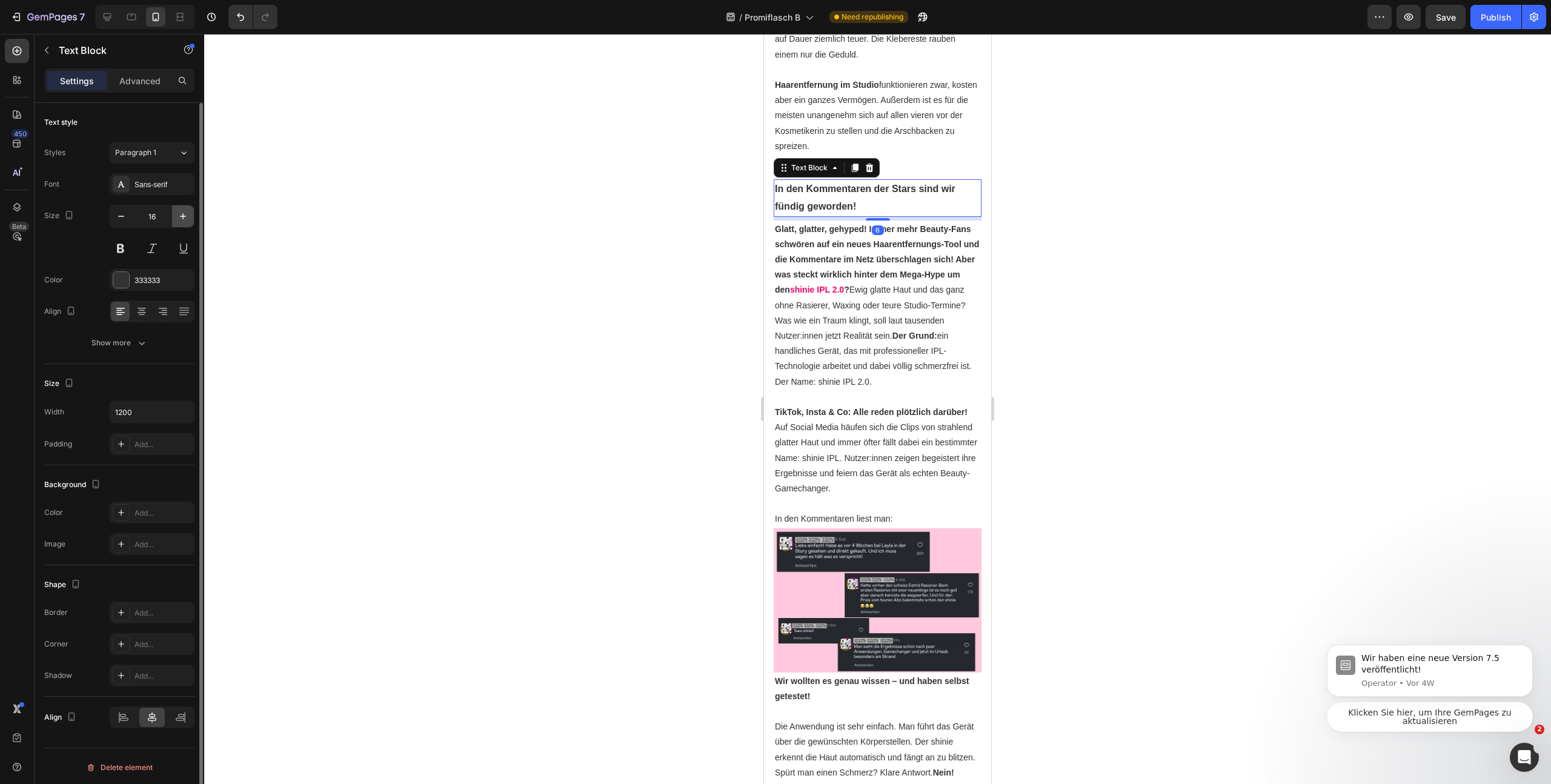
click at [184, 214] on icon "button" at bounding box center [183, 216] width 12 height 12
type input "18"
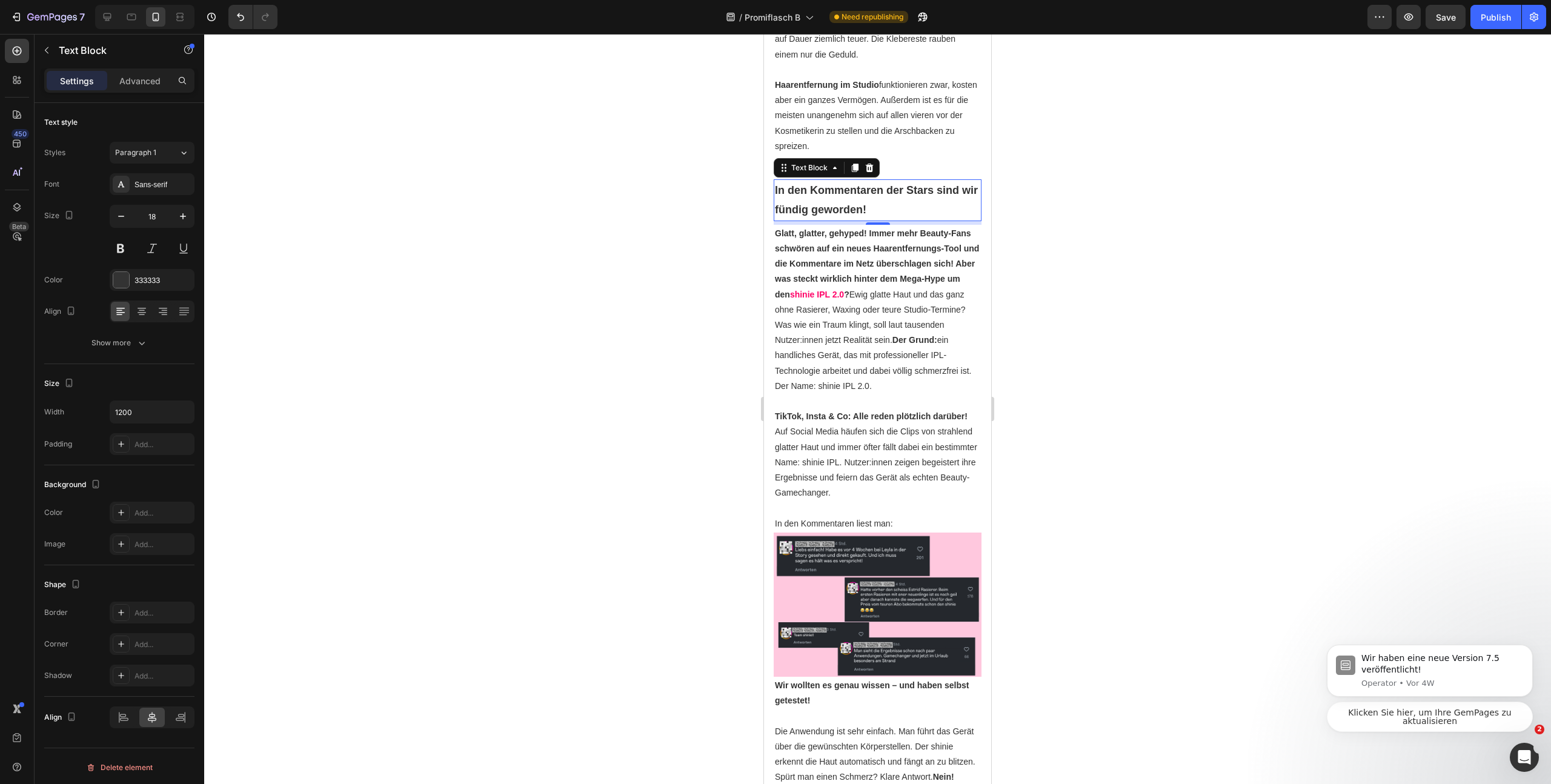
click at [1186, 364] on div at bounding box center [878, 409] width 1347 height 750
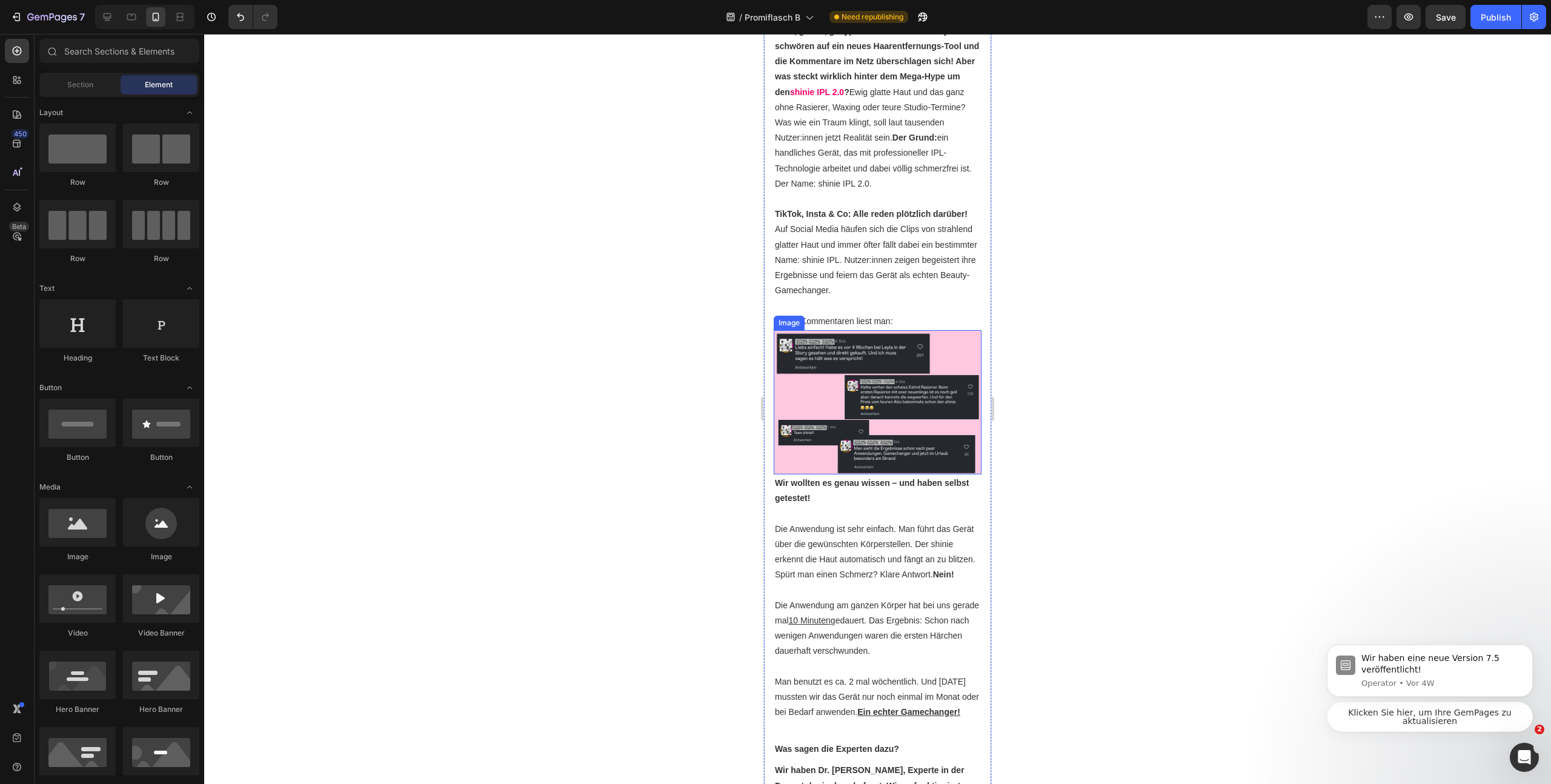
scroll to position [876, 0]
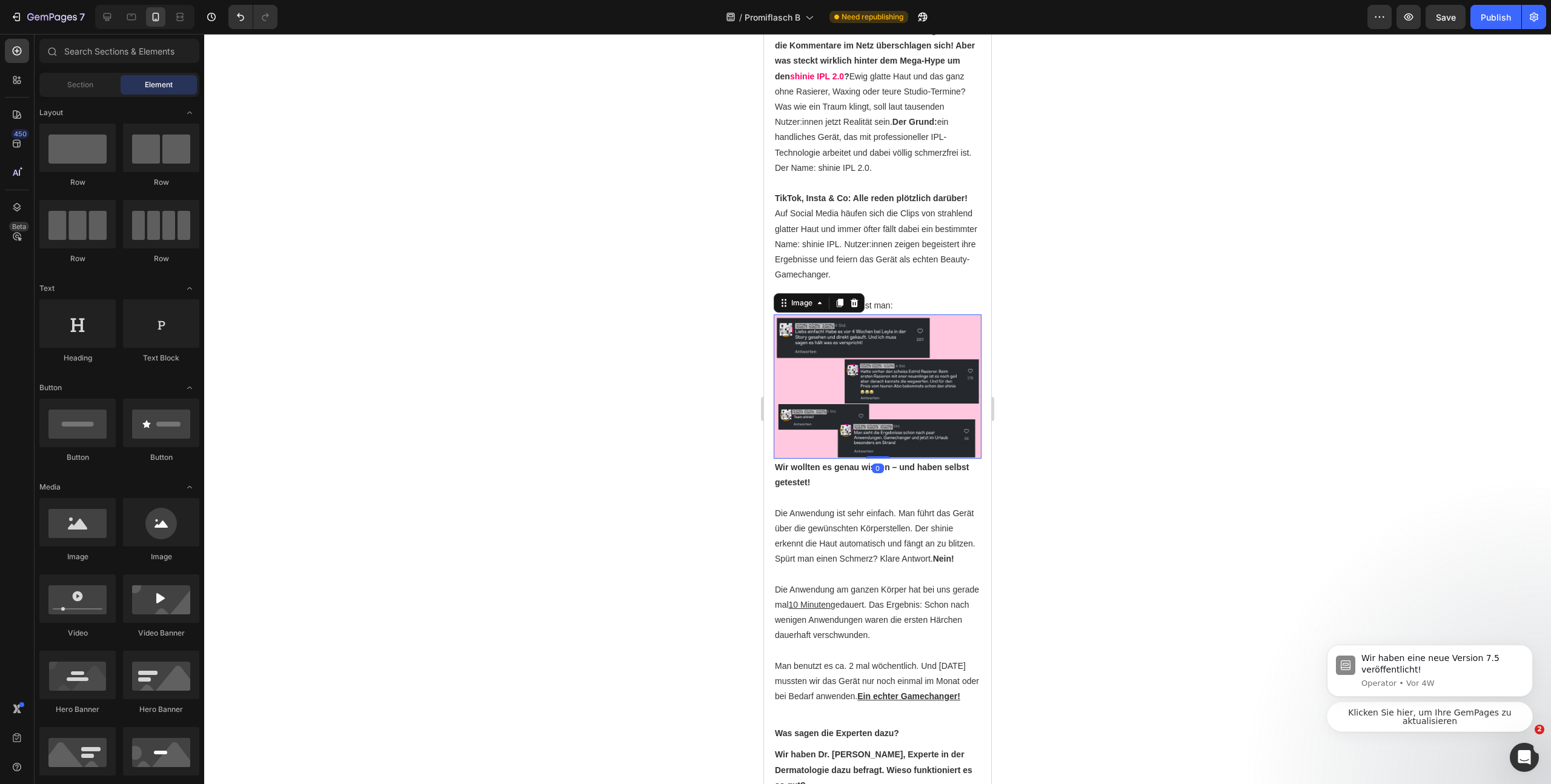
click at [852, 459] on img at bounding box center [877, 386] width 208 height 144
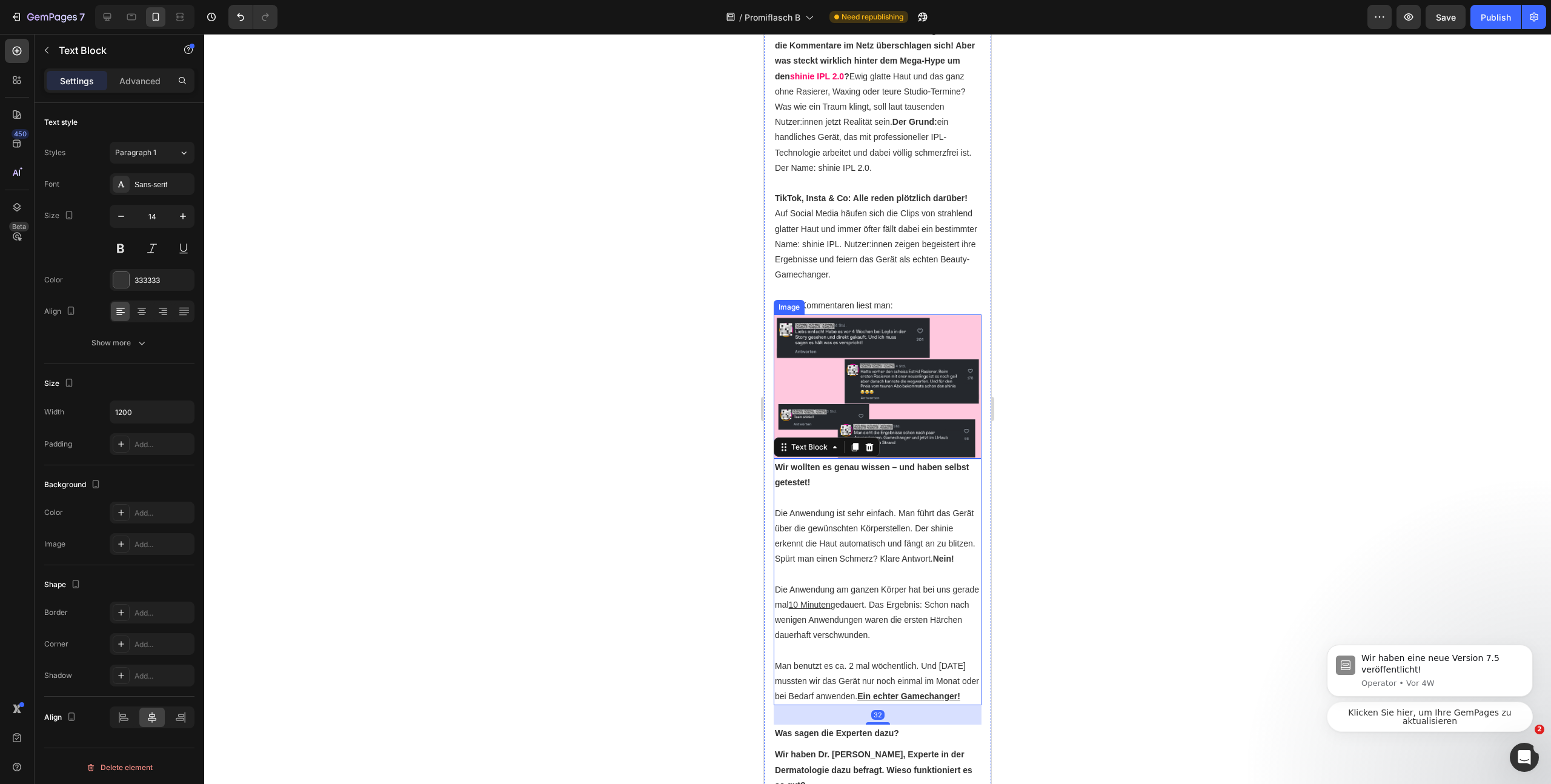
click at [888, 459] on img at bounding box center [877, 386] width 208 height 144
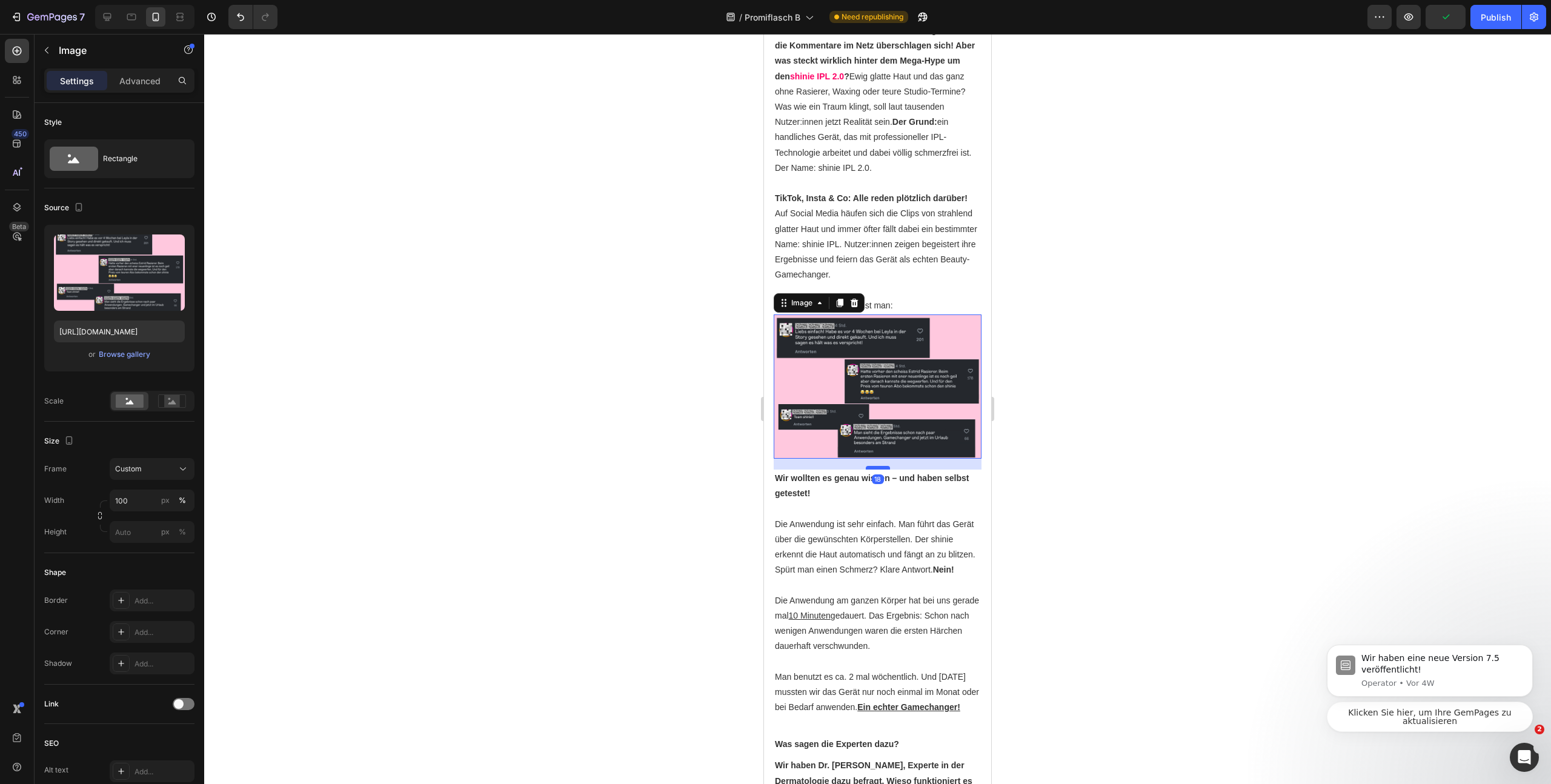
drag, startPoint x: 875, startPoint y: 483, endPoint x: 876, endPoint y: 494, distance: 11.0
click at [876, 470] on div at bounding box center [877, 468] width 24 height 4
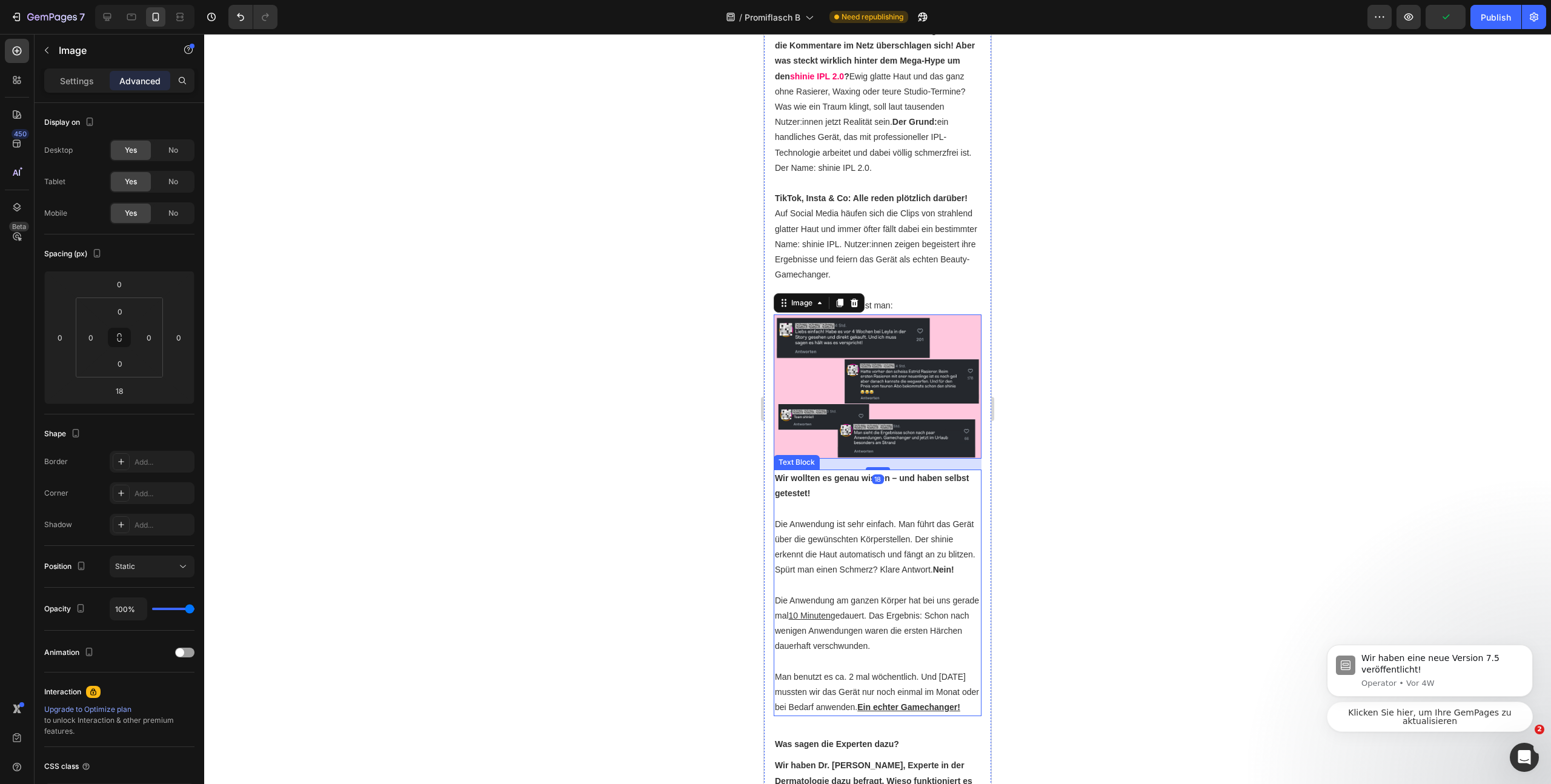
click at [1079, 510] on div at bounding box center [878, 409] width 1347 height 750
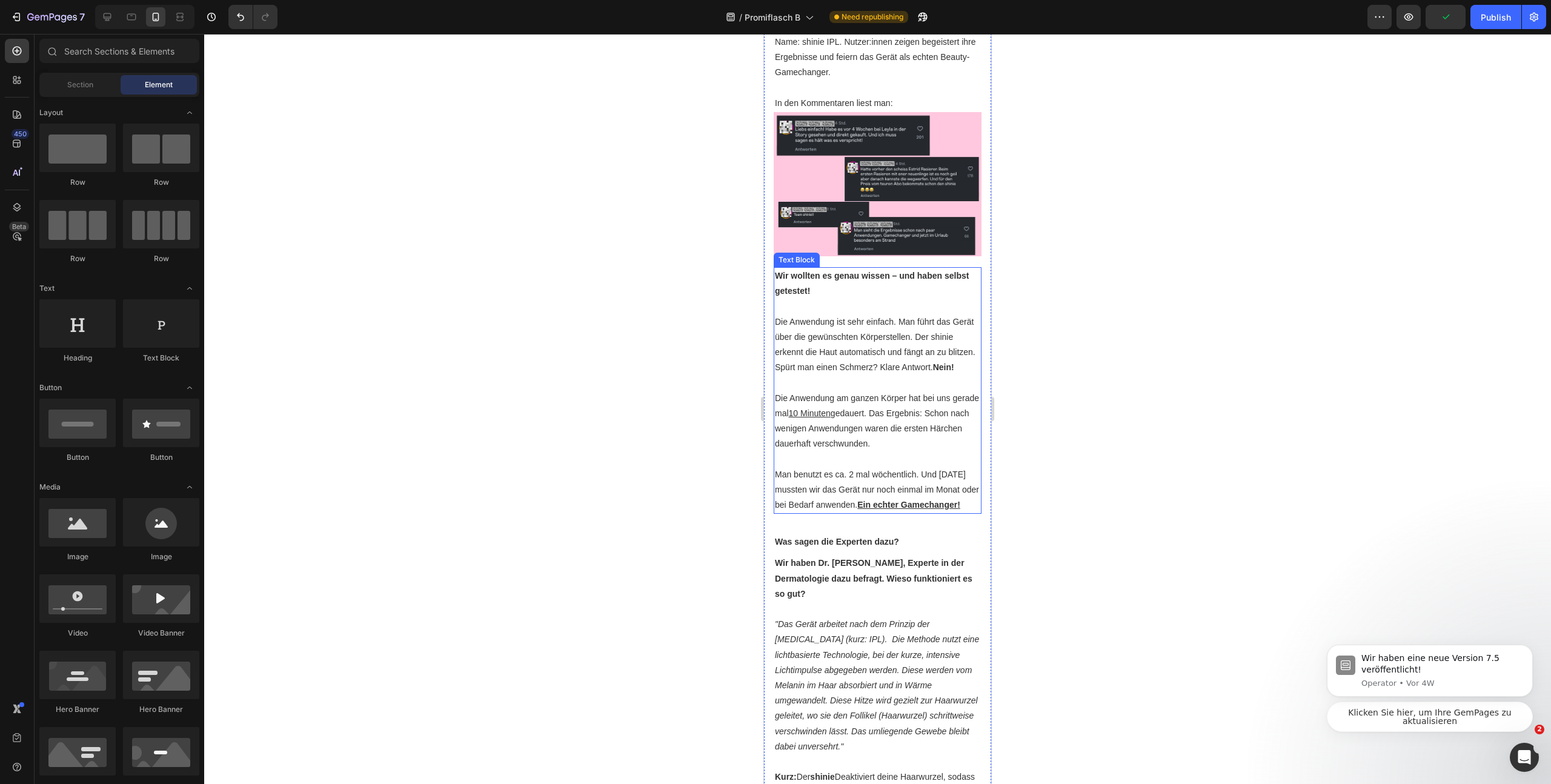
scroll to position [1089, 0]
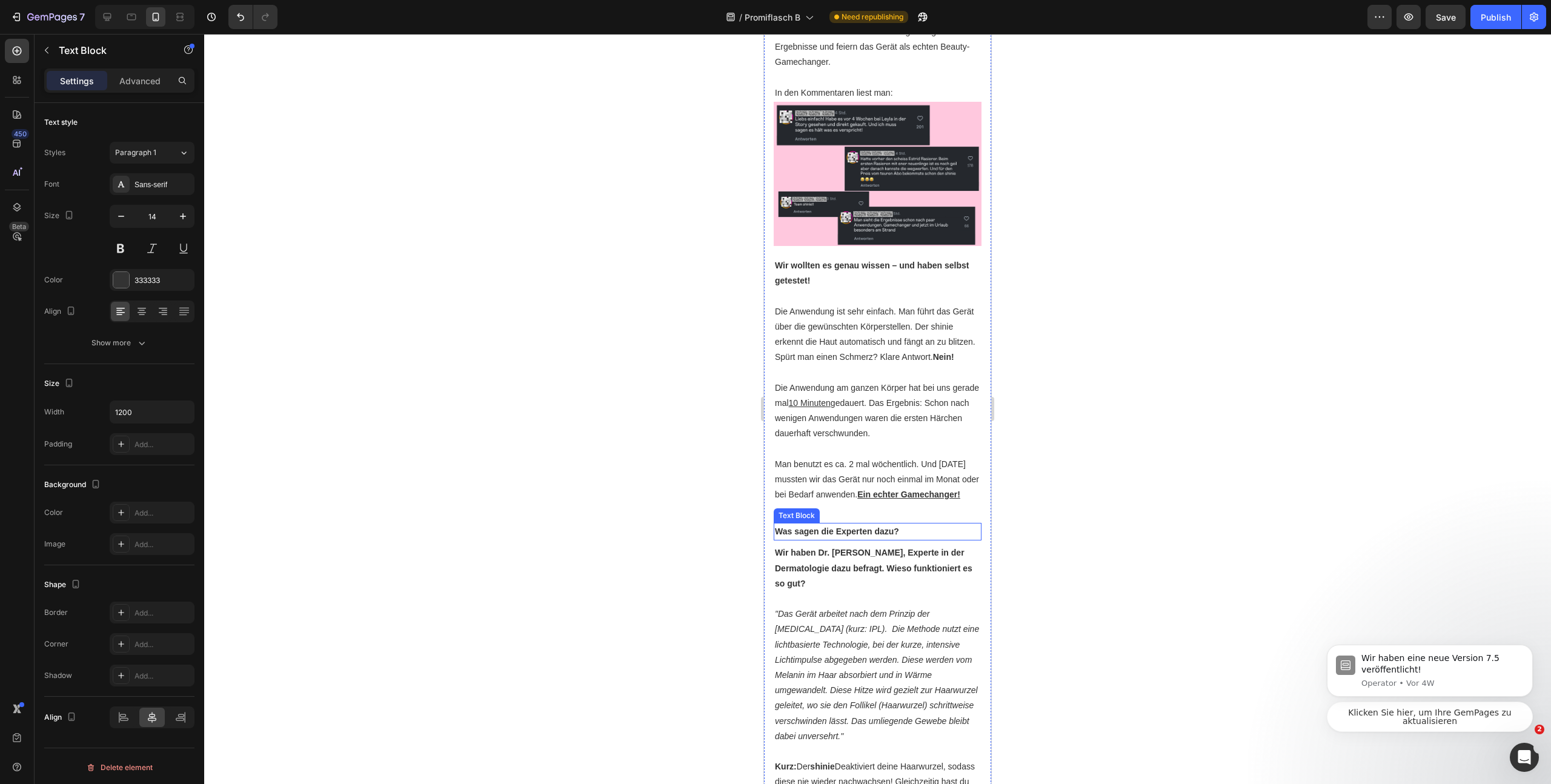
click at [879, 536] on strong "Was sagen die Experten dazu?" at bounding box center [837, 532] width 124 height 10
click at [179, 217] on icon "button" at bounding box center [183, 216] width 12 height 12
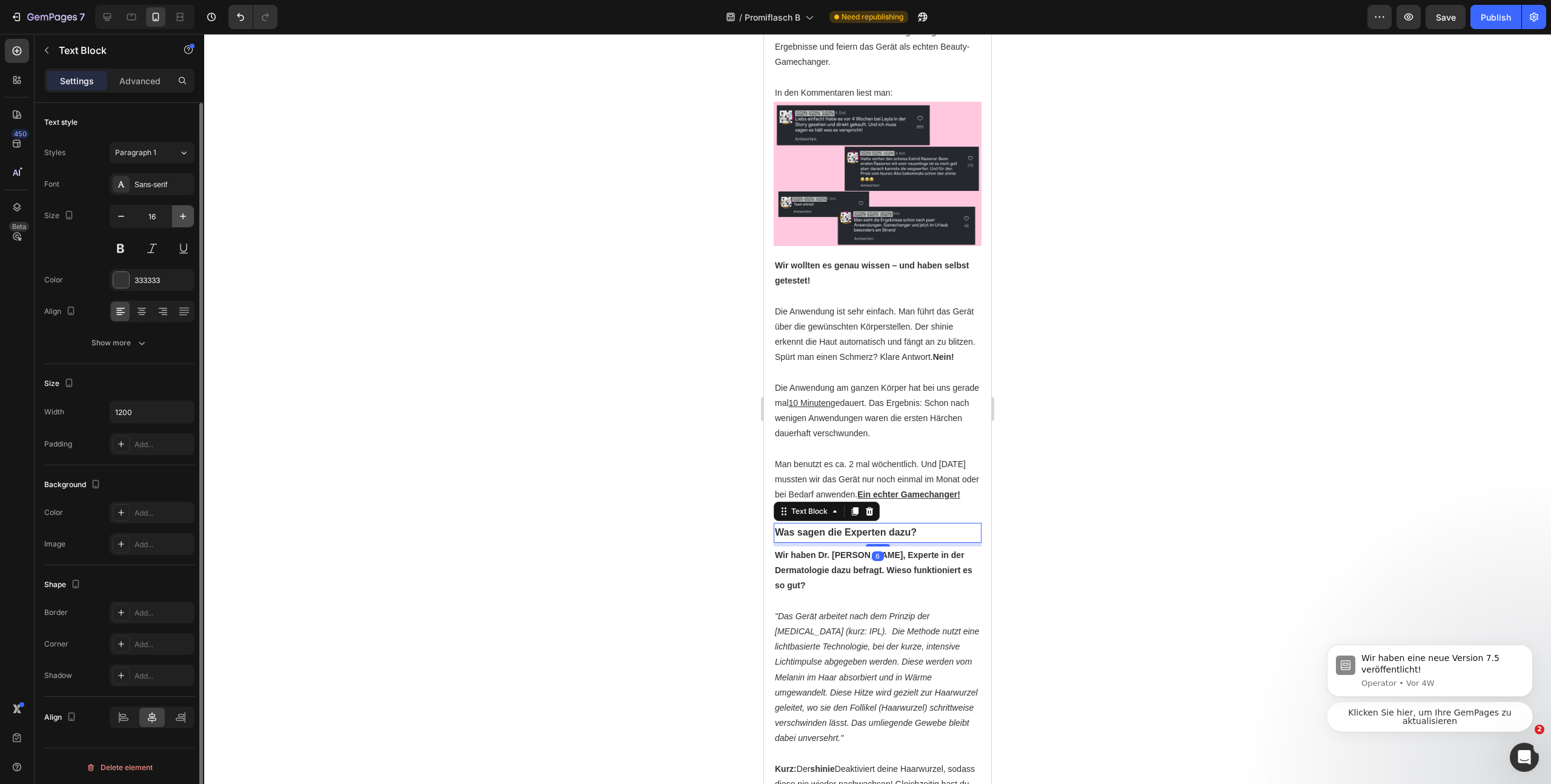
click at [181, 217] on icon "button" at bounding box center [183, 216] width 12 height 12
click at [181, 217] on icon "button" at bounding box center [183, 216] width 12 height 12
type input "20"
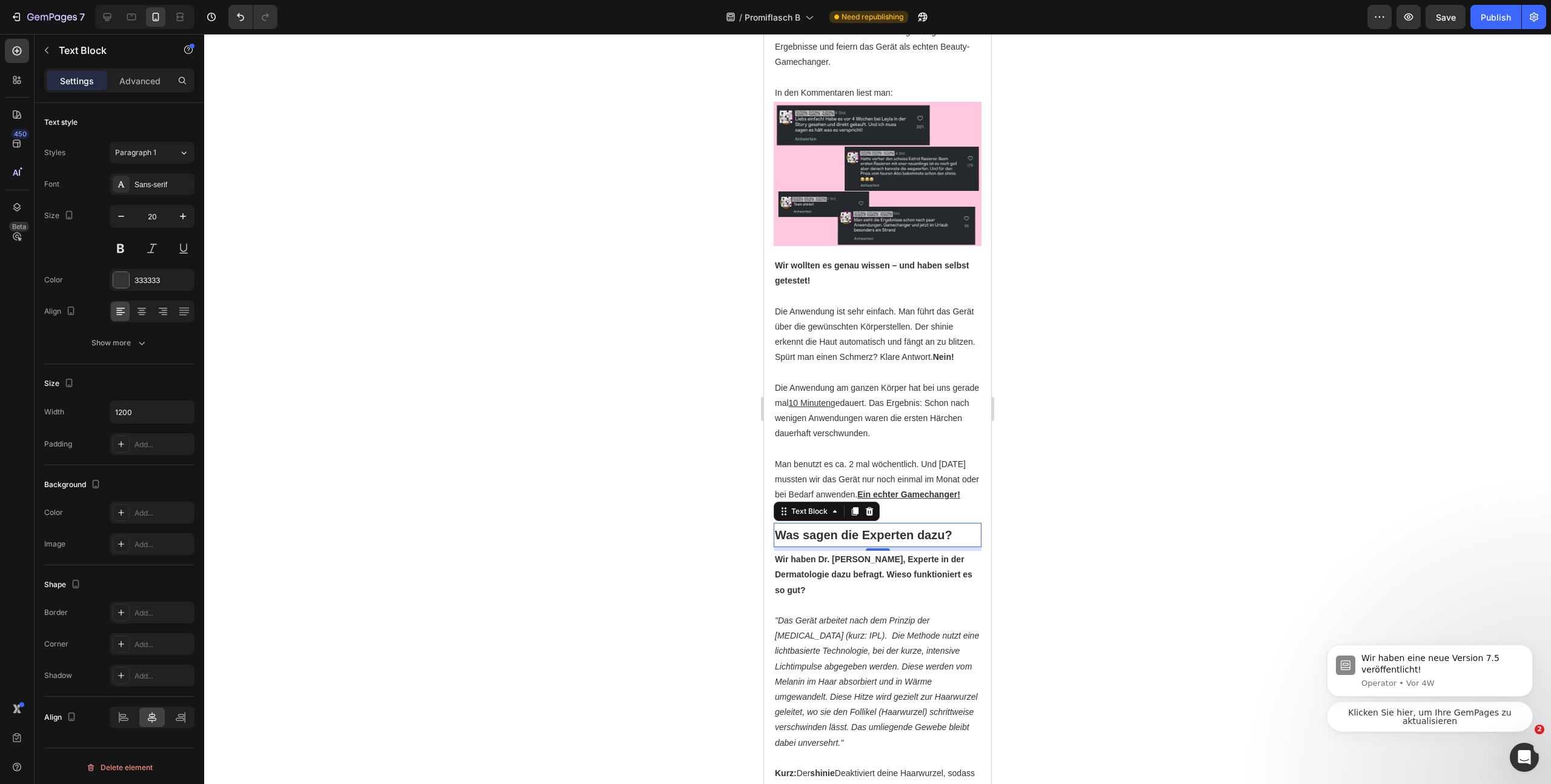
click at [878, 565] on div "6" at bounding box center [878, 561] width 12 height 10
click at [869, 613] on p "Rich Text Editor. Editing area: main" at bounding box center [877, 605] width 206 height 15
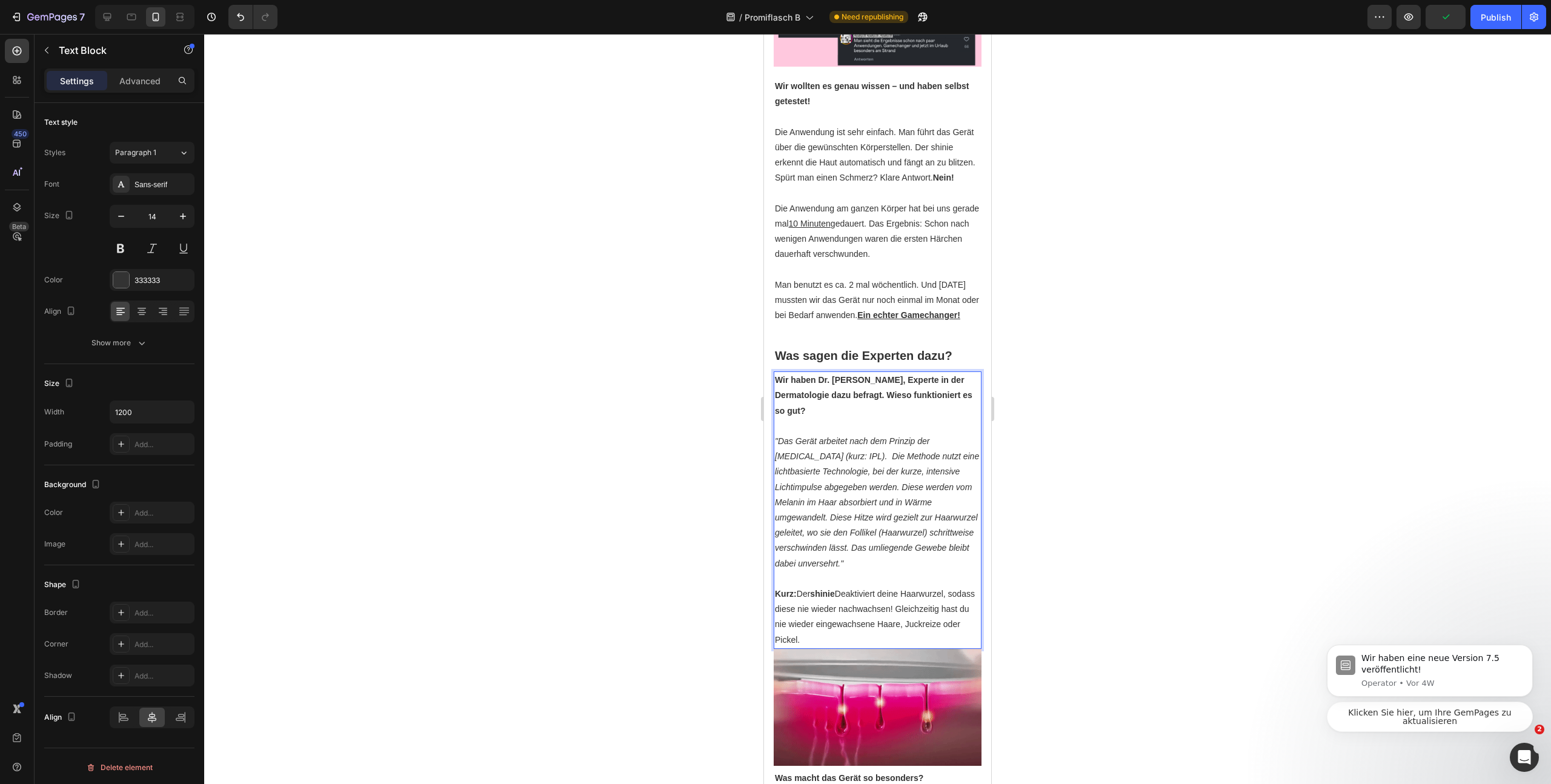
scroll to position [1307, 0]
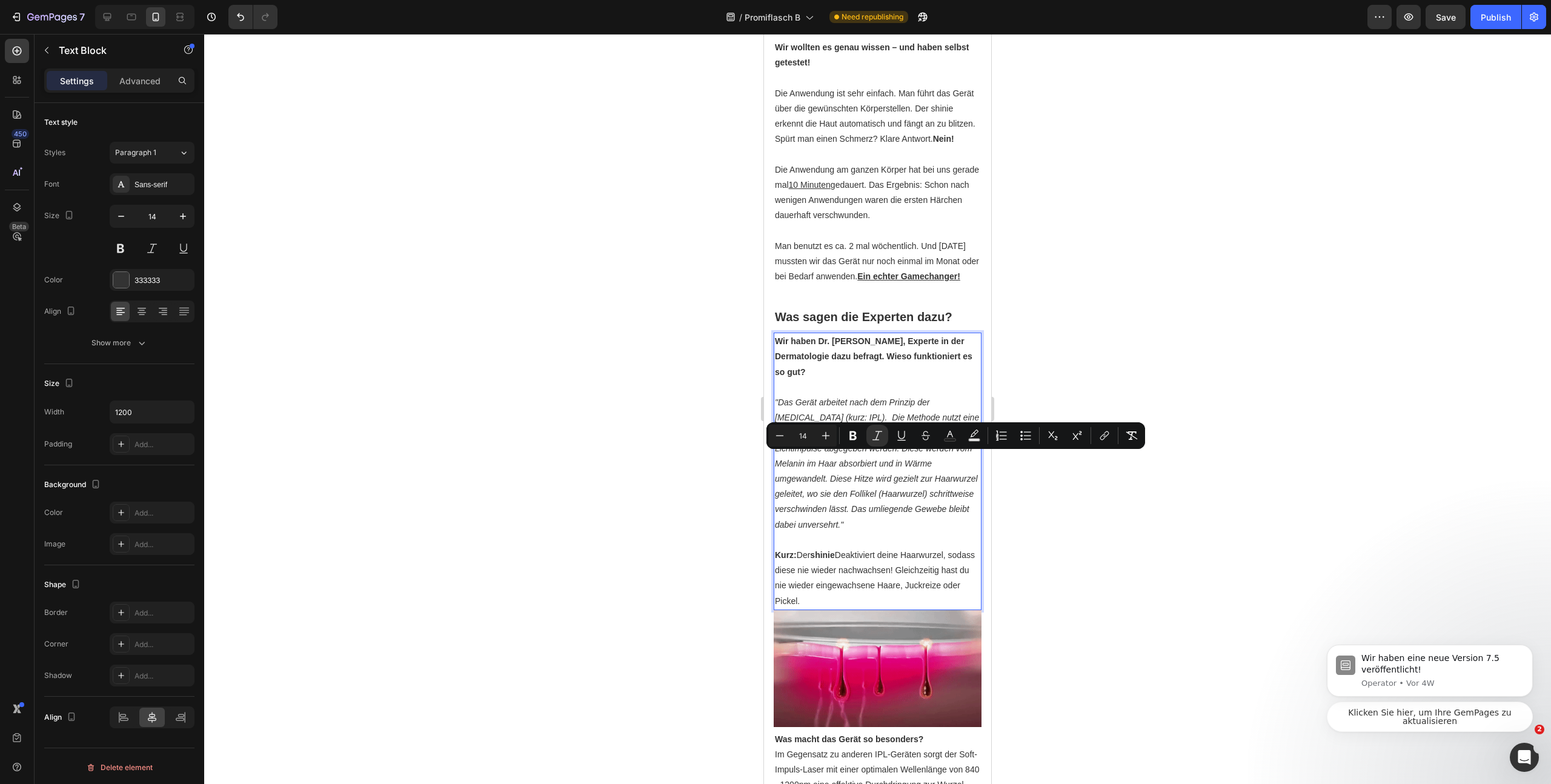
drag, startPoint x: 951, startPoint y: 584, endPoint x: 833, endPoint y: 497, distance: 146.6
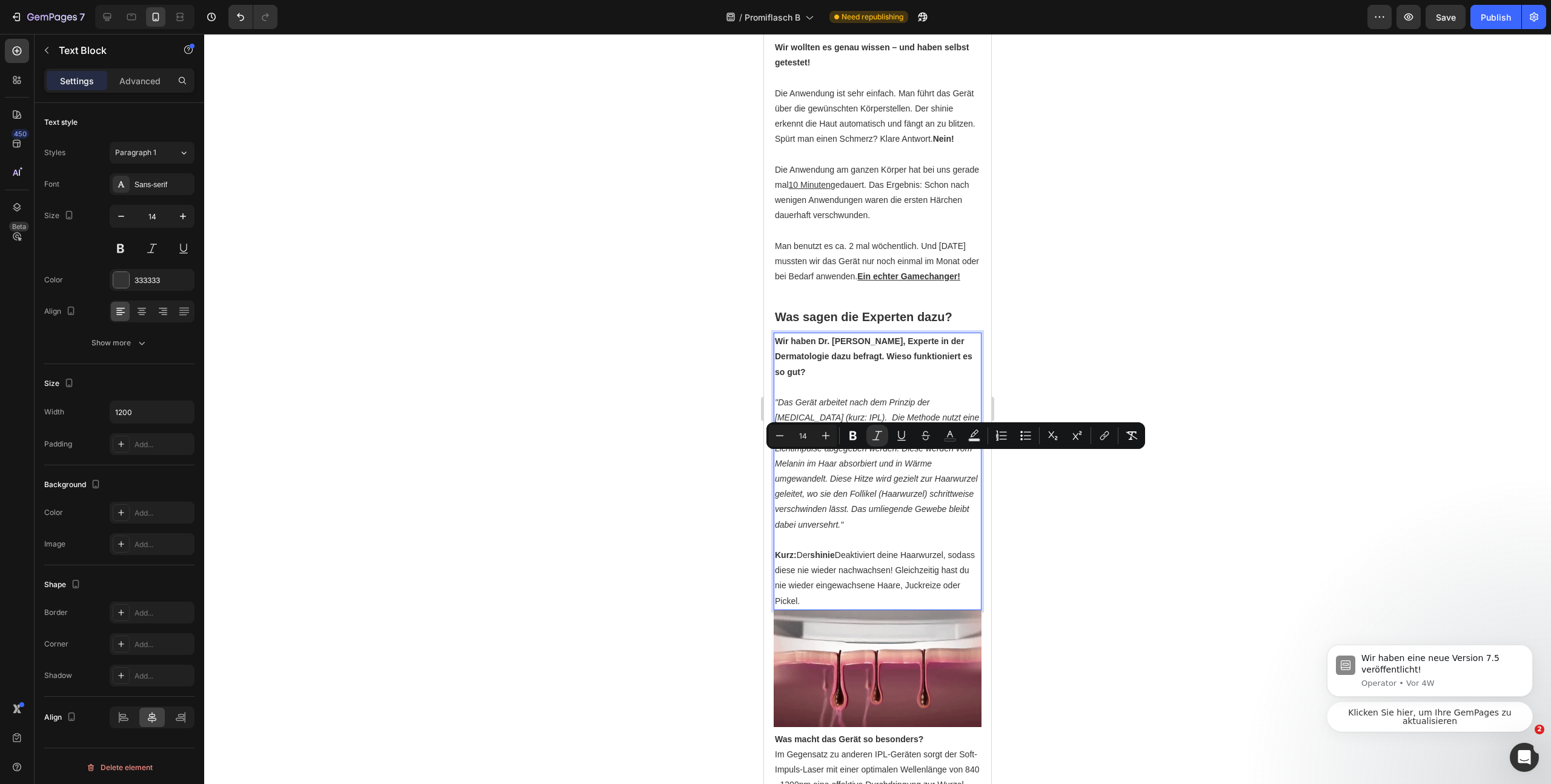
click at [764, 457] on html "iPhone 13 Mini ( 375 px) iPhone 13 Mini iPhone 13 Pro iPhone 11 Pro Max iPhone …" at bounding box center [877, 123] width 227 height 2792
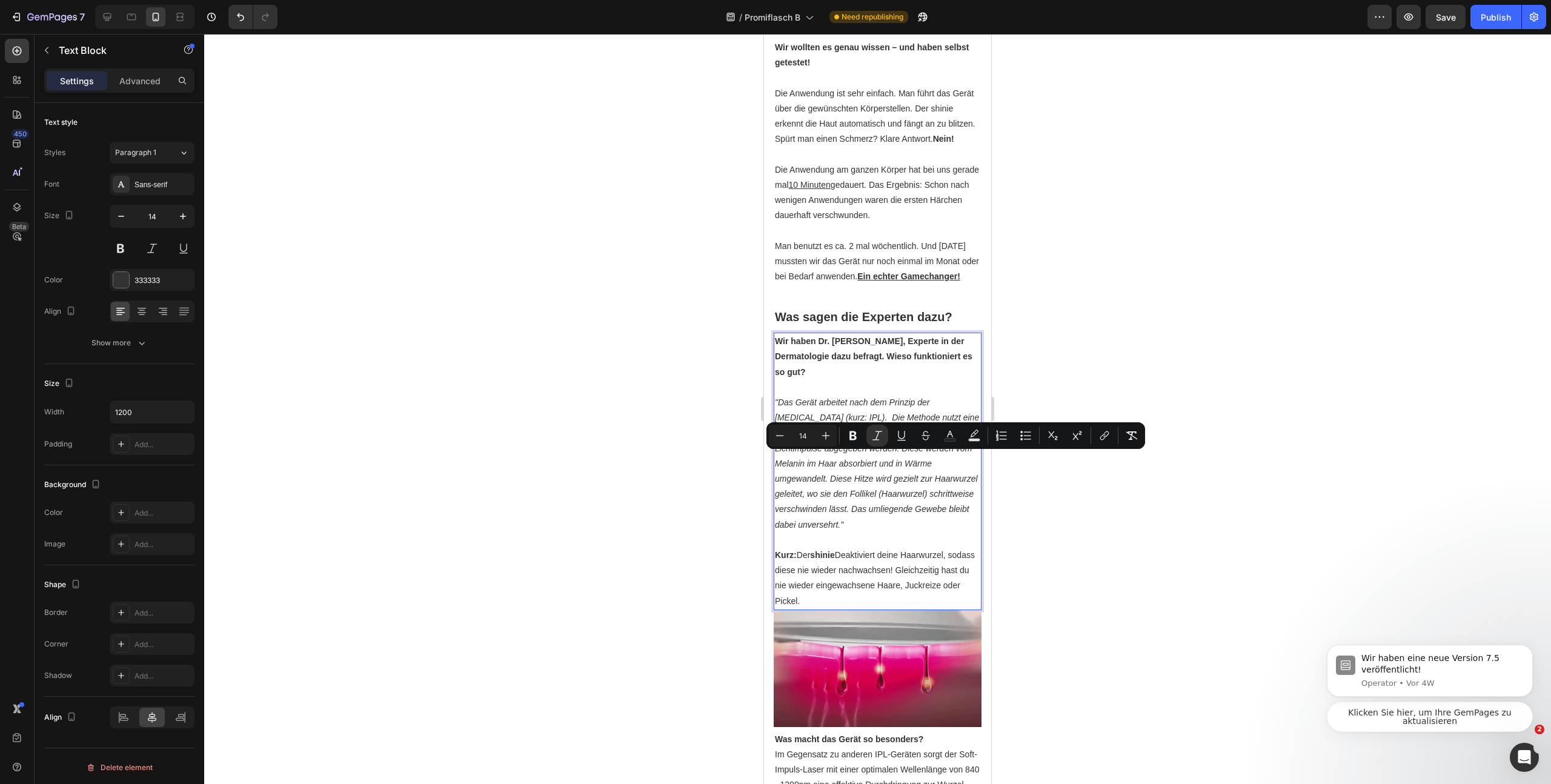
click at [969, 532] on p ""Das Gerät arbeitet nach dem Prinzip der Intense Pulsed Light (kurz: IPL). Die …" at bounding box center [877, 464] width 206 height 138
click at [955, 532] on p ""Das Gerät arbeitet nach dem Prinzip der Intense Pulsed Light (kurz: IPL). Die …" at bounding box center [877, 464] width 206 height 138
drag, startPoint x: 953, startPoint y: 583, endPoint x: 762, endPoint y: 458, distance: 228.3
click at [764, 458] on html "iPhone 13 Mini ( 375 px) iPhone 13 Mini iPhone 13 Pro iPhone 11 Pro Max iPhone …" at bounding box center [877, 123] width 227 height 2792
click at [781, 435] on icon "Editor contextual toolbar" at bounding box center [780, 435] width 8 height 1
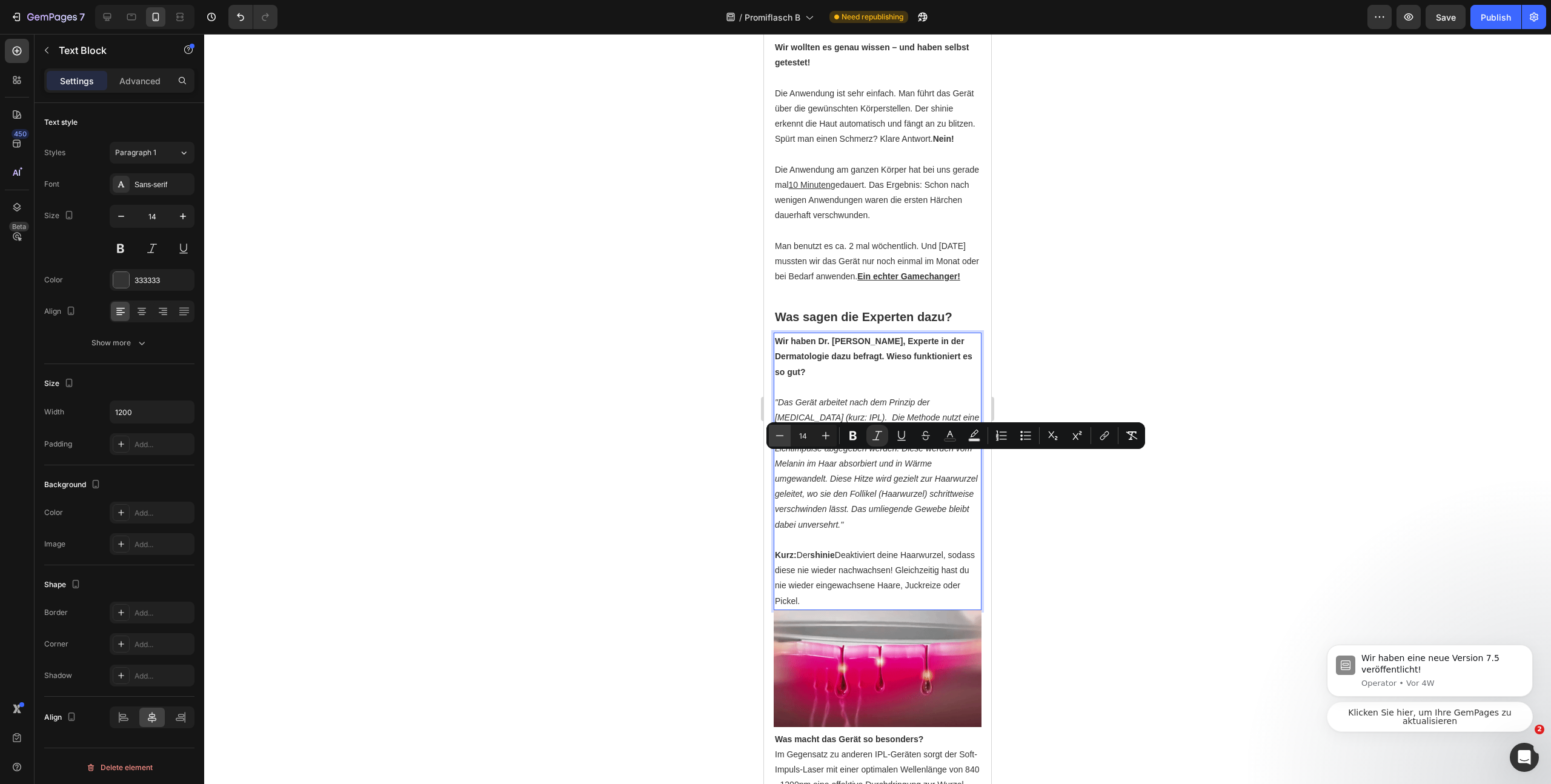
type input "13"
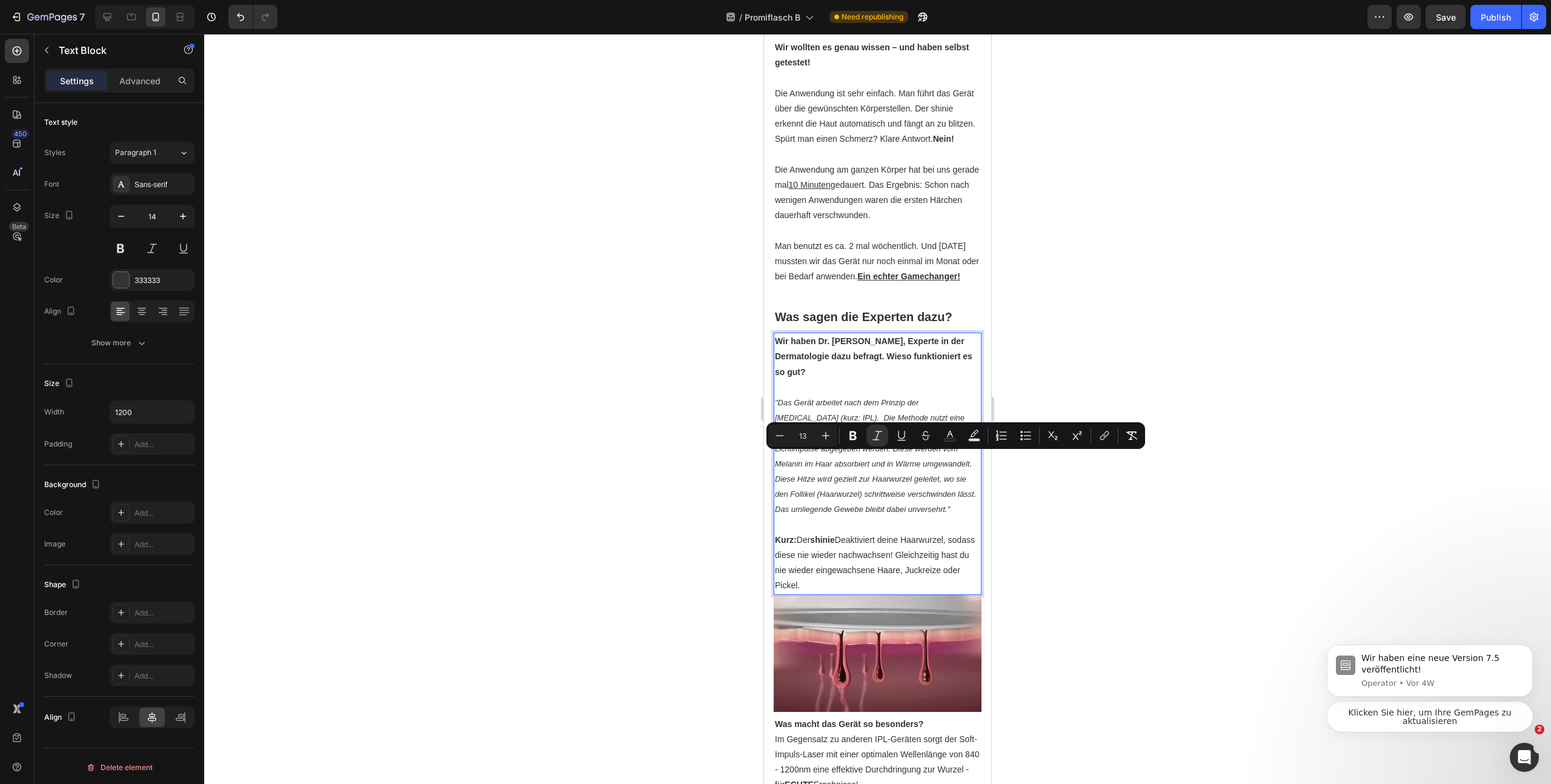
click at [1070, 540] on div at bounding box center [878, 409] width 1347 height 750
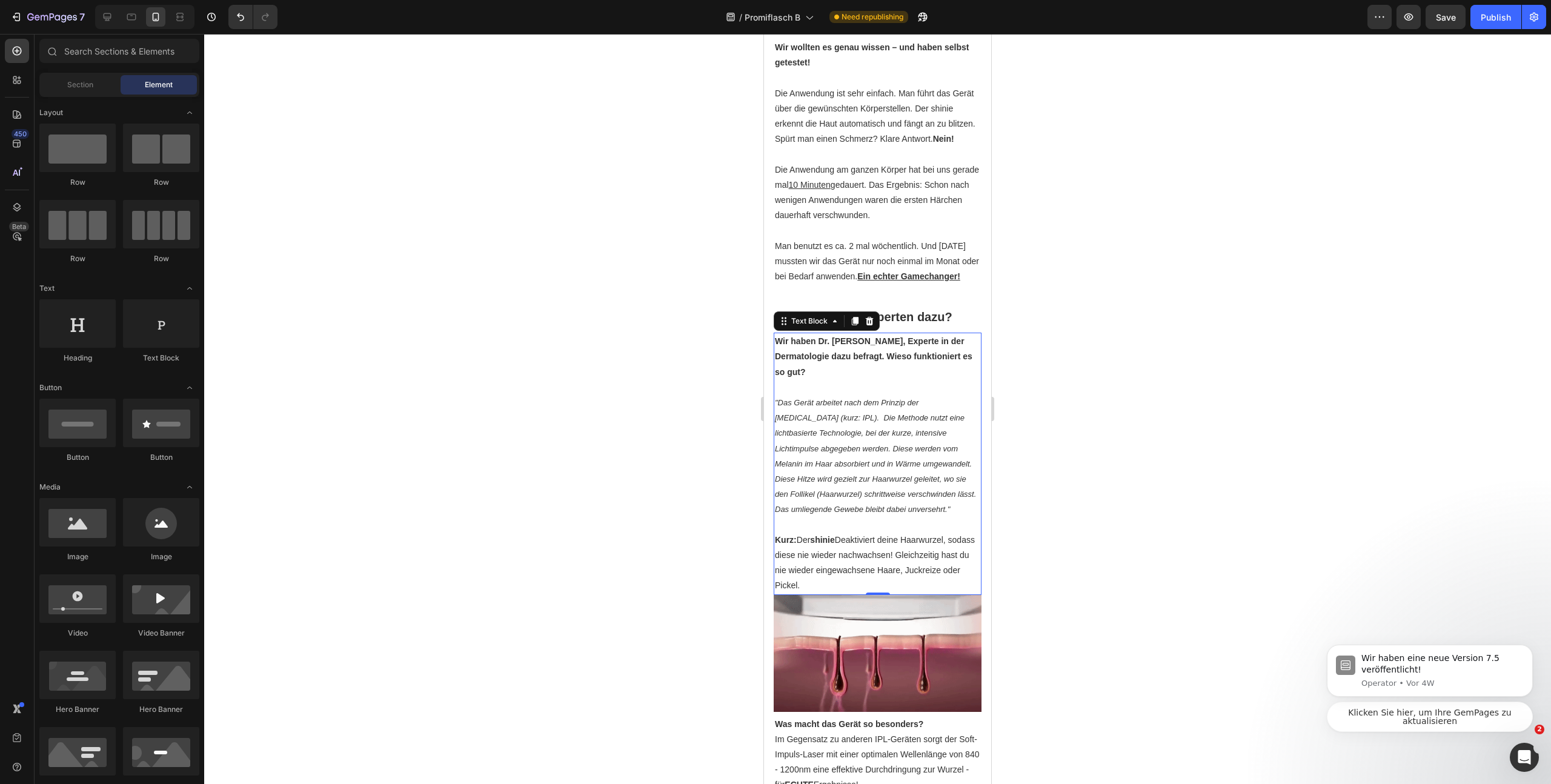
click at [852, 518] on p ""Das Gerät arbeitet nach dem Prinzip der Intense Pulsed Light (kurz: IPL). Die …" at bounding box center [877, 456] width 206 height 122
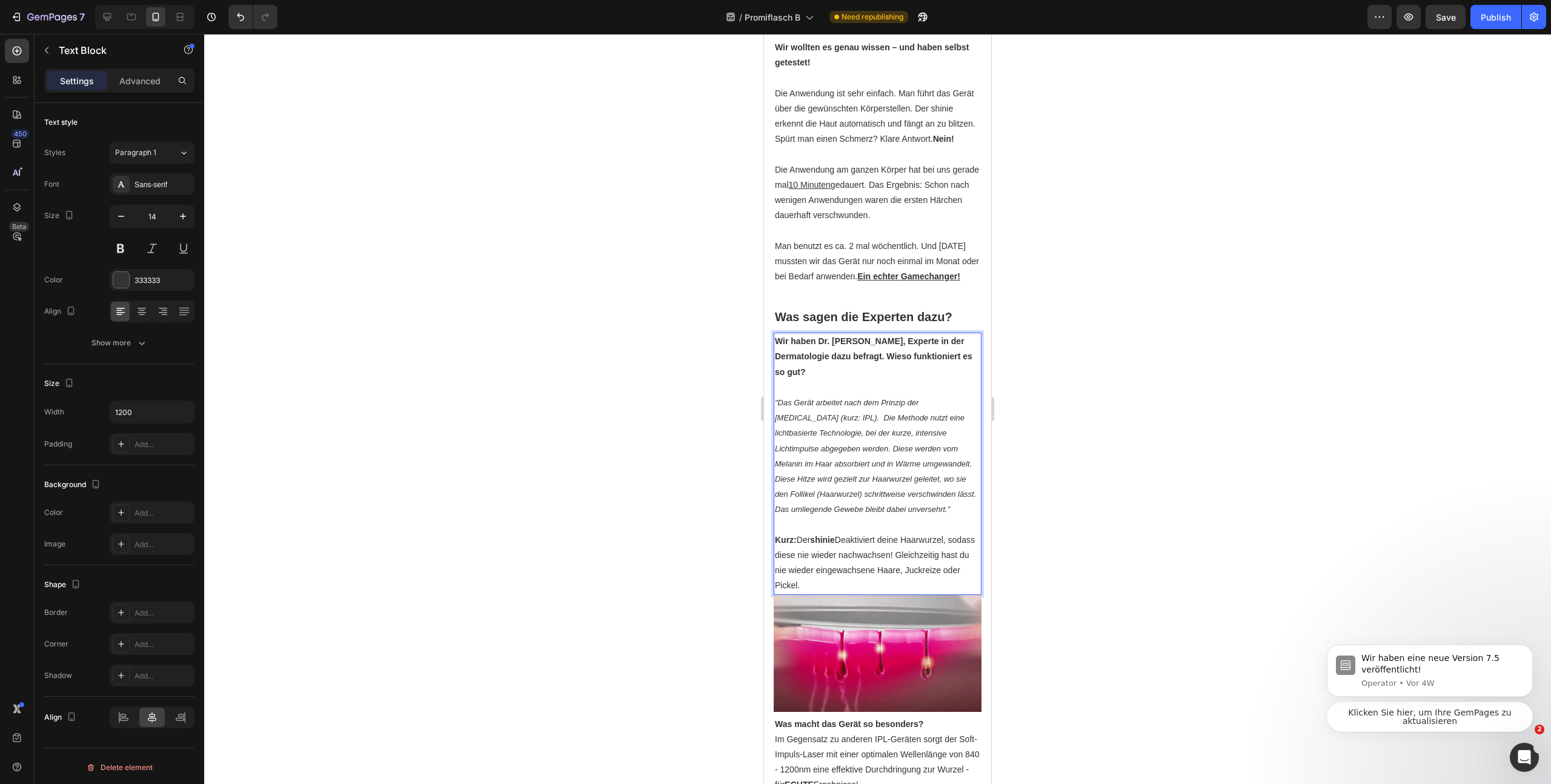
drag, startPoint x: 841, startPoint y: 577, endPoint x: 741, endPoint y: 462, distance: 152.4
click at [764, 462] on html "iPhone 13 Mini ( 375 px) iPhone 13 Mini iPhone 13 Pro iPhone 11 Pro Max iPhone …" at bounding box center [877, 116] width 227 height 2777
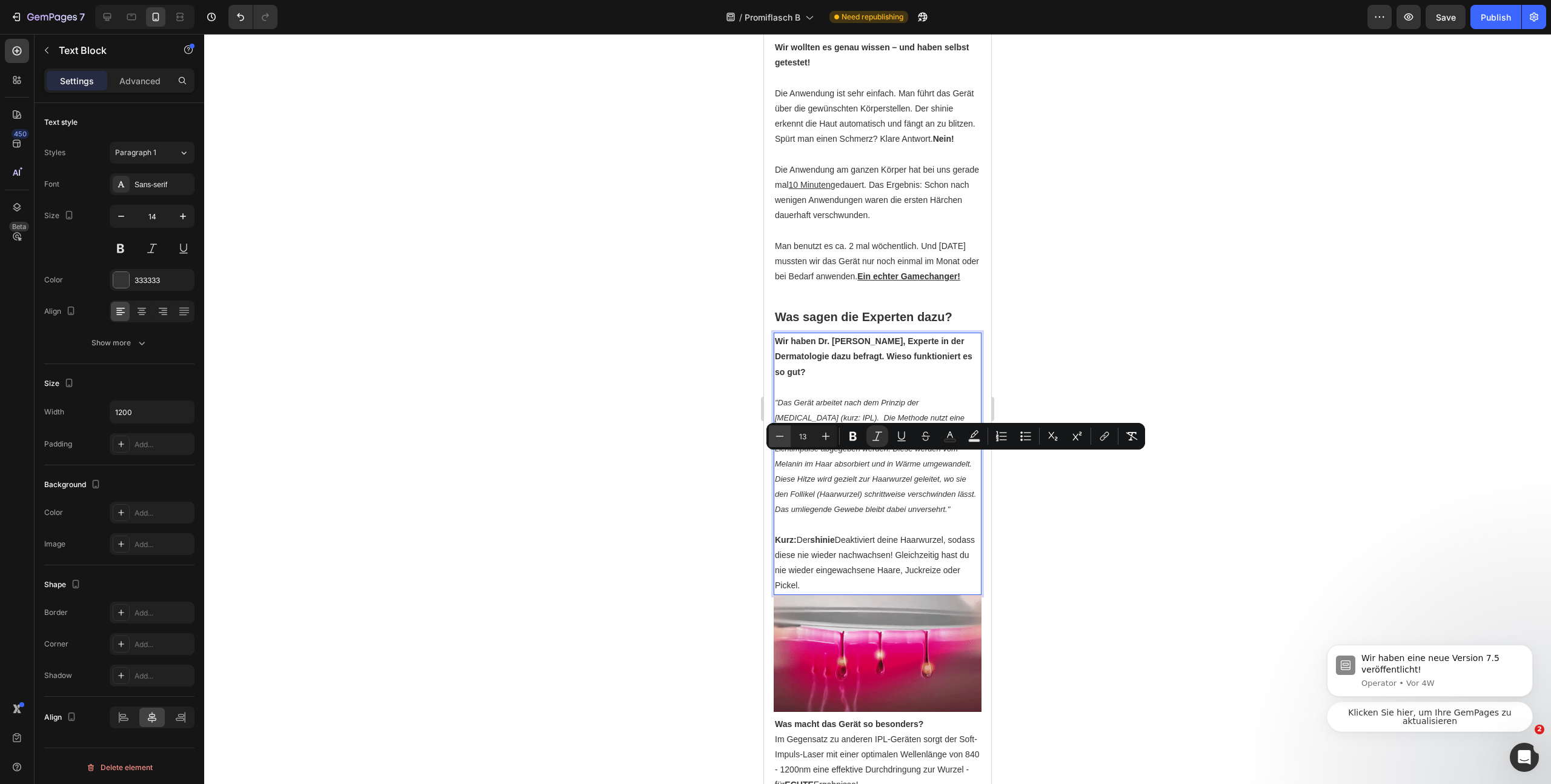
click at [776, 432] on icon "Editor contextual toolbar" at bounding box center [780, 437] width 12 height 12
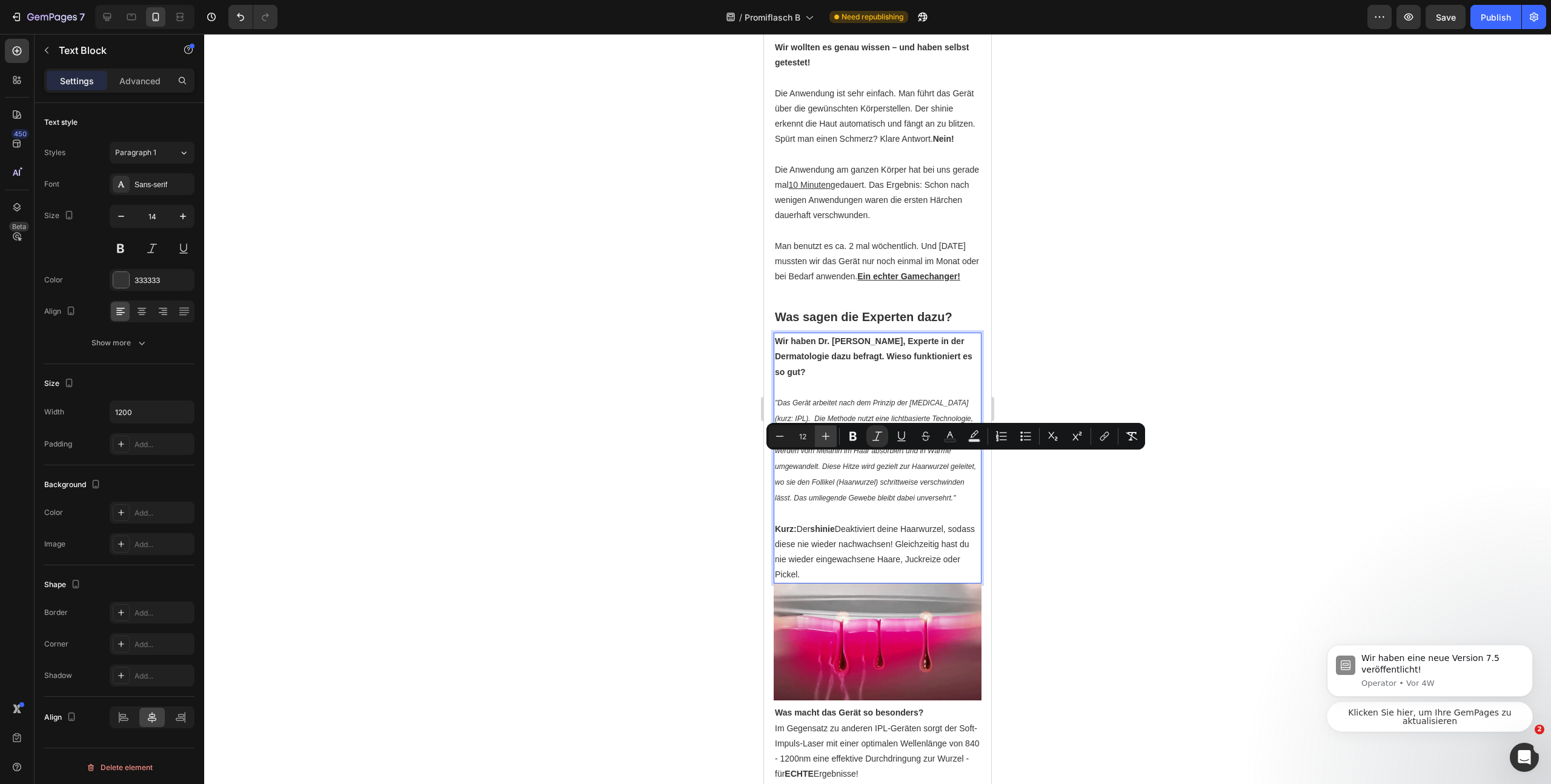
click at [824, 437] on icon "Editor contextual toolbar" at bounding box center [826, 437] width 8 height 8
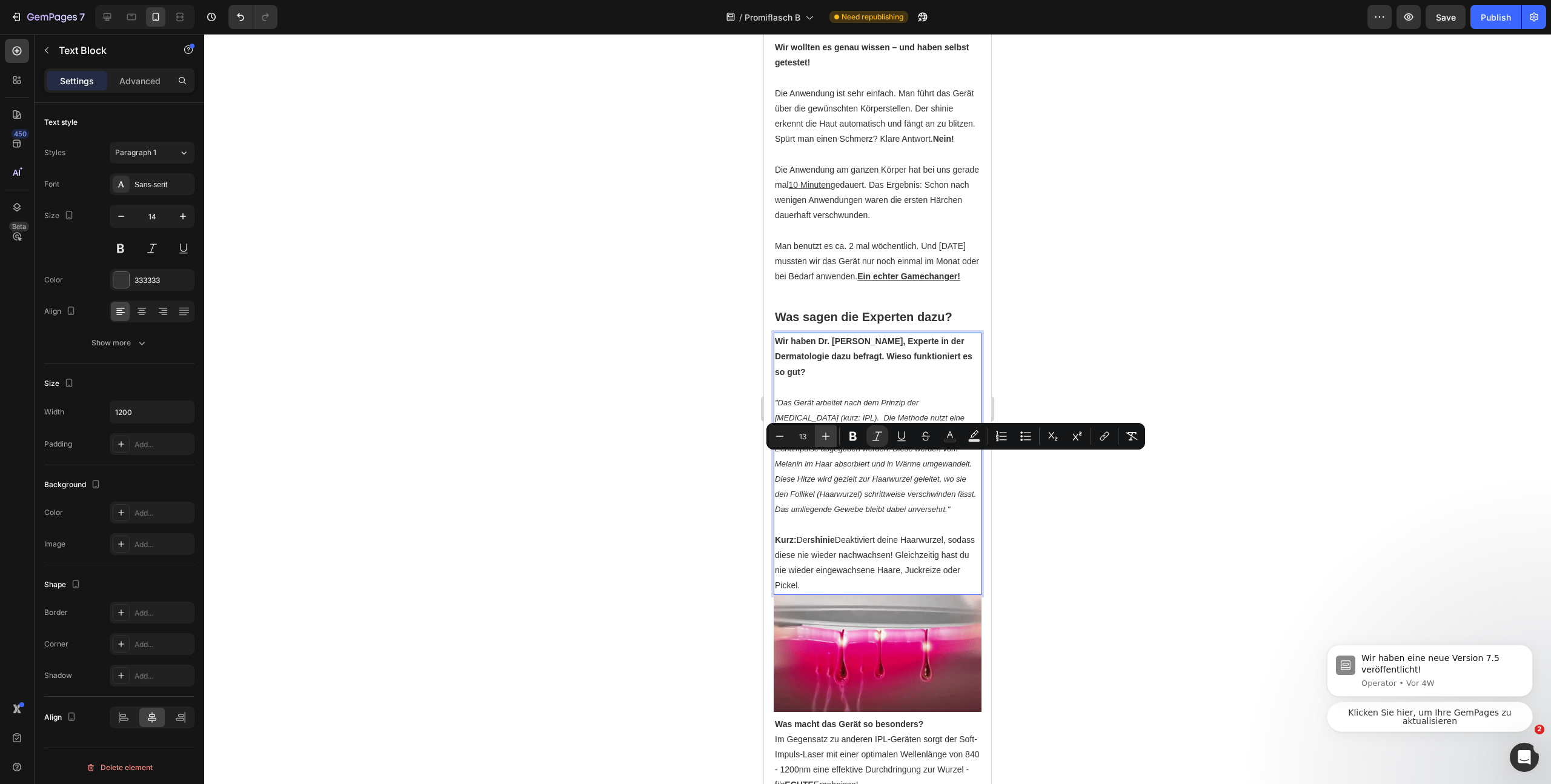
click at [824, 437] on icon "Editor contextual toolbar" at bounding box center [826, 437] width 8 height 8
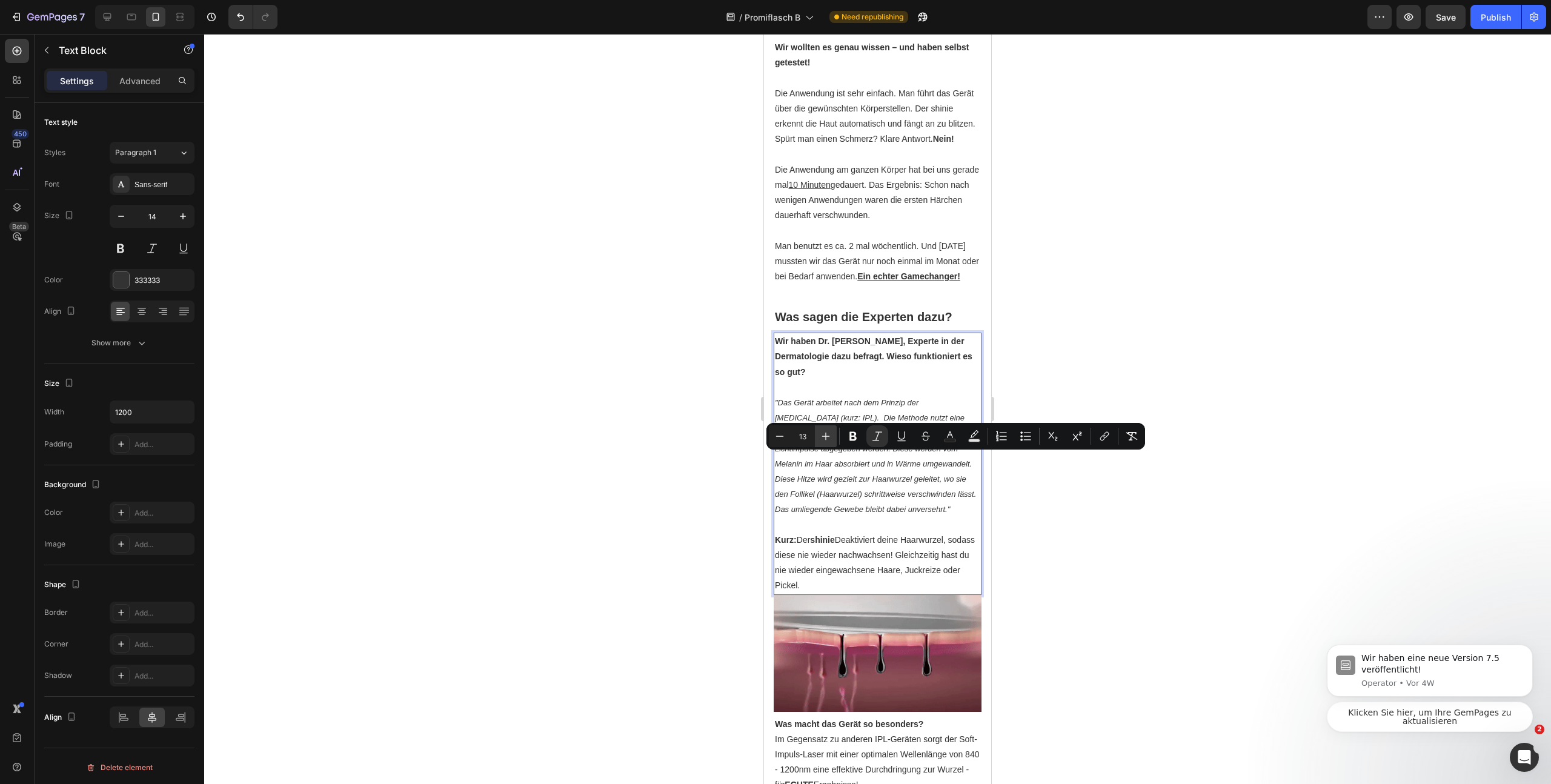
type input "14"
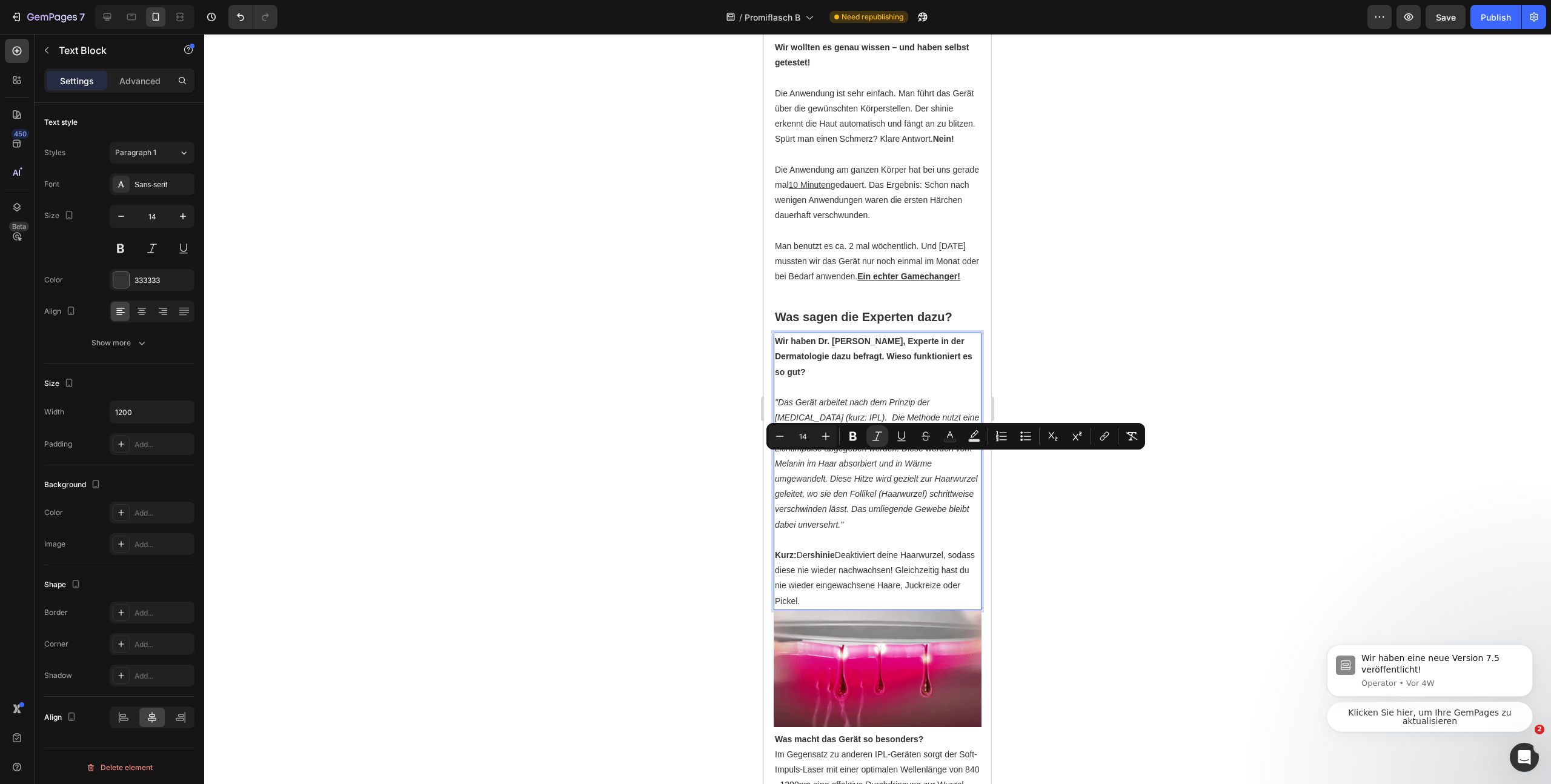
click at [1130, 559] on div at bounding box center [878, 409] width 1347 height 750
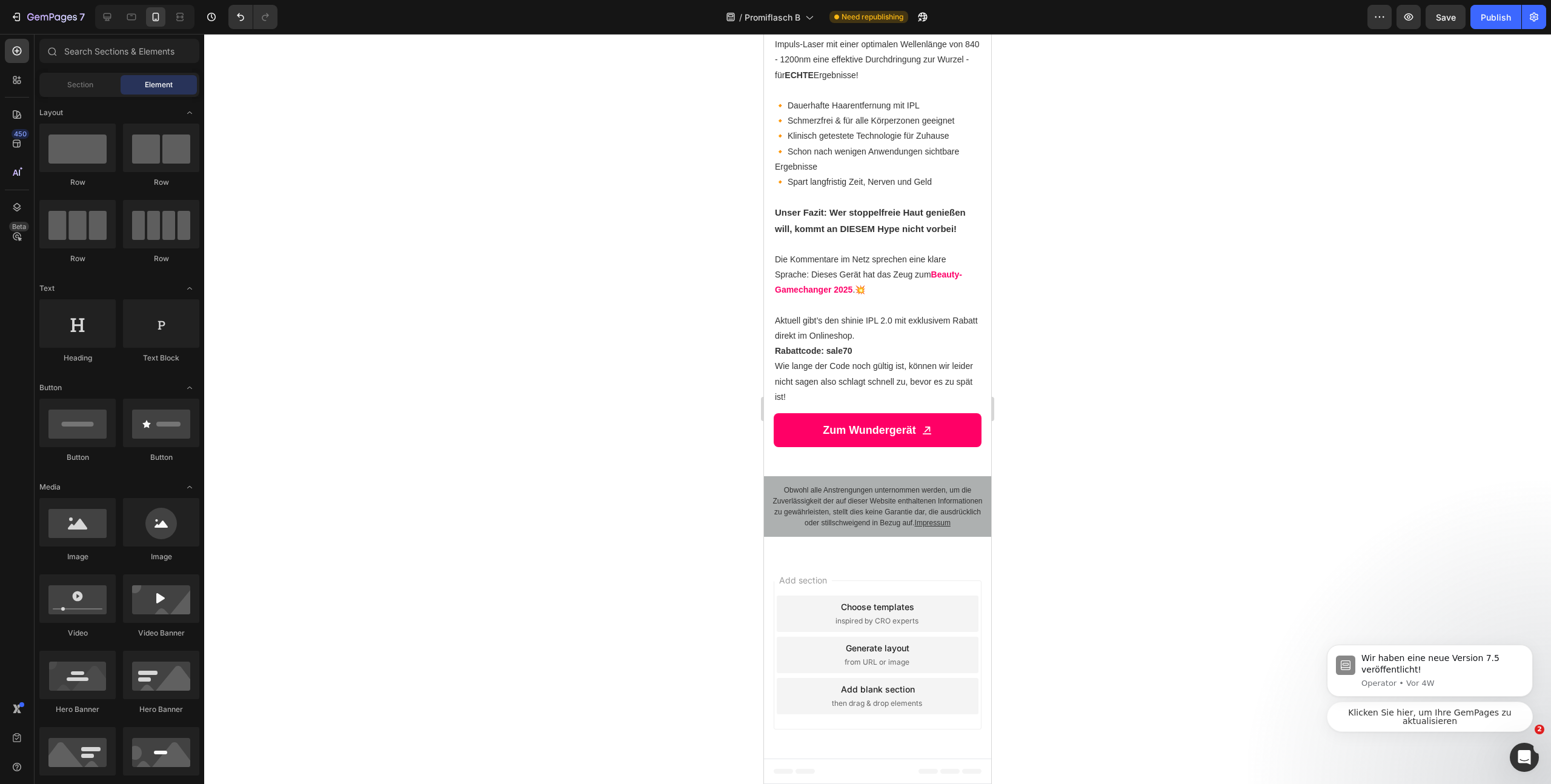
scroll to position [2094, 0]
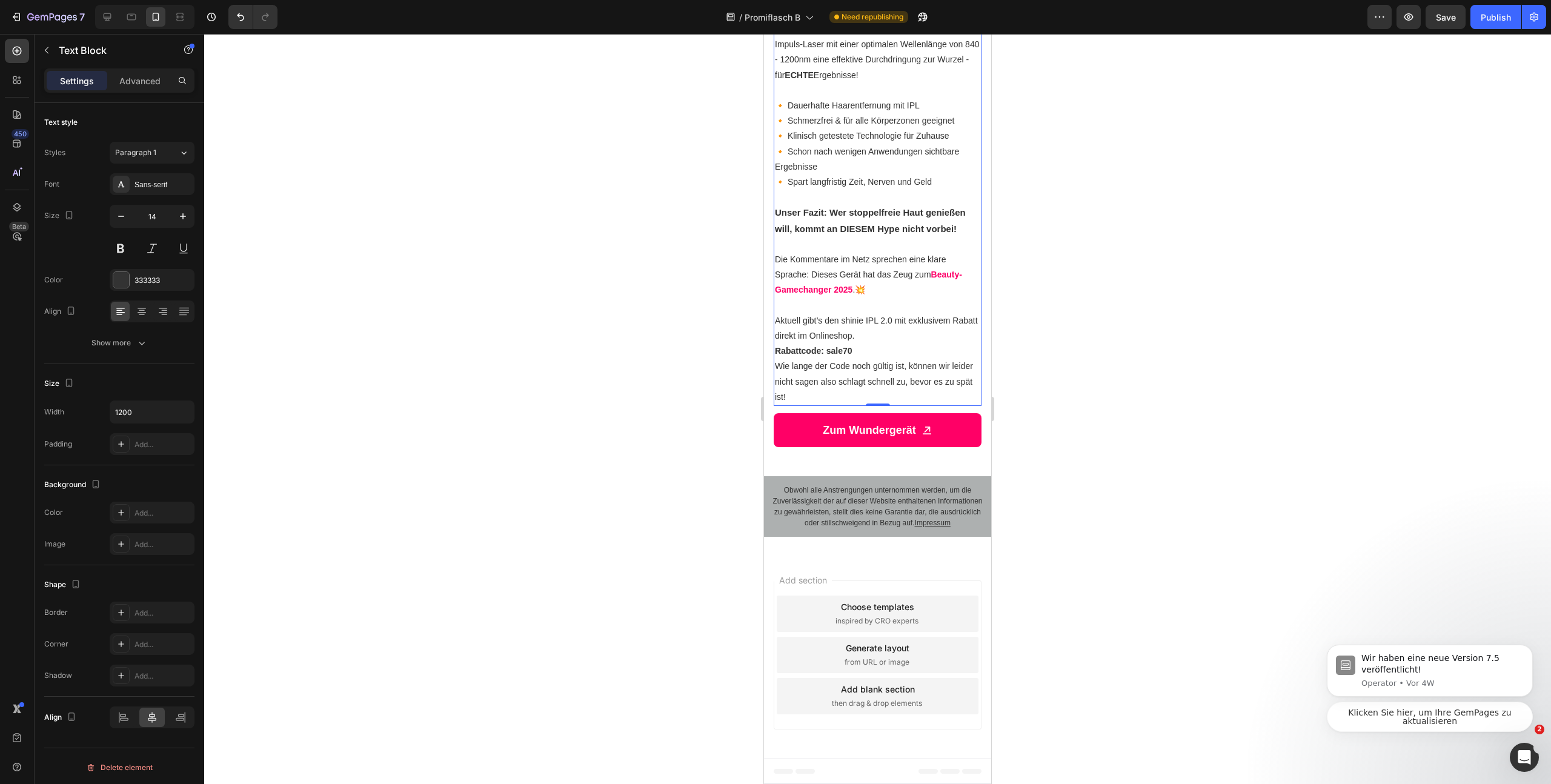
click at [843, 346] on strong "Rabattcode: sale70" at bounding box center [814, 351] width 77 height 10
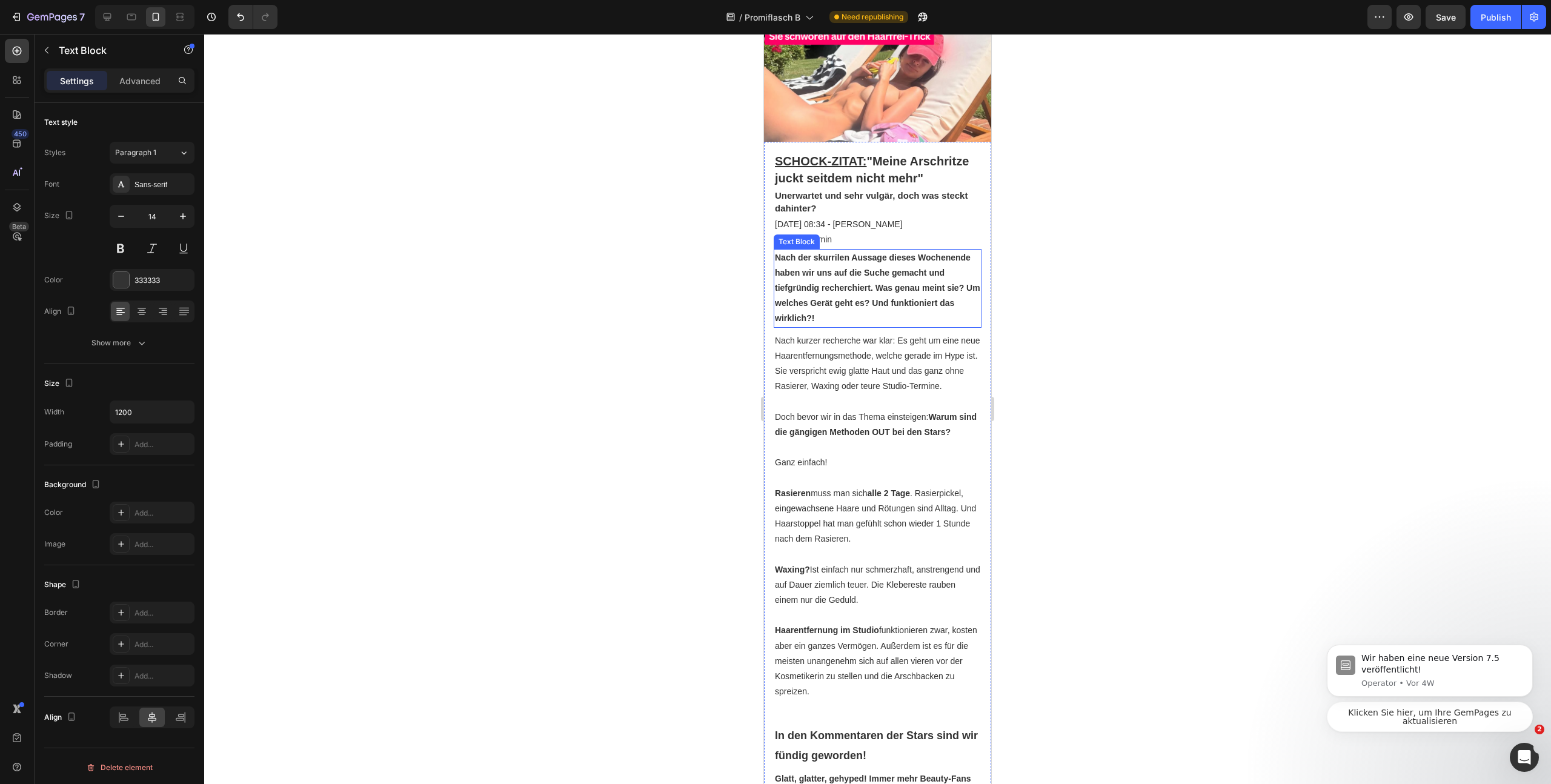
scroll to position [0, 0]
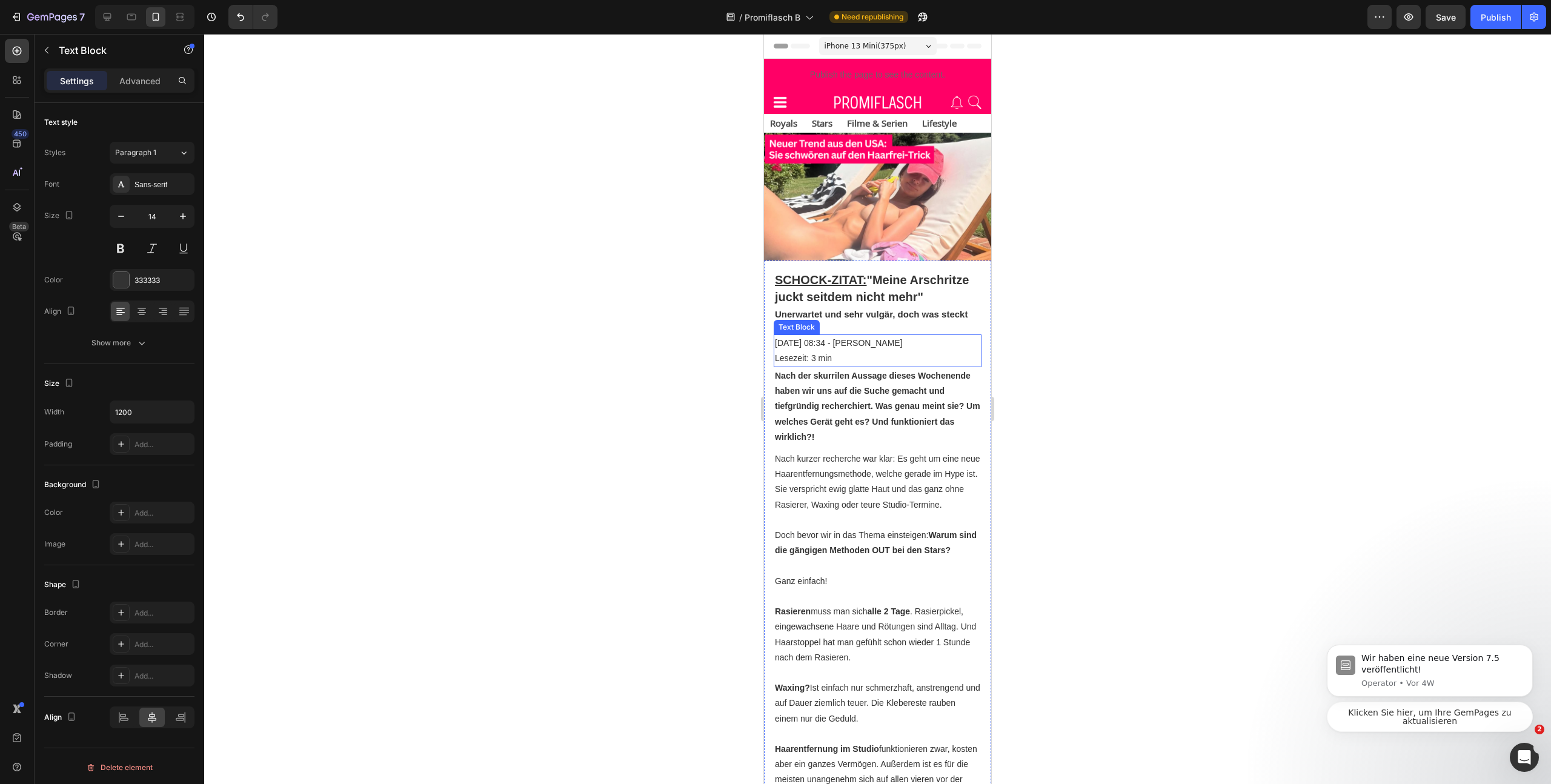
click at [897, 366] on p "Lesezeit: 3 min" at bounding box center [877, 358] width 206 height 15
click at [871, 371] on div at bounding box center [877, 370] width 24 height 4
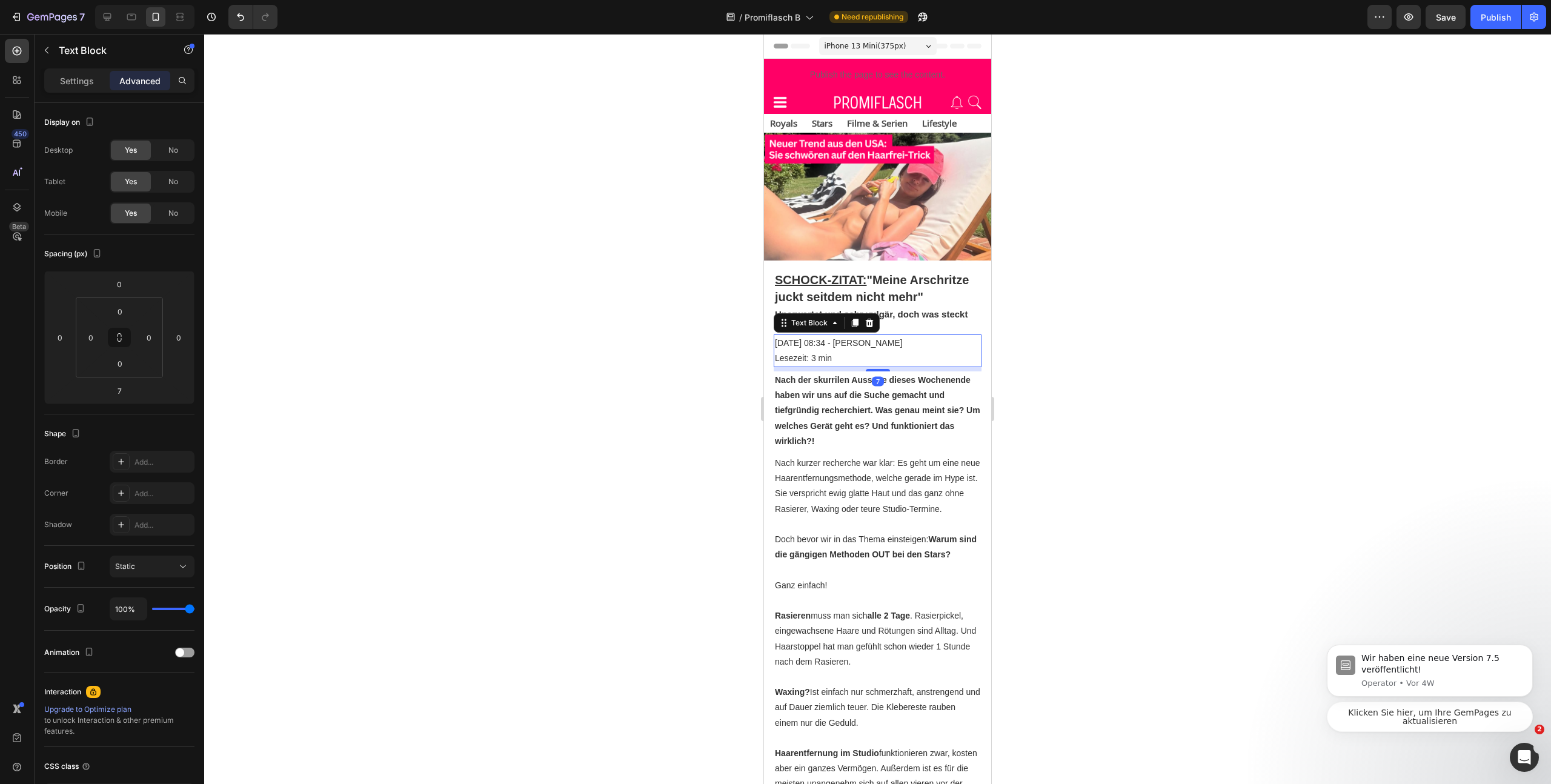
click at [1084, 366] on div at bounding box center [878, 409] width 1347 height 750
click at [848, 430] on p "Nach der skurrilen Aussage dieses Wochenende haben wir uns auf die Suche gemach…" at bounding box center [877, 411] width 206 height 76
click at [891, 500] on p "Nach kurzer recherche war klar: Es geht um eine neue Haarentfernungsmethode, we…" at bounding box center [877, 486] width 206 height 61
click at [911, 417] on strong "Nach der skurrilen Aussage dieses Wochenende haben wir uns auf die Suche gemach…" at bounding box center [877, 410] width 206 height 71
click at [873, 451] on div at bounding box center [877, 449] width 24 height 4
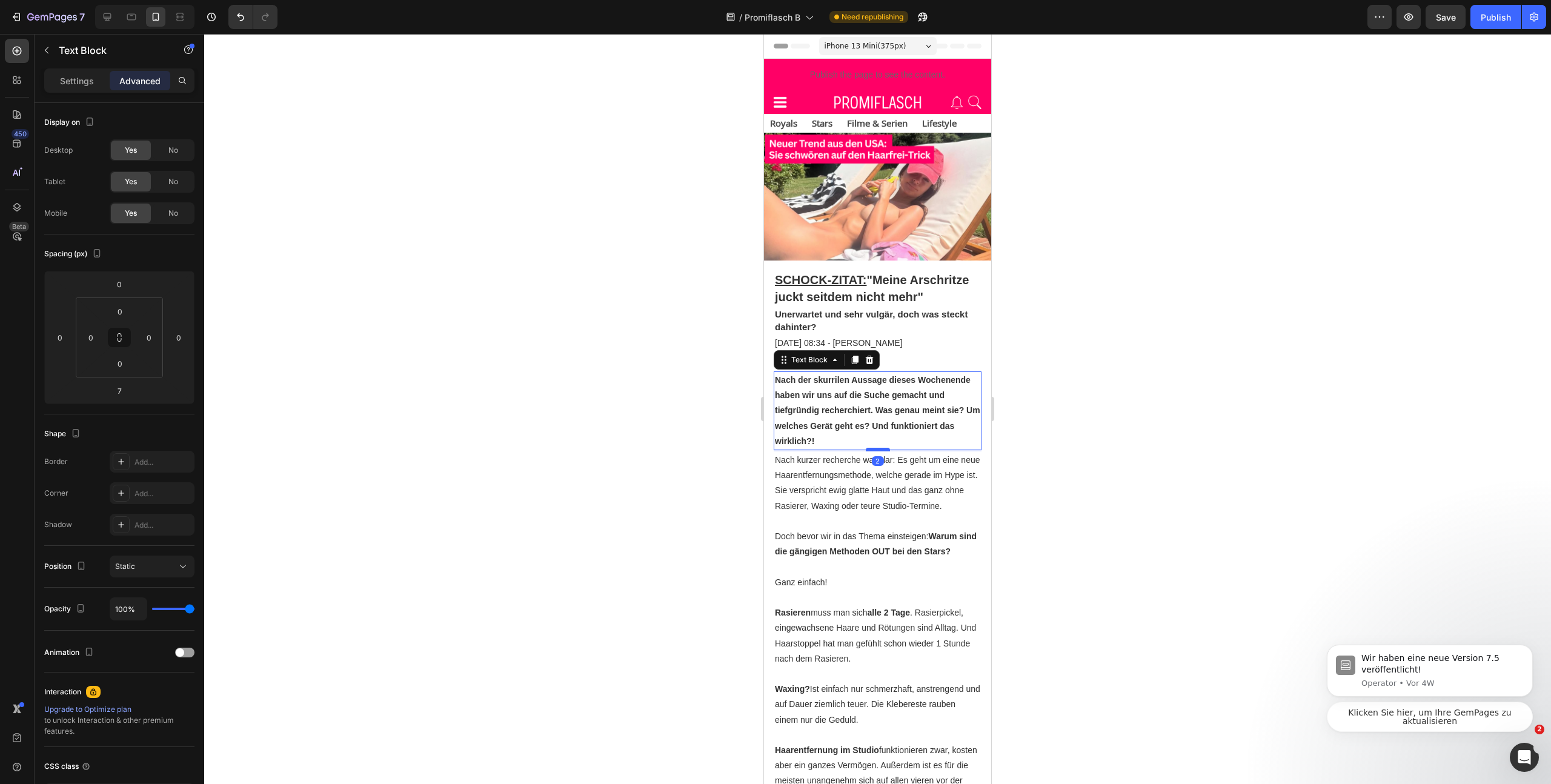
type input "2"
click at [1128, 465] on div at bounding box center [878, 409] width 1347 height 750
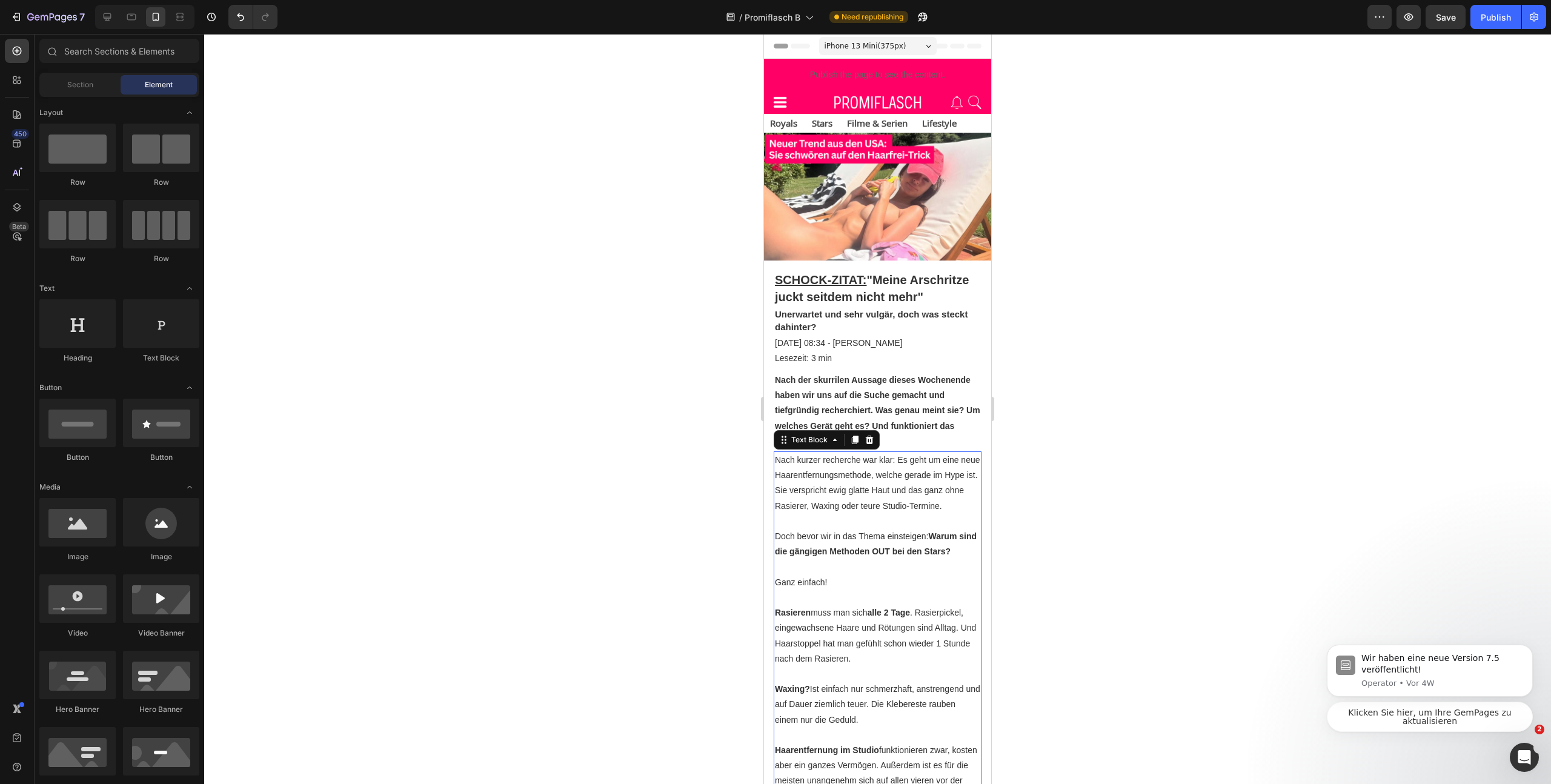
click at [893, 510] on p "Nach kurzer recherche war klar: Es geht um eine neue Haarentfernungsmethode, we…" at bounding box center [877, 483] width 206 height 61
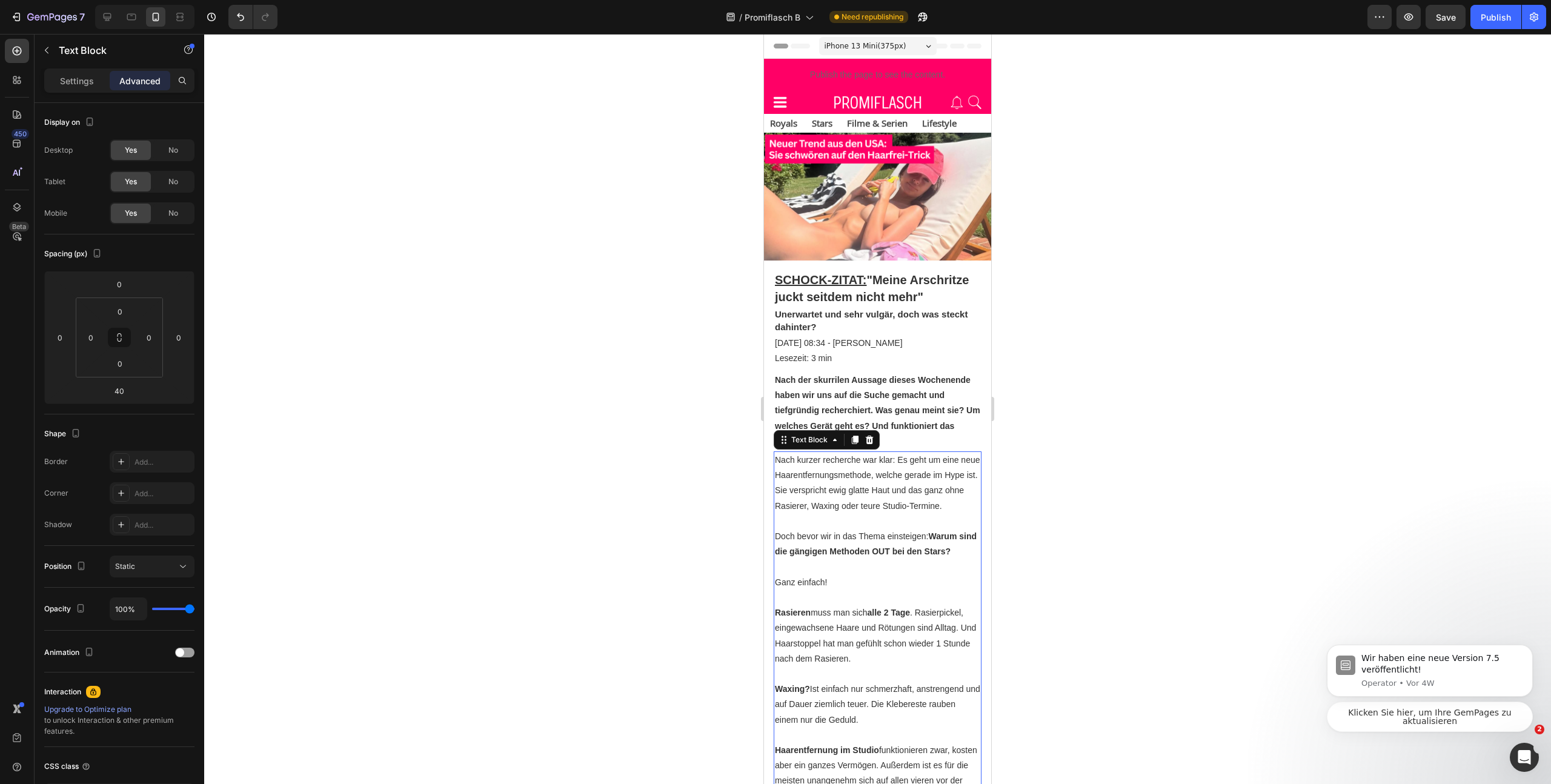
click at [879, 500] on p "Nach kurzer recherche war klar: Es geht um eine neue Haarentfernungsmethode, we…" at bounding box center [877, 483] width 206 height 61
drag, startPoint x: 865, startPoint y: 503, endPoint x: 918, endPoint y: 502, distance: 53.0
click at [918, 501] on p "Nach kurzer recherche war klar: Es geht um eine neue Haarentfernungsmethode, we…" at bounding box center [877, 483] width 206 height 61
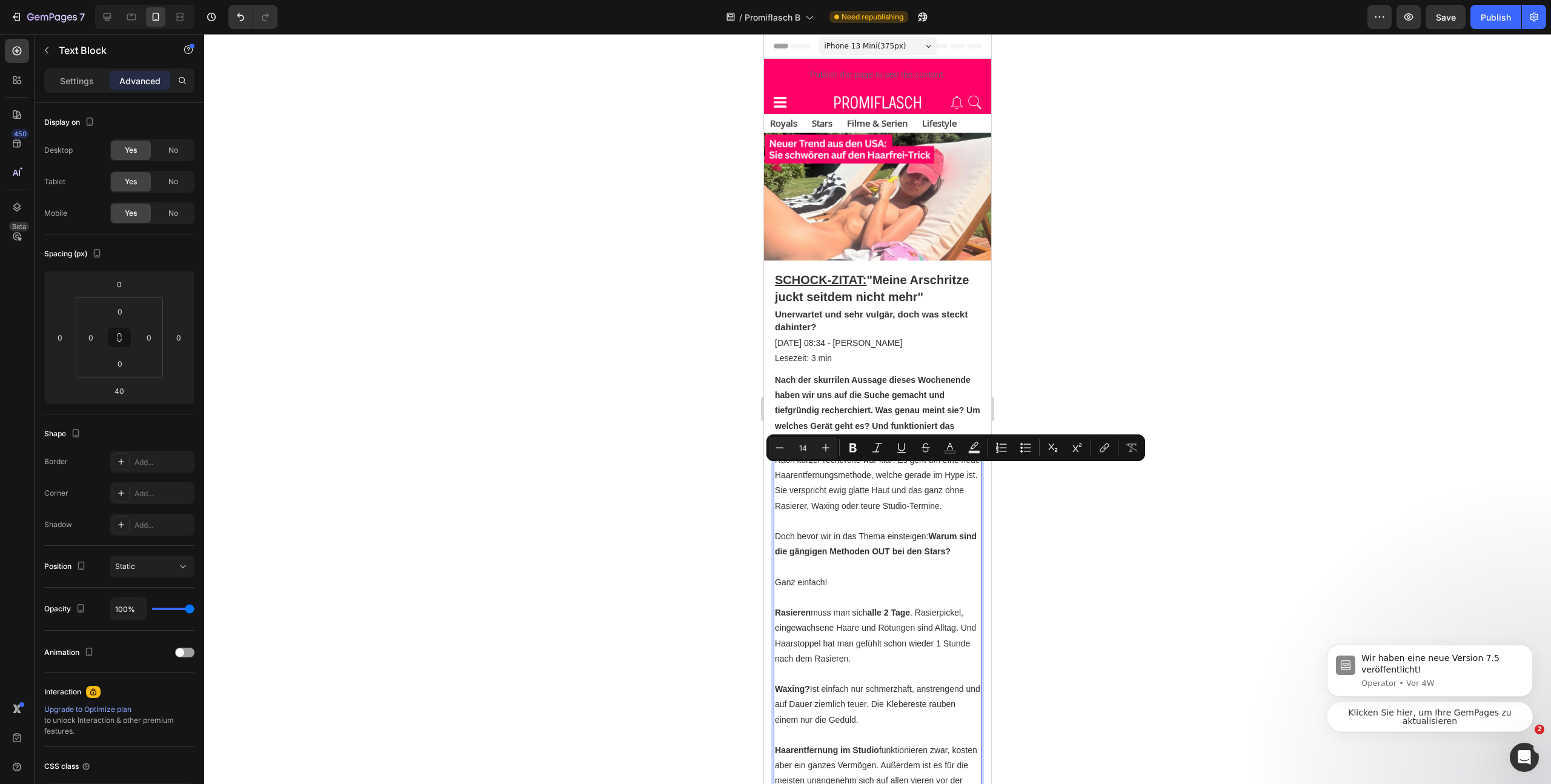
click at [927, 501] on p "Nach kurzer recherche war klar: Es geht um eine neue Haarentfernungsmethode, we…" at bounding box center [877, 483] width 206 height 61
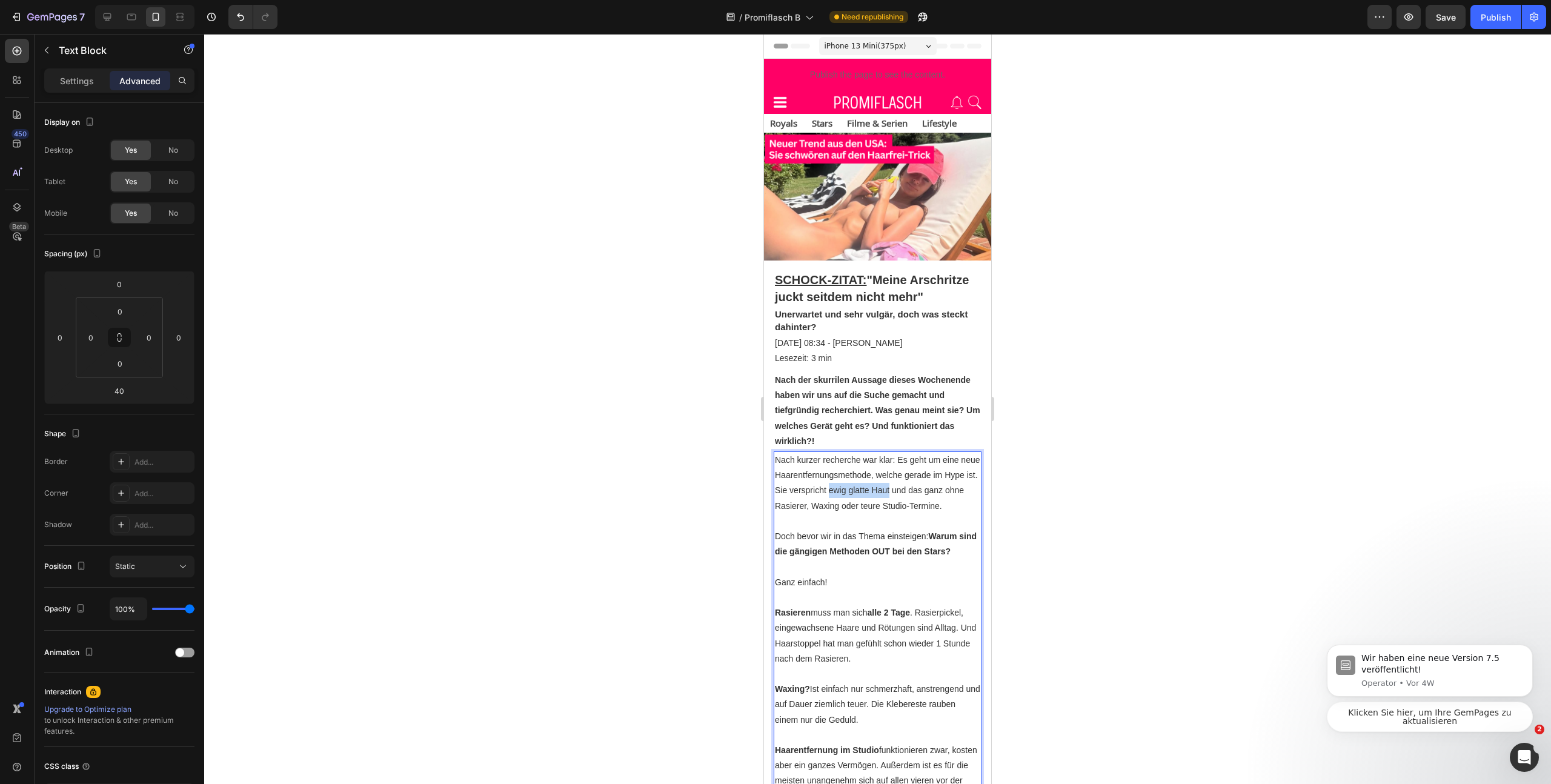
drag, startPoint x: 924, startPoint y: 505, endPoint x: 865, endPoint y: 502, distance: 59.1
click at [865, 502] on p "Nach kurzer recherche war klar: Es geht um eine neue Haarentfernungsmethode, we…" at bounding box center [877, 483] width 206 height 61
click at [1119, 545] on div at bounding box center [878, 409] width 1347 height 750
click at [911, 514] on p "Nach kurzer recherche war klar: Es geht um eine neue Haarentfernungsmethode, we…" at bounding box center [877, 483] width 206 height 61
drag, startPoint x: 864, startPoint y: 505, endPoint x: 924, endPoint y: 504, distance: 60.0
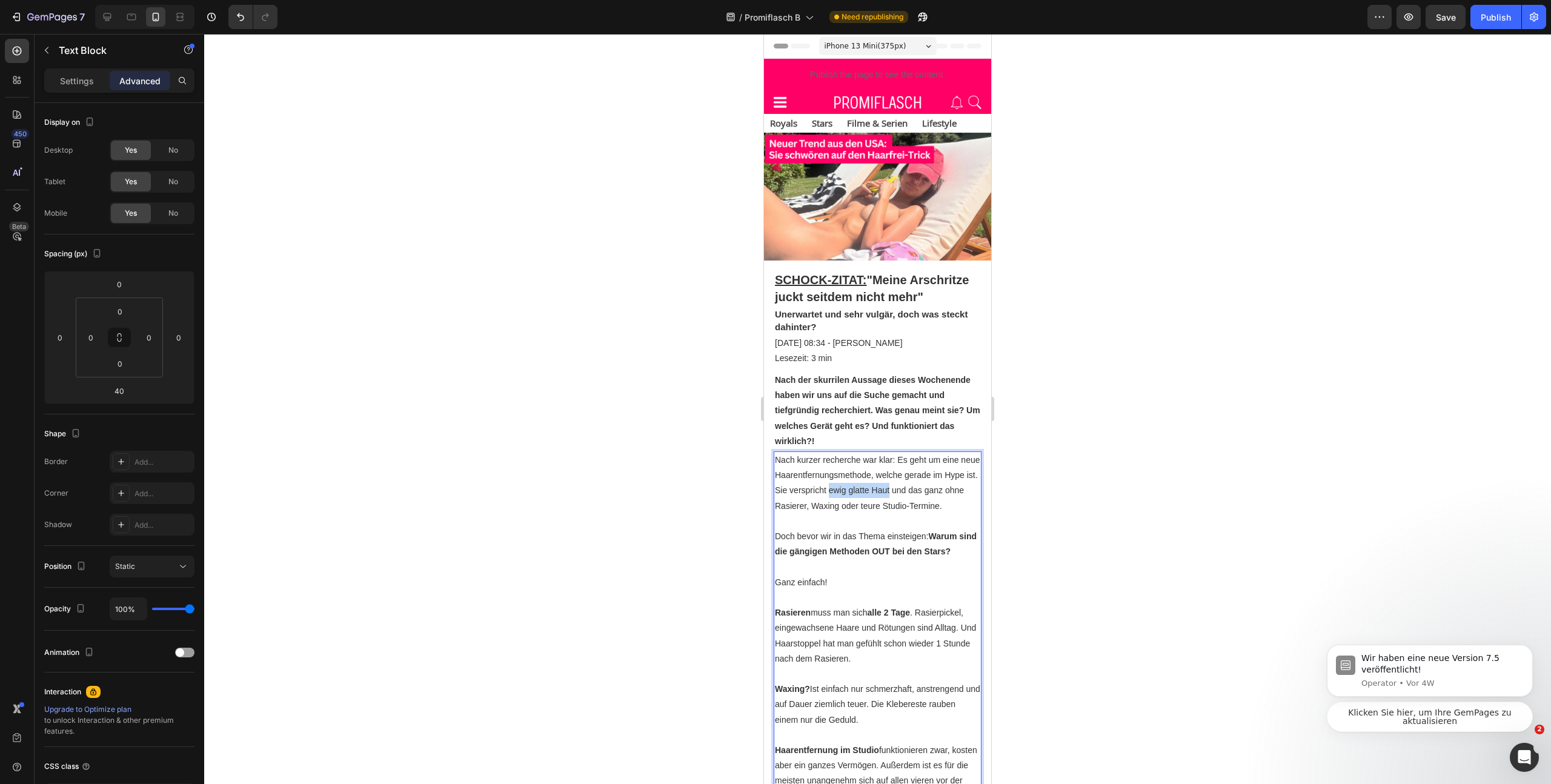
click at [925, 505] on p "Nach kurzer recherche war klar: Es geht um eine neue Haarentfernungsmethode, we…" at bounding box center [877, 483] width 206 height 61
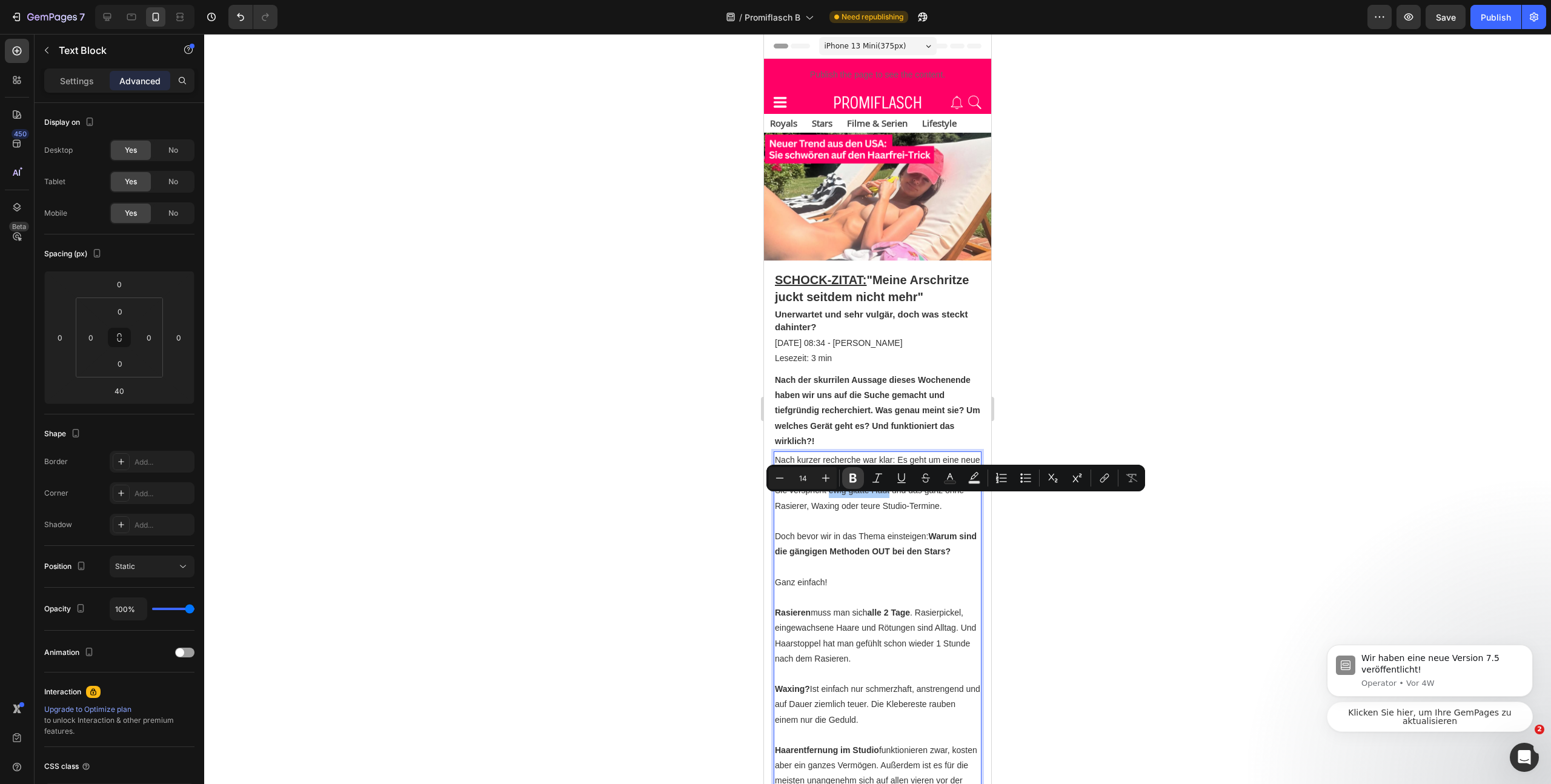
click at [849, 473] on icon "Editor contextual toolbar" at bounding box center [853, 478] width 12 height 12
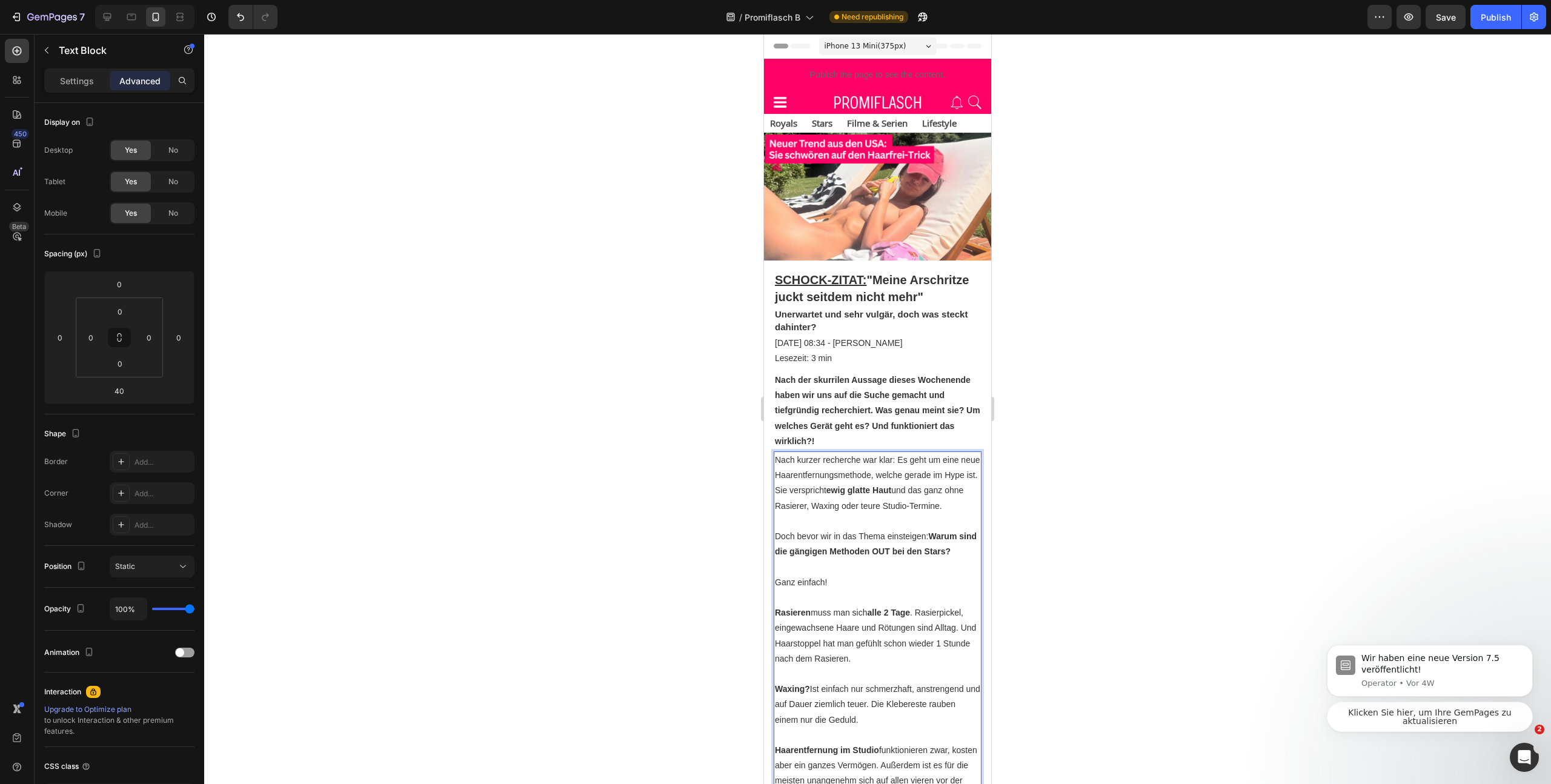
click at [850, 508] on p "Nach kurzer recherche war klar: Es geht um eine neue Haarentfernungsmethode, we…" at bounding box center [877, 483] width 206 height 61
drag, startPoint x: 796, startPoint y: 518, endPoint x: 894, endPoint y: 540, distance: 100.4
click at [837, 514] on p "Nach kurzer recherche war klar: Es geht um eine neue Haarentfernungsmethode, we…" at bounding box center [877, 483] width 206 height 61
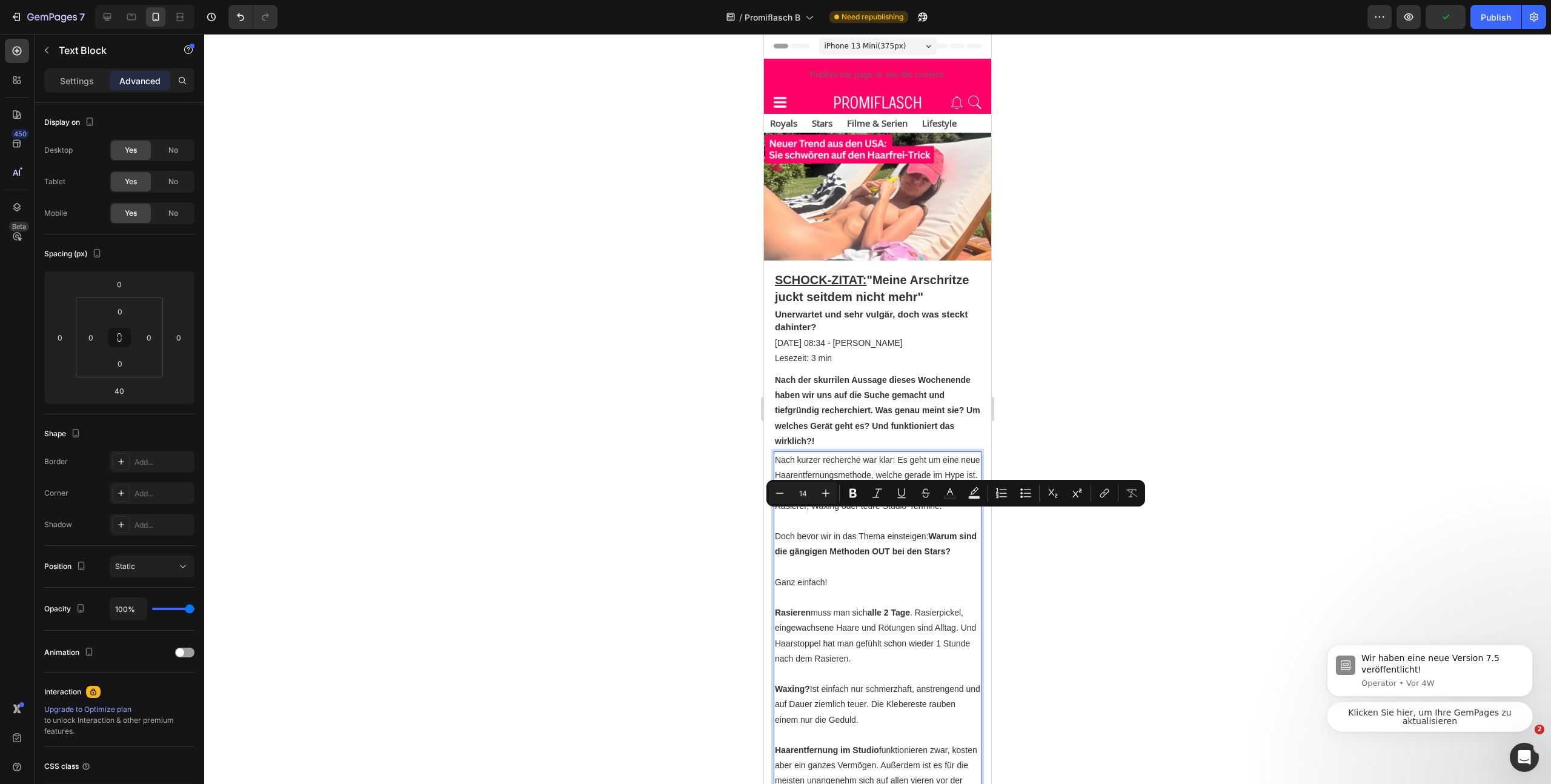
click at [1111, 574] on div at bounding box center [878, 409] width 1347 height 750
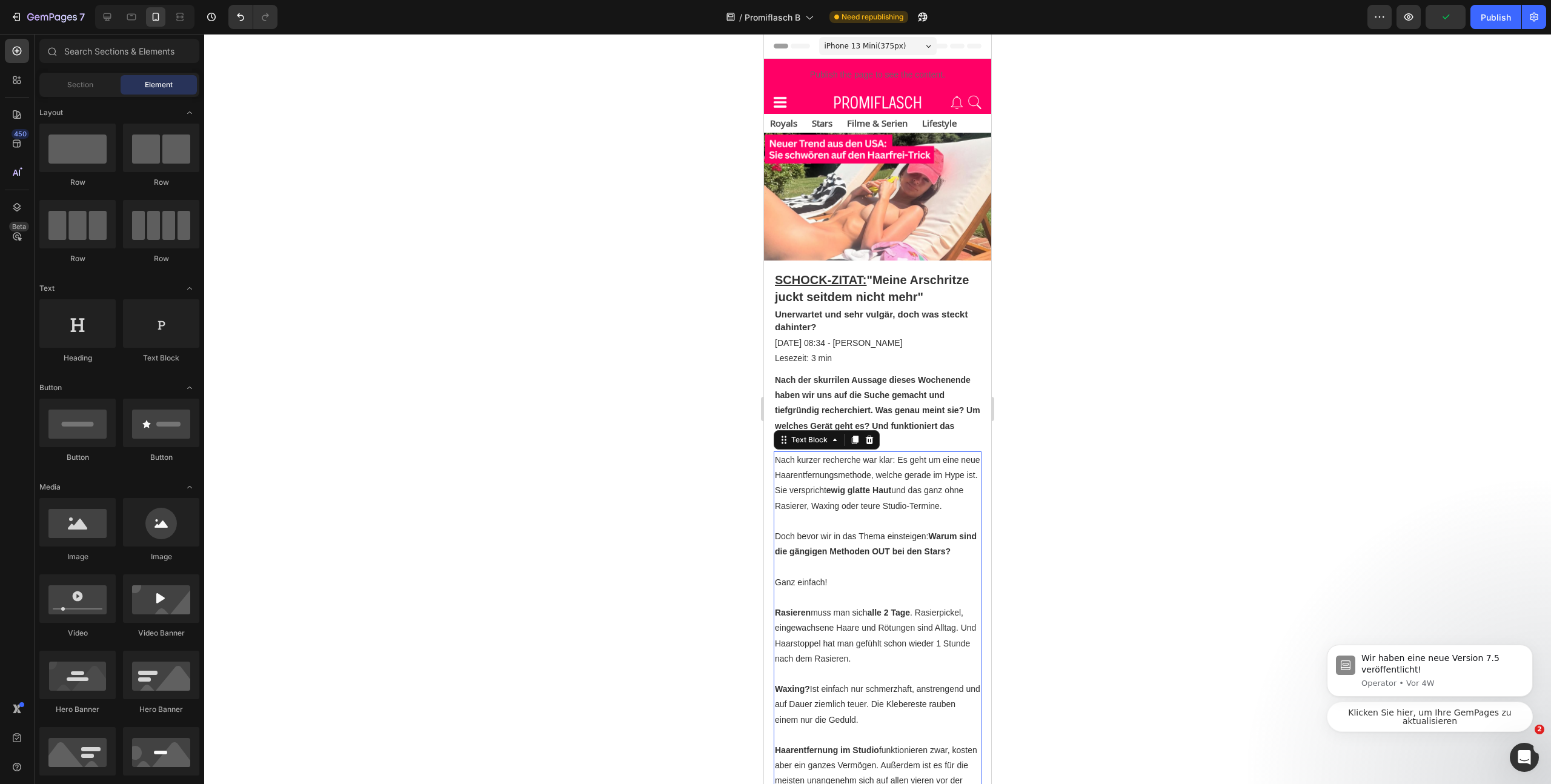
click at [877, 514] on p "Nach kurzer recherche war klar: Es geht um eine neue Haarentfernungsmethode, we…" at bounding box center [877, 483] width 206 height 61
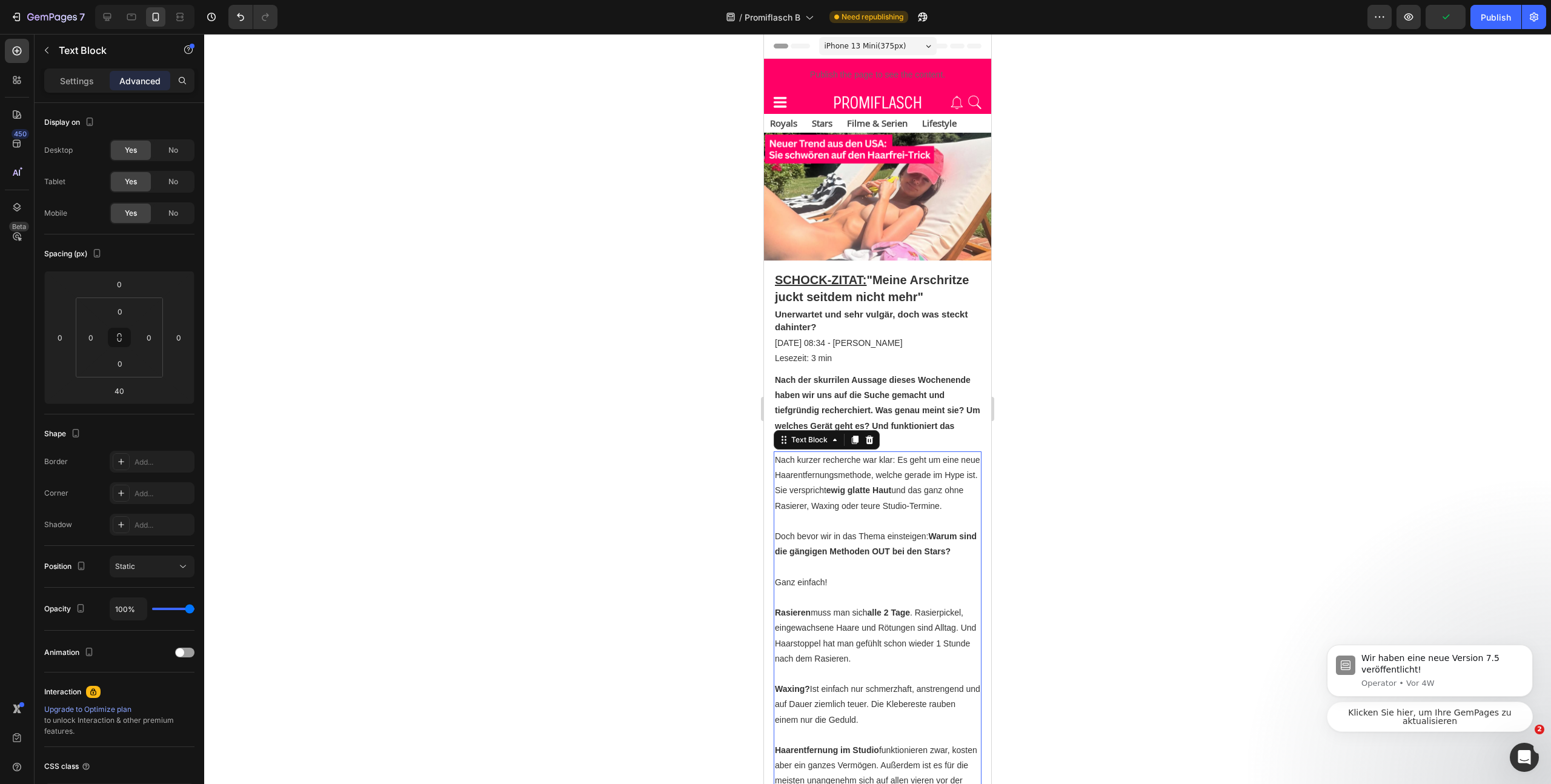
click at [1140, 559] on div at bounding box center [878, 409] width 1347 height 750
click at [932, 448] on p "Nach der skurrilen Aussage dieses Wochenende haben wir uns auf die Suche gemach…" at bounding box center [877, 411] width 206 height 76
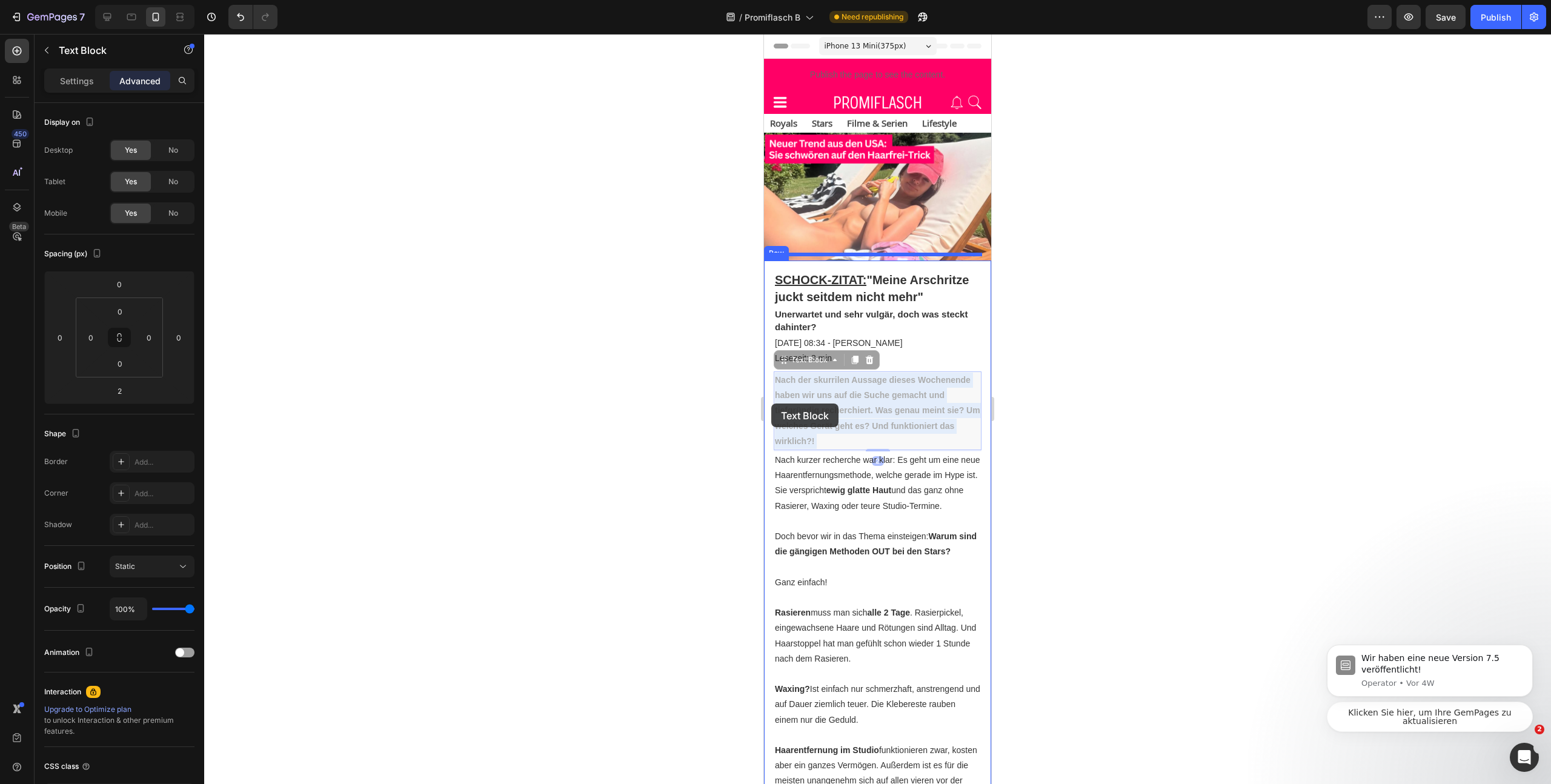
drag, startPoint x: 832, startPoint y: 455, endPoint x: 771, endPoint y: 403, distance: 80.2
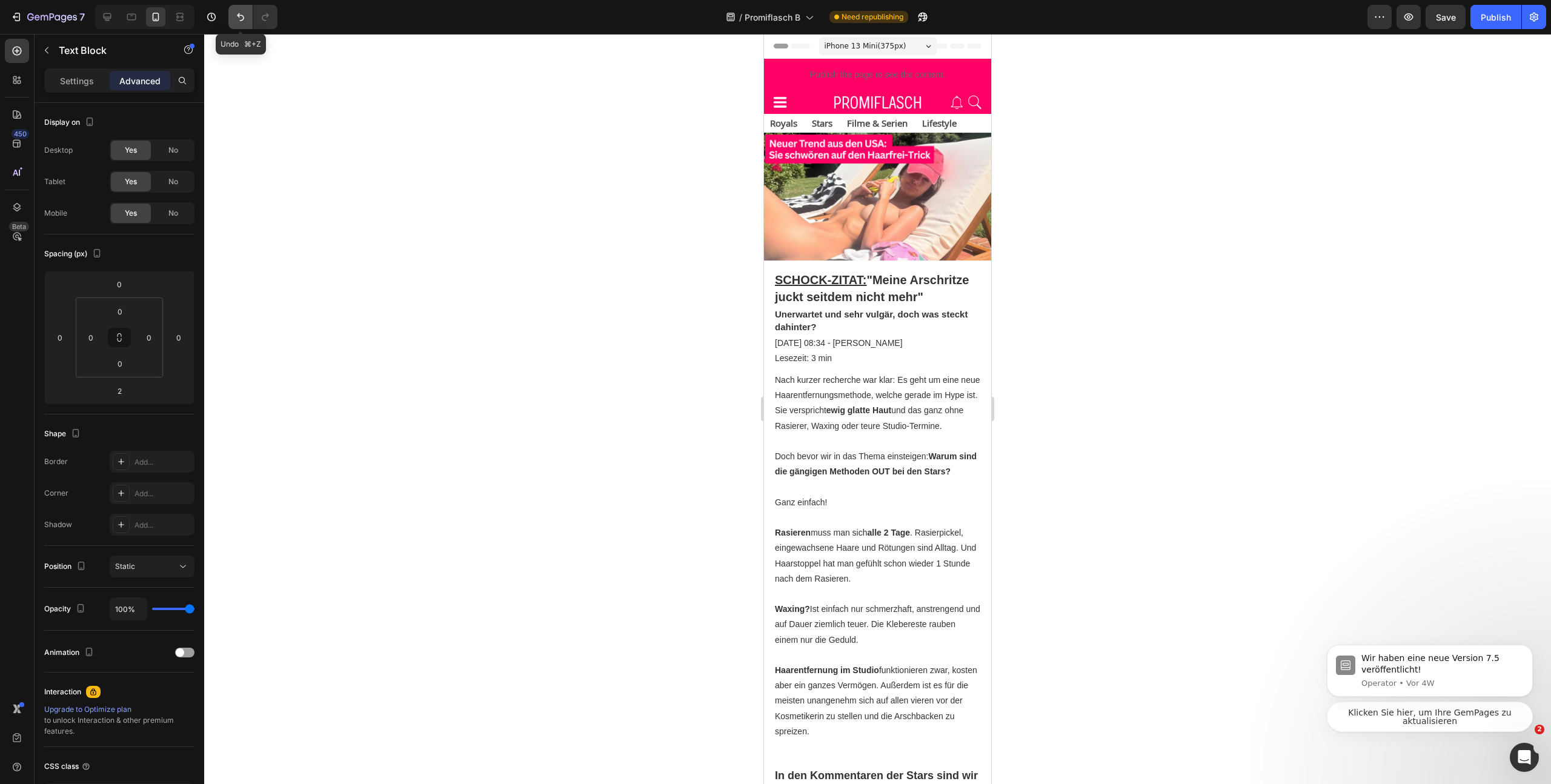
click at [241, 23] on icon "Undo/Redo" at bounding box center [241, 17] width 12 height 12
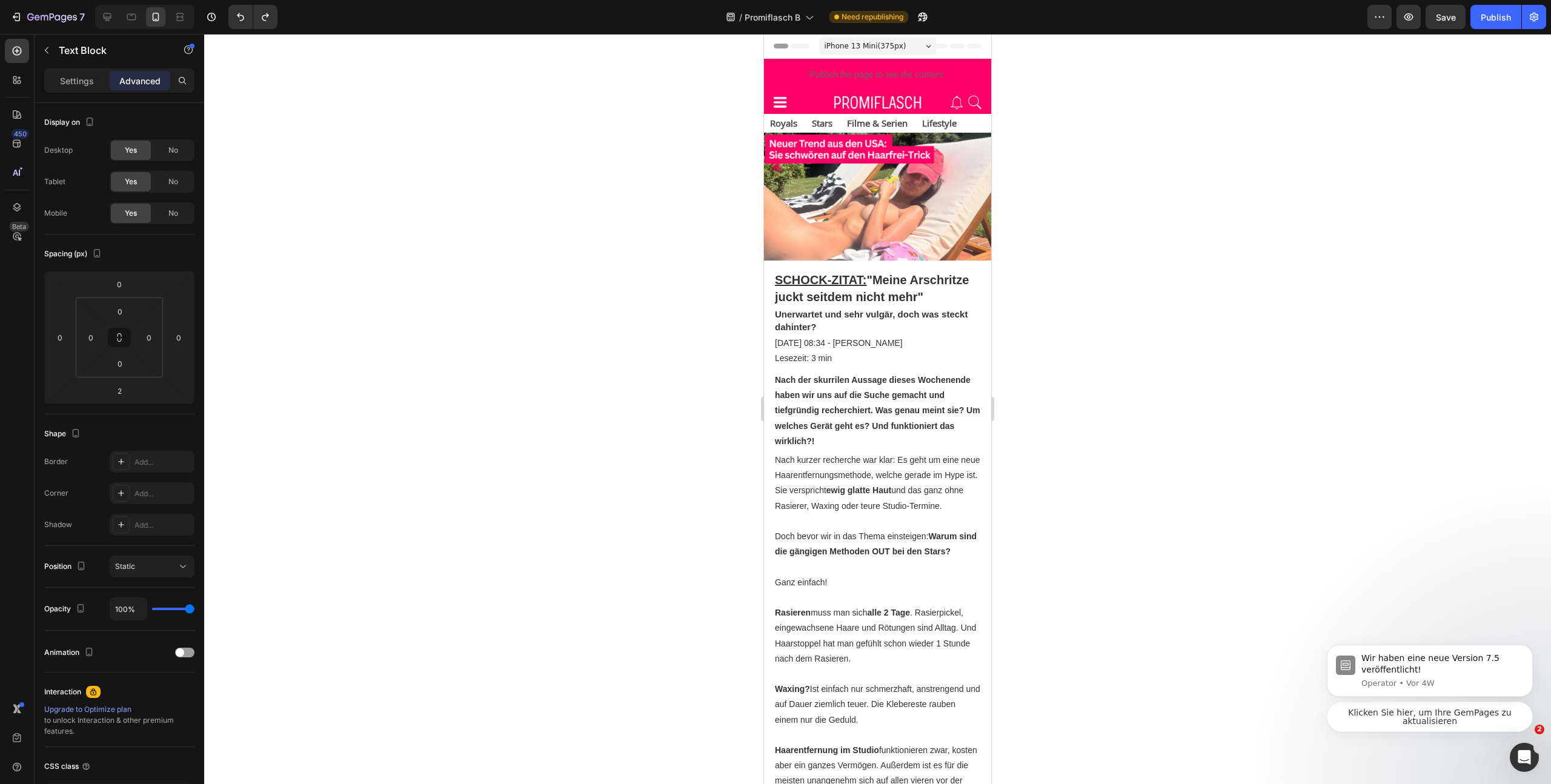
click at [807, 403] on strong "Nach der skurrilen Aussage dieses Wochenende haben wir uns auf die Suche gemach…" at bounding box center [877, 410] width 206 height 71
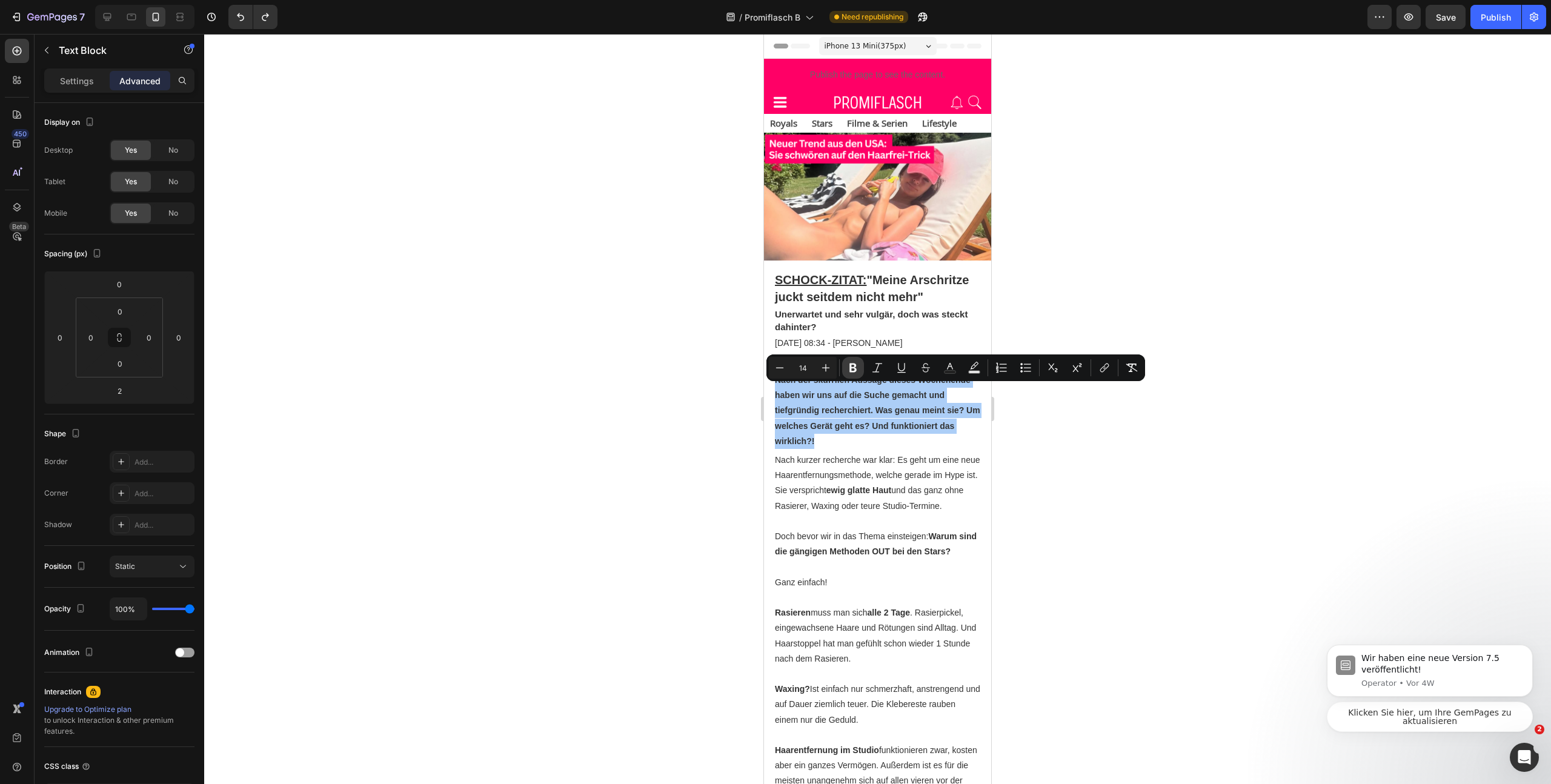
click at [850, 370] on icon "Editor contextual toolbar" at bounding box center [853, 368] width 7 height 9
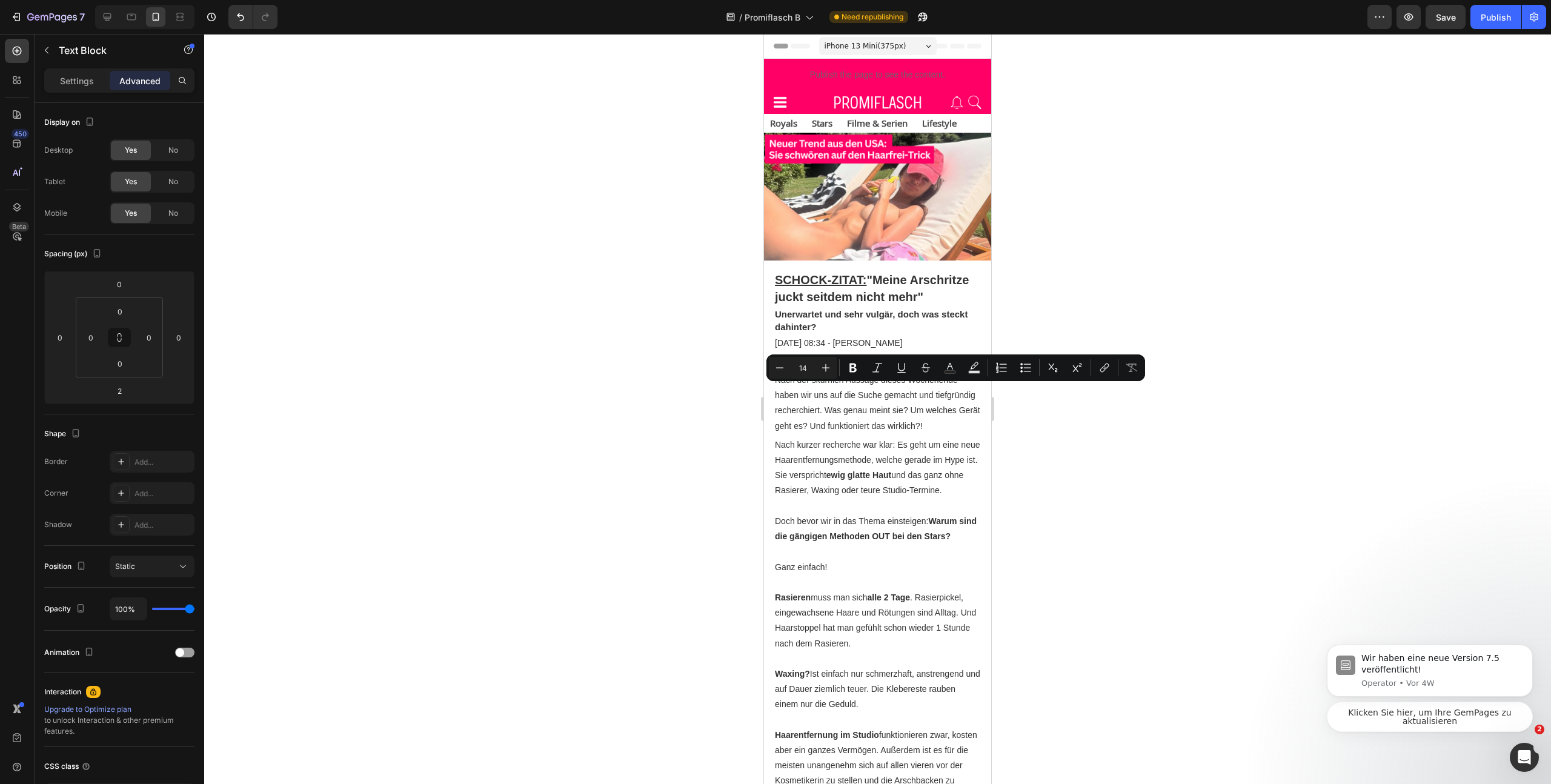
click at [1159, 494] on div at bounding box center [878, 409] width 1347 height 750
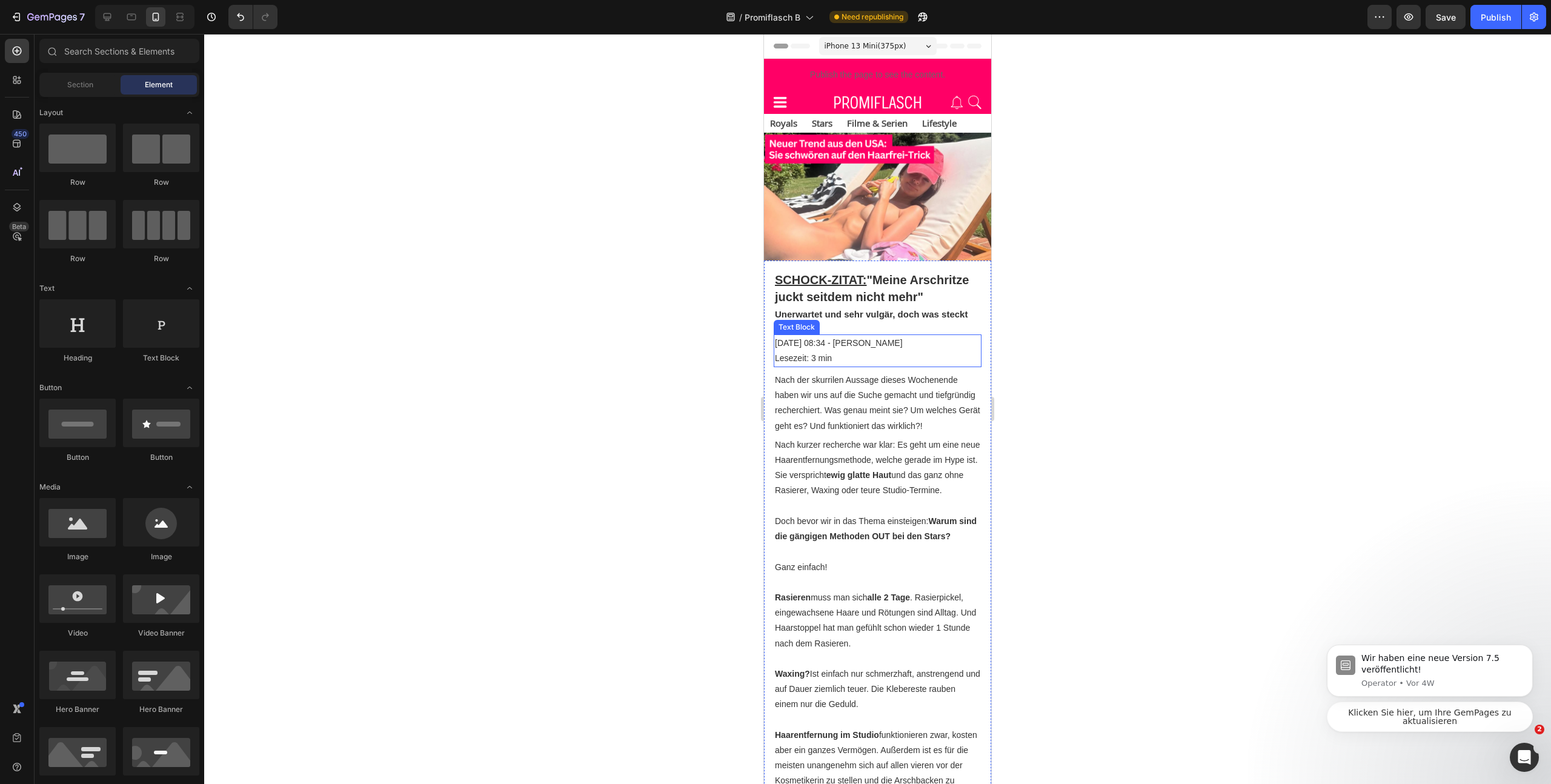
click at [825, 366] on p "Lesezeit: 3 min" at bounding box center [877, 358] width 206 height 15
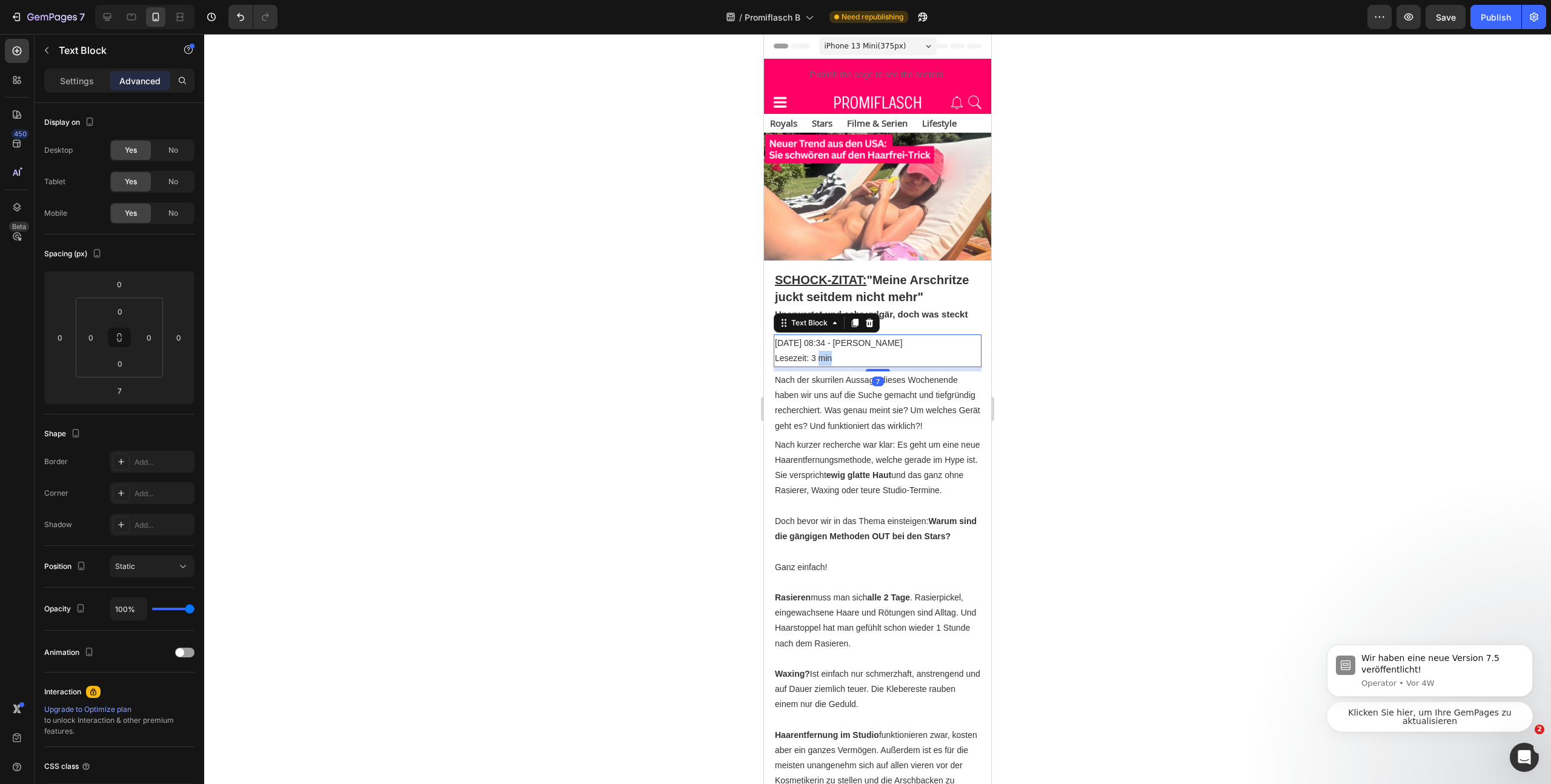
click at [826, 366] on p "Lesezeit: 3 min" at bounding box center [877, 358] width 206 height 15
drag, startPoint x: 850, startPoint y: 373, endPoint x: 757, endPoint y: 355, distance: 94.7
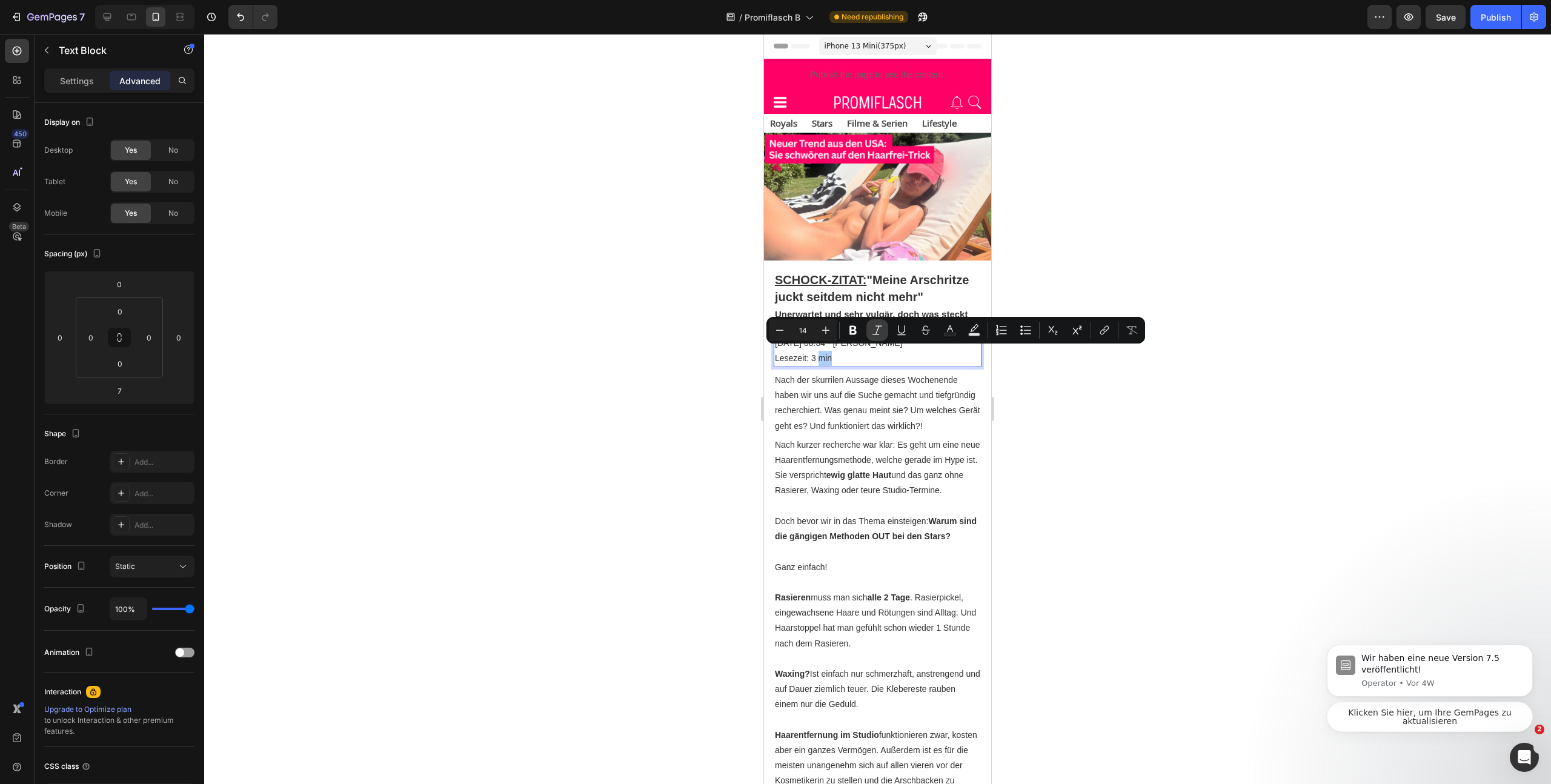
click at [877, 330] on icon "Editor contextual toolbar" at bounding box center [877, 330] width 10 height 9
click at [1075, 395] on div at bounding box center [878, 409] width 1347 height 750
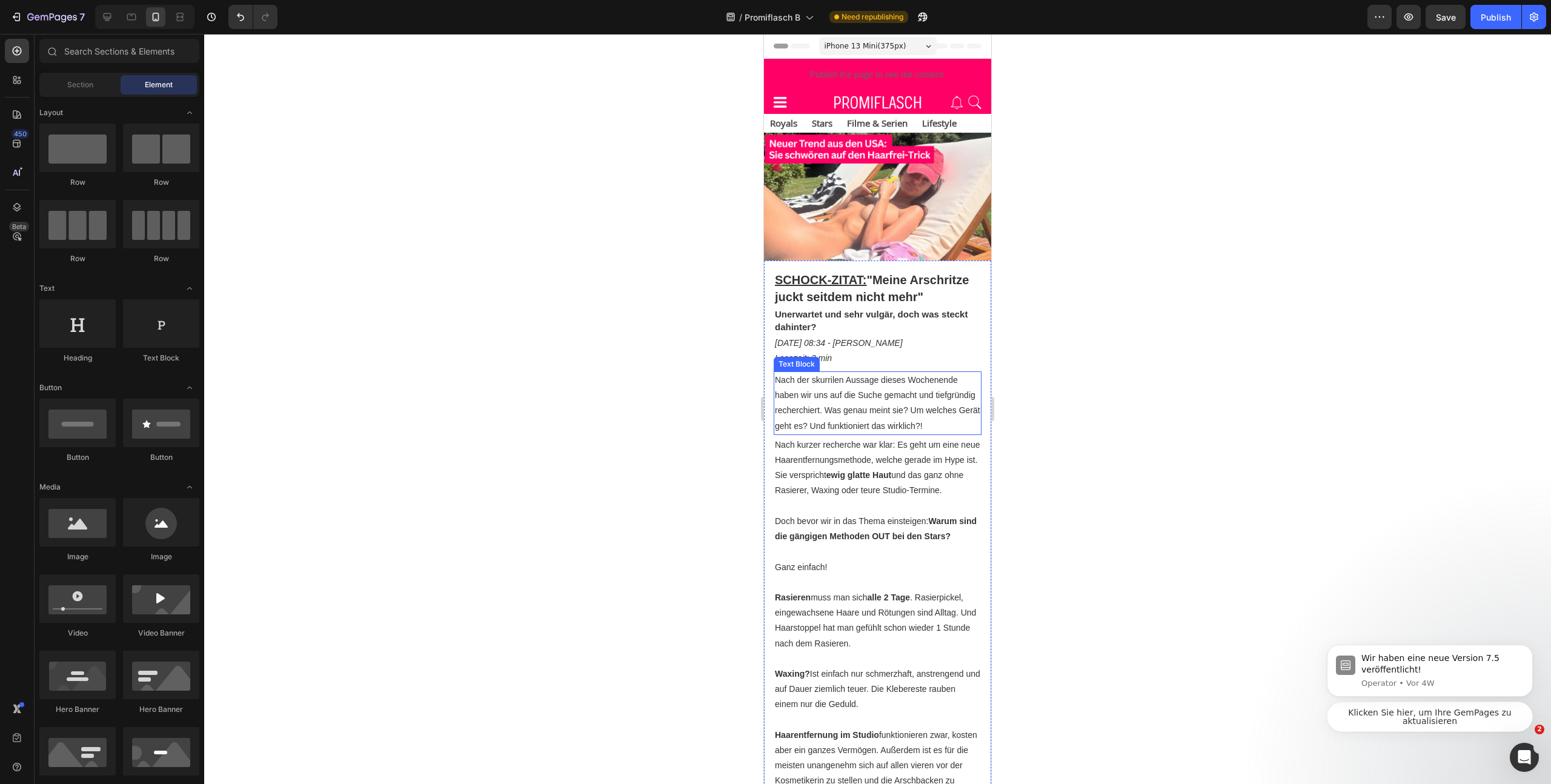
click at [882, 416] on p "Nach der skurrilen Aussage dieses Wochenende haben wir uns auf die Suche gemach…" at bounding box center [877, 403] width 206 height 61
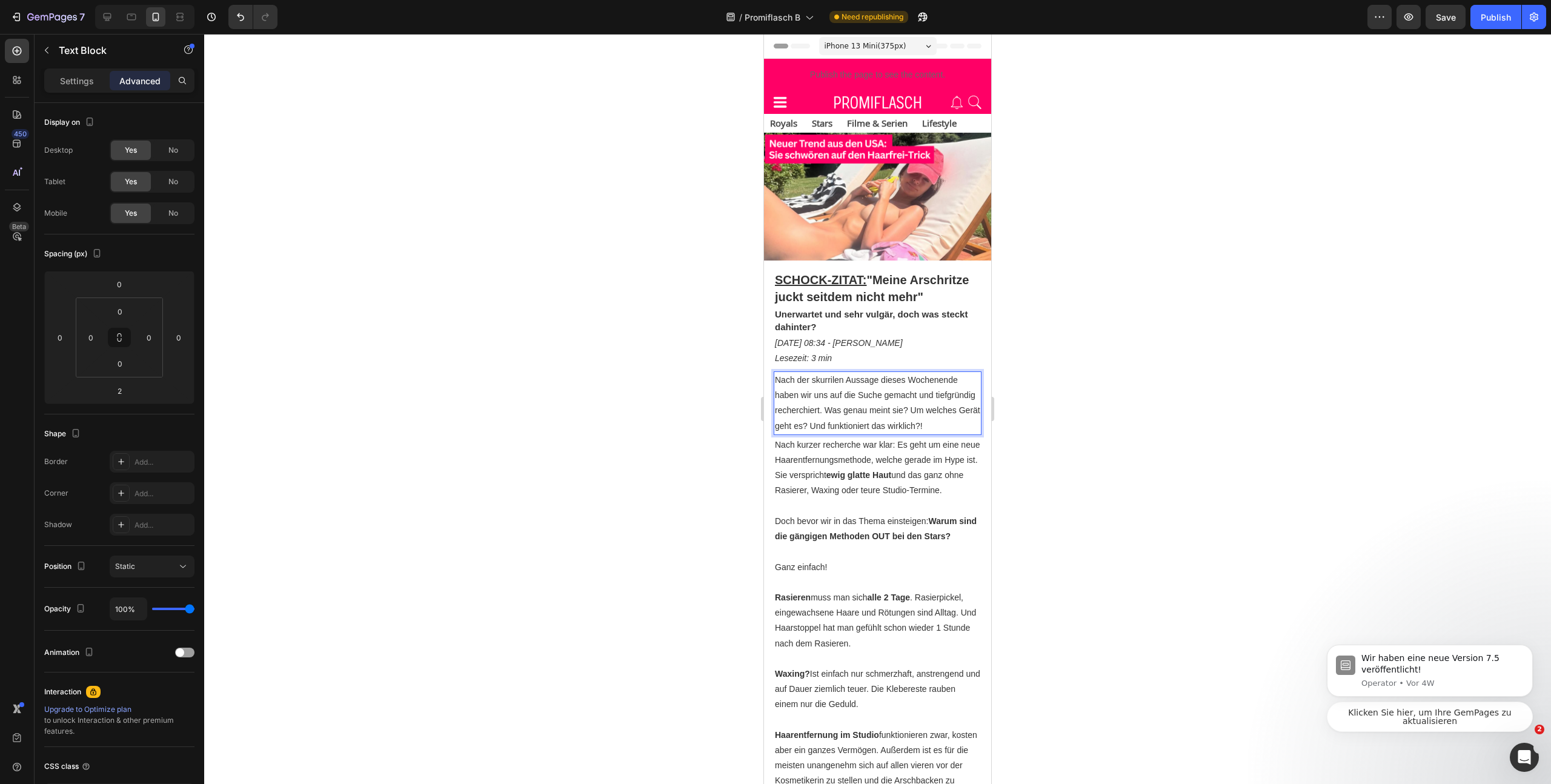
click at [869, 409] on p "Nach der skurrilen Aussage dieses Wochenende haben wir uns auf die Suche gemach…" at bounding box center [877, 403] width 206 height 61
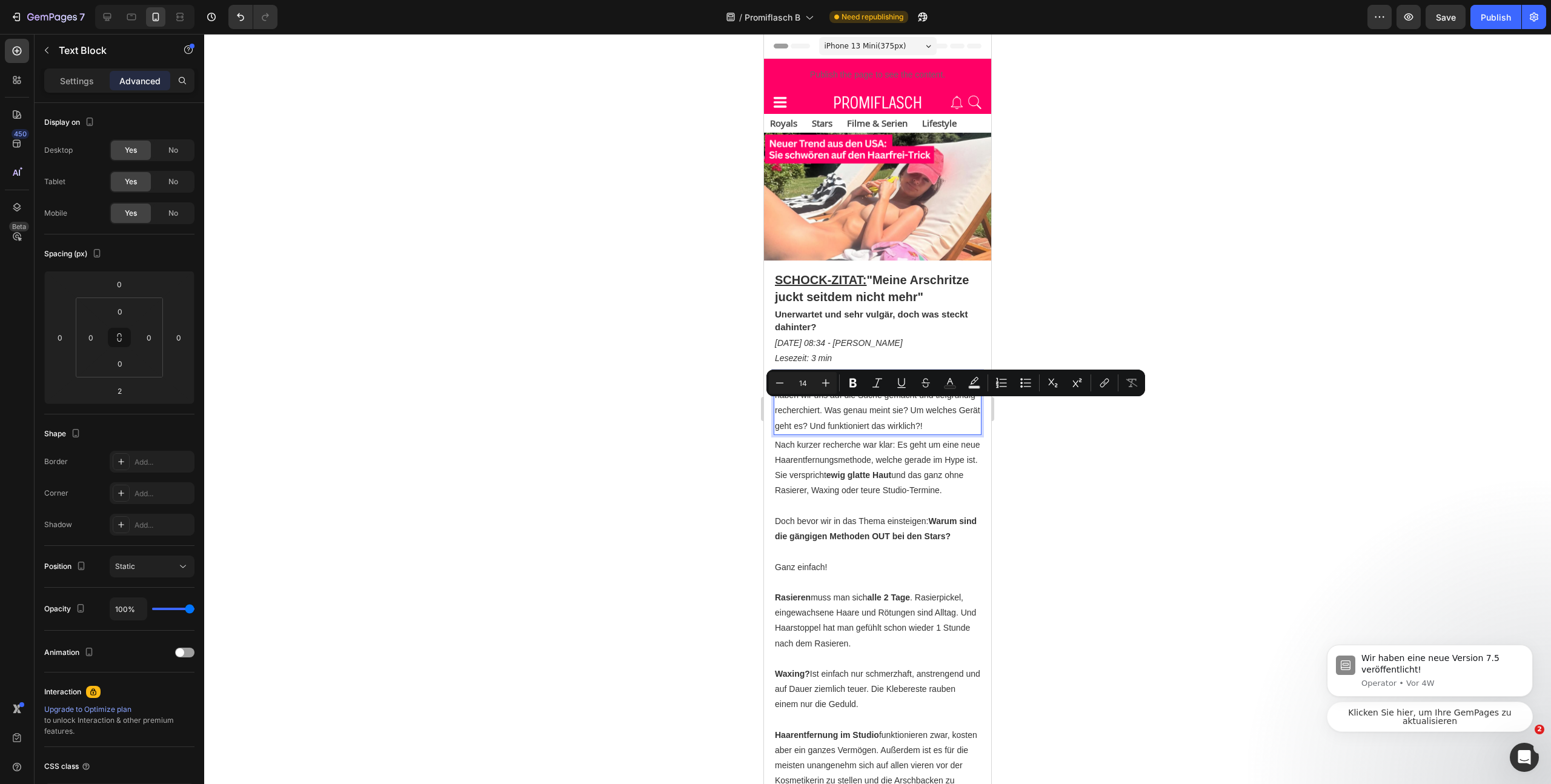
click at [903, 434] on p "Nach der skurrilen Aussage dieses Wochenende haben wir uns auf die Suche gemach…" at bounding box center [877, 403] width 206 height 61
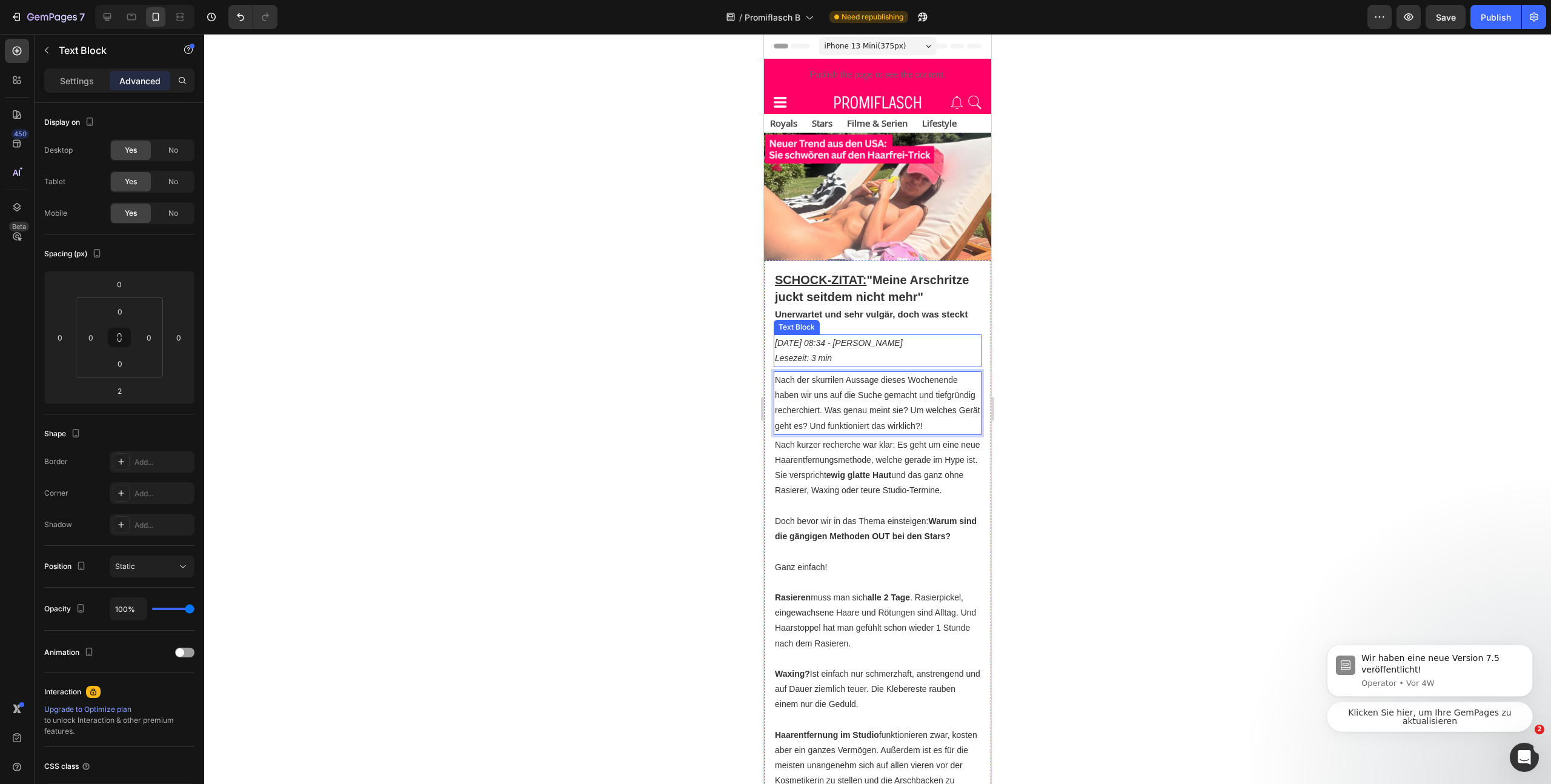
click at [900, 363] on p "Lesezeit: 3 min" at bounding box center [877, 358] width 206 height 15
click at [48, 46] on icon "button" at bounding box center [47, 50] width 10 height 10
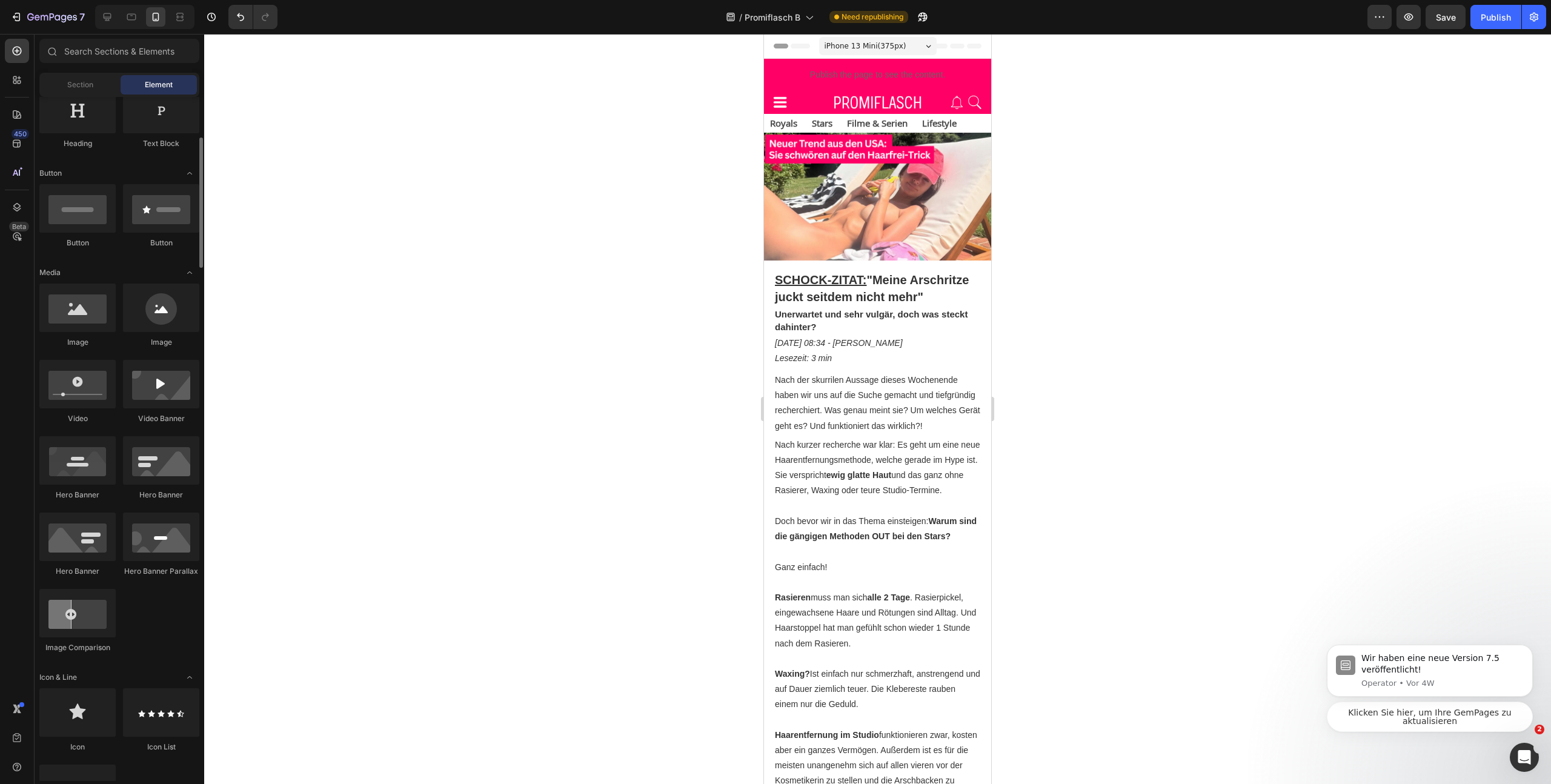
scroll to position [299, 0]
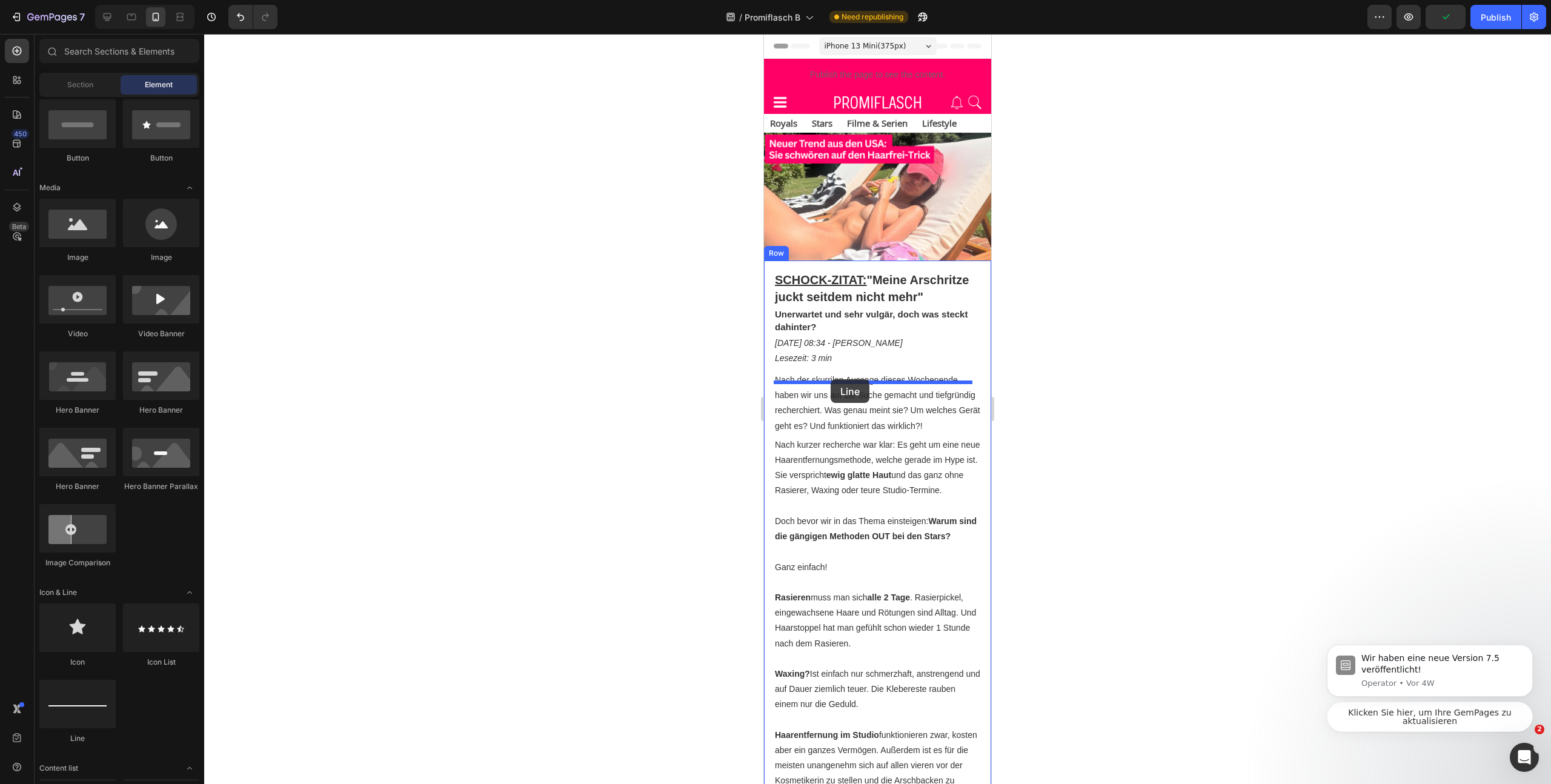
drag, startPoint x: 1061, startPoint y: 640, endPoint x: 831, endPoint y: 379, distance: 347.9
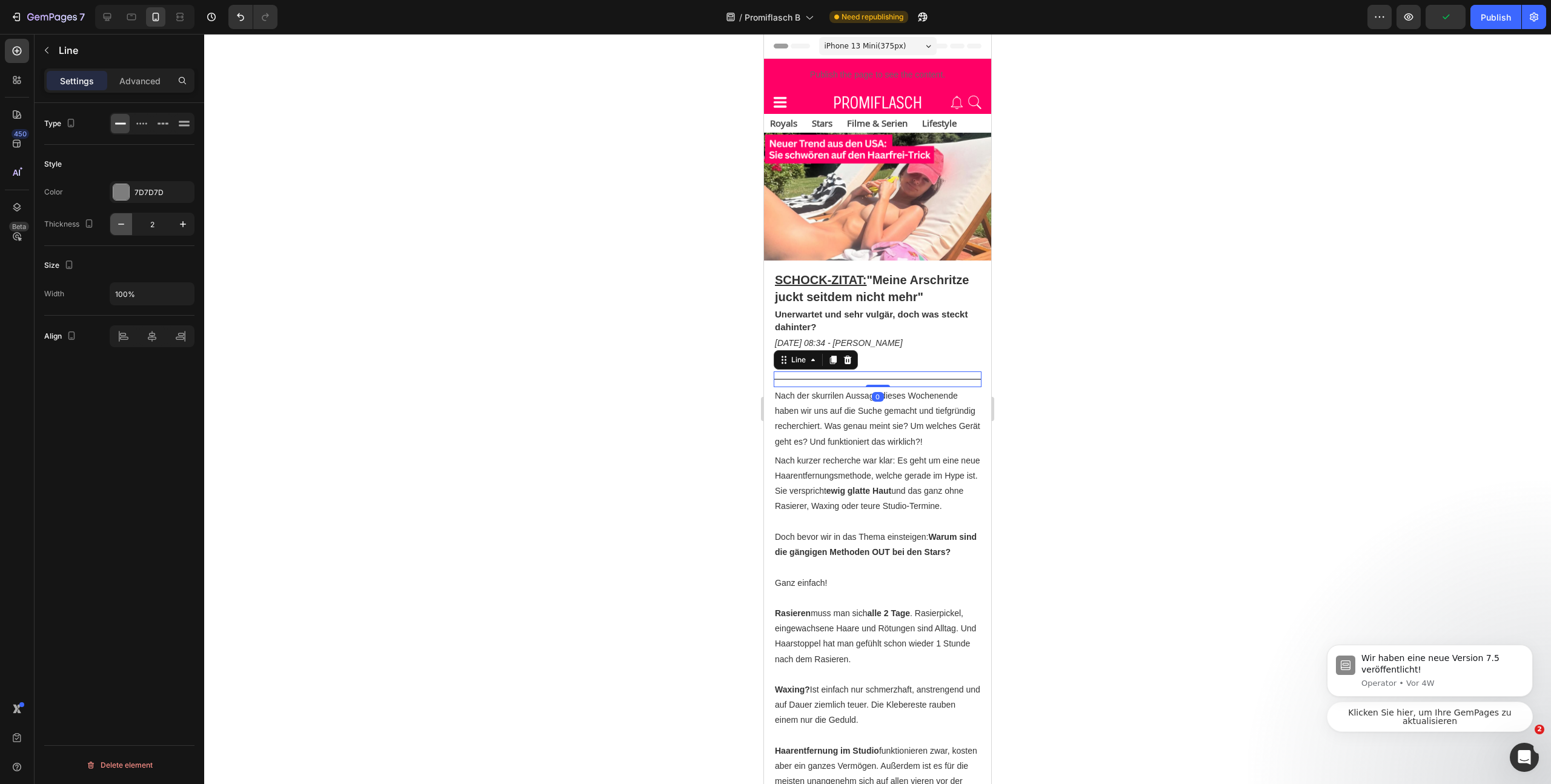
drag, startPoint x: 119, startPoint y: 228, endPoint x: 123, endPoint y: 220, distance: 8.9
click at [120, 228] on icon "button" at bounding box center [121, 224] width 12 height 12
type input "1"
drag, startPoint x: 1238, startPoint y: 324, endPoint x: 190, endPoint y: 276, distance: 1049.1
click at [1238, 324] on div at bounding box center [878, 409] width 1347 height 750
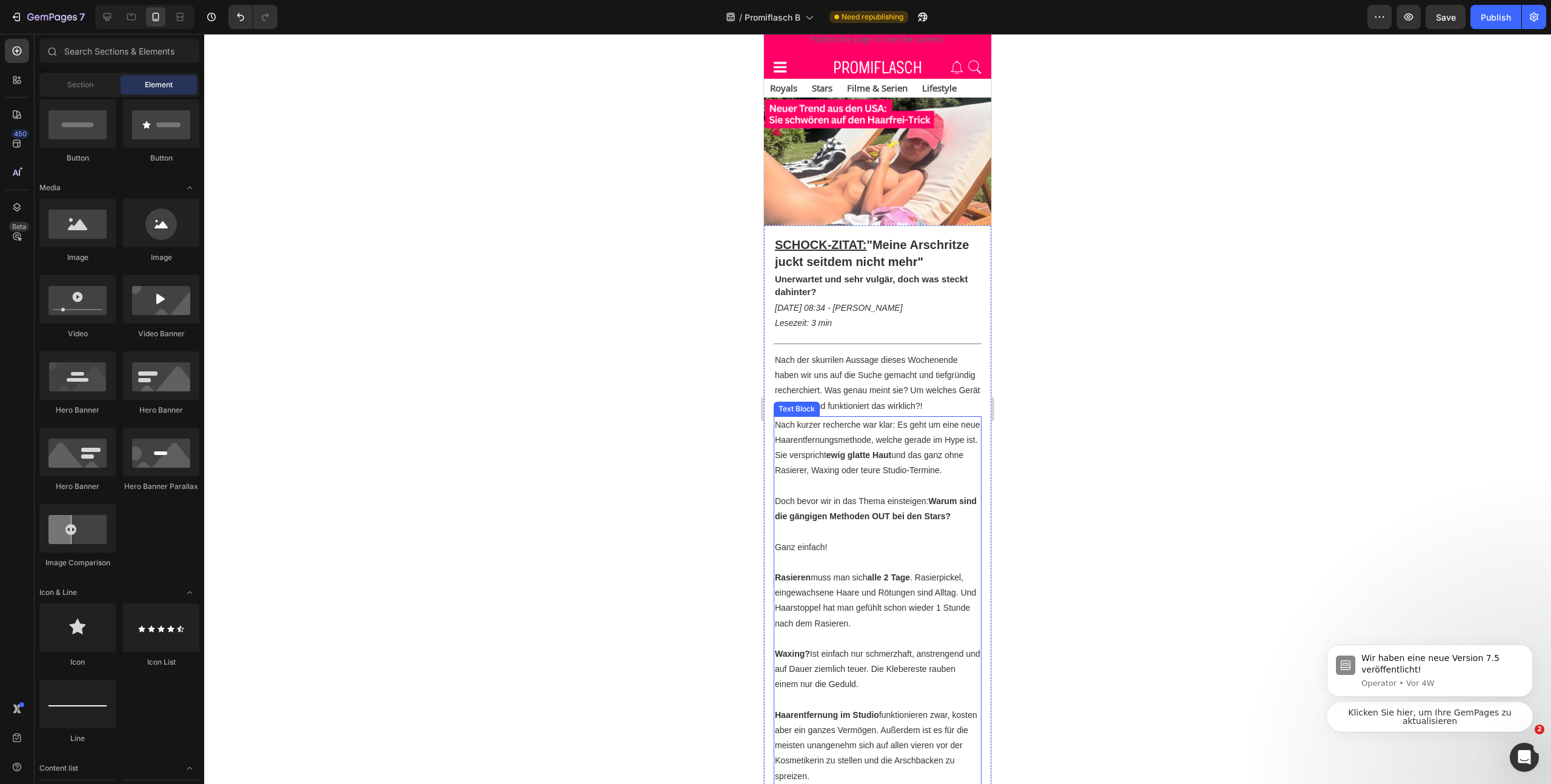
scroll to position [72, 0]
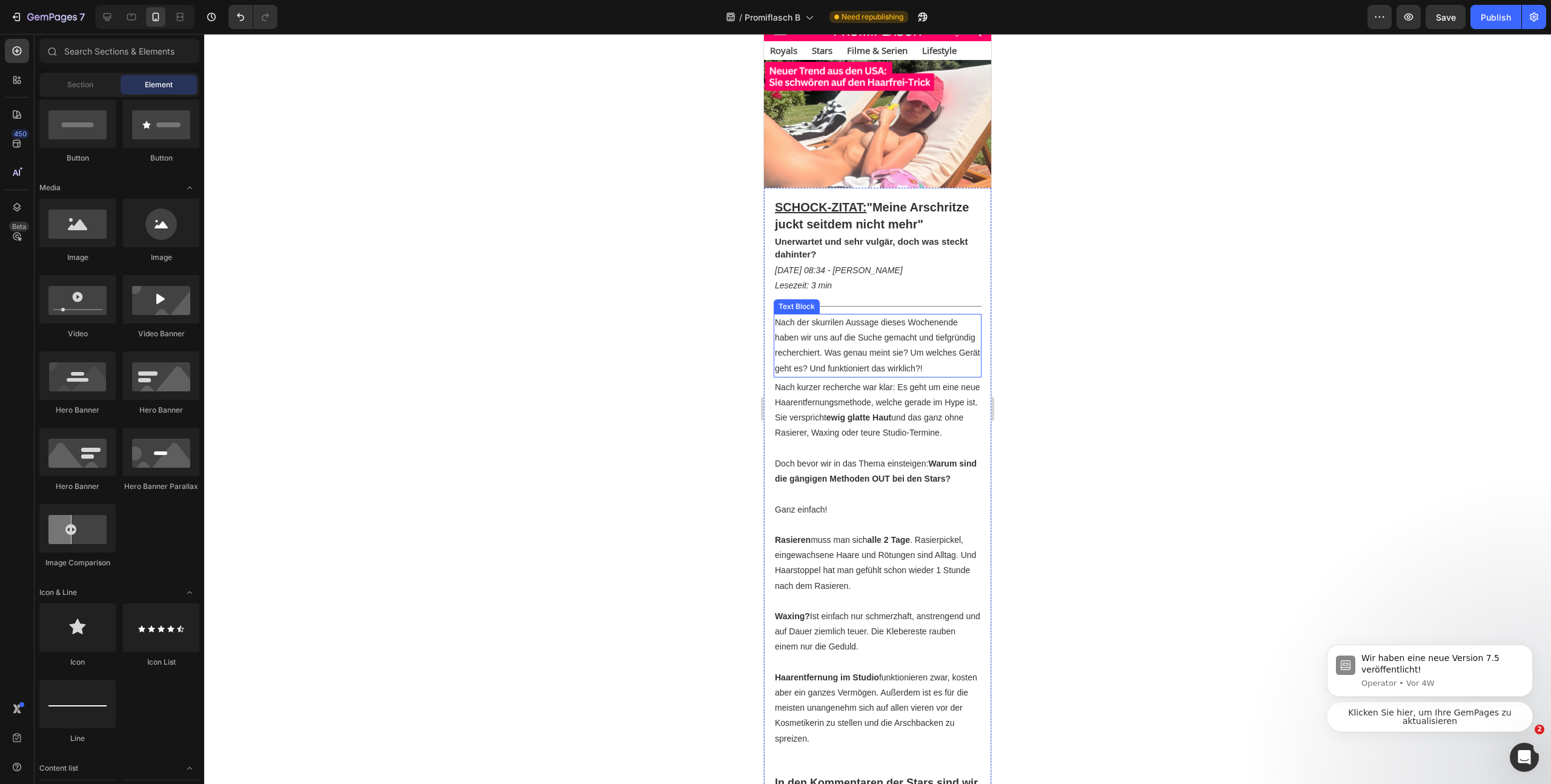
click at [900, 376] on p "Nach der skurrilen Aussage dieses Wochenende haben wir uns auf die Suche gemach…" at bounding box center [877, 346] width 206 height 61
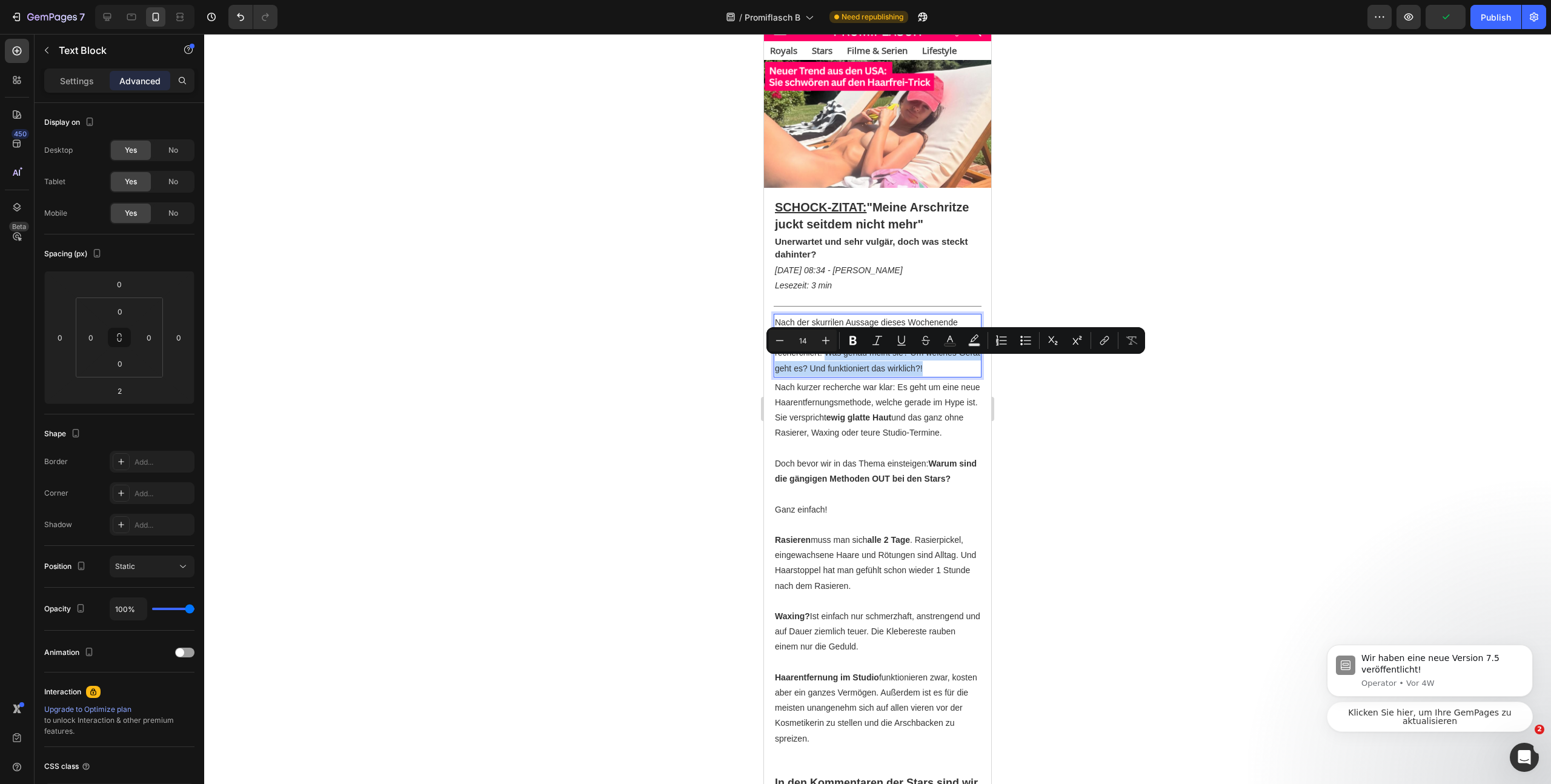
drag, startPoint x: 869, startPoint y: 362, endPoint x: 876, endPoint y: 387, distance: 26.0
click at [850, 338] on icon "Editor contextual toolbar" at bounding box center [853, 341] width 7 height 9
click at [1172, 414] on div at bounding box center [878, 409] width 1347 height 750
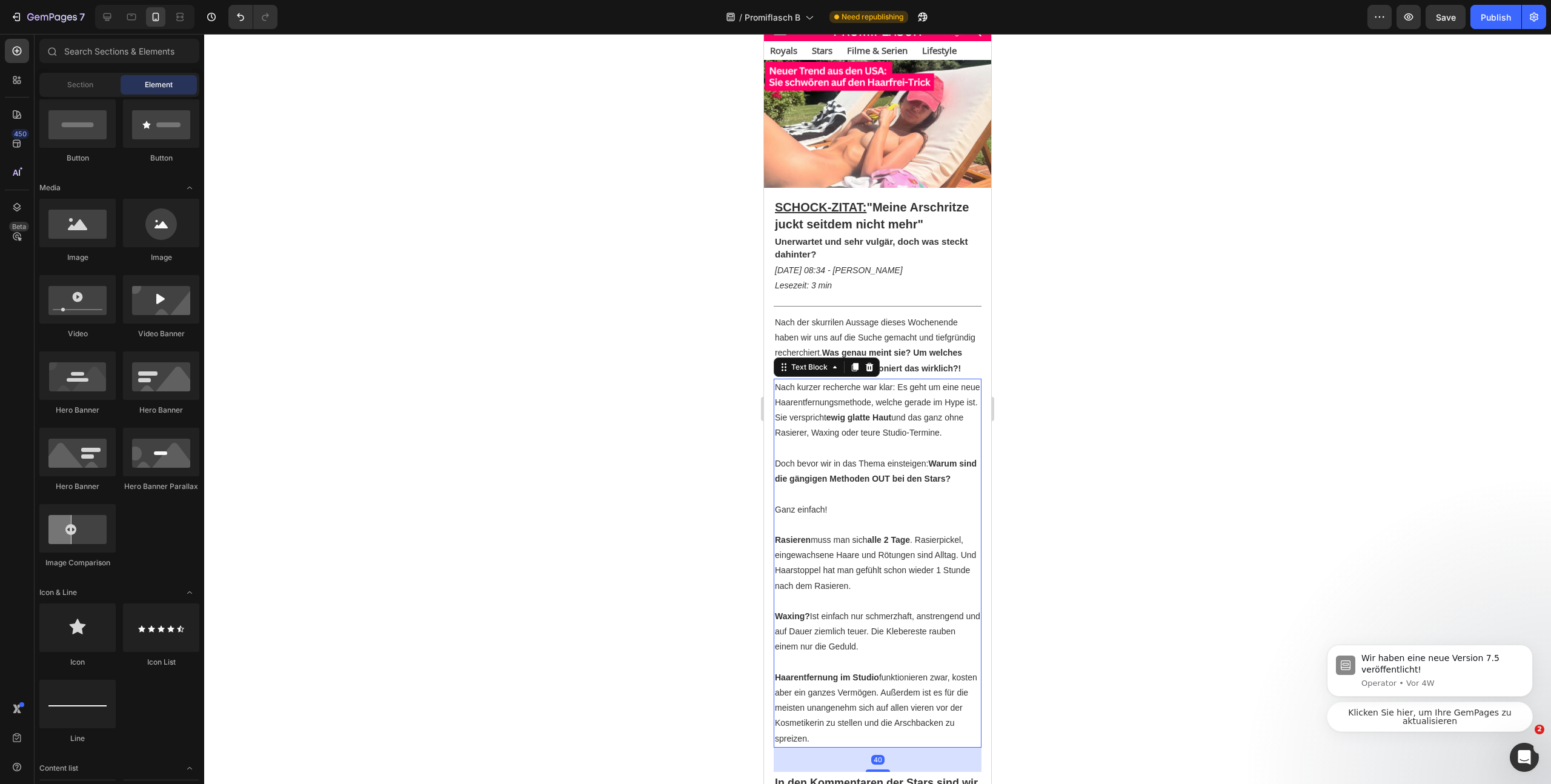
click at [914, 423] on p "Nach kurzer recherche war klar: Es geht um eine neue Haarentfernungsmethode, we…" at bounding box center [877, 411] width 206 height 61
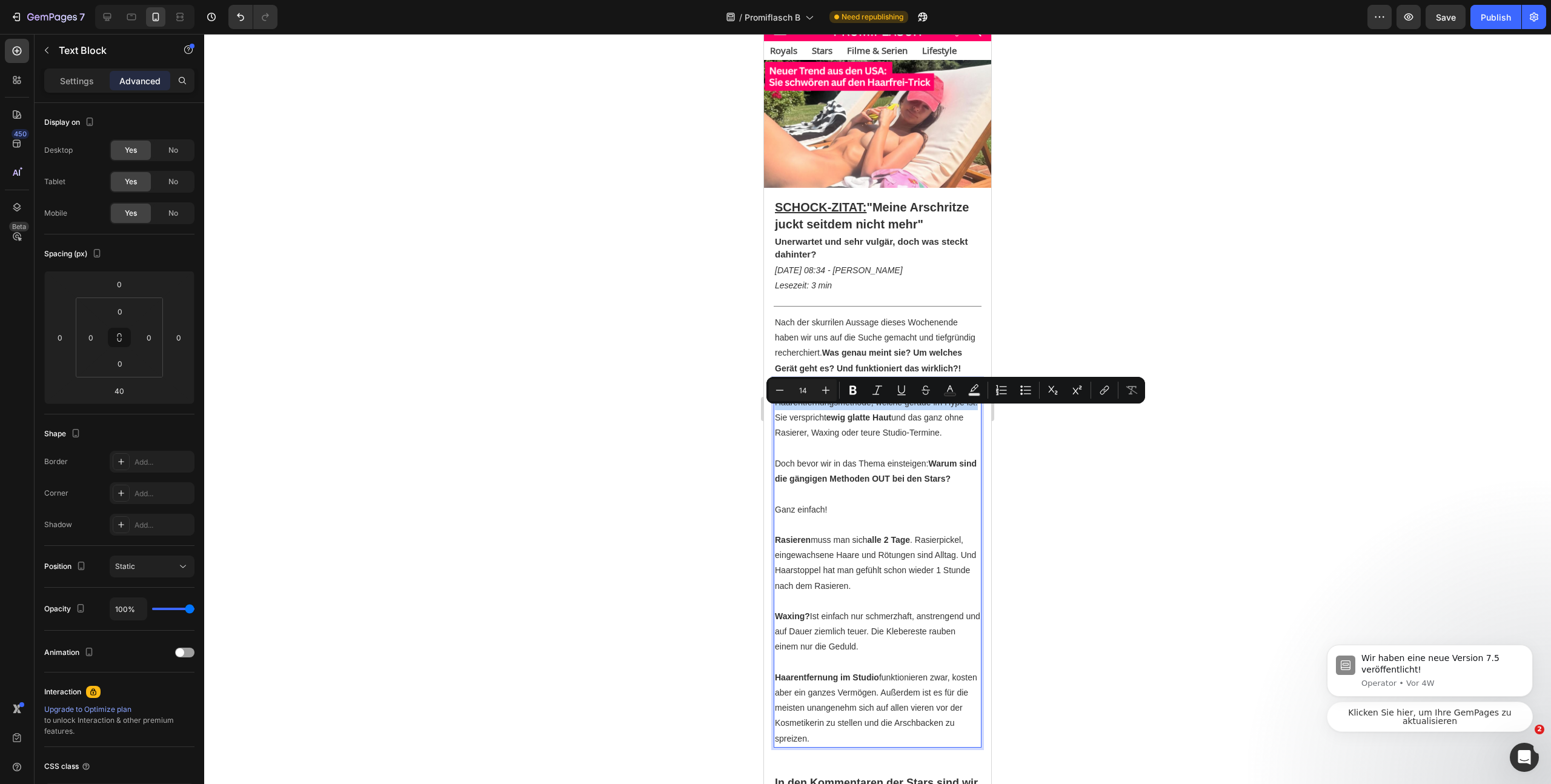
drag, startPoint x: 899, startPoint y: 412, endPoint x: 807, endPoint y: 445, distance: 97.7
click at [855, 391] on icon "Editor contextual toolbar" at bounding box center [853, 390] width 7 height 9
click at [1153, 502] on div at bounding box center [878, 409] width 1347 height 750
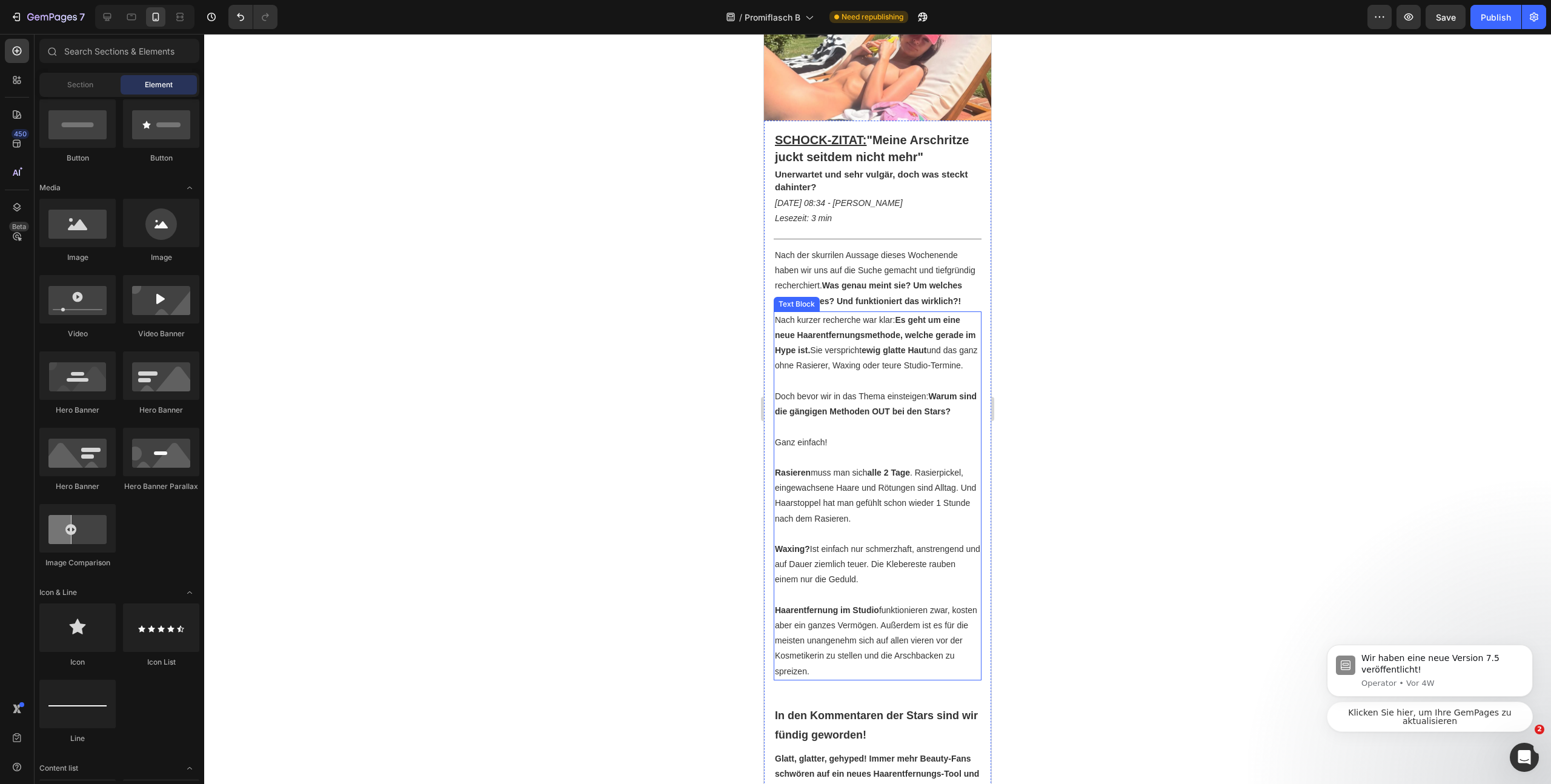
scroll to position [146, 0]
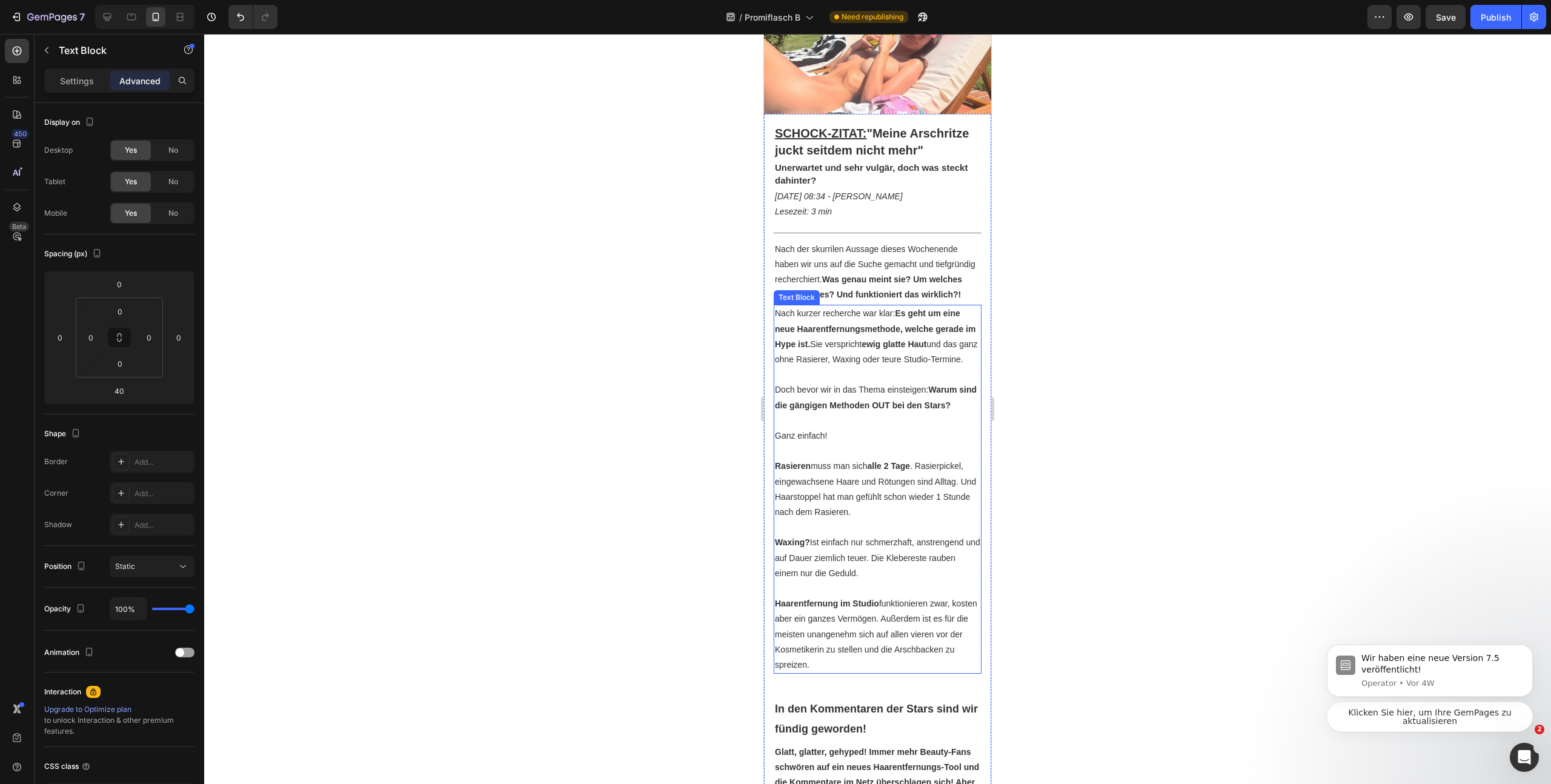
click at [904, 409] on strong "Warum sind die gängigen Methoden OUT bei den Stars?" at bounding box center [876, 397] width 202 height 25
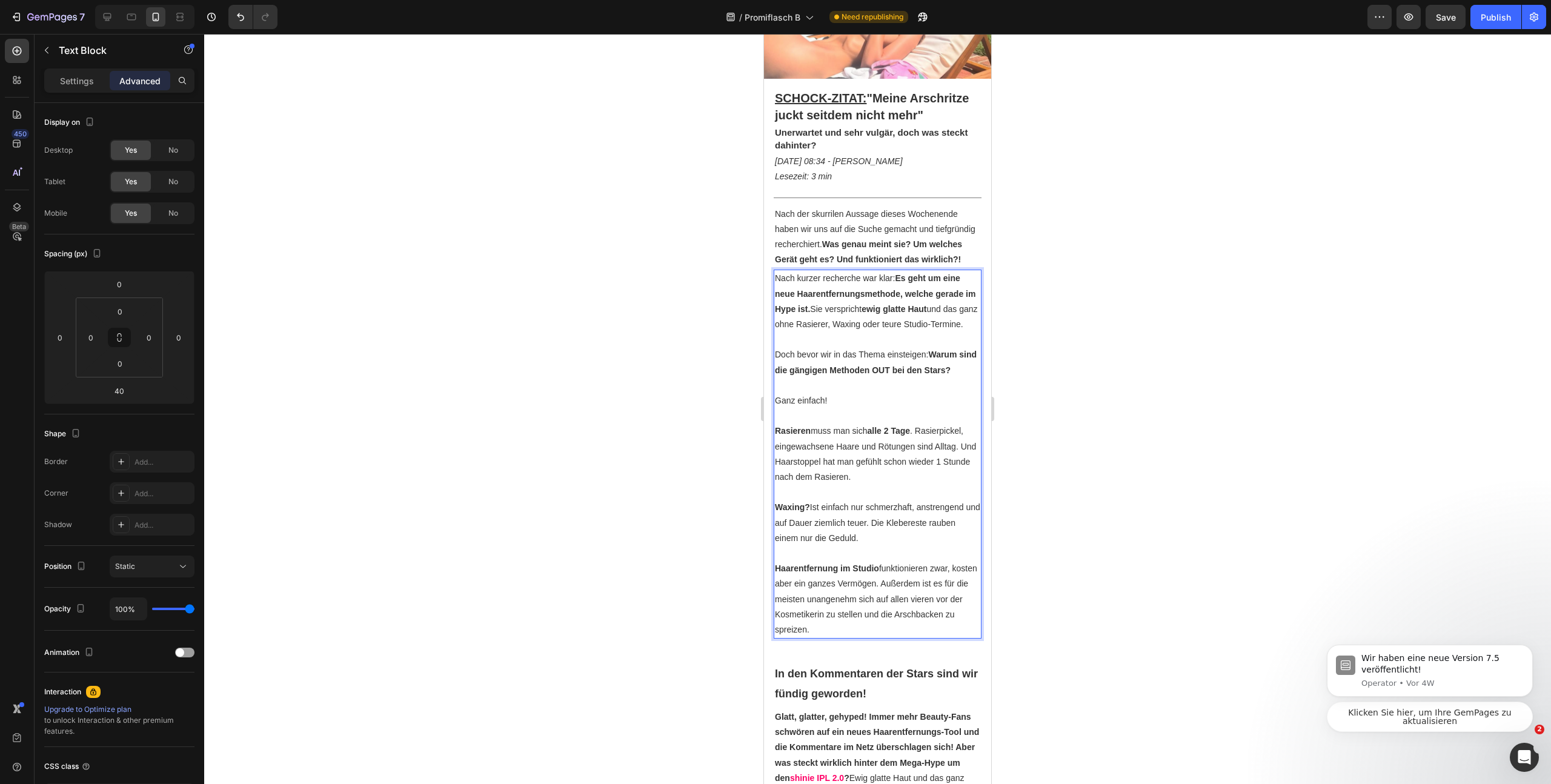
scroll to position [218, 0]
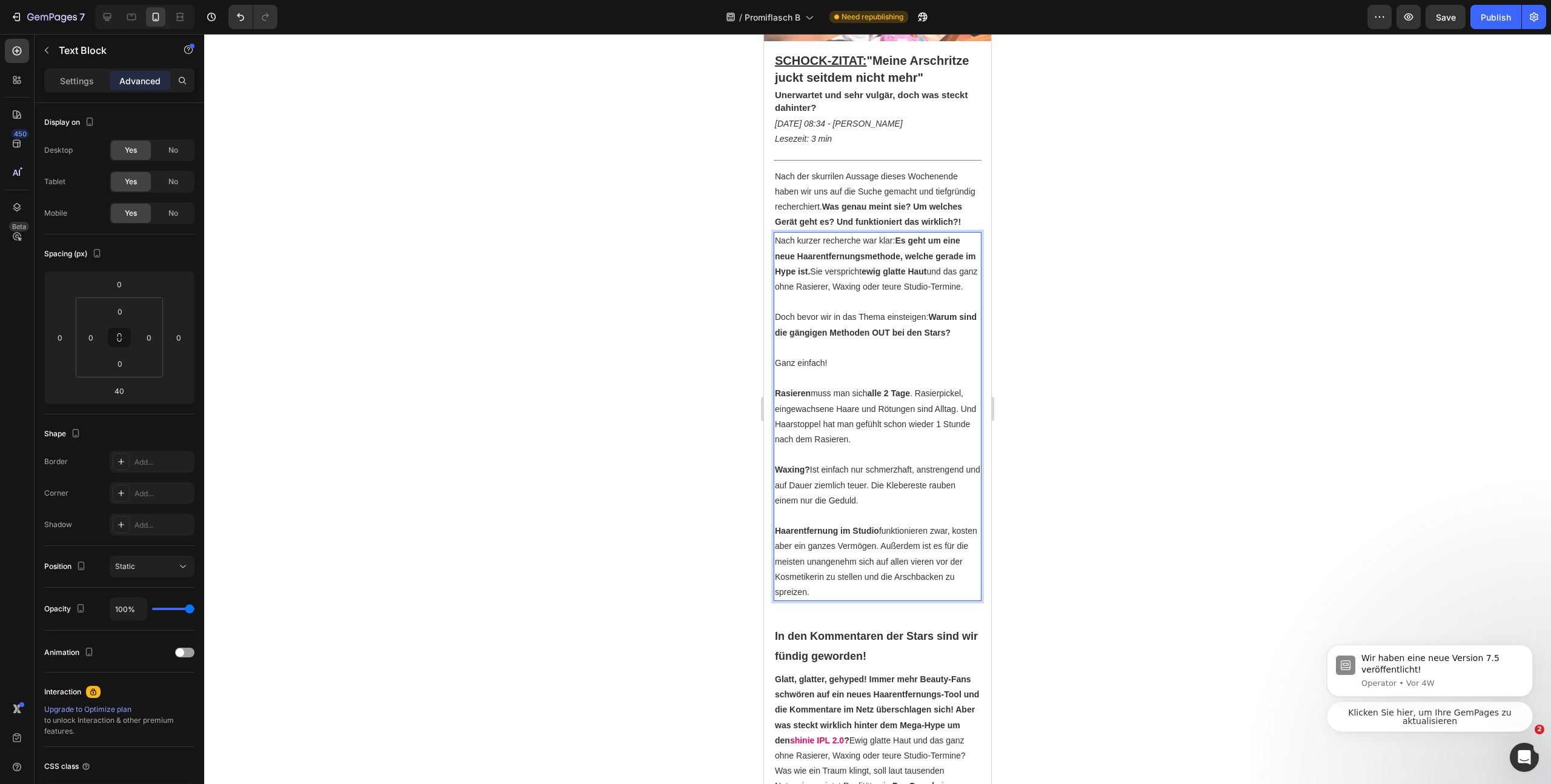
click at [911, 447] on p "Rasieren muss man sich alle 2 Tage . Rasierpickel, eingewachsene Haare und Rötu…" at bounding box center [877, 417] width 206 height 61
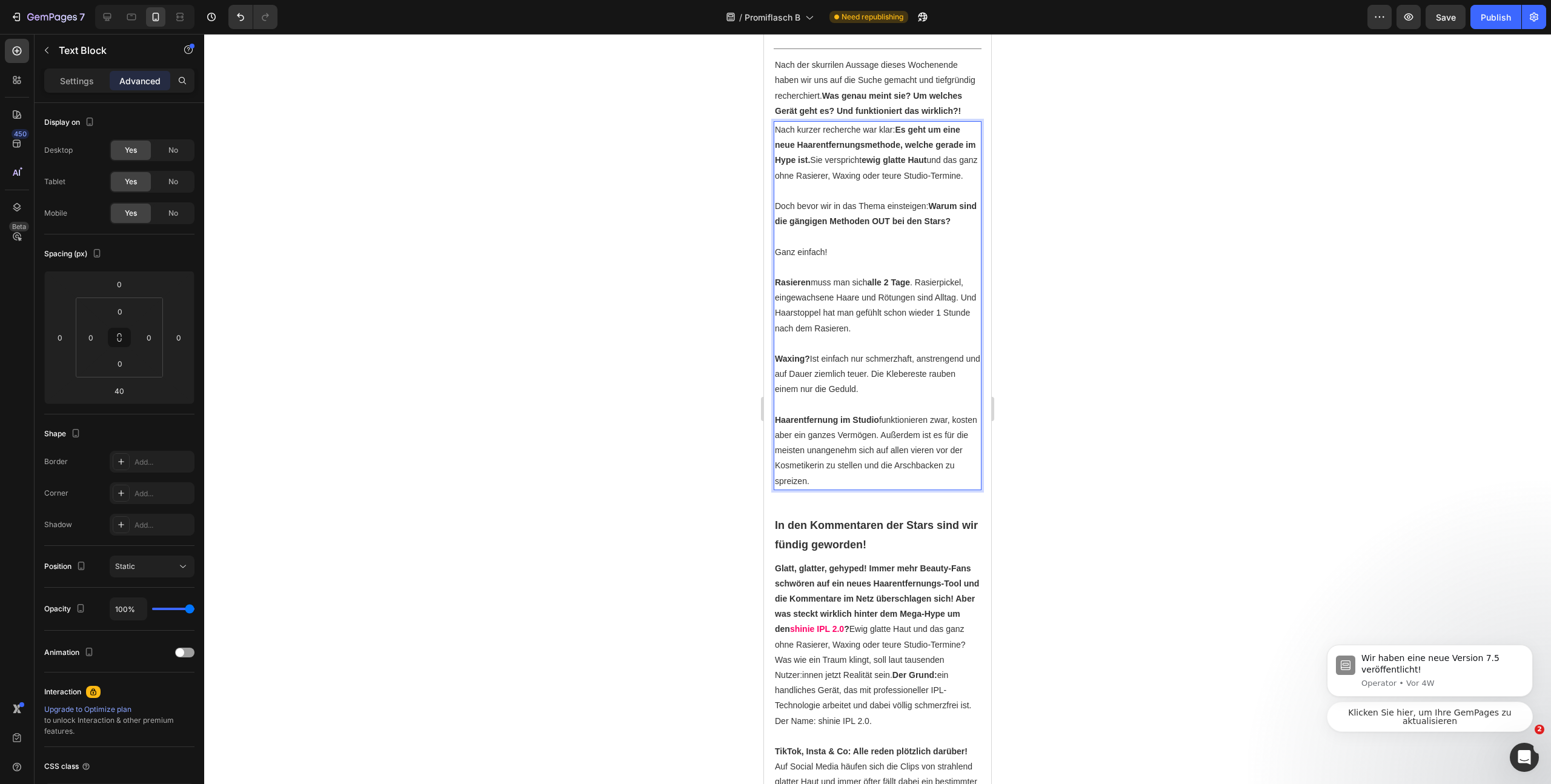
scroll to position [437, 0]
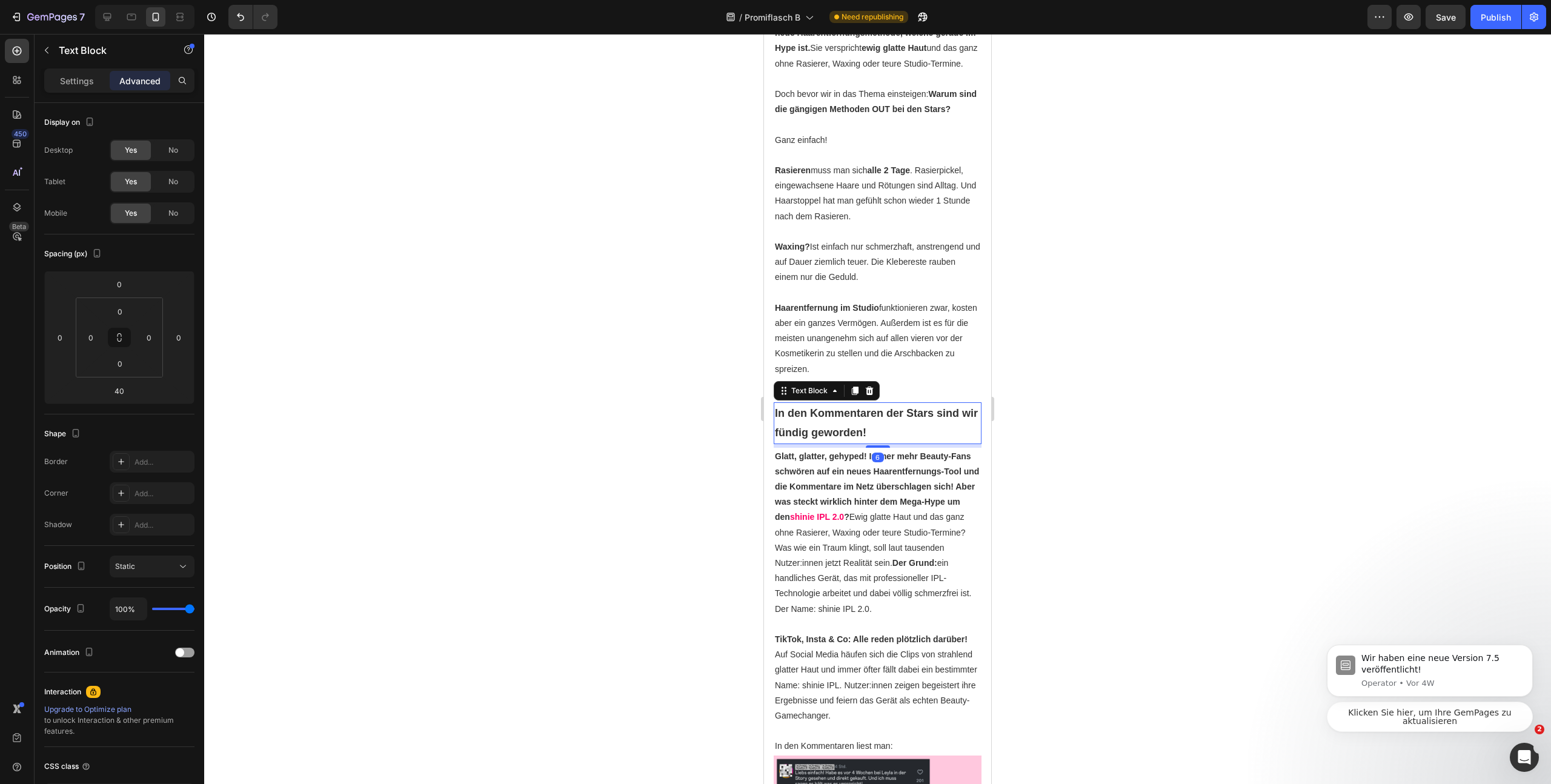
drag, startPoint x: 862, startPoint y: 487, endPoint x: 871, endPoint y: 504, distance: 19.2
click at [861, 443] on p "In den Kommentaren der Stars sind wir fündig geworden!" at bounding box center [877, 423] width 206 height 39
click at [890, 556] on p "Glatt, glatter, gehyped! Immer mehr Beauty-Fans schwören auf ein neues Haarentf…" at bounding box center [877, 532] width 206 height 168
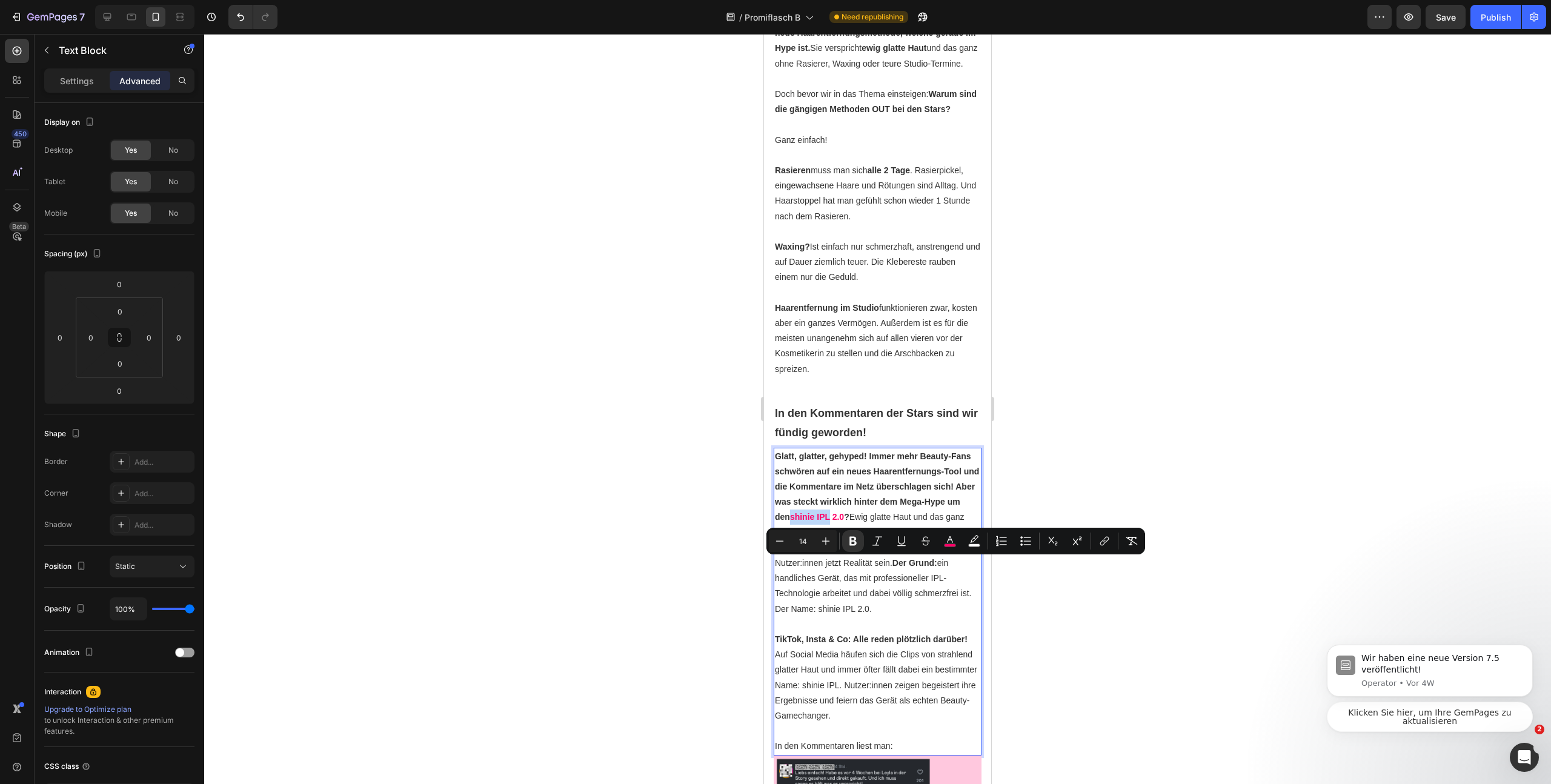
drag, startPoint x: 830, startPoint y: 563, endPoint x: 871, endPoint y: 562, distance: 41.0
click at [871, 562] on p "Glatt, glatter, gehyped! Immer mehr Beauty-Fans schwören auf ein neues Haarentf…" at bounding box center [877, 532] width 206 height 168
copy strong "shinie IPL"
click at [778, 503] on strong "Glatt, glatter, gehyped! Immer mehr Beauty-Fans schwören auf ein neues Haarentf…" at bounding box center [877, 486] width 204 height 71
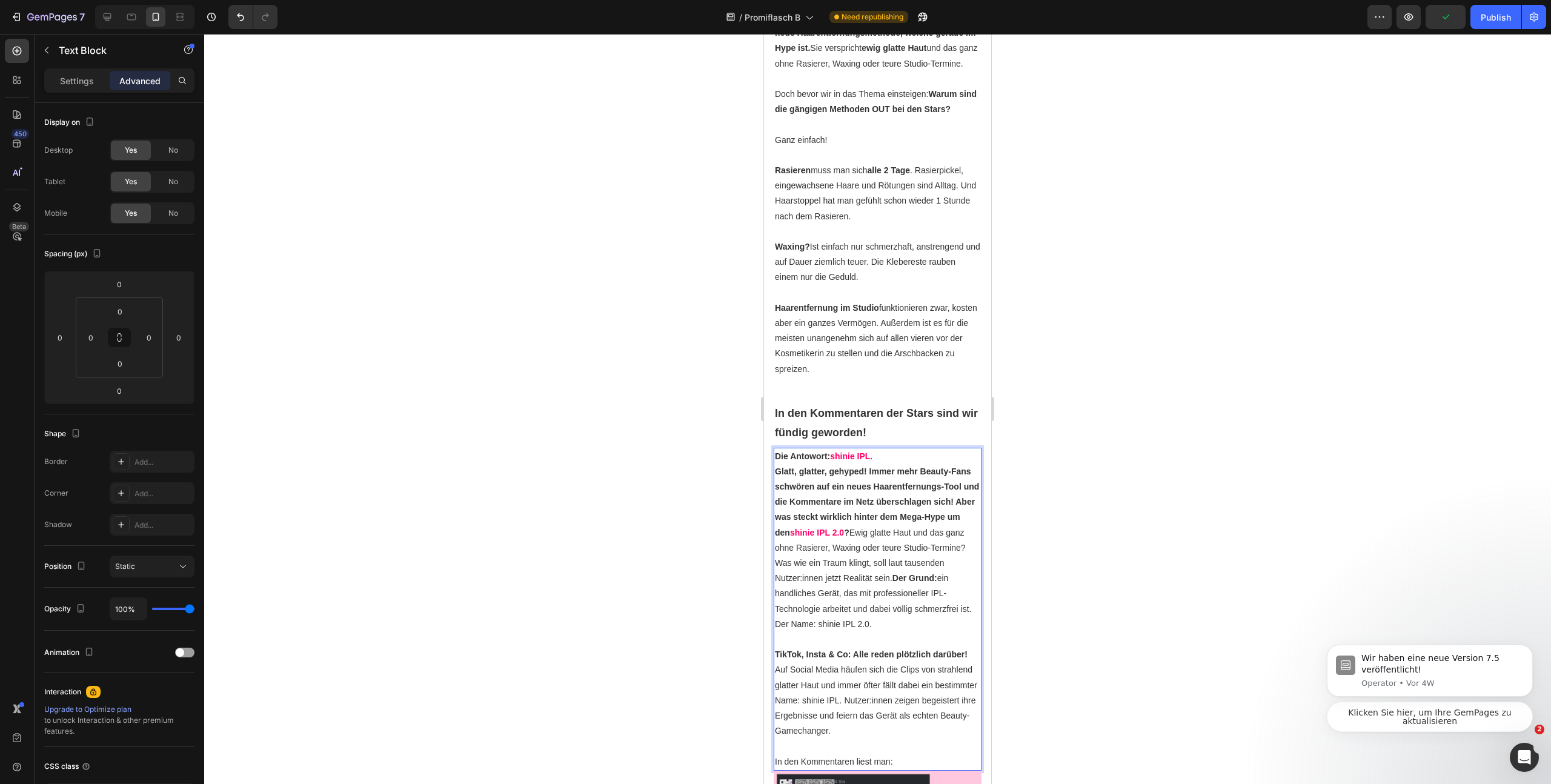
click at [1232, 553] on div at bounding box center [878, 409] width 1347 height 750
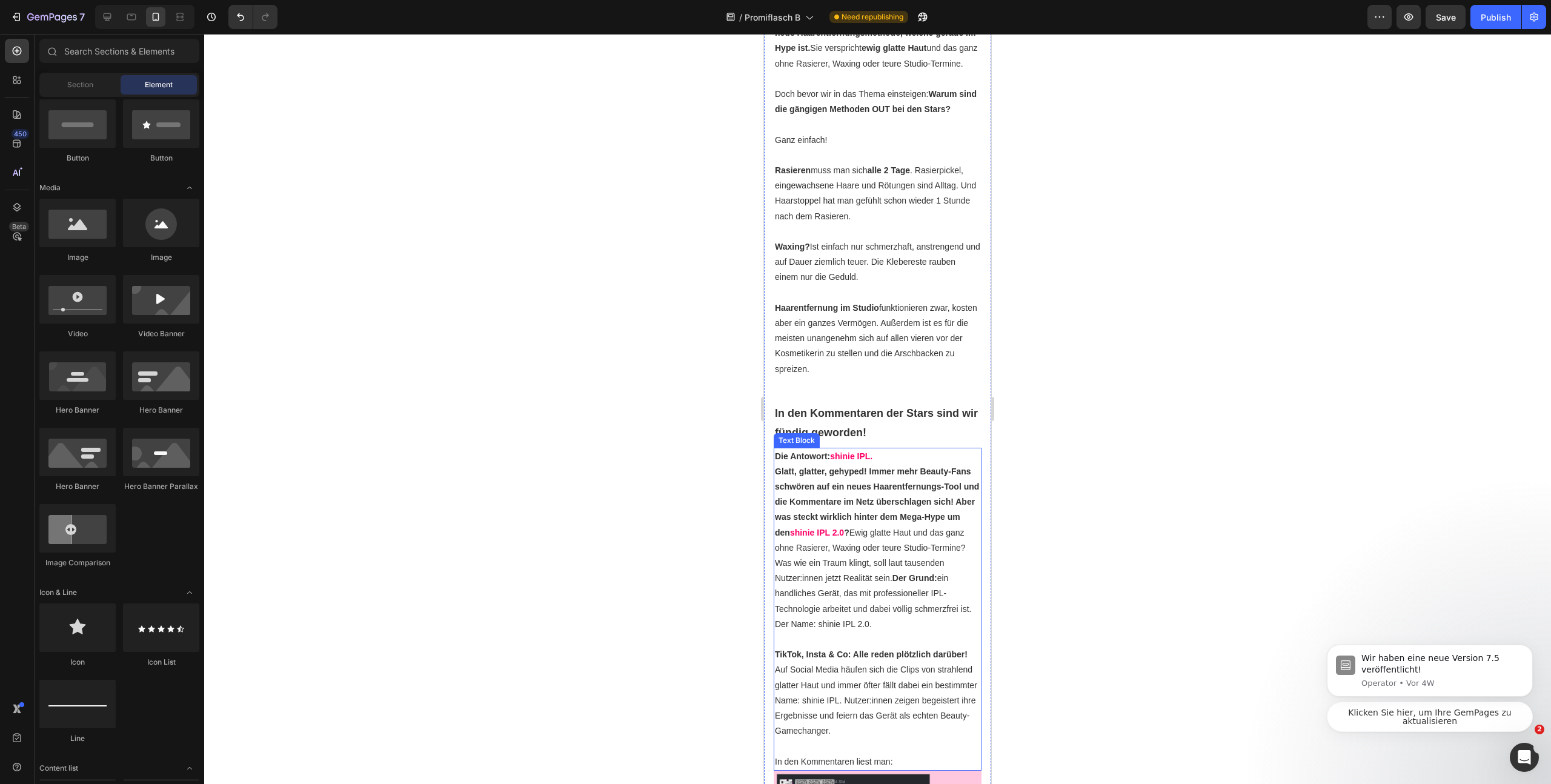
click at [858, 537] on strong "Glatt, glatter, gehyped! Immer mehr Beauty-Fans schwören auf ein neues Haarentf…" at bounding box center [877, 502] width 204 height 71
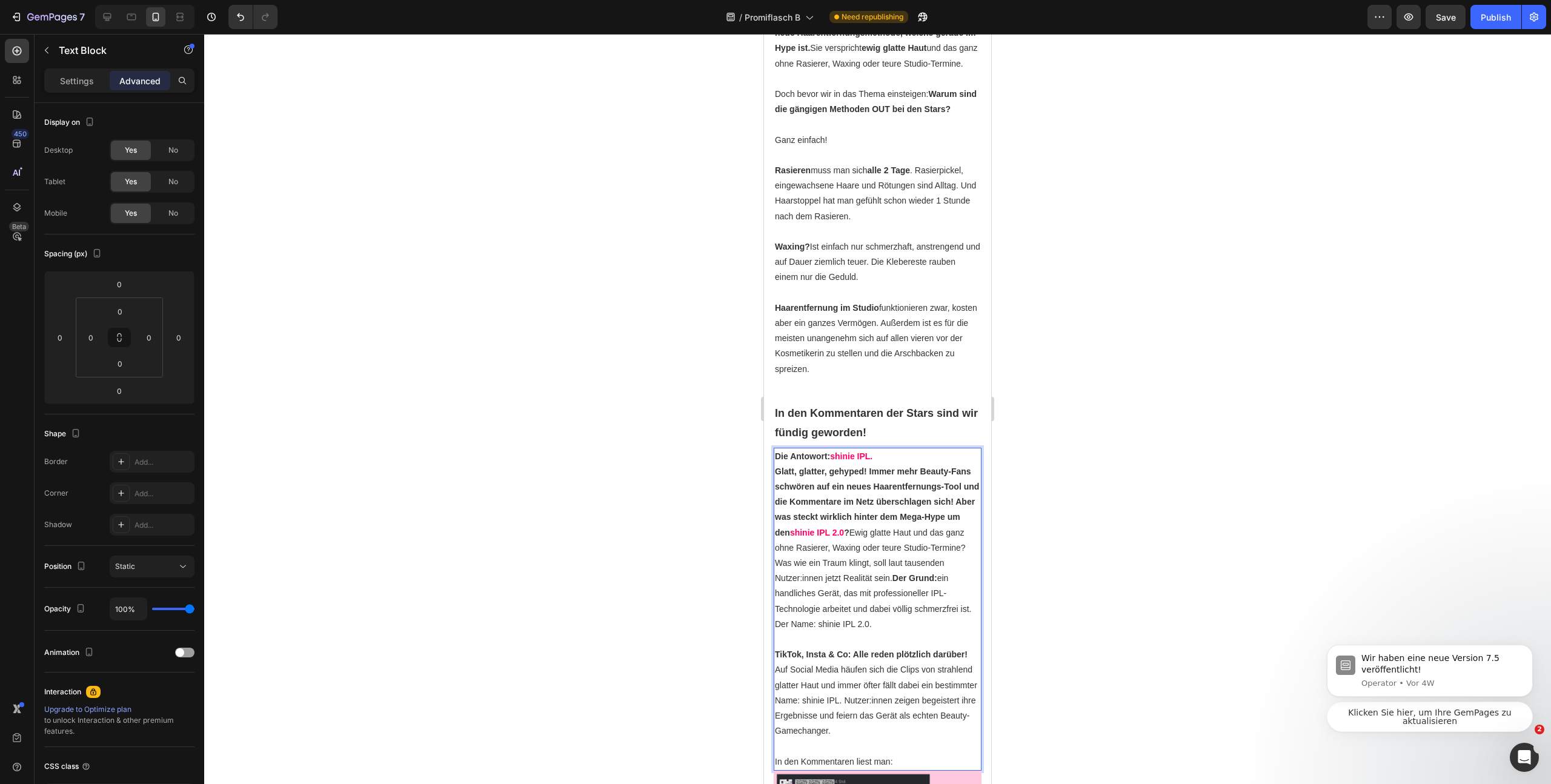
click at [893, 587] on p "Glatt, glatter, gehyped! Immer mehr Beauty-Fans schwören auf ein neues Haarentf…" at bounding box center [877, 548] width 206 height 168
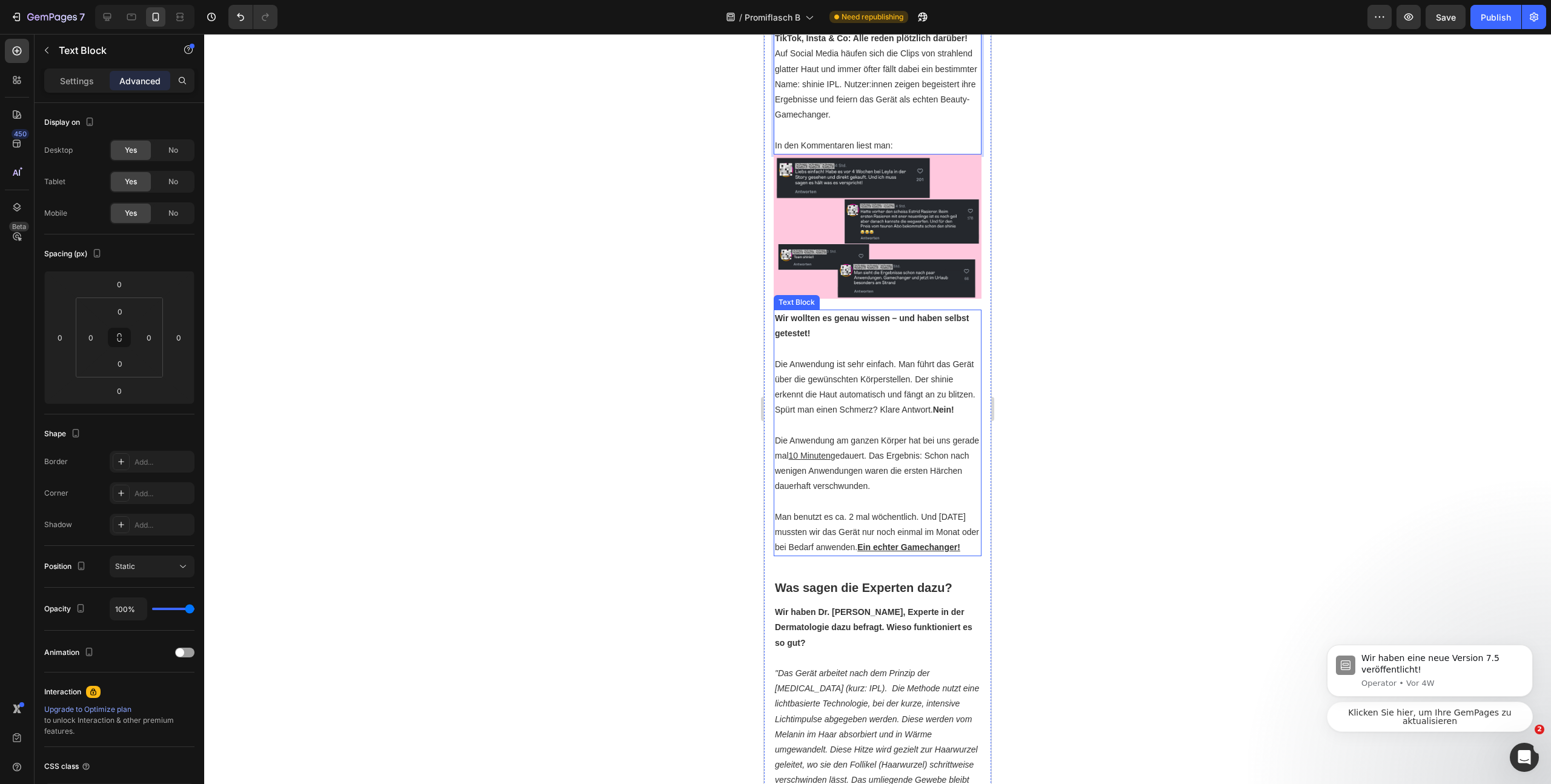
scroll to position [1090, 0]
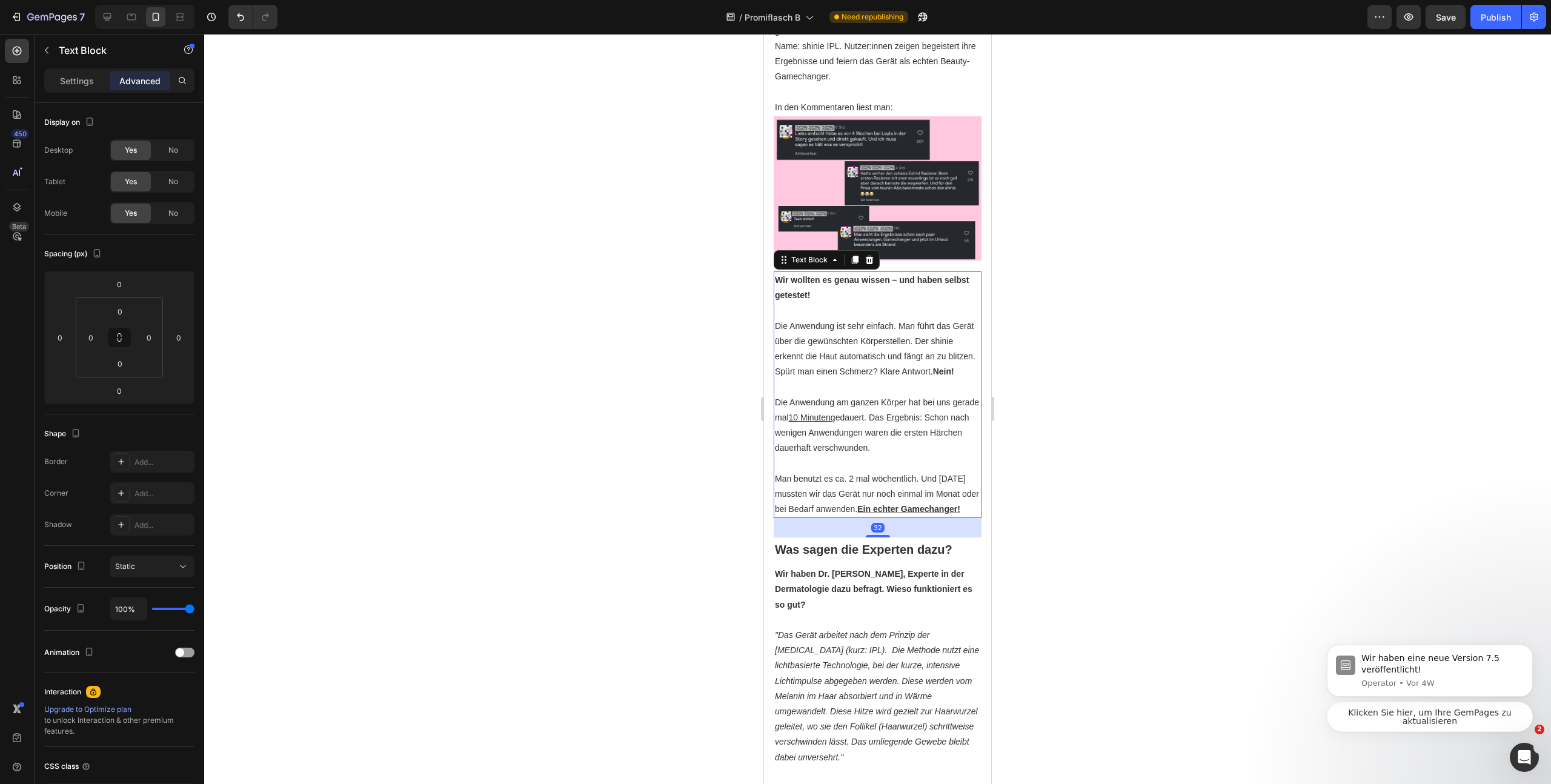
click at [791, 365] on p "Die Anwendung ist sehr einfach. Man führt das Gerät über die gewünschten Körper…" at bounding box center [877, 341] width 206 height 46
click at [792, 365] on p "Die Anwendung ist sehr einfach. Man führt das Gerät über die gewünschten Körper…" at bounding box center [877, 341] width 206 height 46
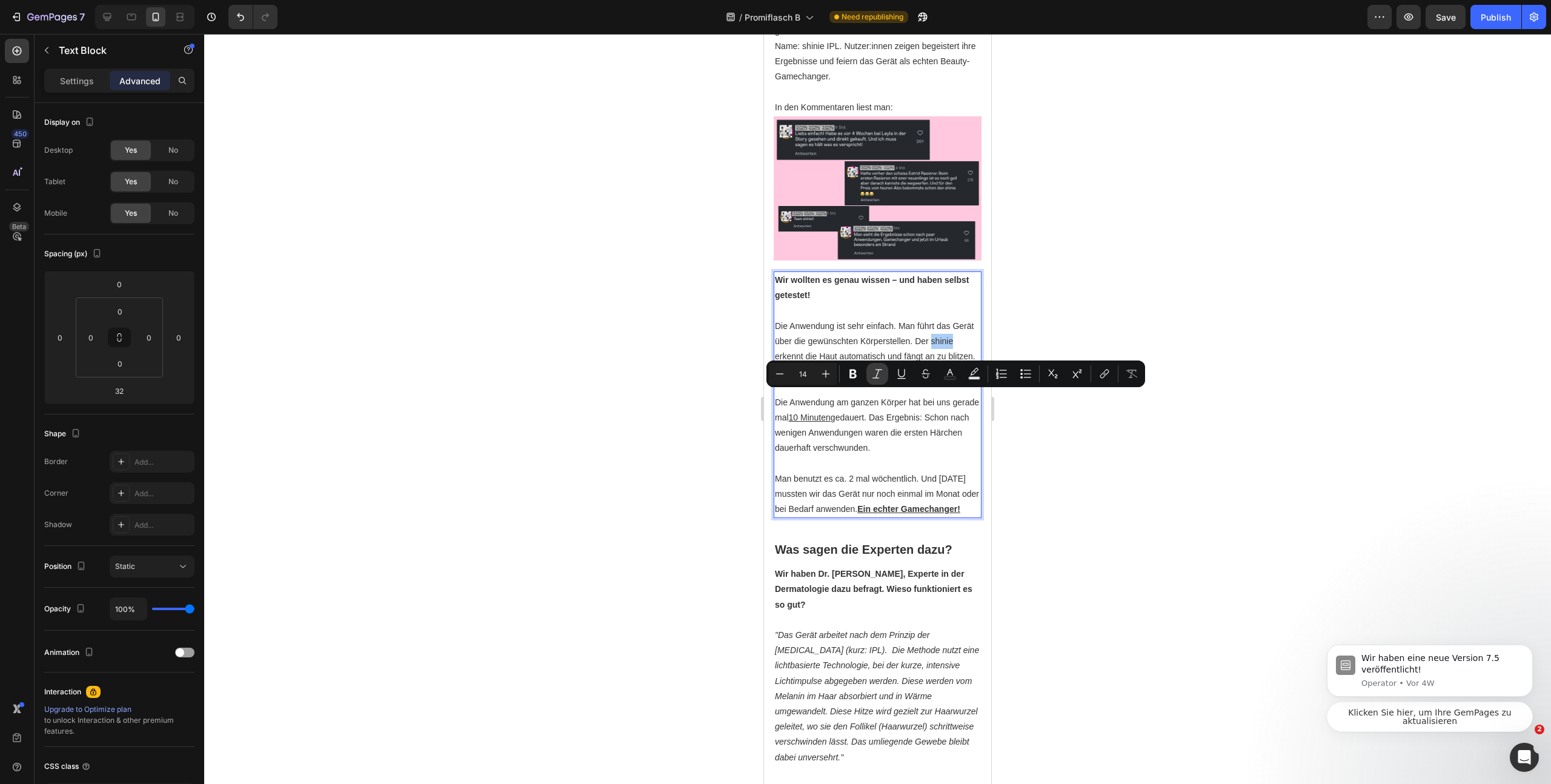
click at [880, 377] on icon "Editor contextual toolbar" at bounding box center [877, 374] width 12 height 12
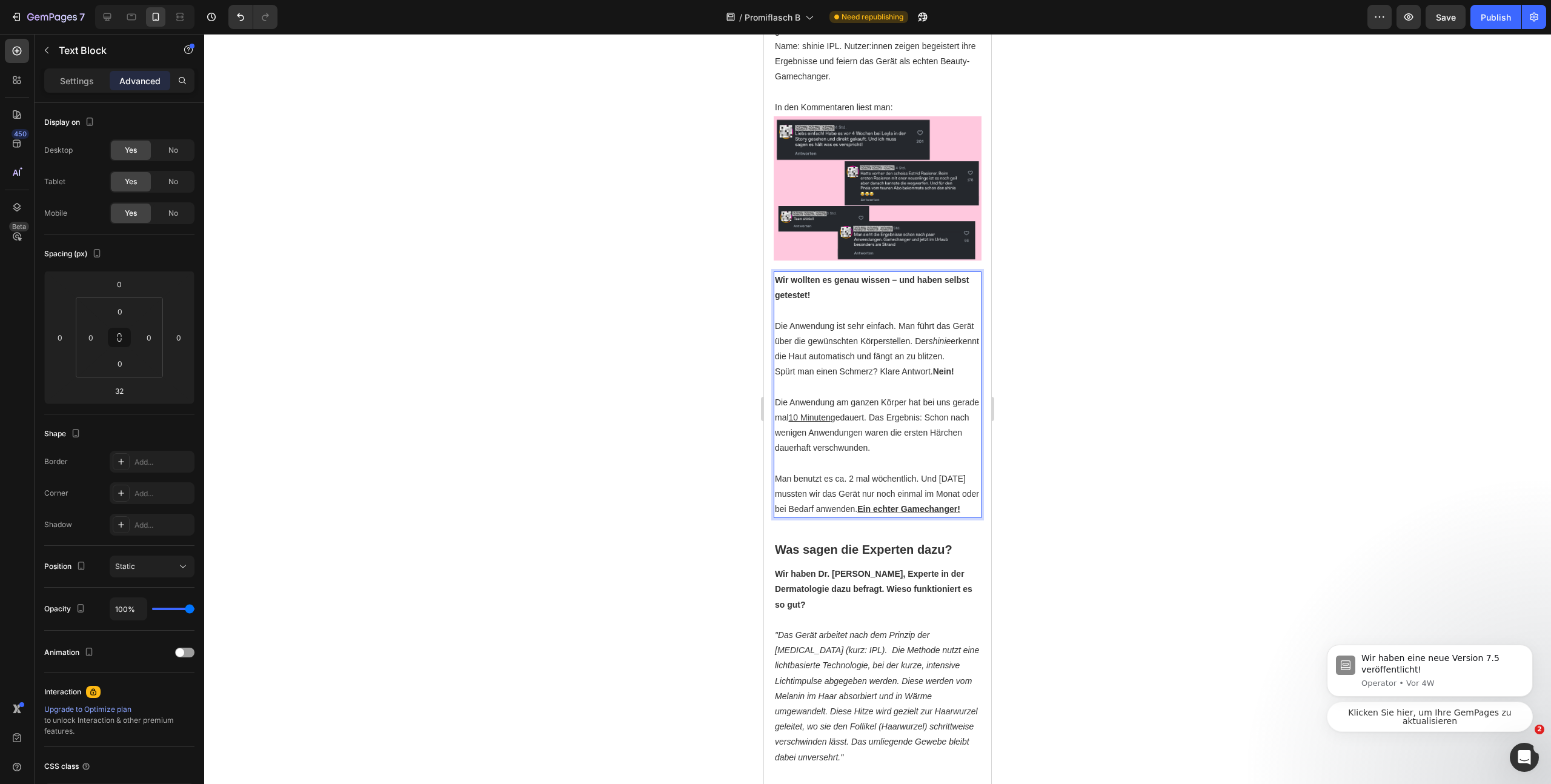
click at [1189, 459] on div at bounding box center [878, 409] width 1347 height 750
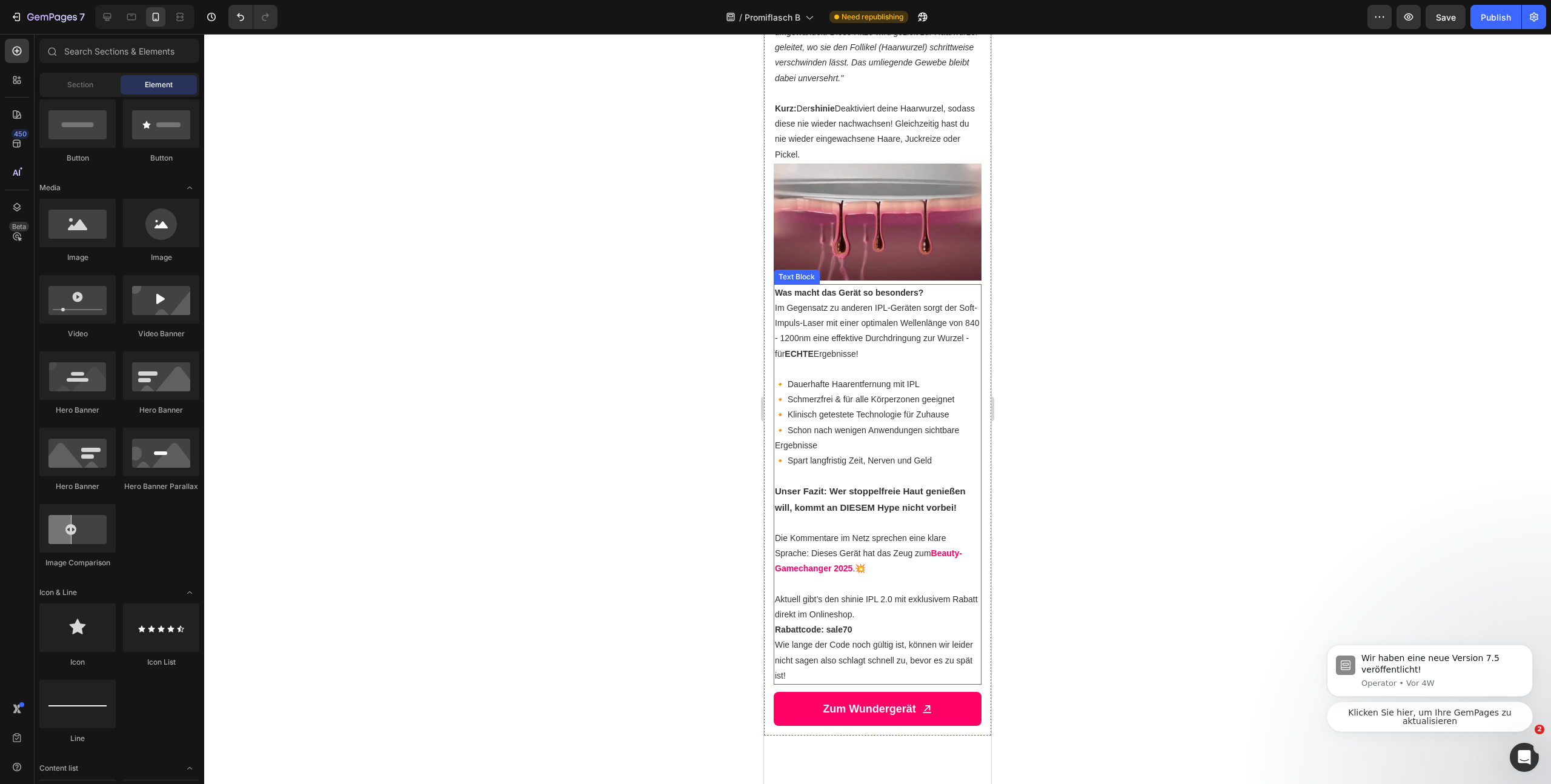
scroll to position [1817, 0]
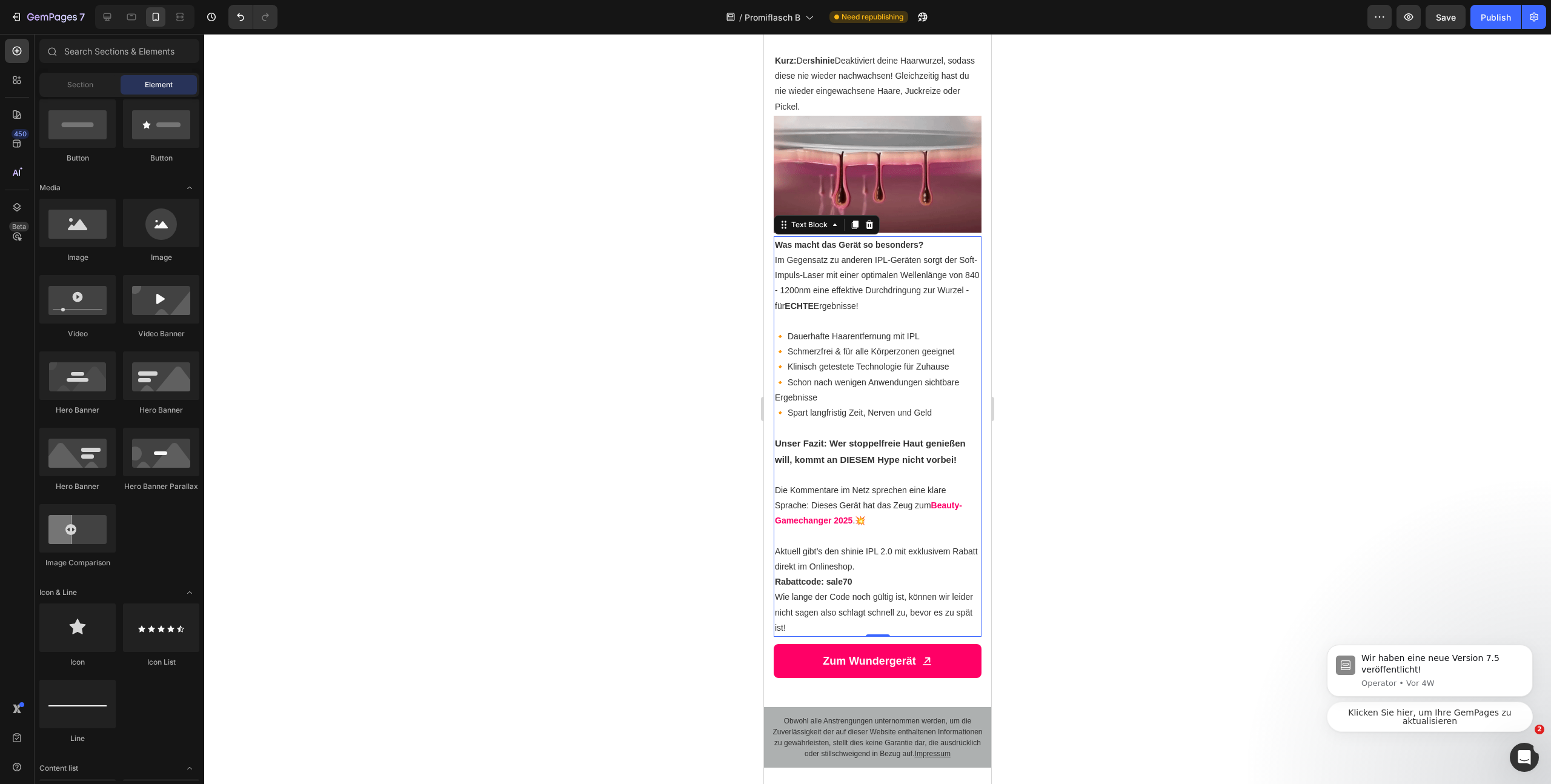
click at [885, 436] on p at bounding box center [877, 428] width 206 height 15
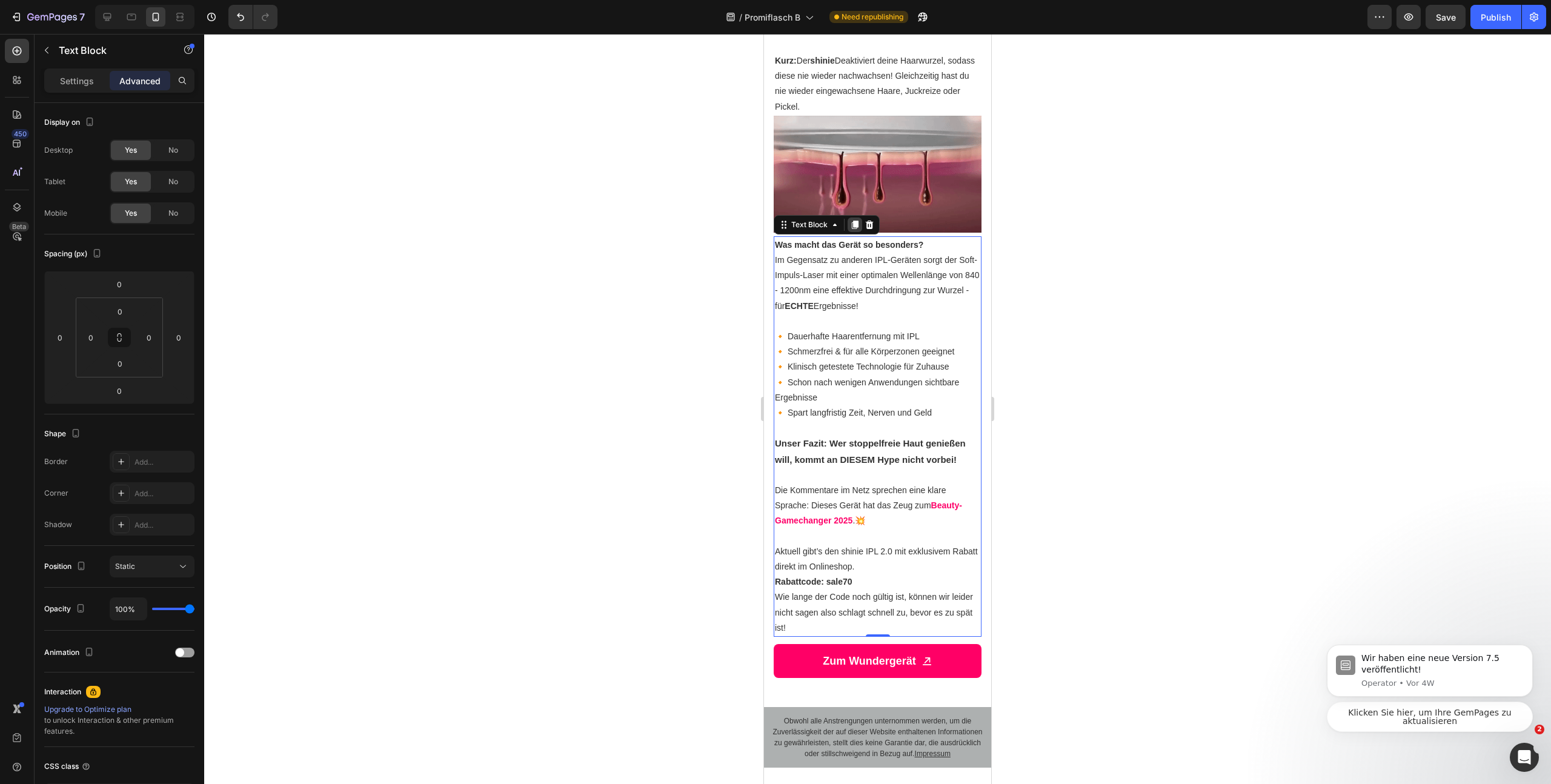
click at [855, 229] on icon at bounding box center [855, 225] width 7 height 9
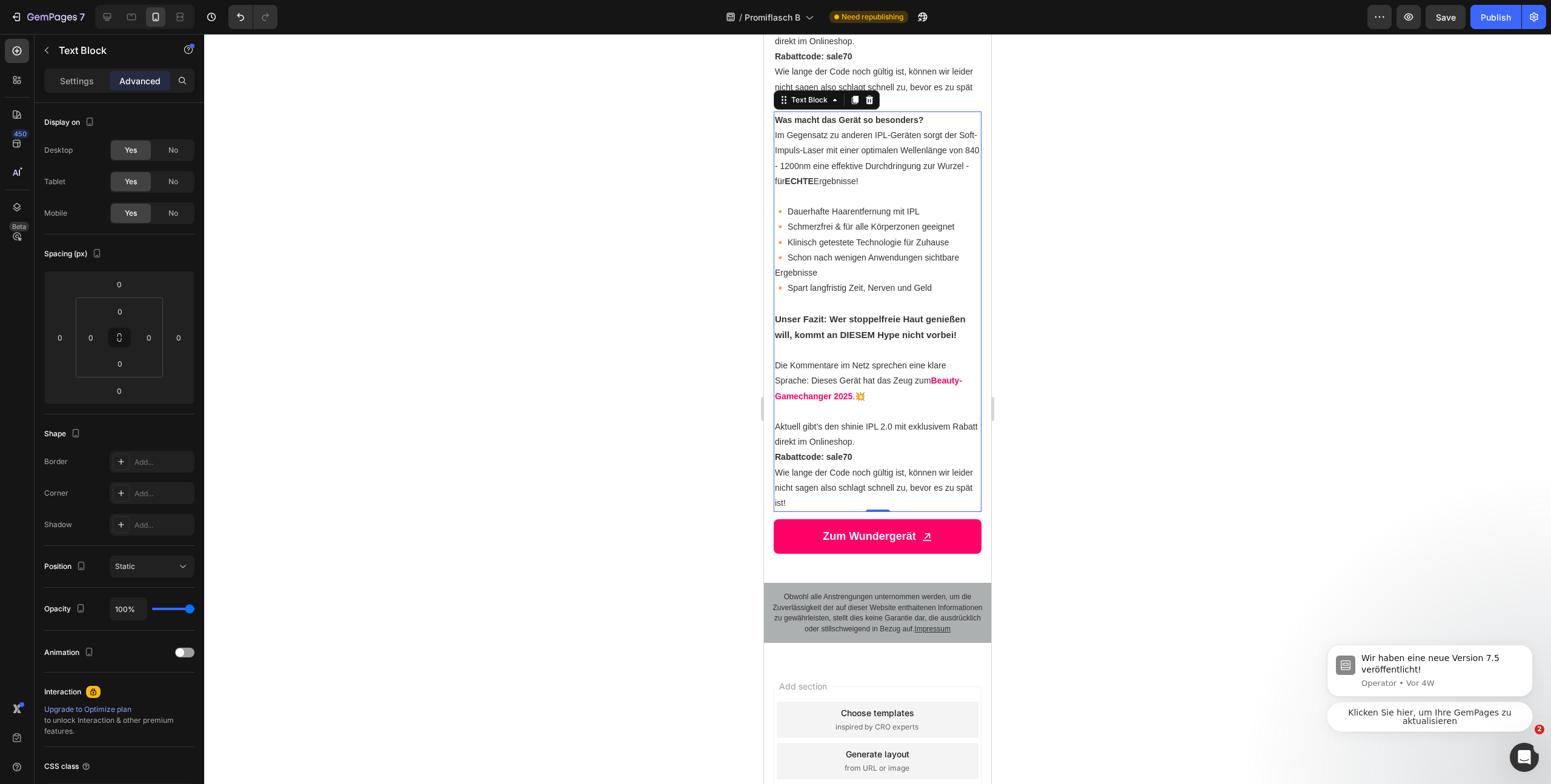
scroll to position [2445, 0]
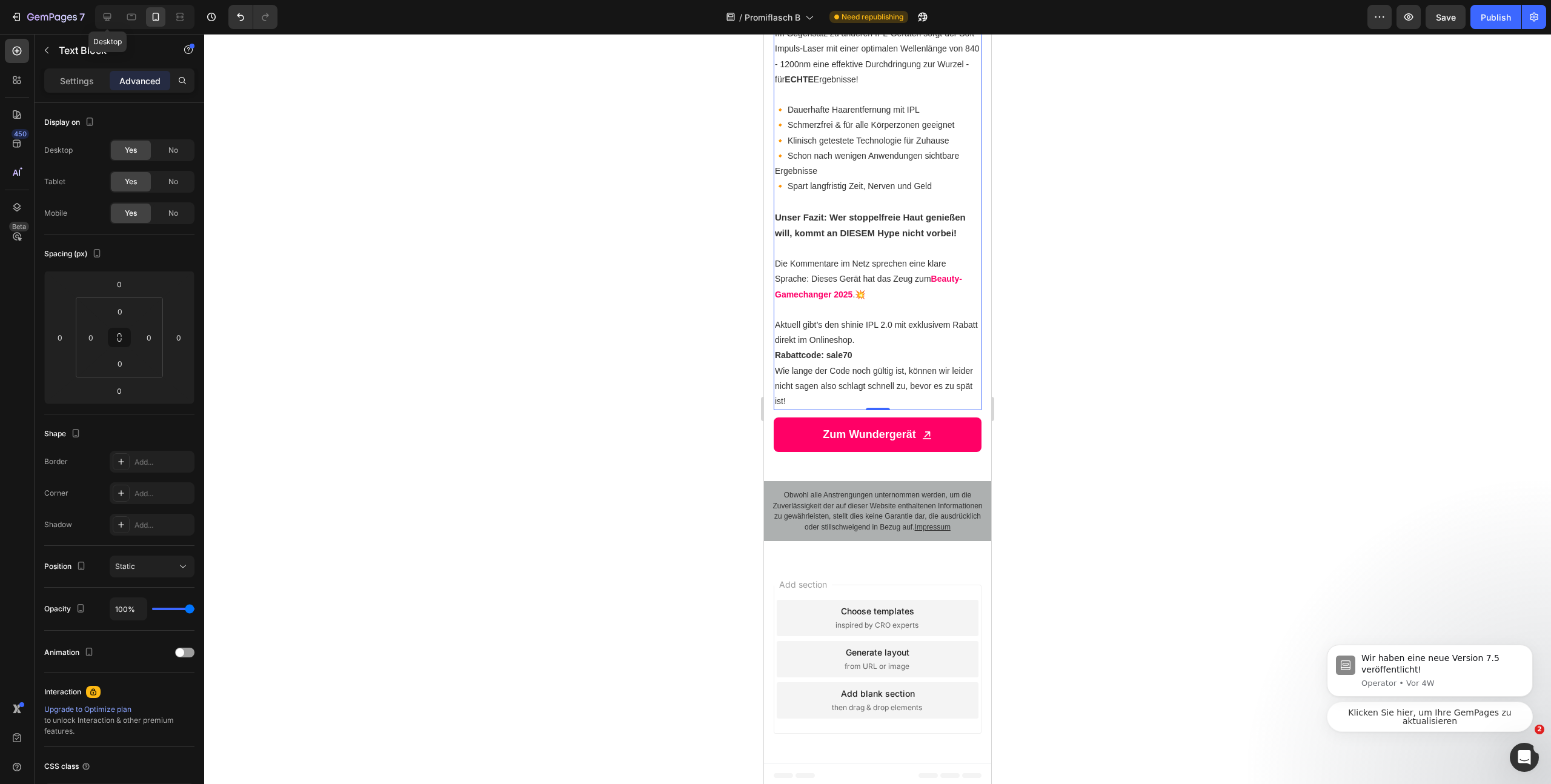
drag, startPoint x: 111, startPoint y: 18, endPoint x: 119, endPoint y: 23, distance: 9.4
click at [109, 17] on icon at bounding box center [107, 17] width 8 height 8
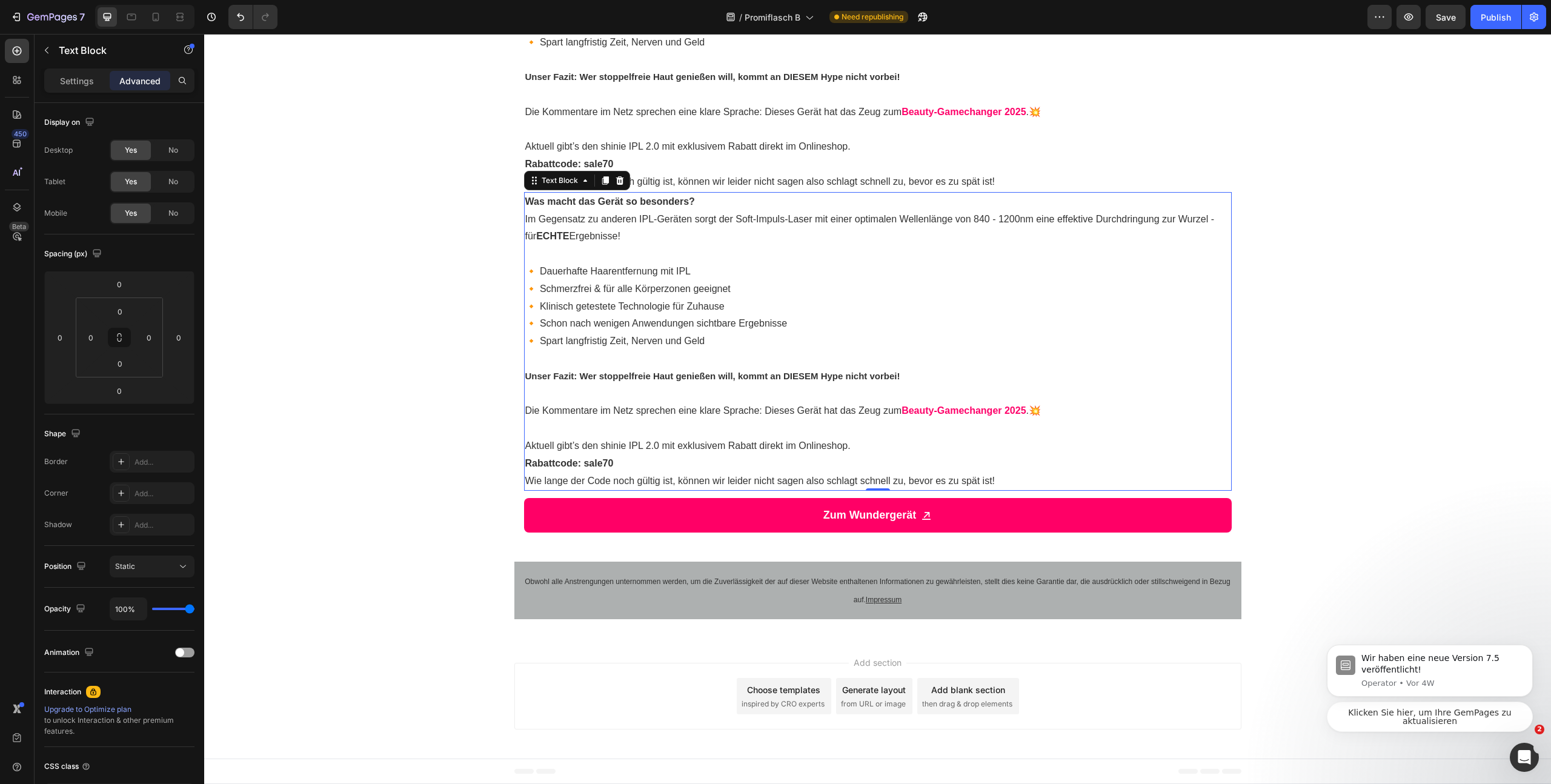
scroll to position [2263, 0]
drag, startPoint x: 737, startPoint y: 276, endPoint x: 735, endPoint y: 287, distance: 11.2
click at [737, 276] on p "🔸 Dauerhafte Haarentfernung mit IPL 🔸 Schmerzfrei & für alle Körperzonen geeign…" at bounding box center [878, 306] width 706 height 87
click at [699, 351] on p "Rich Text Editor. Editing area: main" at bounding box center [878, 359] width 706 height 18
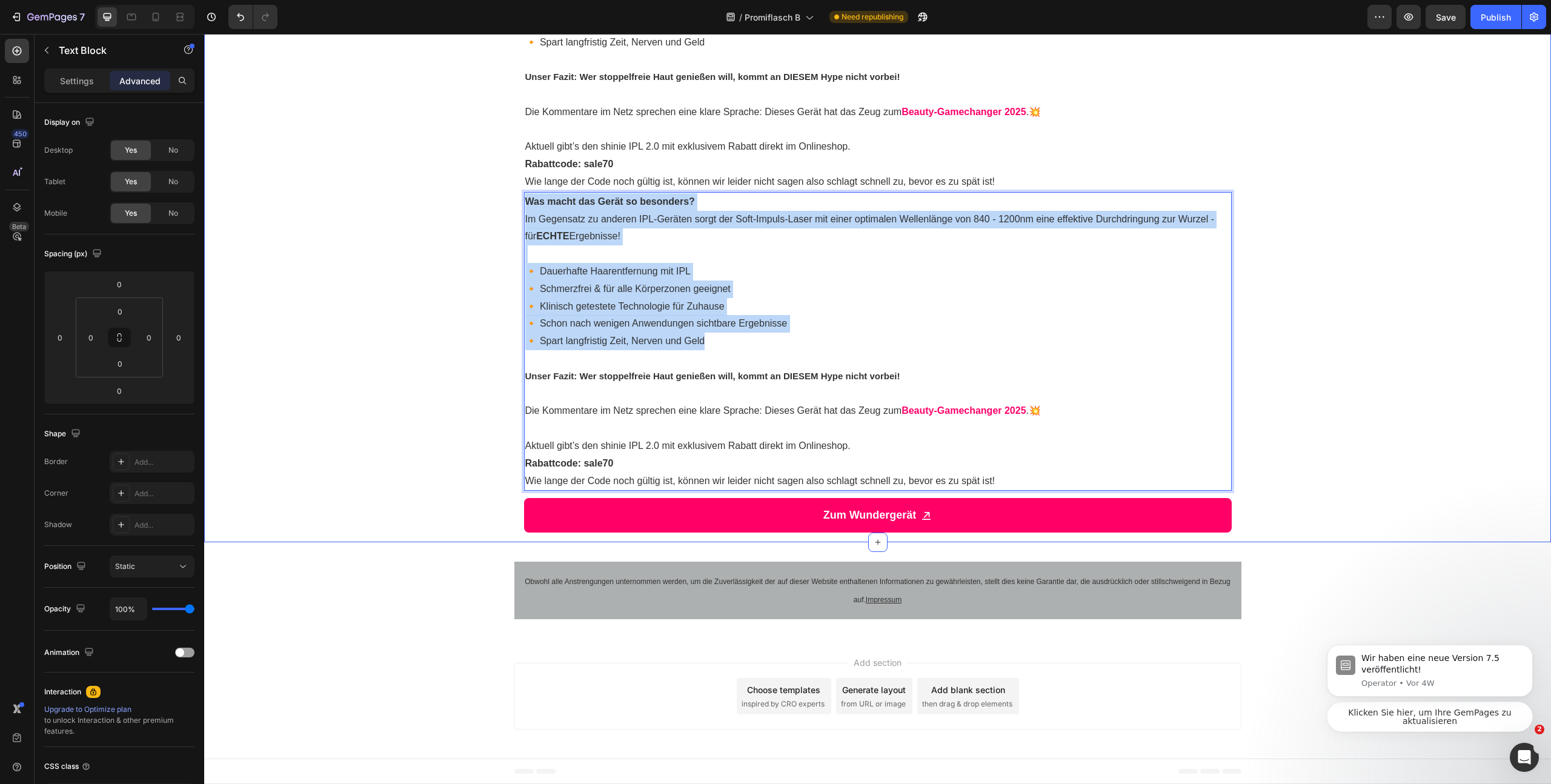
drag, startPoint x: 721, startPoint y: 343, endPoint x: 481, endPoint y: 192, distance: 283.6
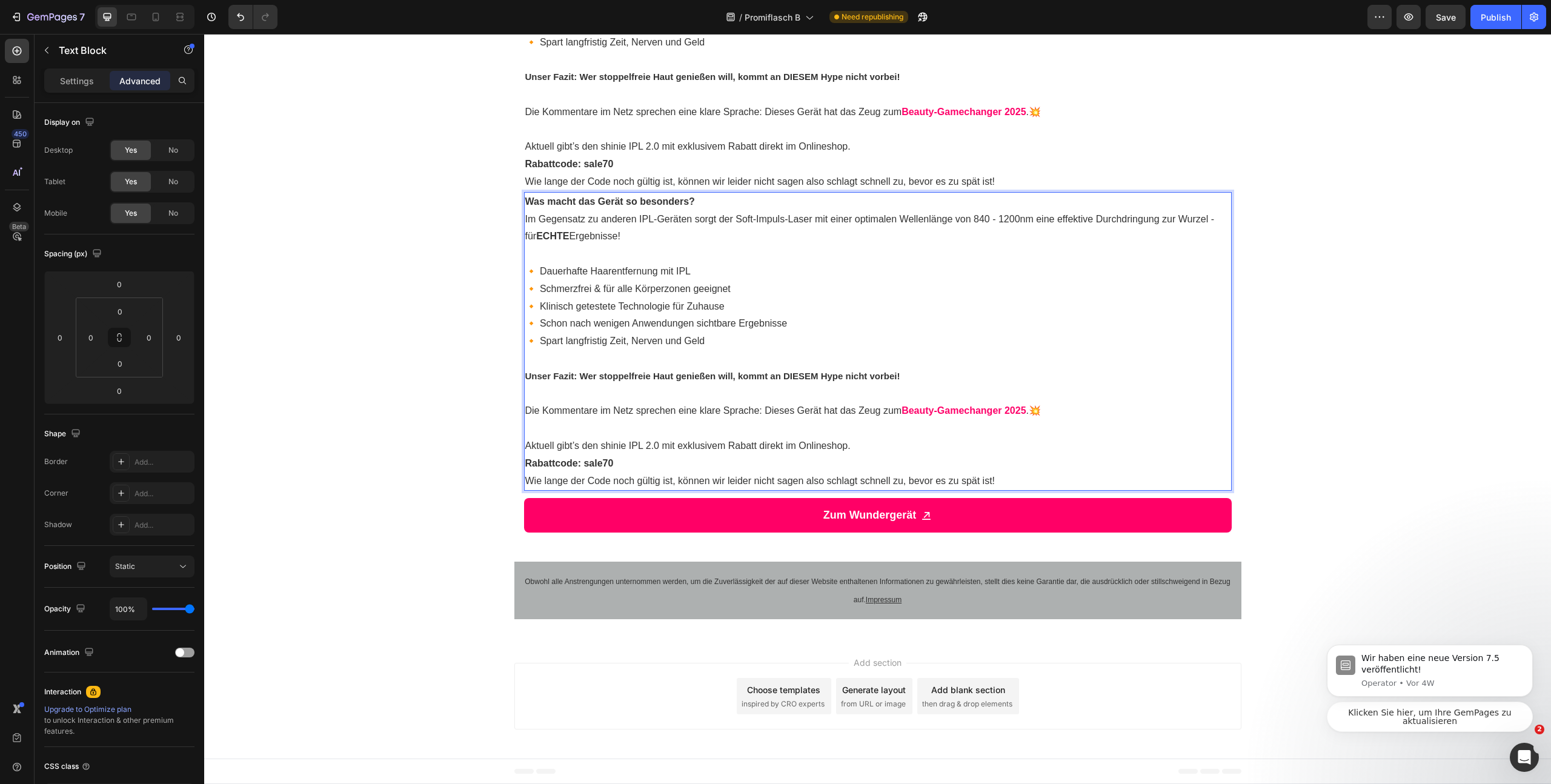
scroll to position [2124, 0]
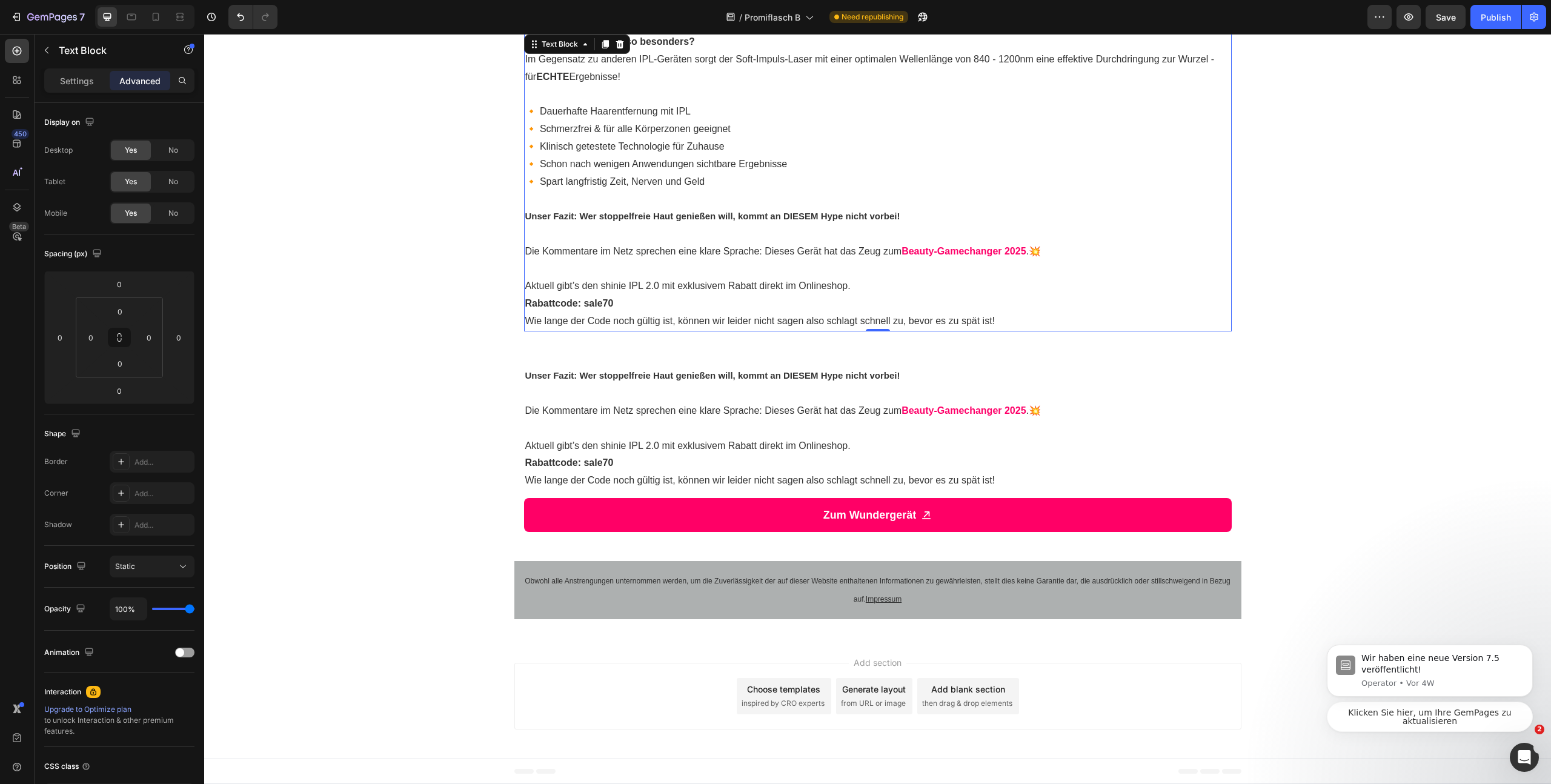
click at [774, 293] on p "Aktuell gibt’s den shinie IPL 2.0 mit exklusivem Rabatt direkt im Onlineshop." at bounding box center [878, 286] width 706 height 18
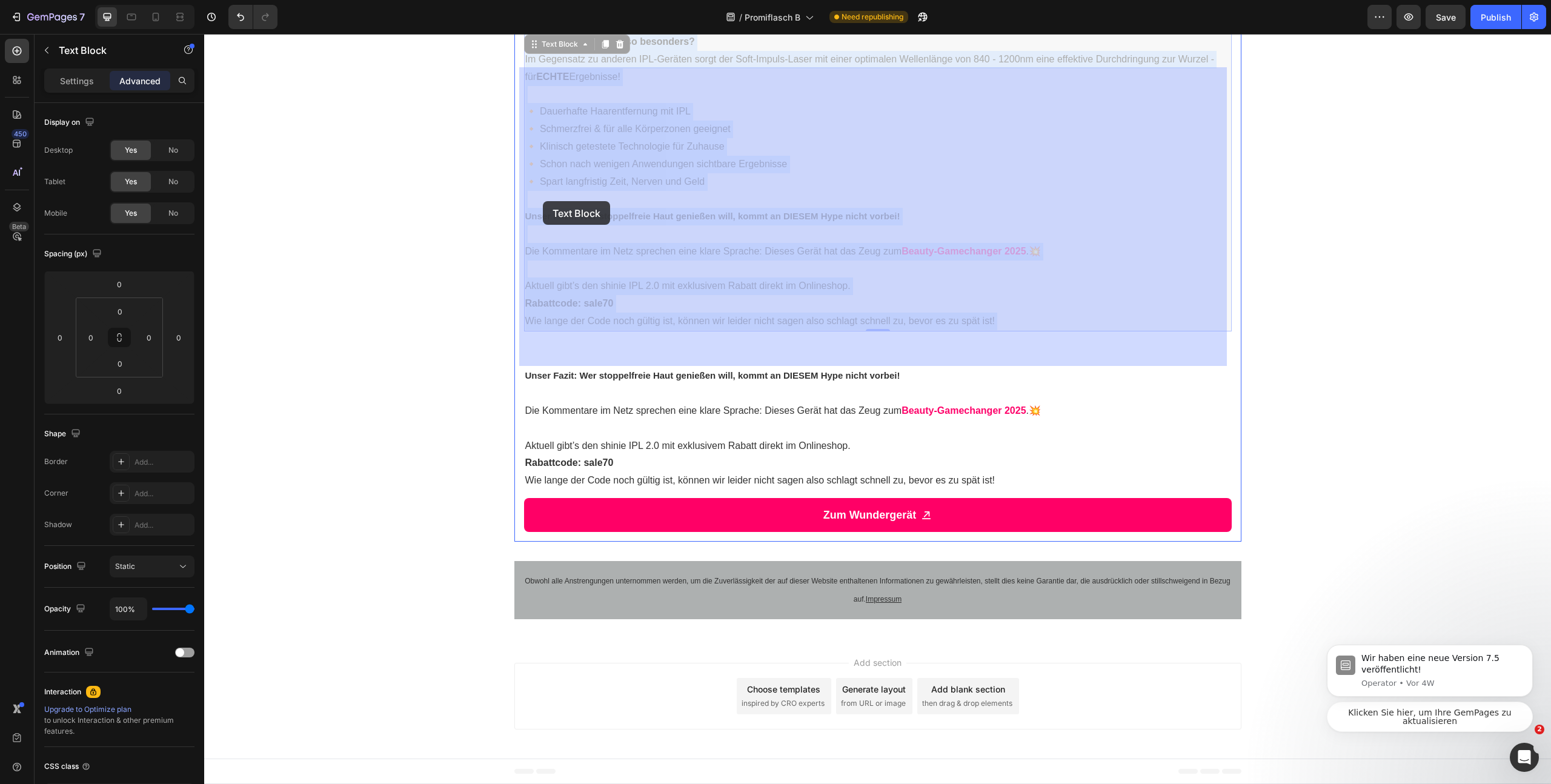
drag, startPoint x: 1001, startPoint y: 320, endPoint x: 552, endPoint y: 205, distance: 463.5
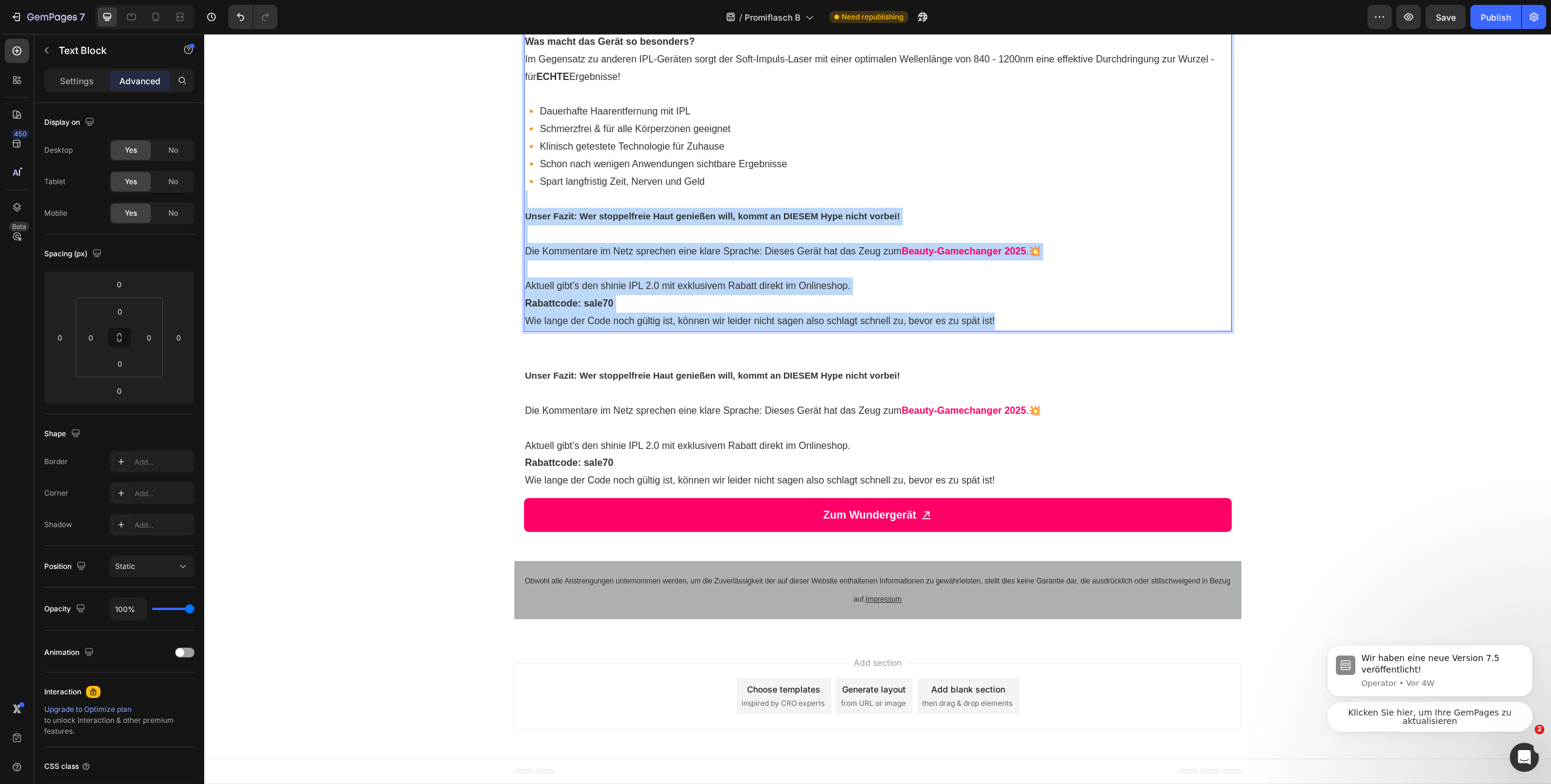
drag, startPoint x: 531, startPoint y: 198, endPoint x: 1052, endPoint y: 325, distance: 536.3
click at [1052, 325] on div "Was macht das Gerät so besonders? Im Gegensatz zu anderen IPL-Geräten sorgt der…" at bounding box center [878, 181] width 708 height 299
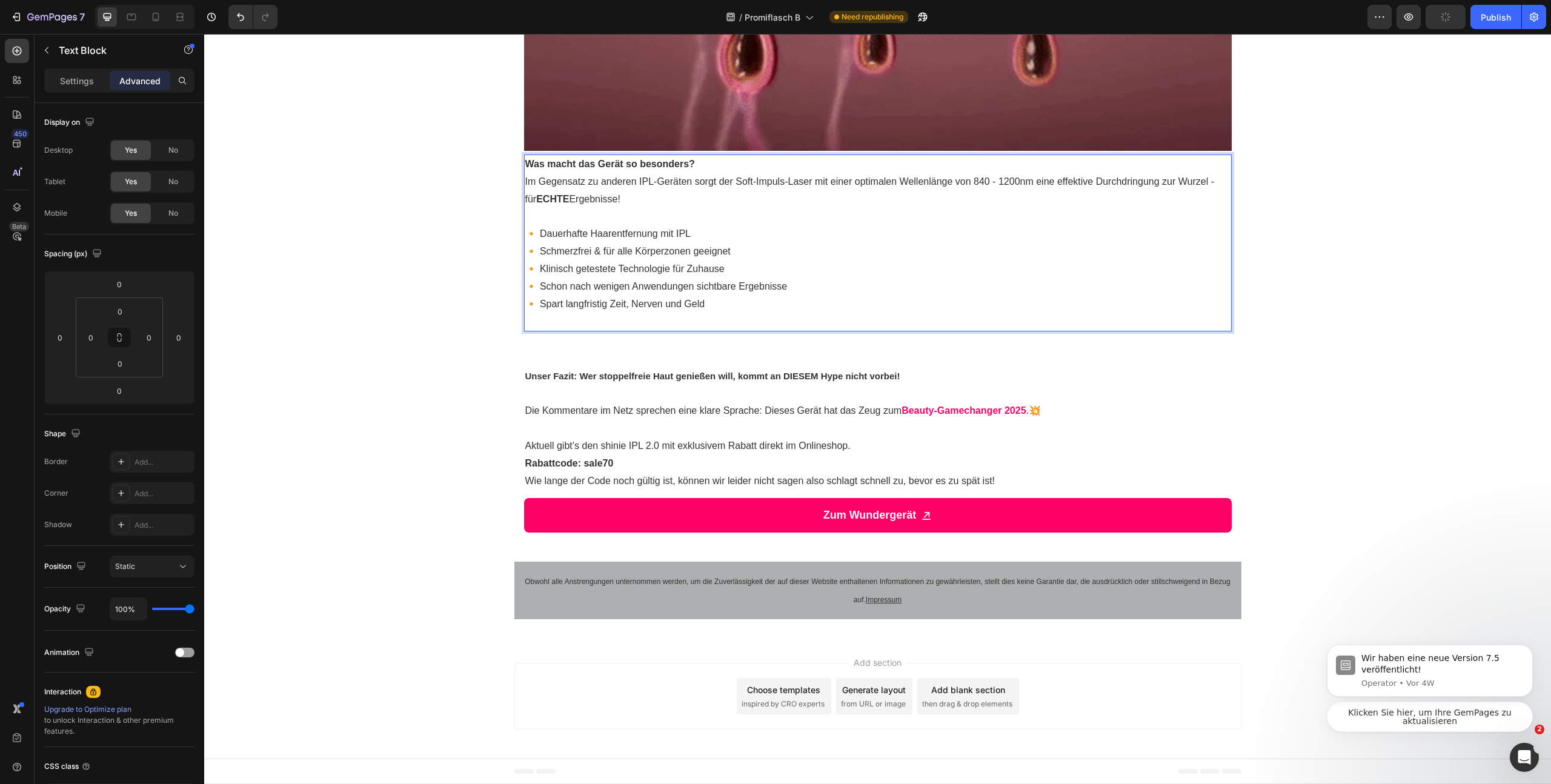
scroll to position [1984, 0]
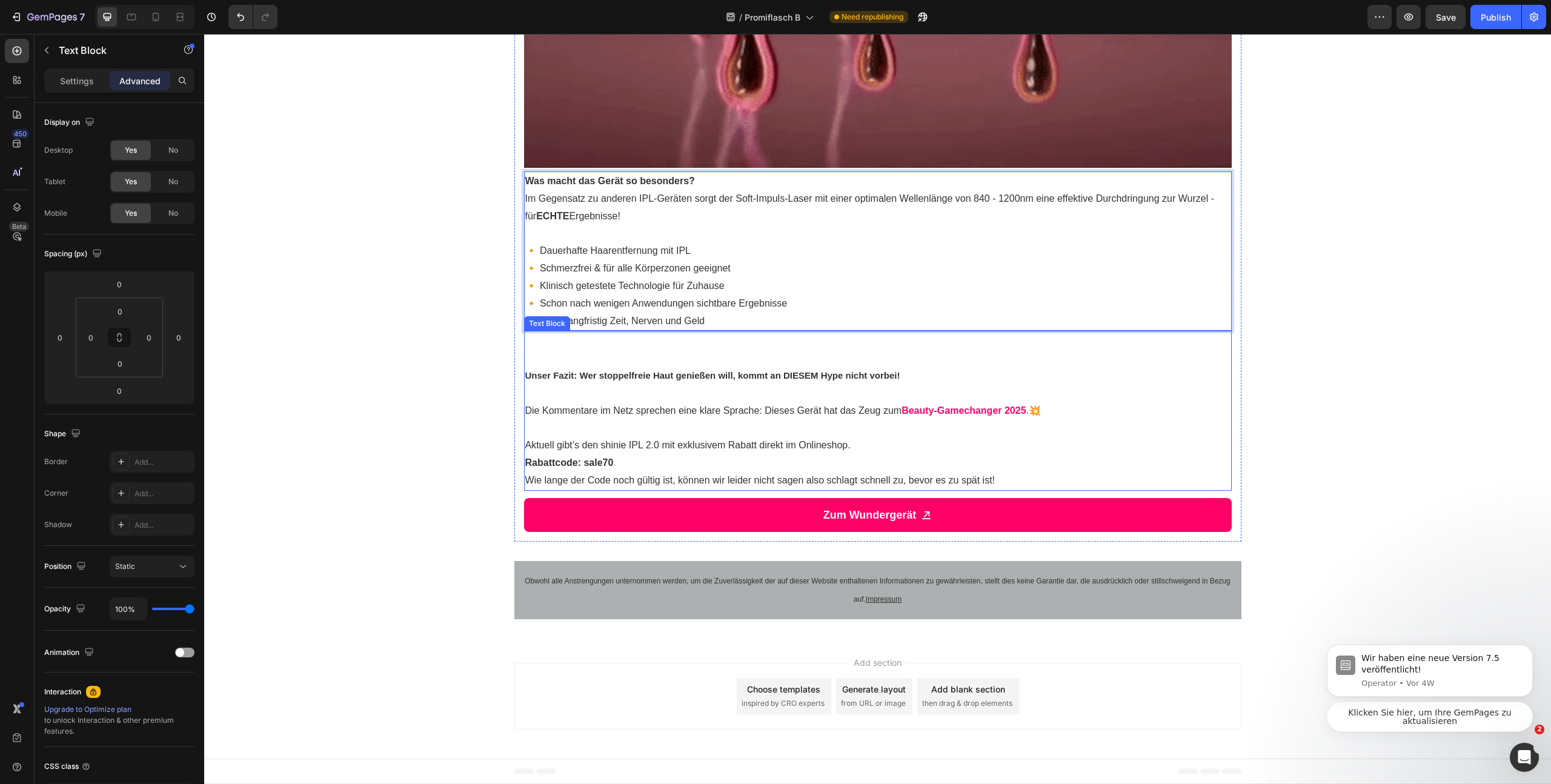
click at [672, 354] on p "Rich Text Editor. Editing area: main" at bounding box center [878, 358] width 706 height 18
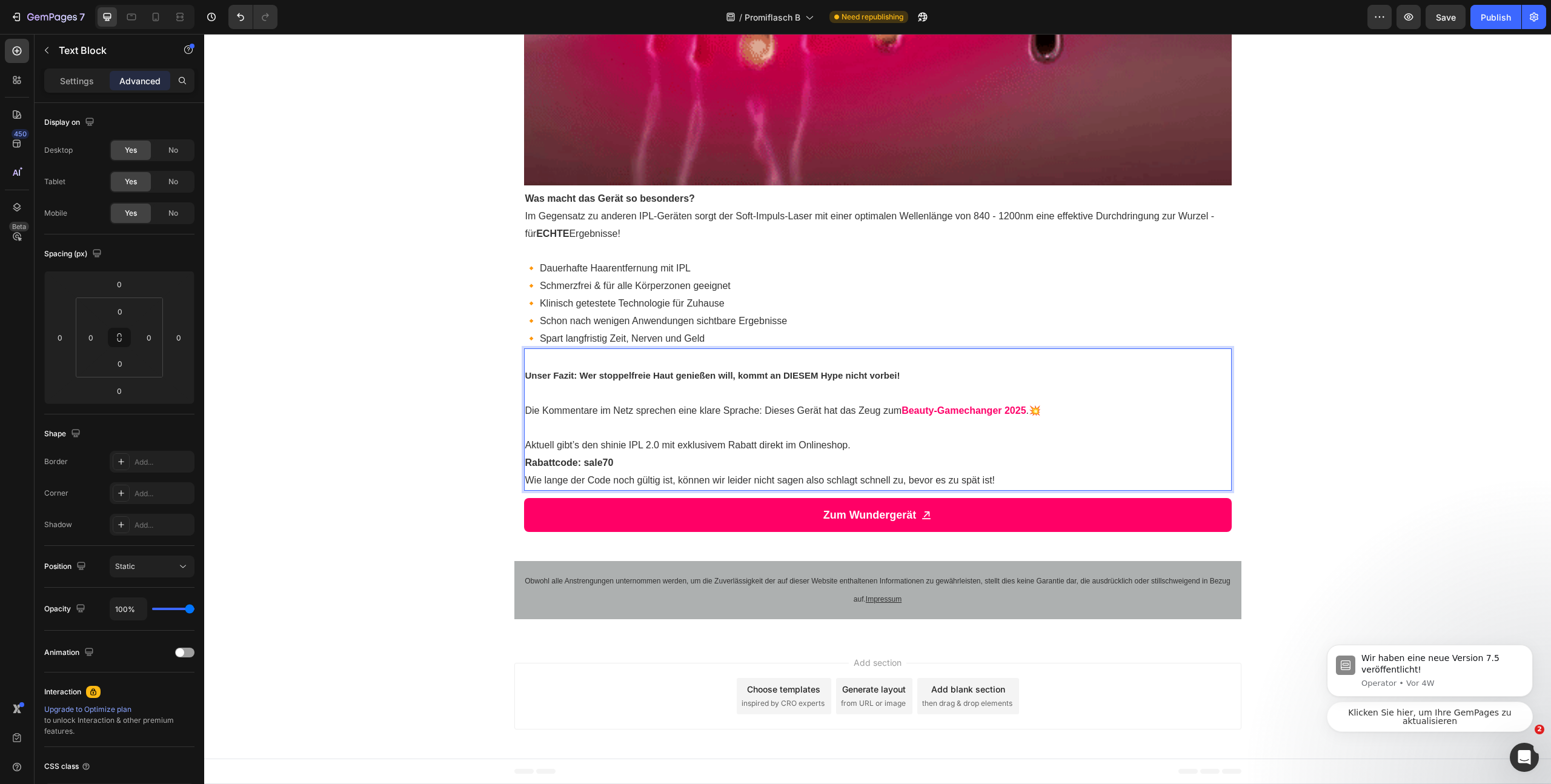
scroll to position [1949, 0]
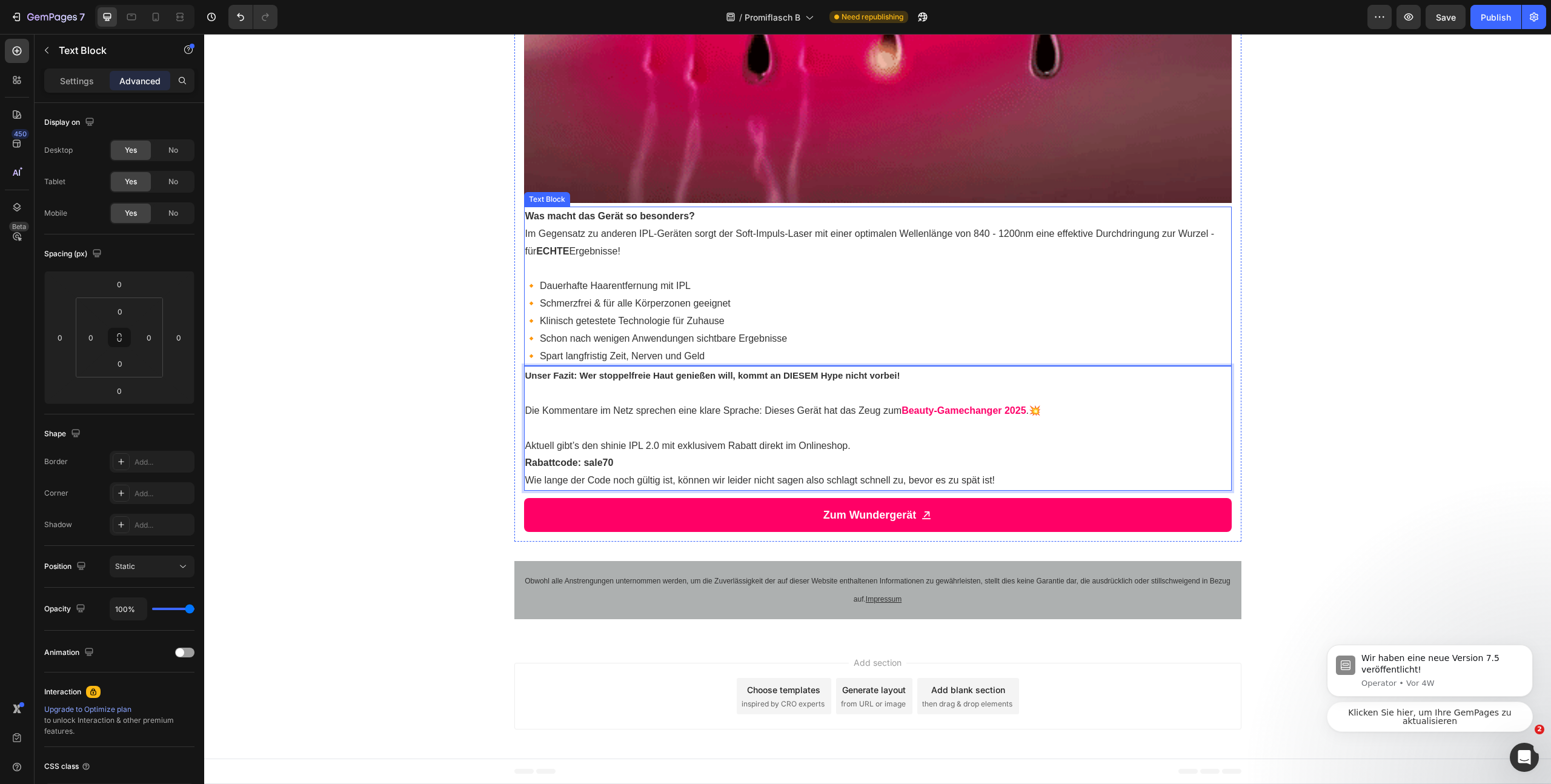
click at [814, 305] on p "🔸 Dauerhafte Haarentfernung mit IPL 🔸 Schmerzfrei & für alle Körperzonen geeign…" at bounding box center [878, 321] width 706 height 87
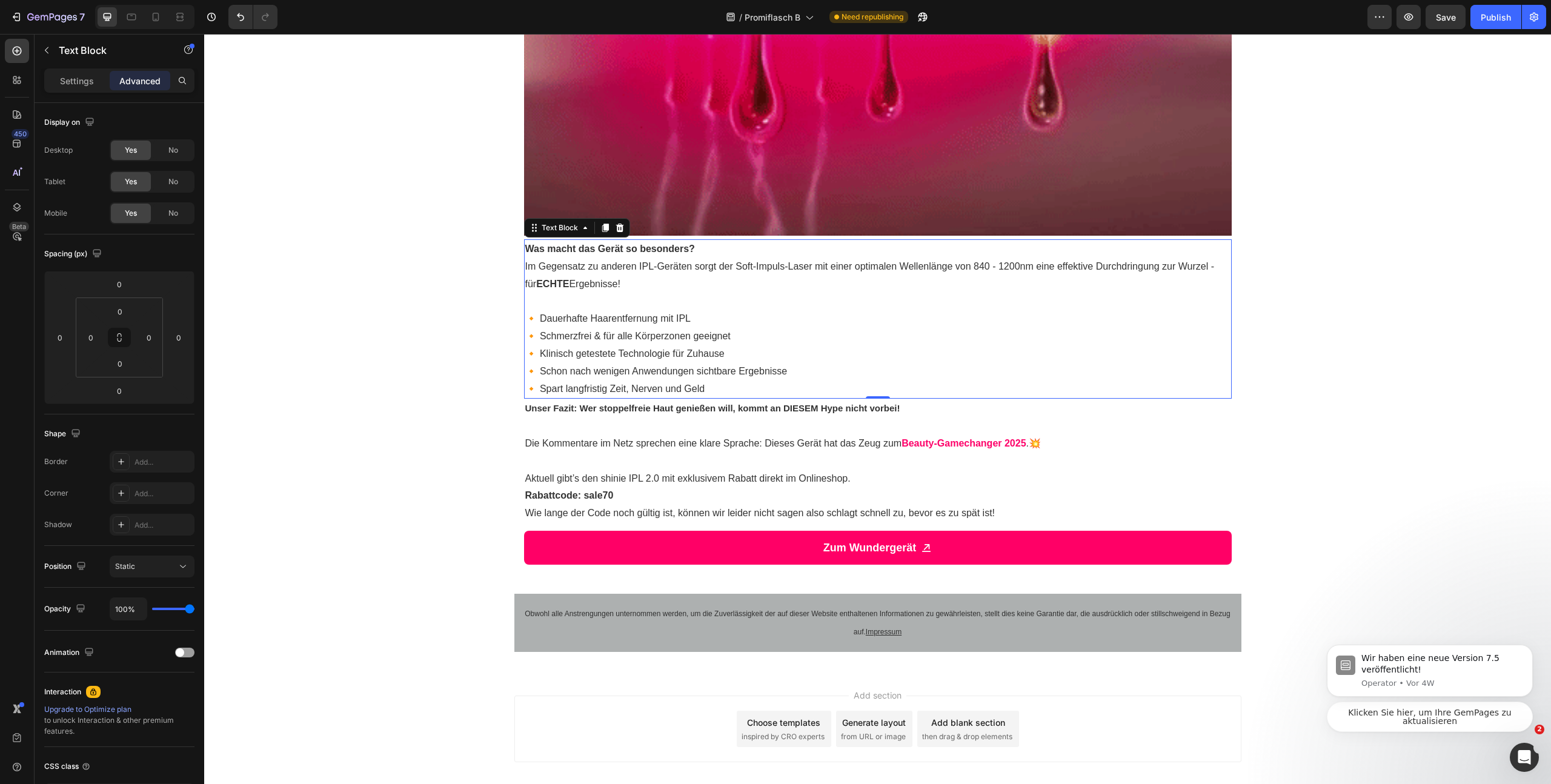
scroll to position [1876, 0]
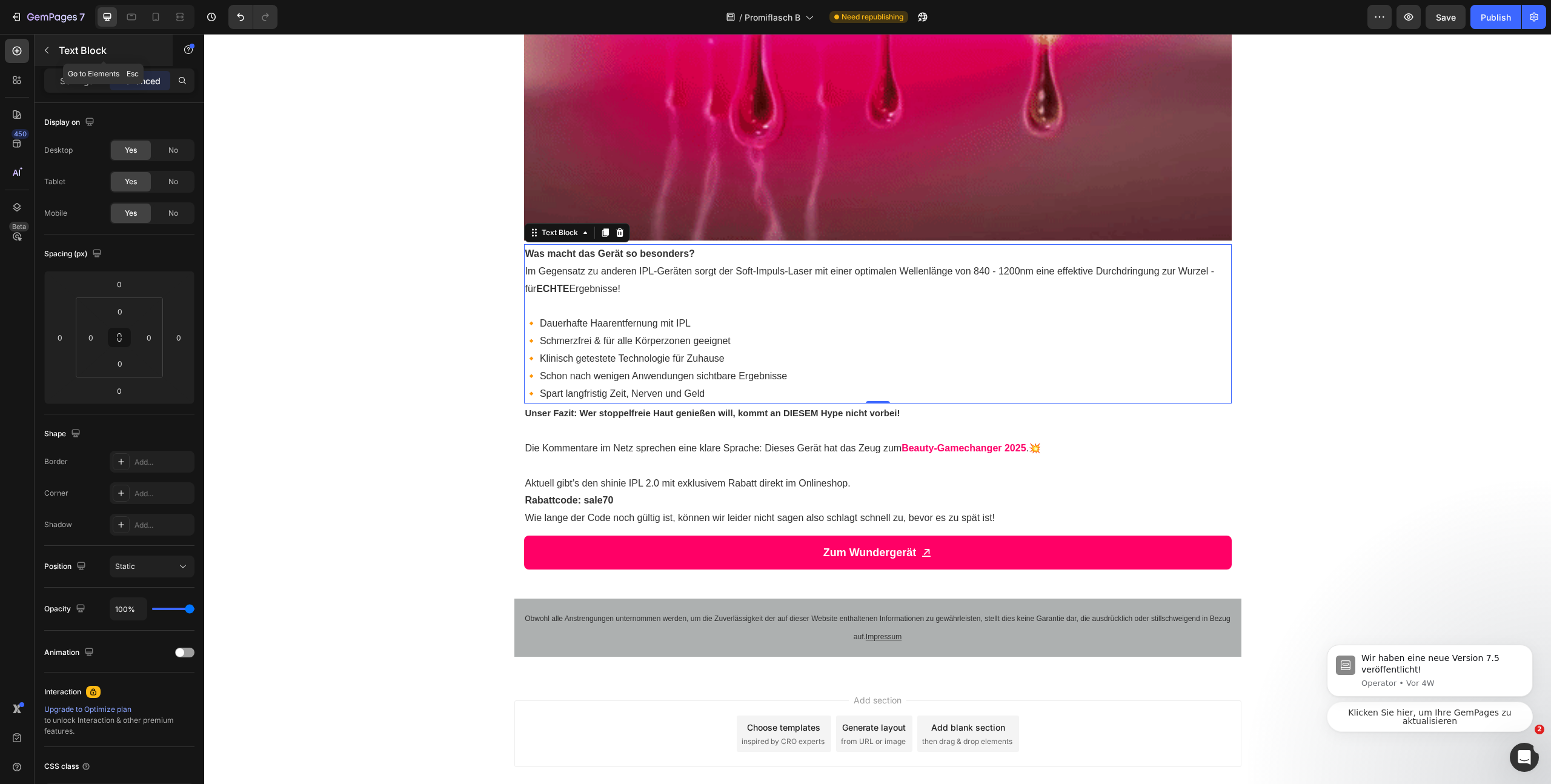
click at [44, 45] on icon "button" at bounding box center [47, 50] width 10 height 10
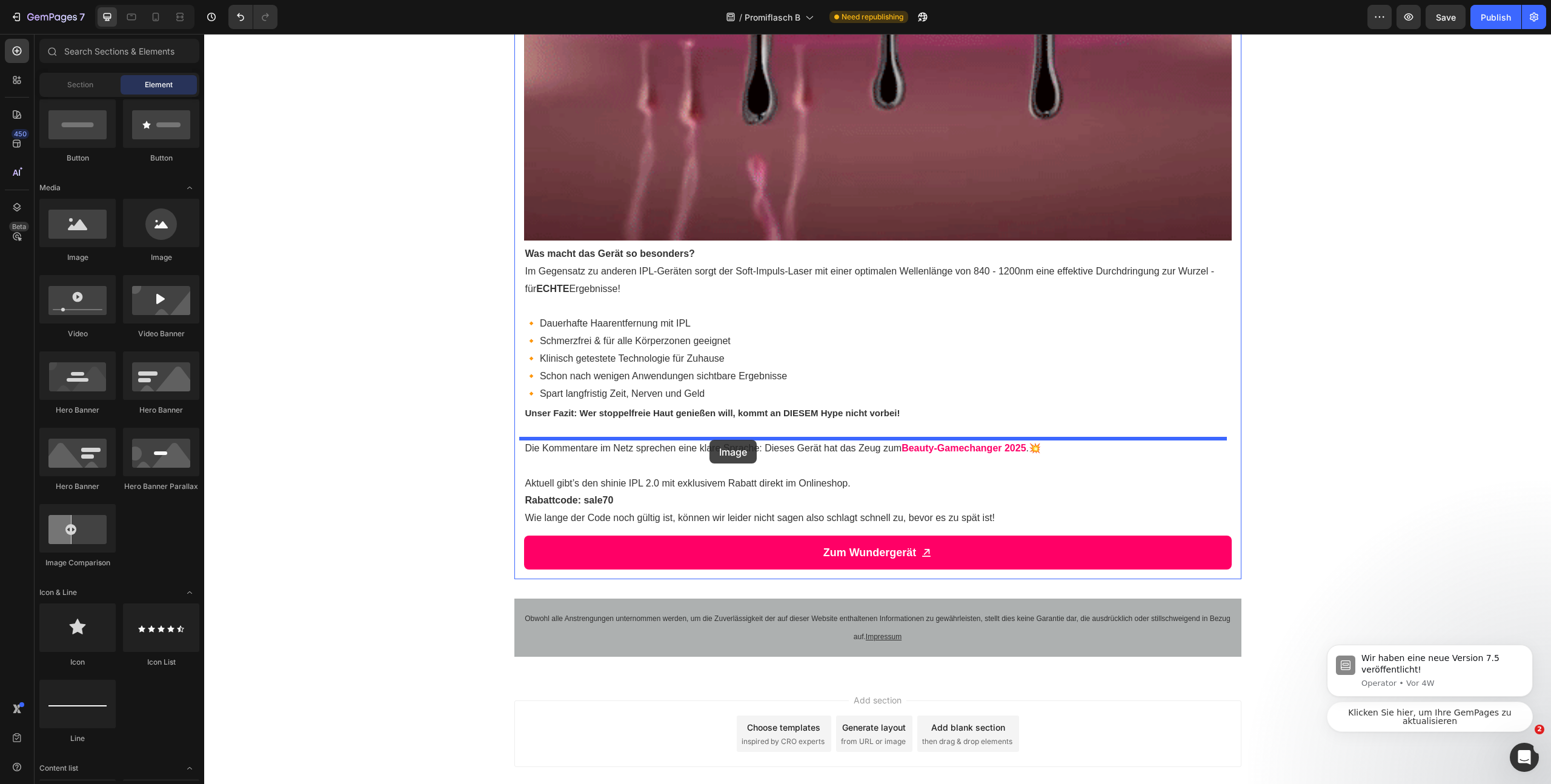
drag, startPoint x: 276, startPoint y: 265, endPoint x: 710, endPoint y: 438, distance: 467.2
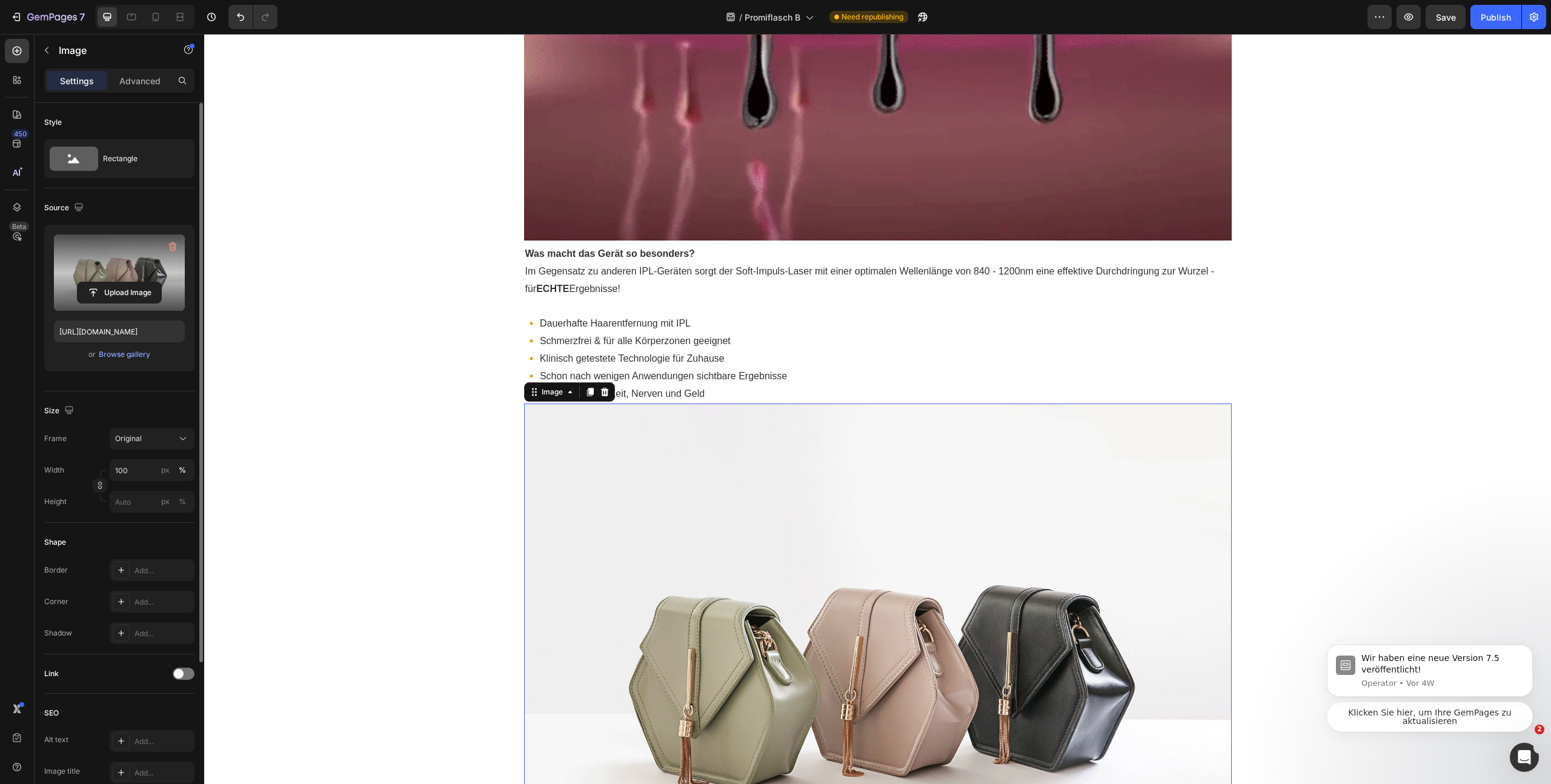
click at [140, 275] on label at bounding box center [119, 273] width 131 height 76
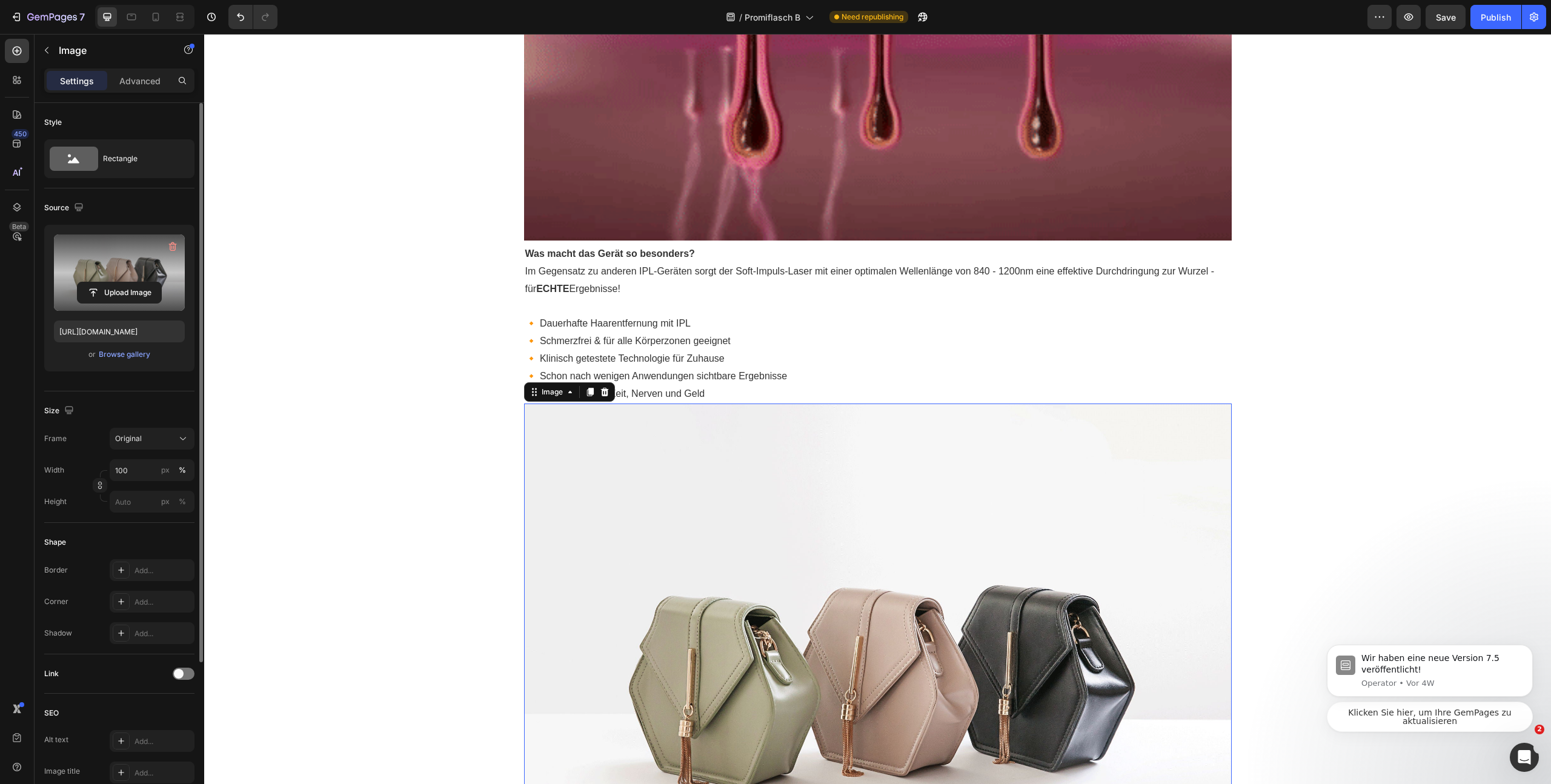
click at [140, 282] on input "file" at bounding box center [119, 293] width 84 height 21
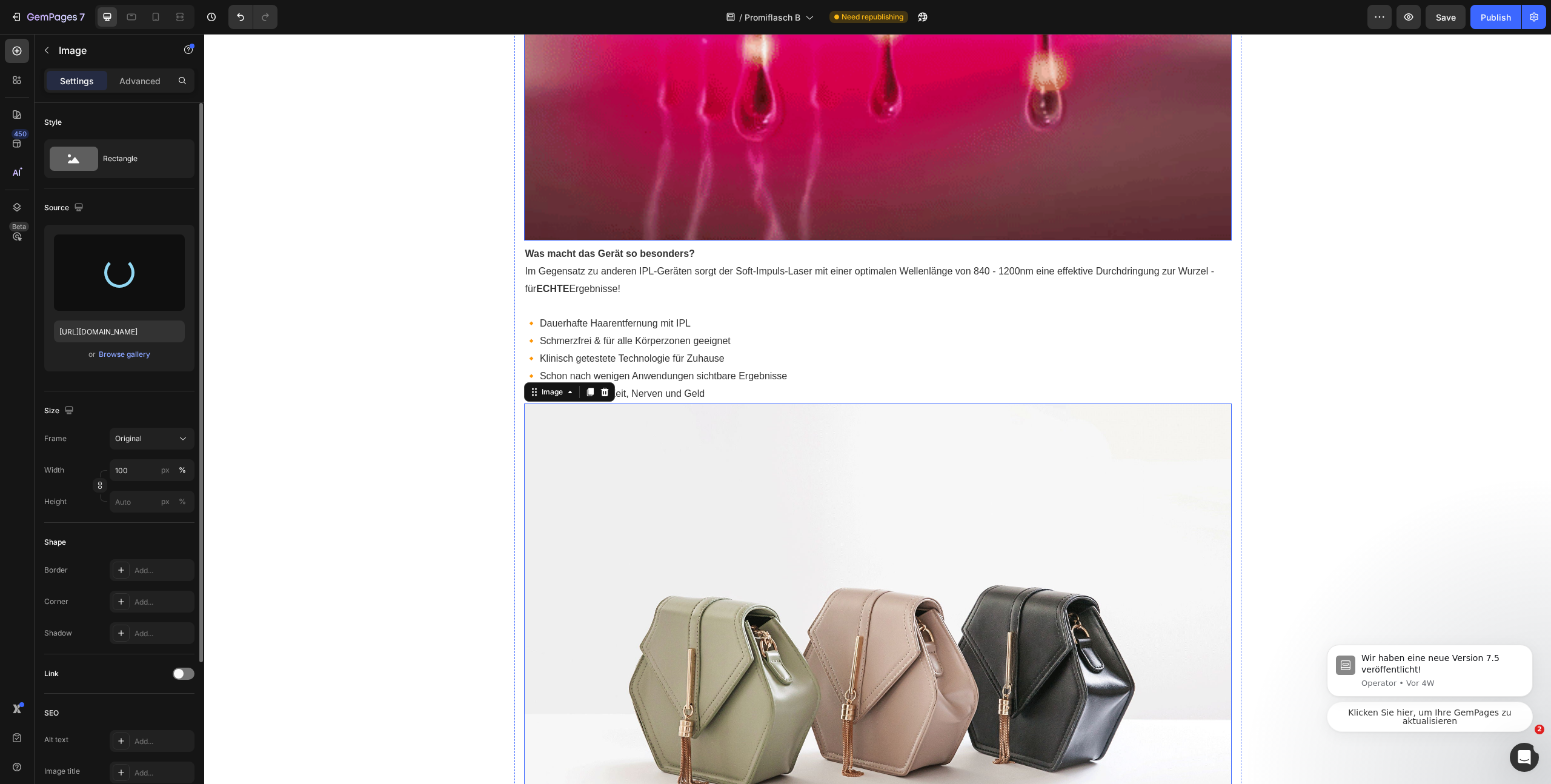
type input "https://cdn.shopify.com/s/files/1/0925/6153/9456/files/gempages_570779139783525…"
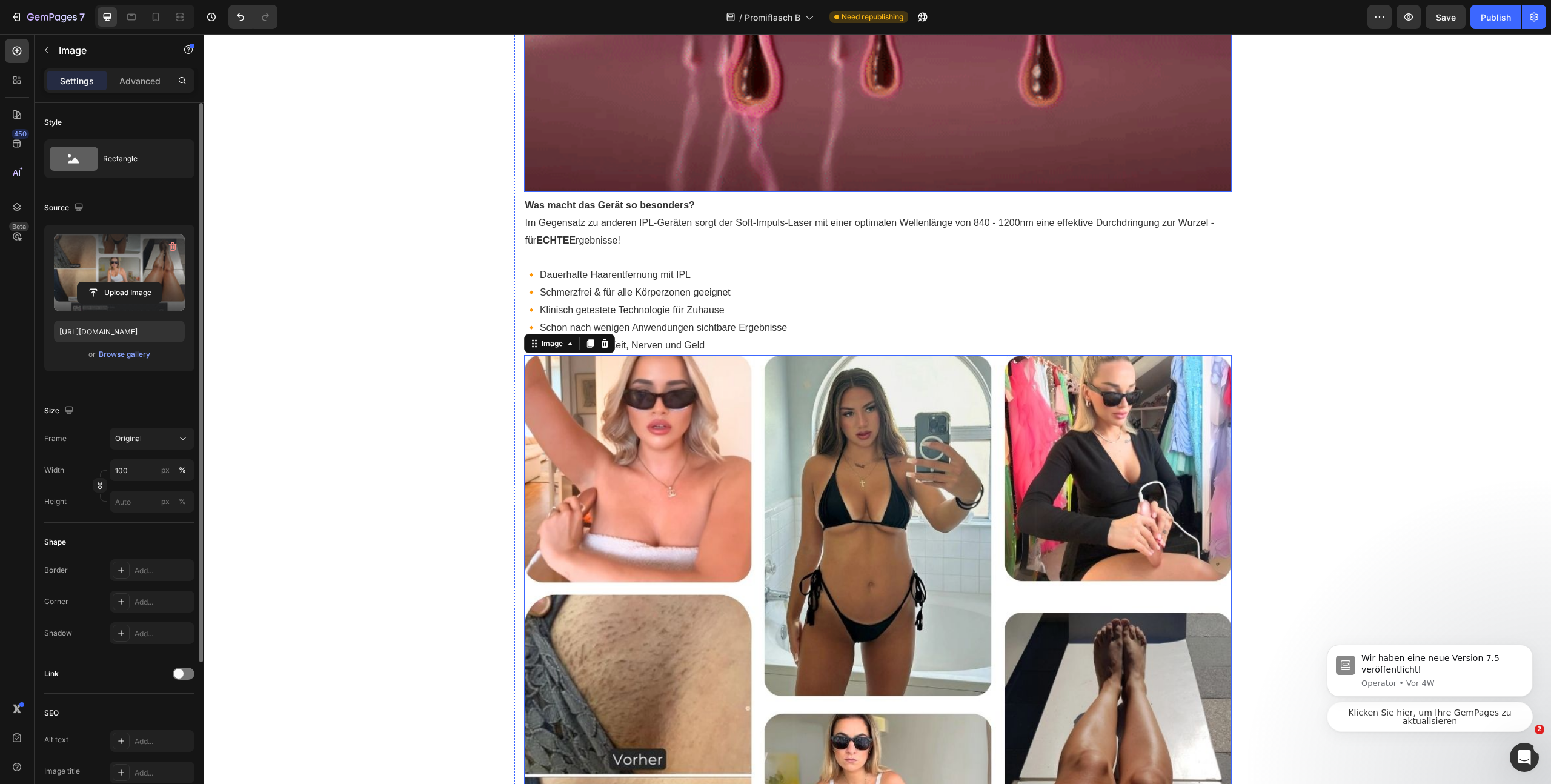
scroll to position [2022, 0]
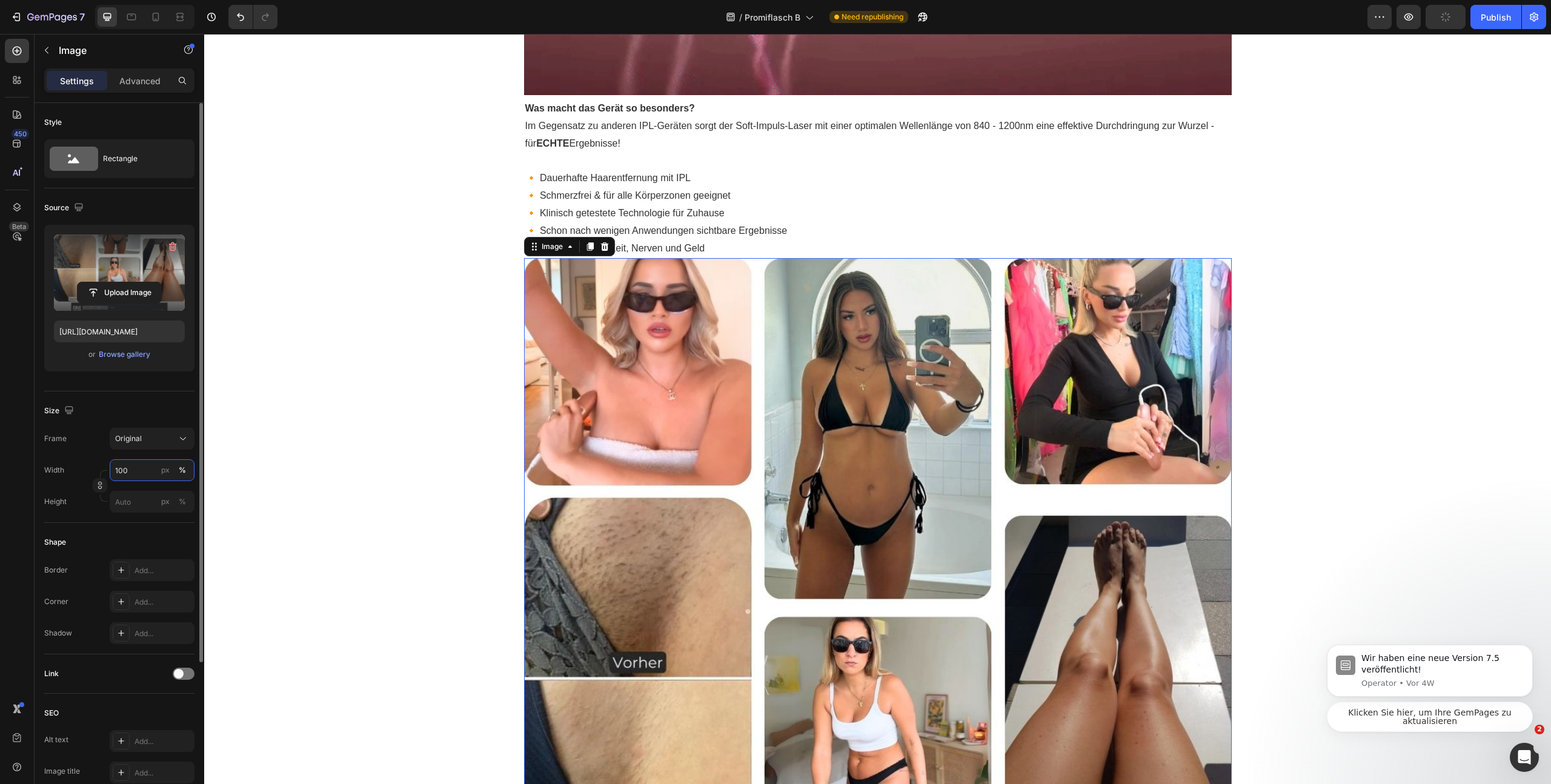
click at [136, 468] on input "100" at bounding box center [152, 470] width 85 height 22
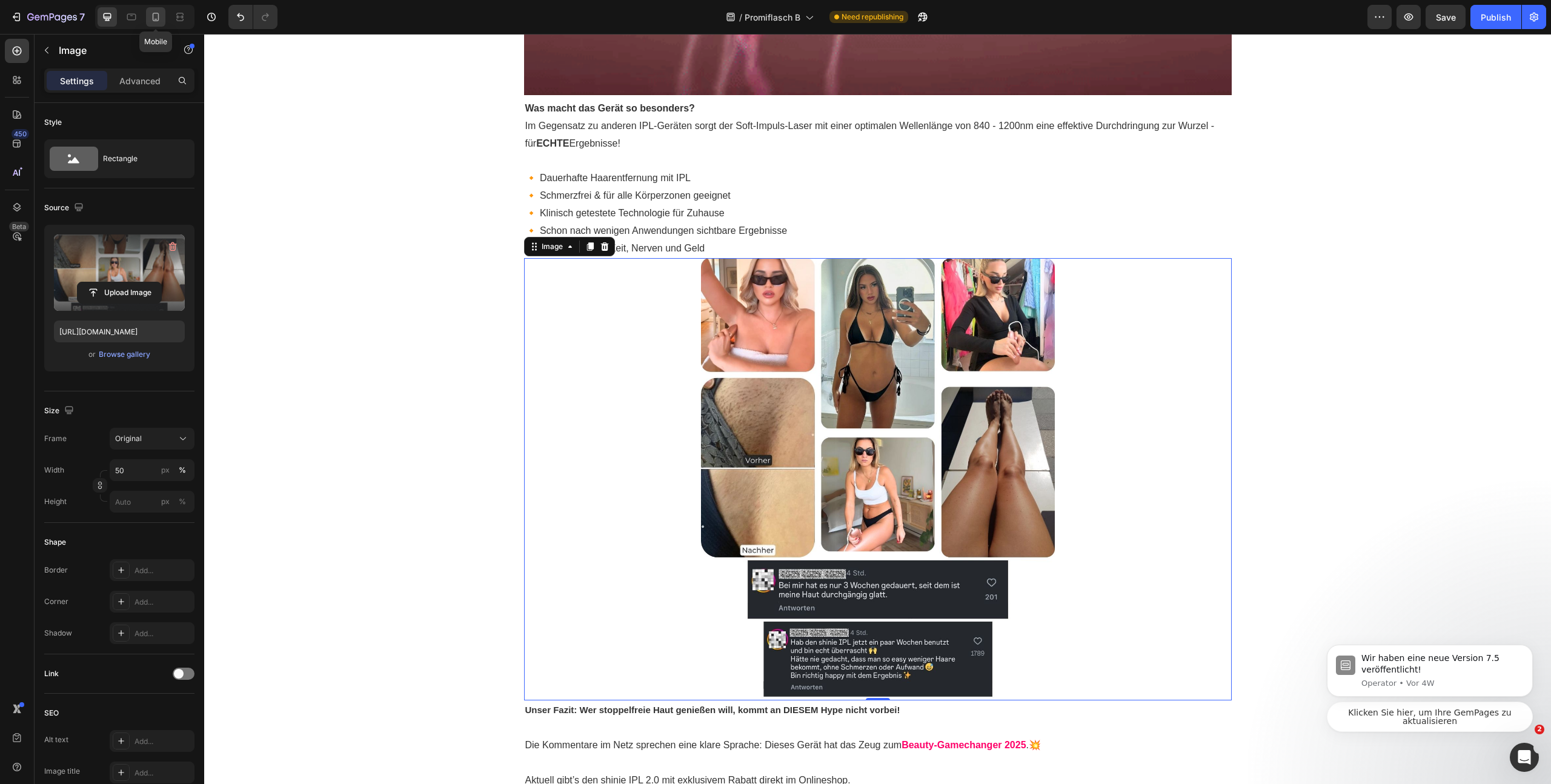
click at [148, 12] on div at bounding box center [156, 17] width 20 height 20
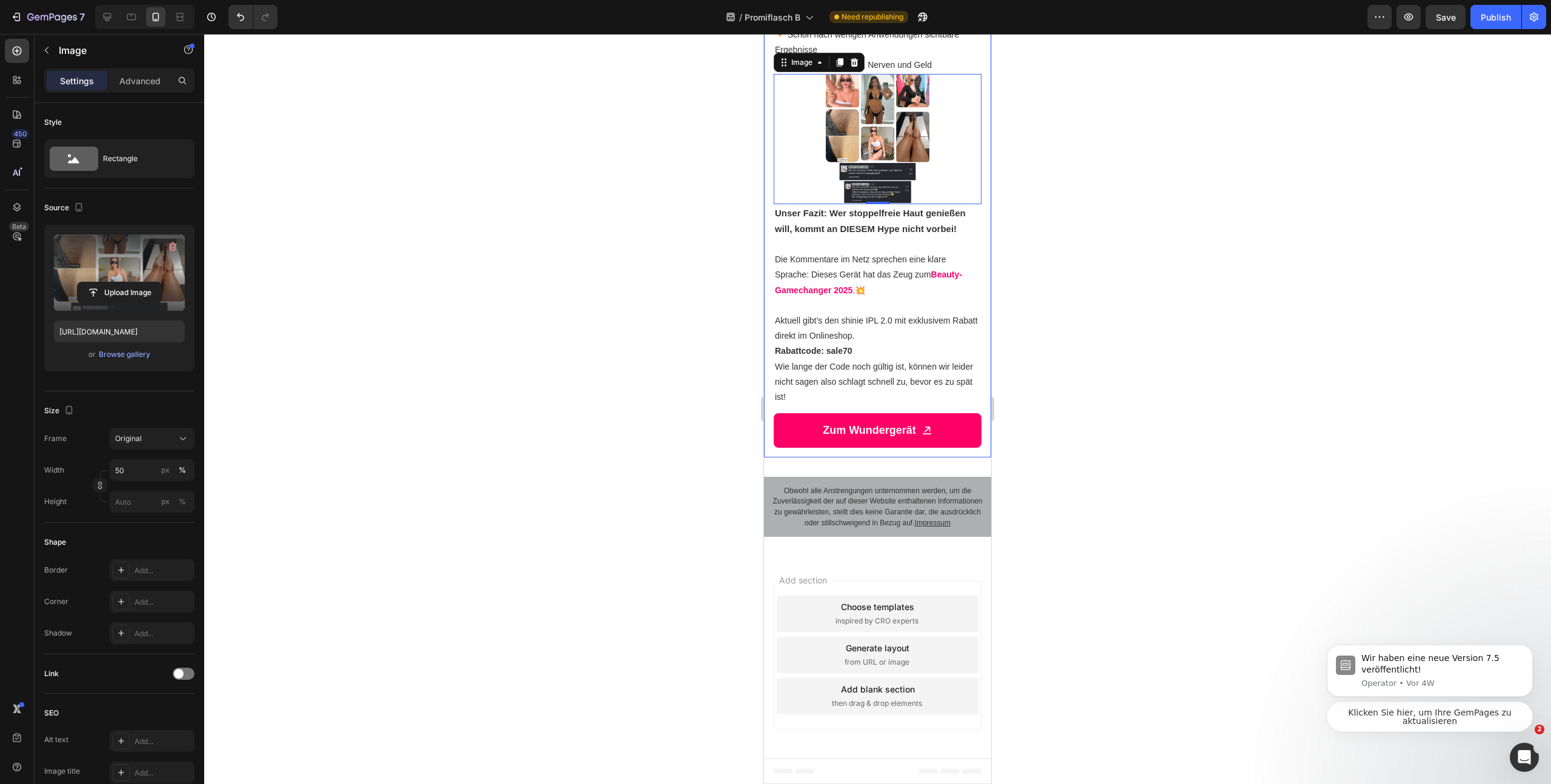
scroll to position [2229, 0]
click at [128, 462] on input "50" at bounding box center [152, 470] width 85 height 22
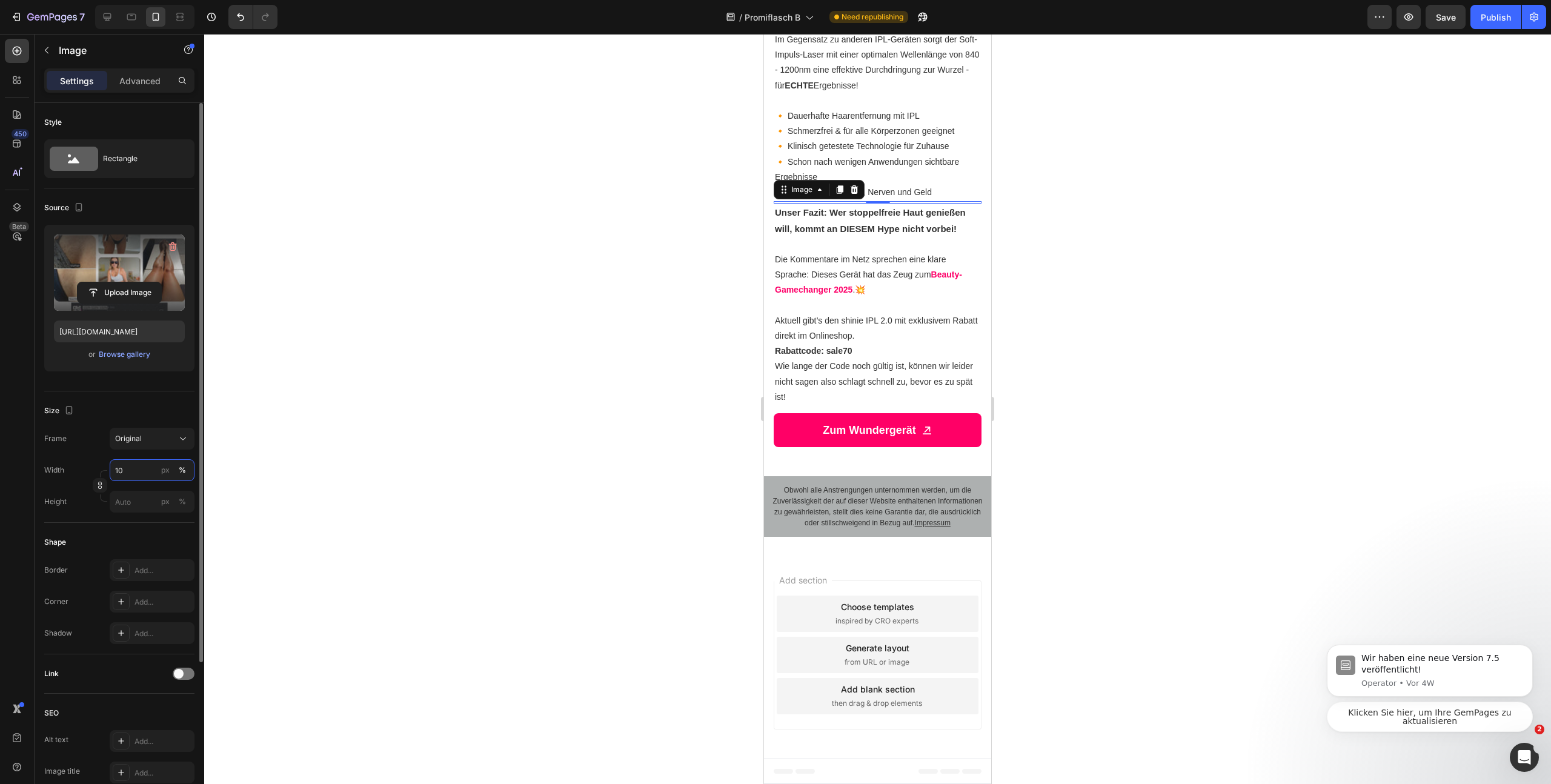
type input "100"
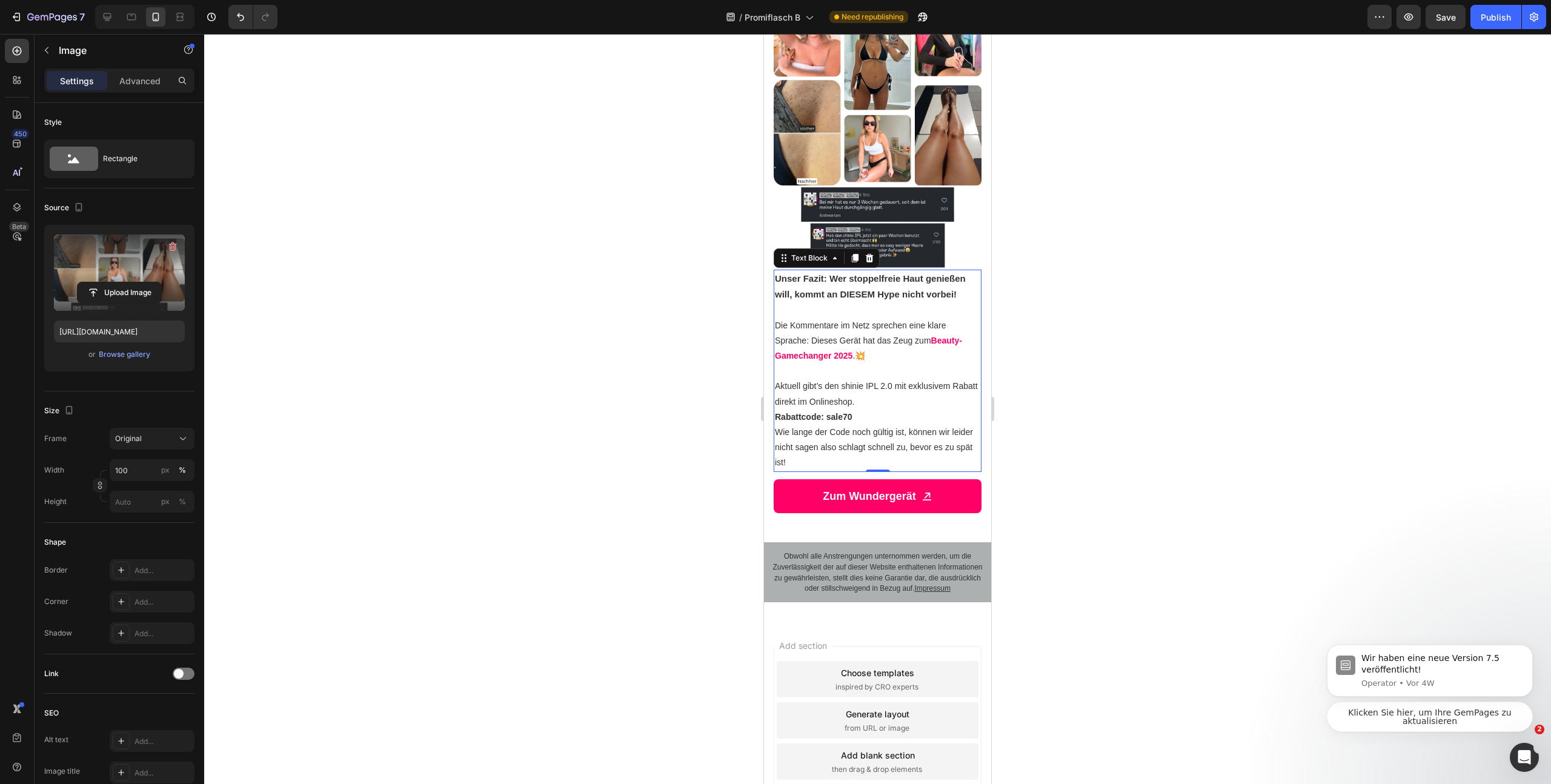
click at [877, 364] on p "Die Kommentare im Netz sprechen eine klare Sprache: Dieses Gerät hat das Zeug z…" at bounding box center [877, 341] width 206 height 46
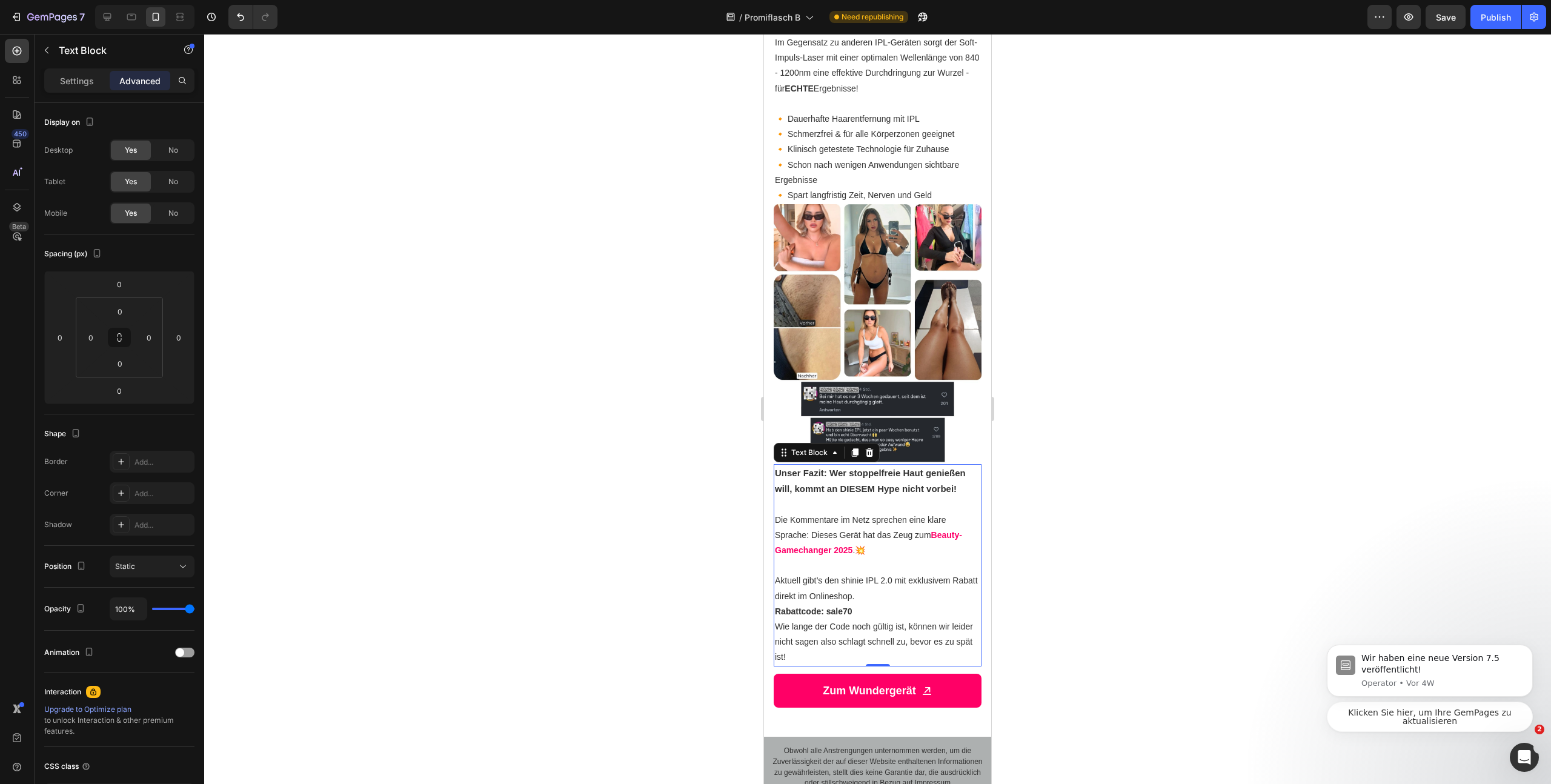
scroll to position [2035, 0]
click at [931, 179] on p "🔸 Dauerhafte Haarentfernung mit IPL 🔸 Schmerzfrei & für alle Körperzonen geeign…" at bounding box center [877, 158] width 206 height 91
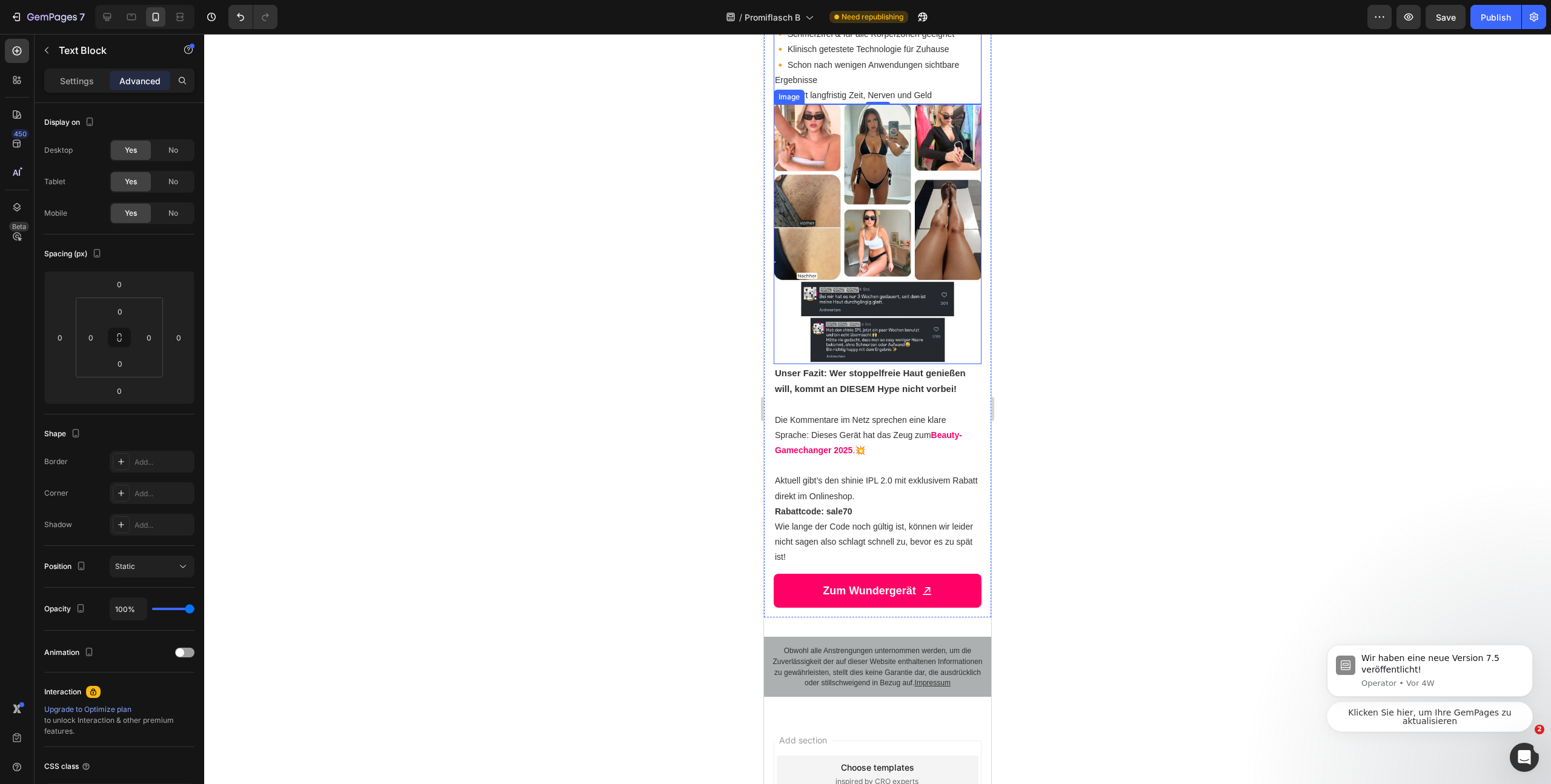
scroll to position [1971, 0]
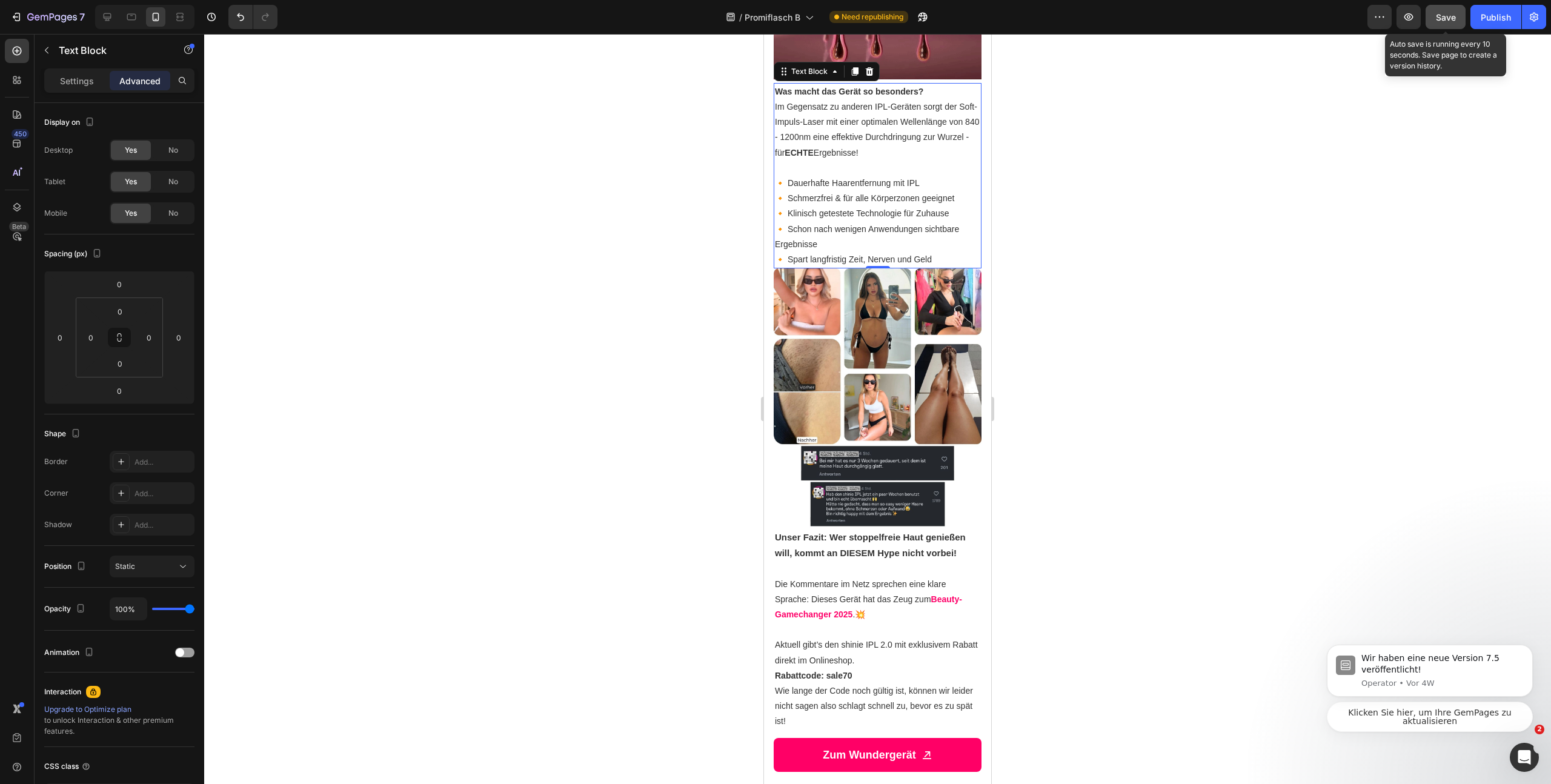
click at [1444, 23] on div "Save" at bounding box center [1446, 17] width 20 height 13
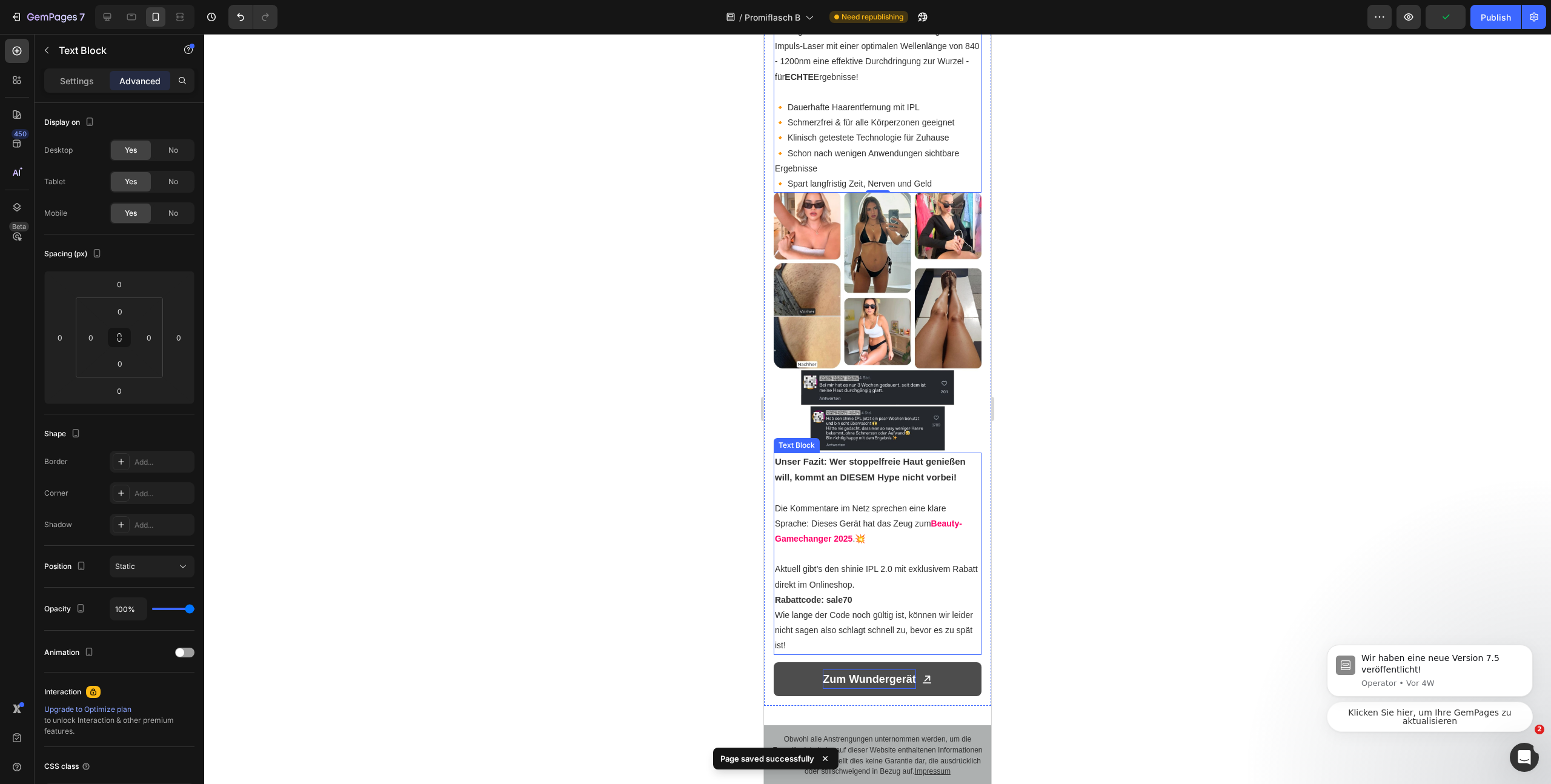
scroll to position [2317, 0]
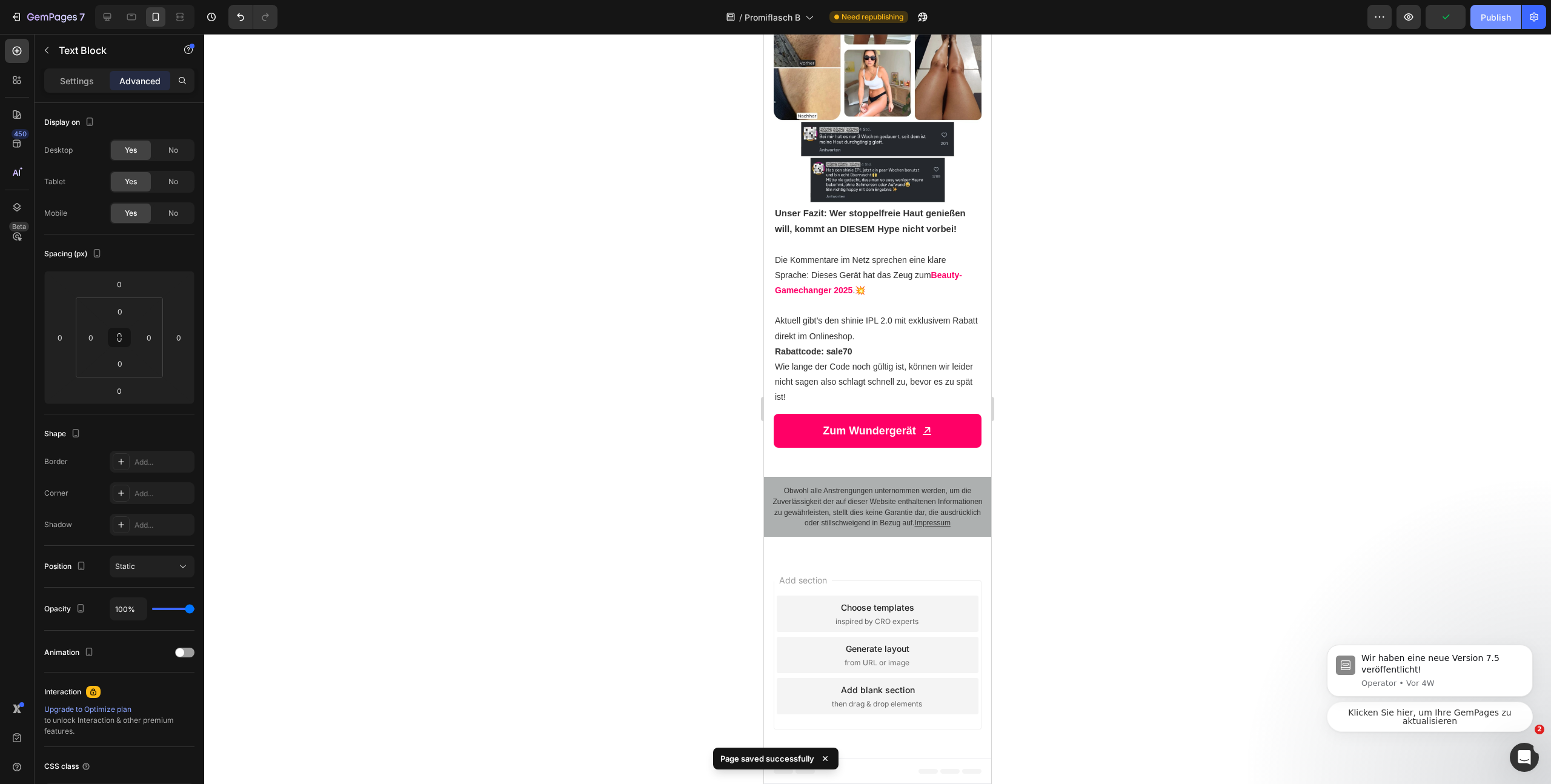
click at [1493, 23] on button "Publish" at bounding box center [1496, 17] width 51 height 24
click at [922, 21] on icon "button" at bounding box center [923, 17] width 12 height 12
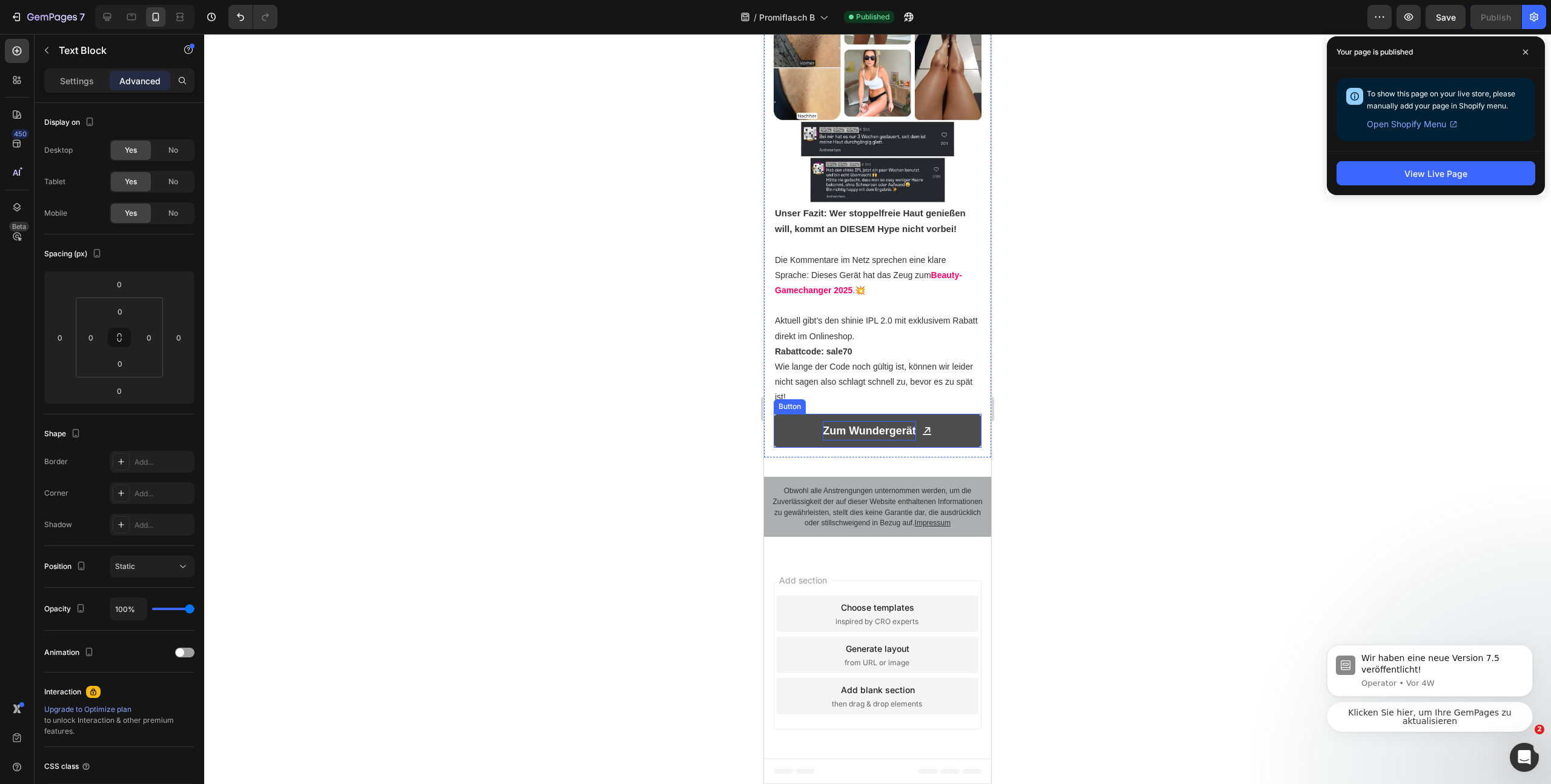
click at [893, 440] on p "Zum Wundergerät" at bounding box center [869, 431] width 93 height 20
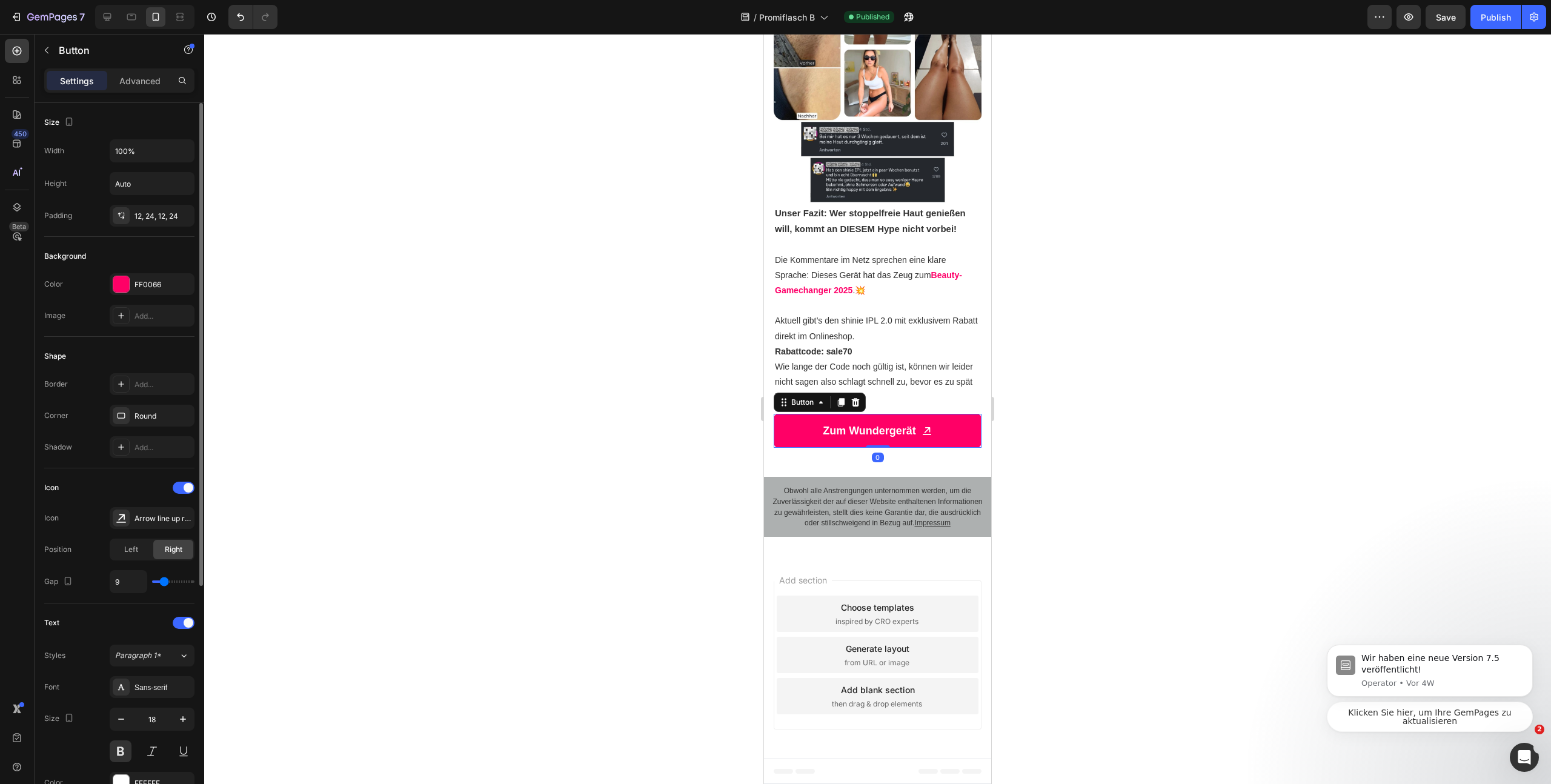
scroll to position [344, 0]
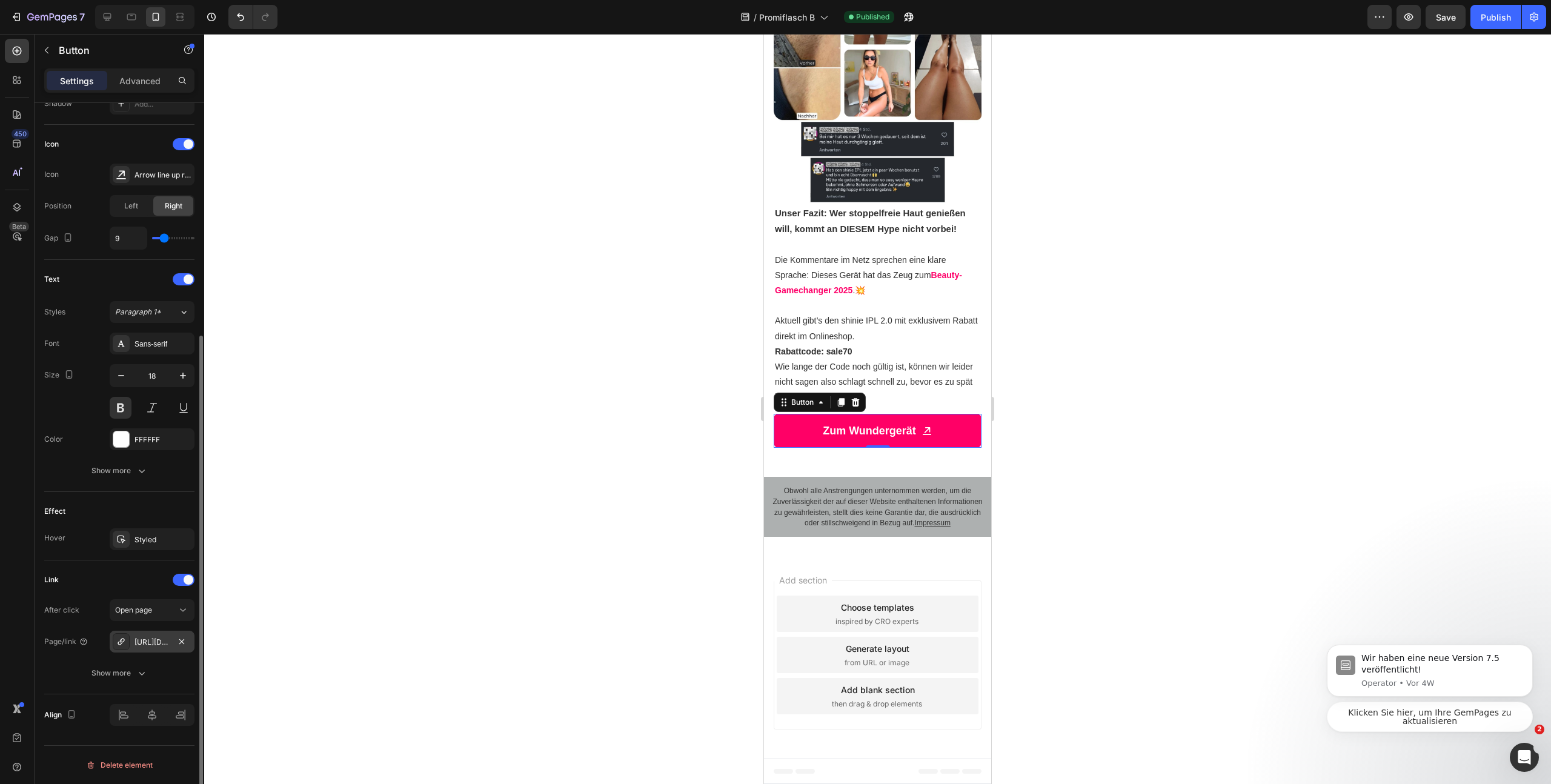
click at [149, 639] on div "https://www.shinie.de/discount/sale70?redirect=%2Fproducts%2Fshinie-ipl-3&utm_s…" at bounding box center [152, 642] width 35 height 11
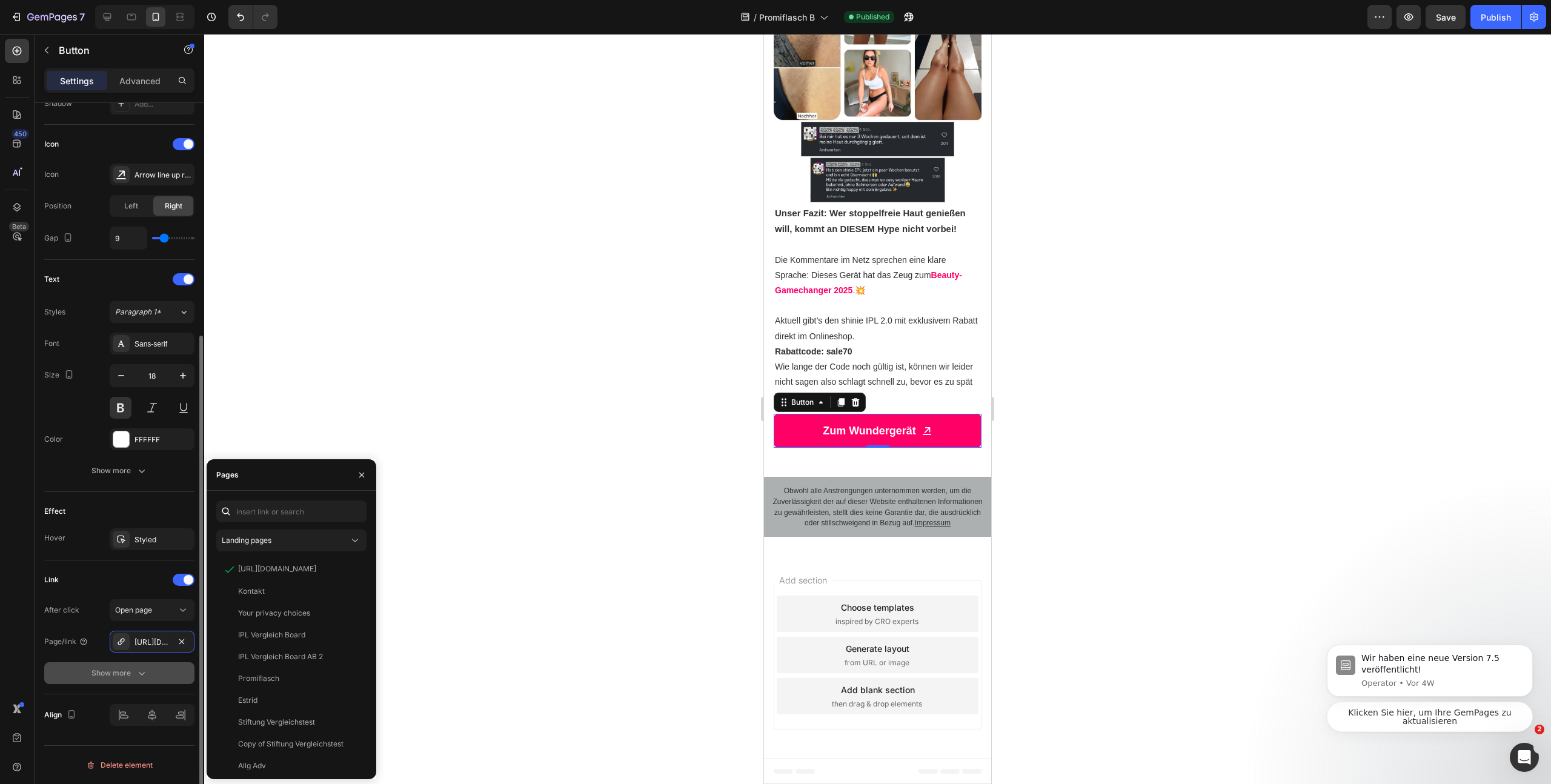
click at [142, 670] on icon "button" at bounding box center [142, 673] width 12 height 12
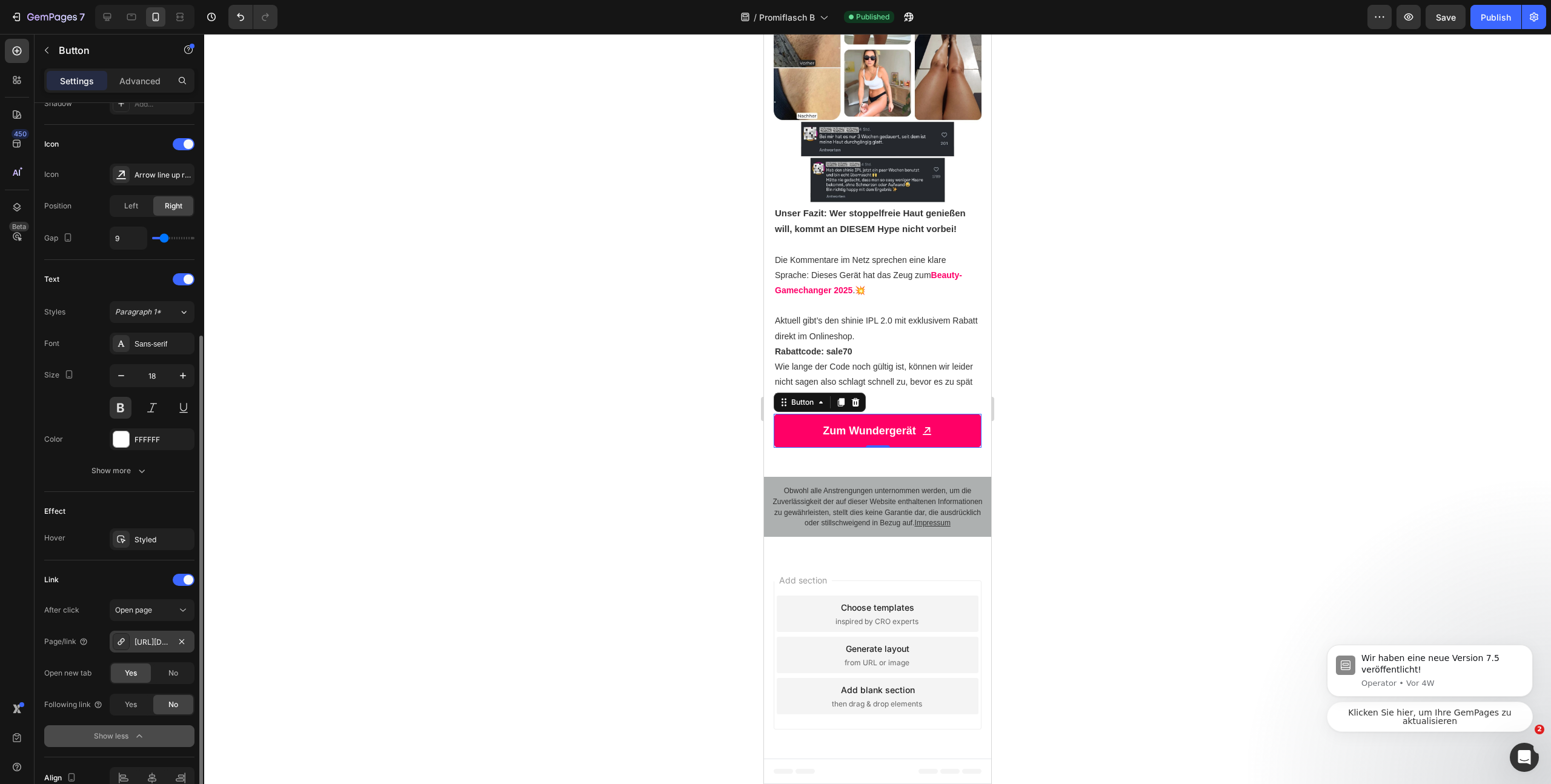
click at [159, 645] on div "https://www.shinie.de/discount/sale70?redirect=%2Fproducts%2Fshinie-ipl-3&utm_s…" at bounding box center [152, 642] width 35 height 11
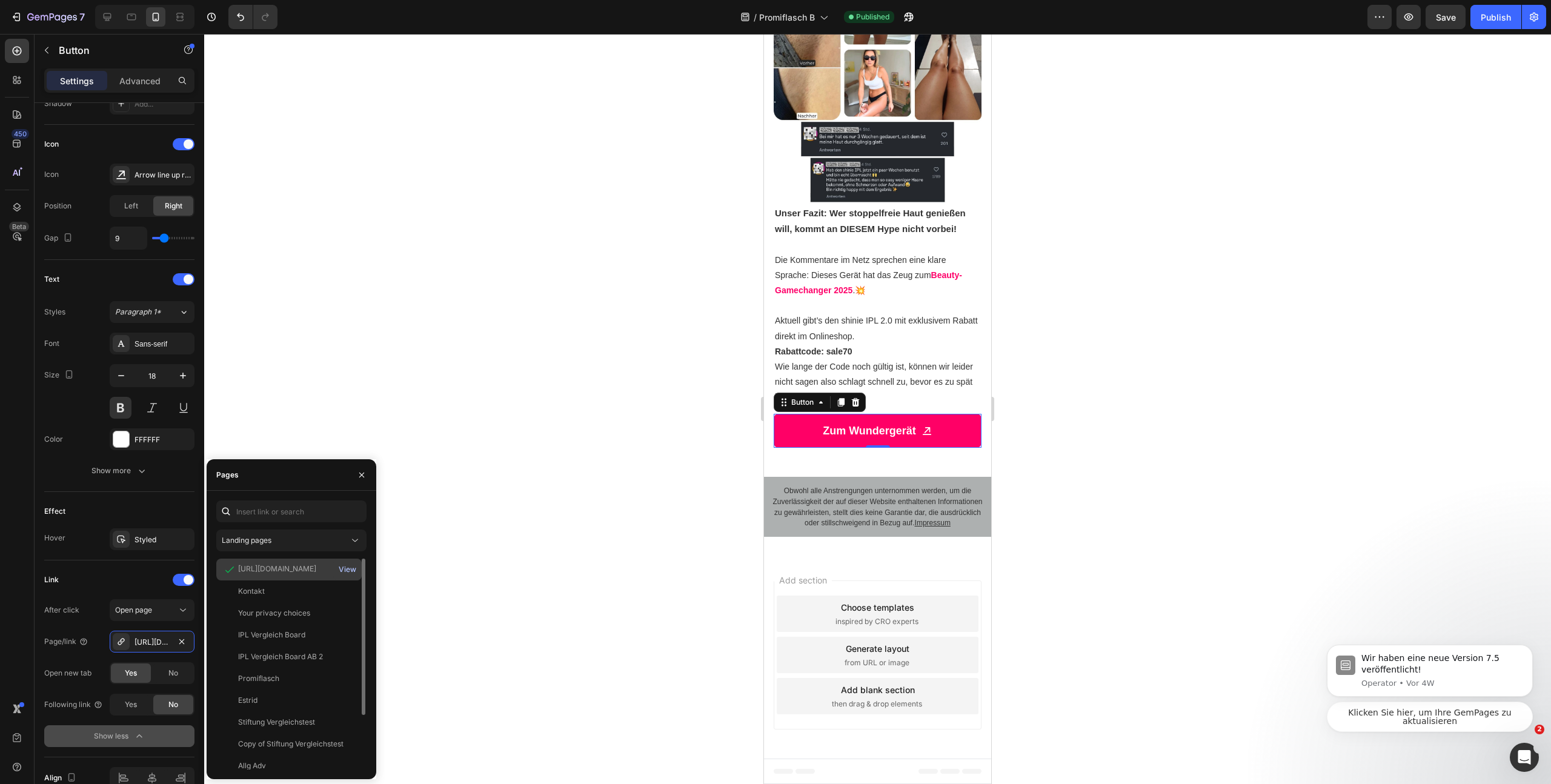
click at [349, 568] on div "View" at bounding box center [348, 570] width 18 height 11
click at [261, 580] on div "https://www.shinie.de/discount/sale70?redirect=%2Fproducts%2Fshinie-ipl-3&utm_s…" at bounding box center [289, 591] width 146 height 22
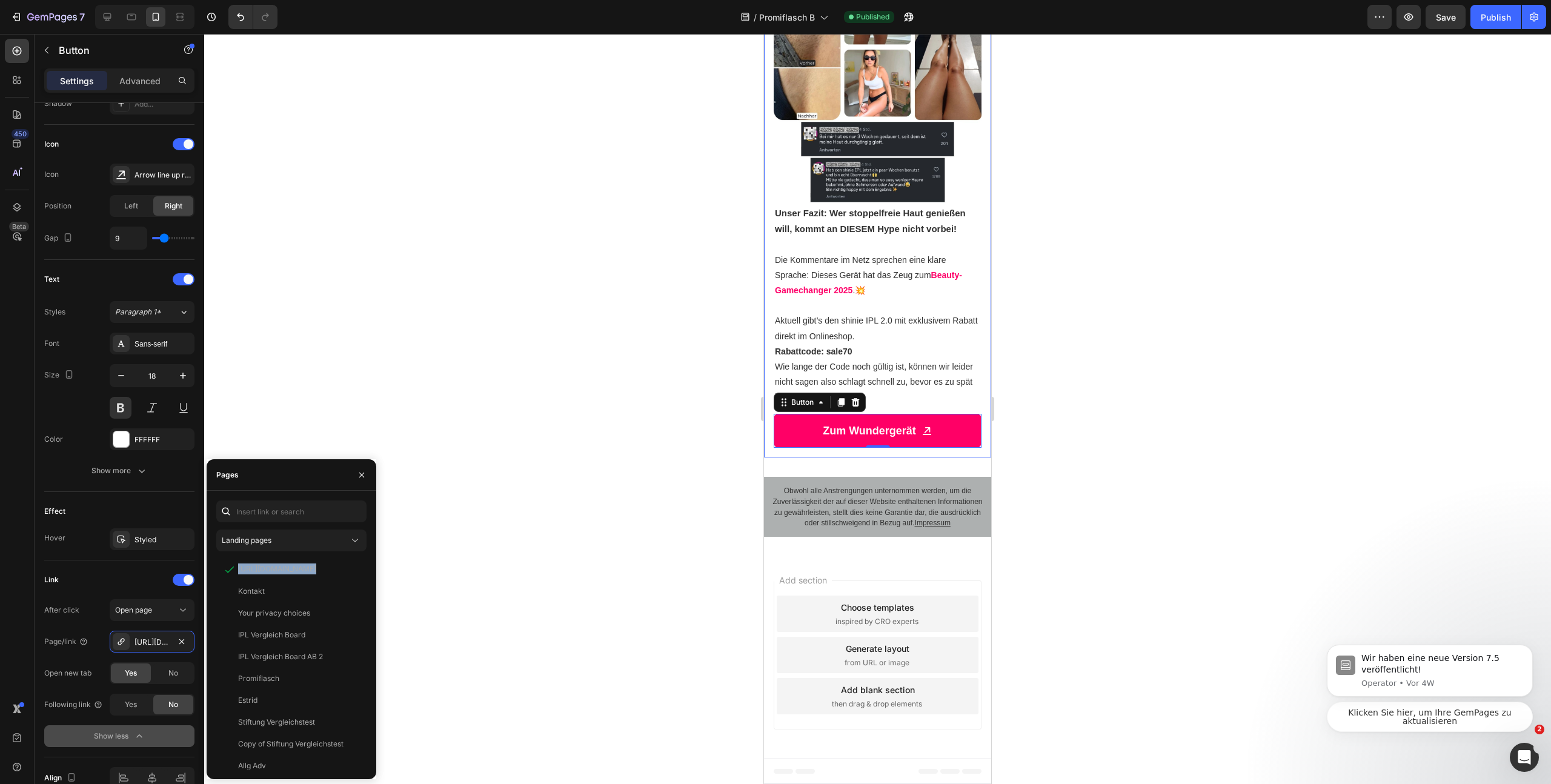
copy div "https://www.shinie.de/discount/sale70?redirect=%2Fproducts%2Fshinie-ipl-3&utm_s…"
click at [277, 568] on div "https://www.shinie.de/discount/sale70?redirect=%2Fproducts%2Fshinie-ipl-3&utm_s…" at bounding box center [277, 569] width 78 height 11
click at [179, 643] on icon "button" at bounding box center [182, 642] width 10 height 10
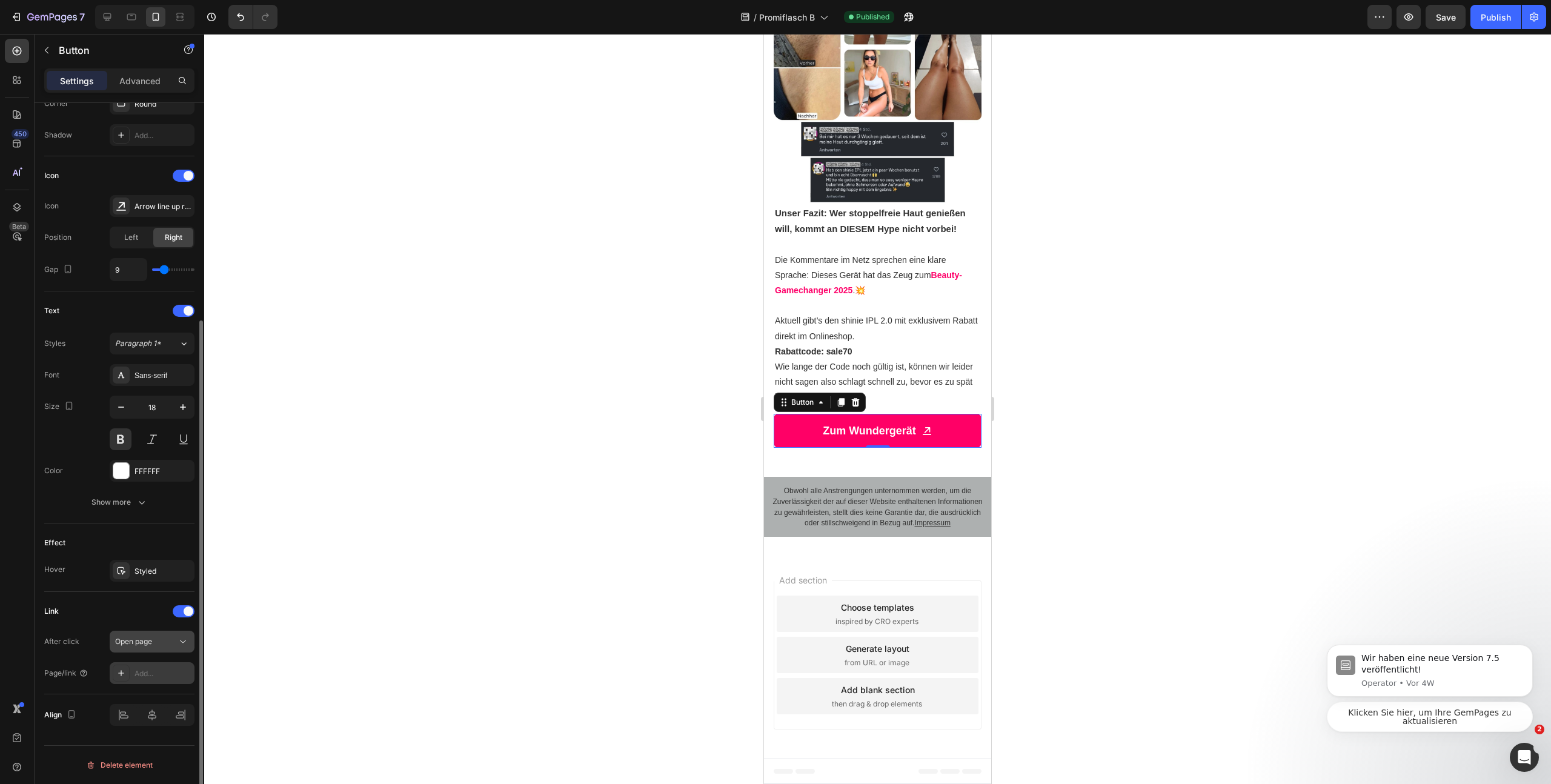
scroll to position [312, 0]
click at [146, 664] on div "Add..." at bounding box center [152, 673] width 85 height 22
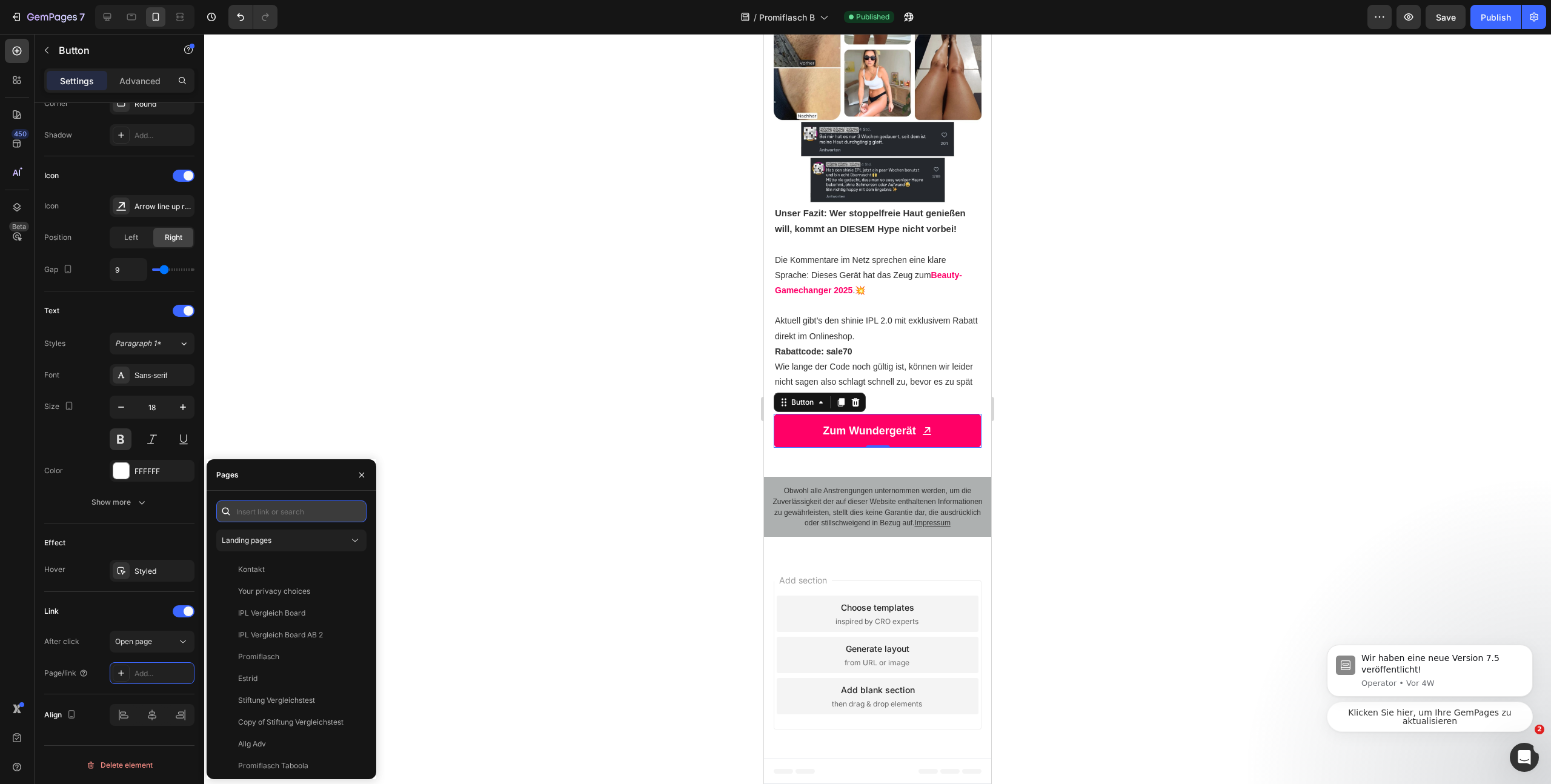
click at [258, 511] on input "text" at bounding box center [291, 511] width 150 height 22
paste input "https://www.shinie.de/discount/sale70?redirect=%2Fproducts%2Fshinie-ipl-3&utm_s…"
type input "https://www.shinie.de/discount/sale70?redirect=%2Fproducts%2Fshinie-ipl-3&utm_s…"
click at [268, 543] on div "https://www.shinie.de/discount/sale70?redirect=%2Fproducts%2Fshinie-ipl-3&utm_s…" at bounding box center [277, 540] width 78 height 11
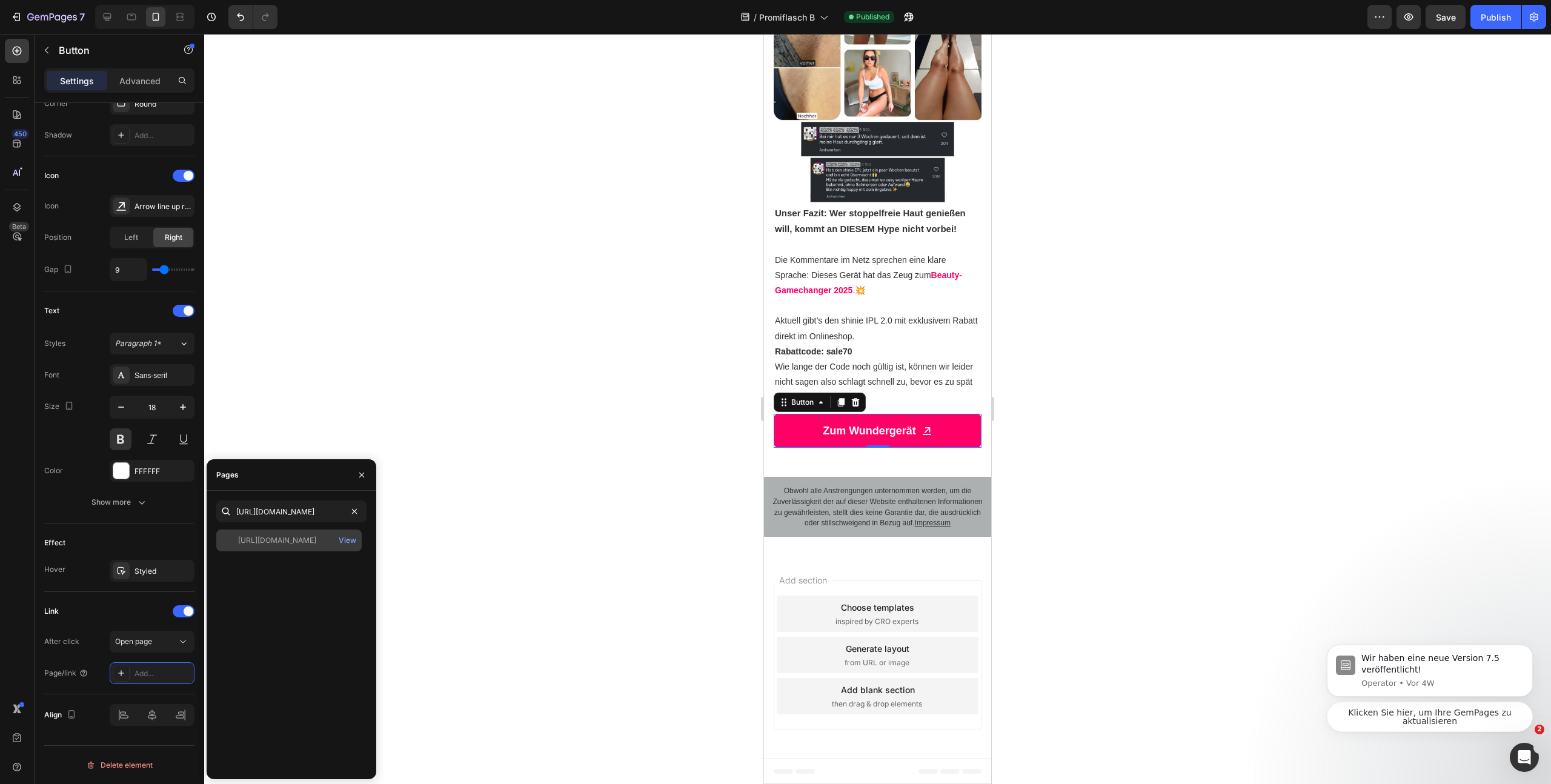
scroll to position [0, 0]
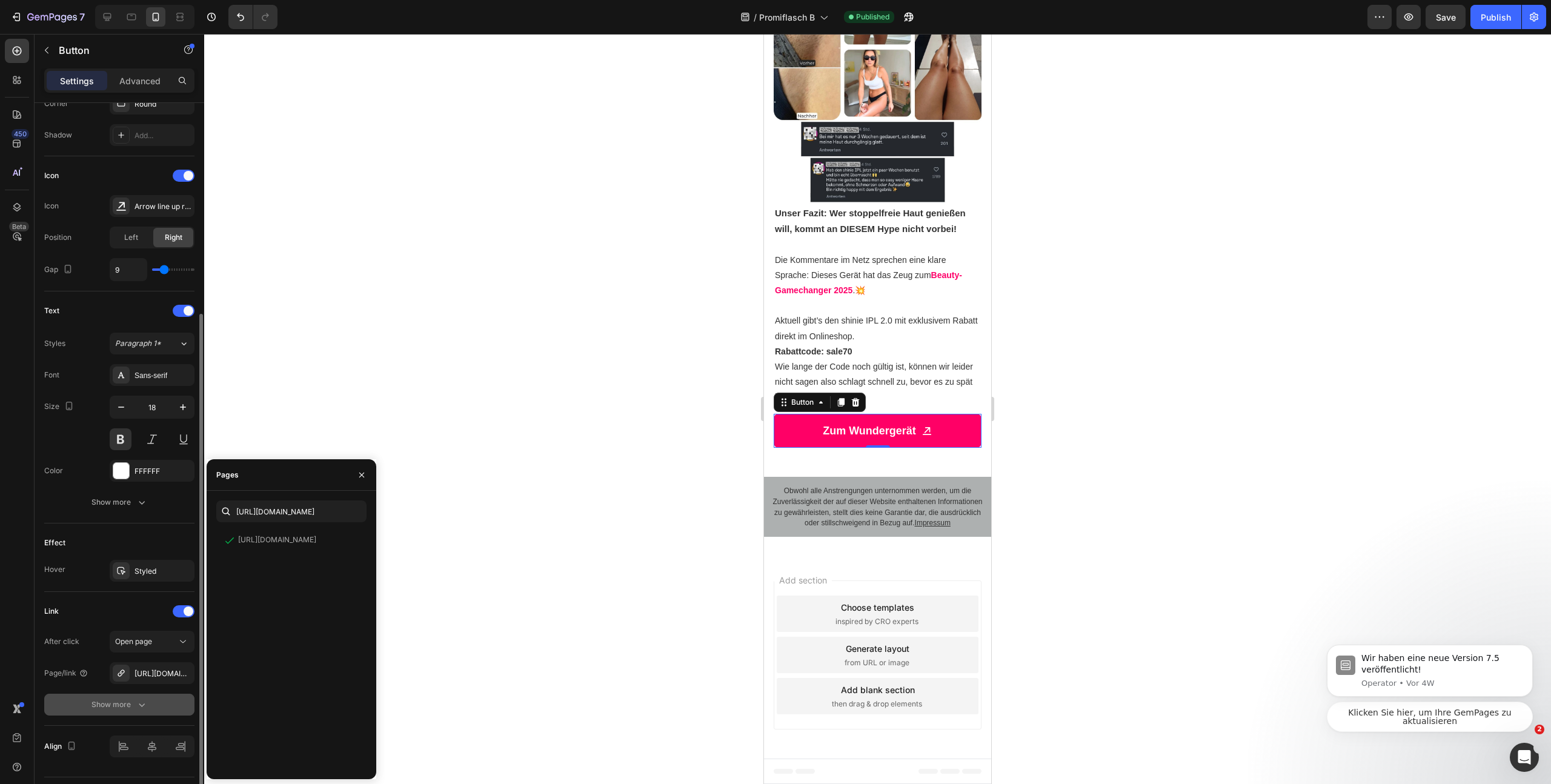
click at [136, 711] on button "Show more" at bounding box center [119, 705] width 150 height 22
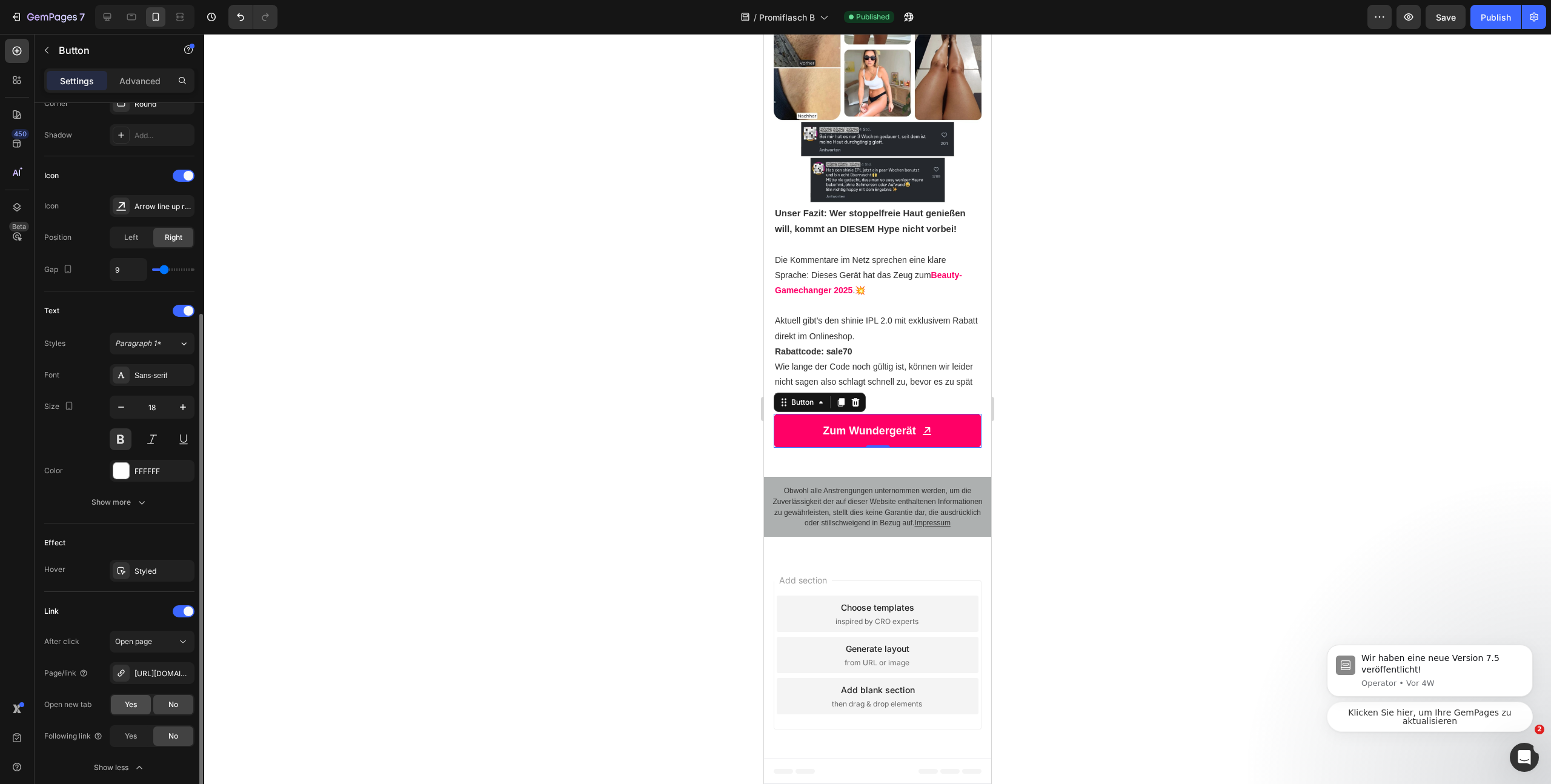
click at [128, 711] on div "Yes" at bounding box center [131, 705] width 40 height 20
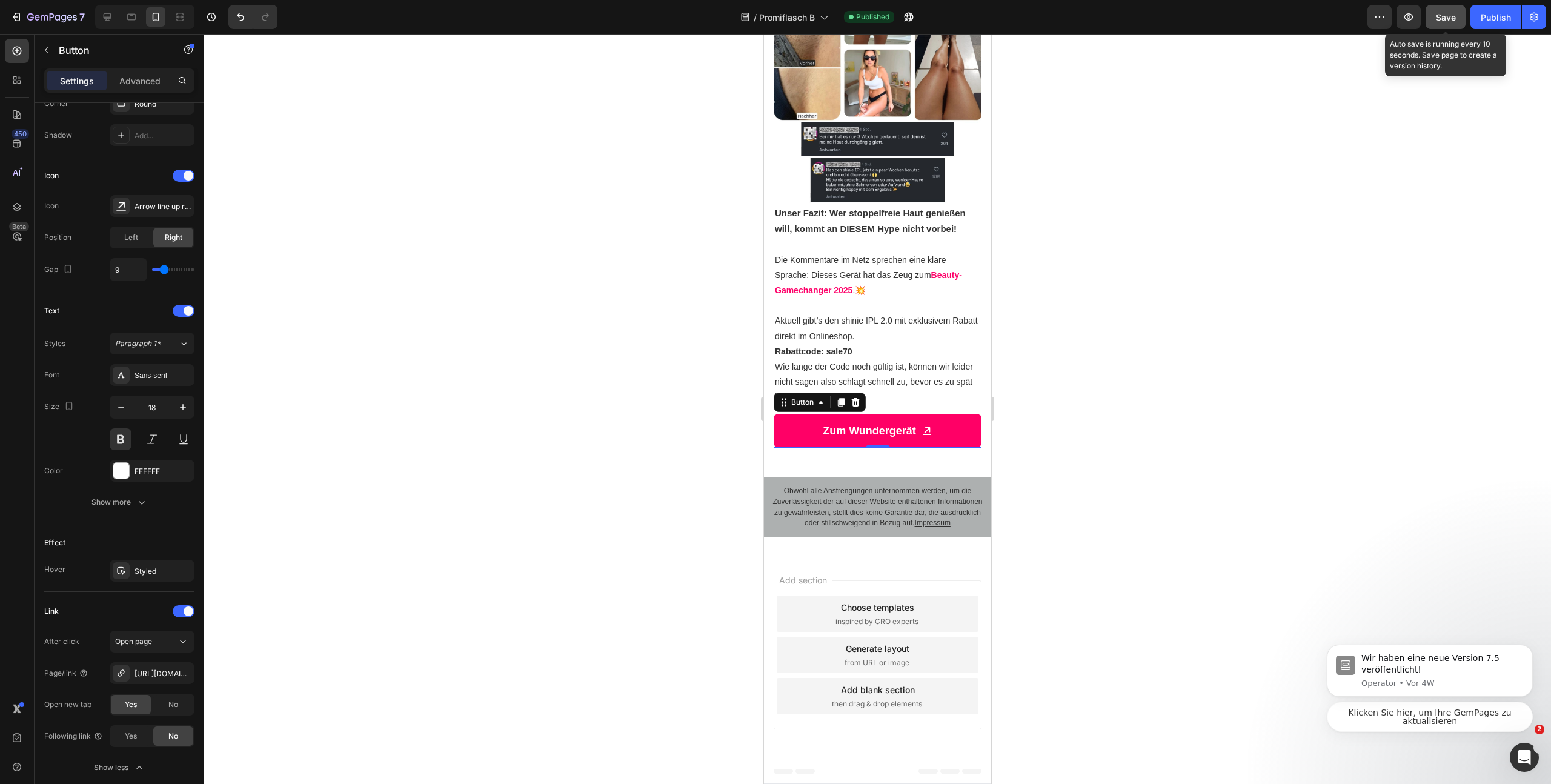
click at [1455, 21] on span "Save" at bounding box center [1446, 17] width 20 height 10
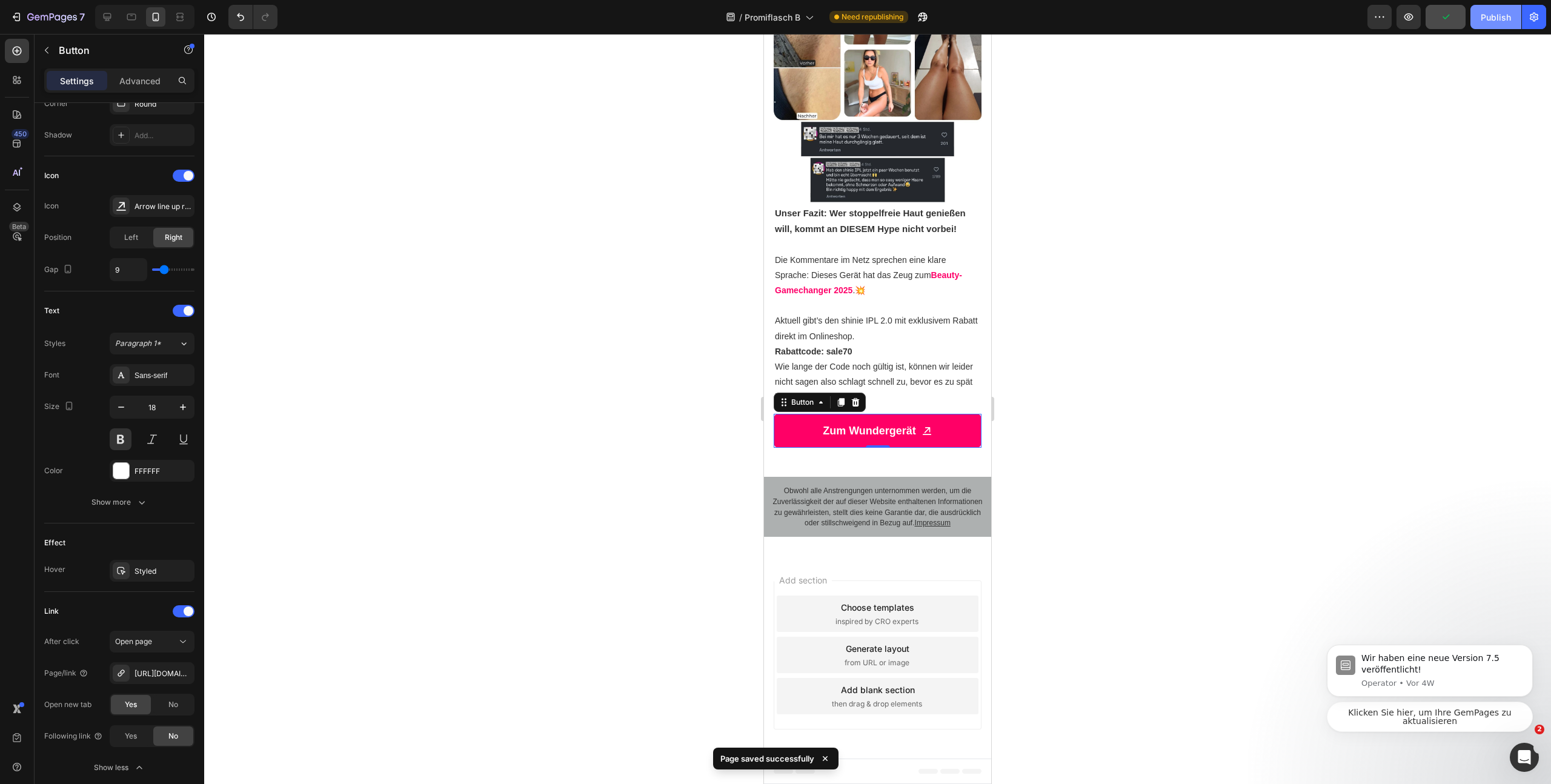
click at [1498, 23] on div "Publish" at bounding box center [1496, 17] width 30 height 13
click at [58, 15] on icon "button" at bounding box center [57, 17] width 6 height 6
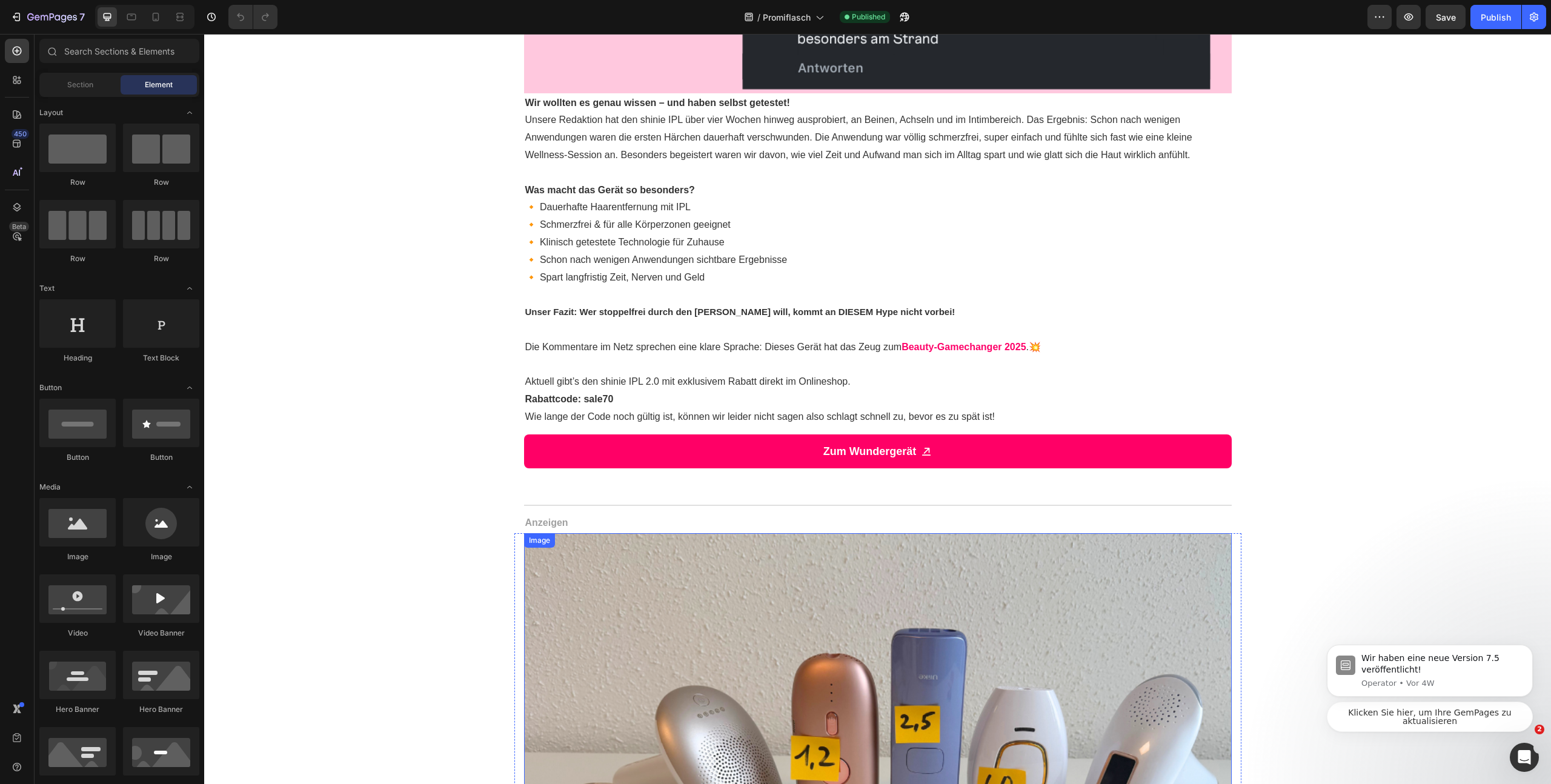
scroll to position [1246, 0]
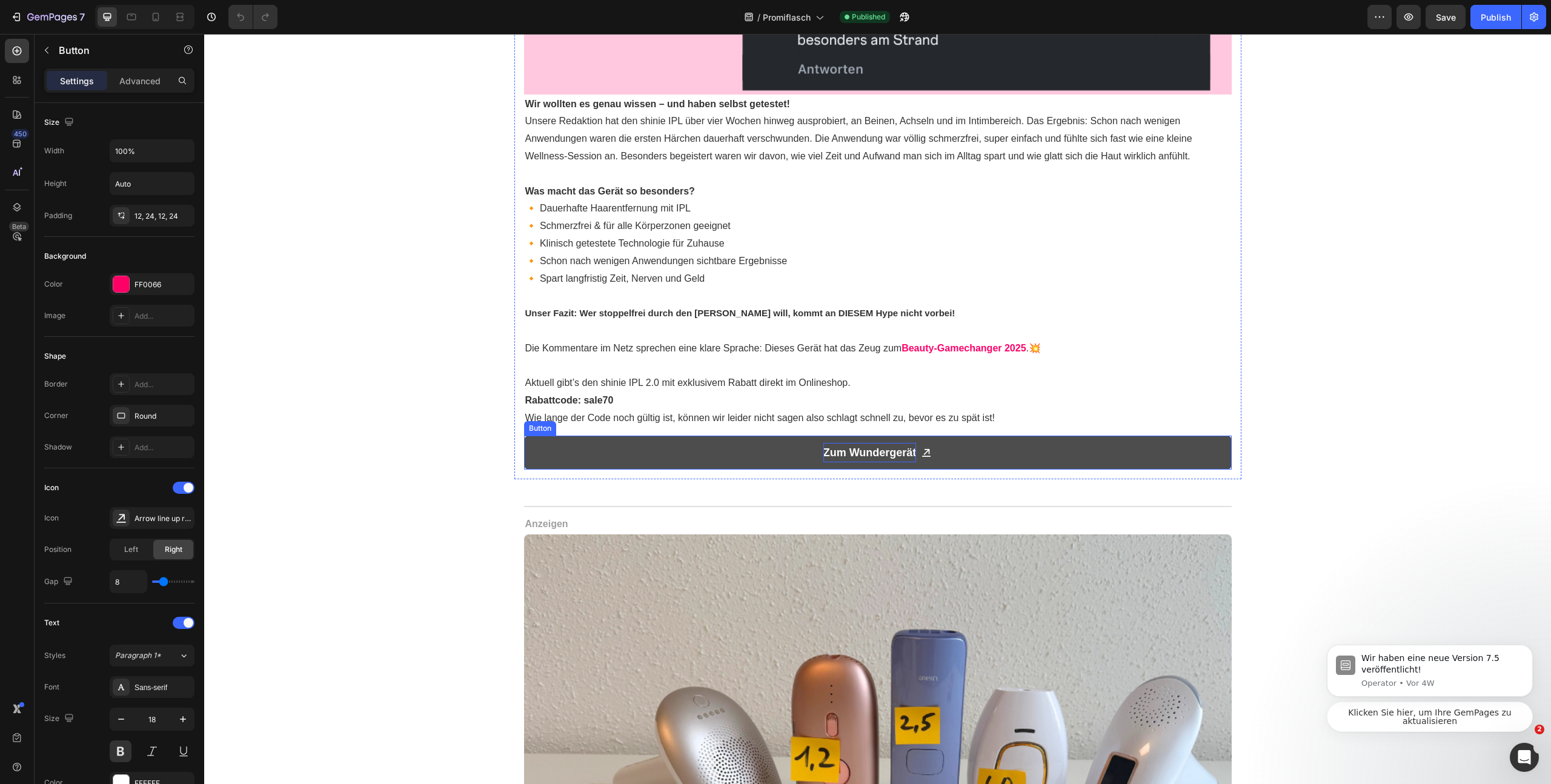
click at [828, 444] on p "Zum Wundergerät" at bounding box center [870, 452] width 93 height 20
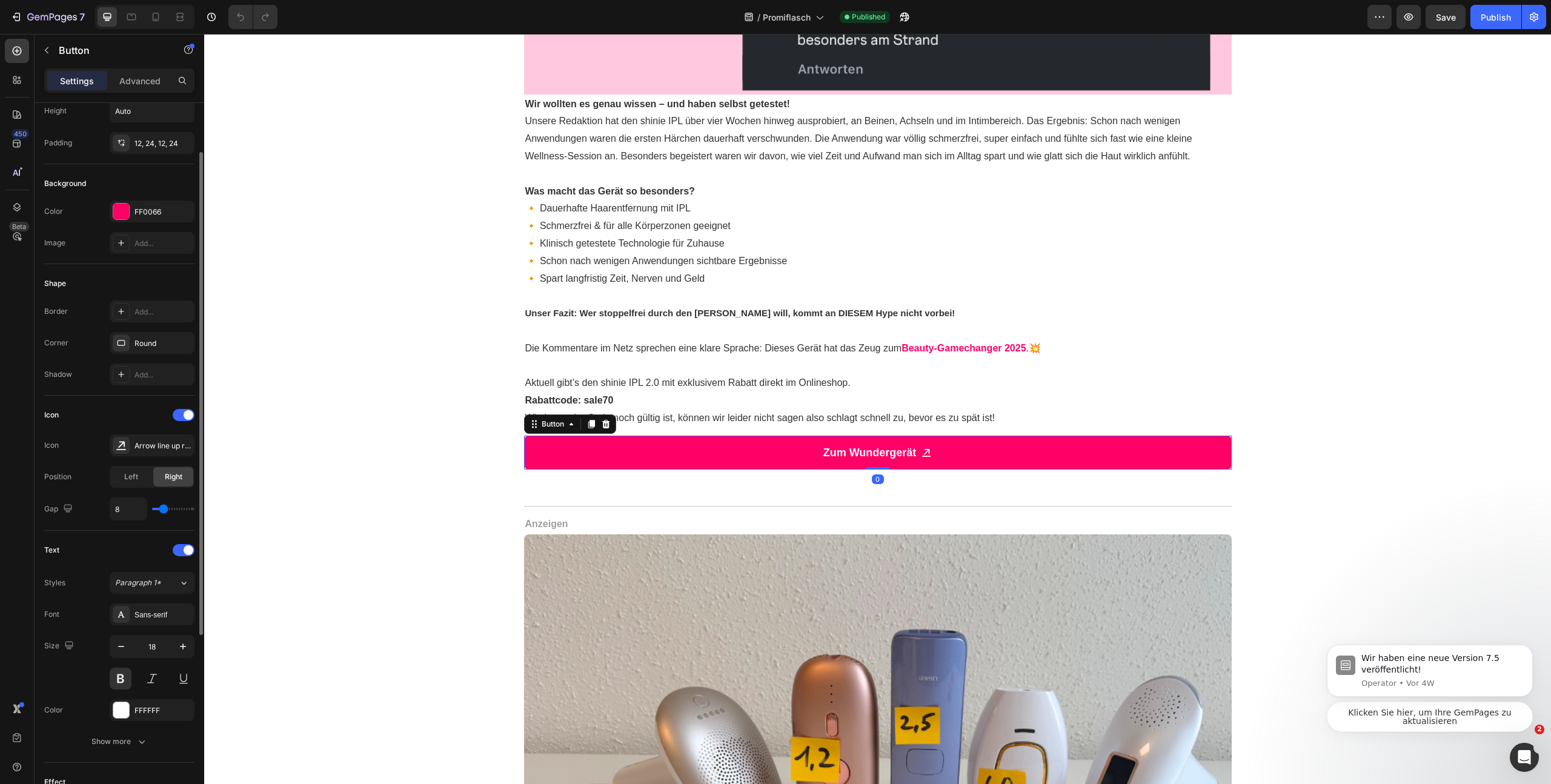
scroll to position [344, 0]
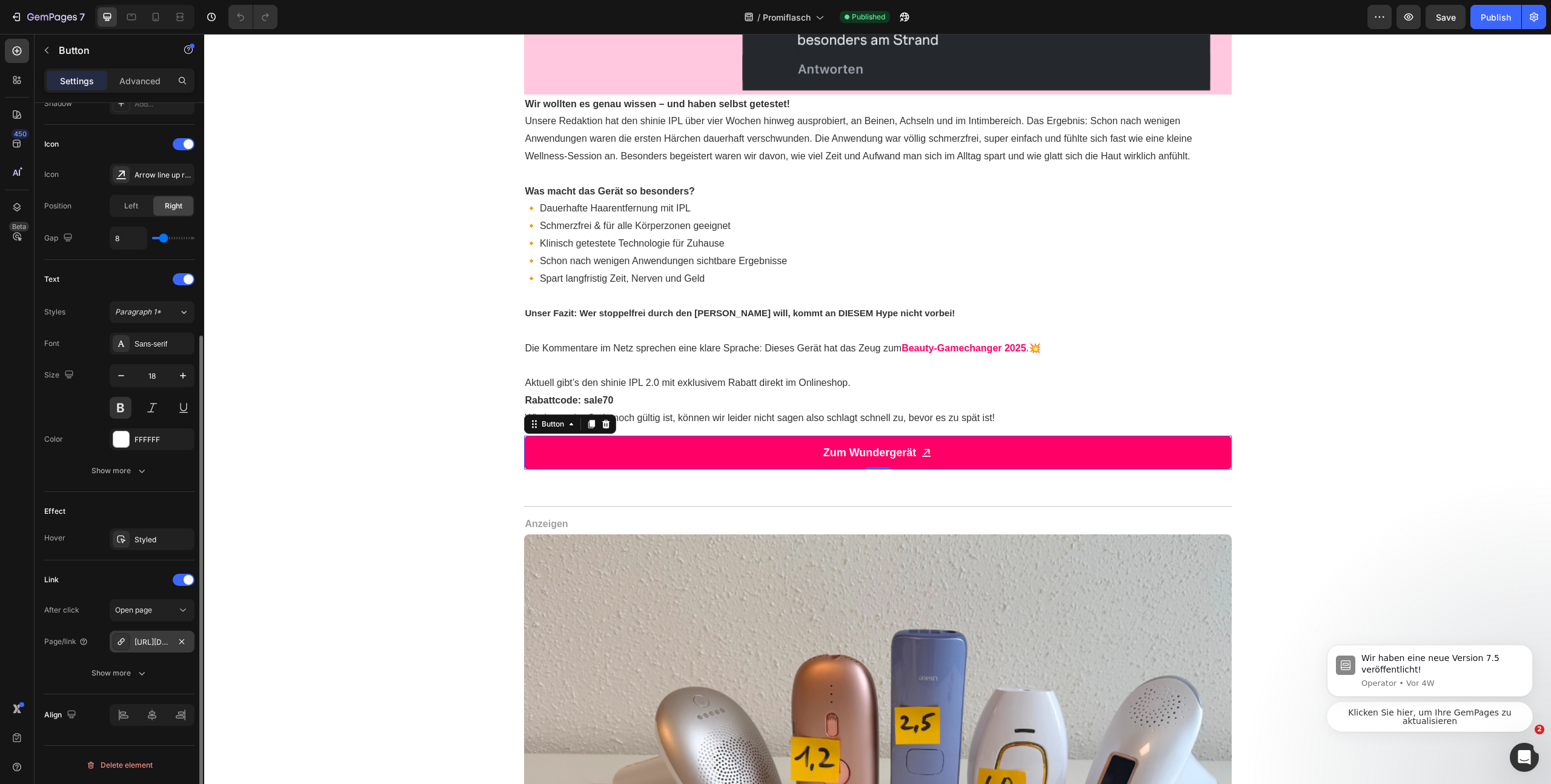
click at [151, 643] on div "[URL][DOMAIN_NAME]" at bounding box center [152, 642] width 35 height 11
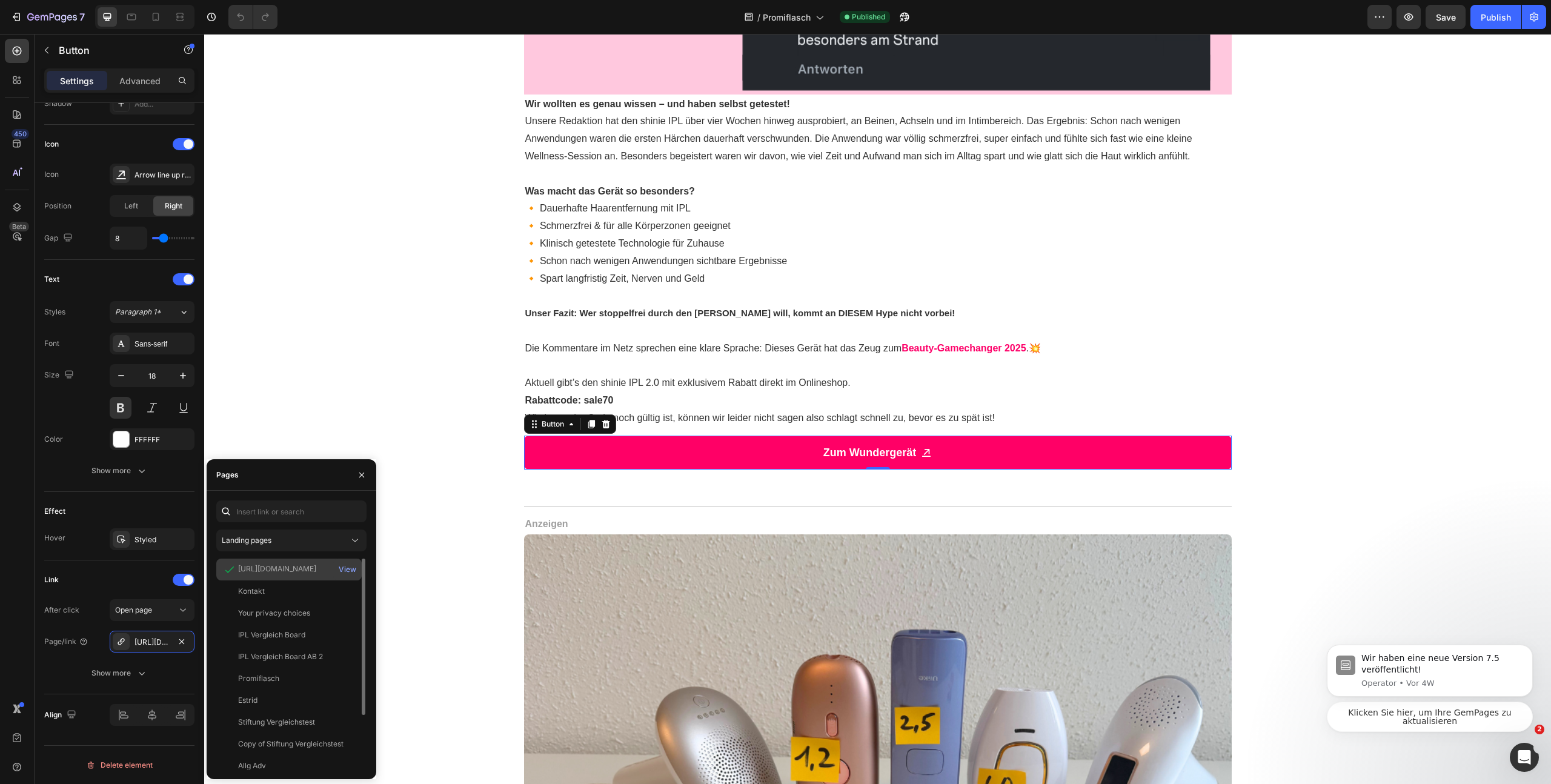
click at [278, 572] on div "[URL][DOMAIN_NAME]" at bounding box center [277, 569] width 78 height 11
click at [279, 571] on div "[URL][DOMAIN_NAME]" at bounding box center [277, 569] width 78 height 11
copy div "[URL][DOMAIN_NAME]"
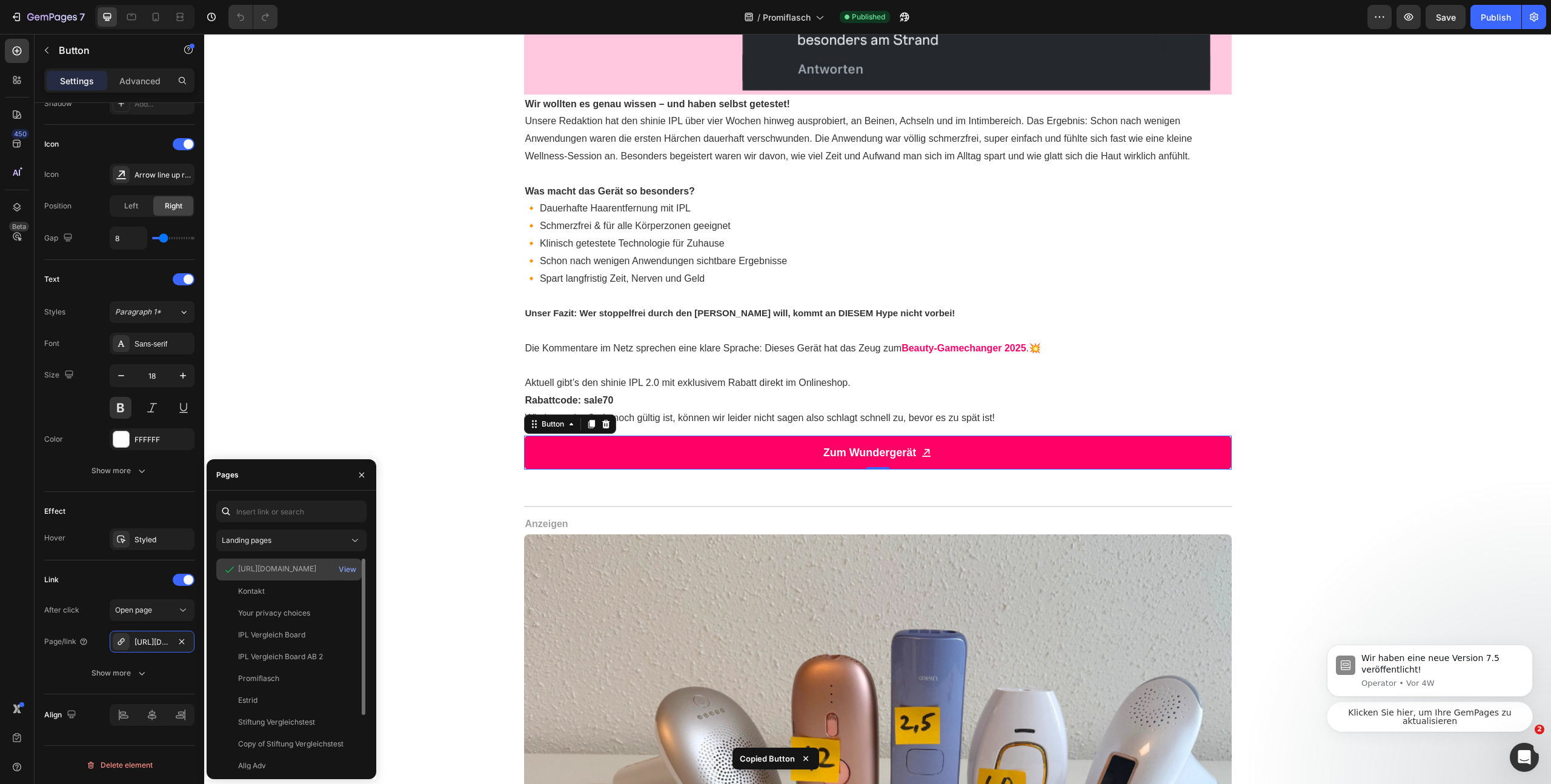
click at [270, 567] on div "[URL][DOMAIN_NAME]" at bounding box center [277, 569] width 78 height 11
click at [270, 568] on div "[URL][DOMAIN_NAME]" at bounding box center [277, 569] width 78 height 11
copy div "[URL][DOMAIN_NAME]"
click at [138, 639] on div "[URL][DOMAIN_NAME]" at bounding box center [152, 642] width 35 height 11
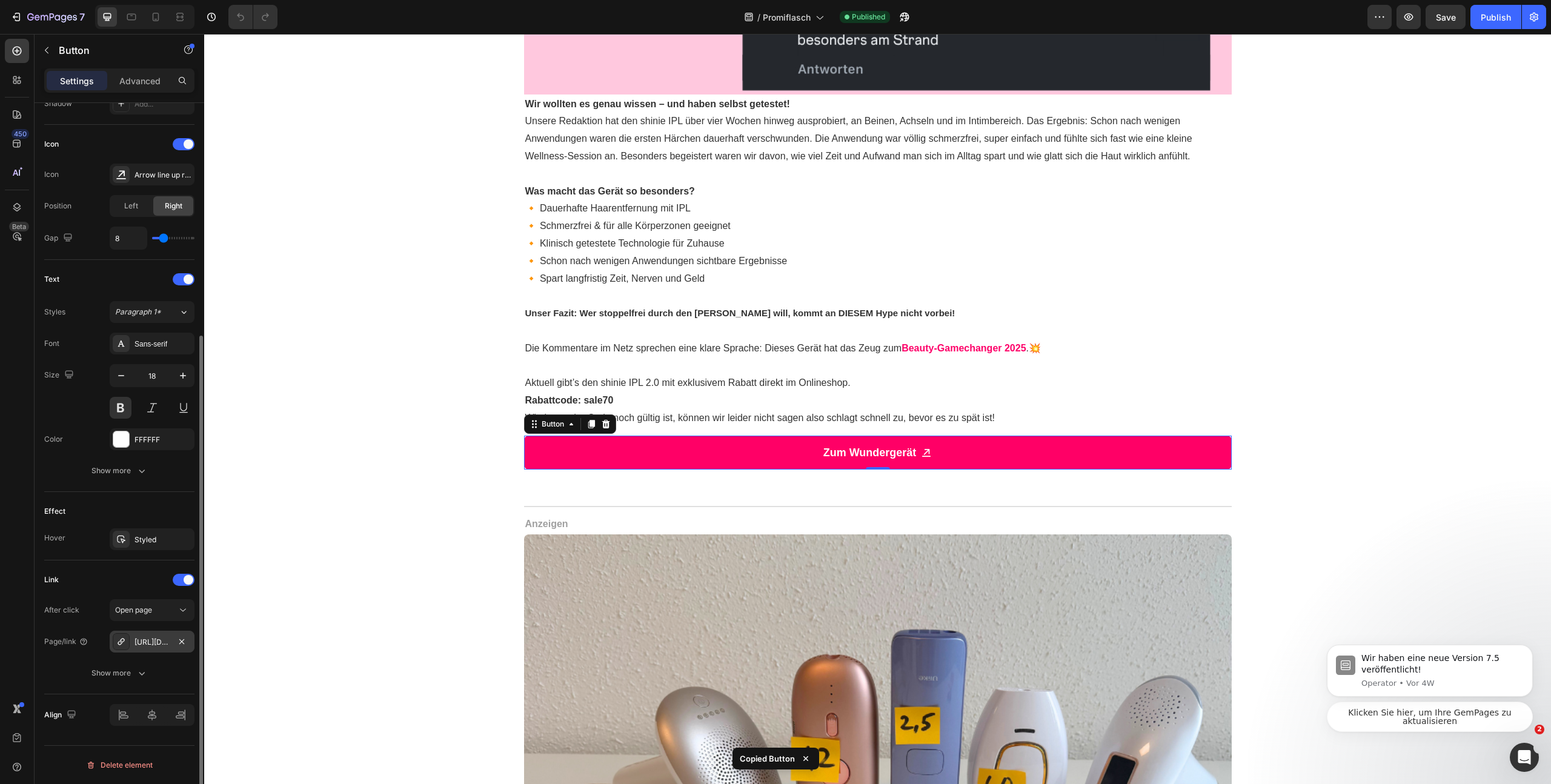
click at [141, 645] on div "[URL][DOMAIN_NAME]" at bounding box center [152, 642] width 35 height 11
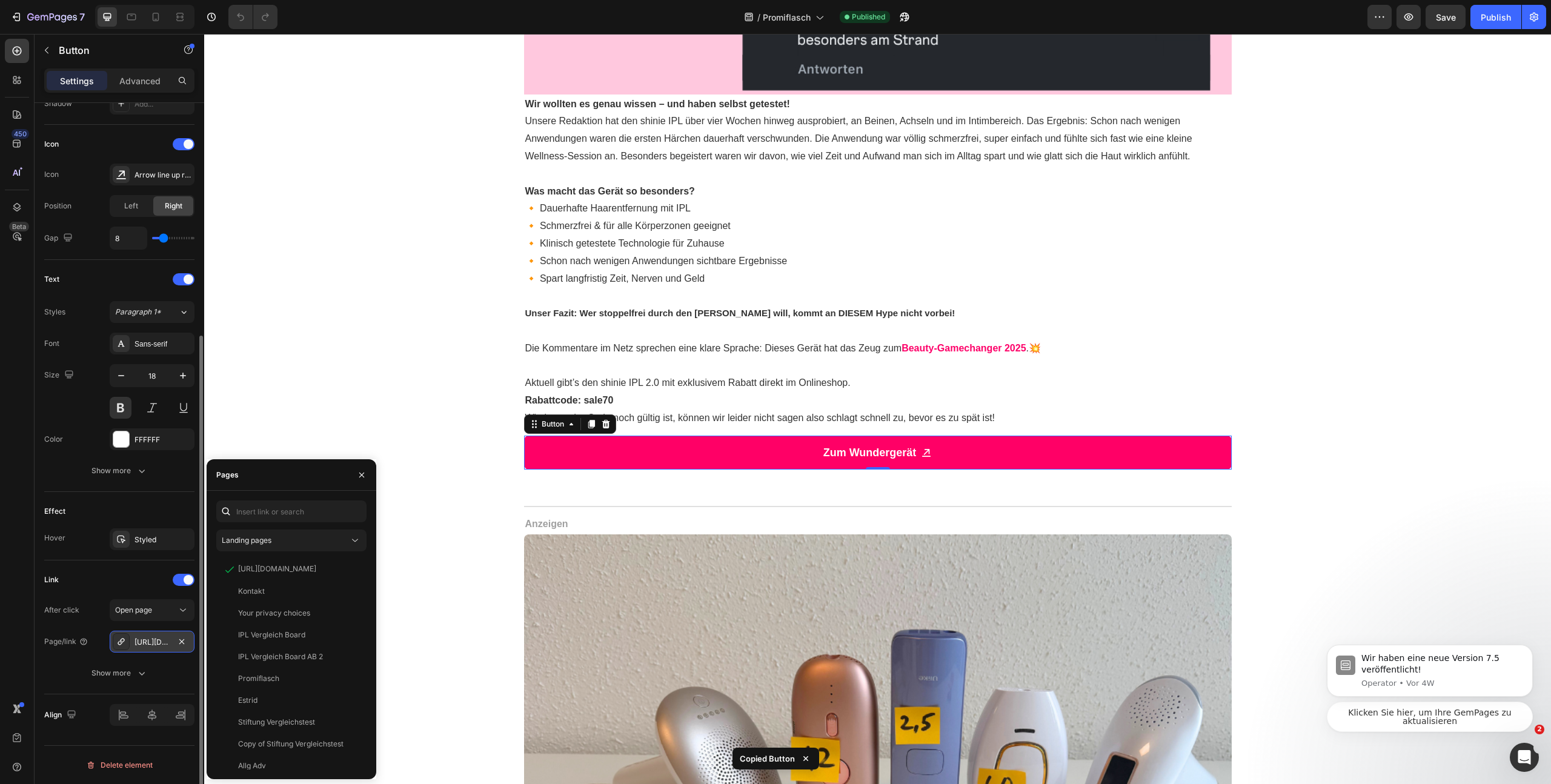
click at [141, 645] on div "[URL][DOMAIN_NAME]" at bounding box center [152, 642] width 35 height 11
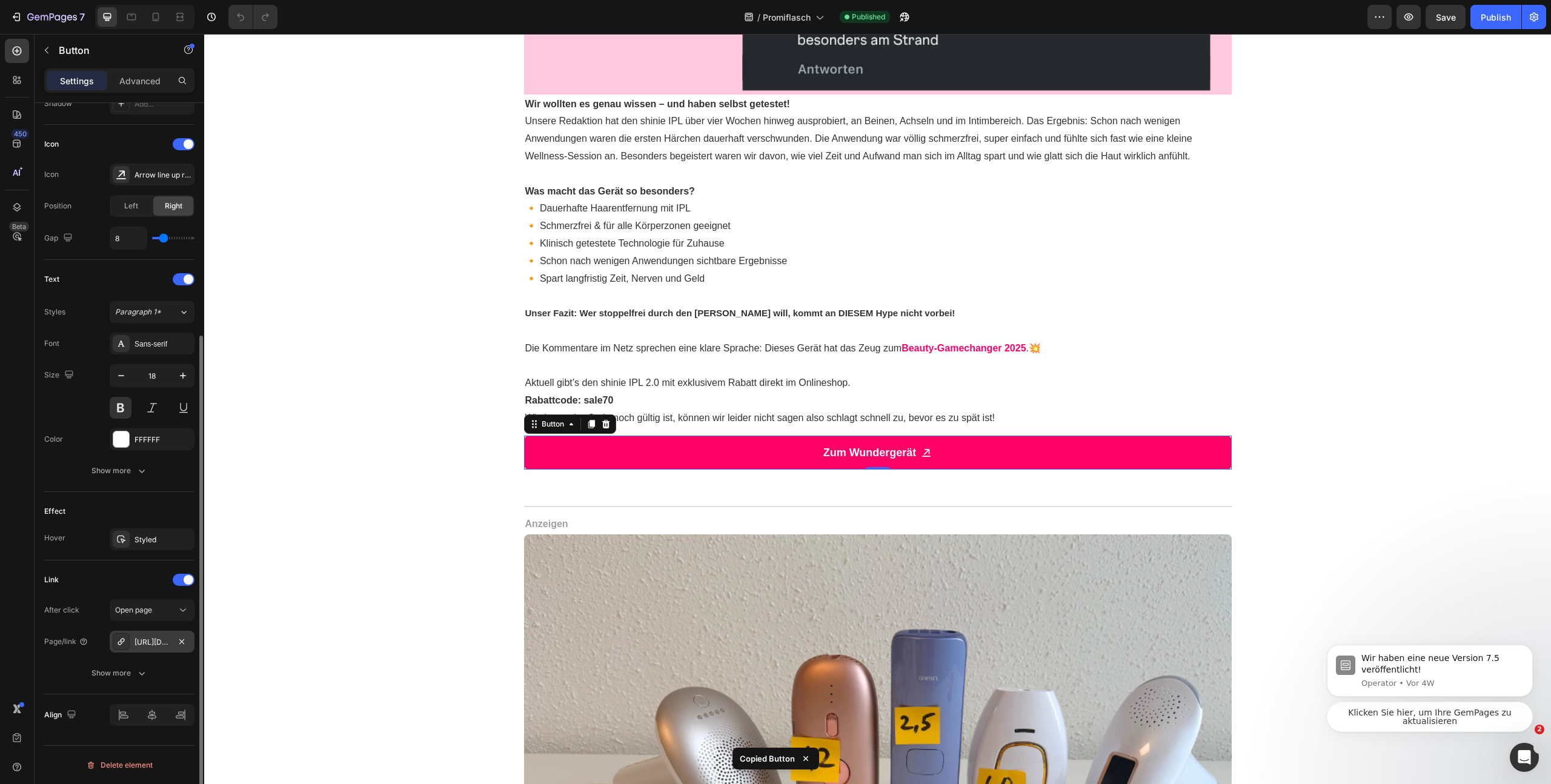
click at [141, 645] on div "[URL][DOMAIN_NAME]" at bounding box center [152, 642] width 35 height 11
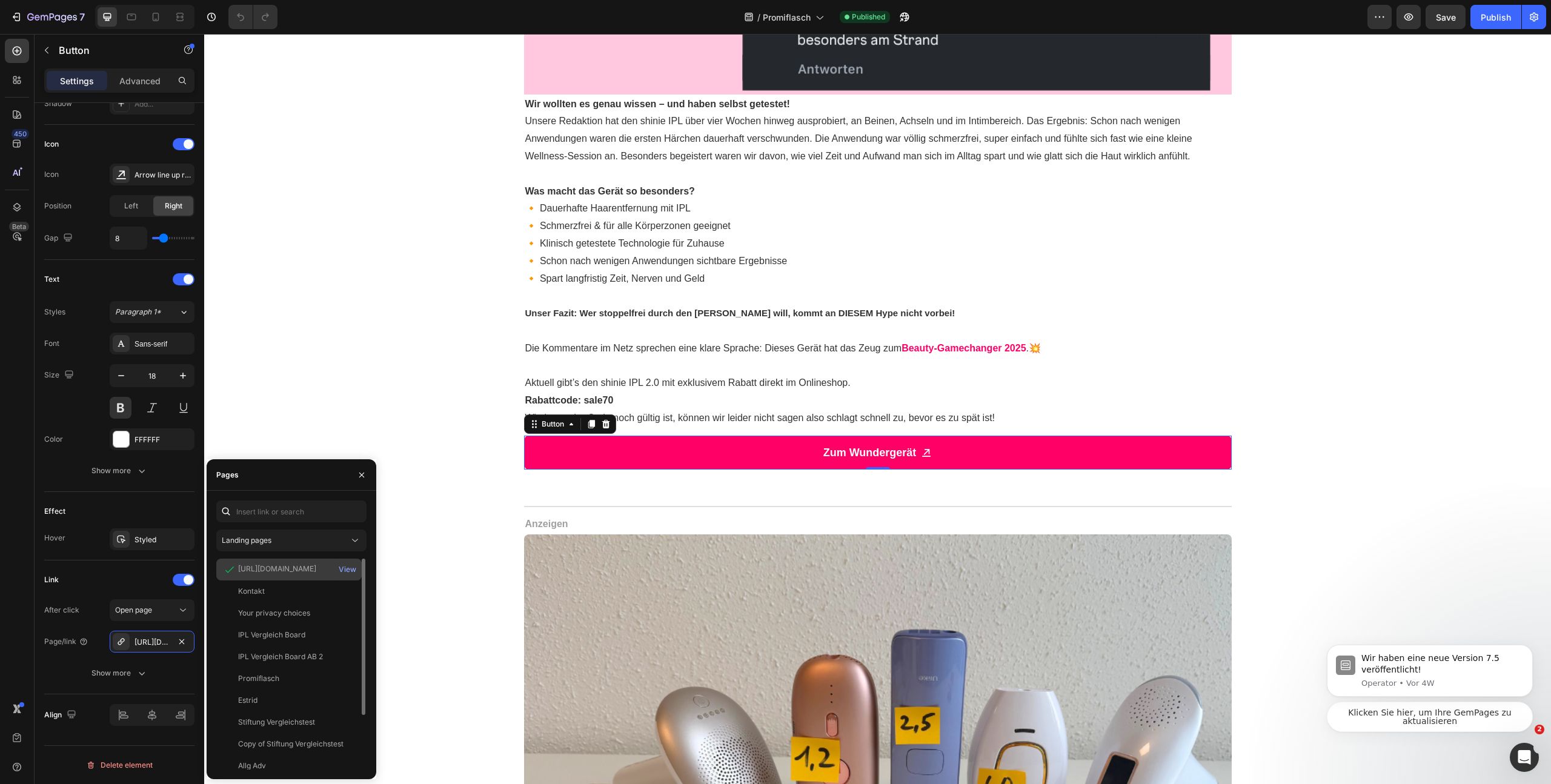
click at [252, 570] on div "[URL][DOMAIN_NAME]" at bounding box center [277, 569] width 78 height 11
click at [251, 570] on div "[URL][DOMAIN_NAME]" at bounding box center [277, 569] width 78 height 11
click at [252, 570] on div "[URL][DOMAIN_NAME]" at bounding box center [277, 569] width 78 height 11
copy div "[URL][DOMAIN_NAME]"
click at [350, 573] on div "View" at bounding box center [348, 570] width 18 height 11
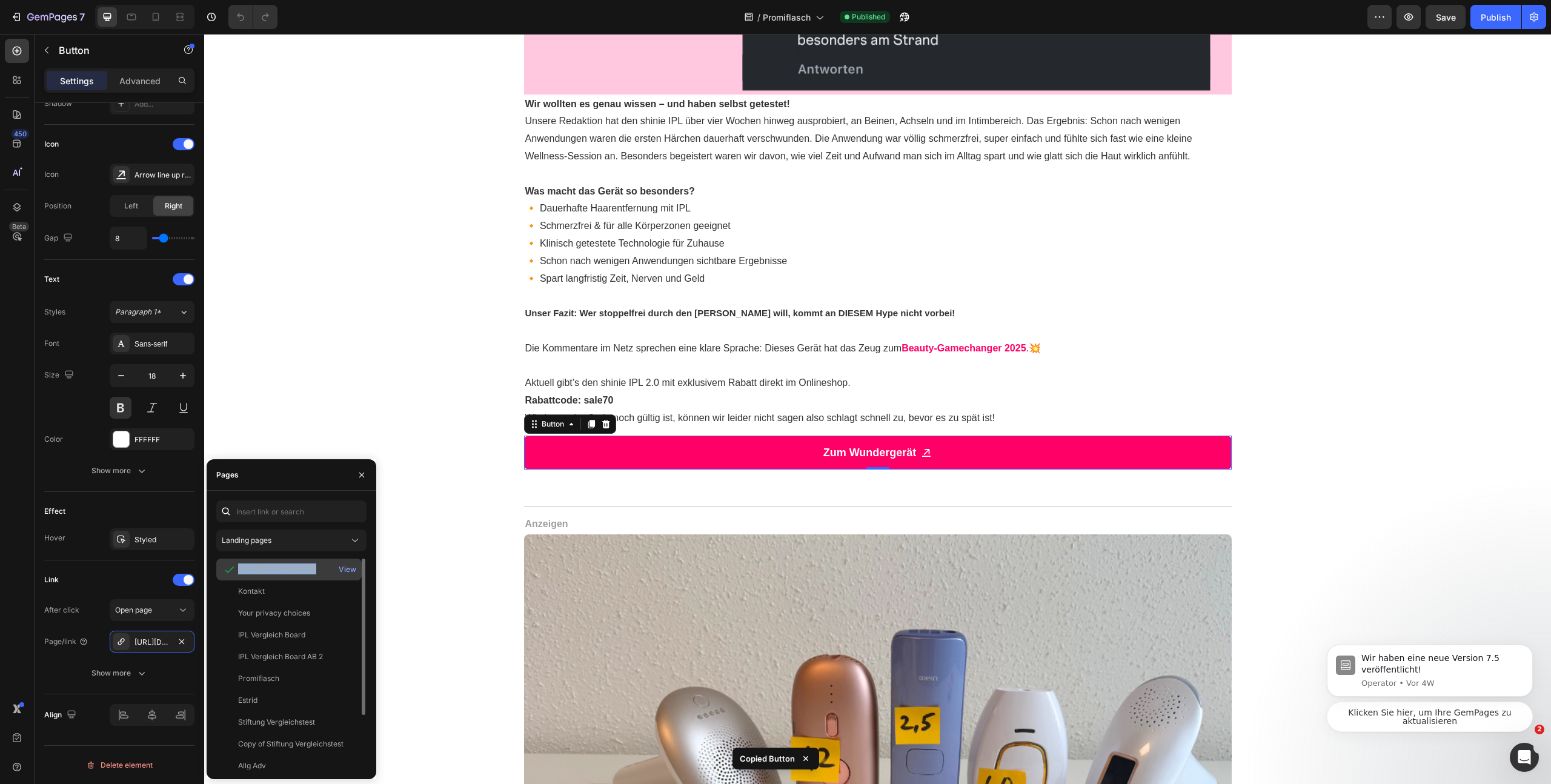
click at [304, 574] on div "[URL][DOMAIN_NAME]" at bounding box center [277, 569] width 78 height 11
click at [305, 573] on div "[URL][DOMAIN_NAME]" at bounding box center [277, 569] width 78 height 11
click at [145, 650] on div "[URL][DOMAIN_NAME]" at bounding box center [152, 642] width 85 height 22
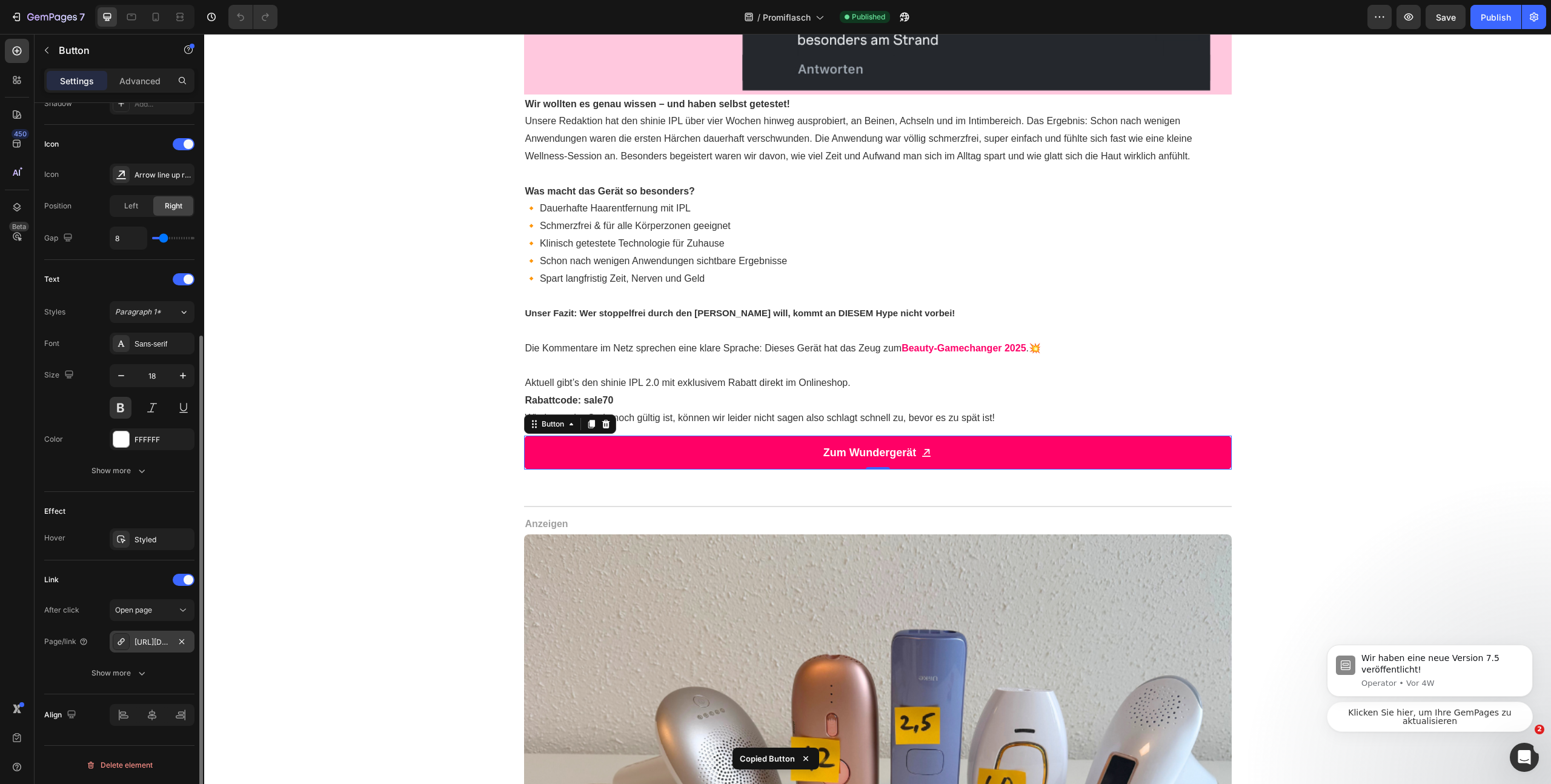
click at [141, 644] on div "[URL][DOMAIN_NAME]" at bounding box center [152, 642] width 35 height 11
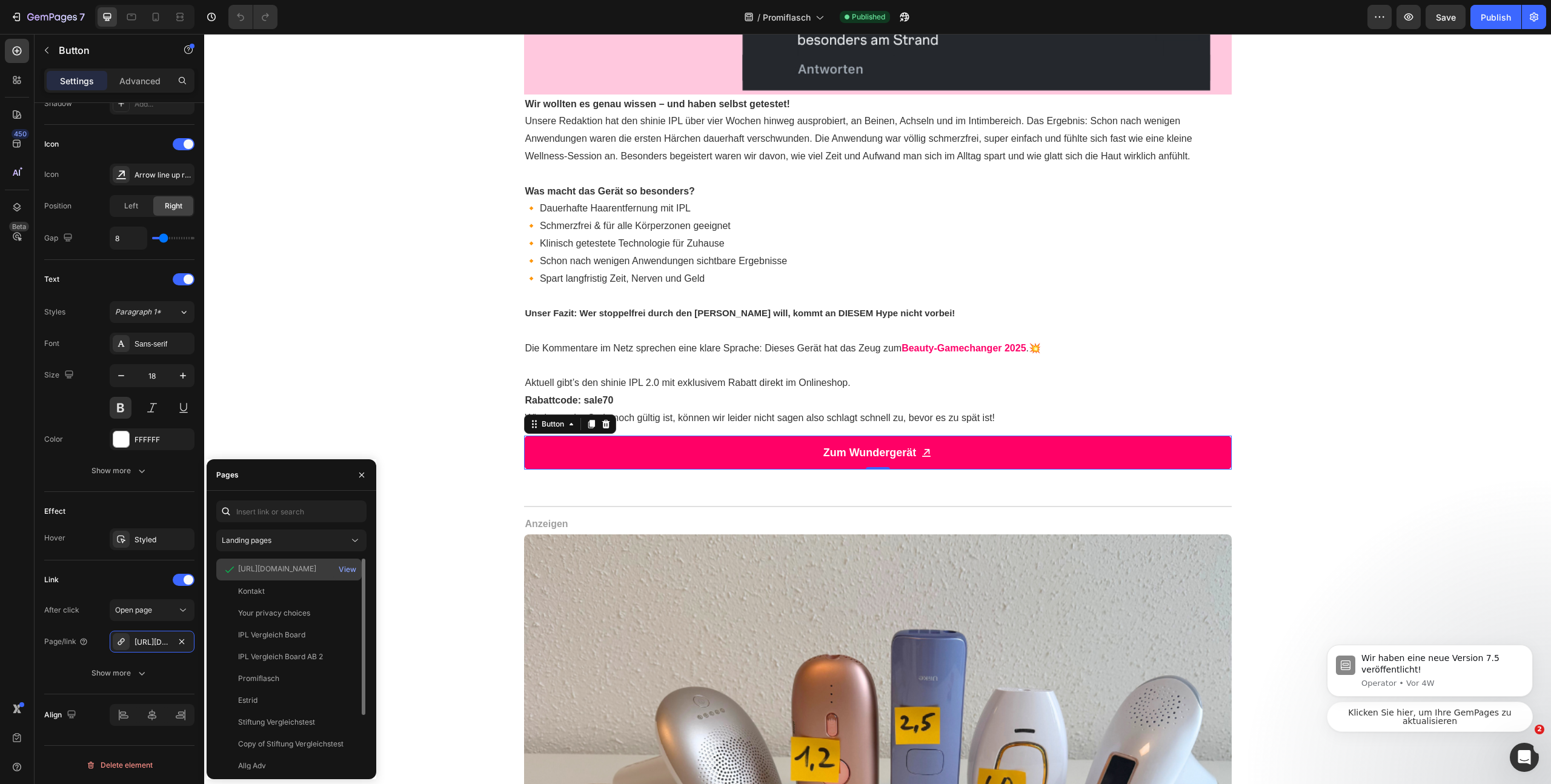
click at [300, 573] on div "[URL][DOMAIN_NAME]" at bounding box center [277, 569] width 78 height 11
click at [300, 572] on div "[URL][DOMAIN_NAME]" at bounding box center [277, 569] width 78 height 11
copy div "[URL][DOMAIN_NAME]"
click at [1518, 759] on icon "Intercom-Nachrichtendienst öffnen" at bounding box center [1523, 756] width 20 height 20
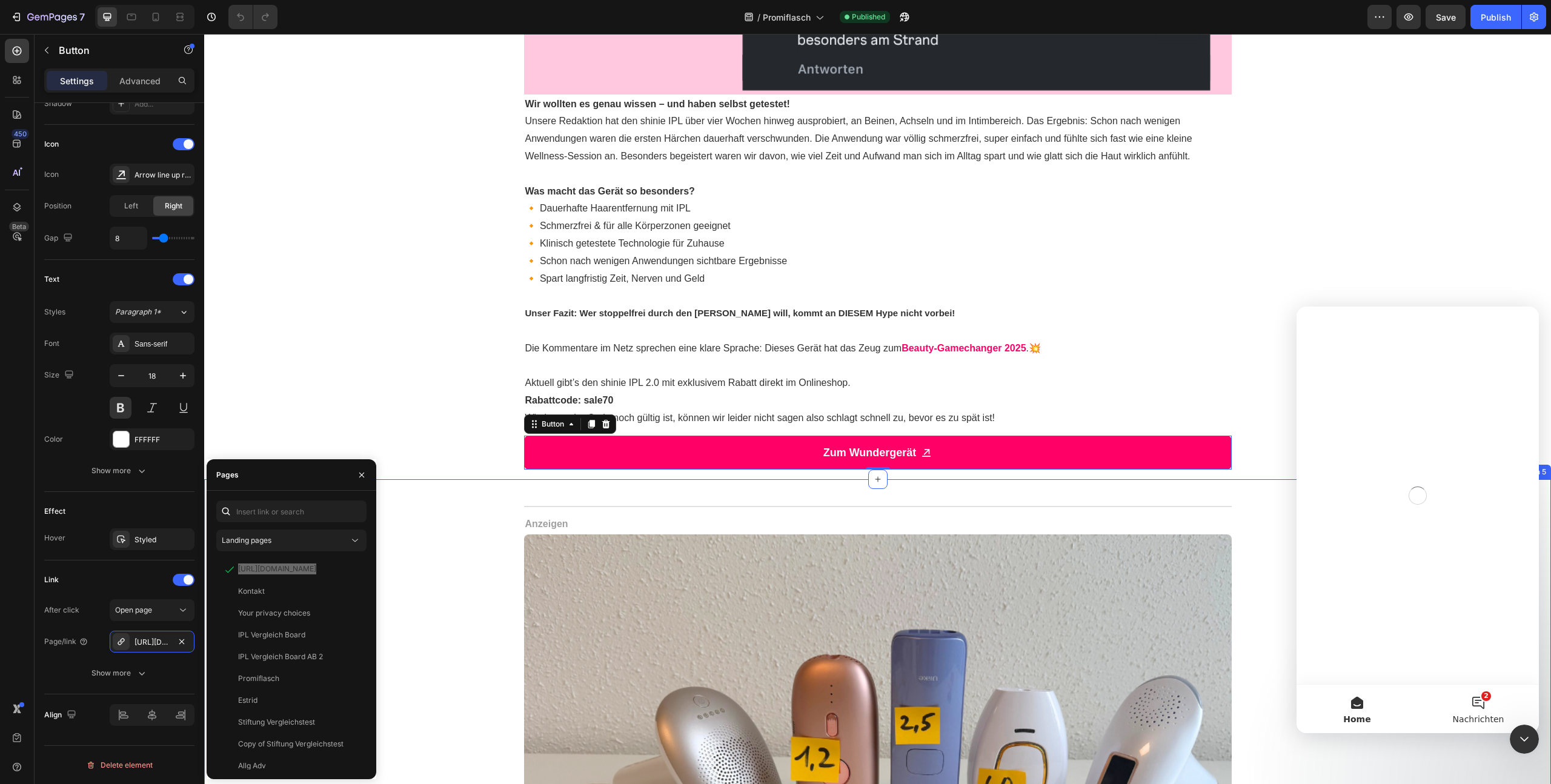
scroll to position [0, 0]
click at [1472, 700] on button "2 Nachrichten" at bounding box center [1478, 708] width 121 height 49
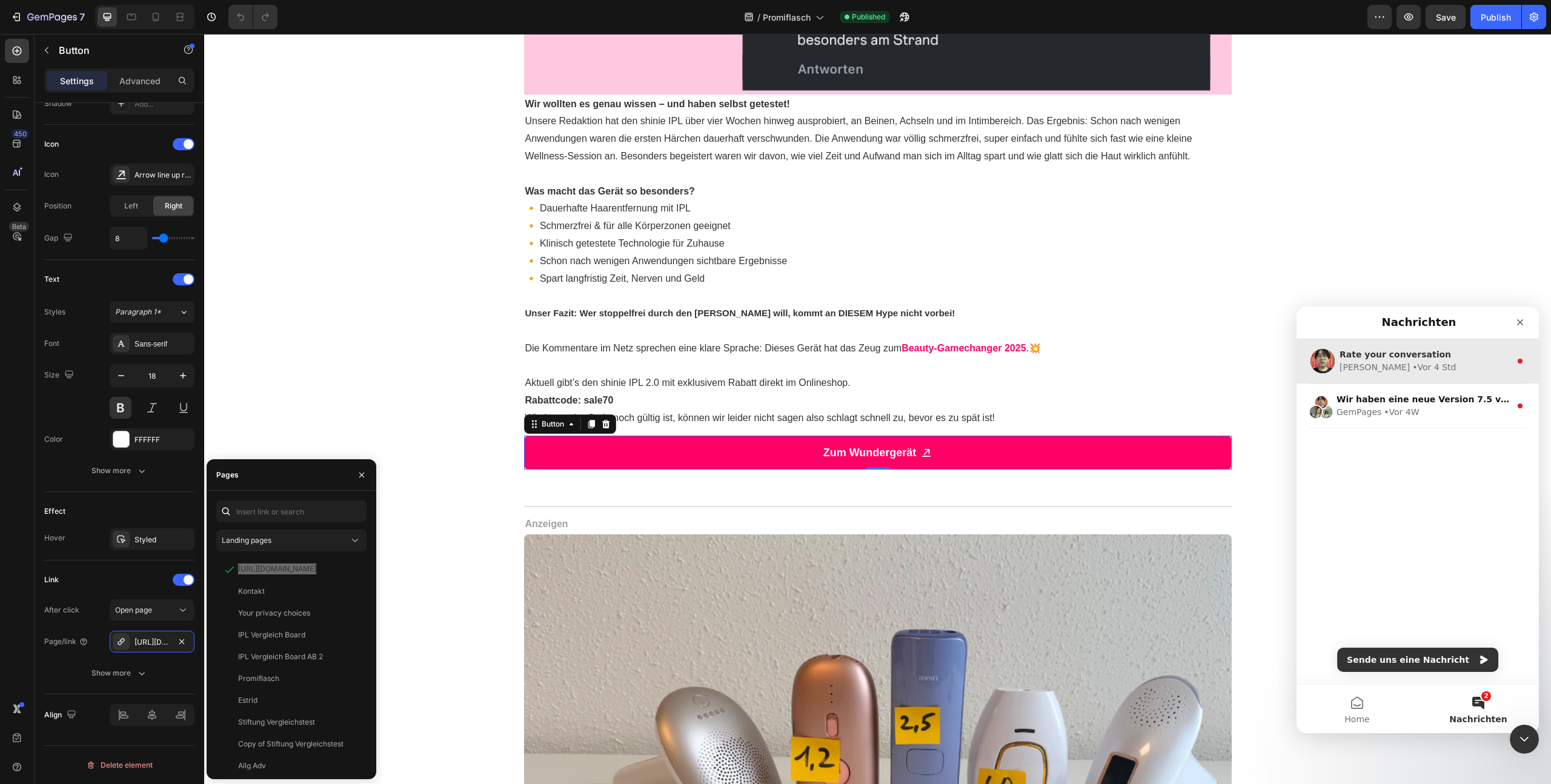
click at [1415, 363] on div "Ethan • Vor 4 Std" at bounding box center [1425, 367] width 171 height 13
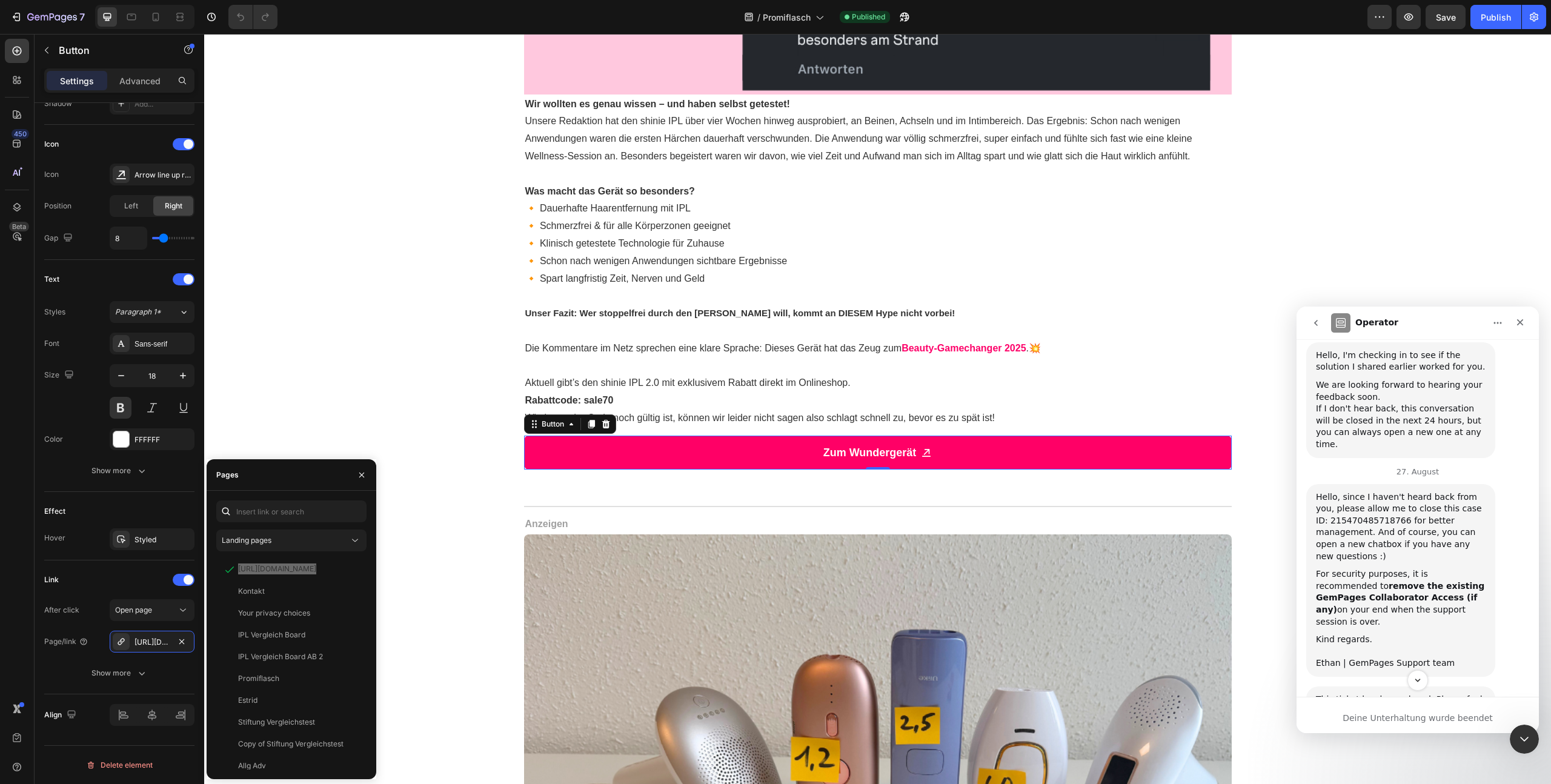
scroll to position [1186, 0]
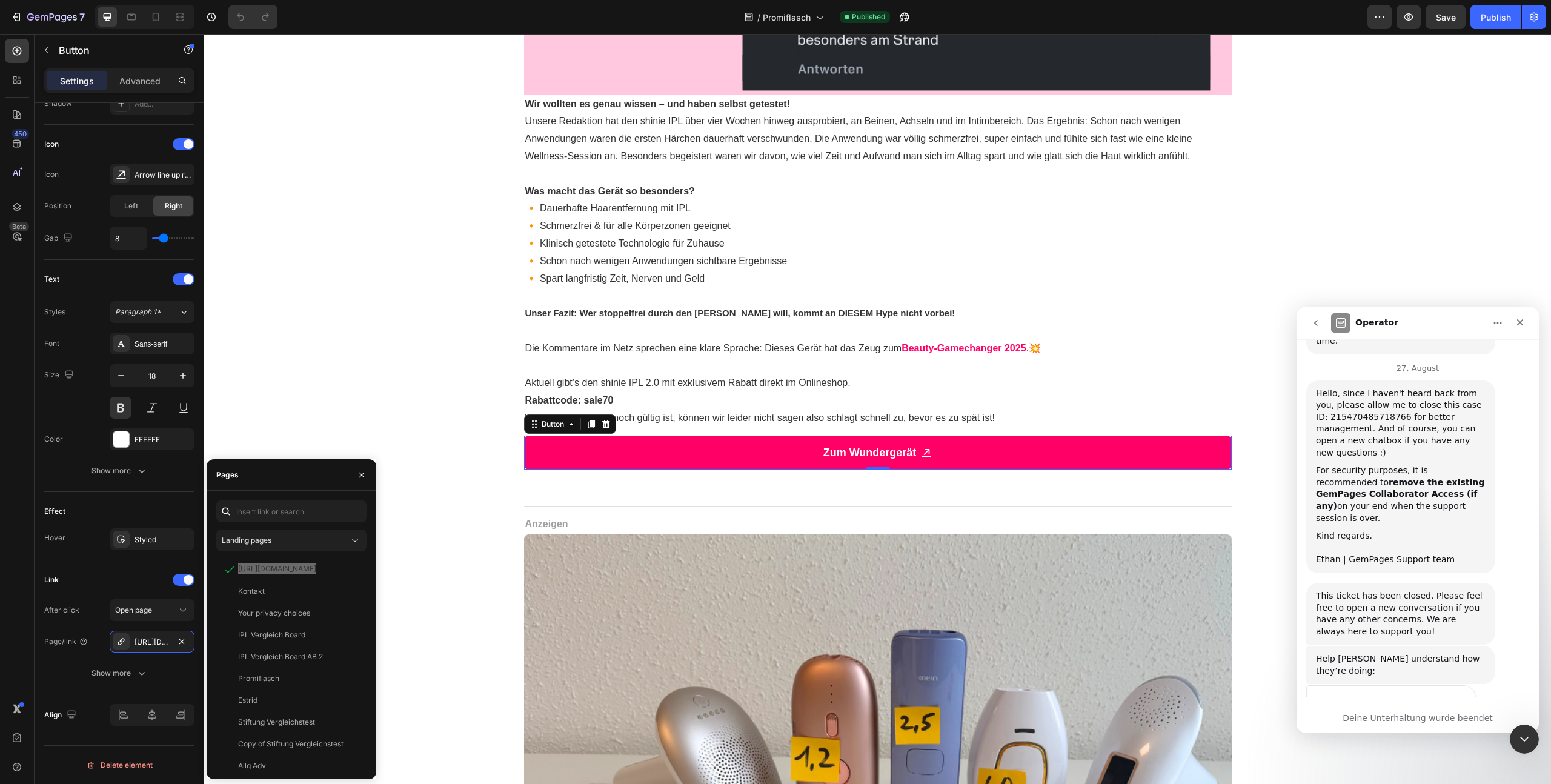
click at [1407, 718] on div "Deine Unterhaltung wurde beendet" at bounding box center [1418, 718] width 243 height 13
click at [1410, 721] on div "Deine Unterhaltung wurde beendet" at bounding box center [1418, 718] width 243 height 13
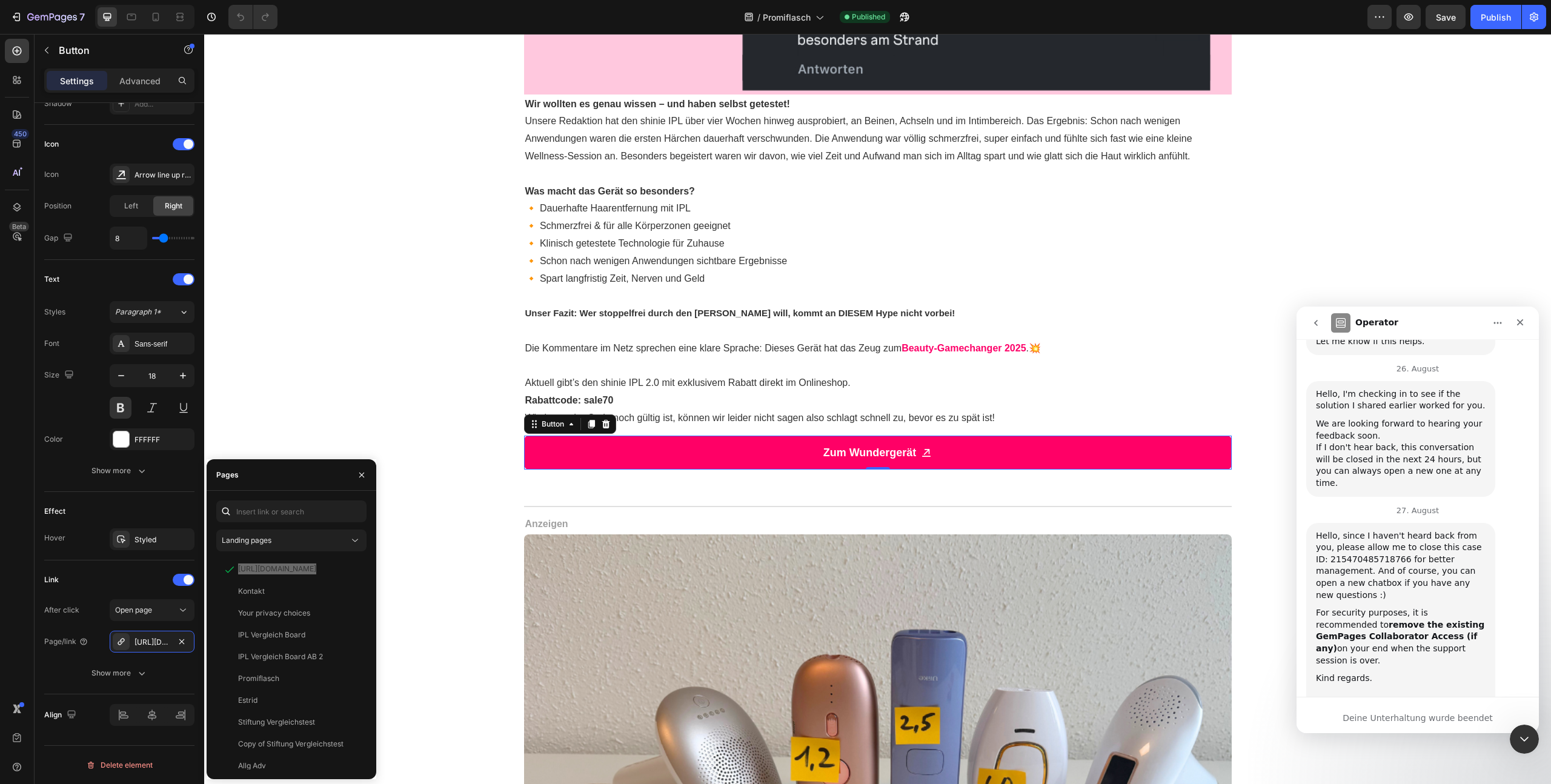
scroll to position [1040, 0]
click at [1315, 324] on icon "go back" at bounding box center [1316, 323] width 10 height 10
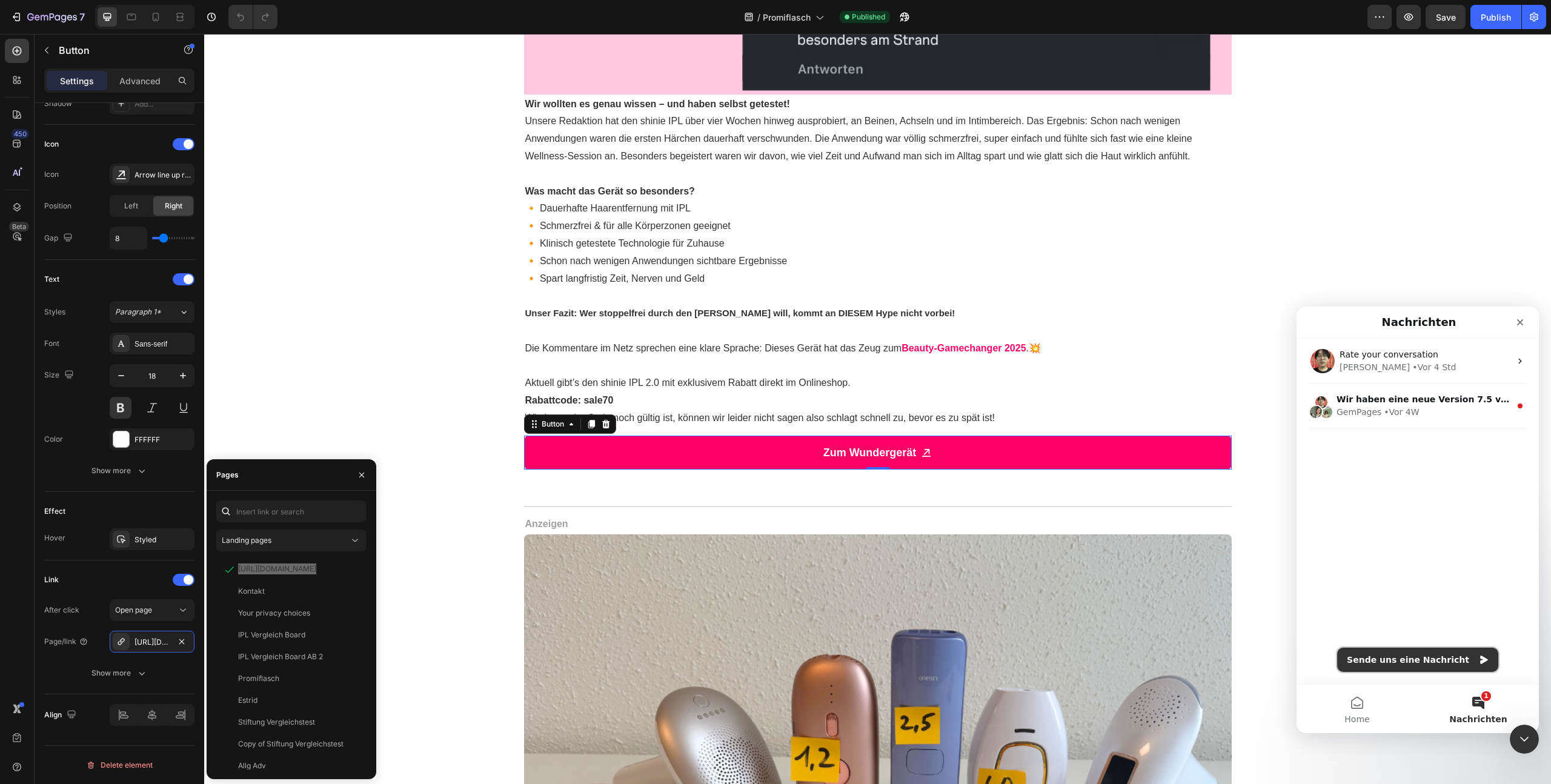
click at [1448, 658] on button "Sende uns eine Nachricht" at bounding box center [1418, 659] width 161 height 24
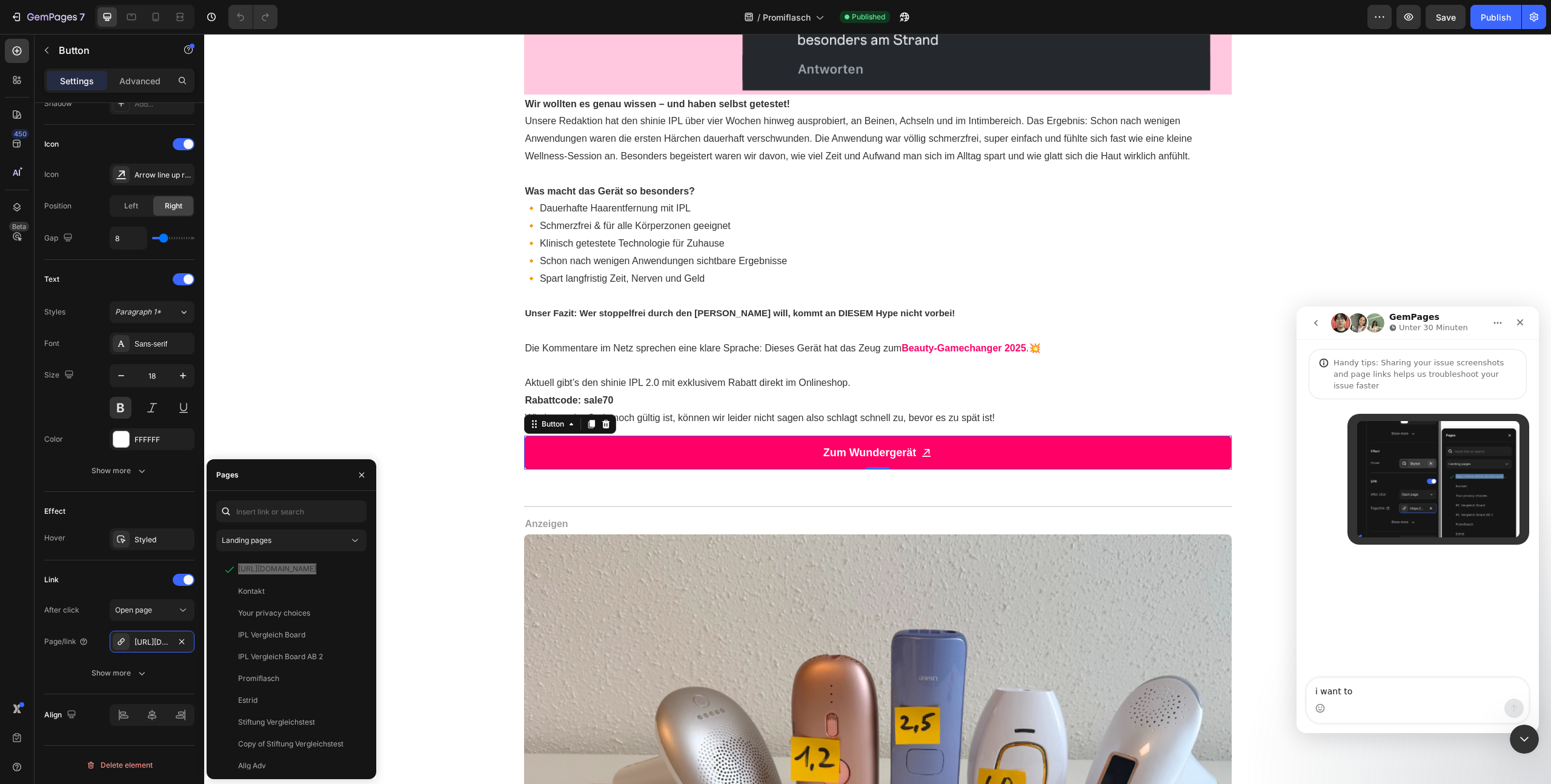
type textarea "i want to c"
type textarea "i want to copy my live link"
type textarea "does not work"
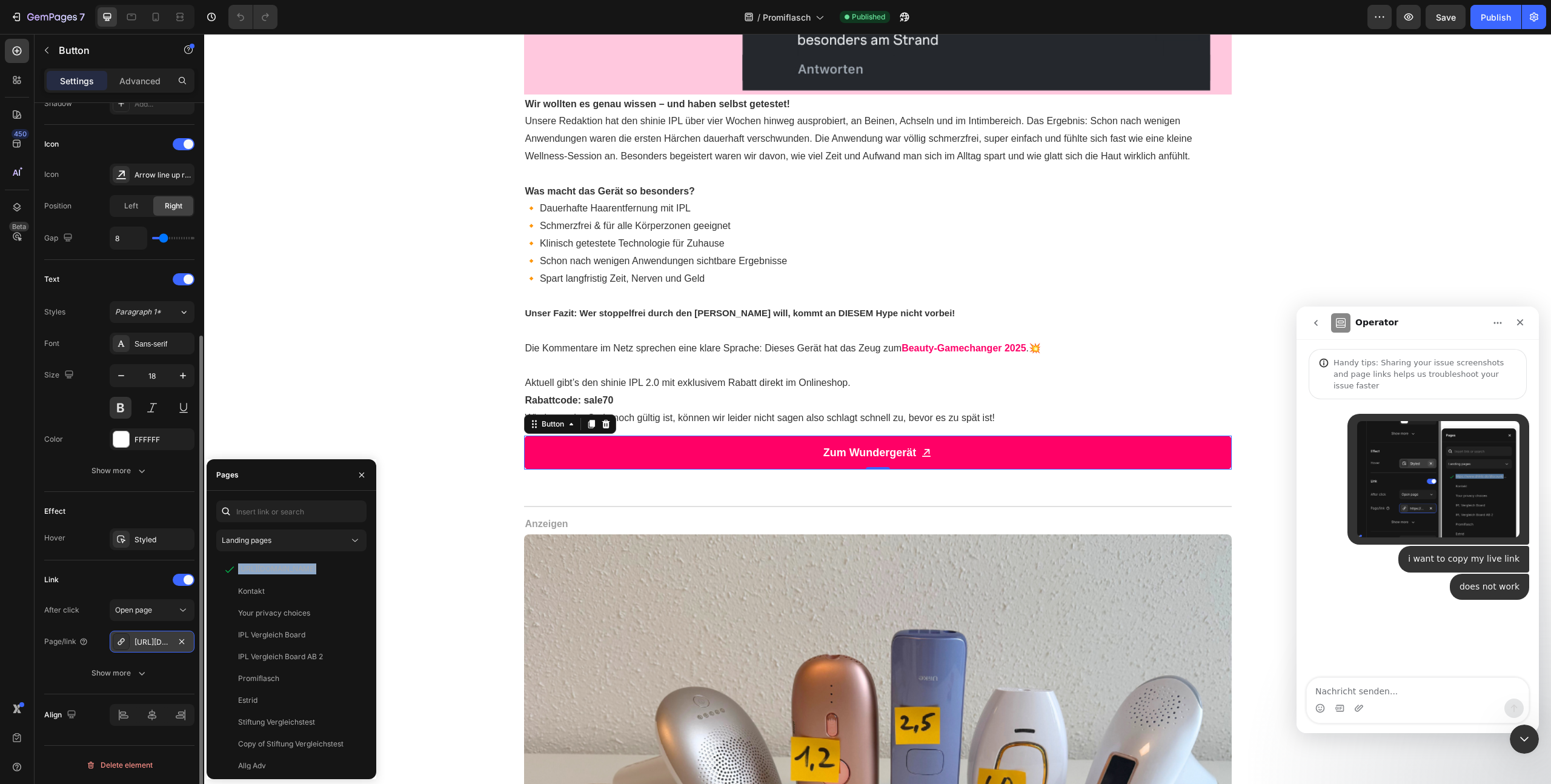
click at [141, 638] on div "[URL][DOMAIN_NAME]" at bounding box center [152, 642] width 35 height 11
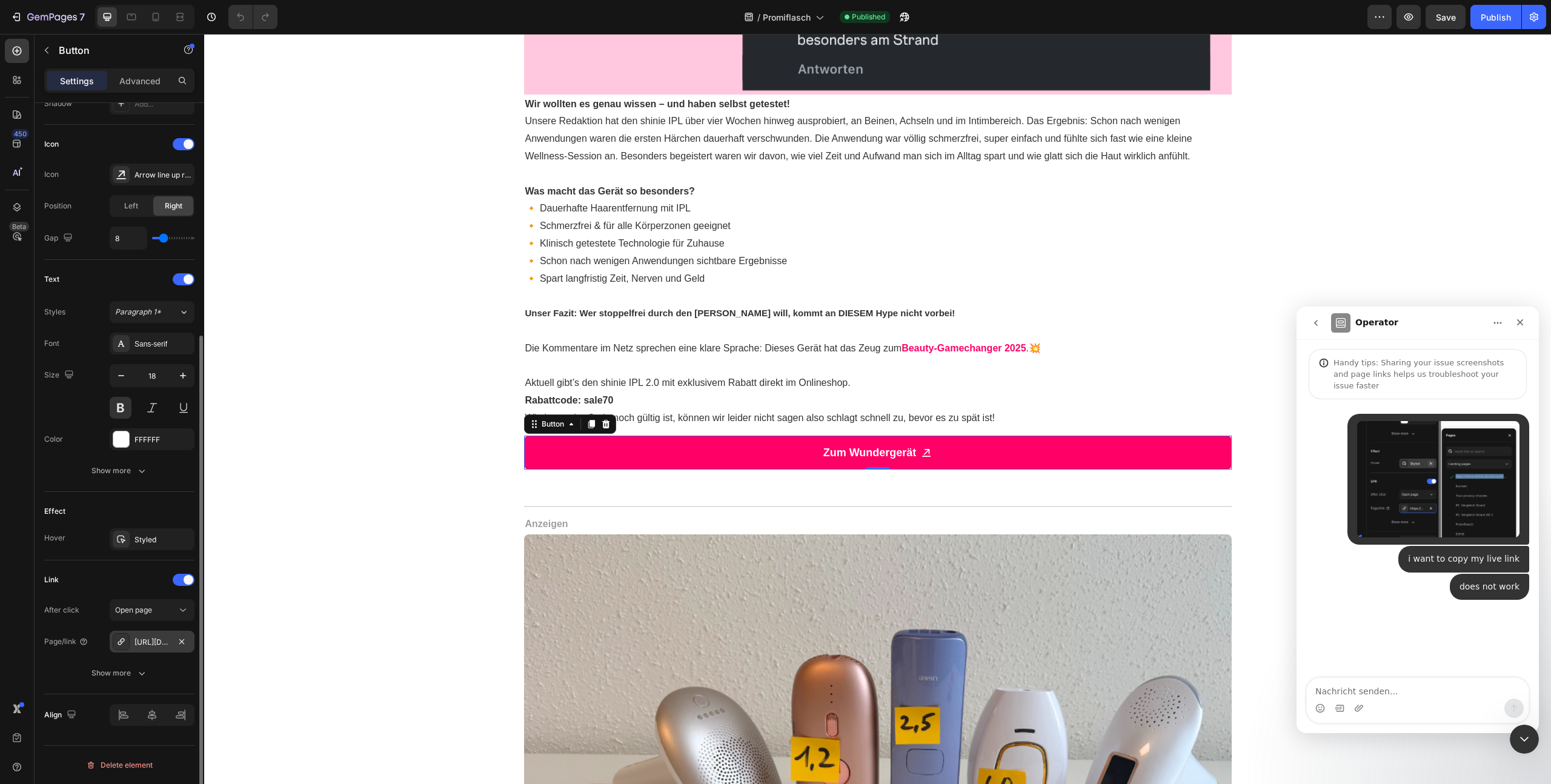
click at [142, 638] on div "[URL][DOMAIN_NAME]" at bounding box center [152, 642] width 35 height 11
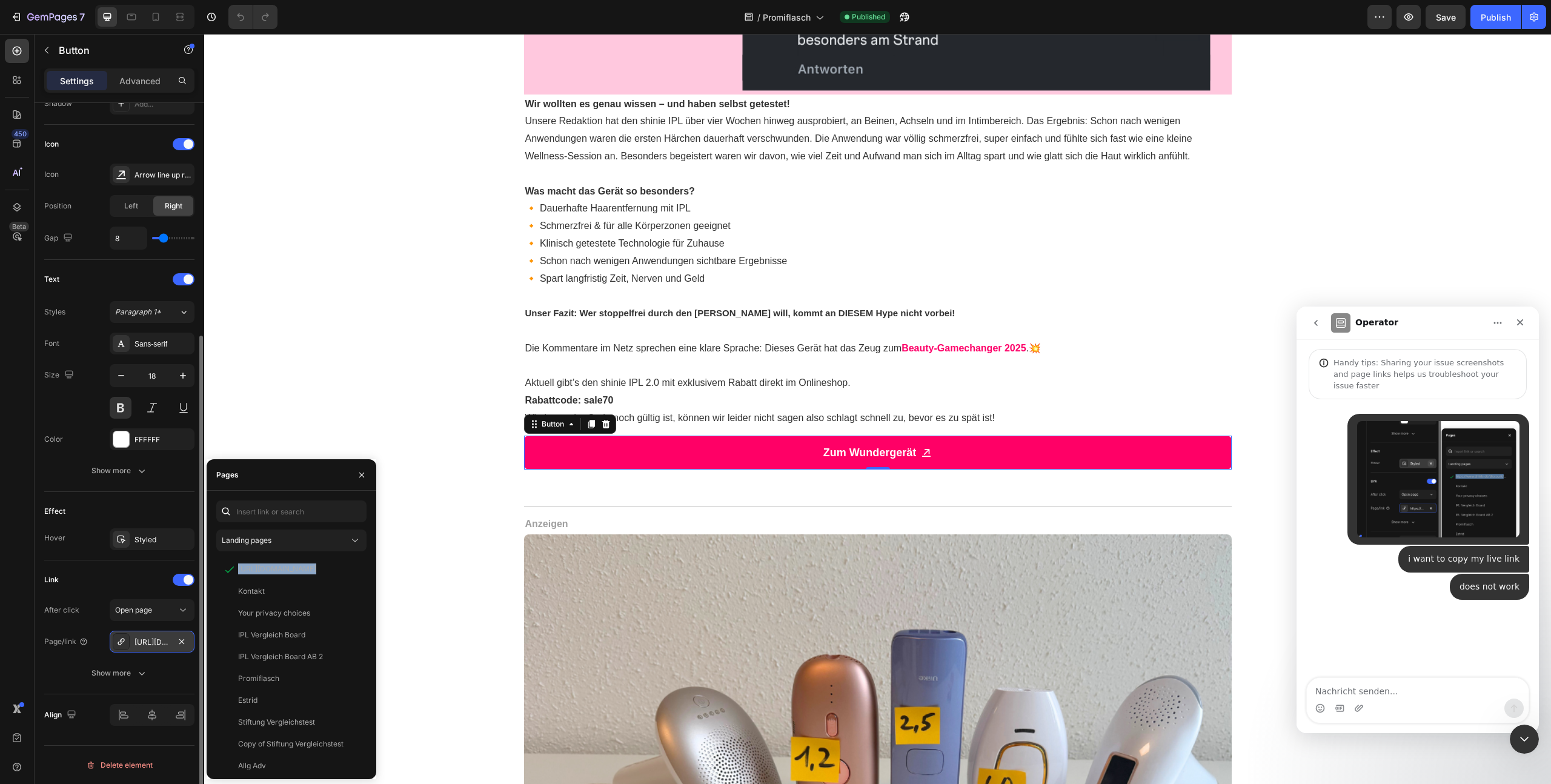
click at [142, 638] on div "[URL][DOMAIN_NAME]" at bounding box center [152, 642] width 35 height 11
click at [271, 538] on span "Landing pages" at bounding box center [246, 540] width 50 height 9
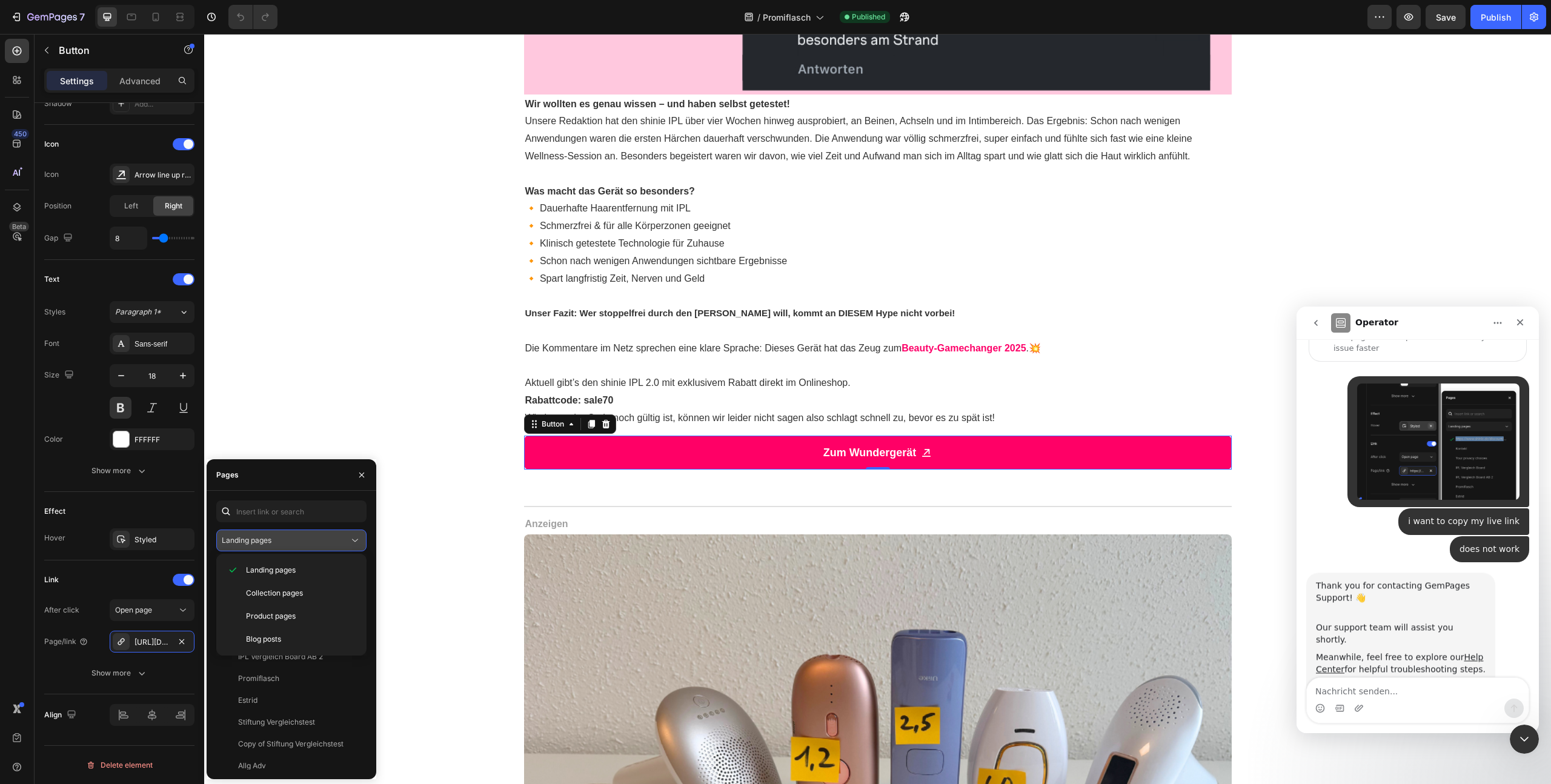
scroll to position [73, 0]
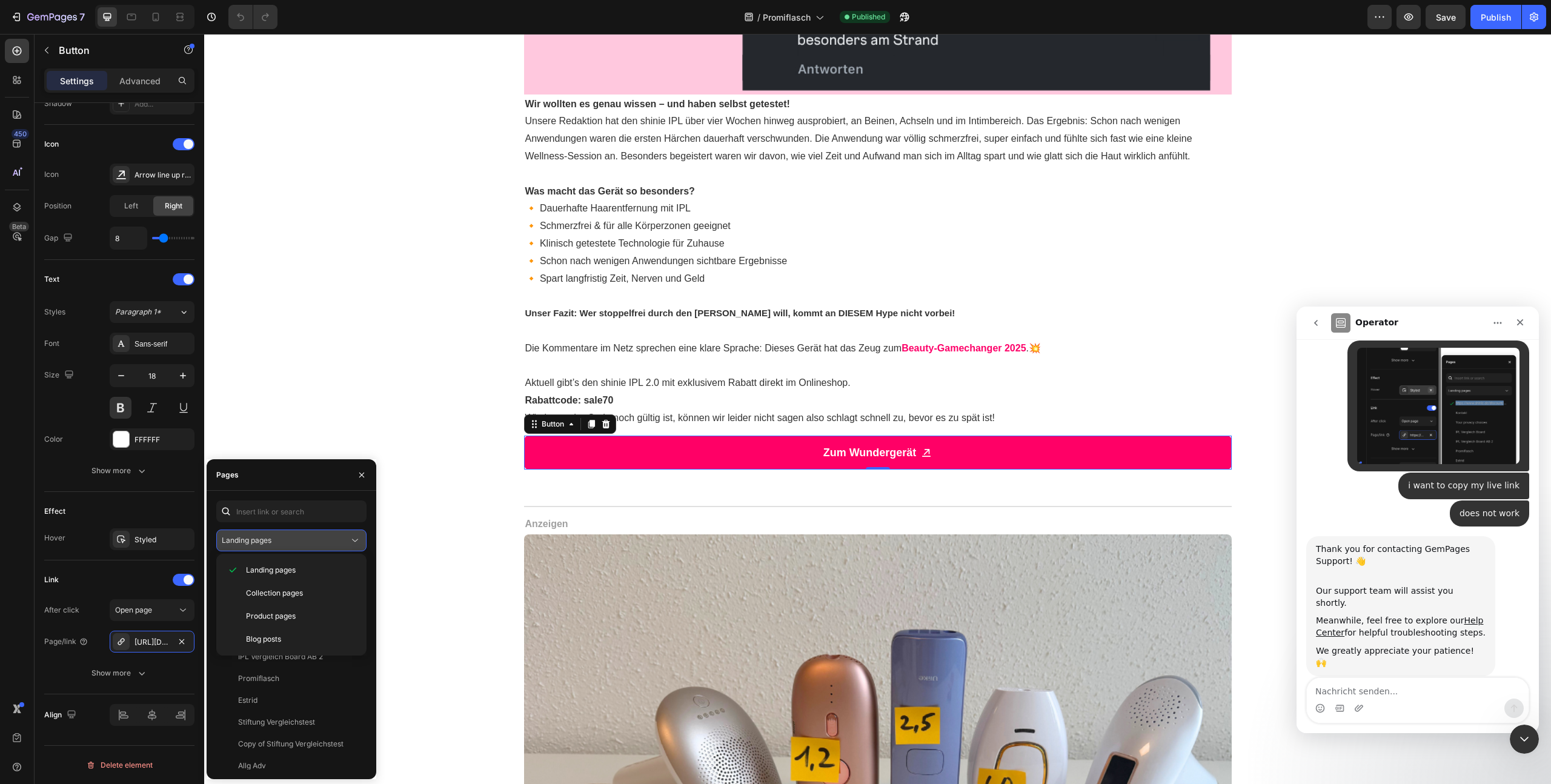
click at [271, 537] on span "Landing pages" at bounding box center [246, 540] width 50 height 9
click at [271, 574] on div "[URL][DOMAIN_NAME]" at bounding box center [277, 570] width 78 height 12
click at [271, 573] on div "[URL][DOMAIN_NAME]" at bounding box center [277, 569] width 78 height 11
click at [271, 573] on div "[URL][DOMAIN_NAME]" at bounding box center [277, 569] width 78 height 11
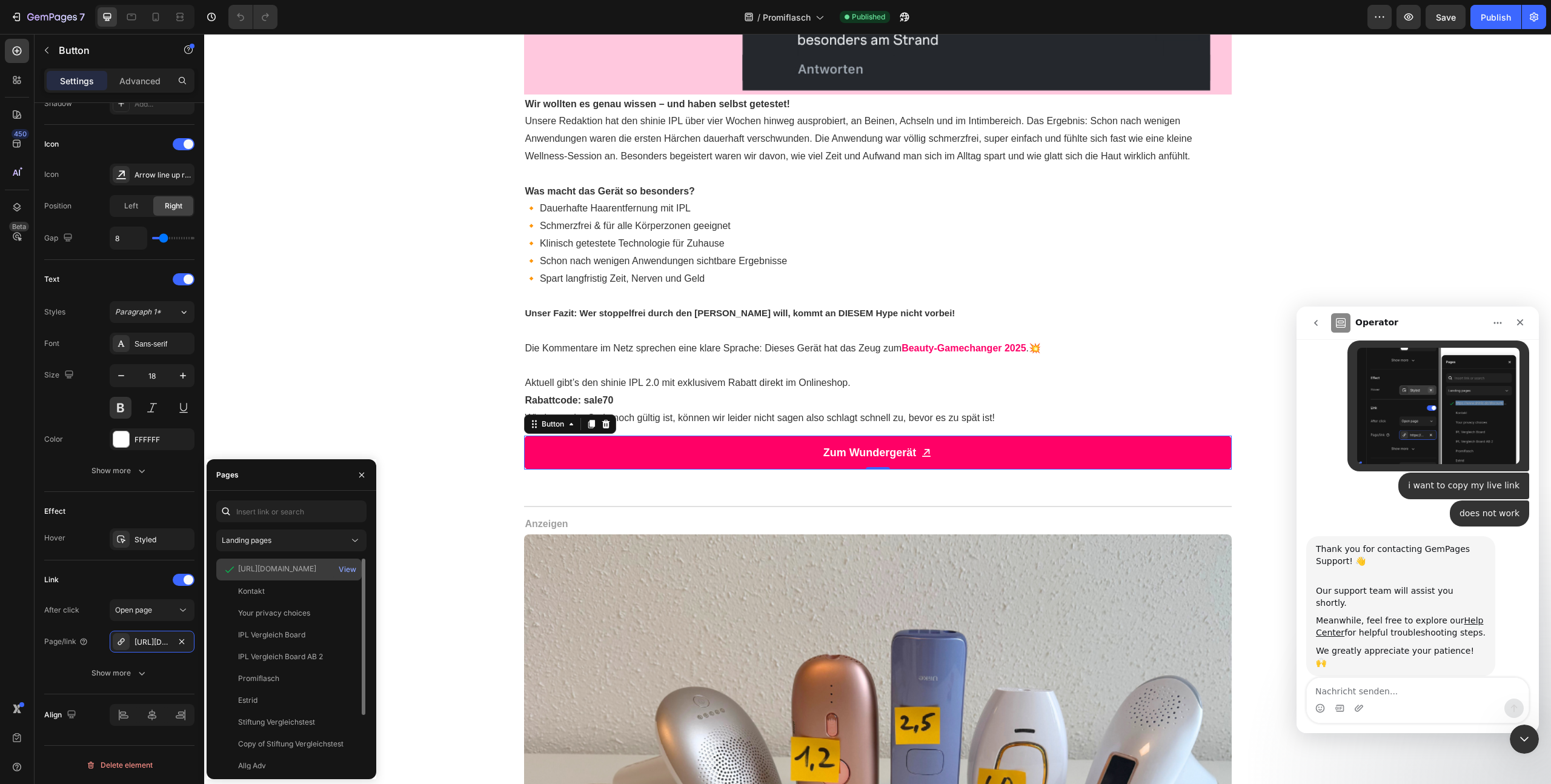
click at [271, 573] on div "[URL][DOMAIN_NAME]" at bounding box center [277, 569] width 78 height 11
copy div "[URL][DOMAIN_NAME]"
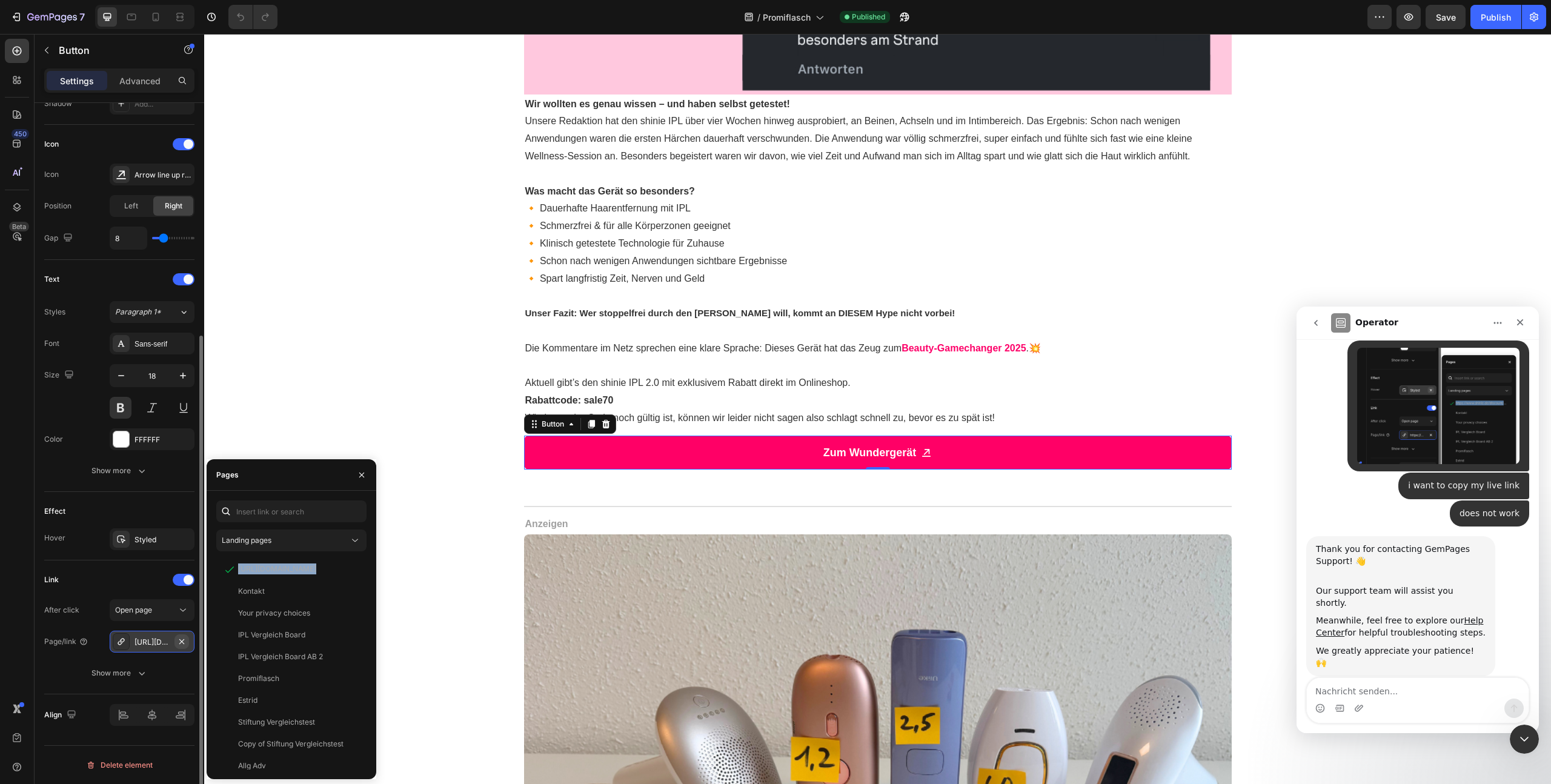
click at [181, 638] on icon "button" at bounding box center [182, 642] width 10 height 10
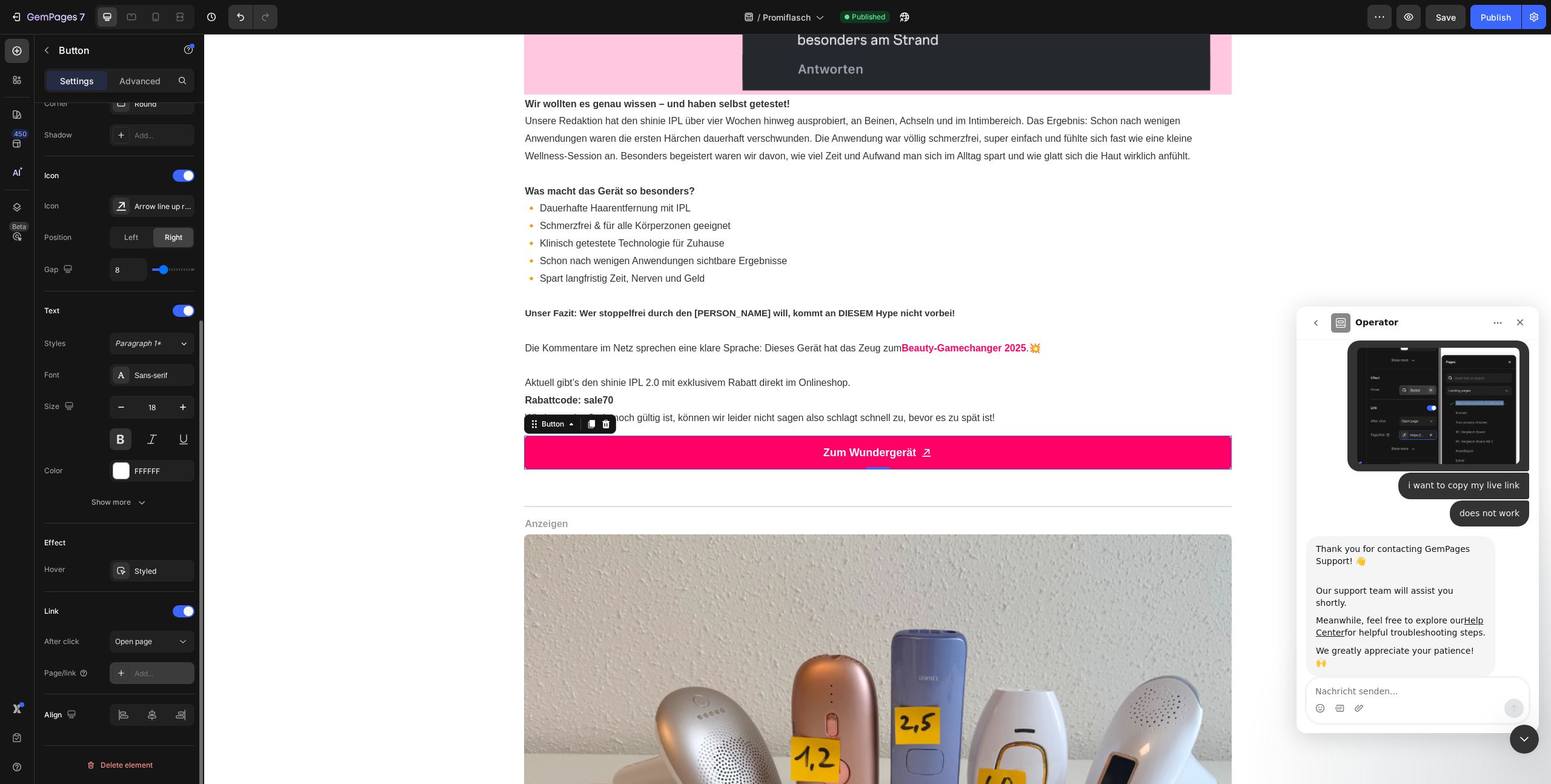
click at [141, 675] on div "Add..." at bounding box center [163, 673] width 57 height 11
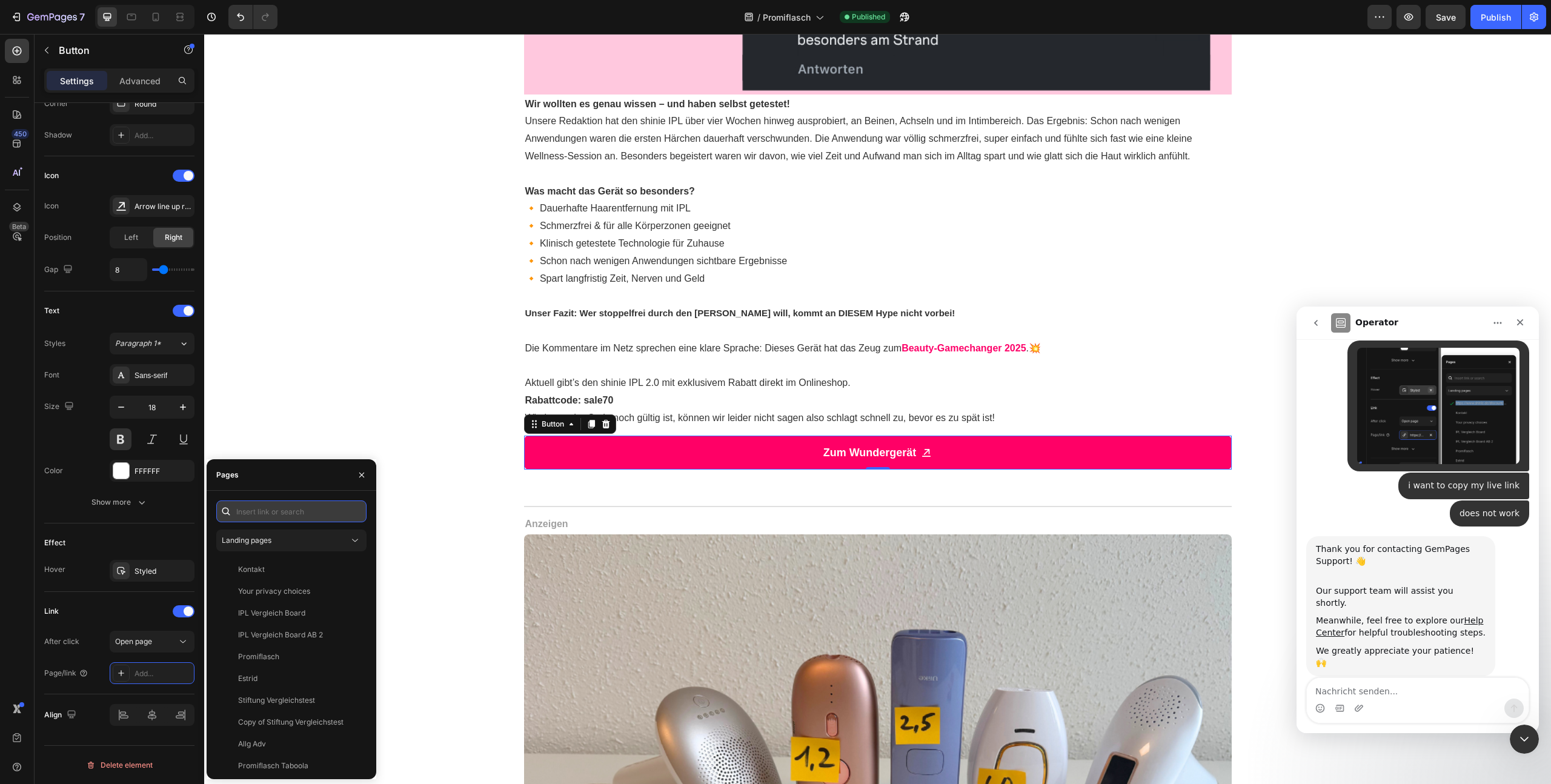
click at [273, 513] on input "text" at bounding box center [291, 511] width 150 height 22
paste input "https://www.shinie.de/discount/sale70?redirect=%2Fproducts%2Fshinie-ipl-3&utm_s…"
type input "https://www.shinie.de/discount/sale70?redirect=%2Fproducts%2Fshinie-ipl-3&utm_s…"
click at [286, 538] on div "https://www.shinie.de/discount/sale70?redirect=%2Fproducts%2Fshinie-ipl-3&utm_s…" at bounding box center [277, 540] width 78 height 11
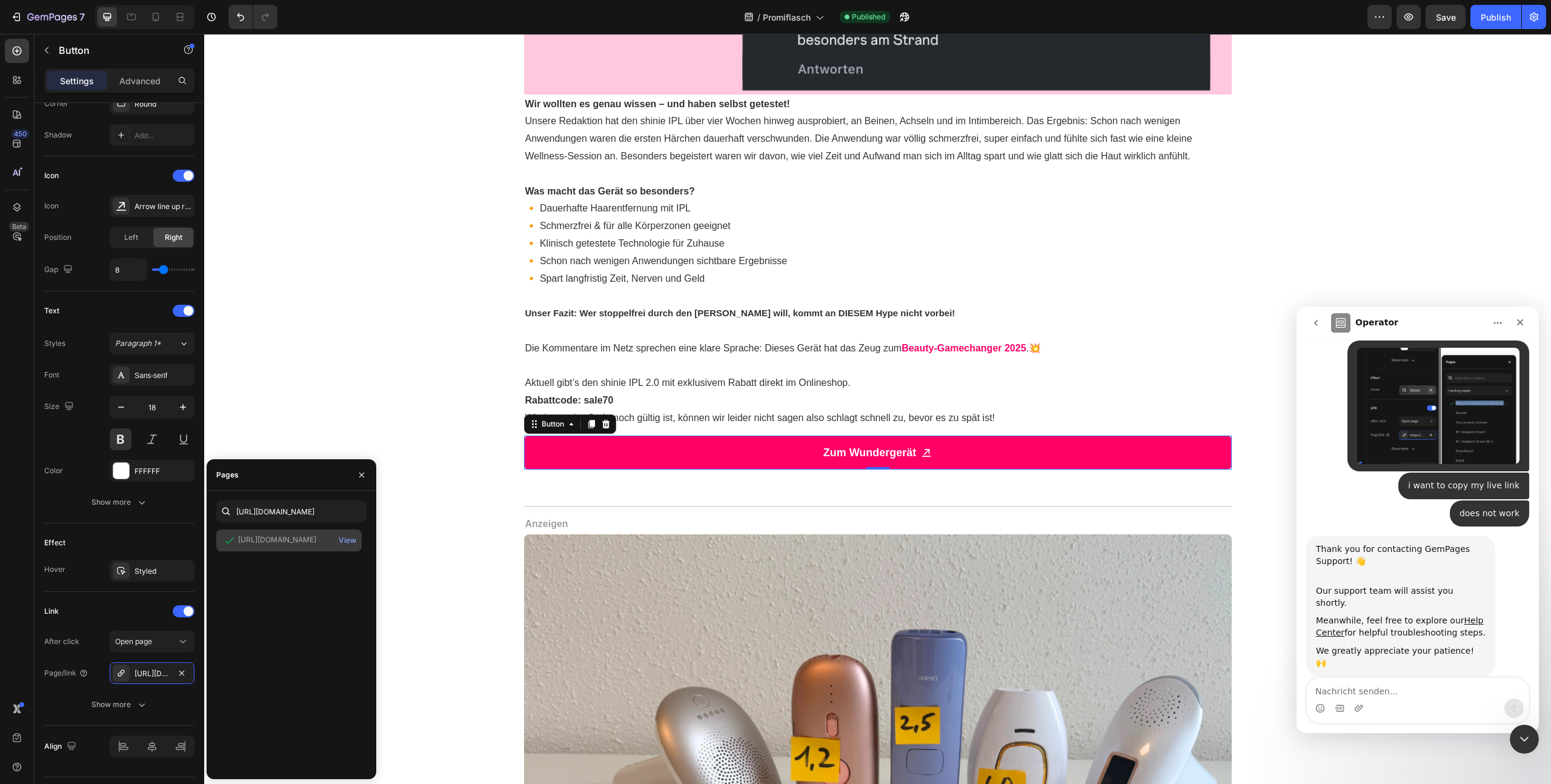
scroll to position [0, 0]
click at [150, 704] on button "Show more" at bounding box center [119, 705] width 150 height 22
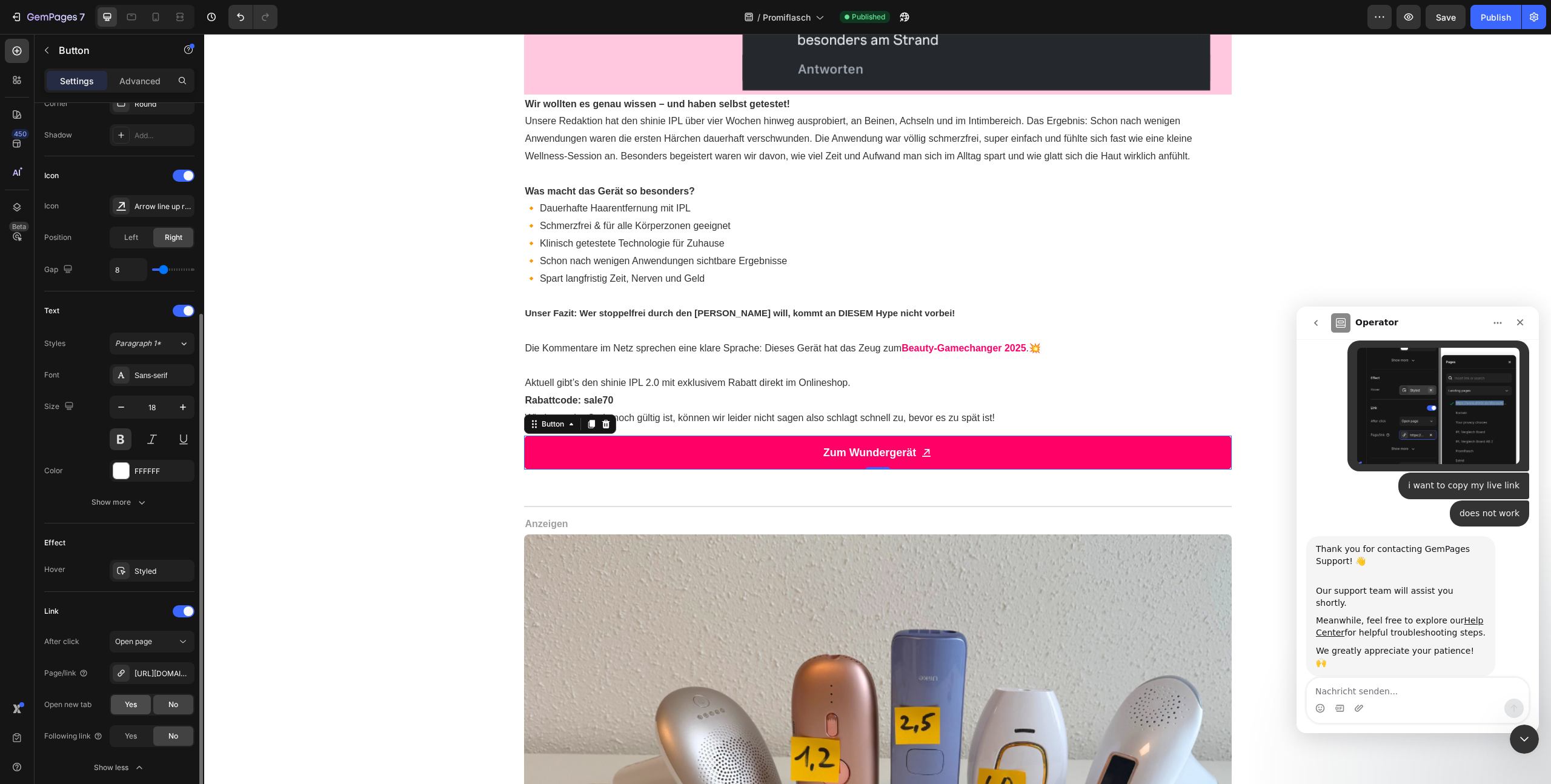
click at [122, 707] on div "Yes" at bounding box center [131, 705] width 40 height 20
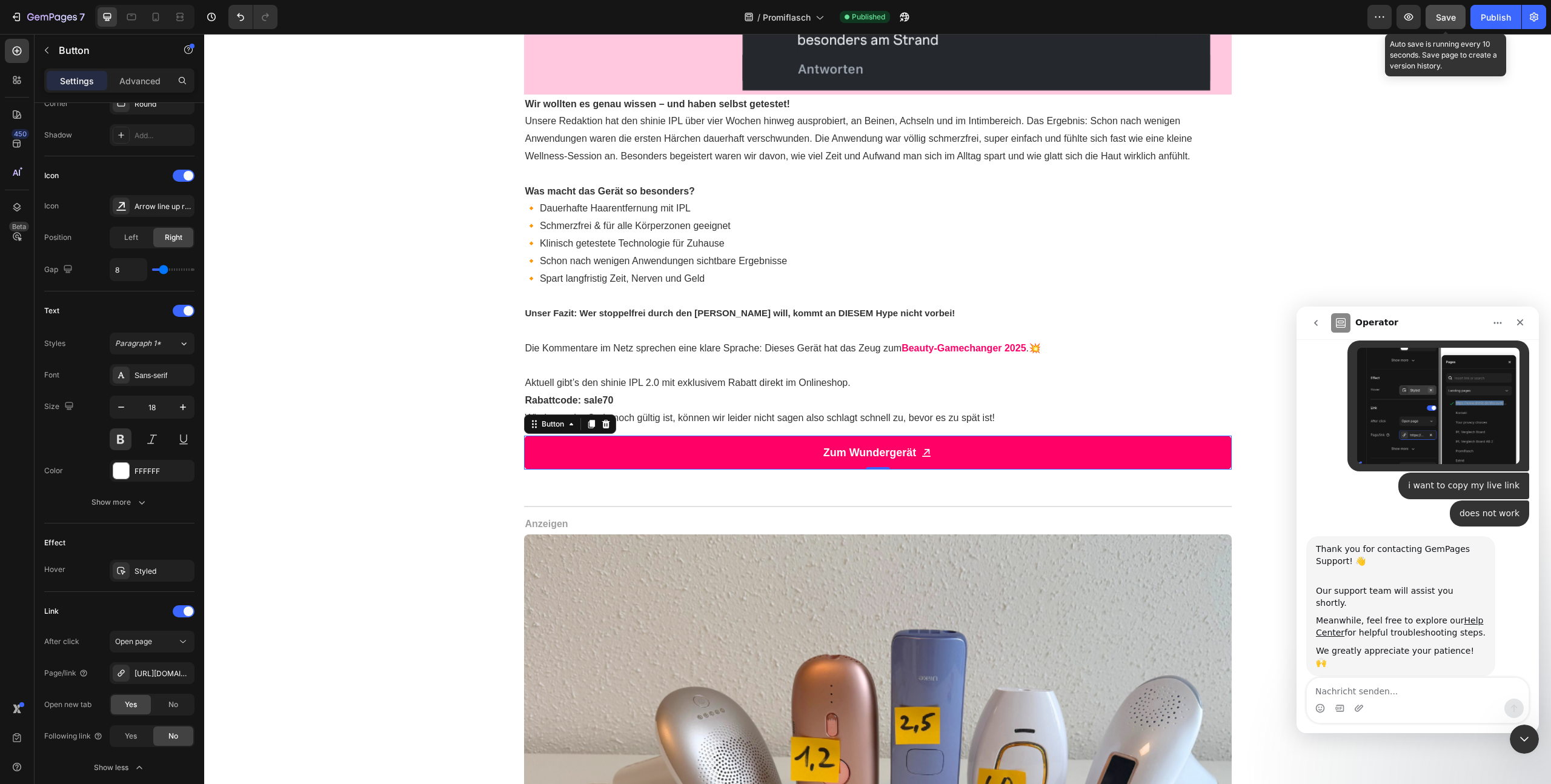
click at [1445, 21] on span "Save" at bounding box center [1446, 17] width 20 height 10
click at [1497, 20] on div "Publish" at bounding box center [1496, 17] width 30 height 13
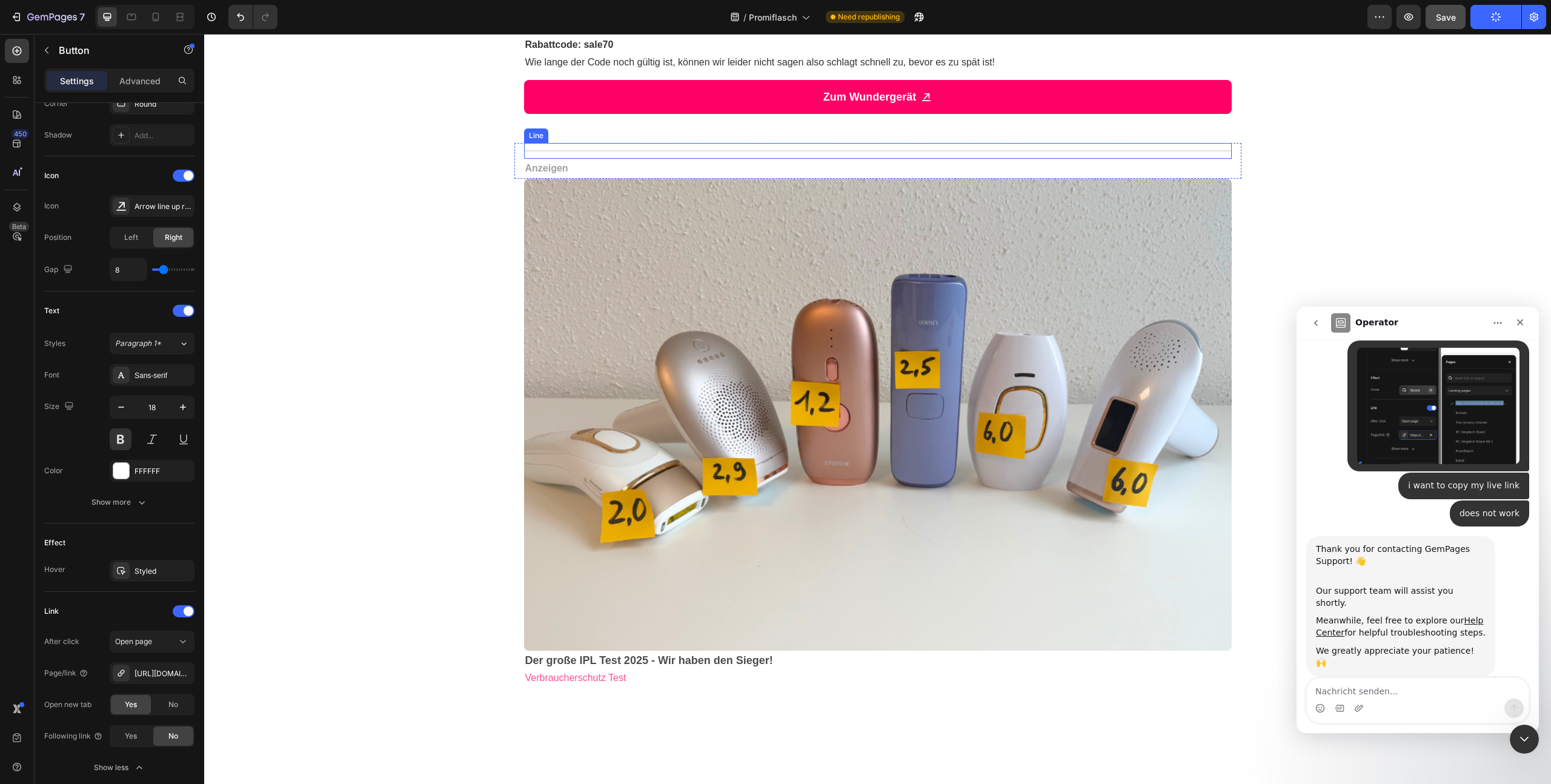
scroll to position [1777, 0]
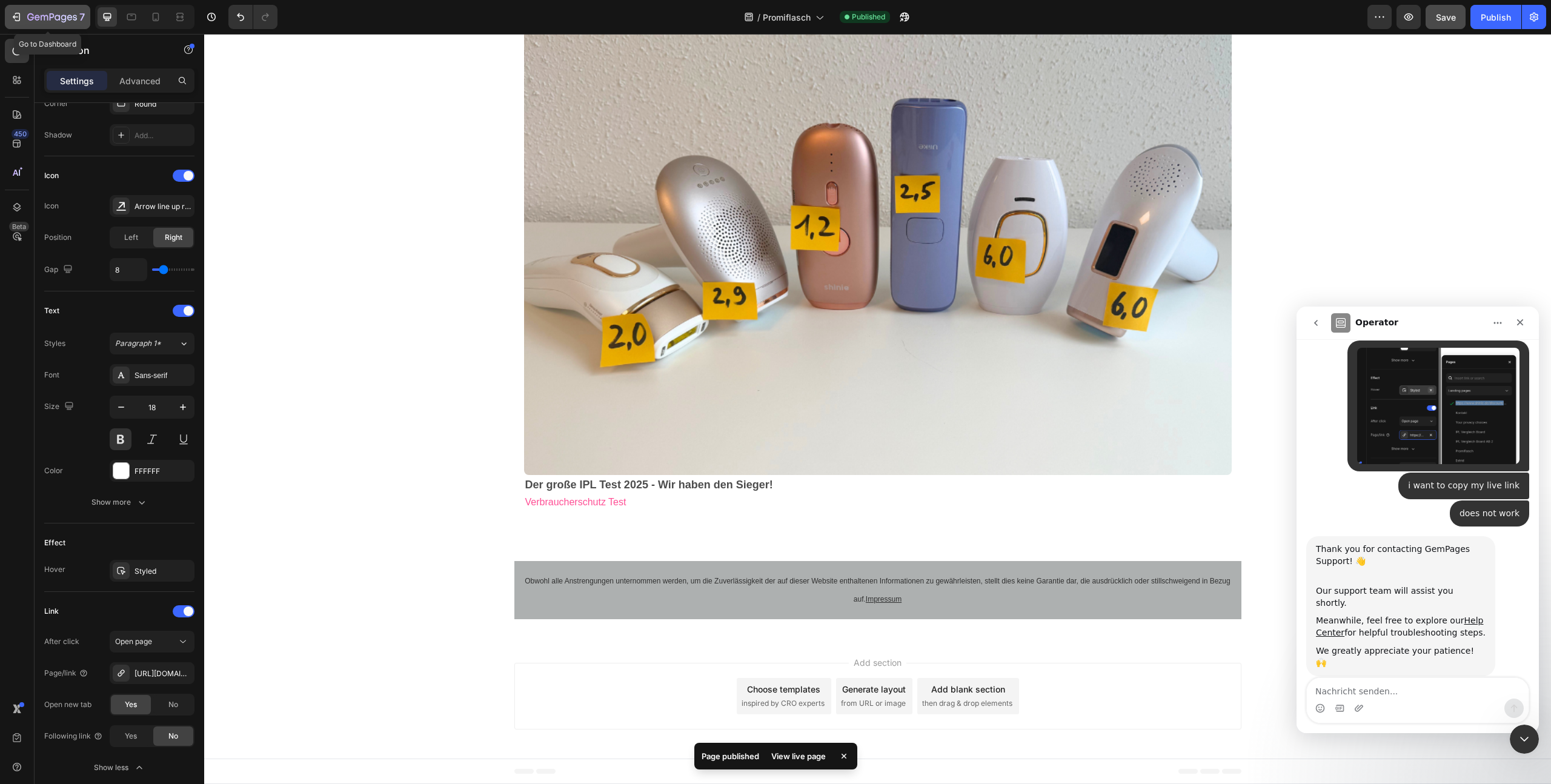
click at [27, 19] on icon "button" at bounding box center [52, 18] width 50 height 10
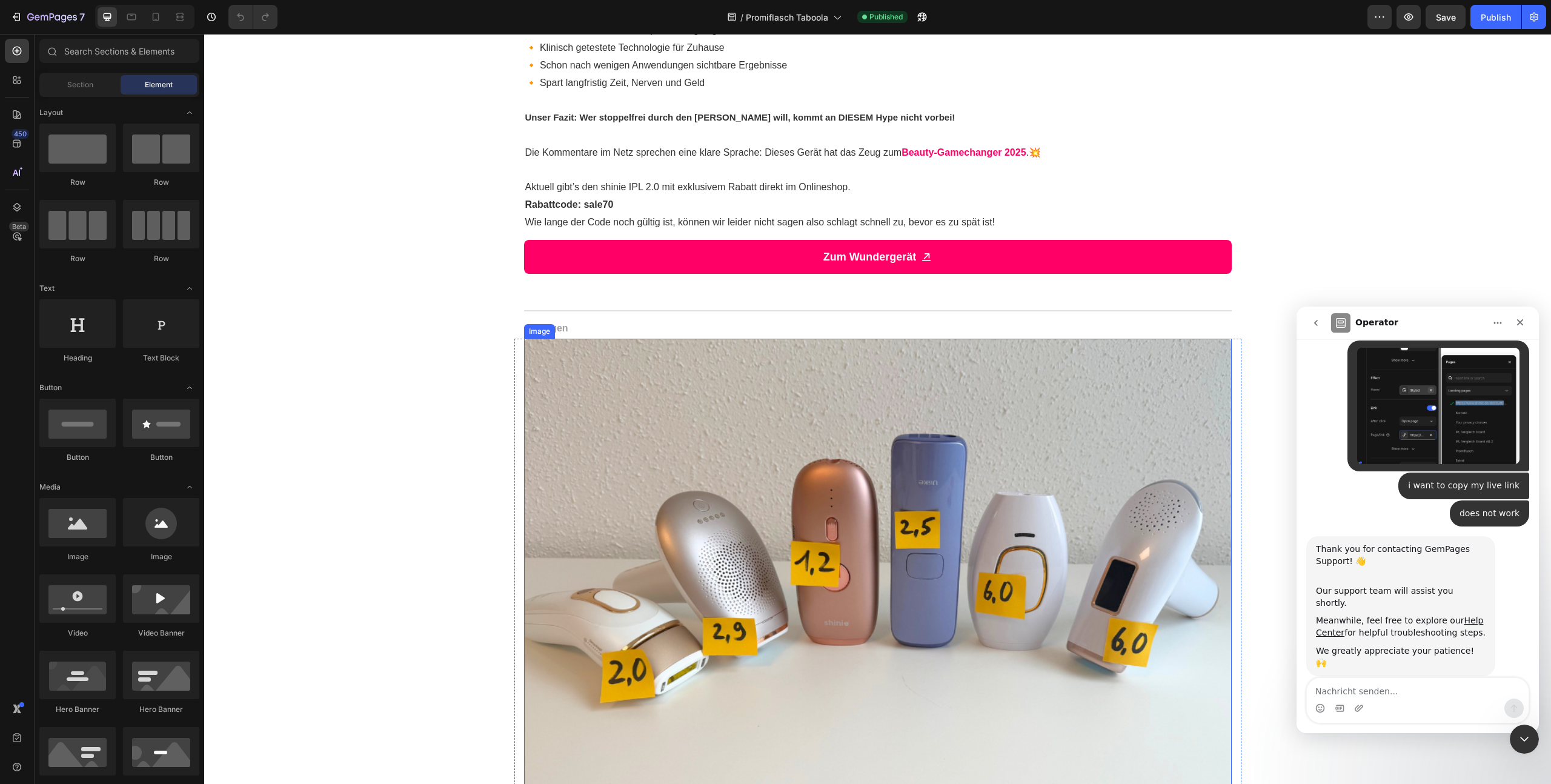
scroll to position [1683, 0]
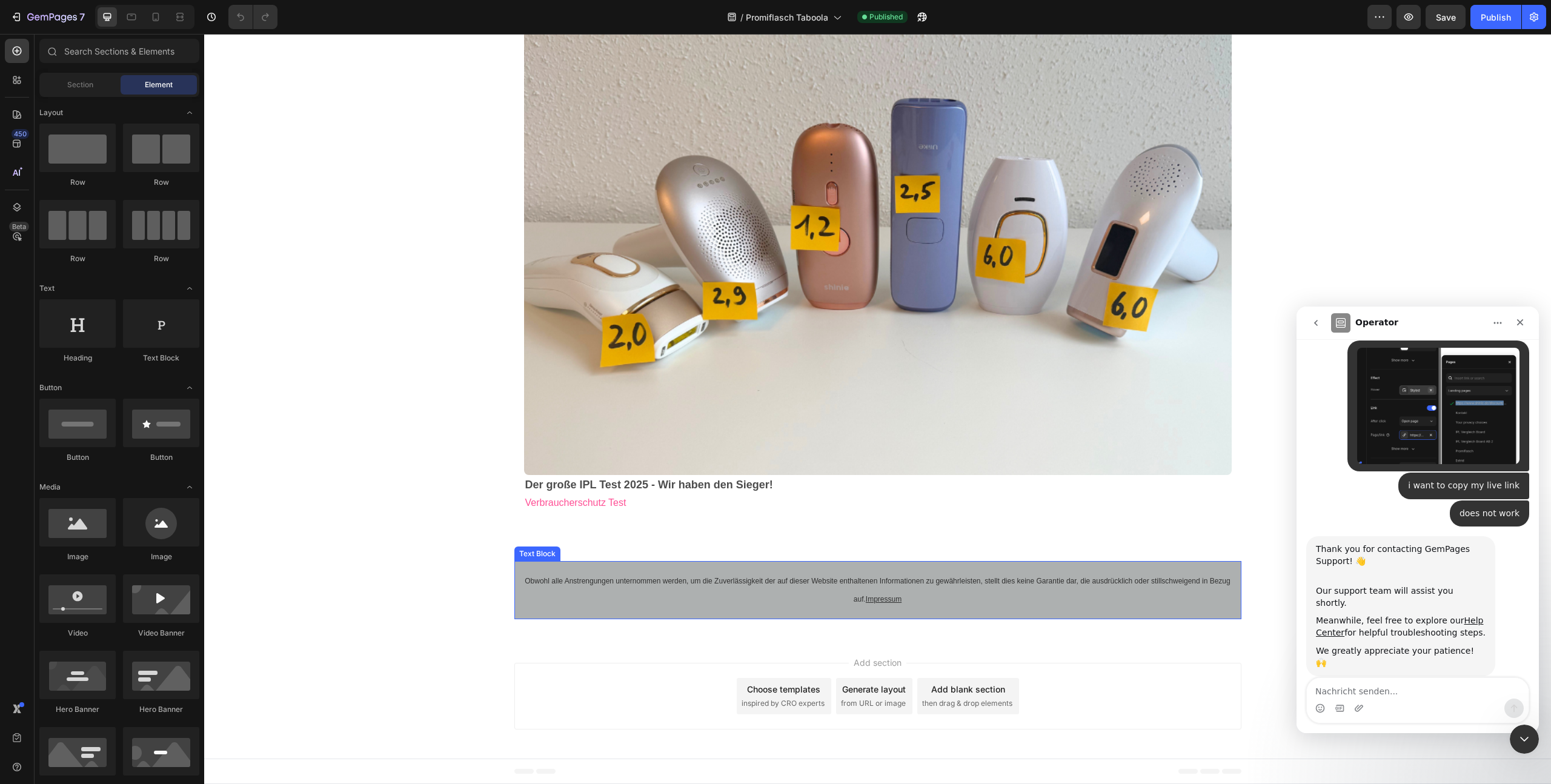
click at [790, 585] on p "Obwohl alle Anstrengungen unternommen werden, um die Zuverlässigkeit der auf di…" at bounding box center [878, 590] width 710 height 36
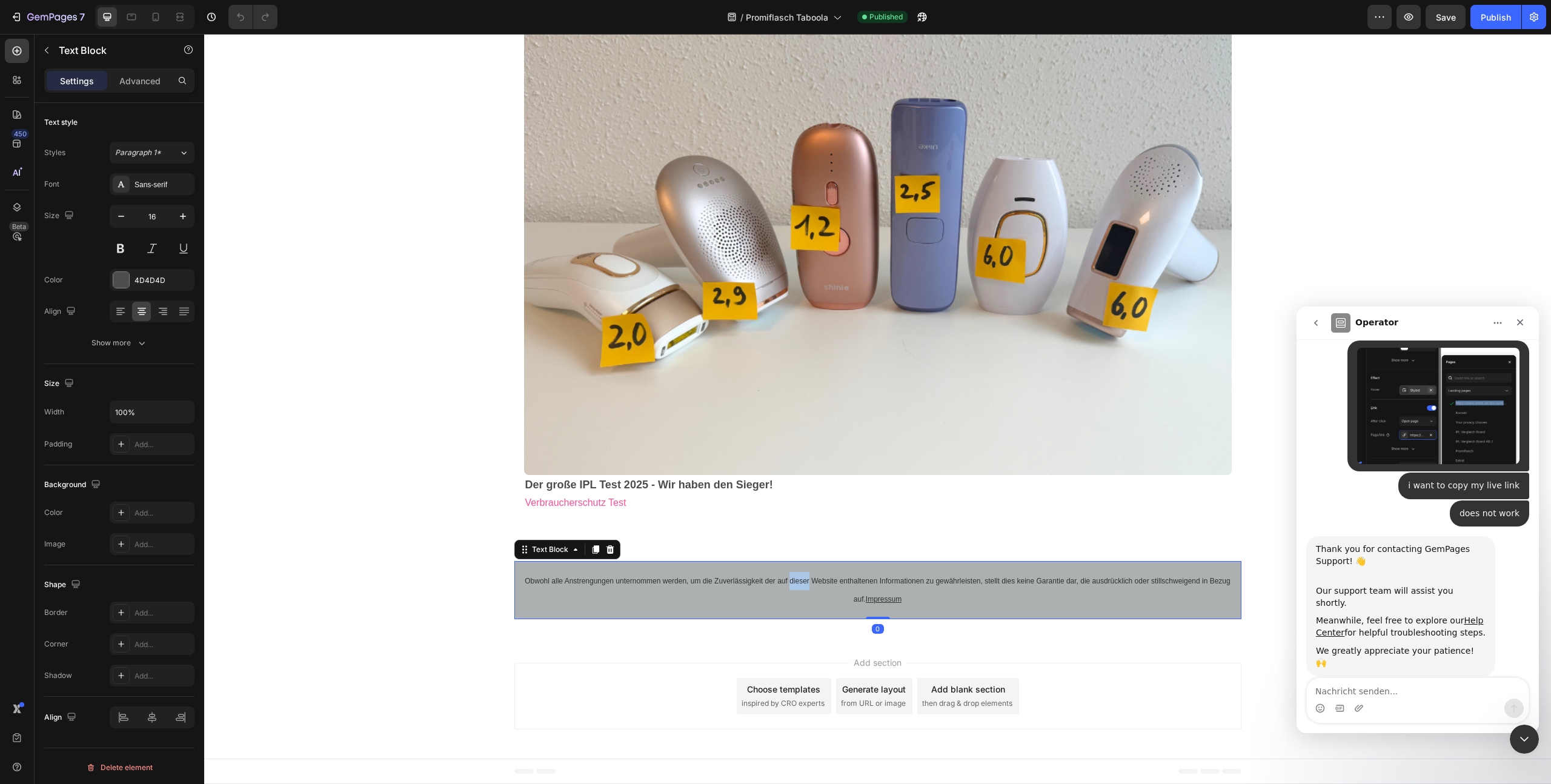
click at [790, 585] on p "Obwohl alle Anstrengungen unternommen werden, um die Zuverlässigkeit der auf di…" at bounding box center [878, 590] width 710 height 36
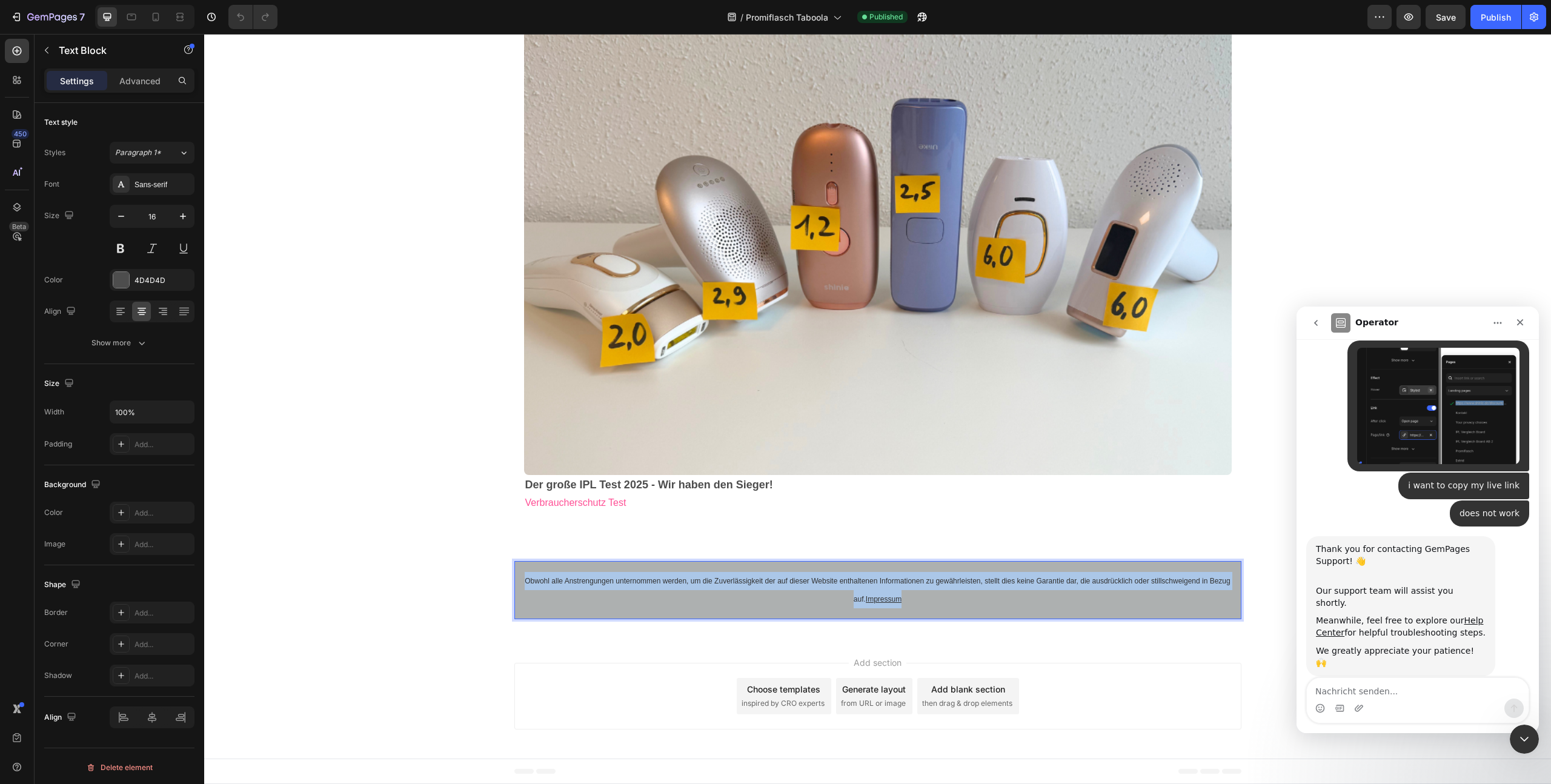
click at [790, 585] on p "Obwohl alle Anstrengungen unternommen werden, um die Zuverlässigkeit der auf di…" at bounding box center [878, 590] width 710 height 36
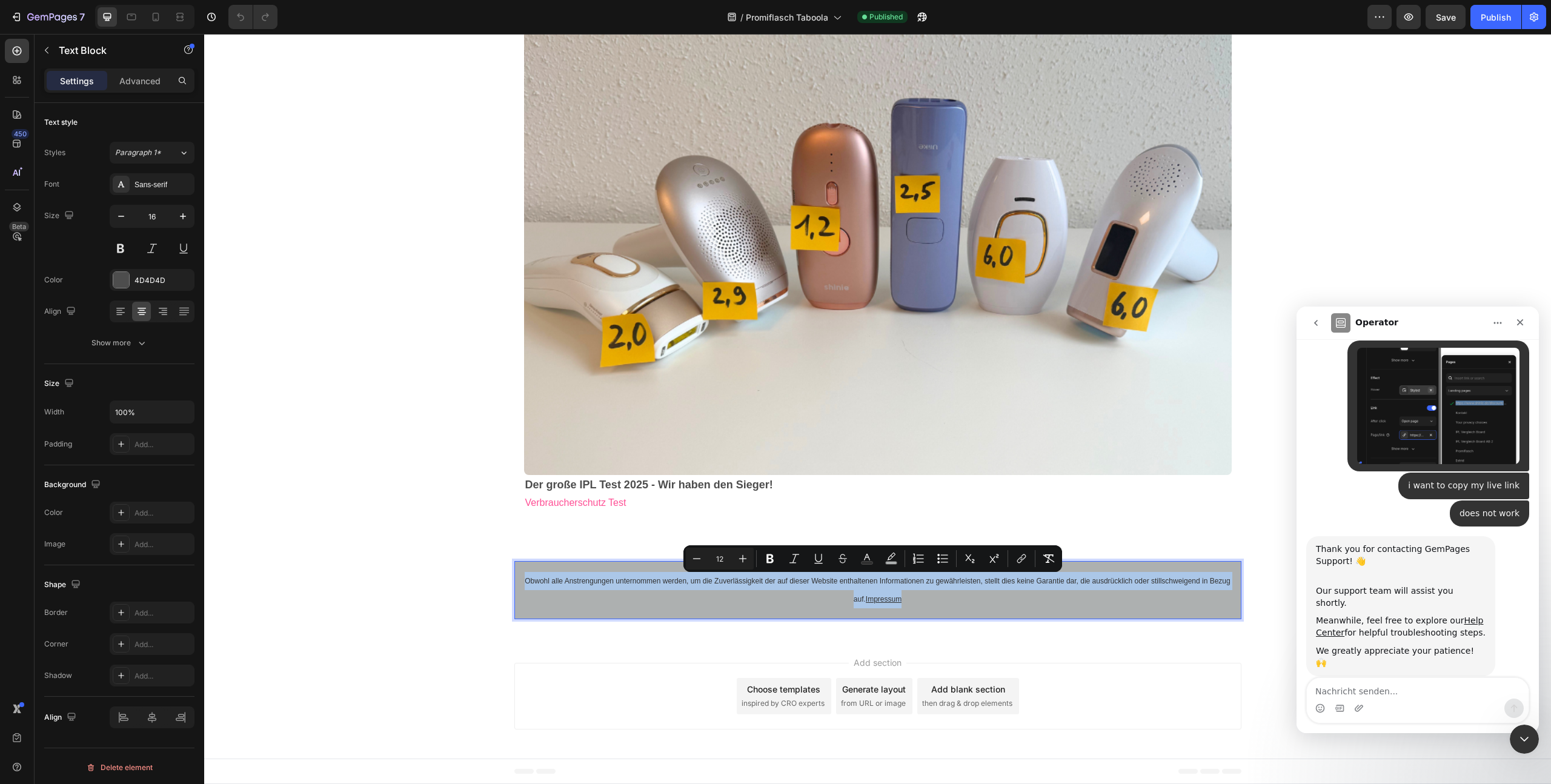
click at [790, 585] on p "Obwohl alle Anstrengungen unternommen werden, um die Zuverlässigkeit der auf di…" at bounding box center [878, 590] width 710 height 36
drag, startPoint x: 521, startPoint y: 581, endPoint x: 858, endPoint y: 602, distance: 337.7
click at [858, 602] on span "Obwohl alle Anstrengungen unternommen werden, um die Zuverlässigkeit der auf di…" at bounding box center [877, 589] width 706 height 26
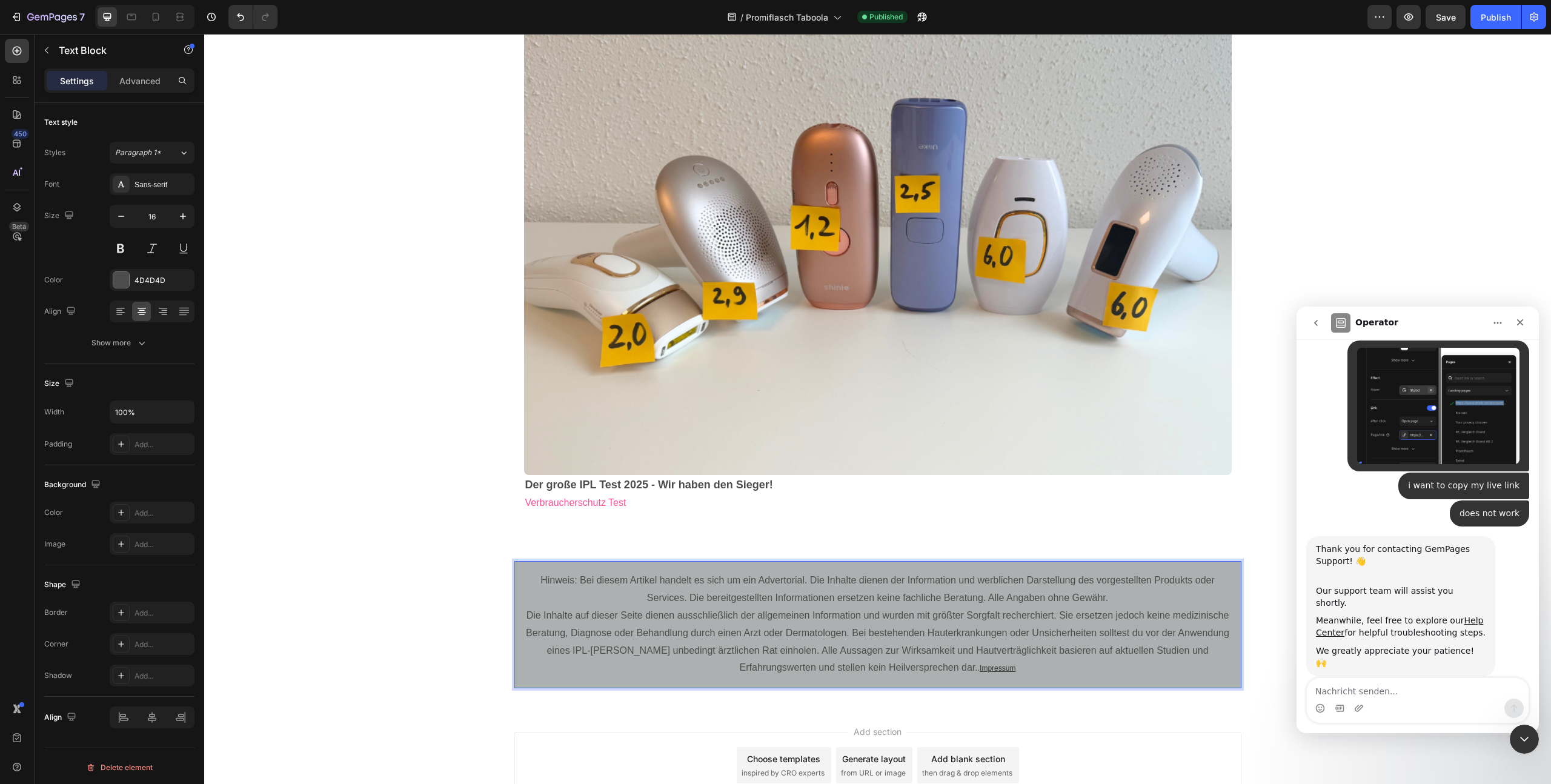
click at [677, 609] on p "Die Inhalte auf dieser Seite dienen ausschließlich der allgemeinen Information …" at bounding box center [878, 642] width 710 height 70
click at [319, 540] on div "Title Line Anzeigen Text Block Row Image Der große IPL Test 2025 - Wir haben de…" at bounding box center [878, 244] width 1347 height 594
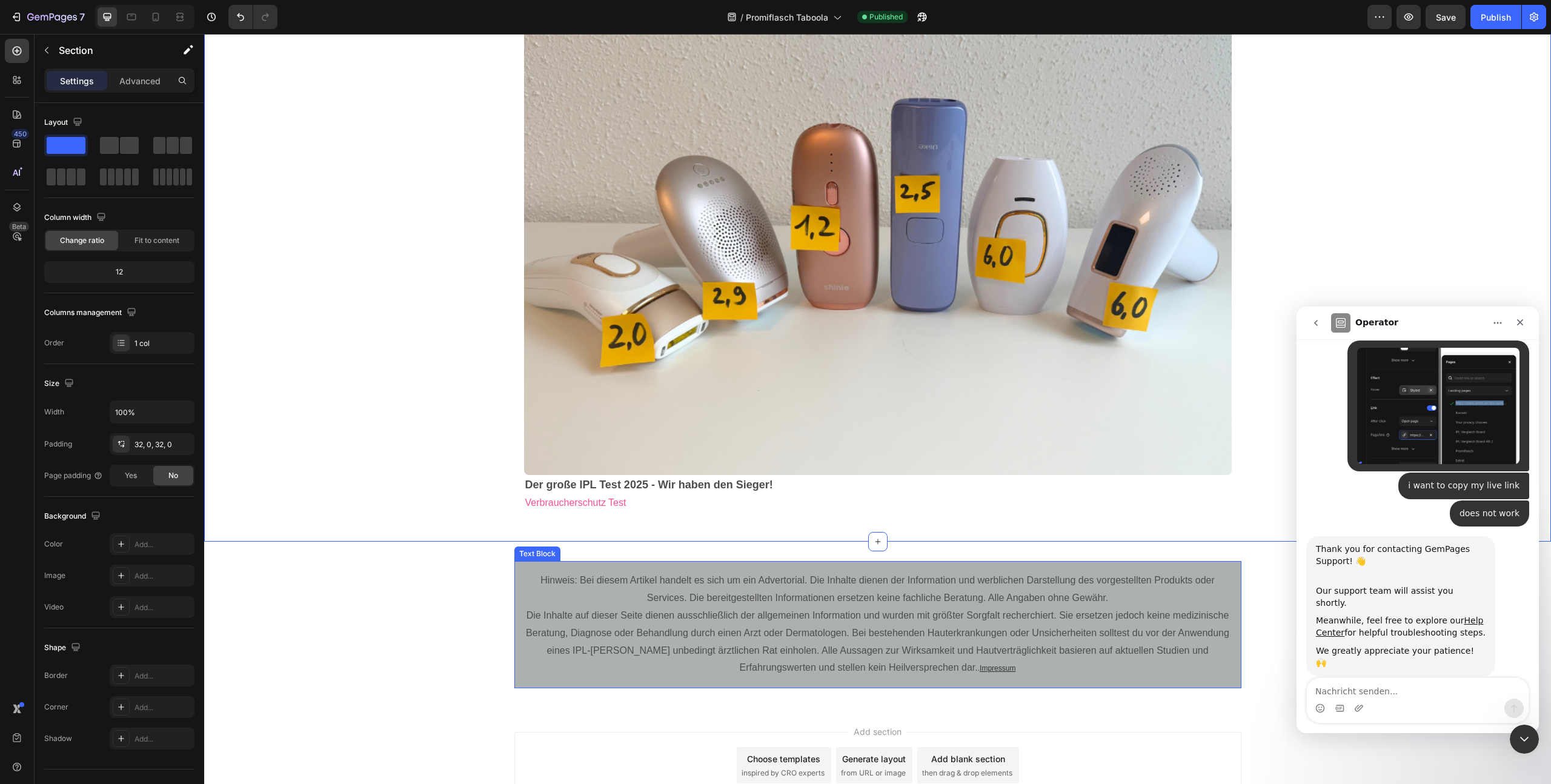
click at [673, 610] on p "Die Inhalte auf dieser Seite dienen ausschließlich der allgemeinen Information …" at bounding box center [878, 642] width 710 height 70
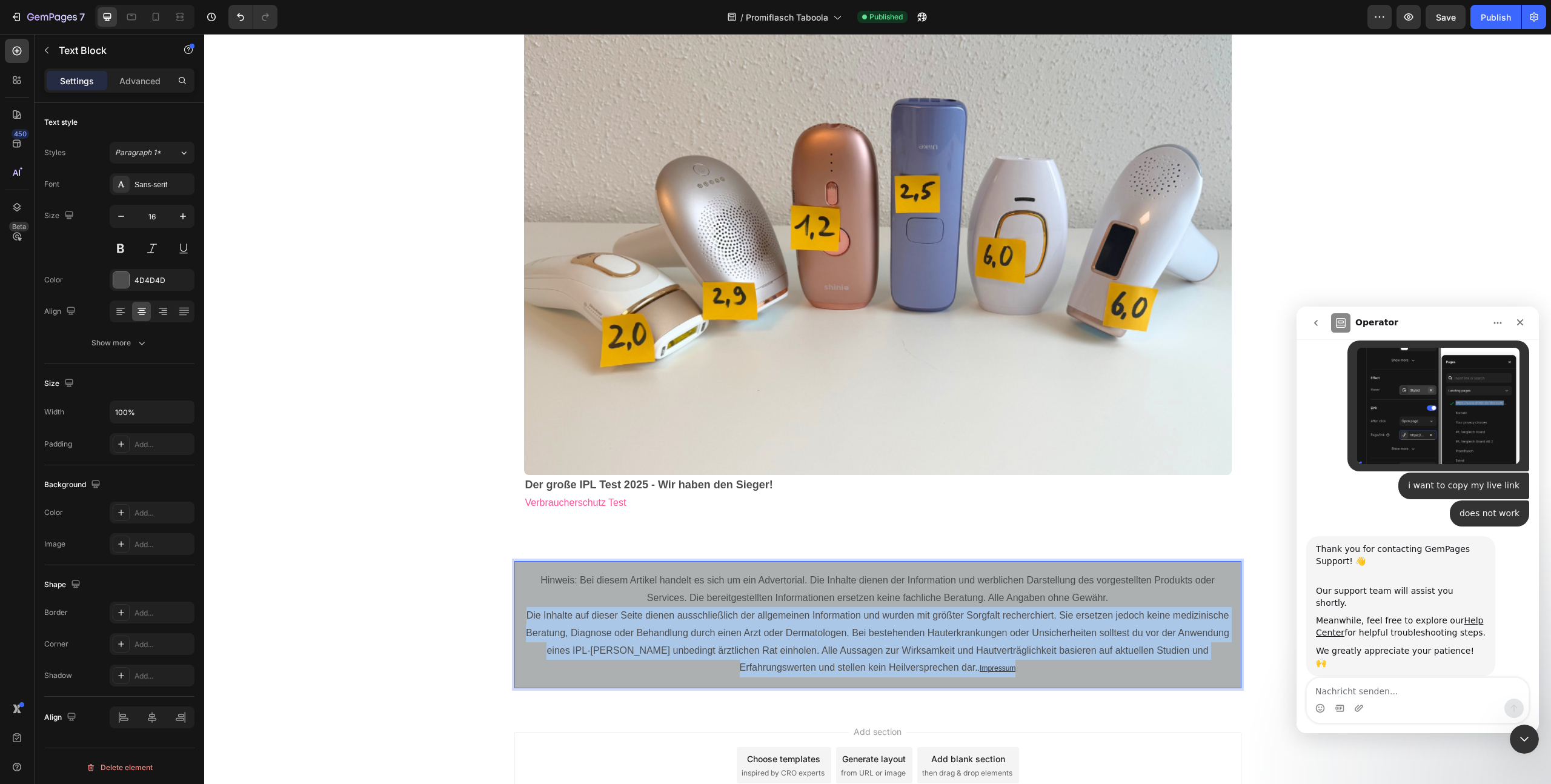
click at [673, 610] on p "Die Inhalte auf dieser Seite dienen ausschließlich der allgemeinen Information …" at bounding box center [878, 642] width 710 height 70
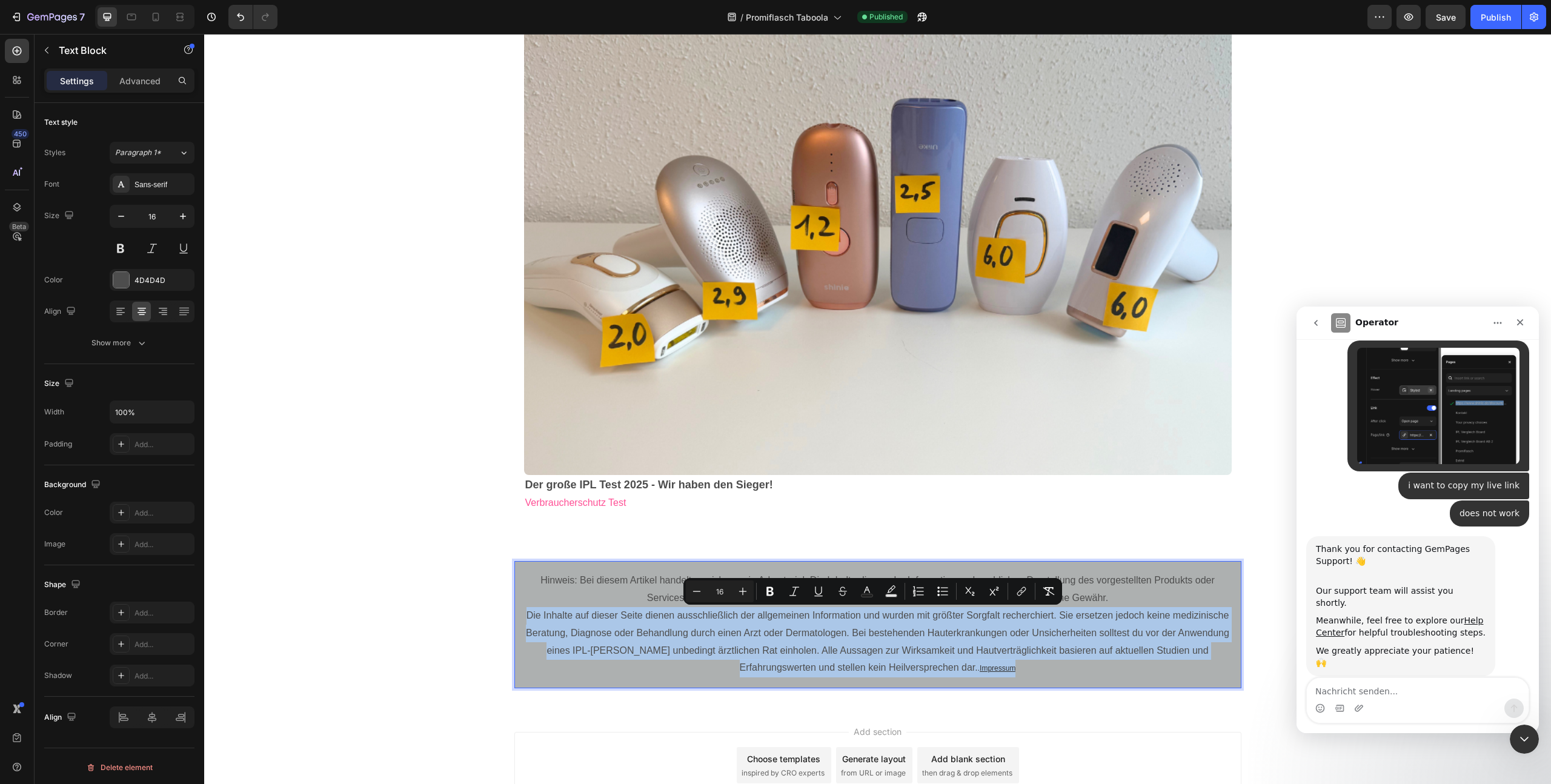
click at [673, 610] on p "Die Inhalte auf dieser Seite dienen ausschließlich der allgemeinen Information …" at bounding box center [878, 642] width 710 height 70
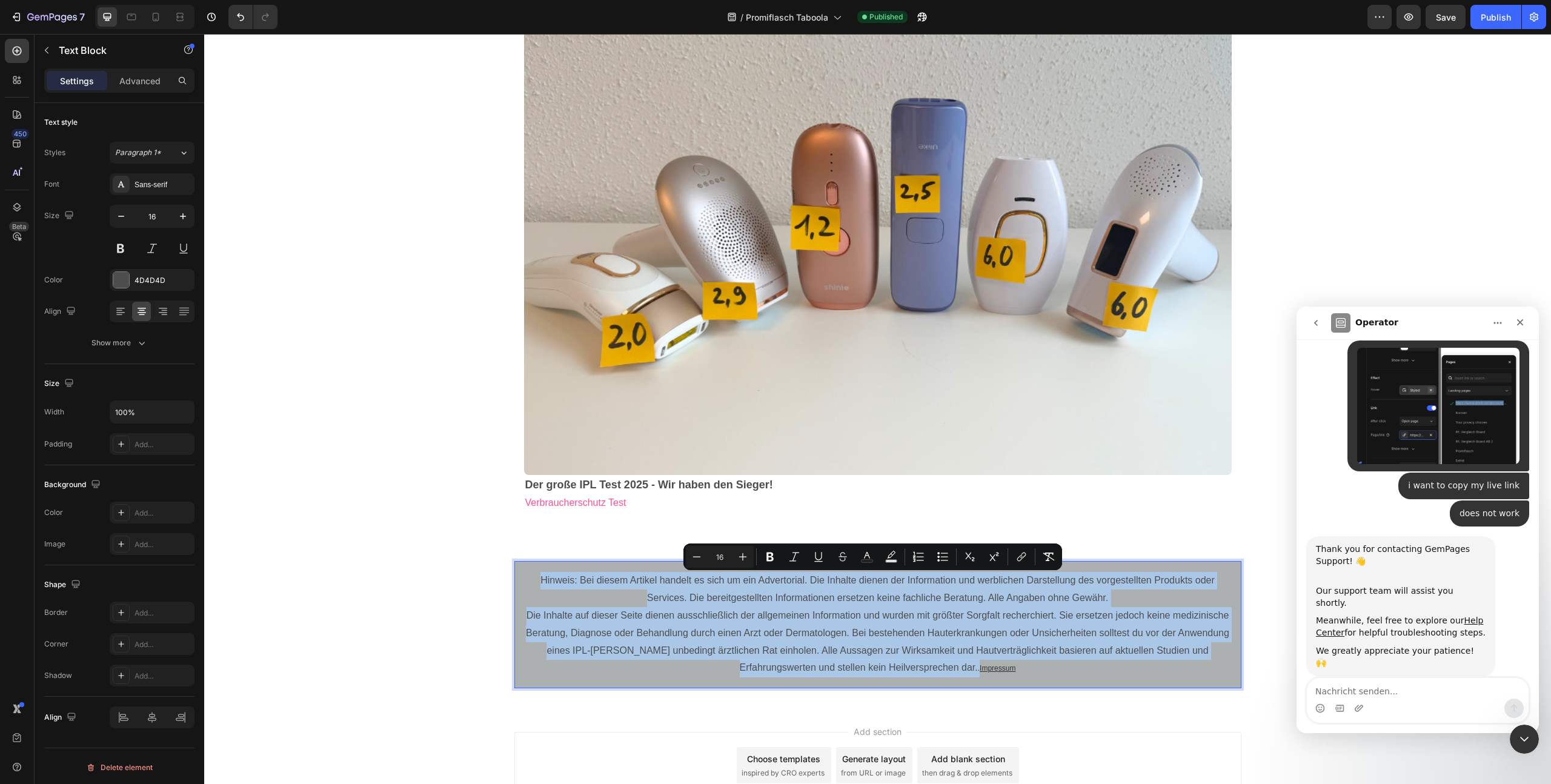
click at [740, 622] on p "Die Inhalte auf dieser Seite dienen ausschließlich der allgemeinen Information …" at bounding box center [878, 642] width 710 height 70
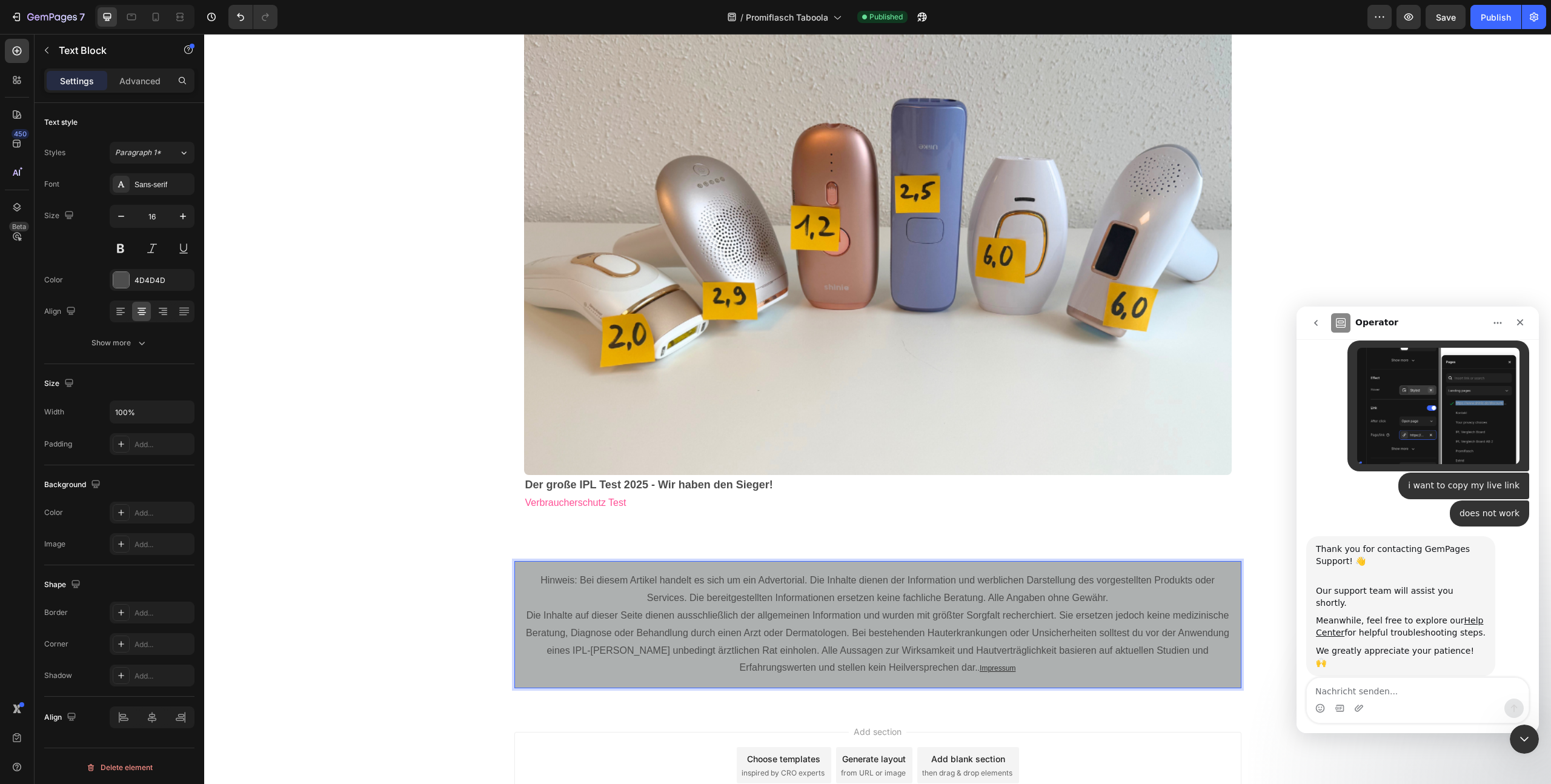
click at [921, 670] on p "Die Inhalte auf dieser Seite dienen ausschließlich der allgemeinen Information …" at bounding box center [878, 642] width 710 height 70
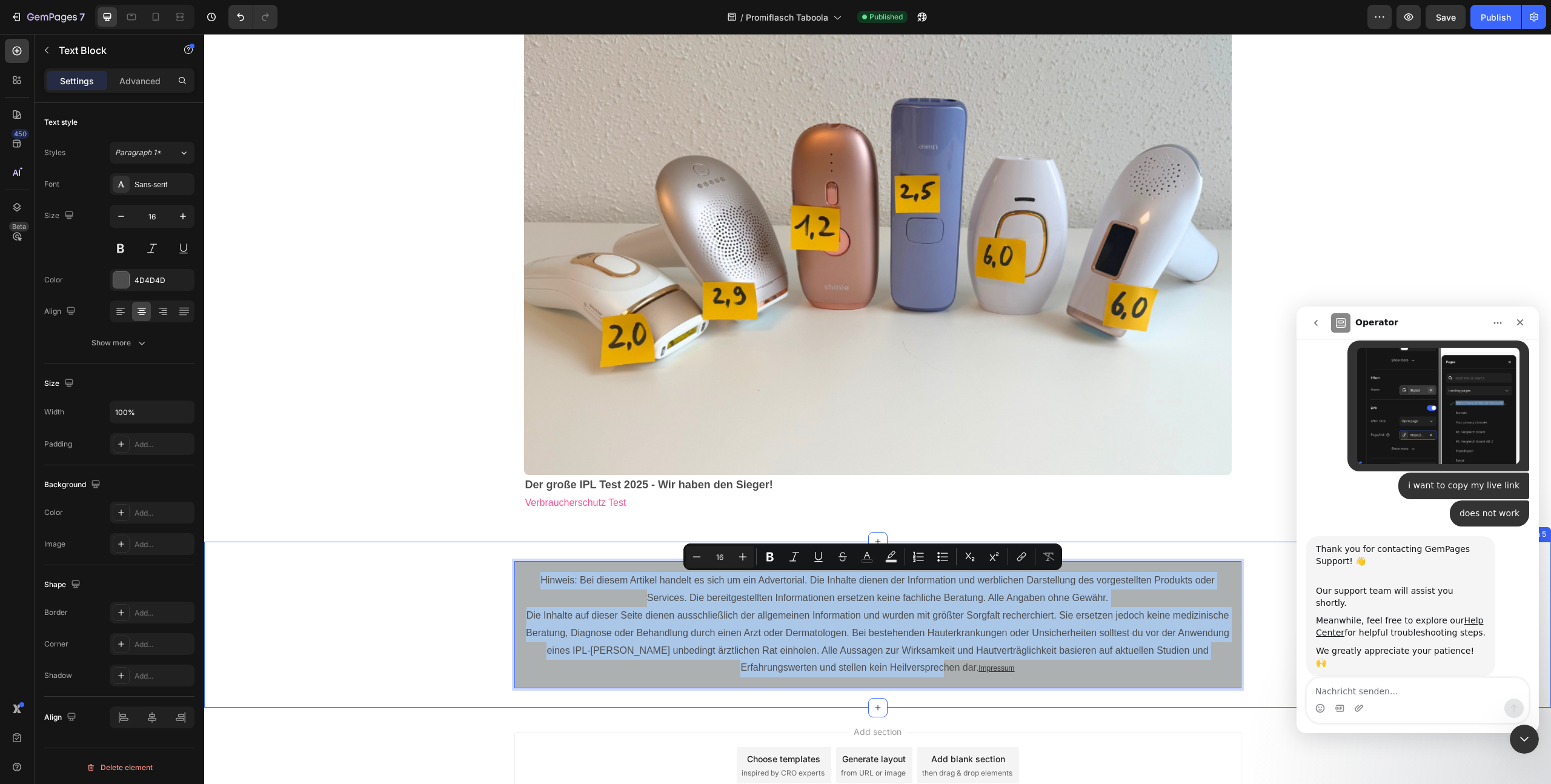
drag, startPoint x: 923, startPoint y: 671, endPoint x: 502, endPoint y: 547, distance: 438.9
click at [523, 553] on div "Hinweis: Bei diesem Artikel handelt es sich um ein Advertorial. Die Inhalte die…" at bounding box center [878, 624] width 1347 height 166
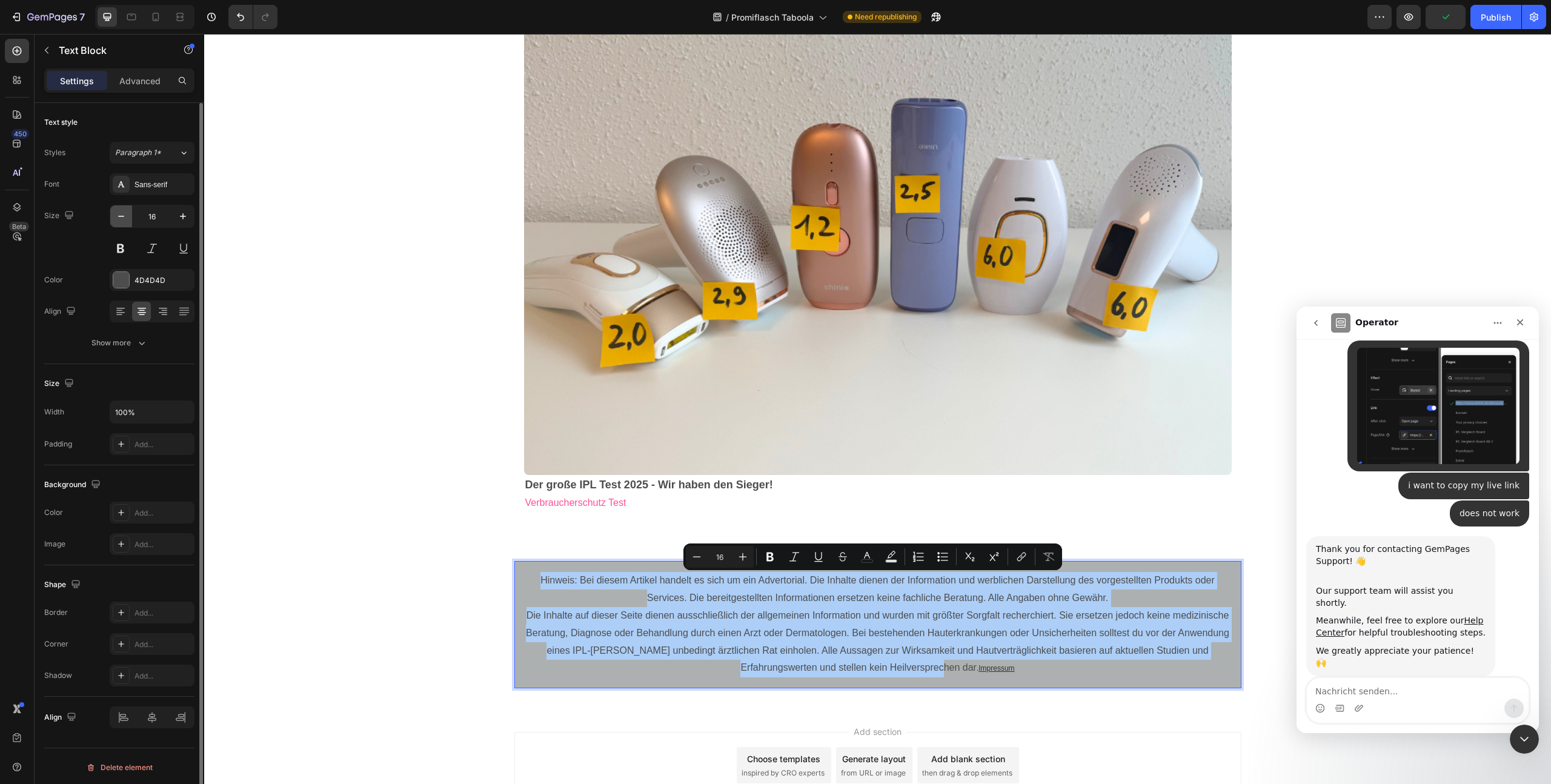
click at [122, 220] on icon "button" at bounding box center [121, 216] width 12 height 12
click at [122, 220] on icon "button" at bounding box center [121, 216] width 12 height 12
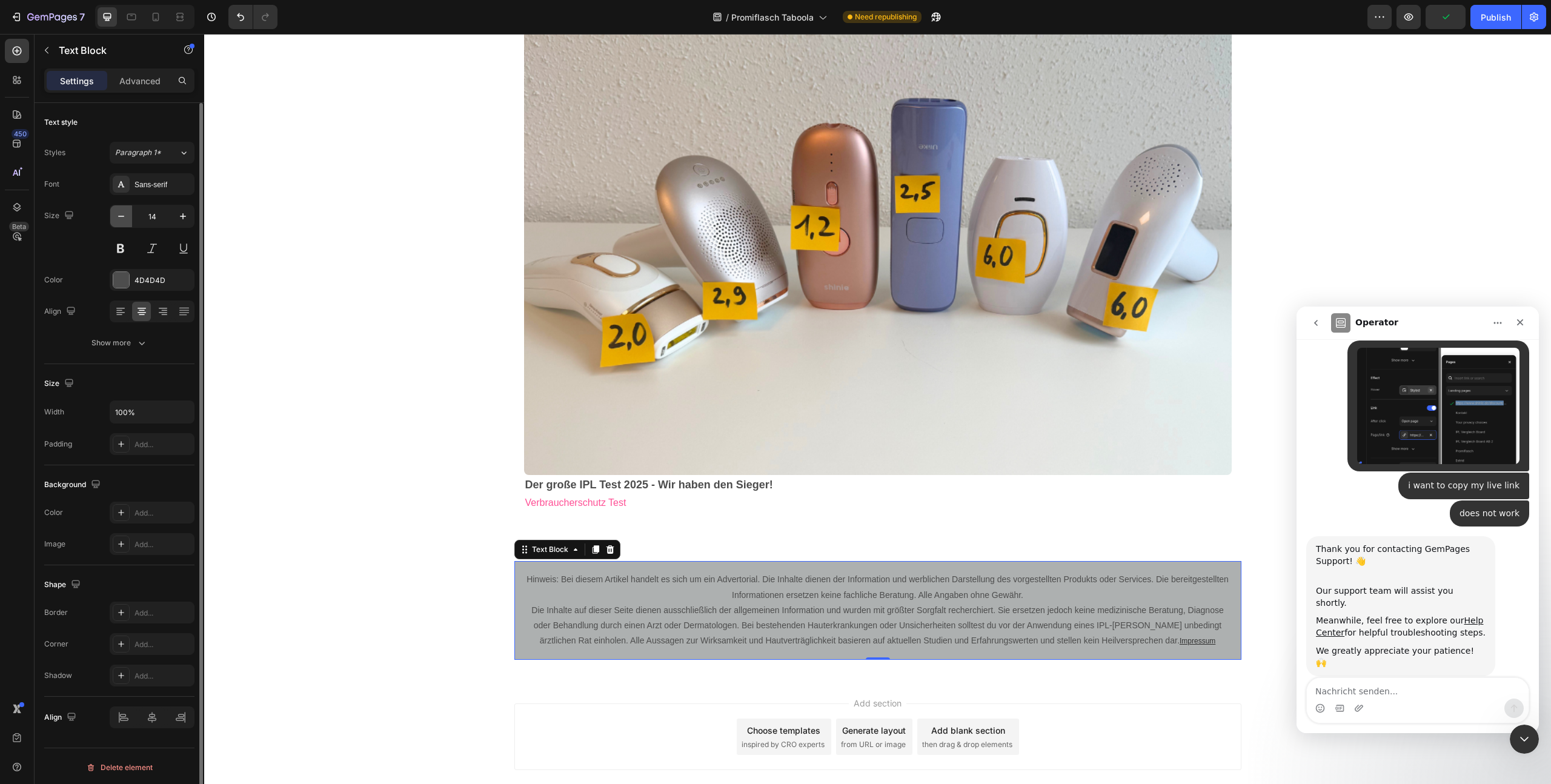
click at [123, 220] on icon "button" at bounding box center [121, 216] width 12 height 12
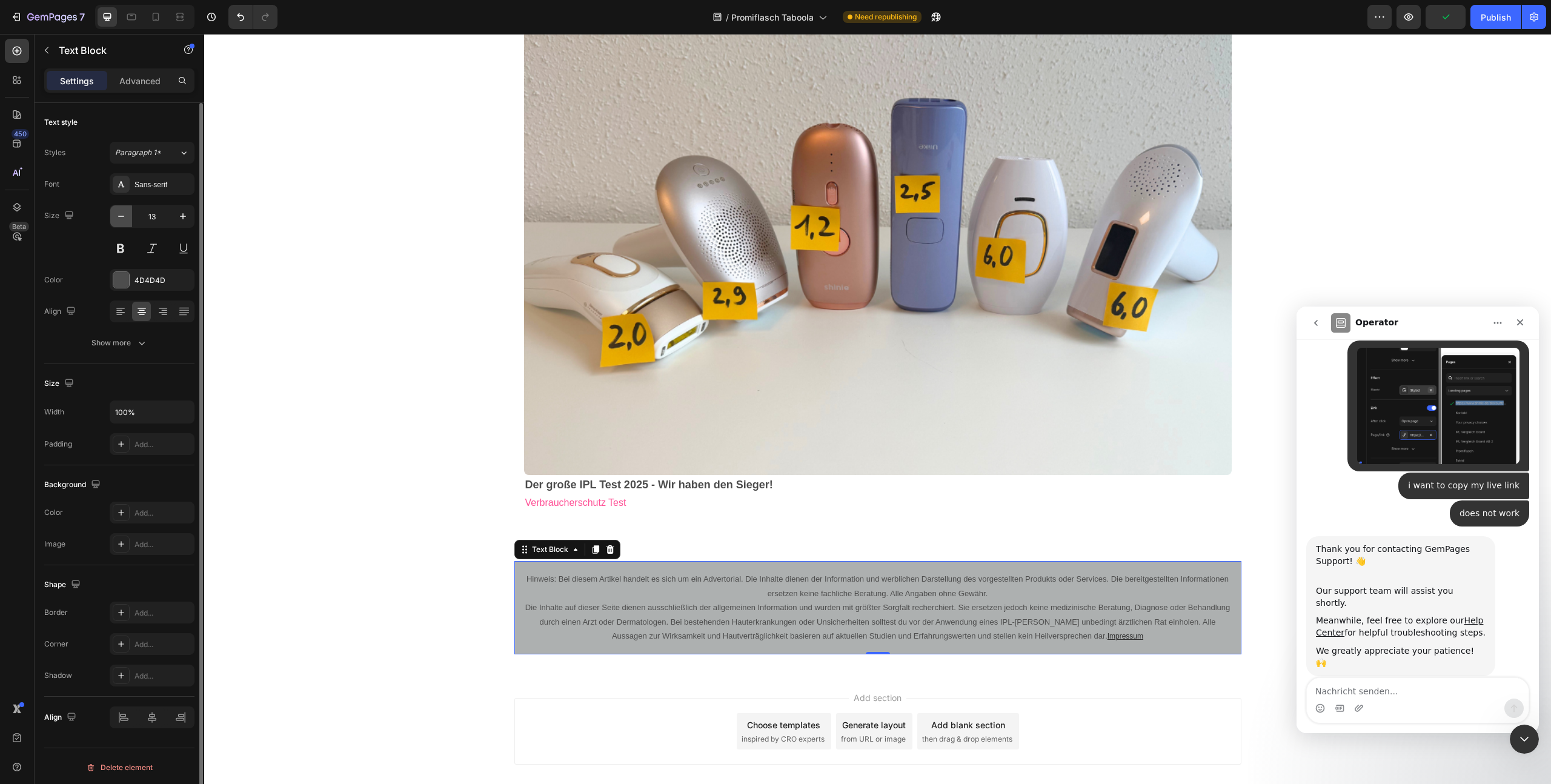
click at [123, 220] on icon "button" at bounding box center [121, 216] width 12 height 12
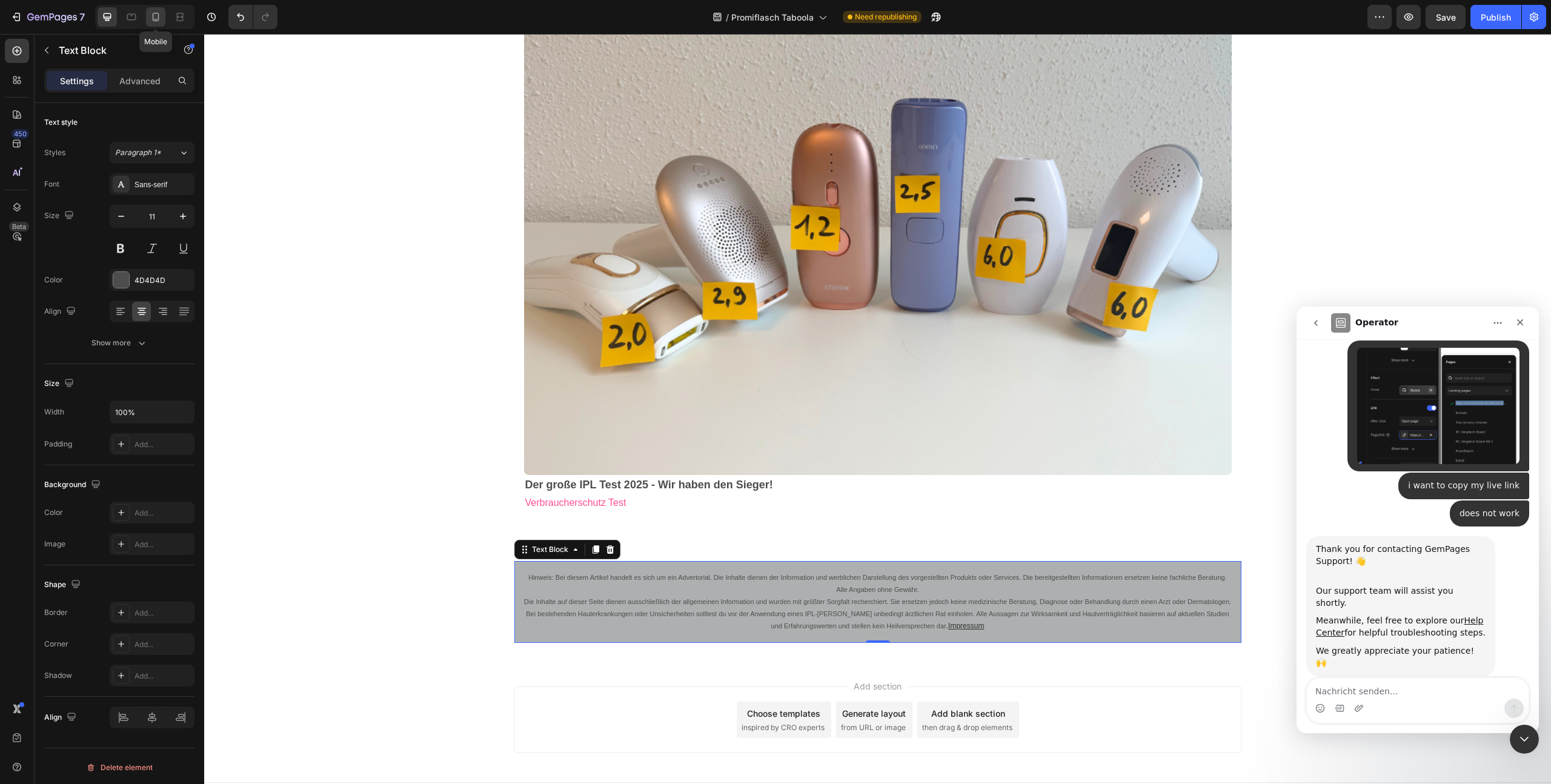
click at [154, 15] on icon at bounding box center [156, 17] width 12 height 12
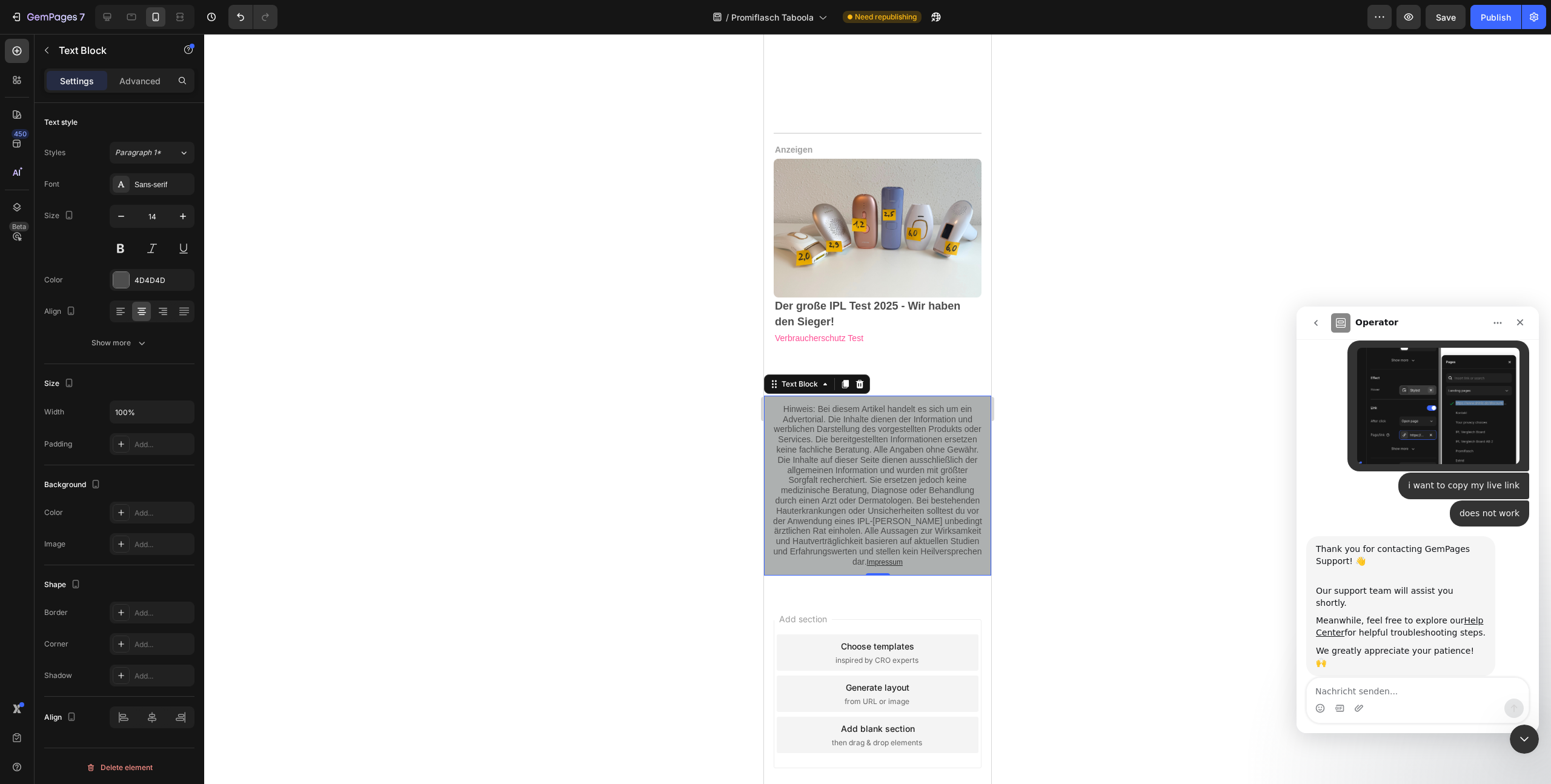
scroll to position [1569, 0]
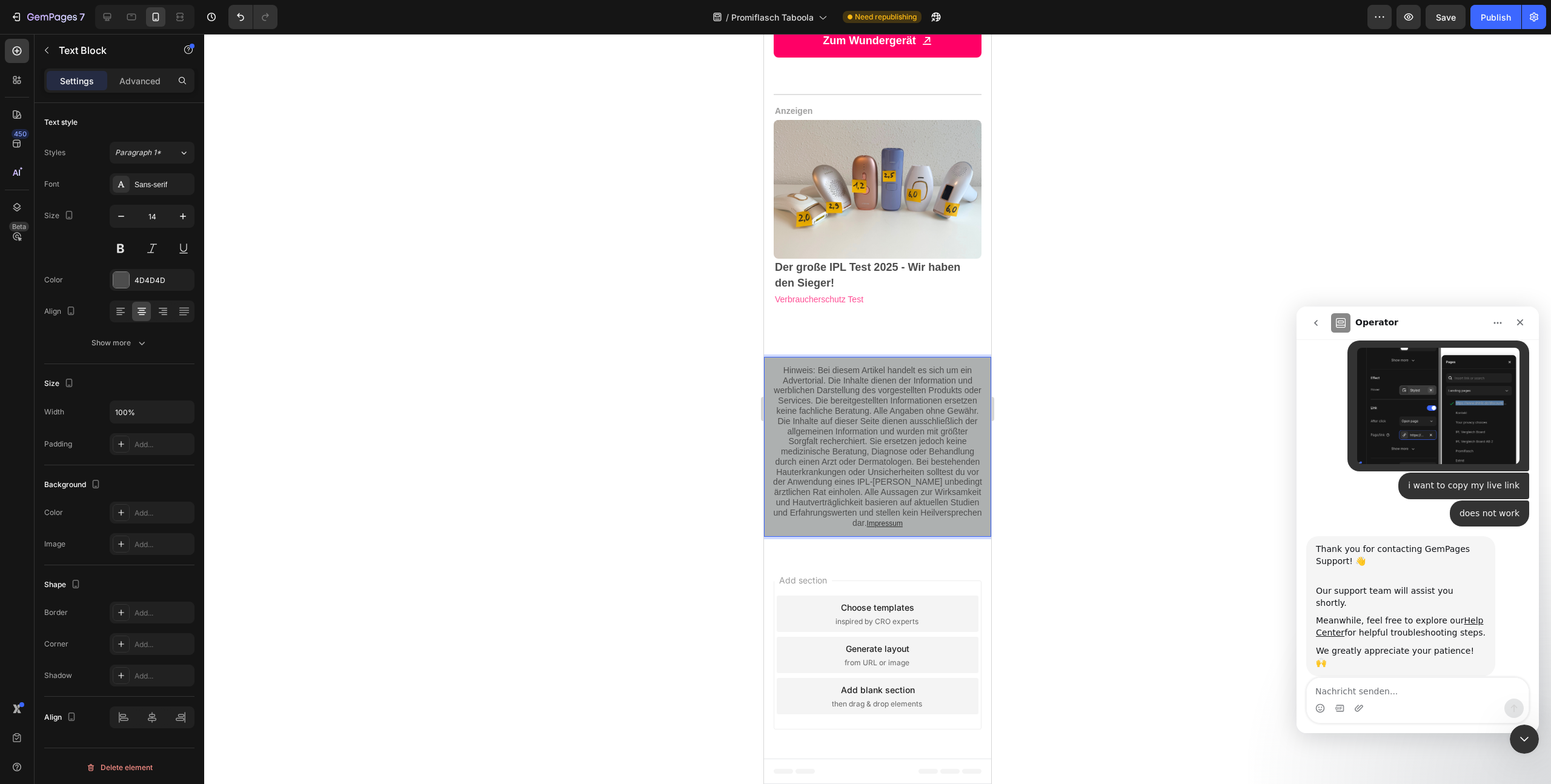
click at [782, 357] on div "Hinweis: Bei diesem Artikel handelt es sich um ein Advertorial. Die Inhalte die…" at bounding box center [877, 447] width 227 height 180
click at [782, 365] on p "Hinweis: Bei diesem Artikel handelt es sich um ein Advertorial. Die Inhalte die…" at bounding box center [877, 390] width 210 height 51
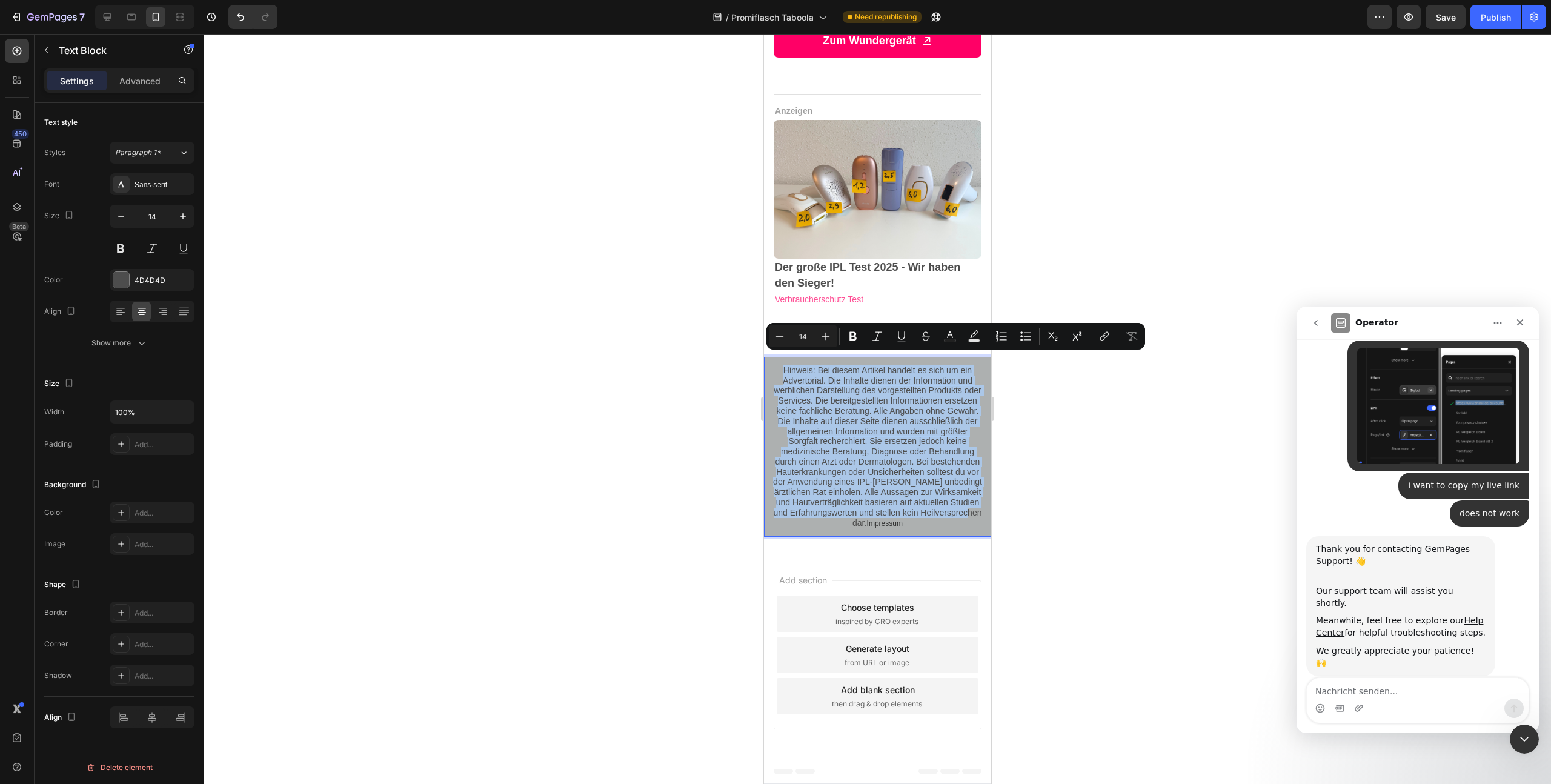
drag, startPoint x: 780, startPoint y: 360, endPoint x: 1498, endPoint y: 495, distance: 730.6
click at [901, 528] on div "Hinweis: Bei diesem Artikel handelt es sich um ein Advertorial. Die Inhalte die…" at bounding box center [877, 447] width 212 height 166
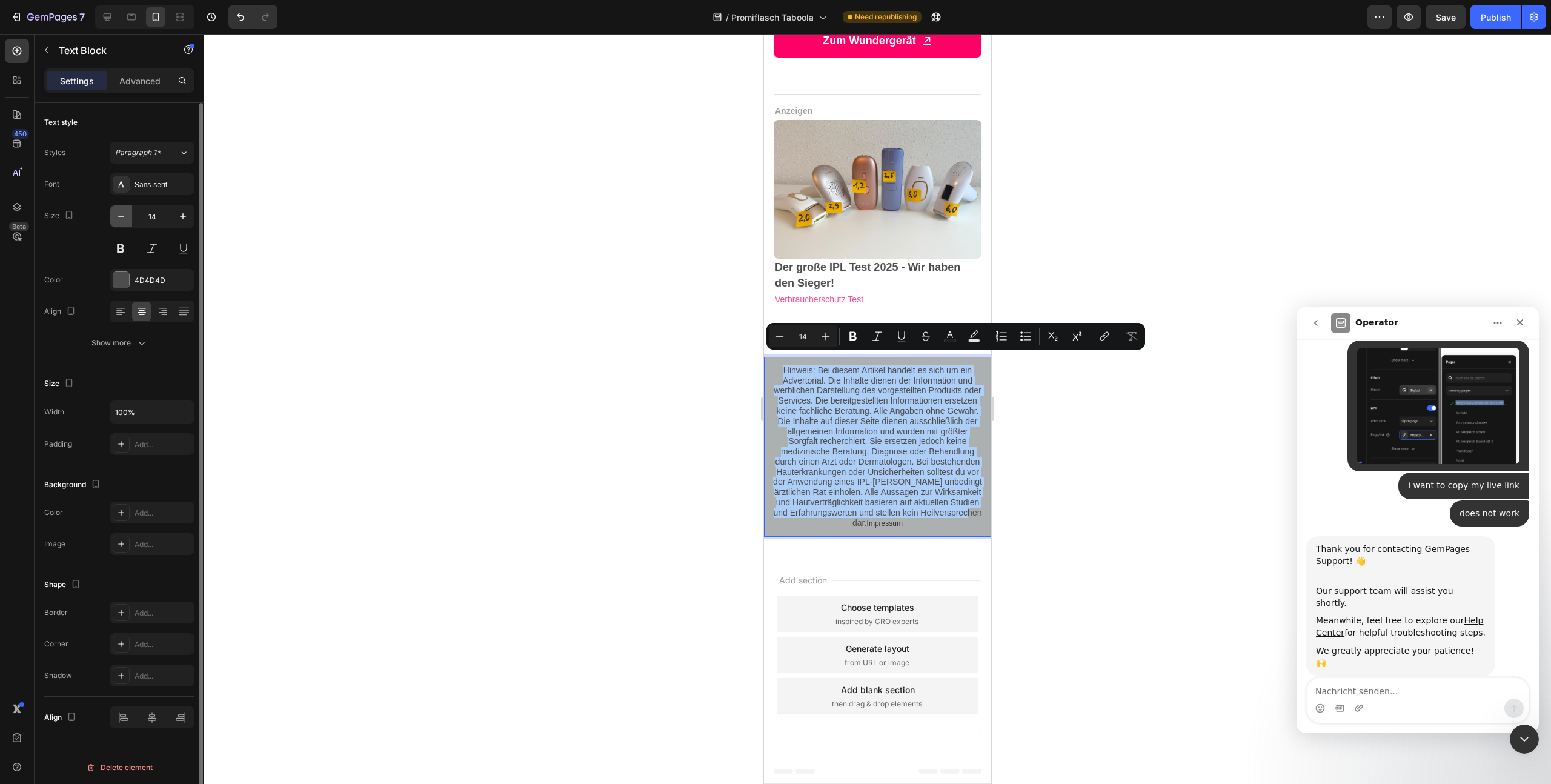
click at [120, 215] on icon "button" at bounding box center [121, 216] width 12 height 12
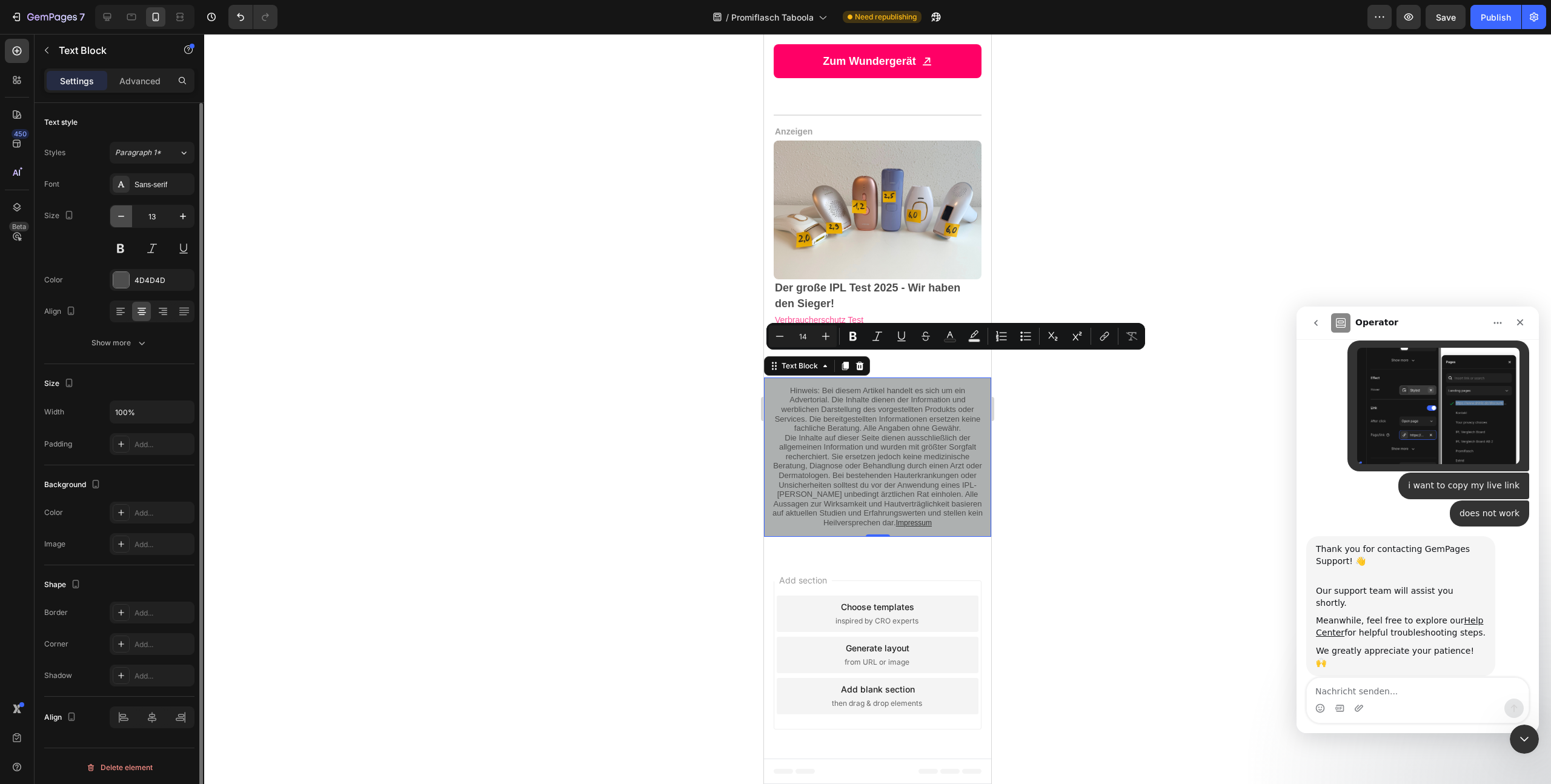
click at [121, 215] on icon "button" at bounding box center [121, 216] width 12 height 12
type input "12"
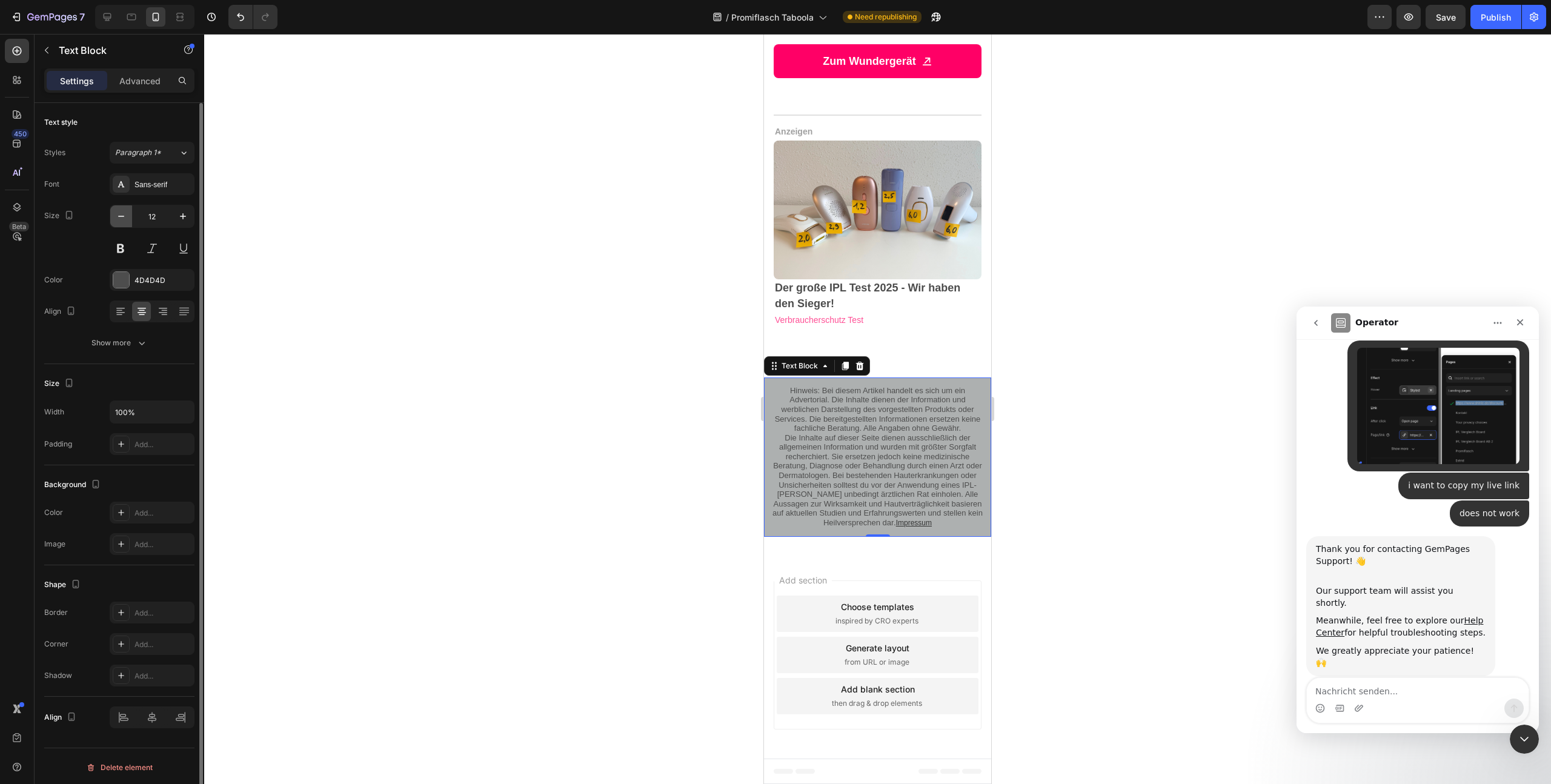
scroll to position [1527, 0]
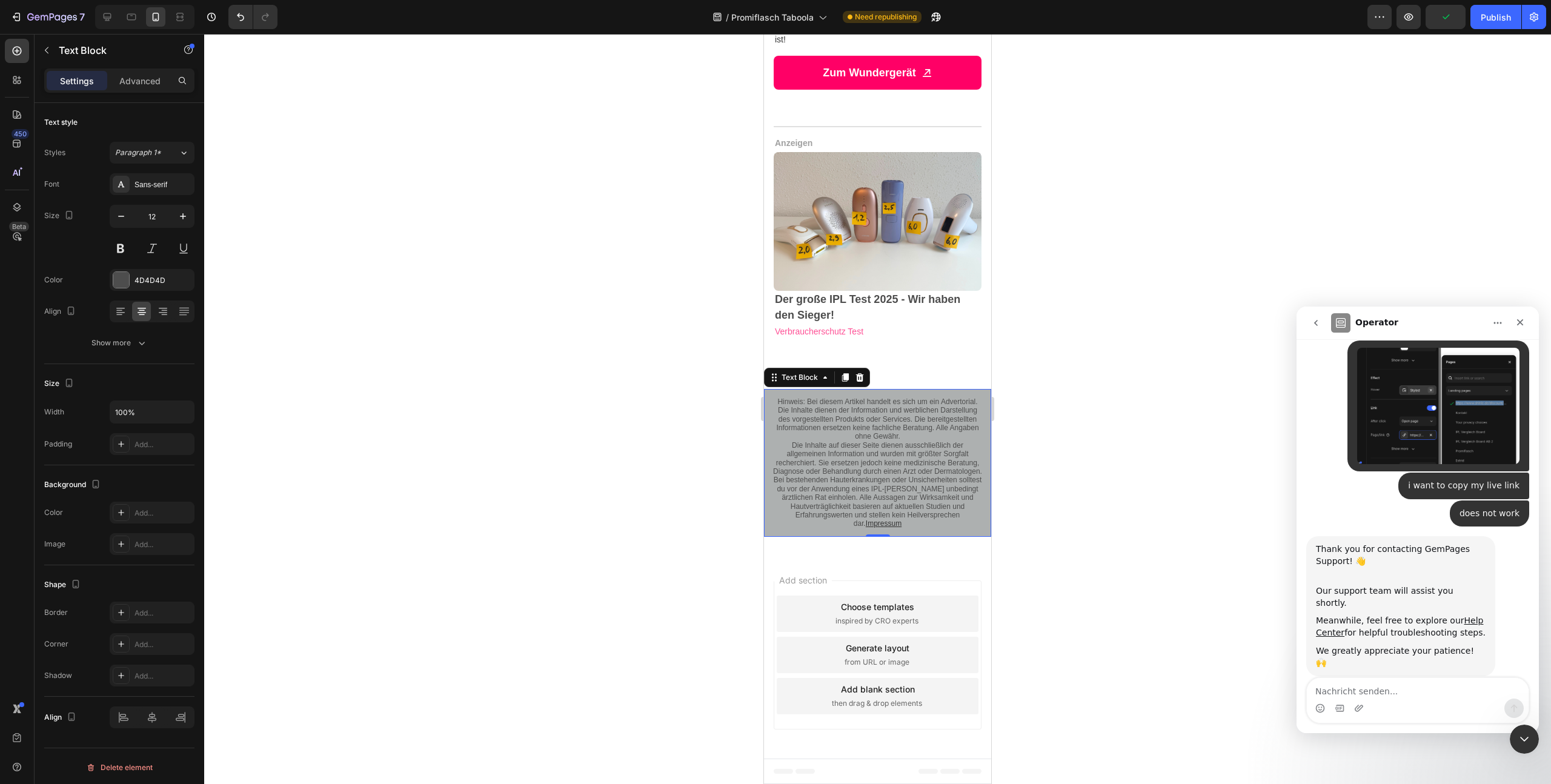
click at [1132, 462] on div at bounding box center [878, 409] width 1347 height 750
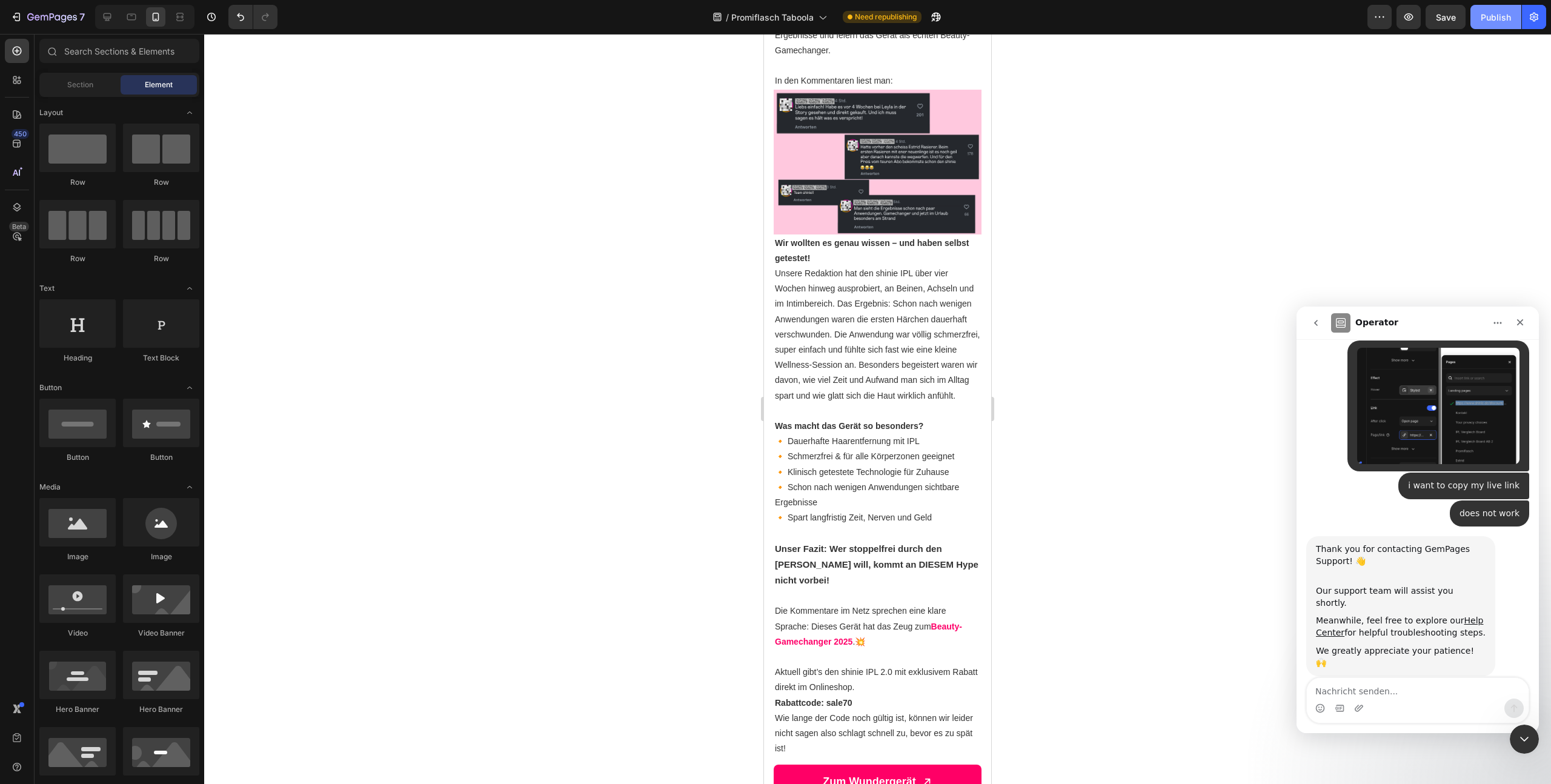
click at [1493, 20] on div "Publish" at bounding box center [1496, 17] width 30 height 13
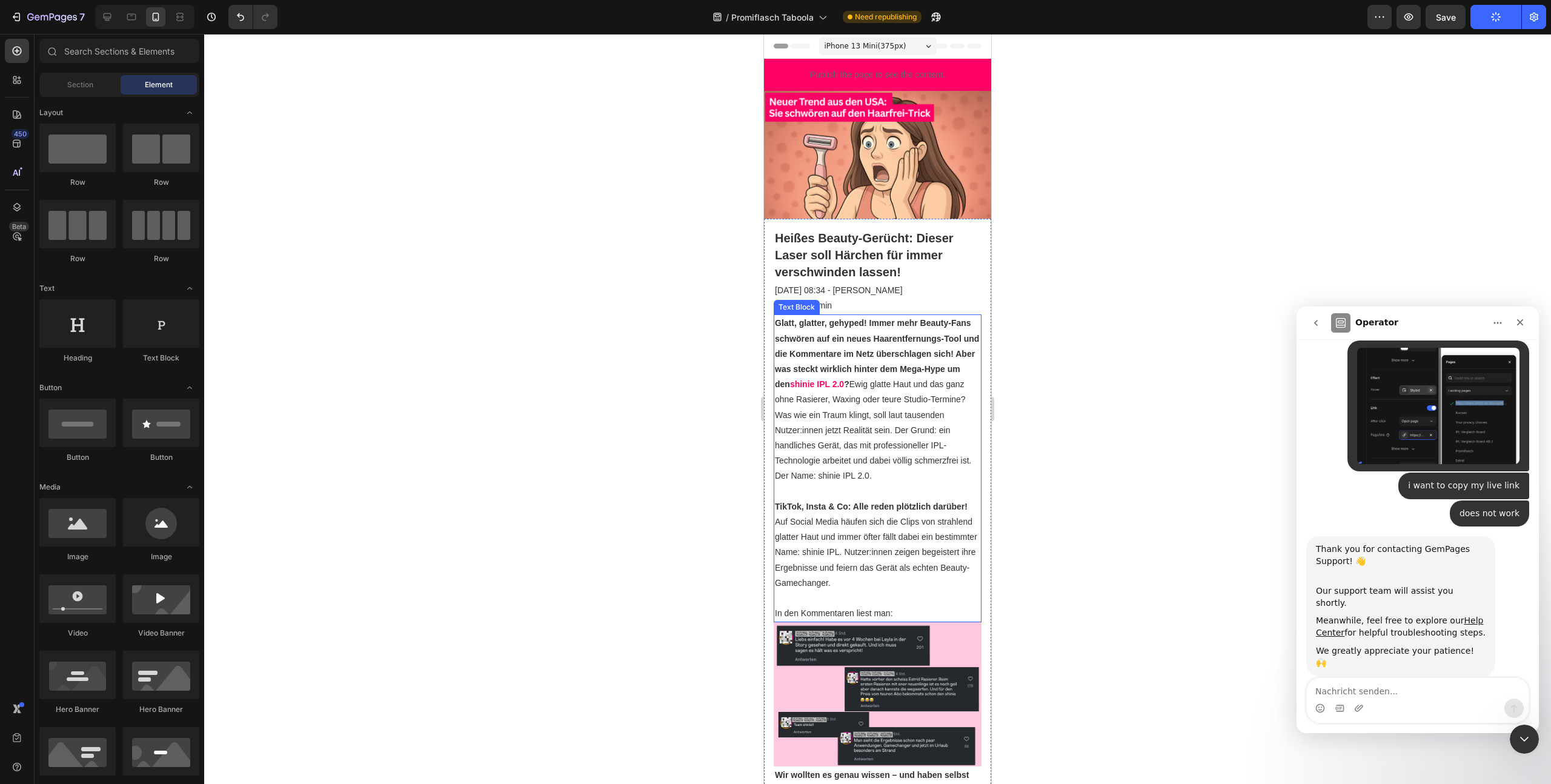
scroll to position [1241, 0]
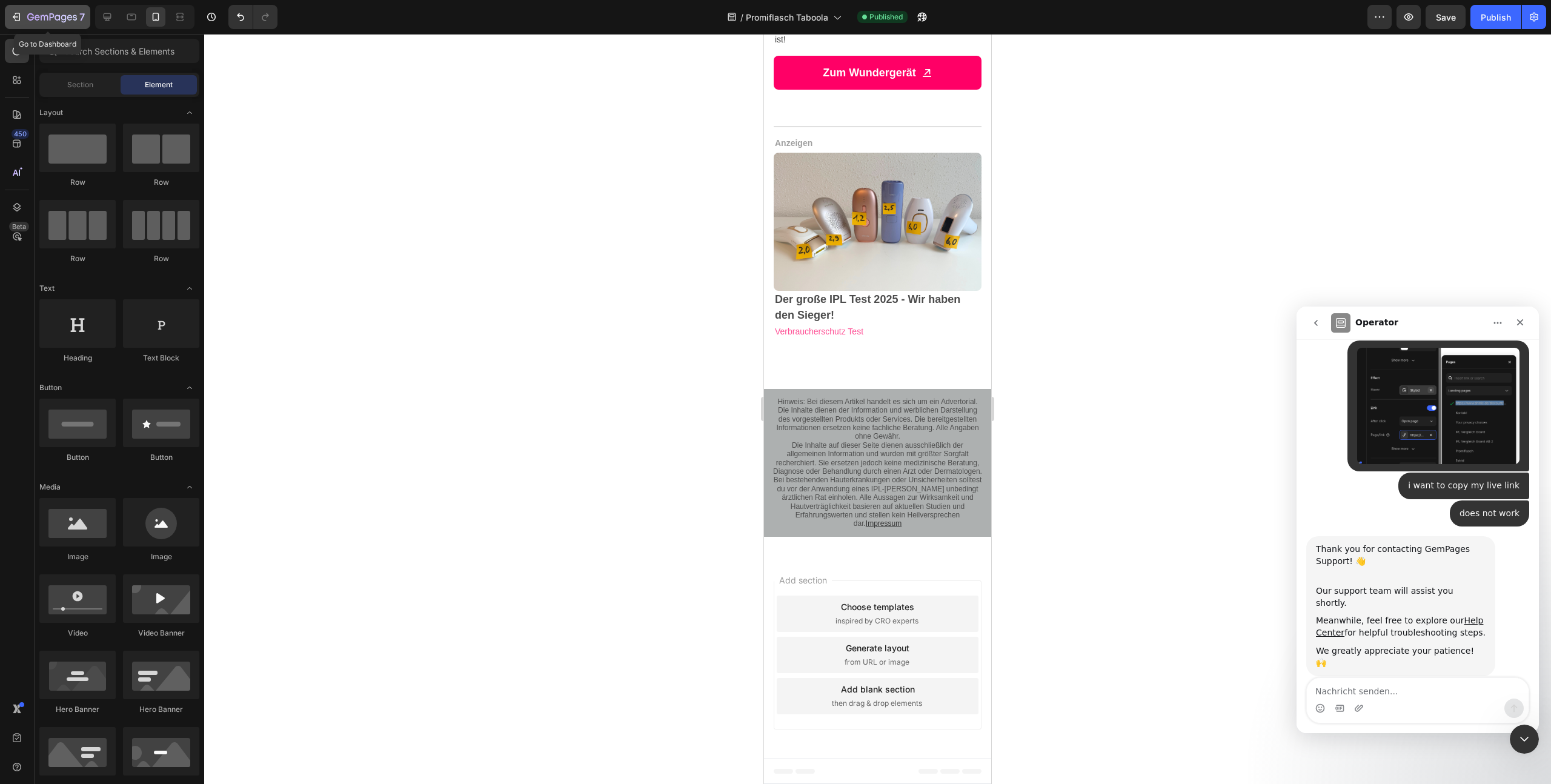
click at [50, 21] on icon "button" at bounding box center [52, 18] width 50 height 10
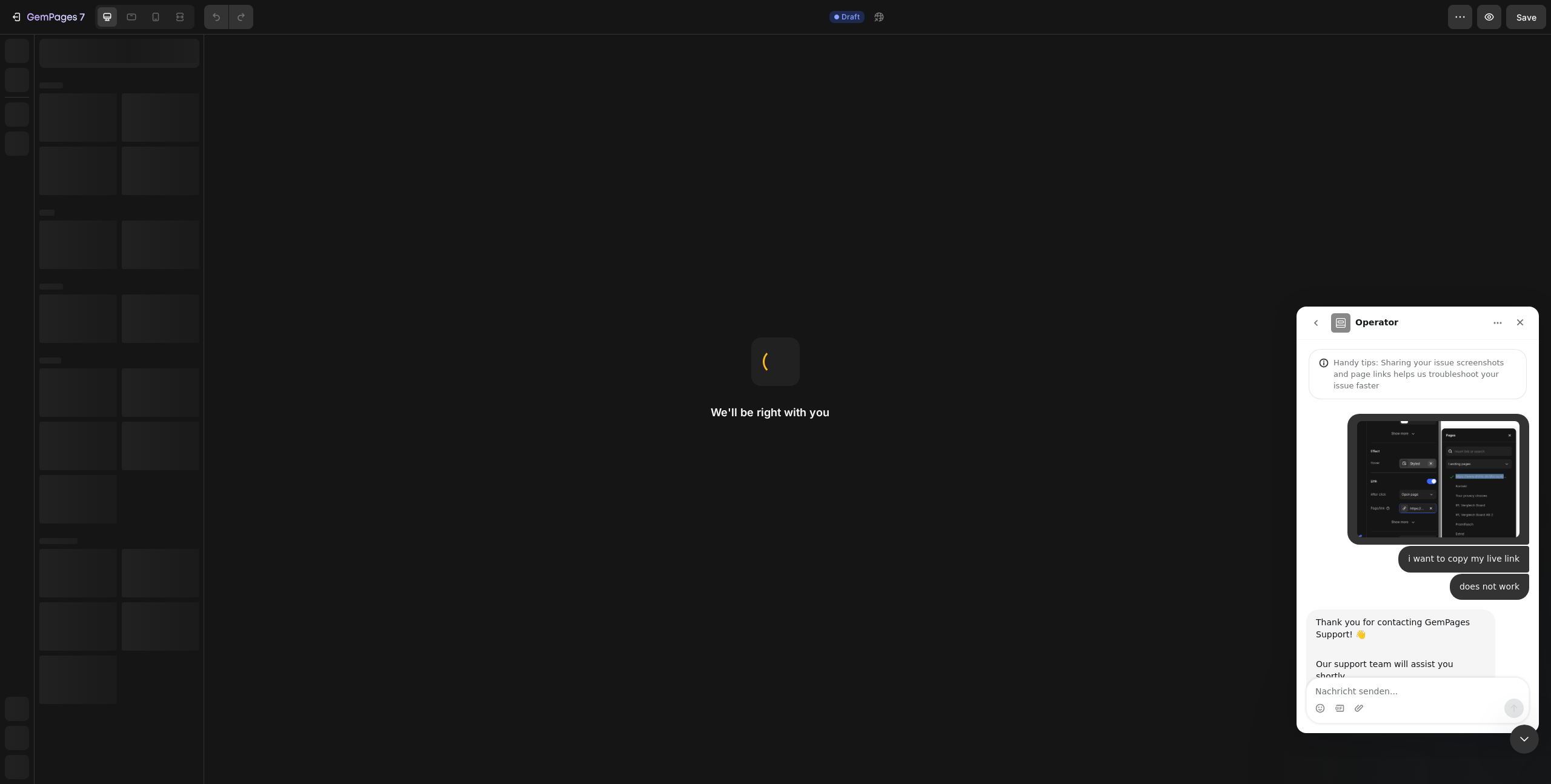
scroll to position [73, 0]
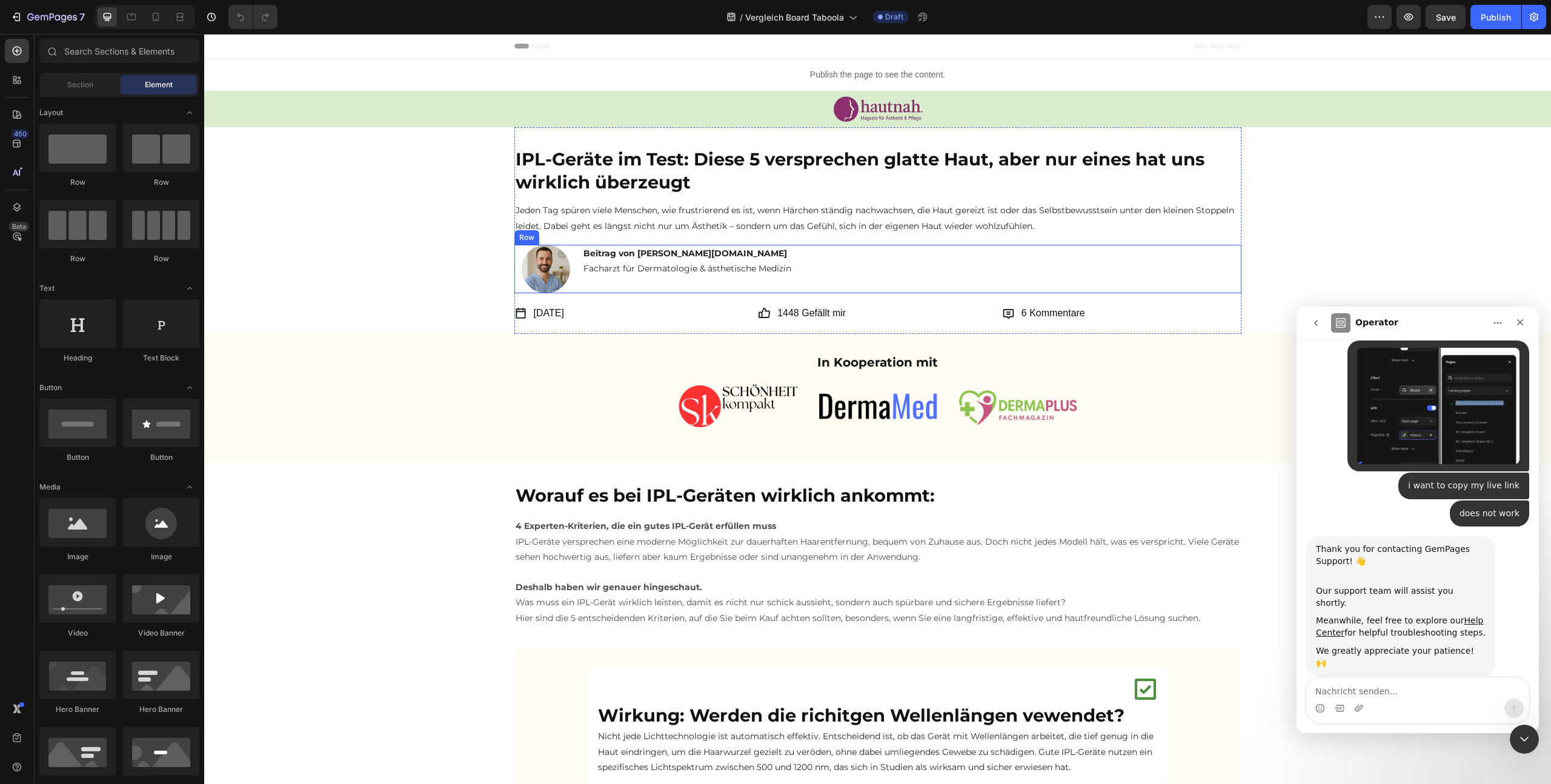
click at [906, 254] on div "Image Beitrag von [PERSON_NAME][DOMAIN_NAME] Facharzt für Dermatologie & ästhet…" at bounding box center [878, 269] width 727 height 49
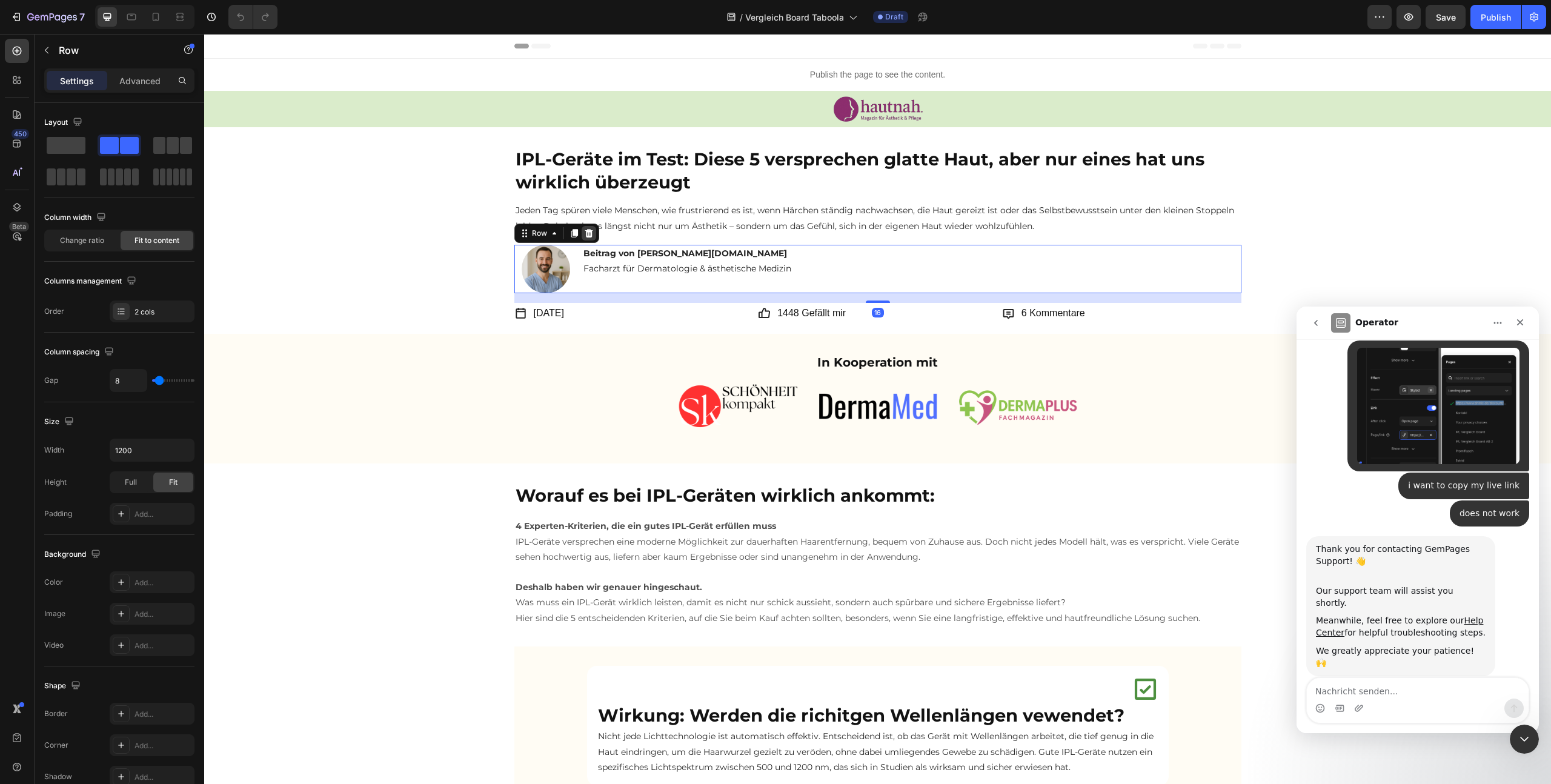
click at [586, 237] on icon at bounding box center [589, 233] width 10 height 10
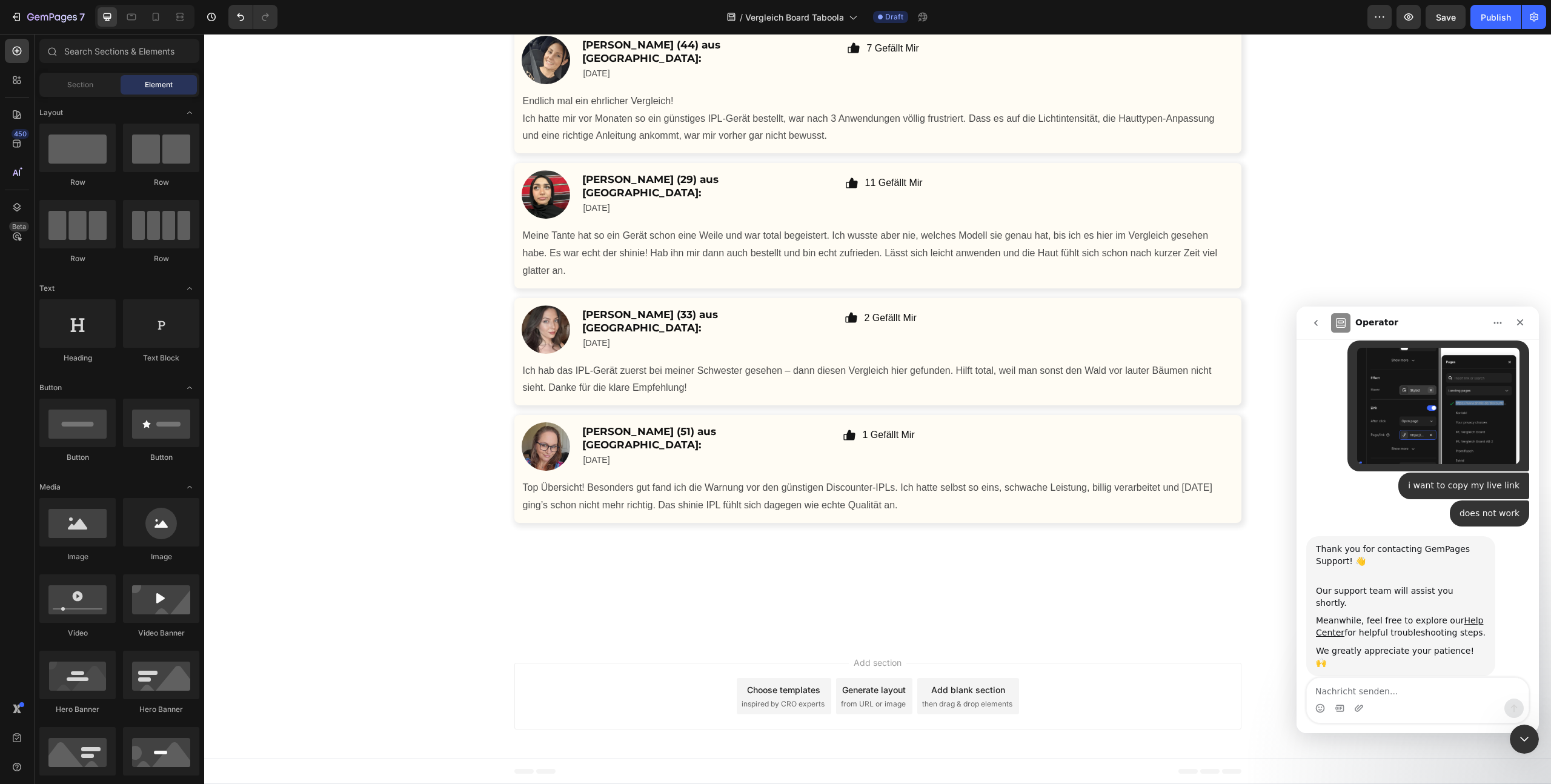
scroll to position [8003, 0]
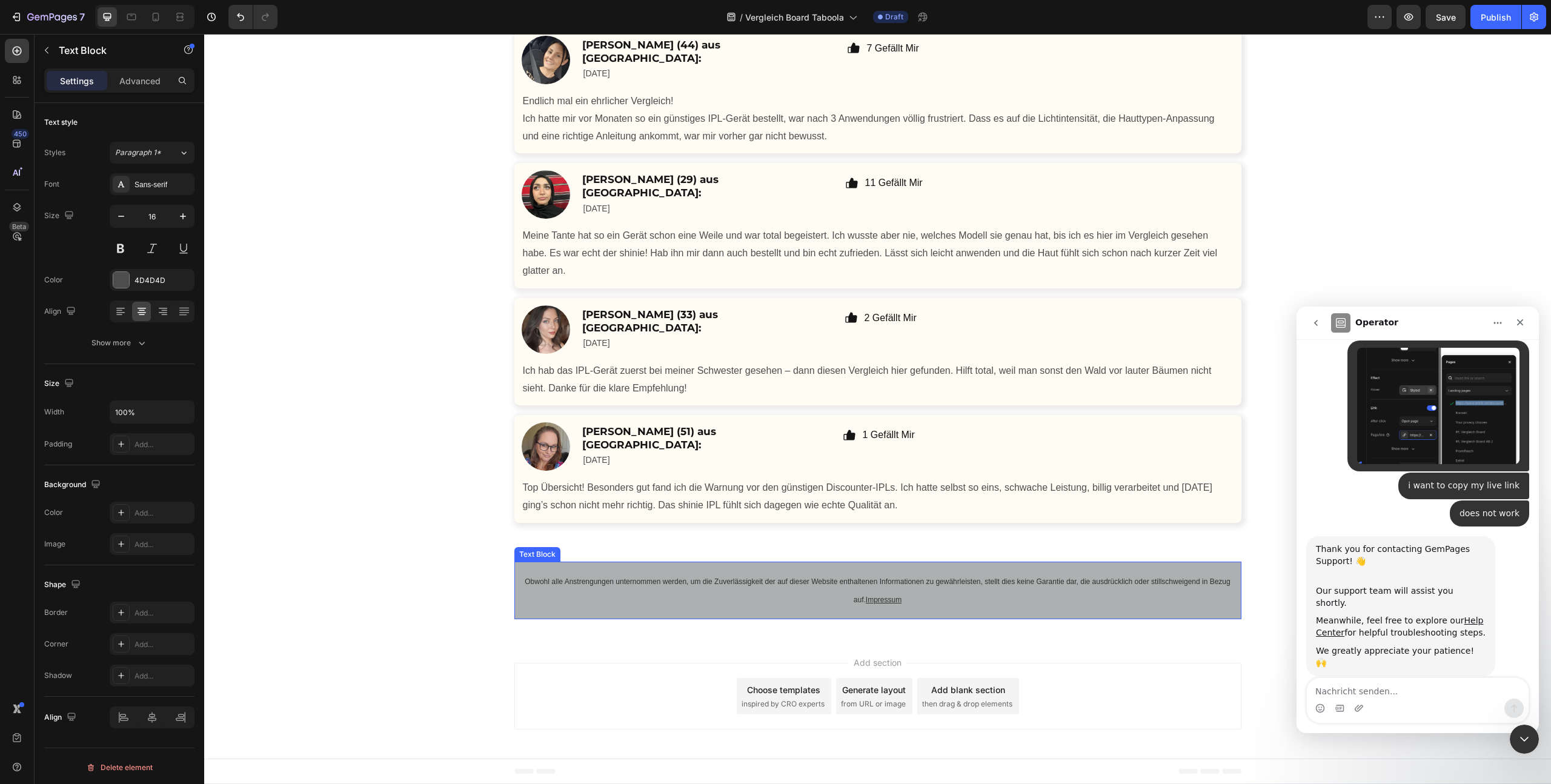
click at [857, 602] on span "Obwohl alle Anstrengungen unternommen werden, um die Zuverlässigkeit der auf di…" at bounding box center [877, 590] width 706 height 26
click at [857, 604] on p "Obwohl alle Anstrengungen unternommen werden, um die Zuverlässigkeit der auf di…" at bounding box center [878, 591] width 710 height 36
click at [857, 602] on span "Obwohl alle Anstrengungen unternommen werden, um die Zuverlässigkeit der auf di…" at bounding box center [877, 590] width 706 height 26
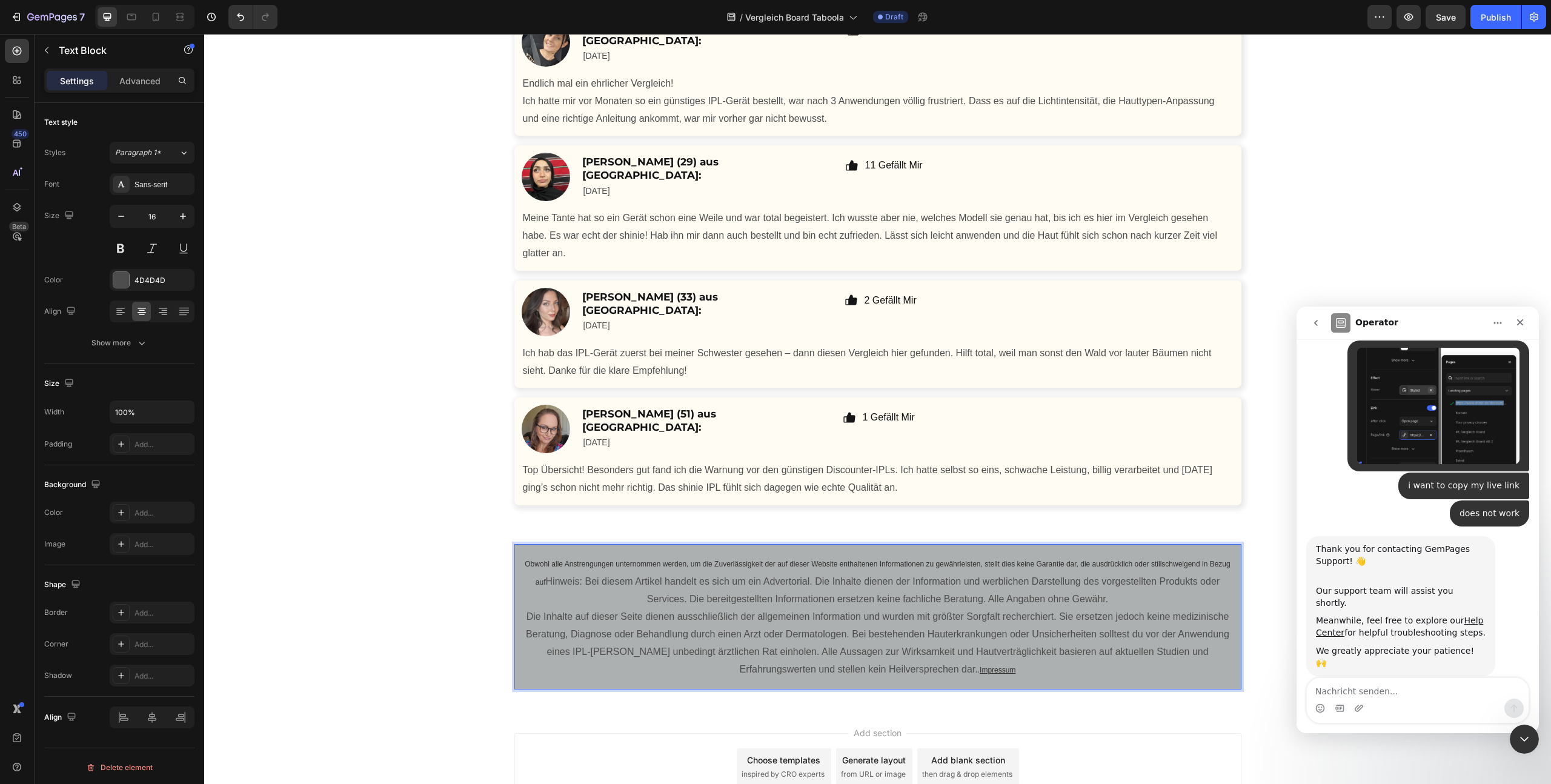
drag, startPoint x: 540, startPoint y: 600, endPoint x: 548, endPoint y: 610, distance: 12.8
click at [541, 600] on p "Obwohl alle Anstrengungen unternommen werden, um die Zuverlässigkeit der auf di…" at bounding box center [878, 581] width 710 height 53
drag, startPoint x: 541, startPoint y: 581, endPoint x: 562, endPoint y: 581, distance: 21.0
click at [562, 581] on span "Obwohl alle Anstrengungen unternommen werden, um die Zuverlässigkeit der auf di…" at bounding box center [877, 573] width 706 height 26
drag, startPoint x: 566, startPoint y: 597, endPoint x: 554, endPoint y: 598, distance: 12.0
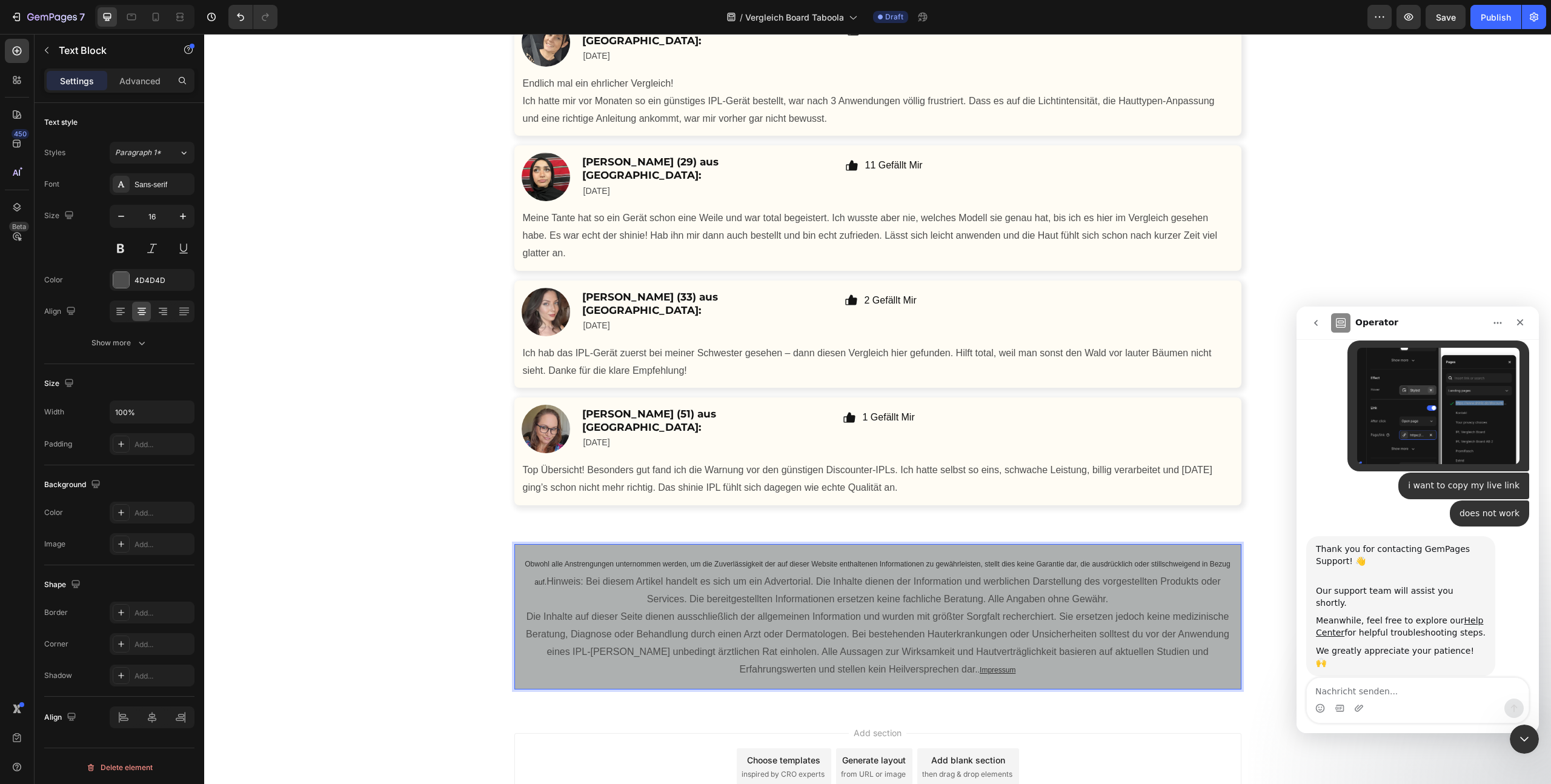
click at [564, 597] on p "Obwohl alle Anstrengungen unternommen werden, um die Zuverlässigkeit der auf di…" at bounding box center [878, 581] width 710 height 53
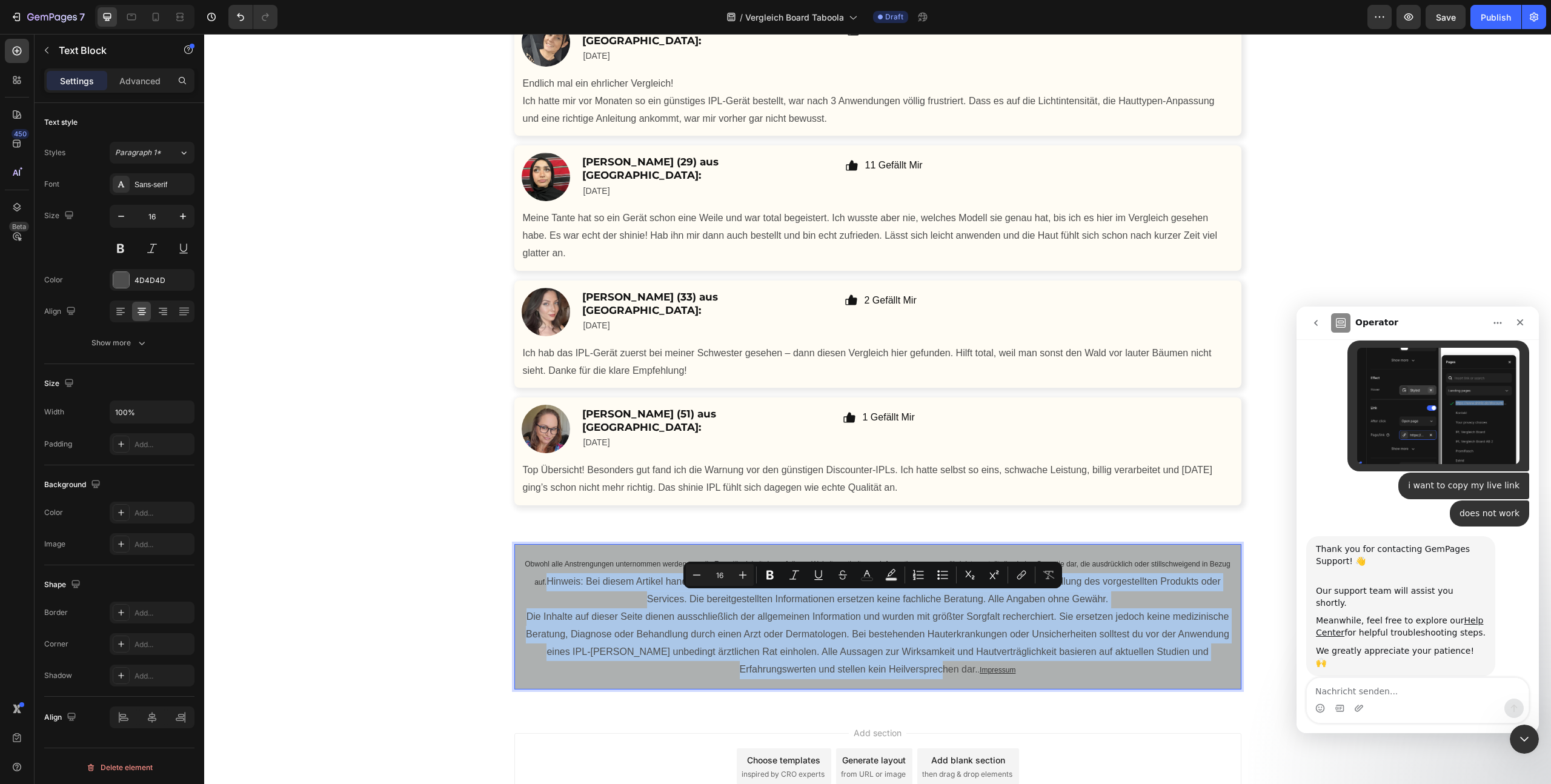
drag, startPoint x: 546, startPoint y: 600, endPoint x: 922, endPoint y: 692, distance: 387.1
click at [922, 680] on div "Obwohl alle Anstrengungen unternommen werden, um die Zuverlässigkeit der auf di…" at bounding box center [878, 617] width 712 height 126
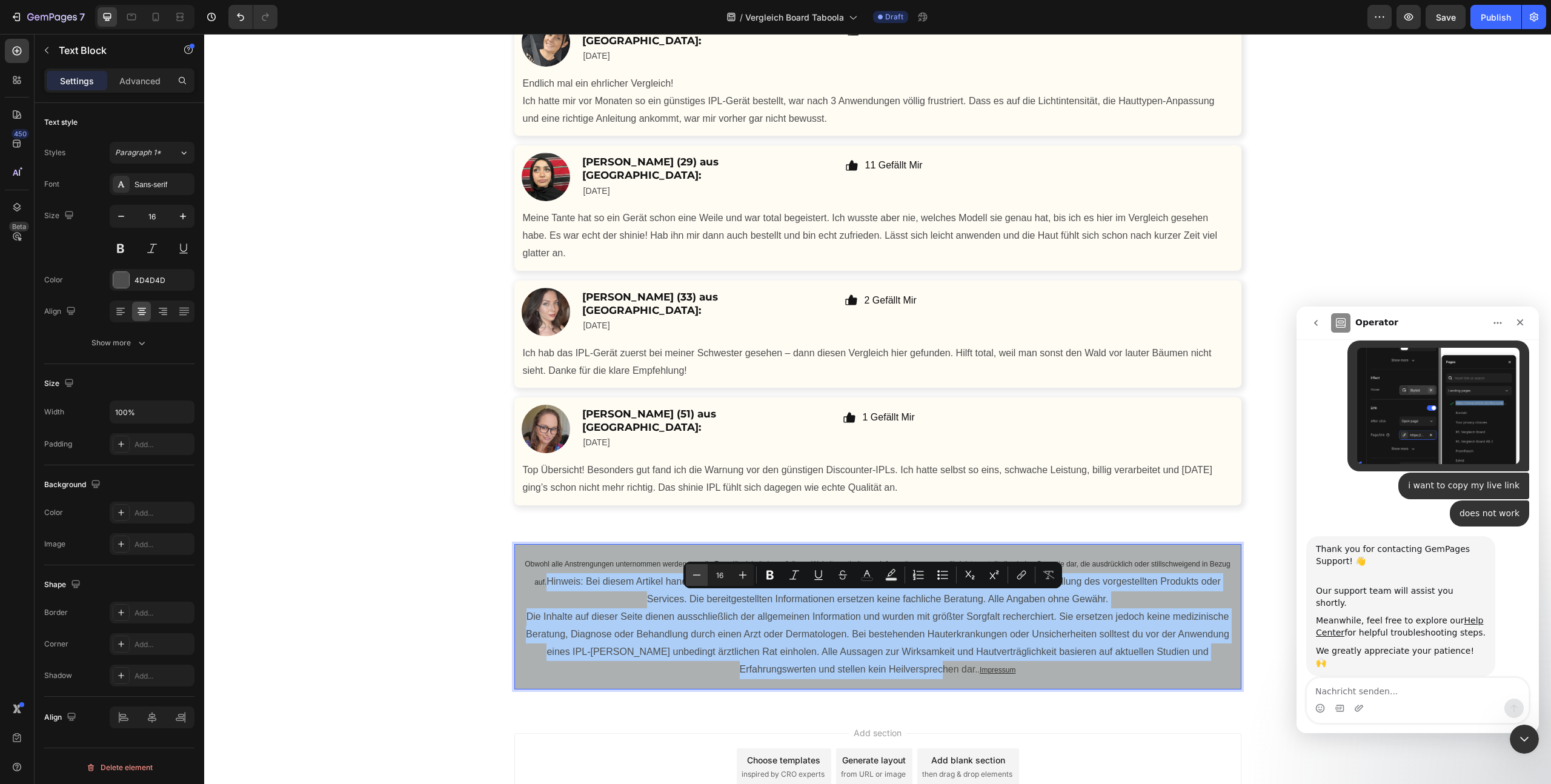
click at [696, 578] on icon "Editor contextual toolbar" at bounding box center [697, 575] width 12 height 12
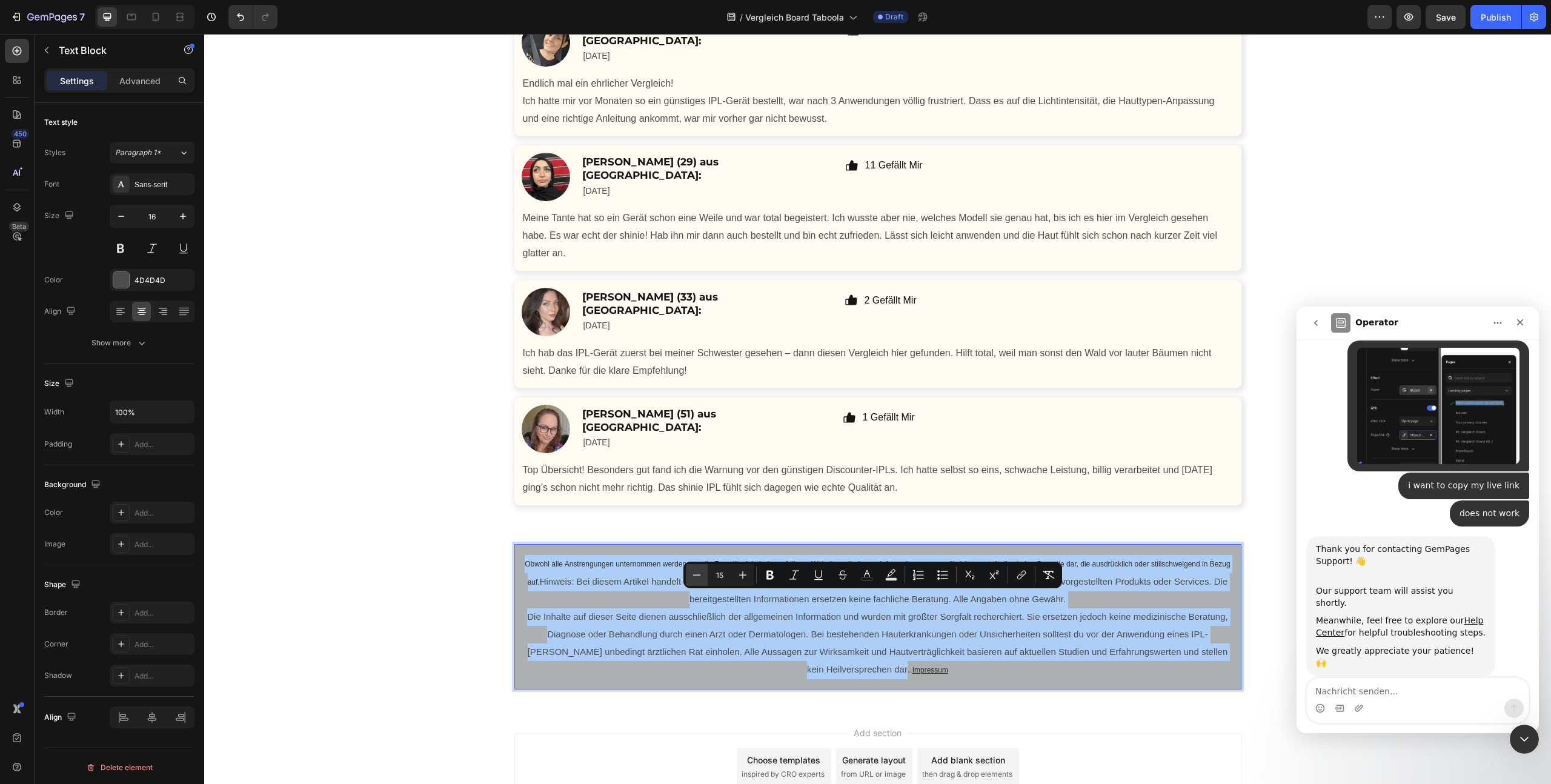
click at [701, 577] on icon "Editor contextual toolbar" at bounding box center [697, 575] width 12 height 12
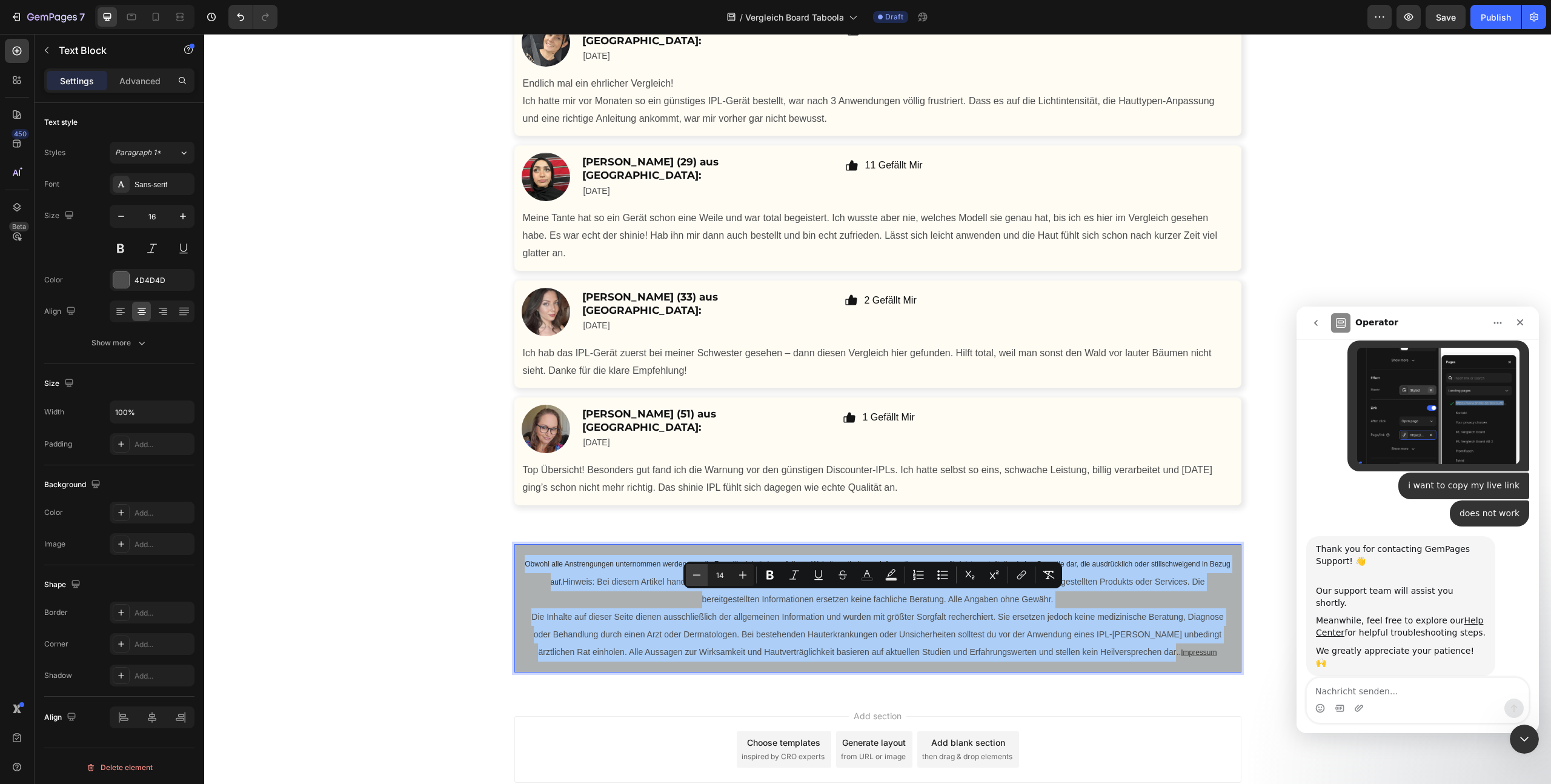
click at [701, 577] on icon "Editor contextual toolbar" at bounding box center [697, 575] width 12 height 12
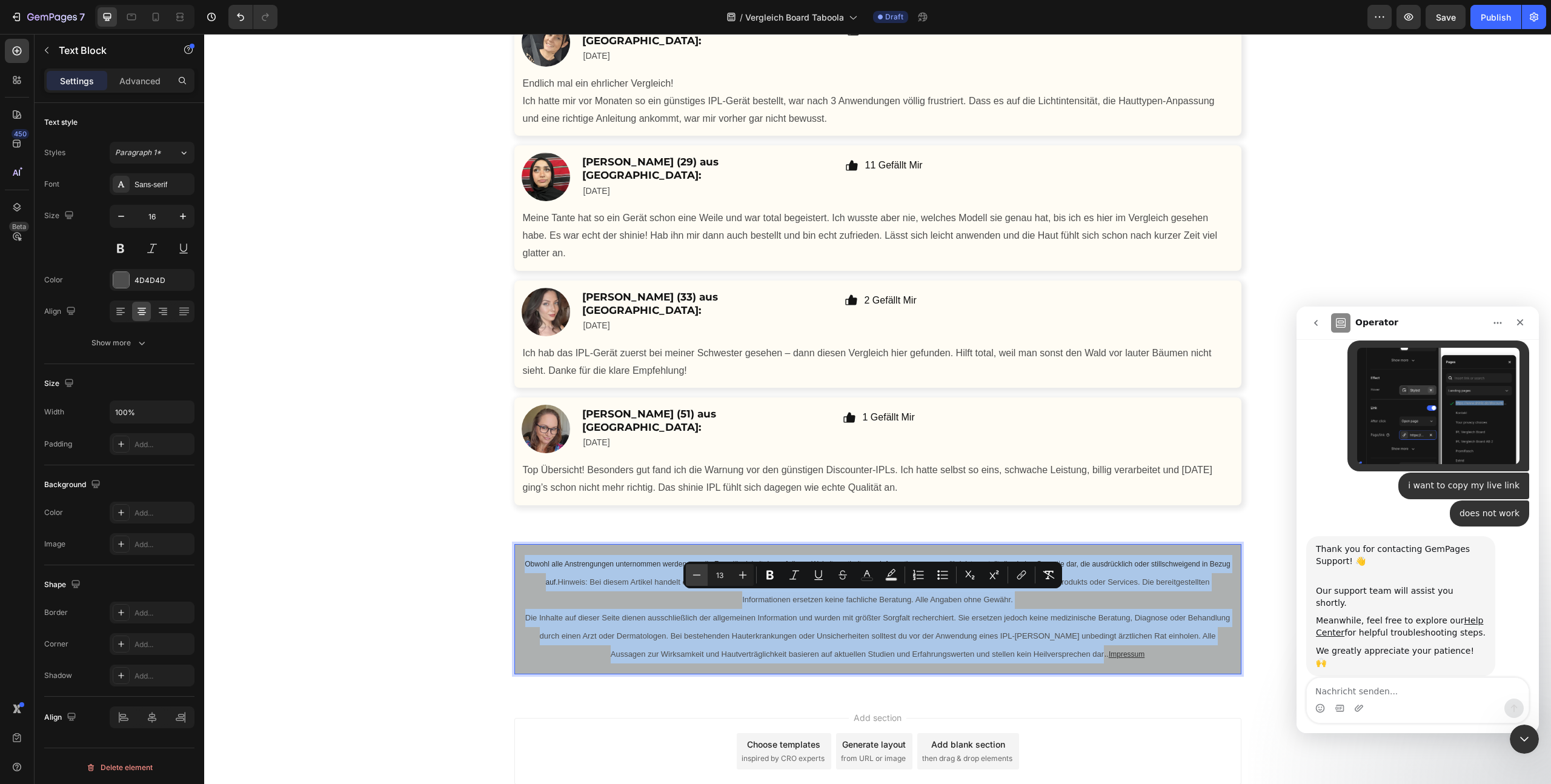
type input "12"
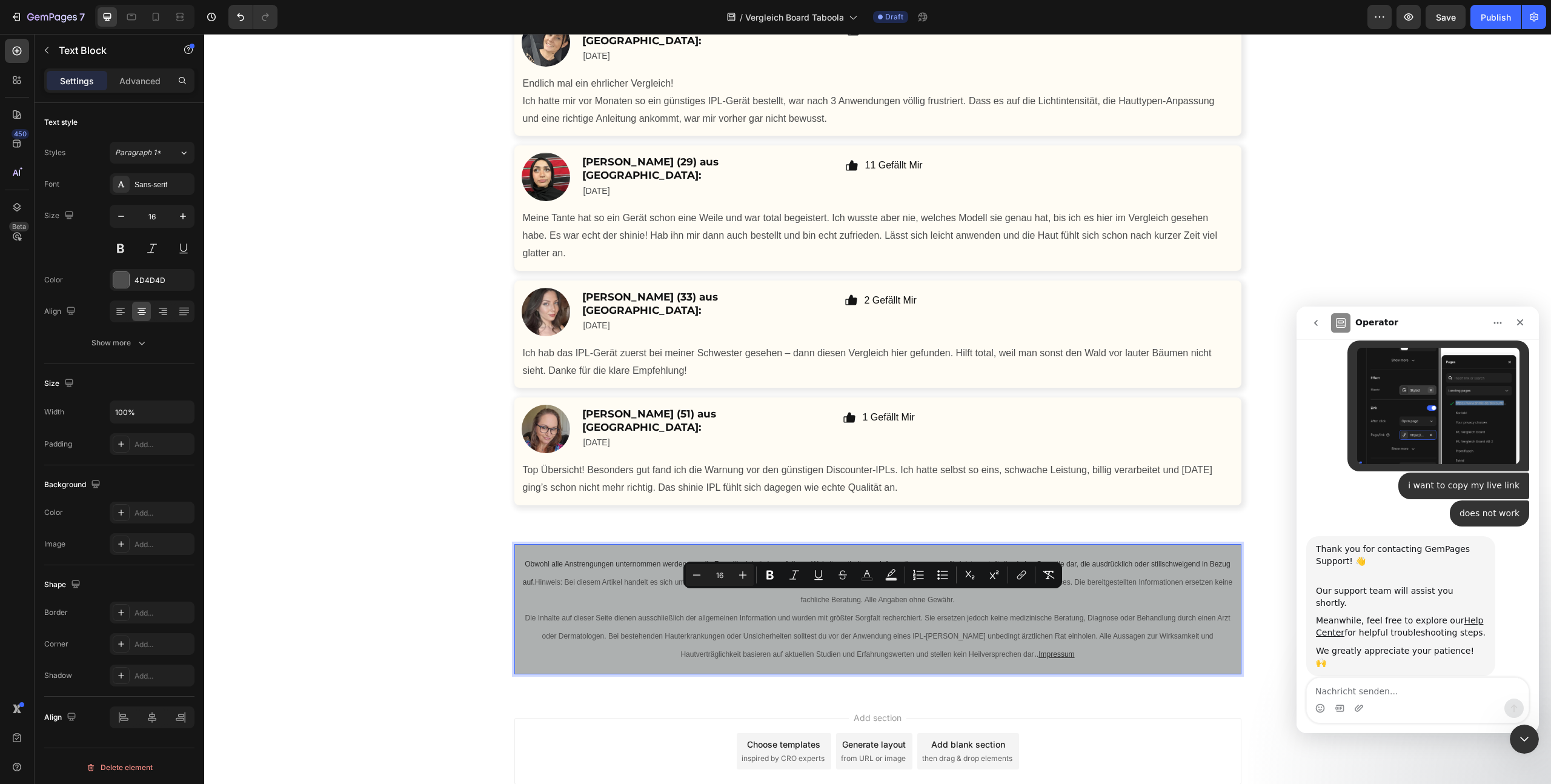
click at [1000, 663] on p "Die Inhalte auf dieser Seite dienen ausschließlich der allgemeinen Information …" at bounding box center [878, 636] width 710 height 54
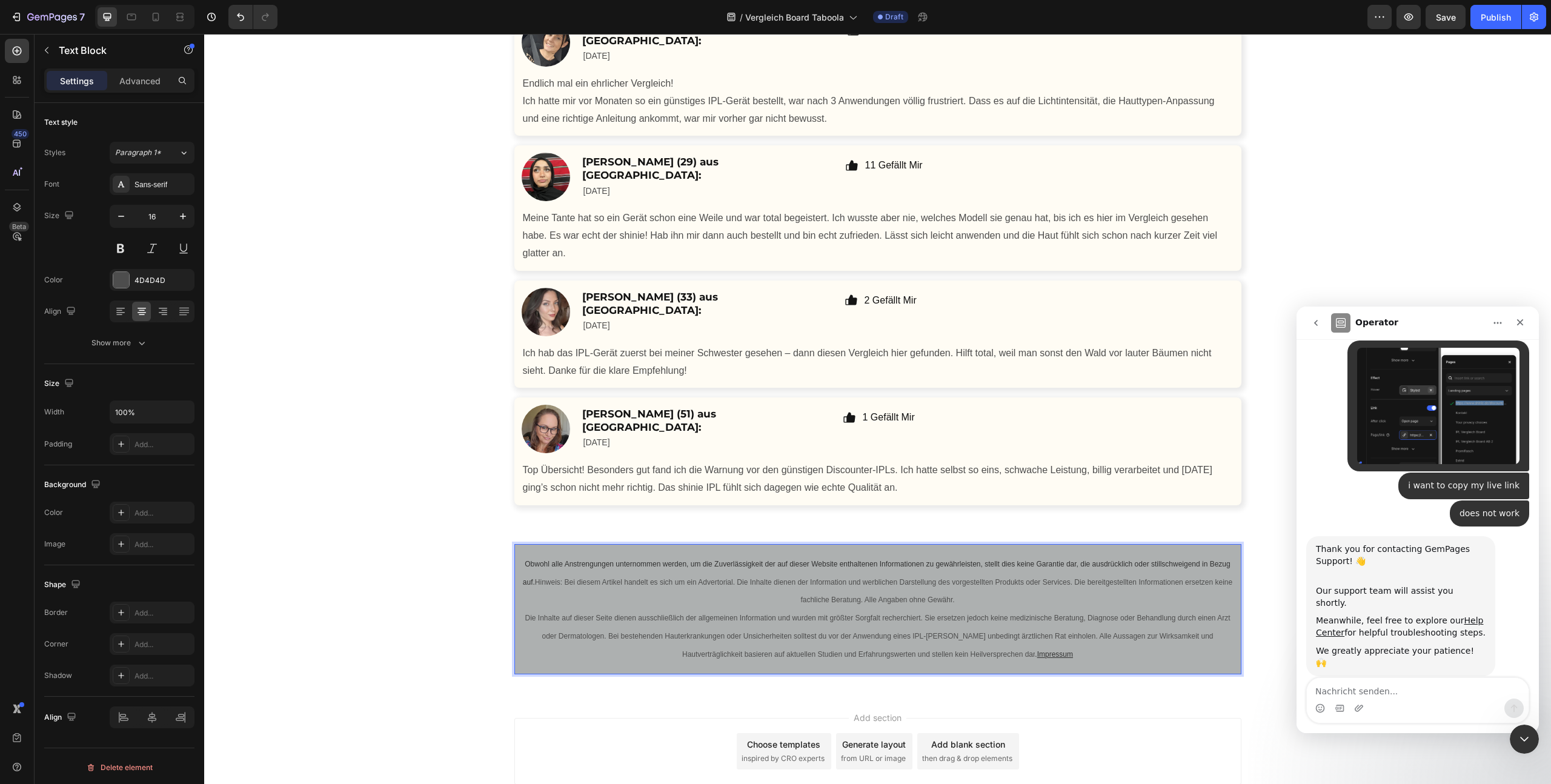
click at [1038, 561] on div "Obwohl alle Anstrengungen unternommen werden, um die Zuverlässigkeit der auf di…" at bounding box center [878, 609] width 727 height 130
click at [1040, 551] on div "Obwohl alle Anstrengungen unternommen werden, um die Zuverlässigkeit der auf di…" at bounding box center [878, 609] width 1347 height 169
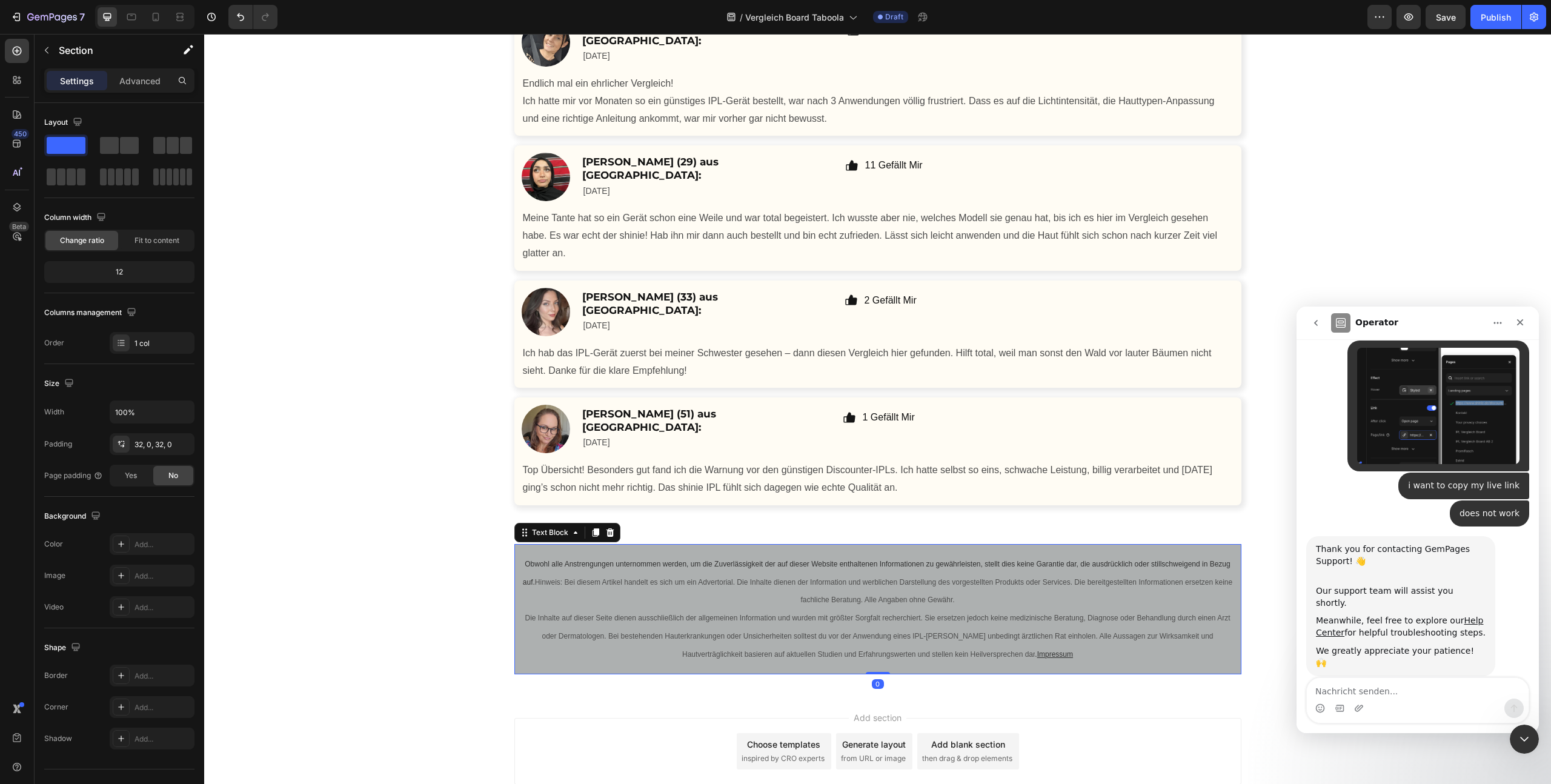
click at [898, 605] on span "Hinweis: Bei diesem Artikel handelt es sich um ein Advertorial. Die Inhalte die…" at bounding box center [884, 591] width 698 height 26
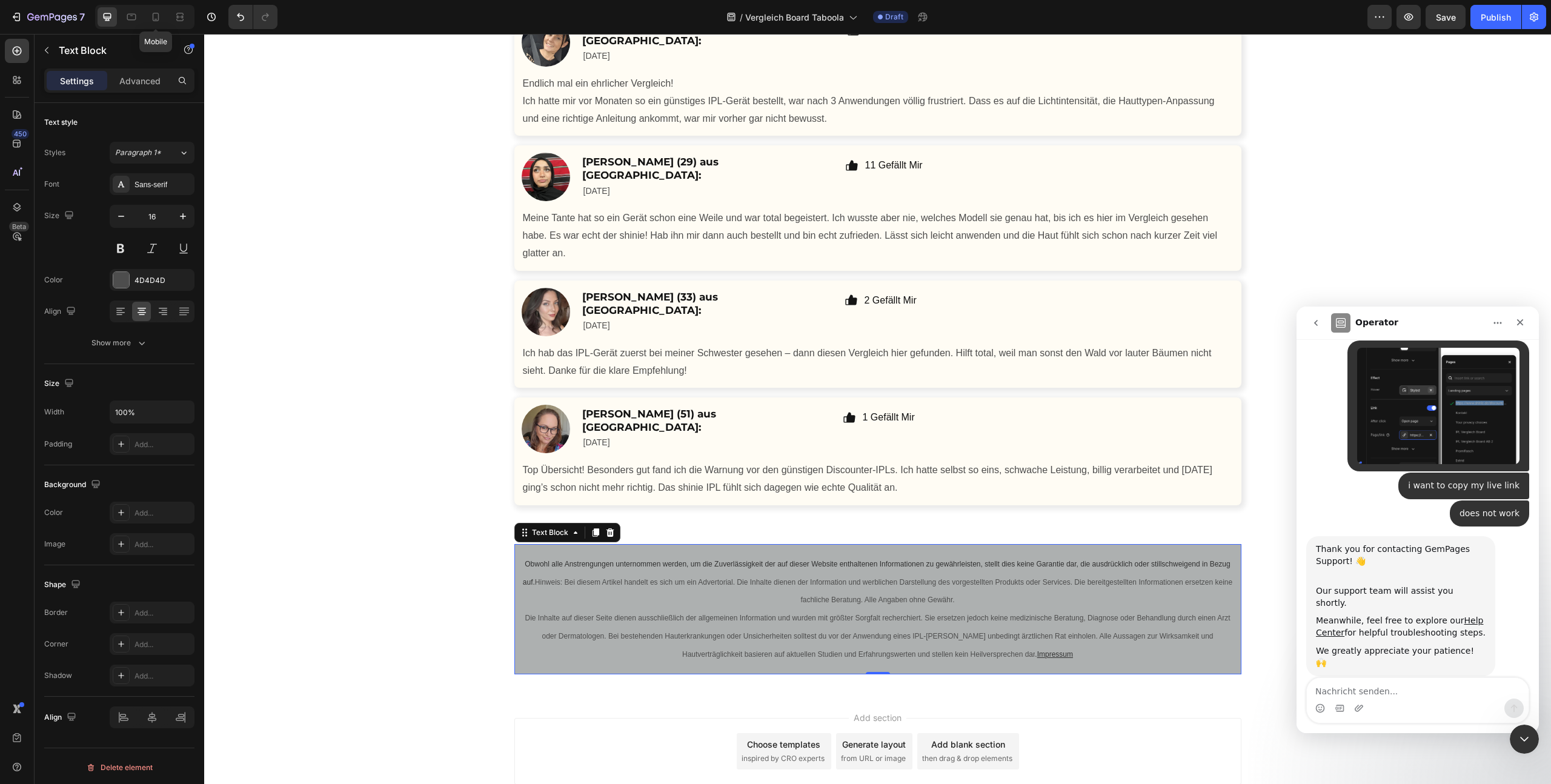
drag, startPoint x: 157, startPoint y: 22, endPoint x: 164, endPoint y: 30, distance: 10.6
click at [157, 22] on icon at bounding box center [156, 17] width 12 height 12
type input "14"
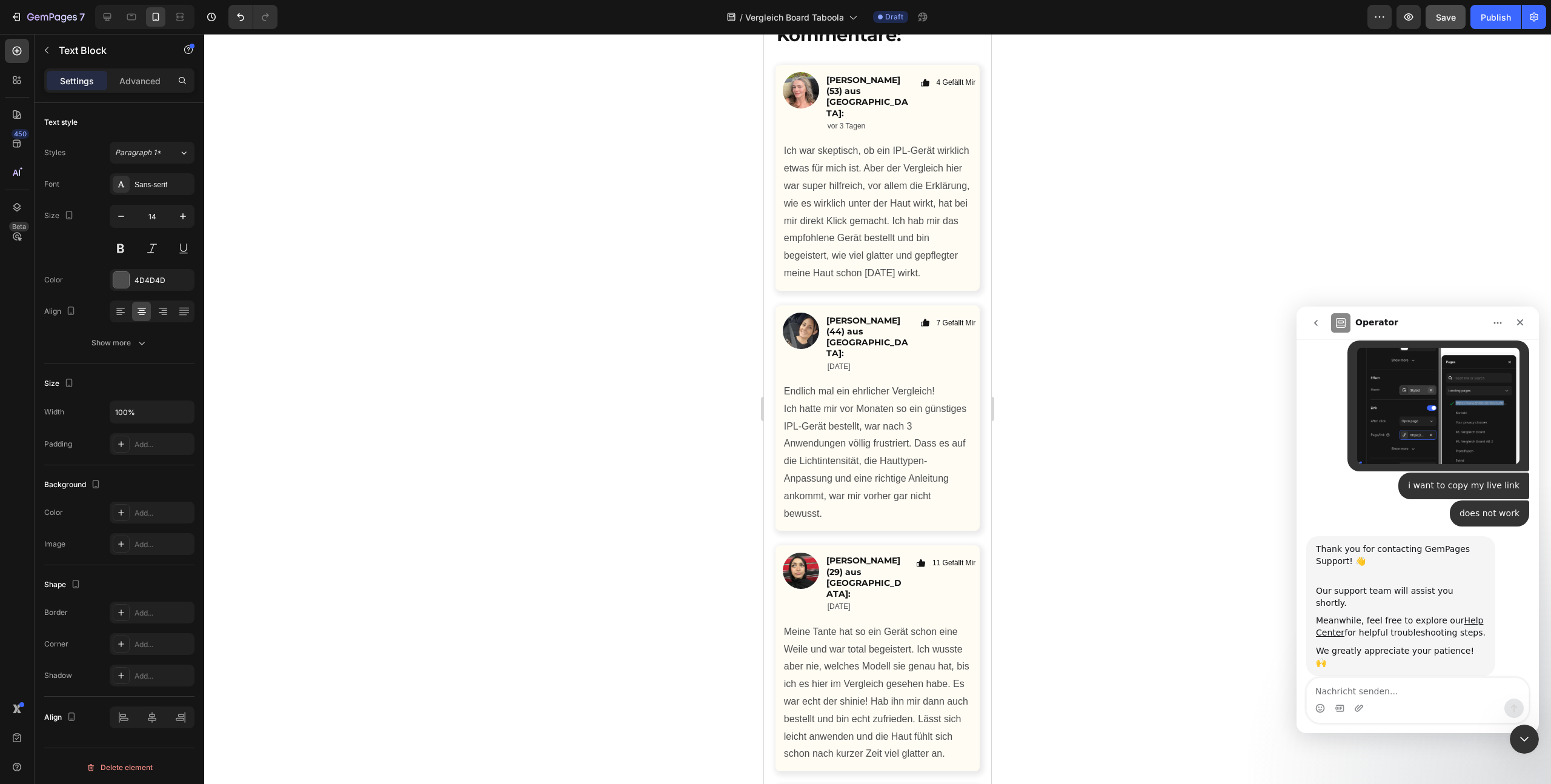
scroll to position [7636, 0]
drag, startPoint x: 1485, startPoint y: 20, endPoint x: 1469, endPoint y: 28, distance: 17.9
click at [1485, 20] on div "Publish" at bounding box center [1496, 17] width 30 height 13
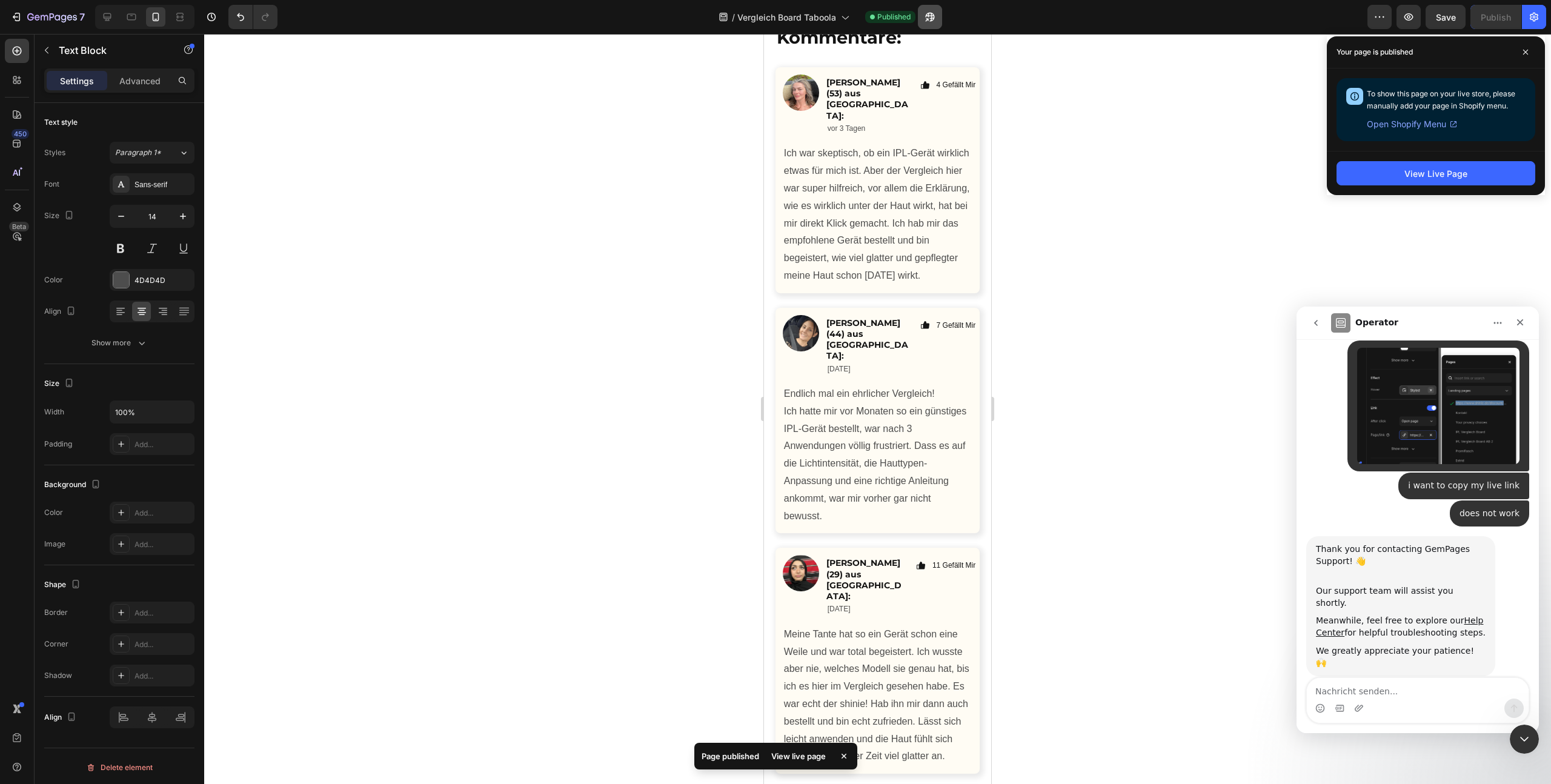
click at [920, 23] on div at bounding box center [928, 17] width 26 height 24
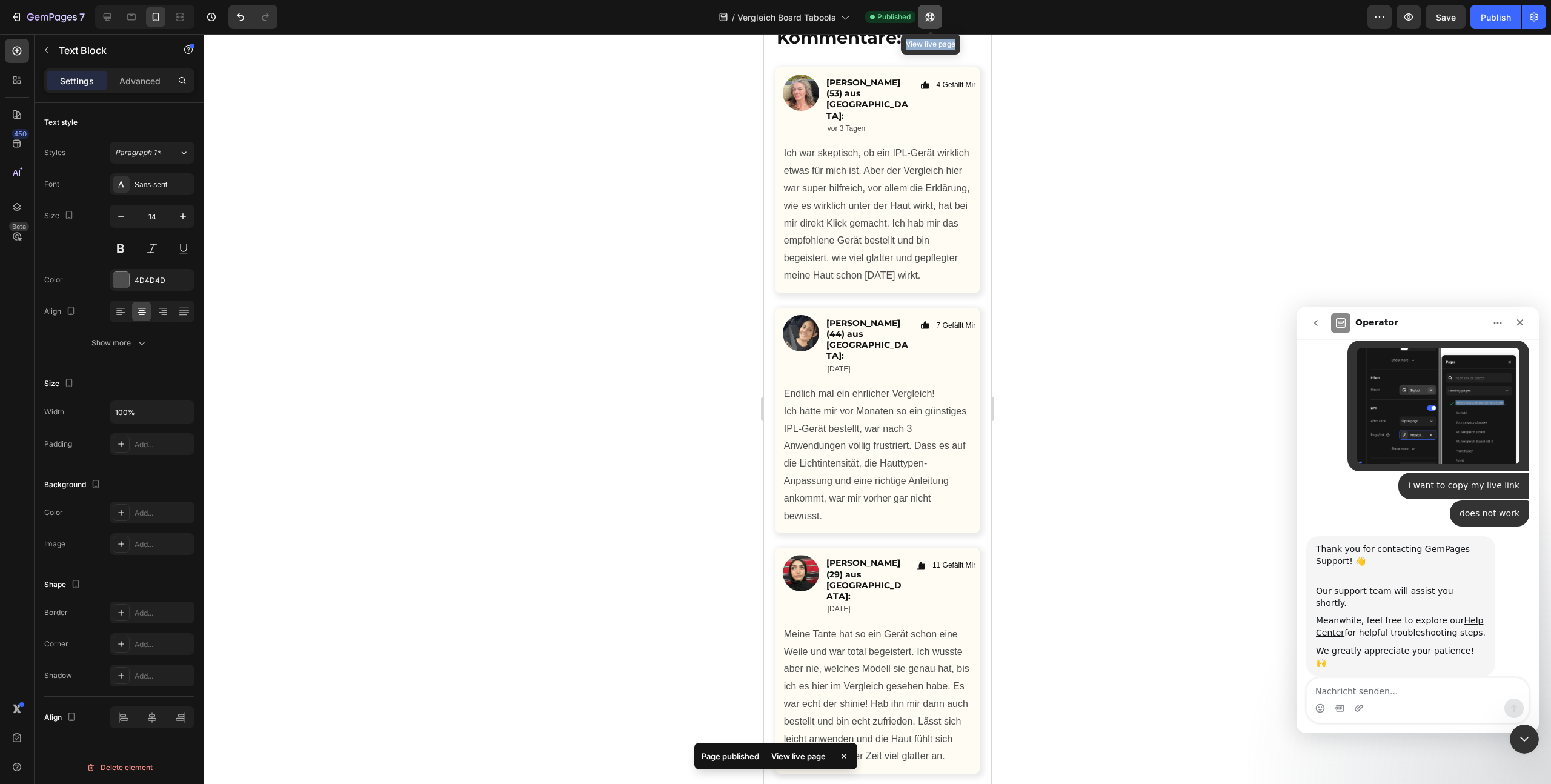
click at [925, 18] on icon "button" at bounding box center [930, 17] width 12 height 12
